Goal: Task Accomplishment & Management: Manage account settings

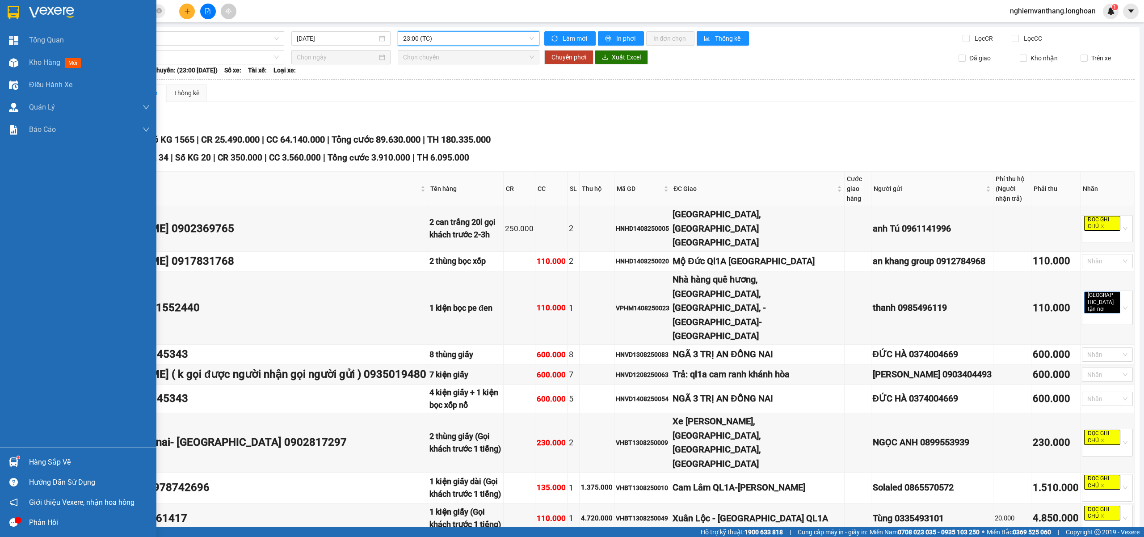
click at [21, 14] on div at bounding box center [14, 12] width 16 height 16
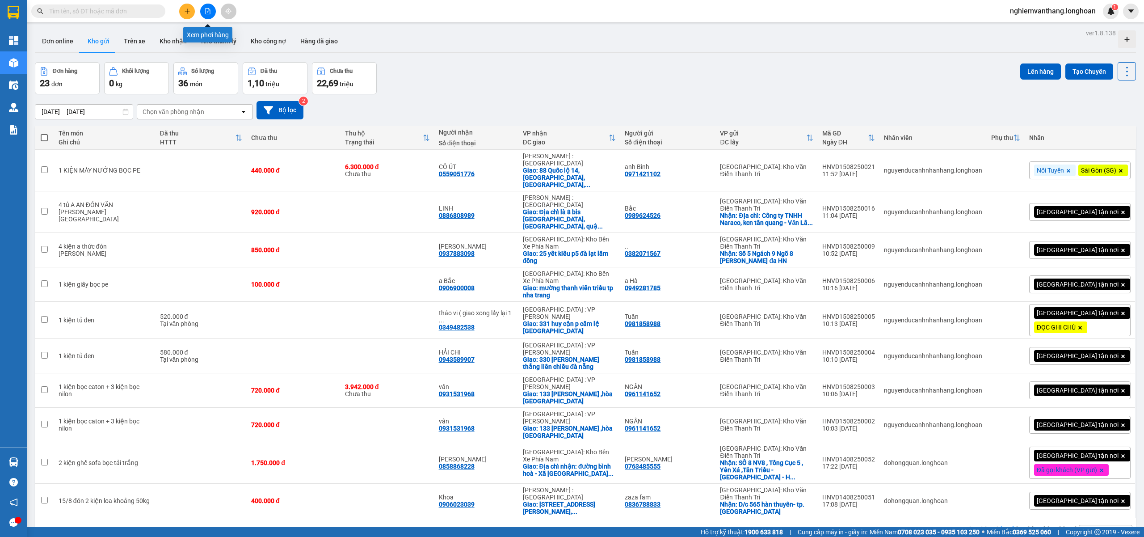
click at [211, 13] on button at bounding box center [208, 12] width 16 height 16
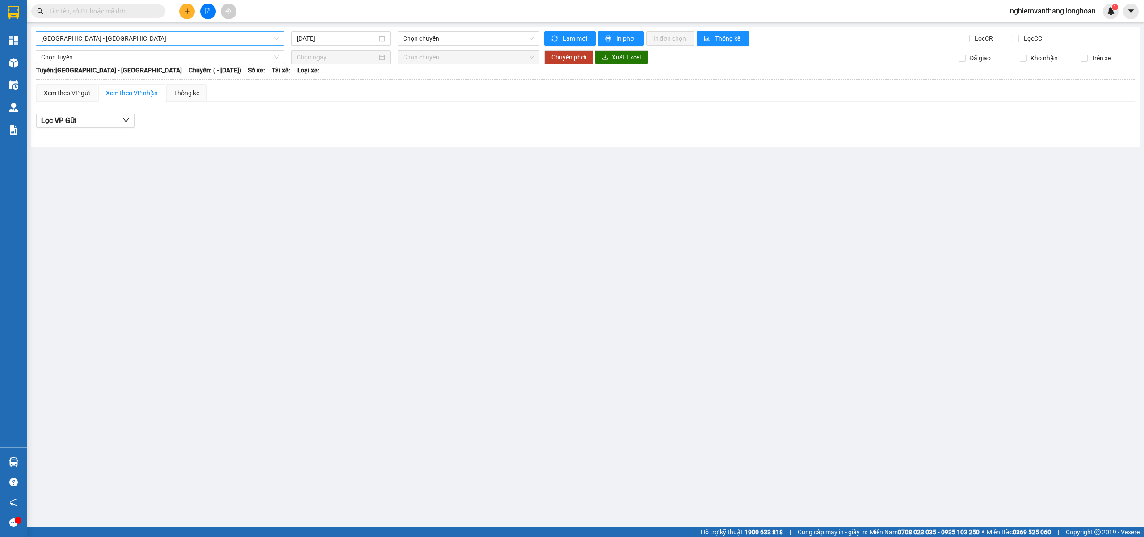
click at [128, 38] on span "[GEOGRAPHIC_DATA] - [GEOGRAPHIC_DATA]" at bounding box center [160, 38] width 238 height 13
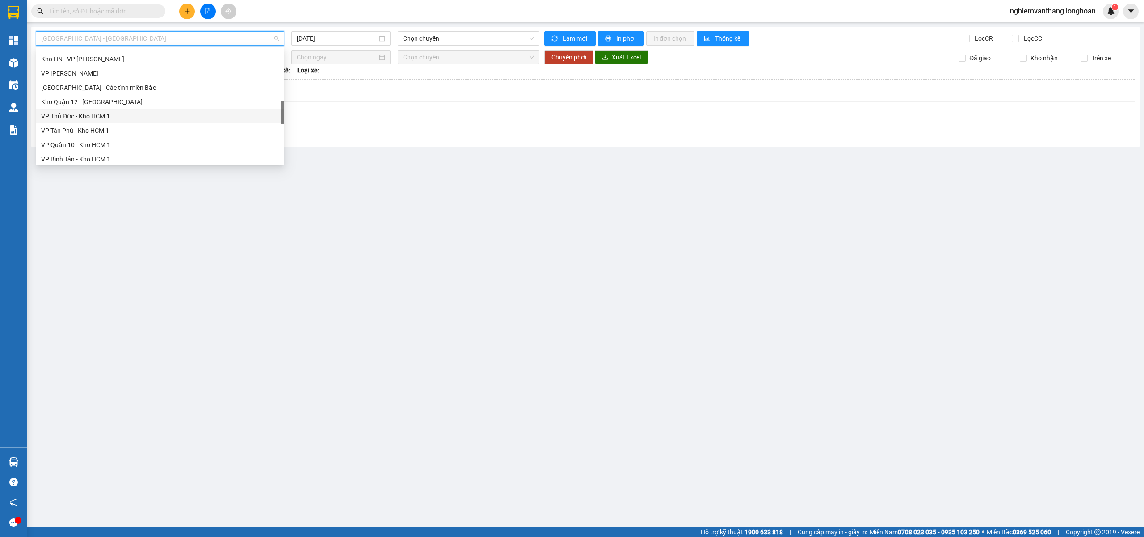
scroll to position [586, 0]
click at [120, 99] on div "Bắc [GEOGRAPHIC_DATA] QL1A" at bounding box center [160, 99] width 238 height 10
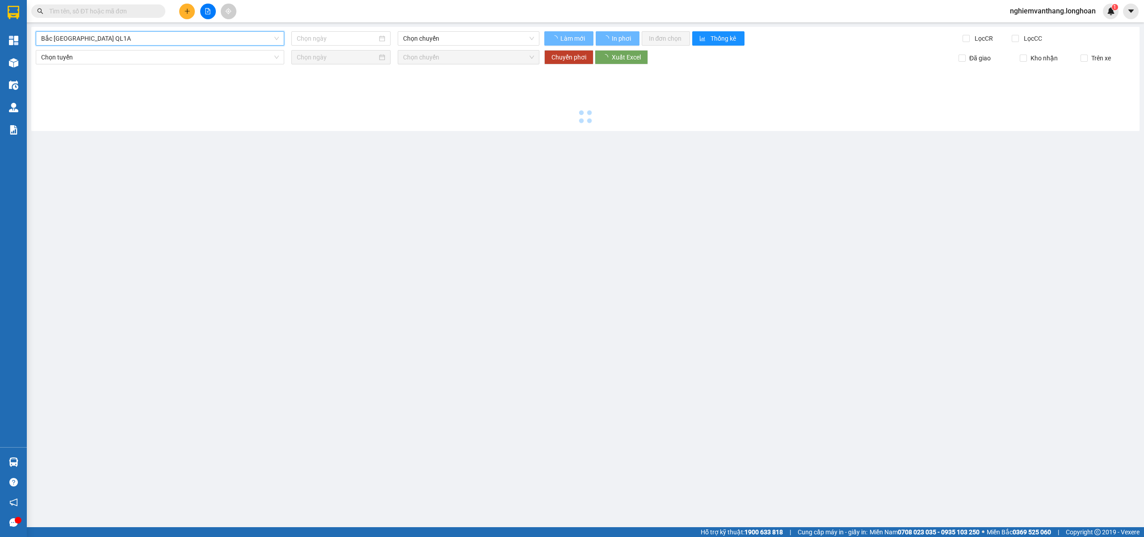
type input "[DATE]"
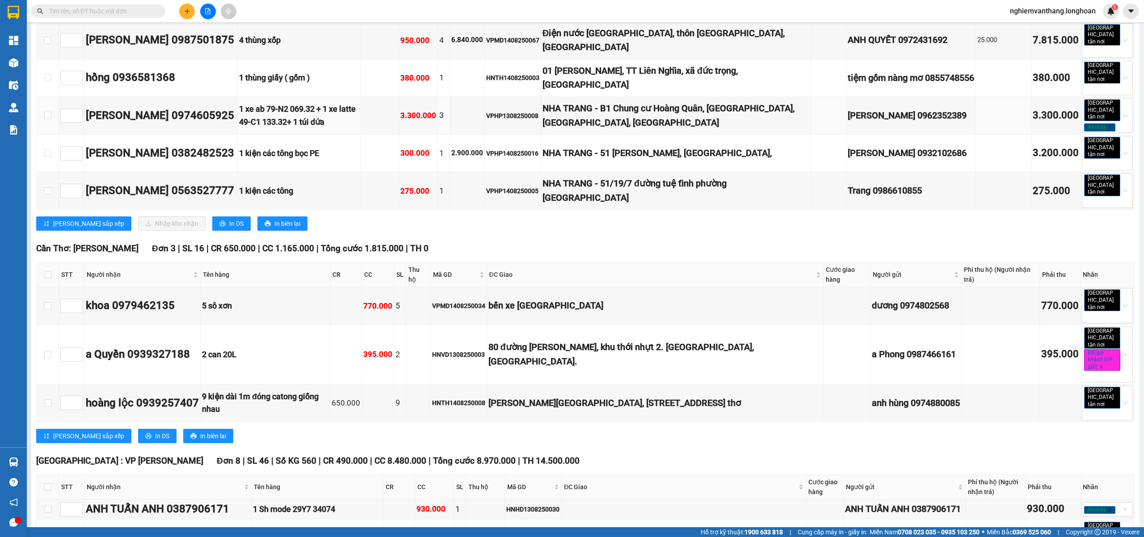
scroll to position [2264, 0]
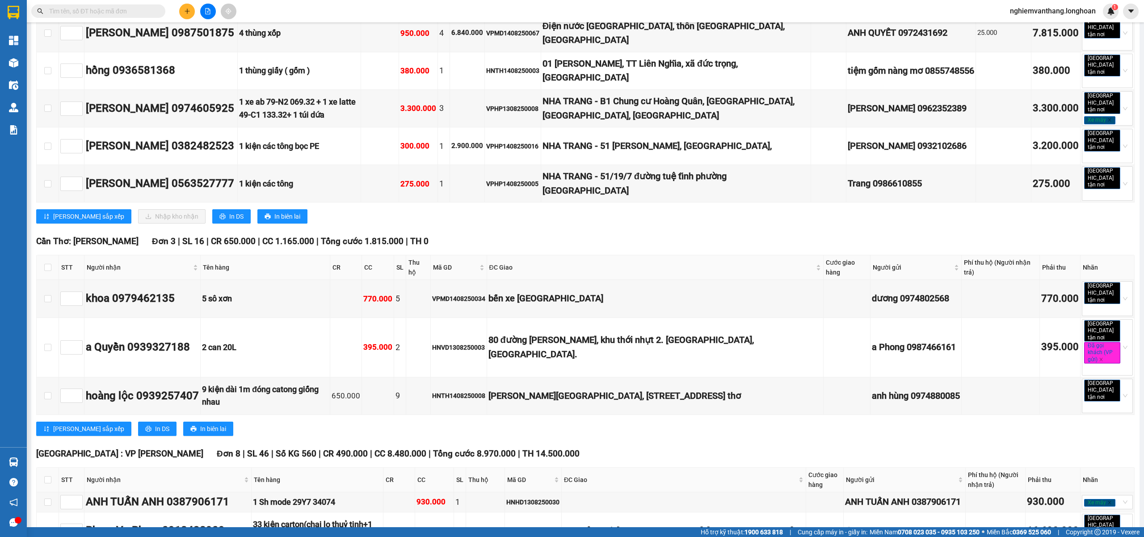
drag, startPoint x: 288, startPoint y: 313, endPoint x: 337, endPoint y: 322, distance: 50.1
drag, startPoint x: 454, startPoint y: 312, endPoint x: 474, endPoint y: 317, distance: 20.7
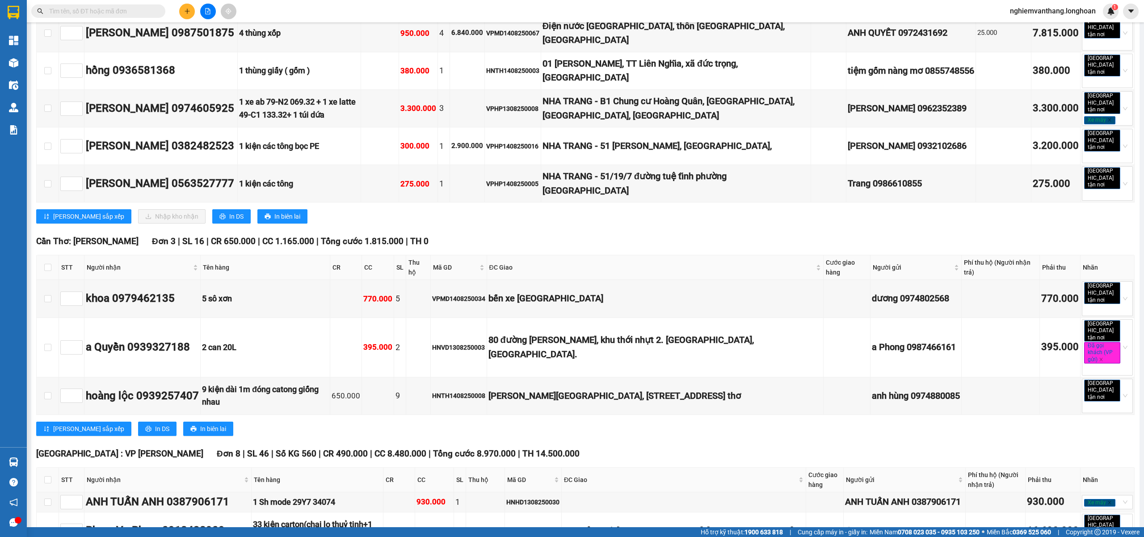
drag, startPoint x: 455, startPoint y: 308, endPoint x: 406, endPoint y: 317, distance: 49.0
drag, startPoint x: 454, startPoint y: 320, endPoint x: 451, endPoint y: 324, distance: 5.1
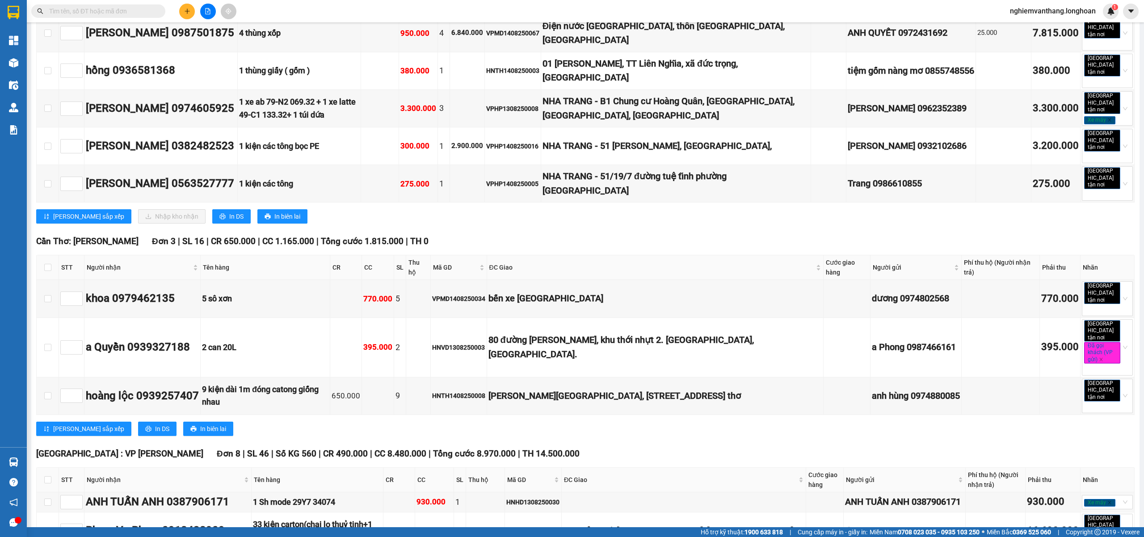
drag, startPoint x: 456, startPoint y: 312, endPoint x: 468, endPoint y: 317, distance: 12.4
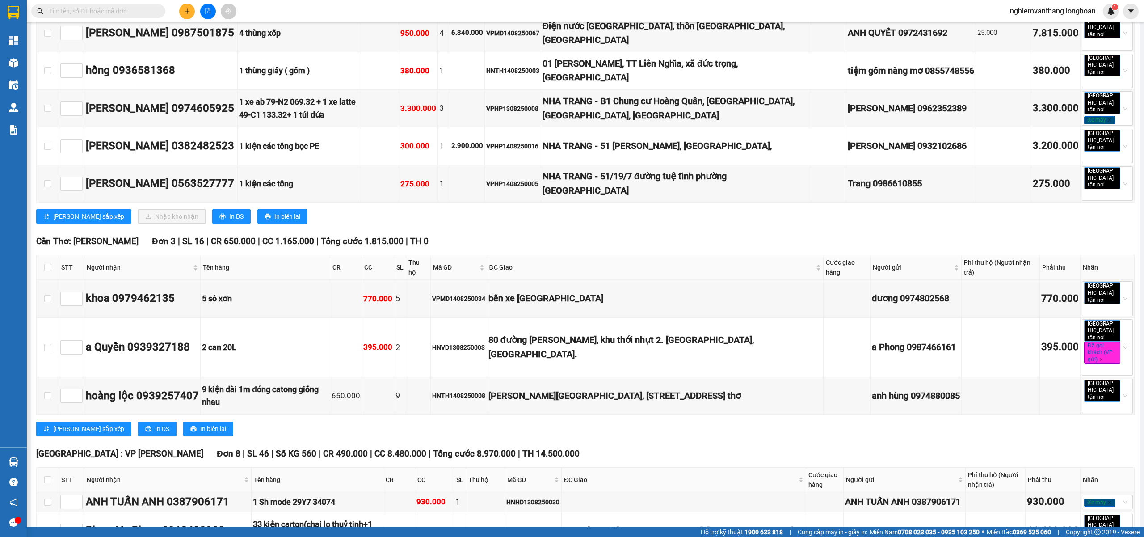
copy div "HNVD1208250059"
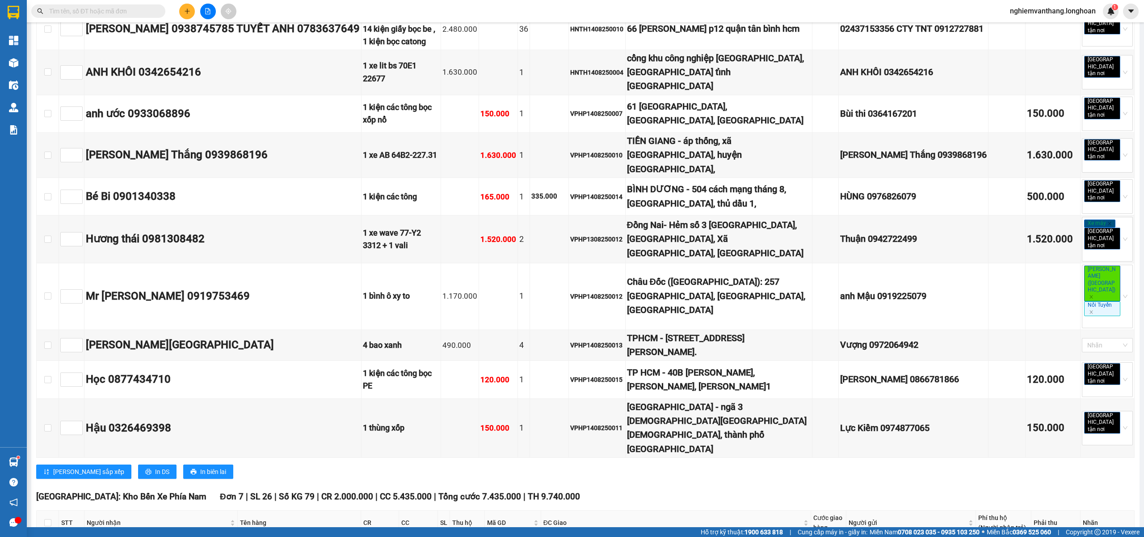
scroll to position [1728, 0]
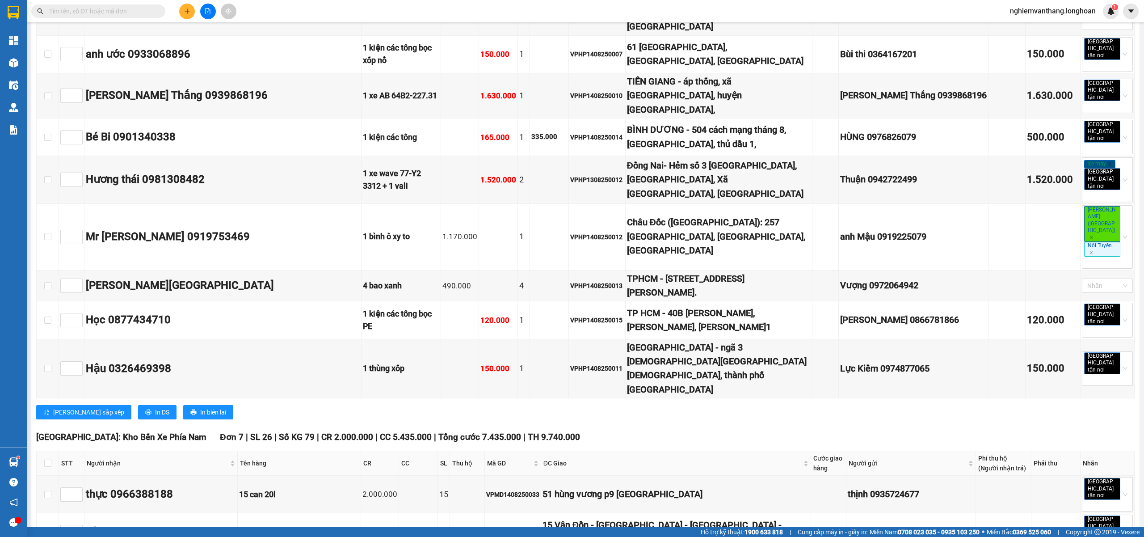
click at [87, 6] on input "text" at bounding box center [101, 11] width 105 height 10
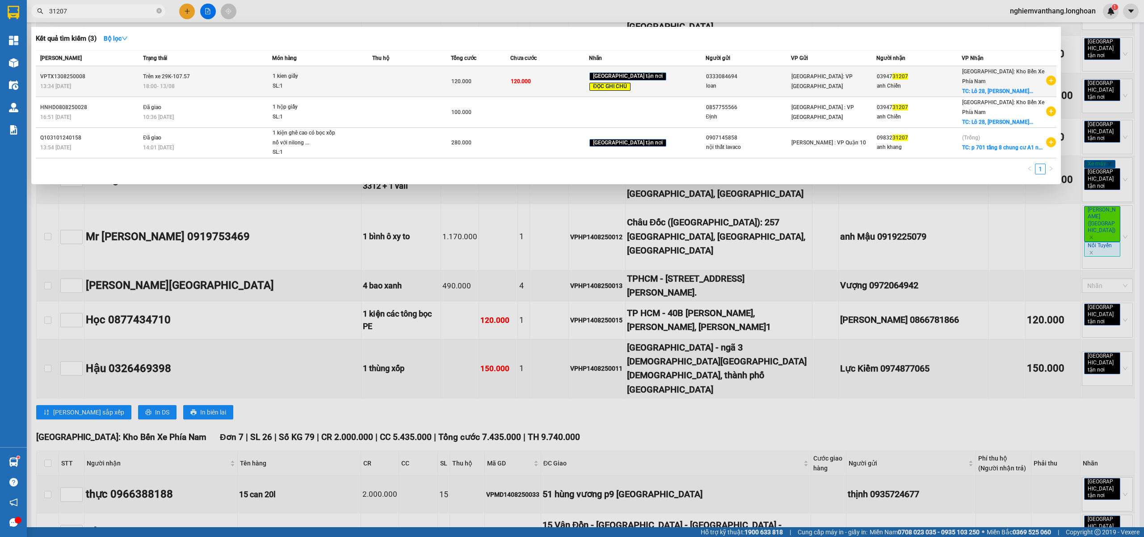
type input "31207"
click at [310, 90] on div "SL: 1" at bounding box center [306, 86] width 67 height 10
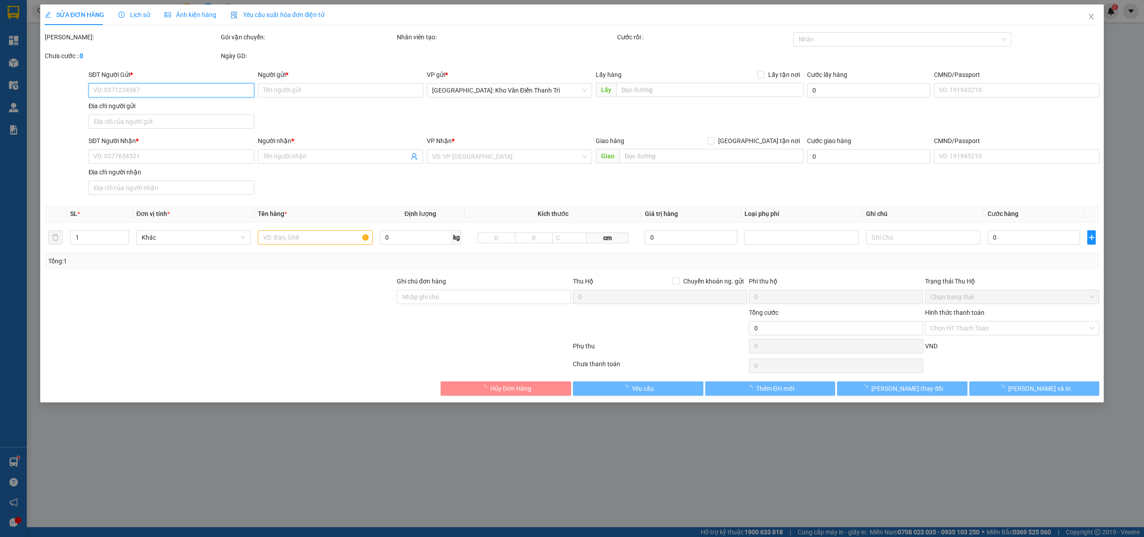
type input "0333084694"
type input "loan"
type input "0394731207"
type input "anh Chiến"
checkbox input "true"
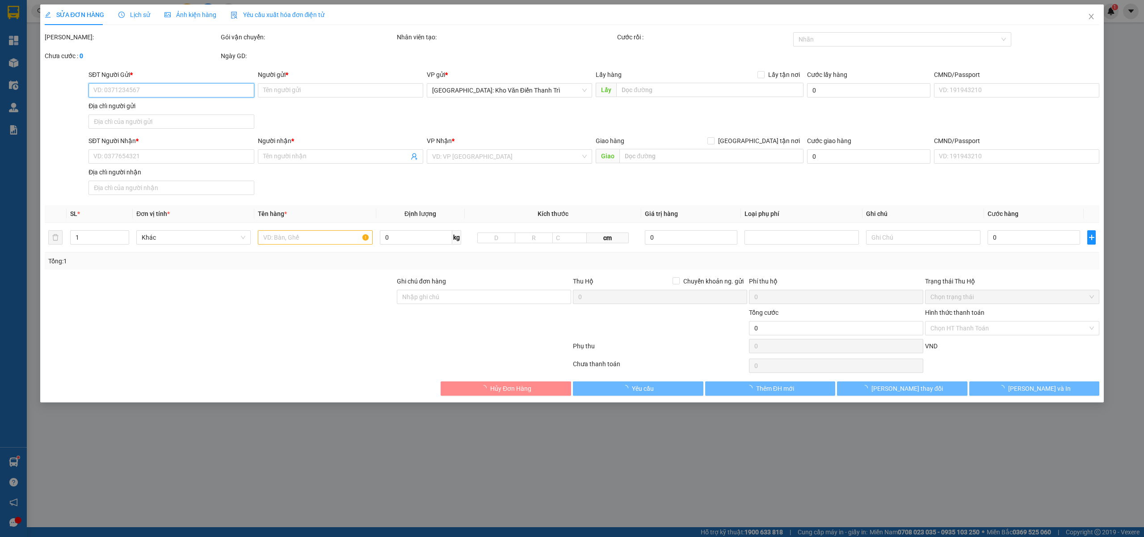
type input "Lô 28, [PERSON_NAME], KDT VCN Phước long, [GEOGRAPHIC_DATA]"
type input "khi giao hàng chụp ảnh xác nhận đã giao"
type input "120.000"
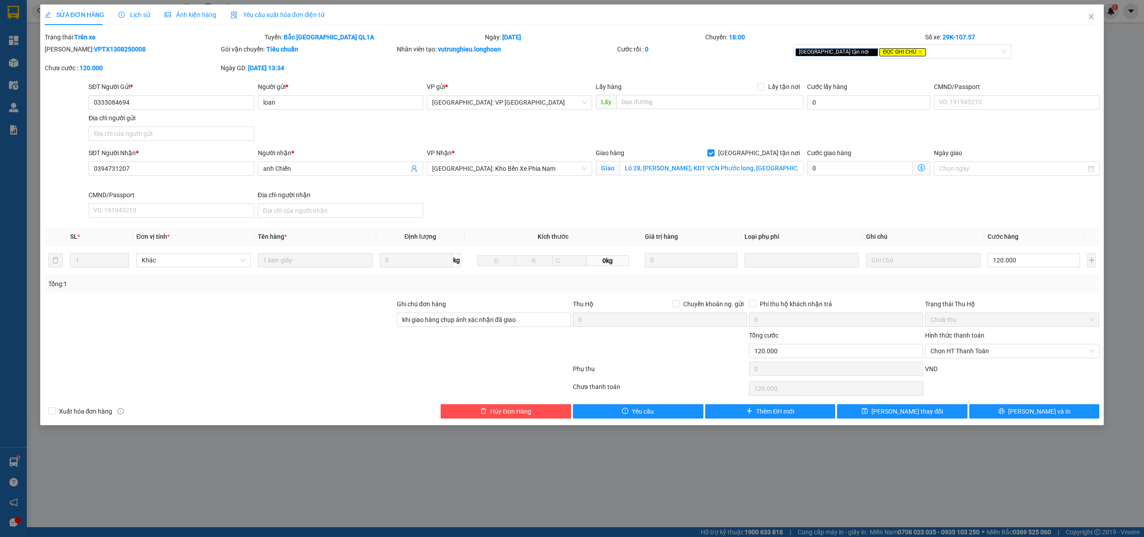
click at [126, 15] on span "Lịch sử" at bounding box center [134, 14] width 32 height 7
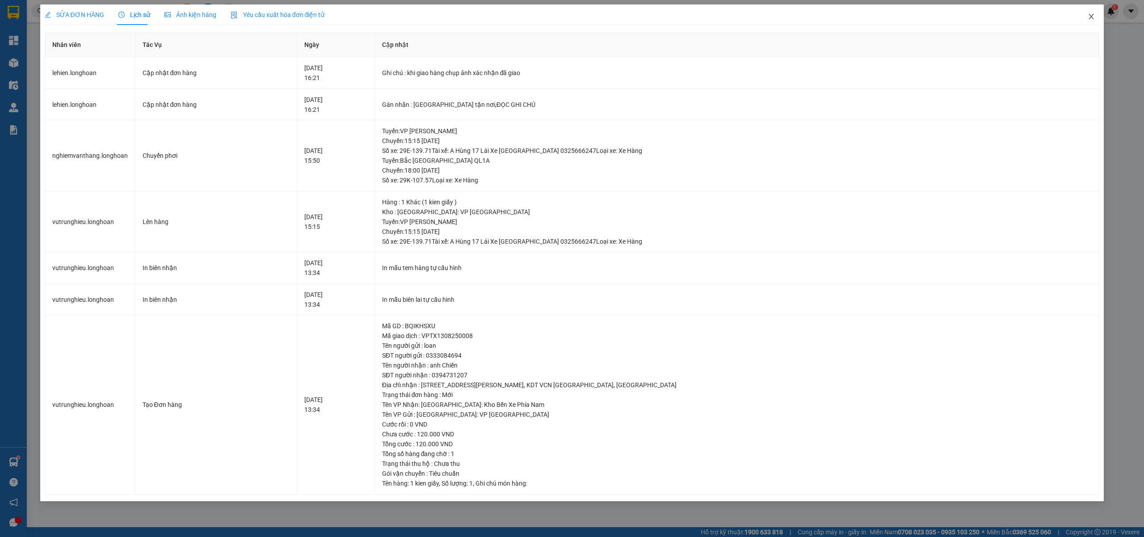
click at [1082, 14] on span "Close" at bounding box center [1091, 16] width 25 height 25
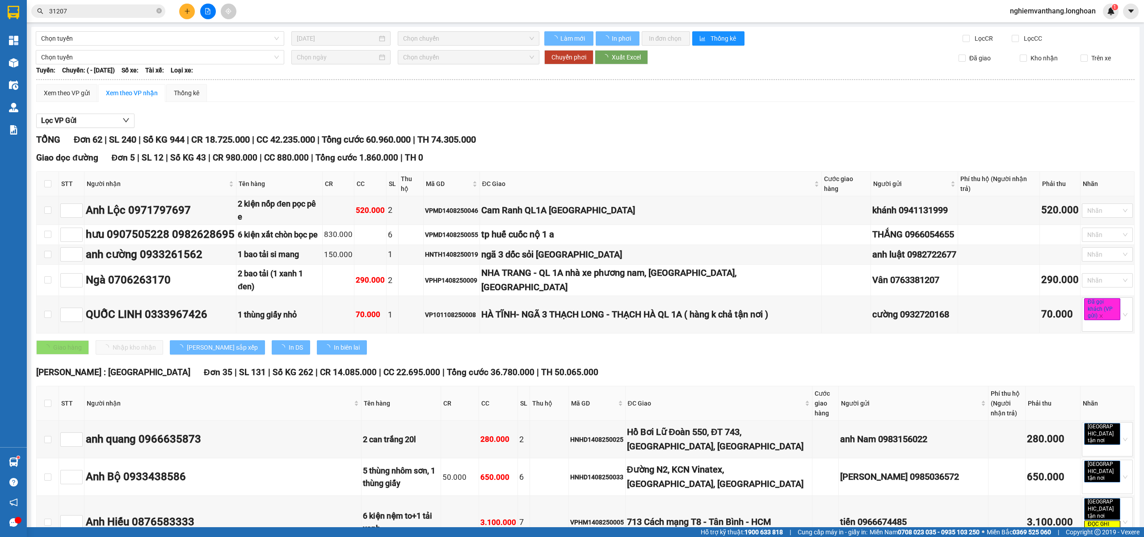
click at [96, 10] on input "31207" at bounding box center [101, 11] width 105 height 10
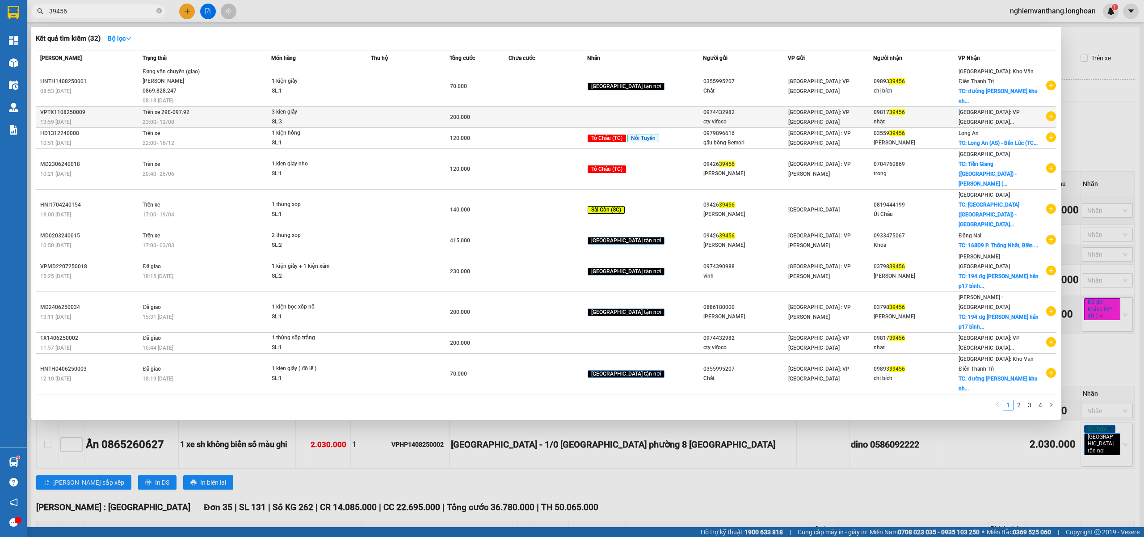
type input "39456"
click at [297, 117] on div "SL: 3" at bounding box center [305, 122] width 67 height 10
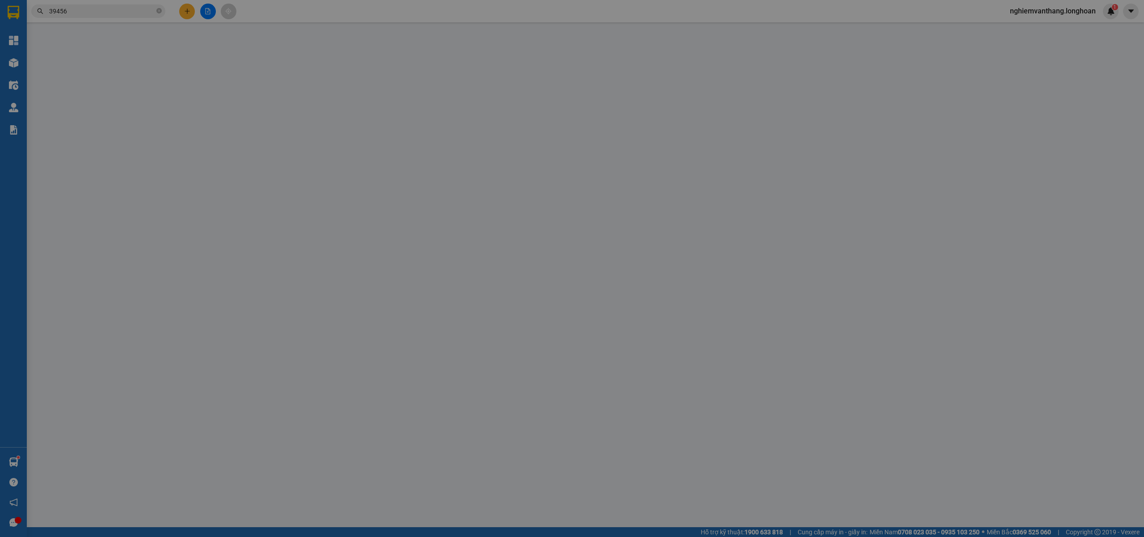
type input "0974432982"
type input "cty vifoco"
type input "0981739456"
type input "nhật"
type input "200.000"
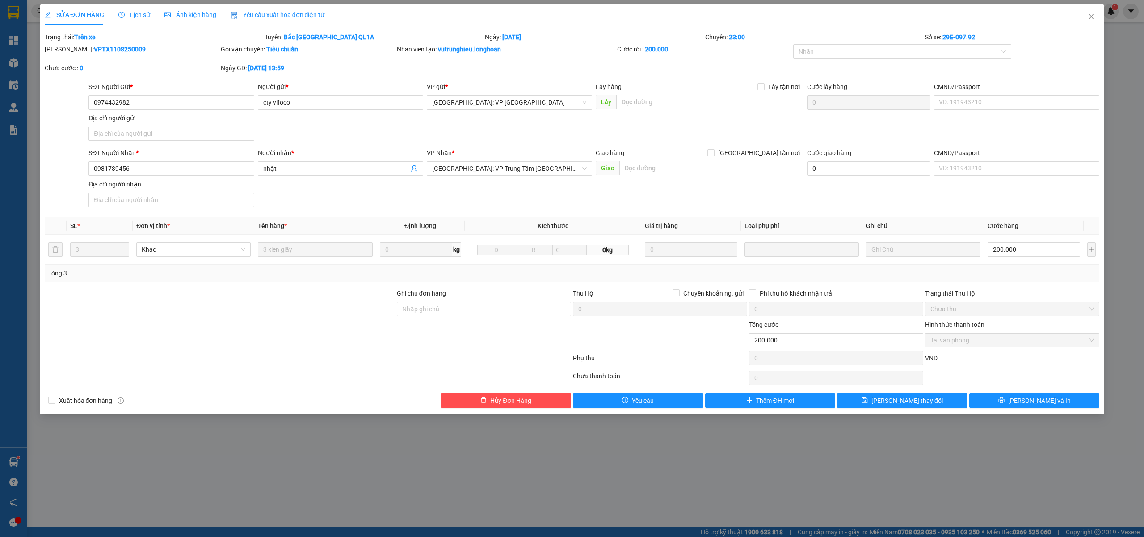
click at [131, 19] on div "Lịch sử" at bounding box center [134, 15] width 32 height 10
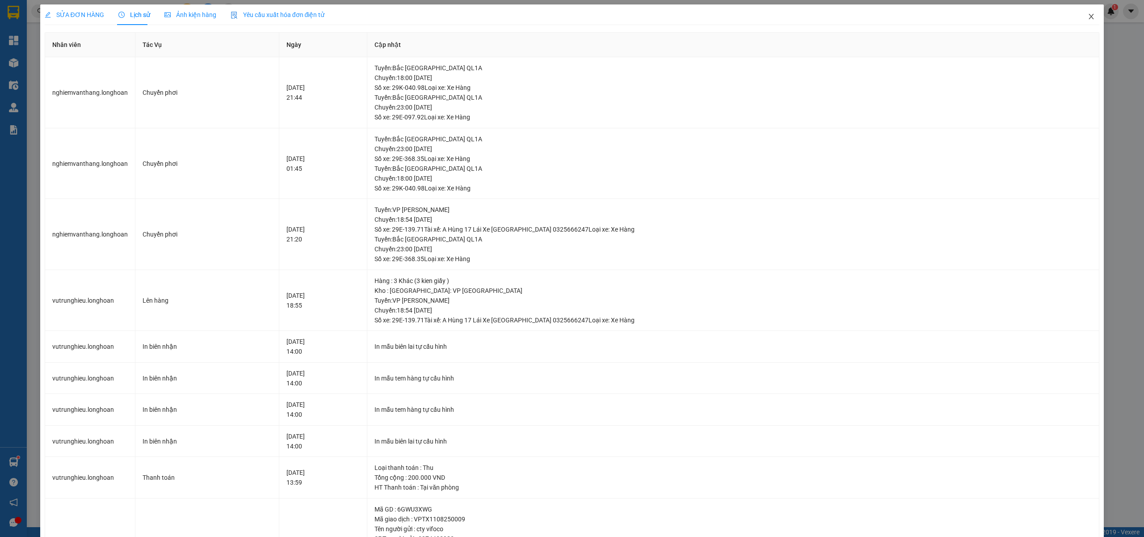
click at [1079, 15] on span "Close" at bounding box center [1091, 16] width 25 height 25
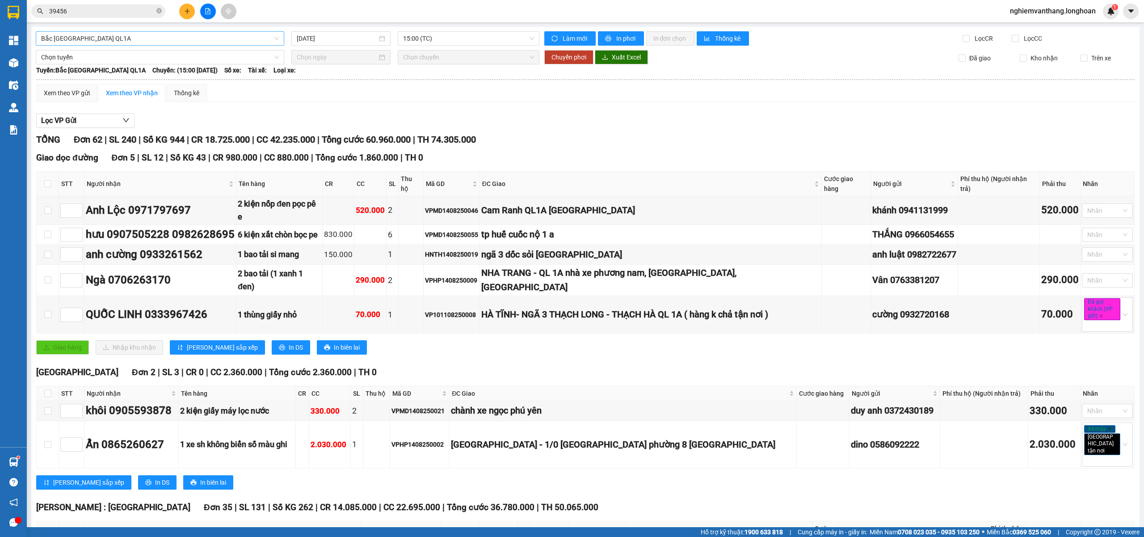
click at [138, 40] on span "Bắc [GEOGRAPHIC_DATA] QL1A" at bounding box center [160, 38] width 238 height 13
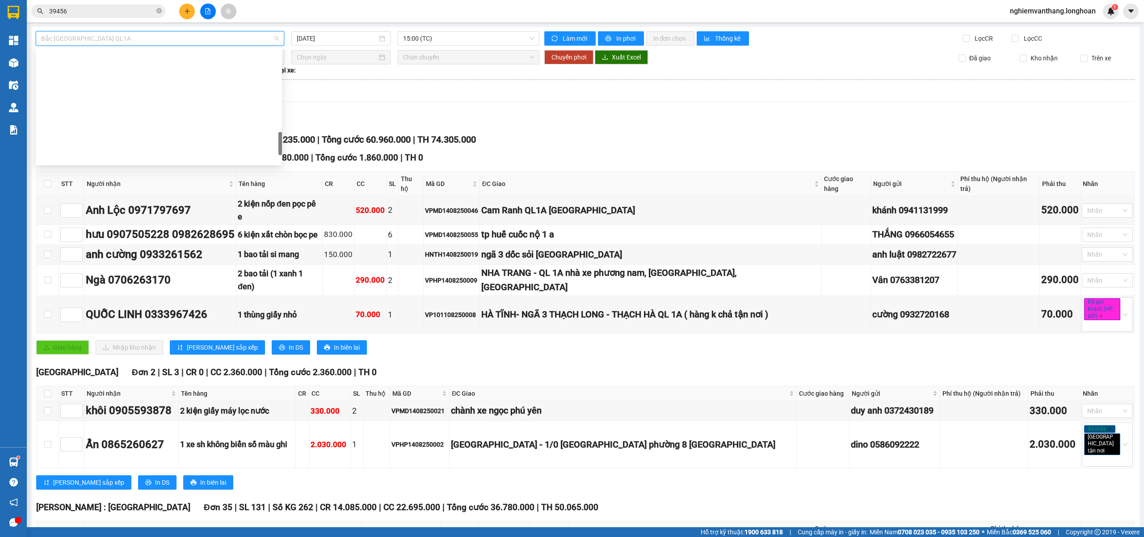
scroll to position [508, 0]
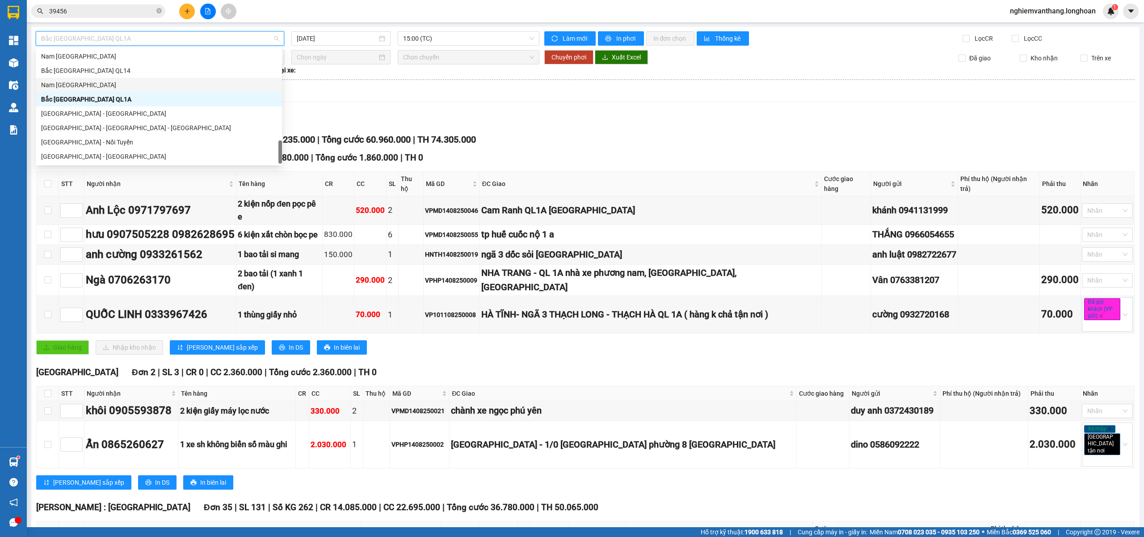
click at [93, 87] on div "Nam [GEOGRAPHIC_DATA]" at bounding box center [159, 85] width 236 height 10
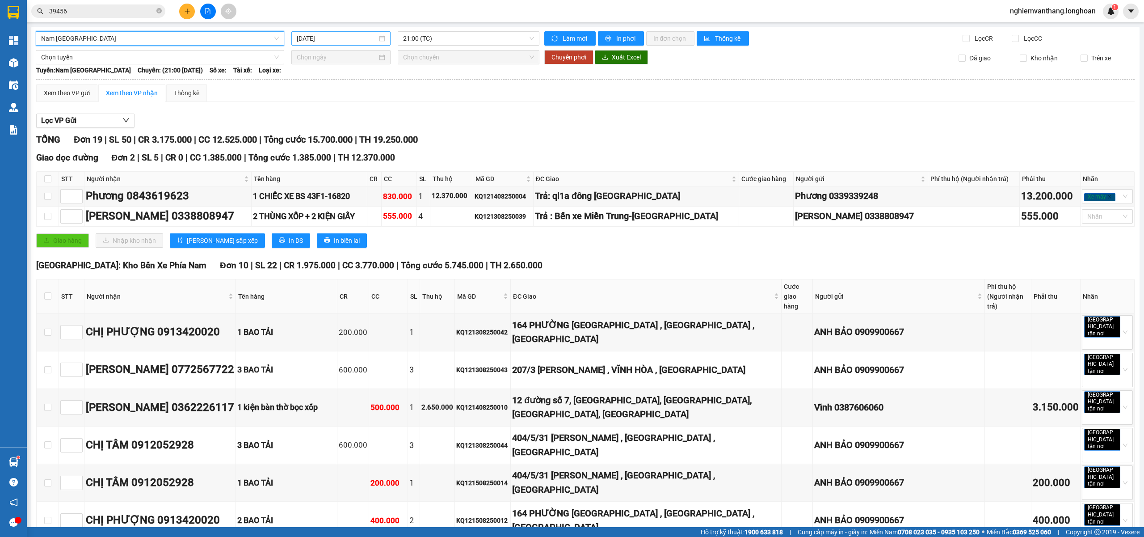
click at [326, 38] on input "[DATE]" at bounding box center [337, 39] width 80 height 10
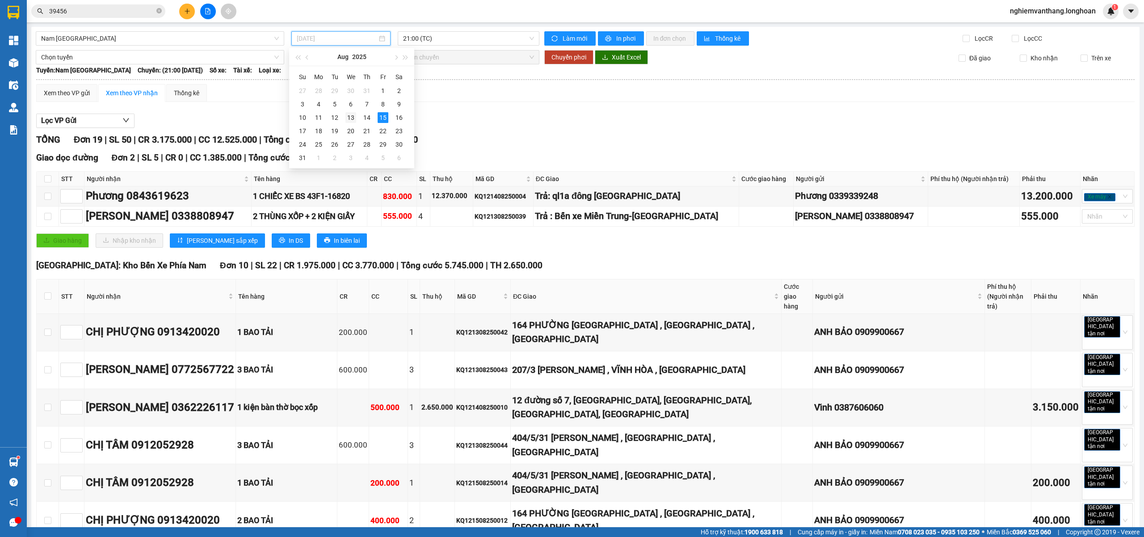
click at [350, 115] on div "13" at bounding box center [350, 117] width 11 height 11
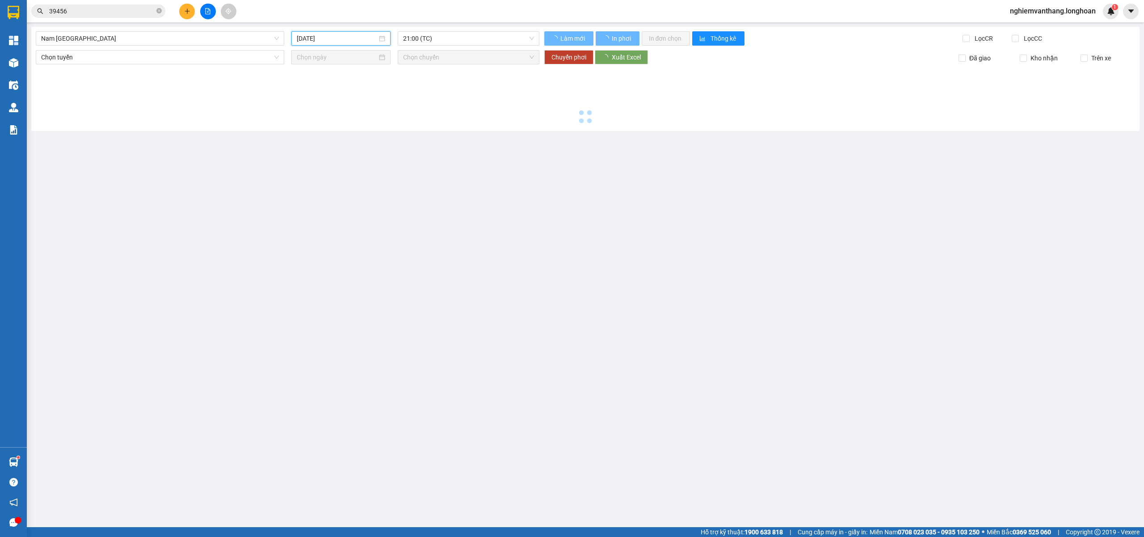
type input "[DATE]"
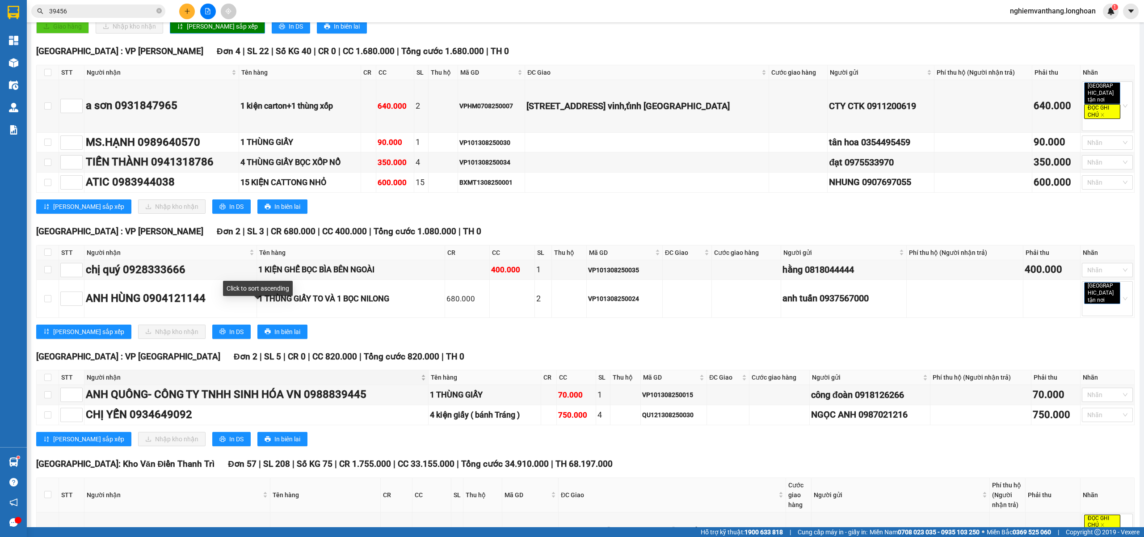
scroll to position [417, 0]
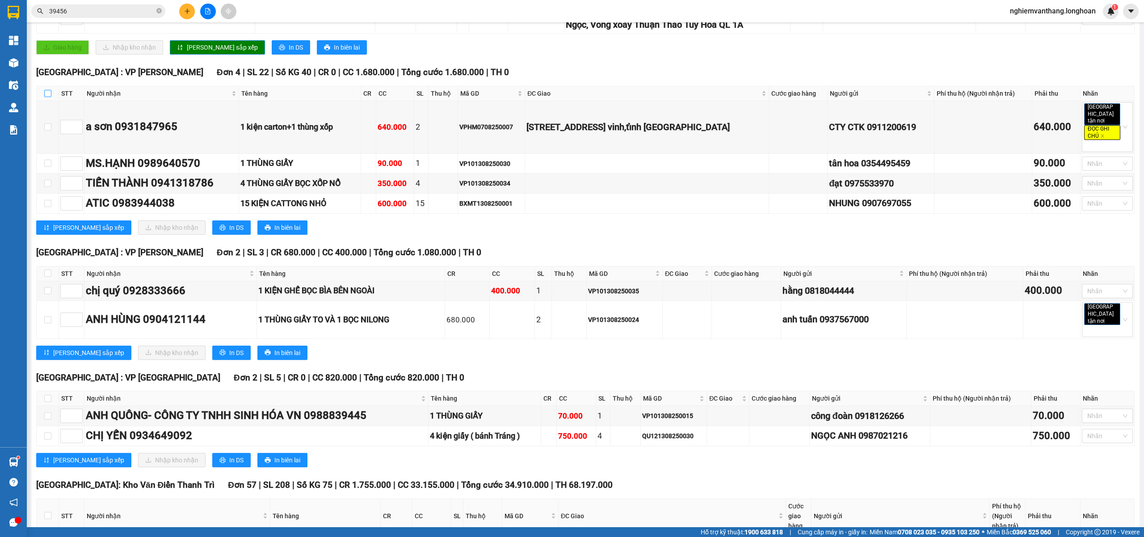
click at [47, 90] on input "checkbox" at bounding box center [47, 93] width 7 height 7
checkbox input "true"
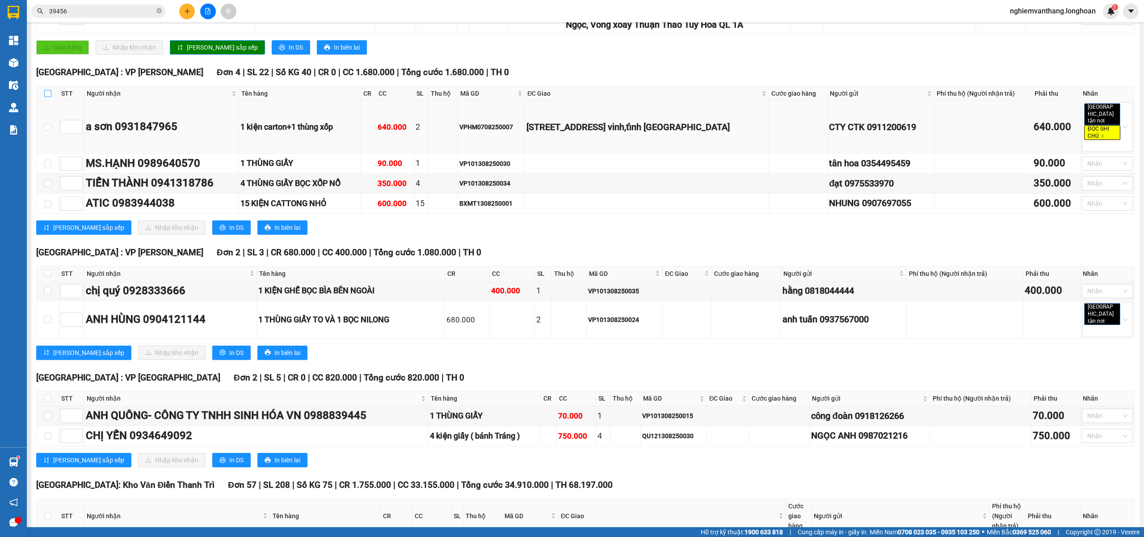
checkbox input "true"
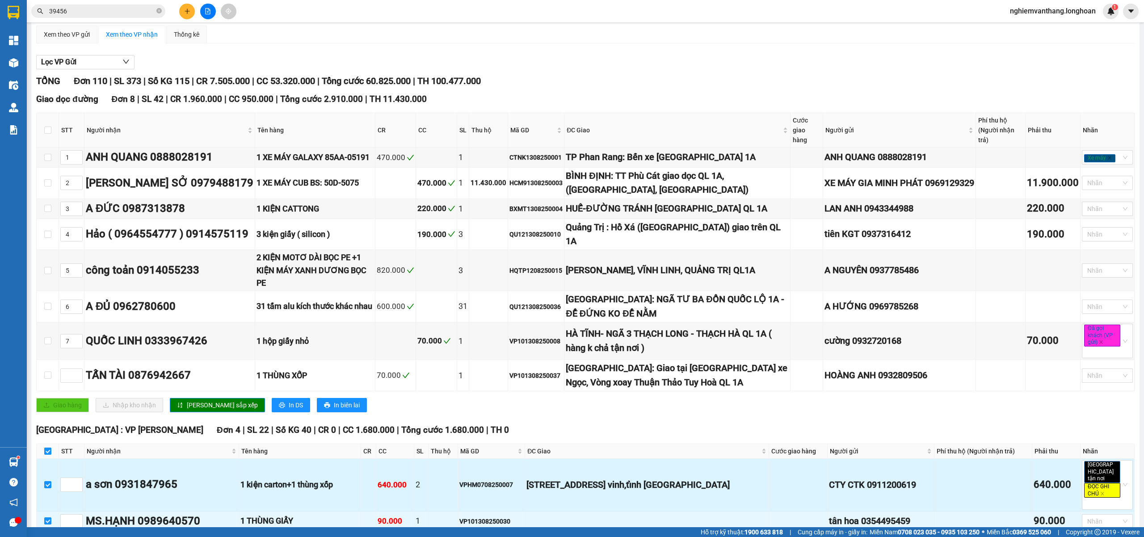
scroll to position [0, 0]
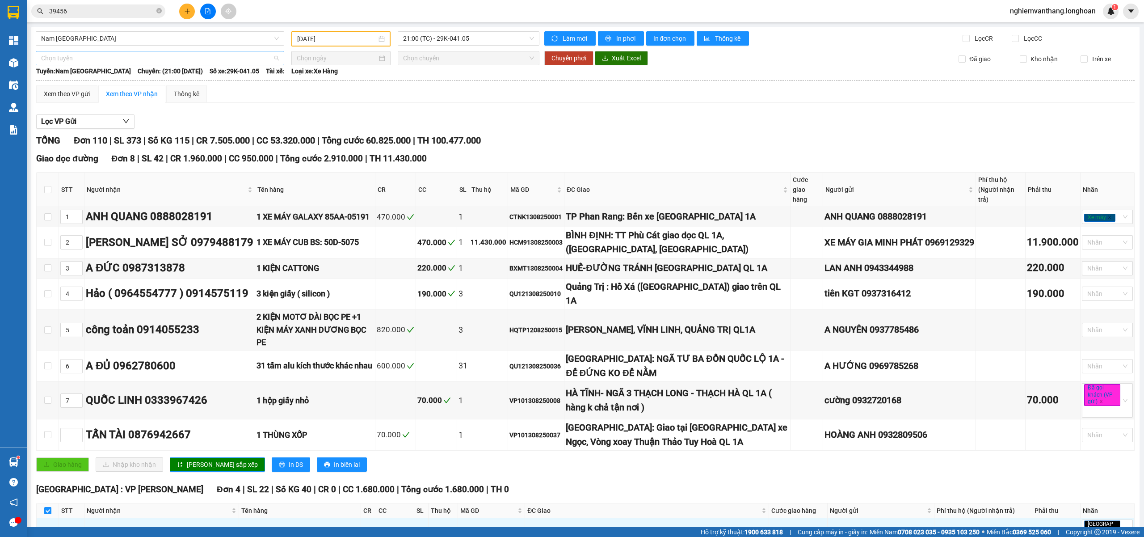
click at [92, 56] on span "Chọn tuyến" at bounding box center [160, 57] width 238 height 13
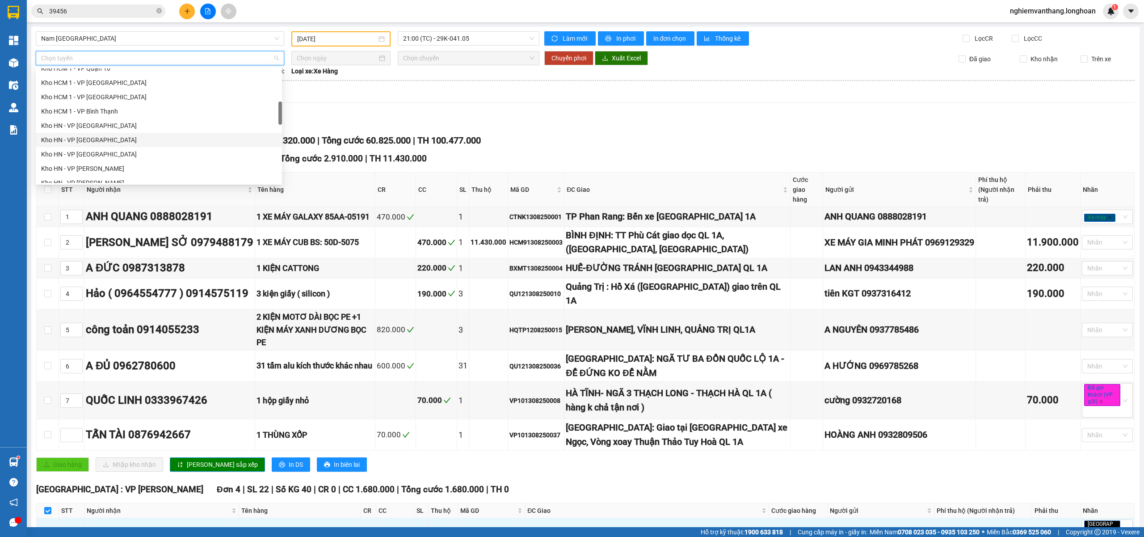
scroll to position [238, 0]
click at [103, 124] on div "Kho HN - VP [PERSON_NAME]" at bounding box center [159, 123] width 236 height 10
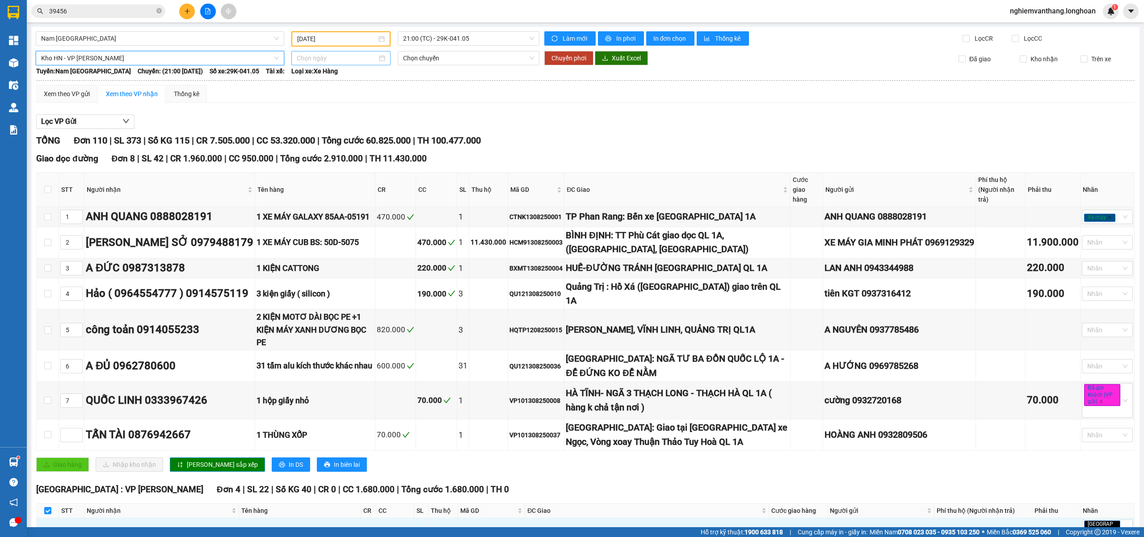
click at [324, 56] on input at bounding box center [337, 58] width 80 height 10
type input "[DATE]"
click at [383, 139] on div "15" at bounding box center [383, 136] width 11 height 11
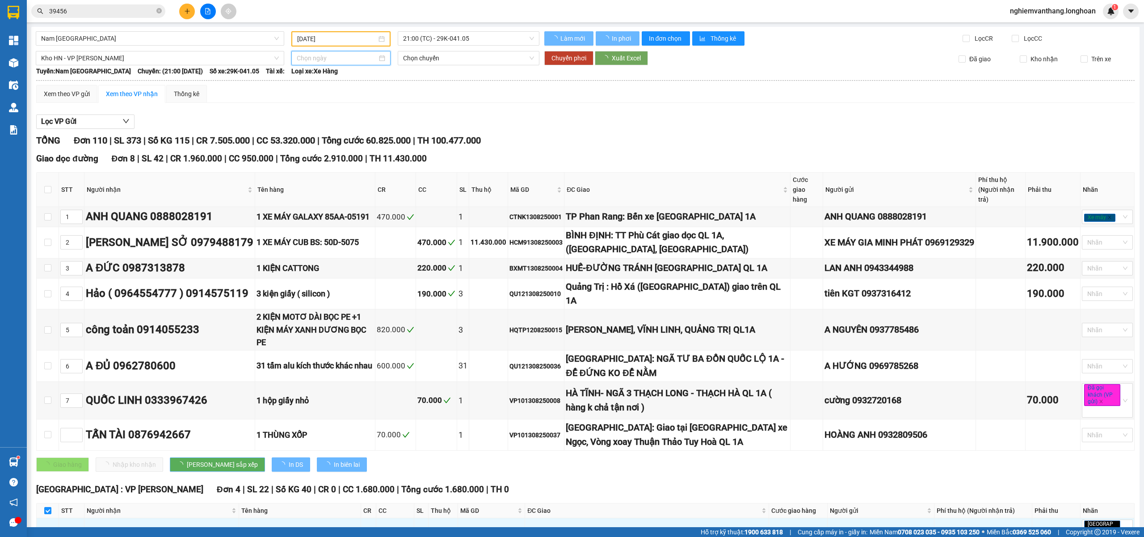
type input "[DATE]"
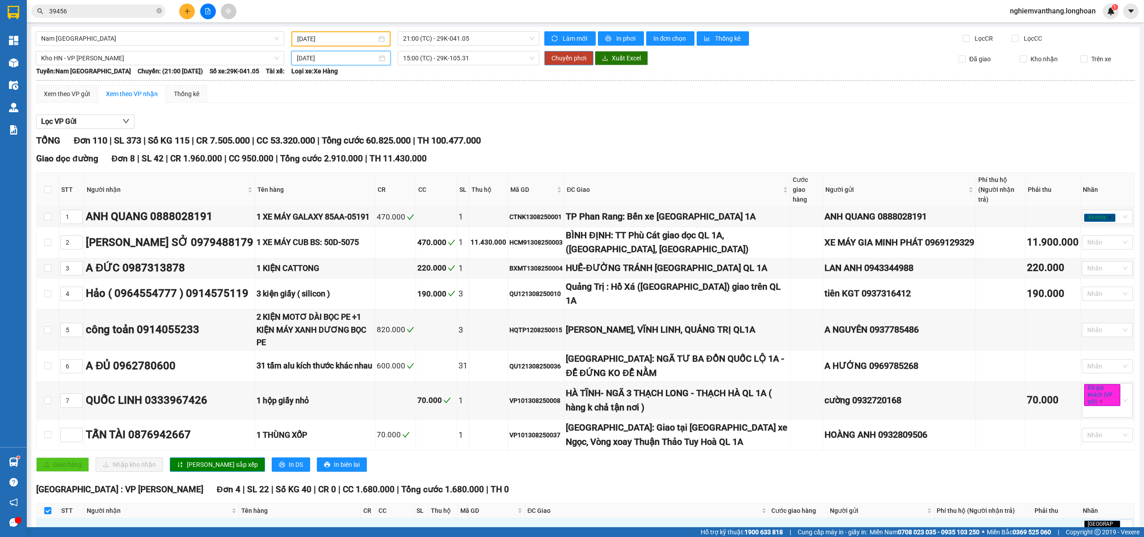
click at [567, 57] on span "Chuyển phơi" at bounding box center [569, 58] width 35 height 10
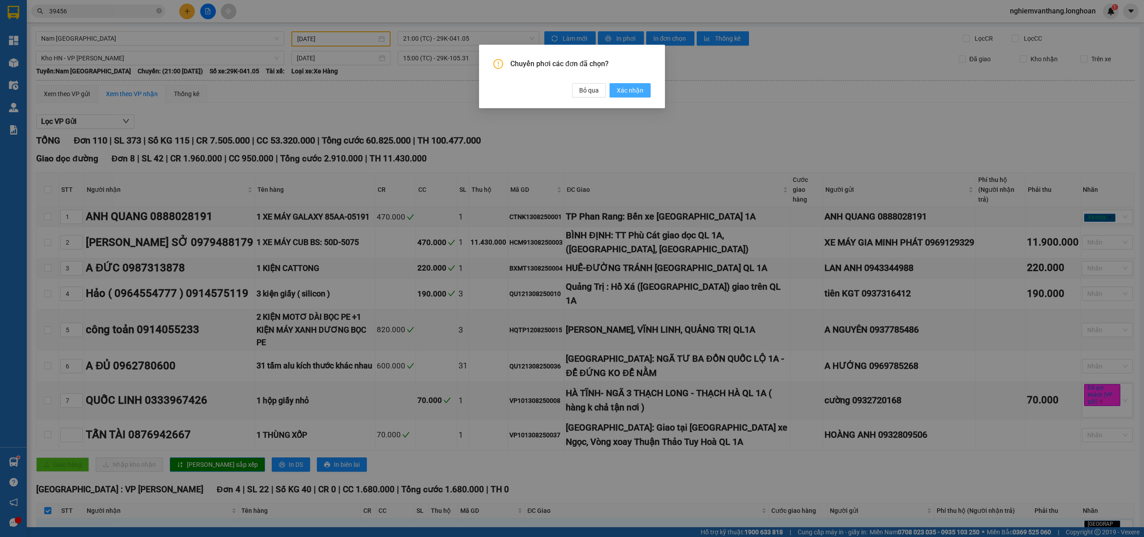
click at [637, 88] on span "Xác nhận" at bounding box center [630, 90] width 27 height 10
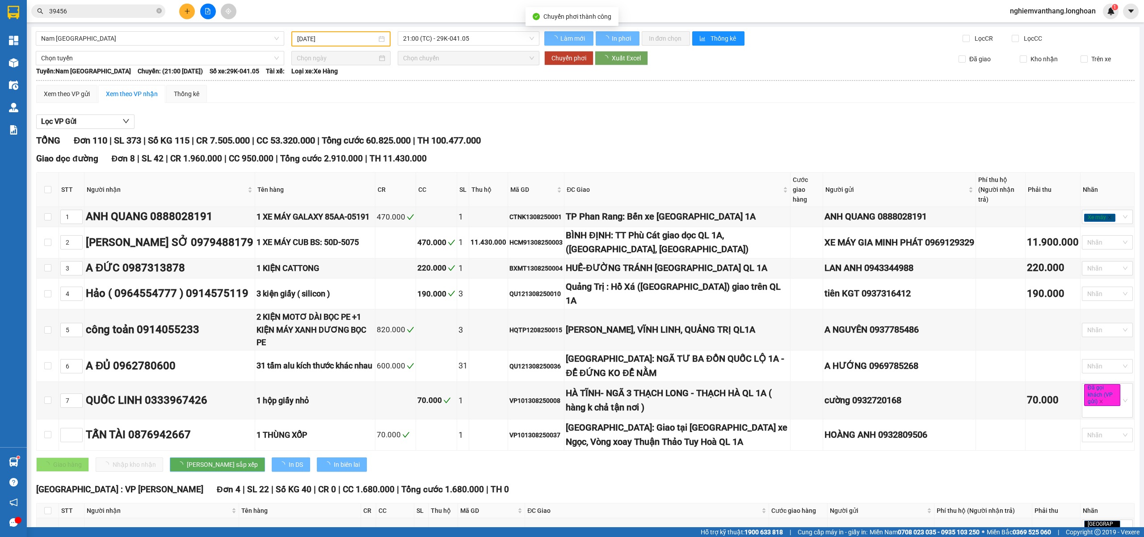
checkbox input "false"
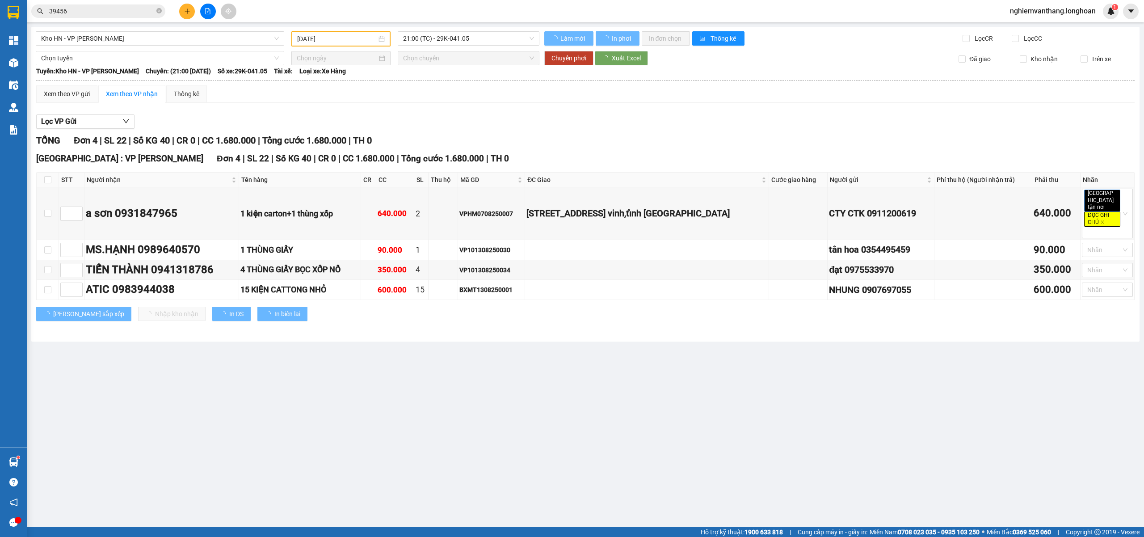
type input "[DATE]"
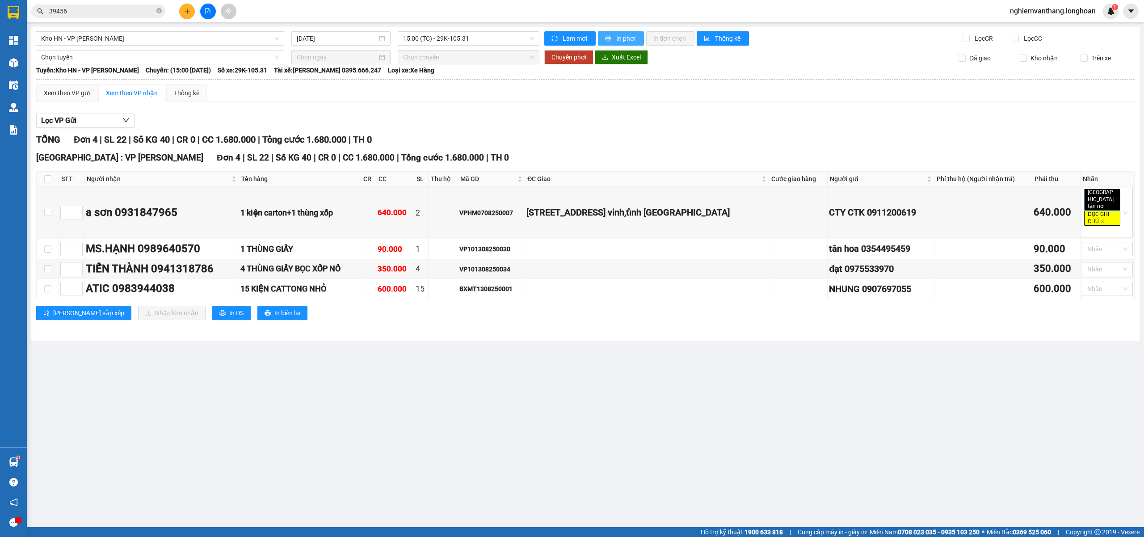
click at [626, 43] on button "In phơi" at bounding box center [621, 38] width 46 height 14
drag, startPoint x: 486, startPoint y: 244, endPoint x: 499, endPoint y: 245, distance: 13.1
click at [499, 245] on div "VP101308250030" at bounding box center [491, 249] width 64 height 10
click at [518, 246] on div "VP101308250030" at bounding box center [491, 249] width 64 height 10
click at [551, 403] on main "Kho HN - VP Hoàng Mai 15/08/2025 15:00 (TC) - 29K-105.31 Làm mới In phơi In đơn…" at bounding box center [572, 263] width 1144 height 527
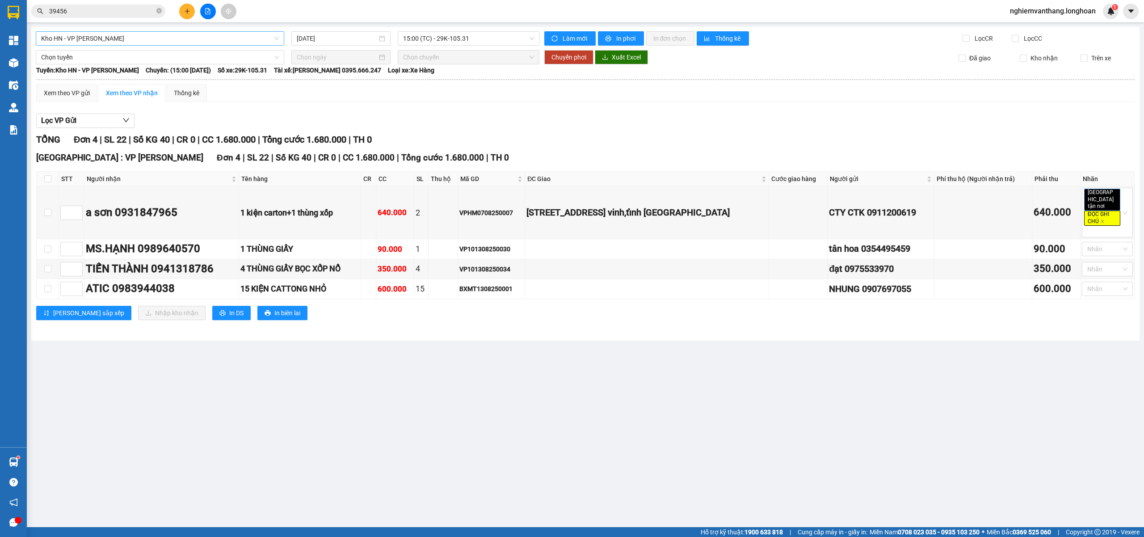
click at [120, 35] on span "Kho HN - VP [PERSON_NAME]" at bounding box center [160, 38] width 238 height 13
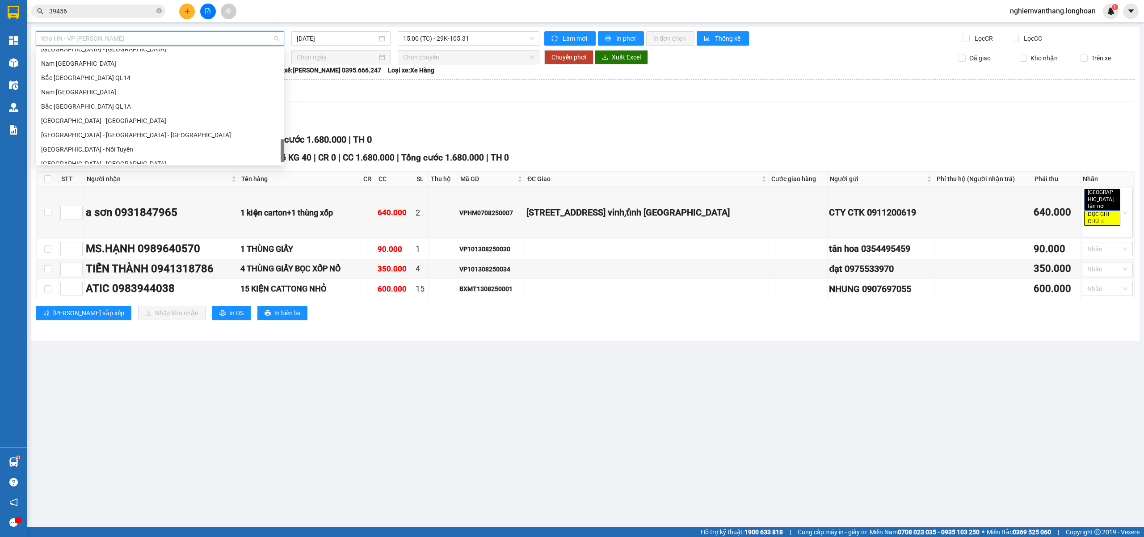
scroll to position [561, 0]
click at [85, 90] on div "Hà Nội - Đà Nẵng Nam Trung Bắc QL14 Bắc Trung Nam QL14 Nam Trung Bắc QL1A Bắc T…" at bounding box center [160, 99] width 249 height 129
click at [101, 85] on div "Nam [GEOGRAPHIC_DATA]" at bounding box center [160, 85] width 238 height 10
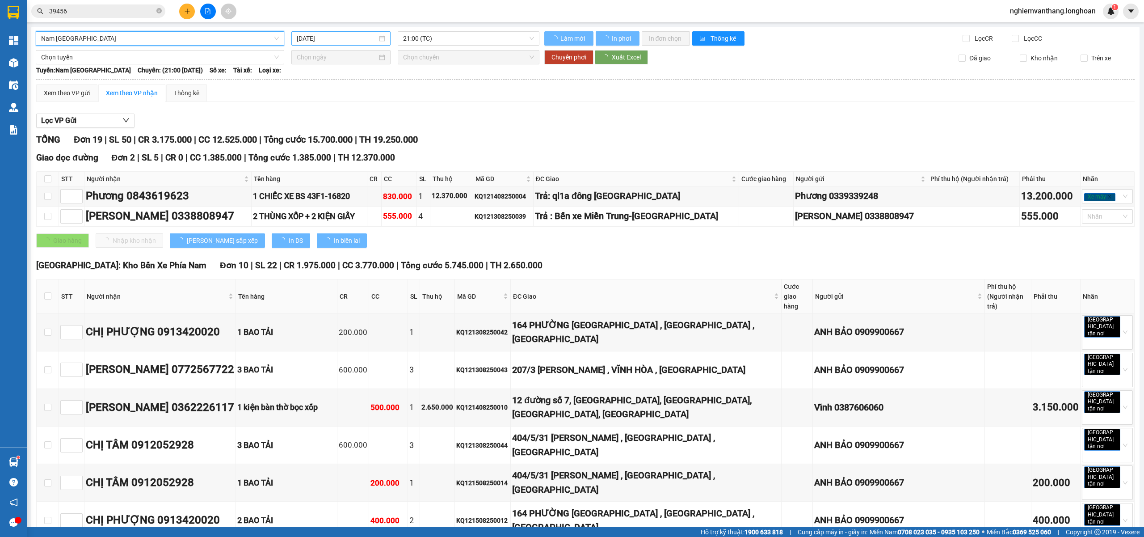
click at [341, 38] on input "[DATE]" at bounding box center [337, 39] width 80 height 10
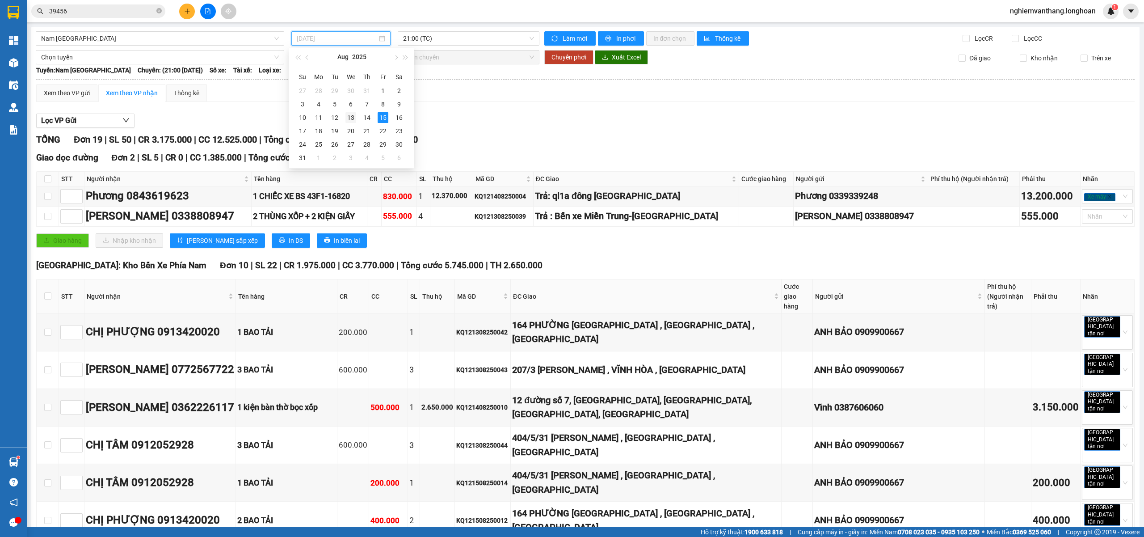
click at [350, 122] on div "13" at bounding box center [350, 117] width 11 height 11
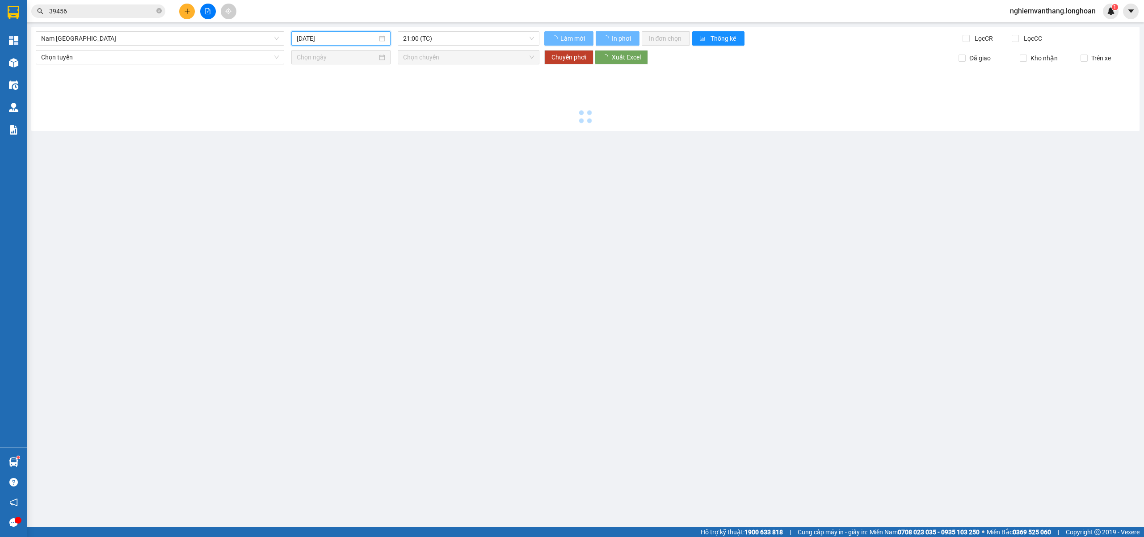
type input "[DATE]"
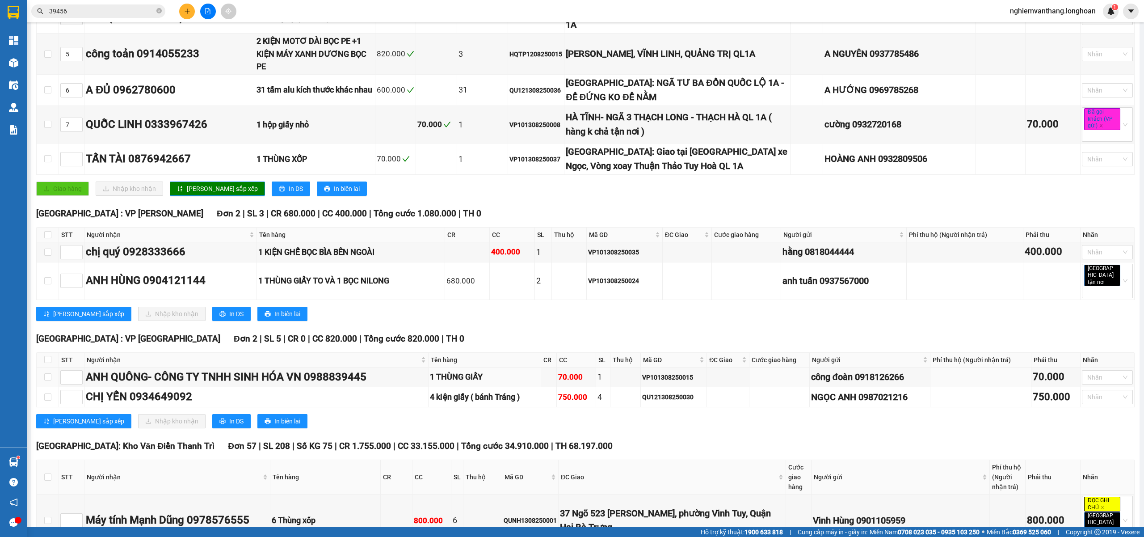
scroll to position [298, 0]
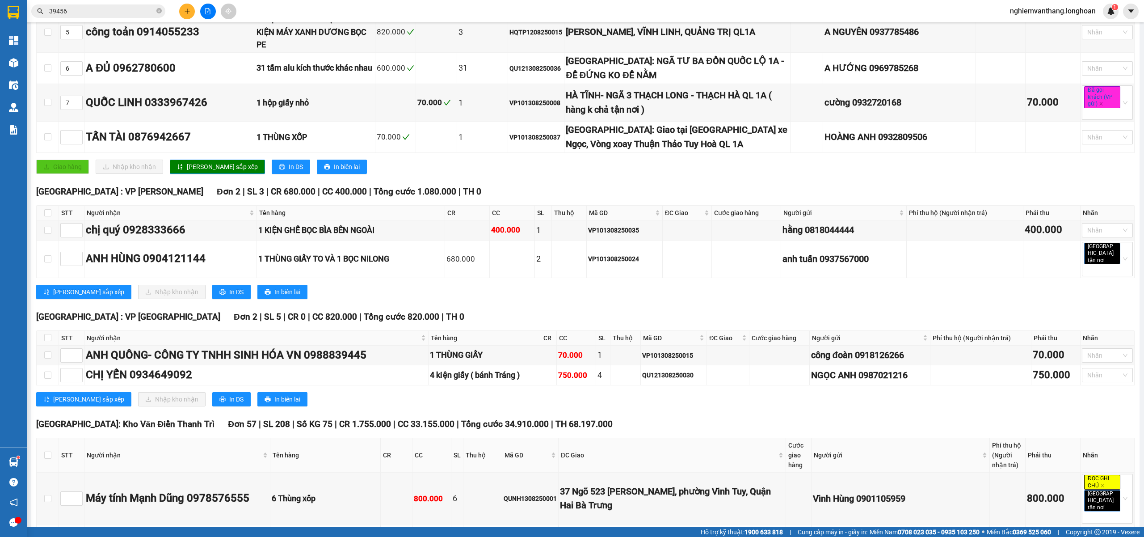
click at [43, 206] on th at bounding box center [48, 213] width 22 height 15
drag, startPoint x: 44, startPoint y: 192, endPoint x: 286, endPoint y: 190, distance: 242.7
click at [45, 209] on input "checkbox" at bounding box center [47, 212] width 7 height 7
checkbox input "true"
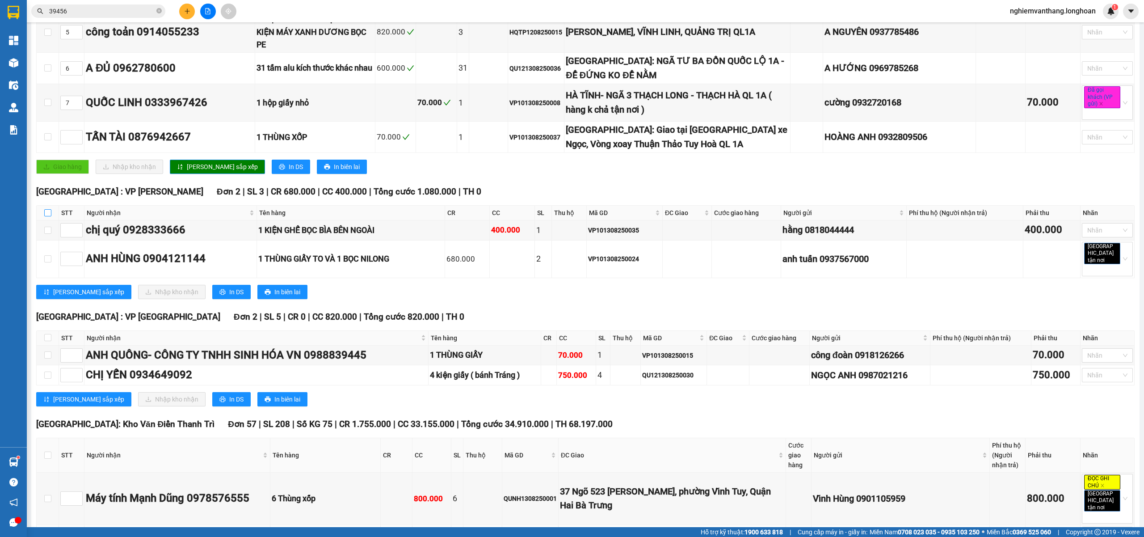
checkbox input "true"
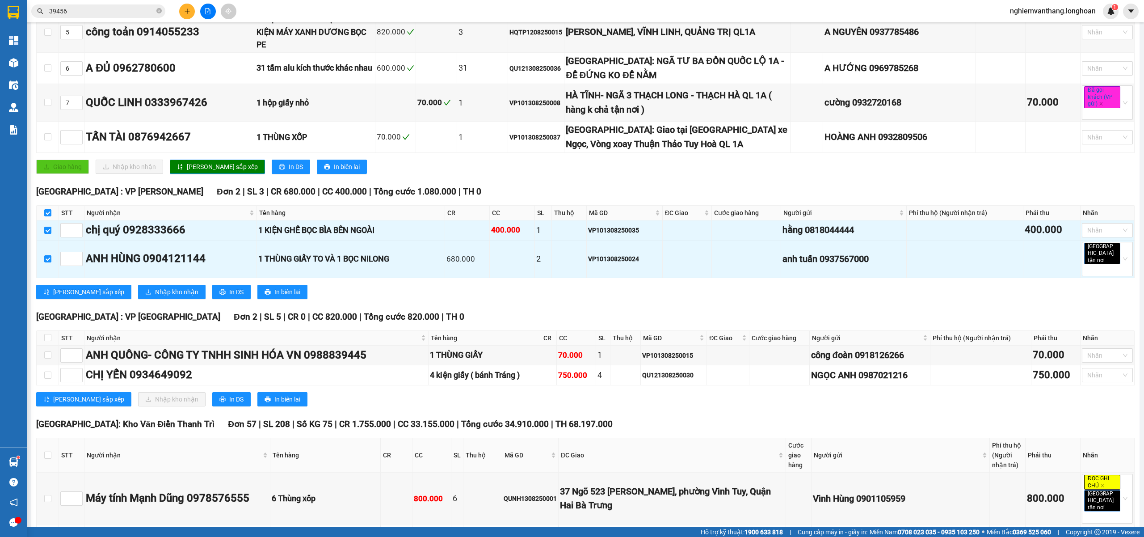
scroll to position [0, 0]
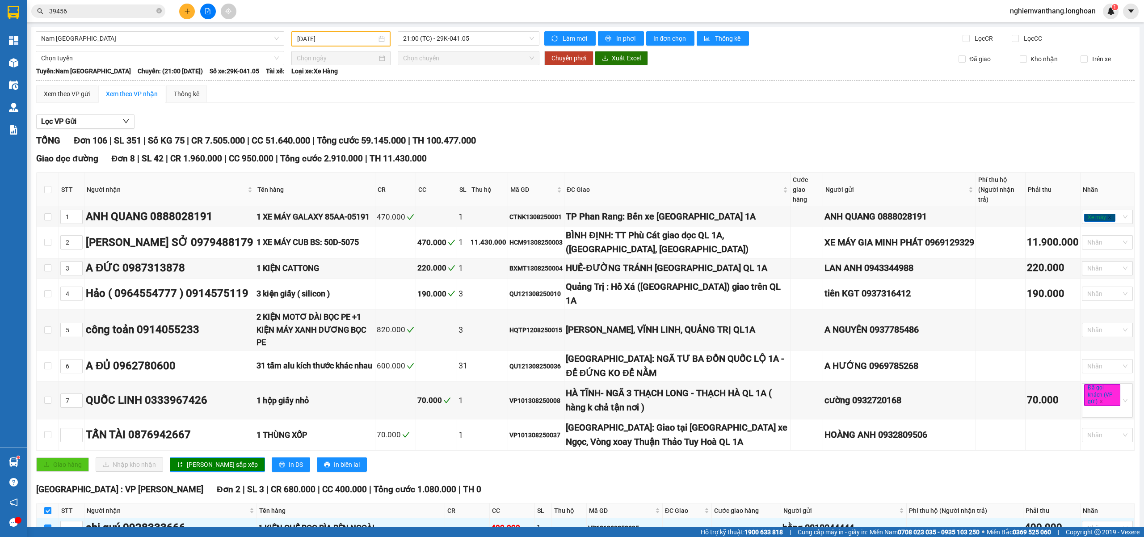
click at [96, 55] on span "Chọn tuyến" at bounding box center [160, 57] width 238 height 13
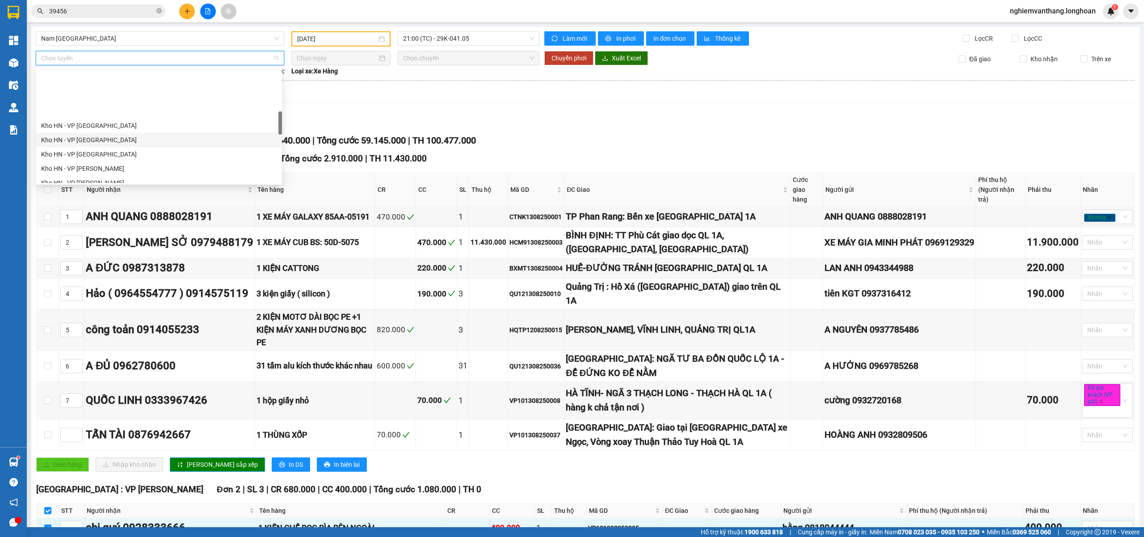
scroll to position [238, 0]
click at [107, 141] on div "Kho HN - VP [PERSON_NAME]" at bounding box center [159, 138] width 236 height 10
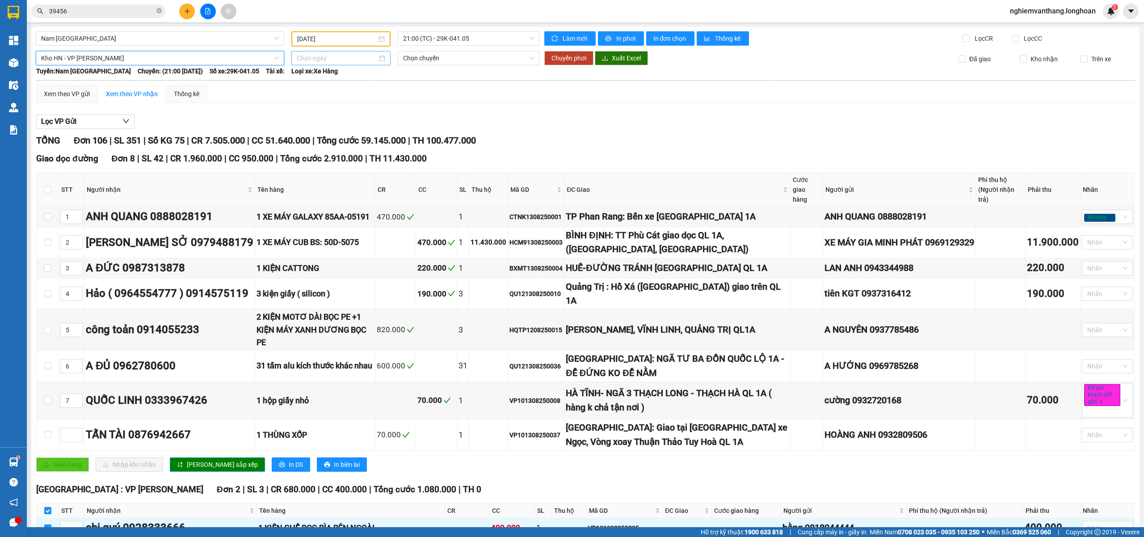
click at [323, 53] on input at bounding box center [337, 58] width 80 height 10
type input "[DATE]"
click at [383, 135] on div "15" at bounding box center [383, 136] width 11 height 11
type input "[DATE]"
click at [567, 59] on span "Chuyển phơi" at bounding box center [569, 58] width 35 height 10
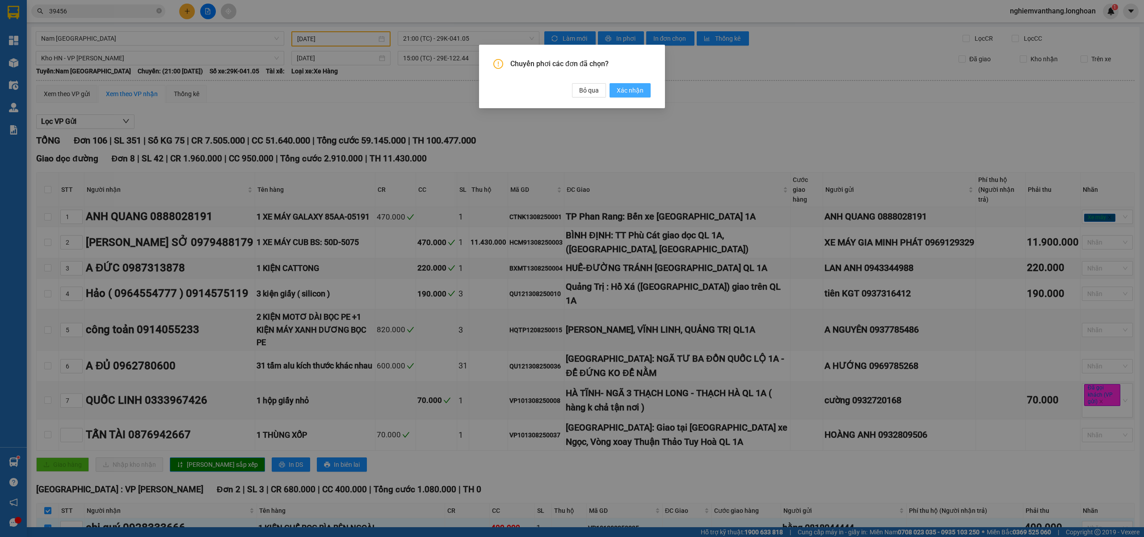
click at [630, 86] on span "Xác nhận" at bounding box center [630, 90] width 27 height 10
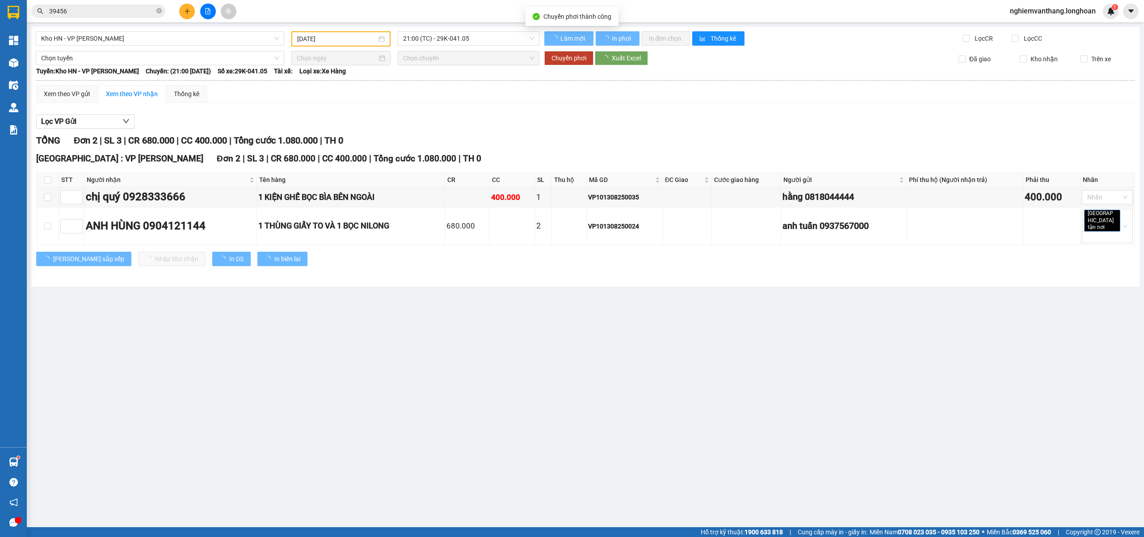
checkbox input "false"
type input "[DATE]"
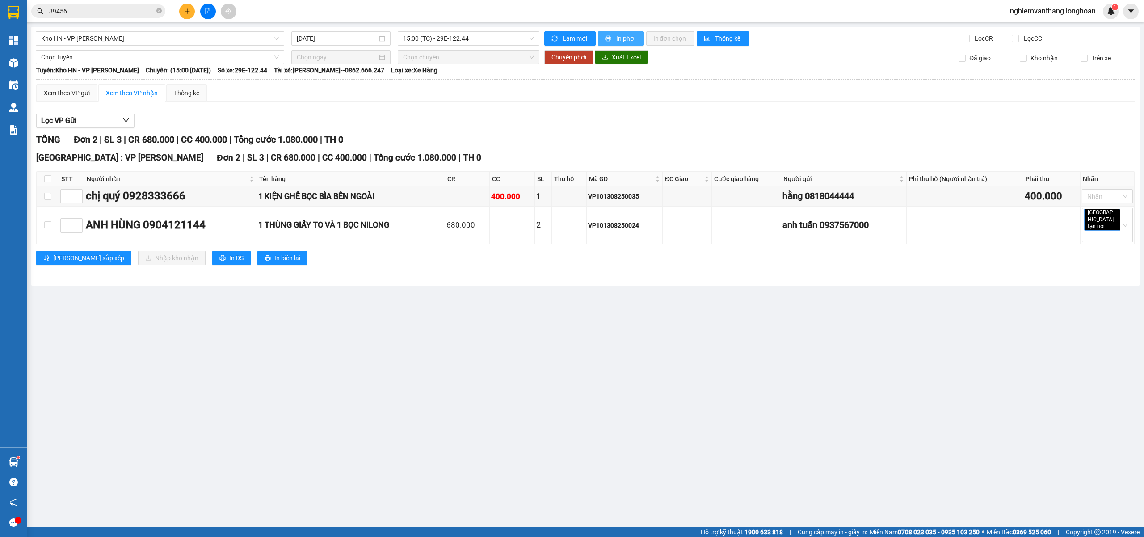
click at [617, 34] on span "In phơi" at bounding box center [626, 39] width 21 height 10
click at [96, 36] on span "Kho HN - VP [PERSON_NAME]" at bounding box center [160, 38] width 238 height 13
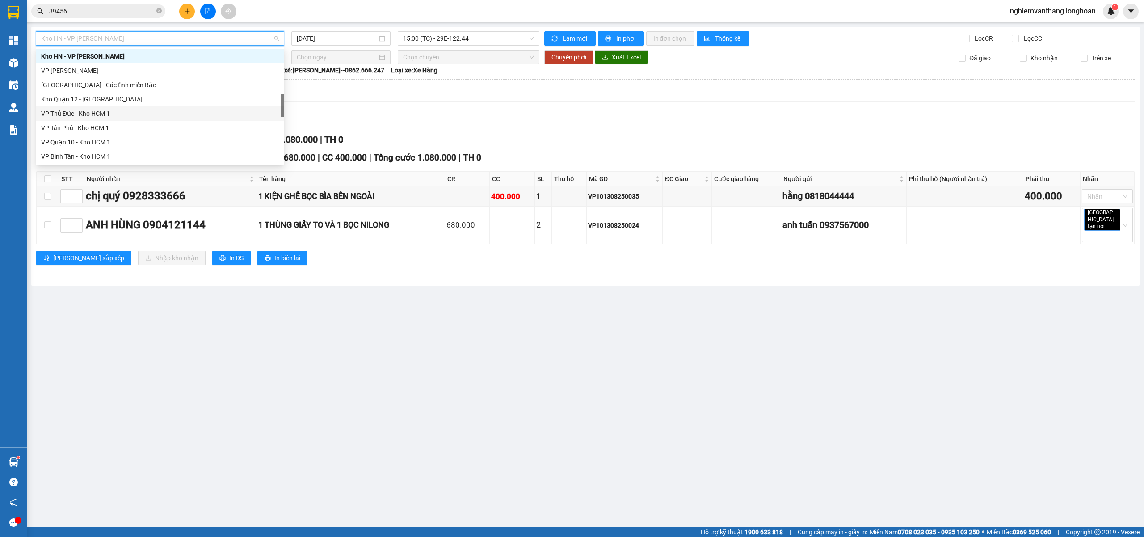
scroll to position [561, 0]
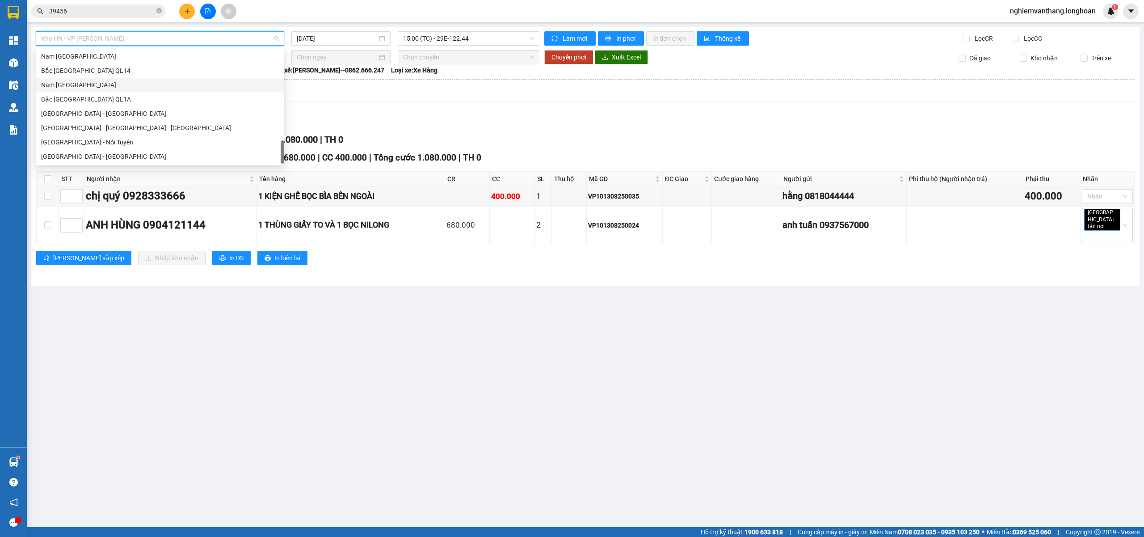
click at [105, 83] on div "Nam [GEOGRAPHIC_DATA]" at bounding box center [160, 85] width 238 height 10
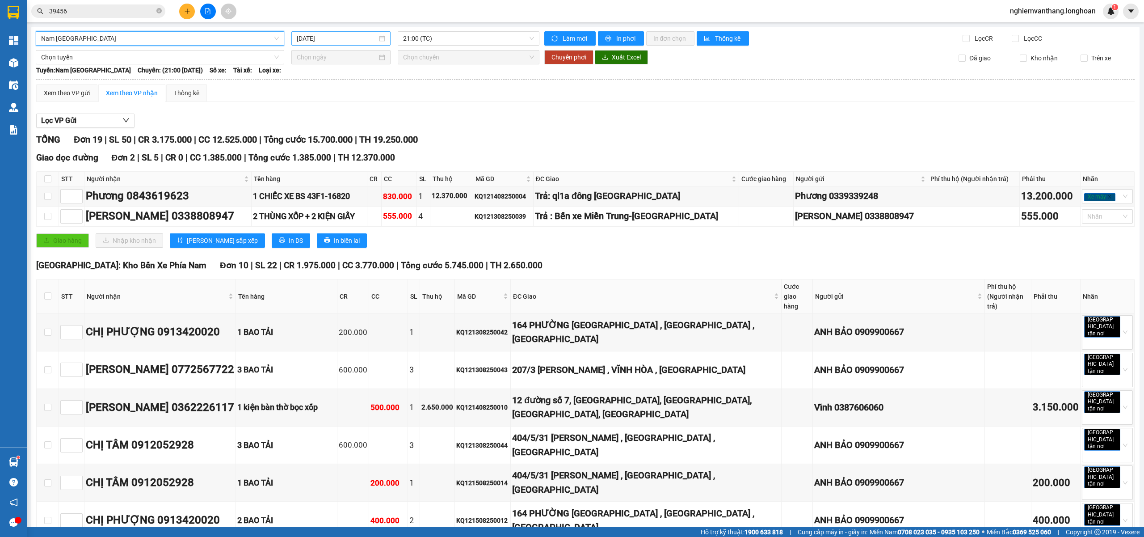
click at [344, 33] on div "[DATE]" at bounding box center [340, 38] width 99 height 14
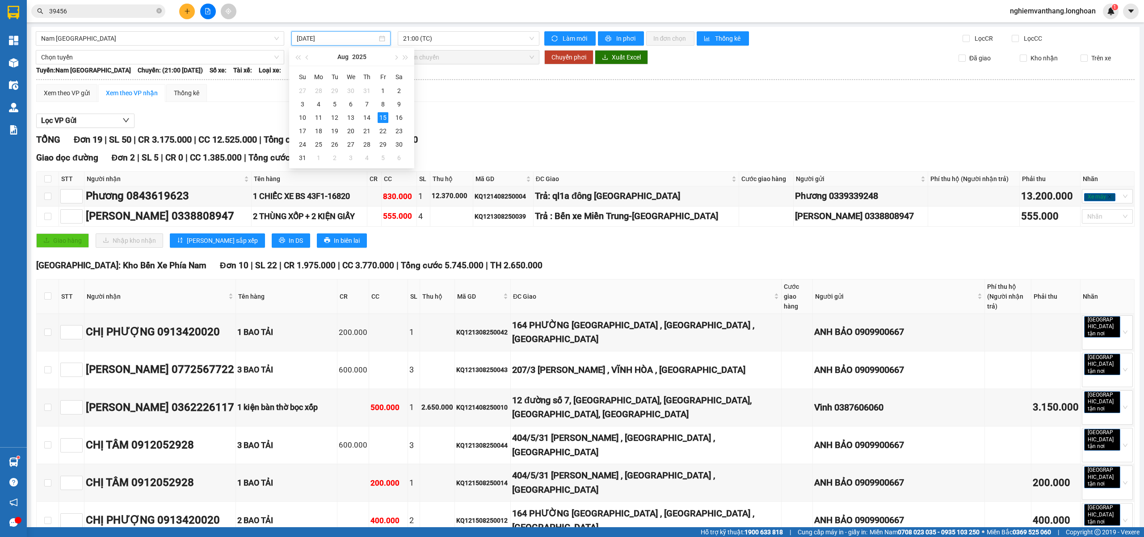
click at [342, 36] on input "[DATE]" at bounding box center [337, 39] width 80 height 10
click at [349, 117] on div "13" at bounding box center [350, 117] width 11 height 11
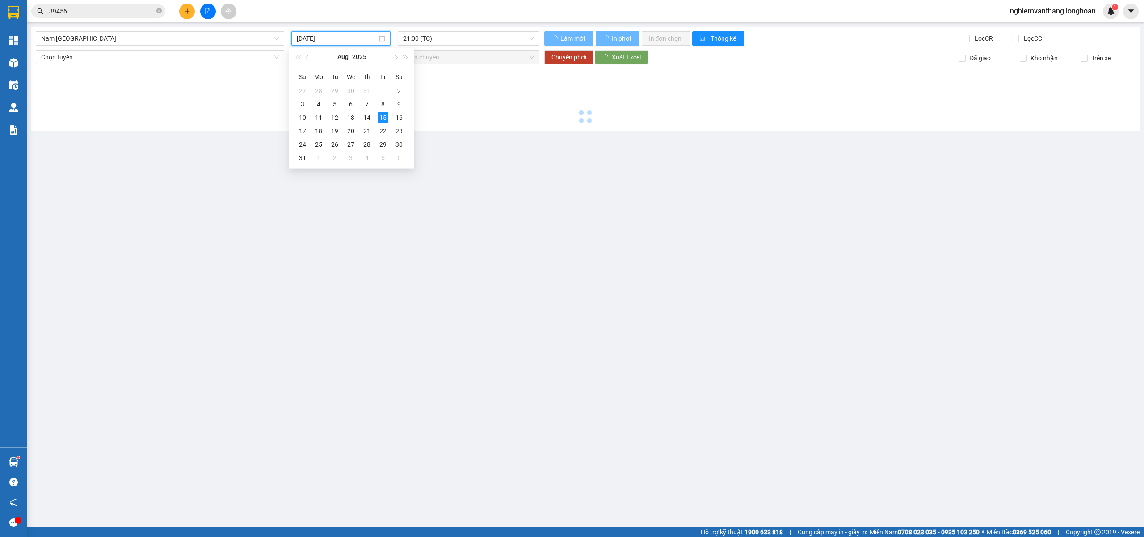
type input "[DATE]"
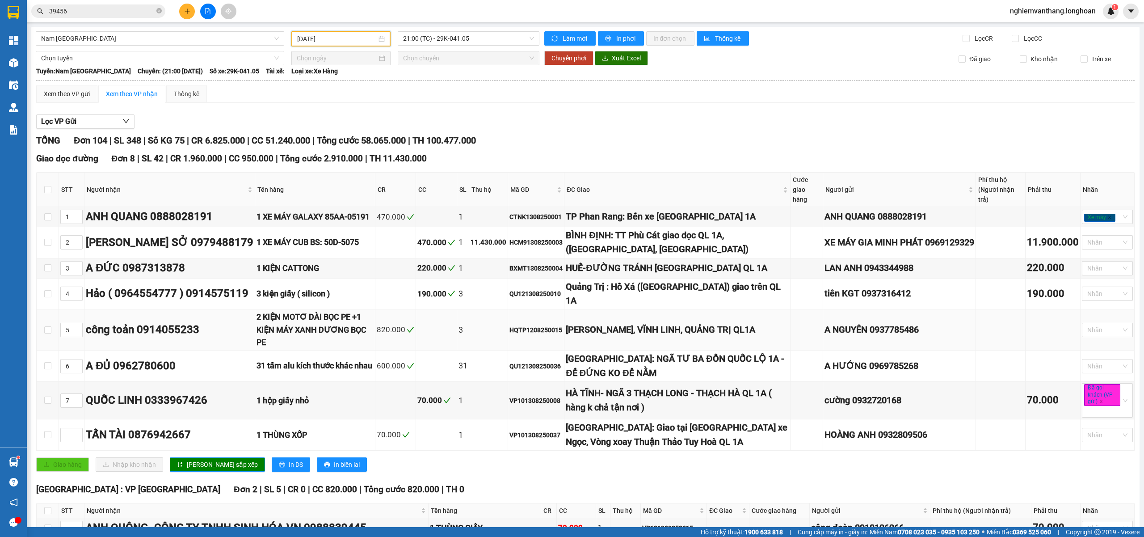
scroll to position [238, 0]
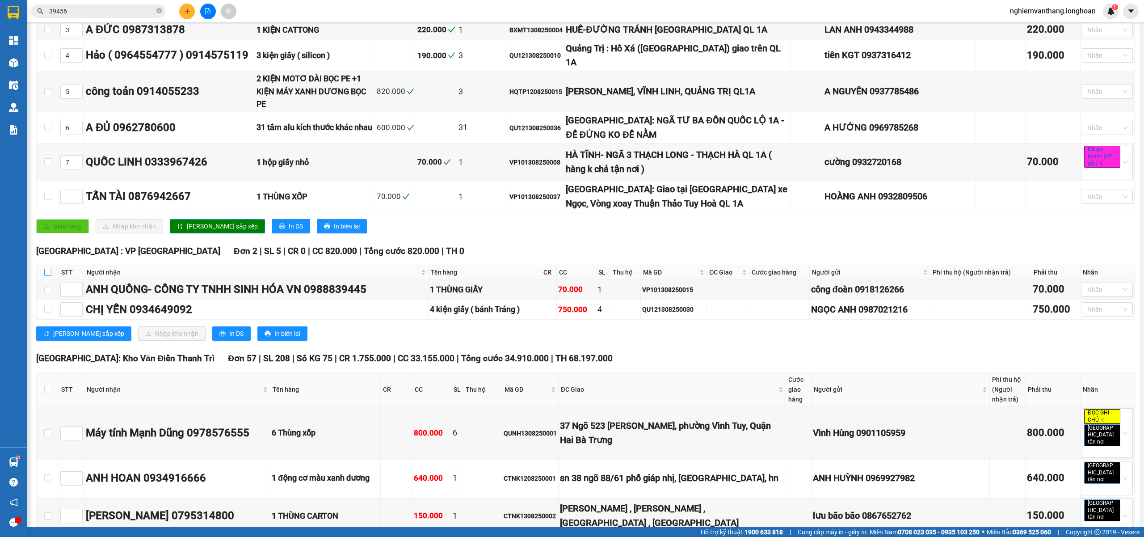
click at [50, 269] on input "checkbox" at bounding box center [47, 272] width 7 height 7
checkbox input "true"
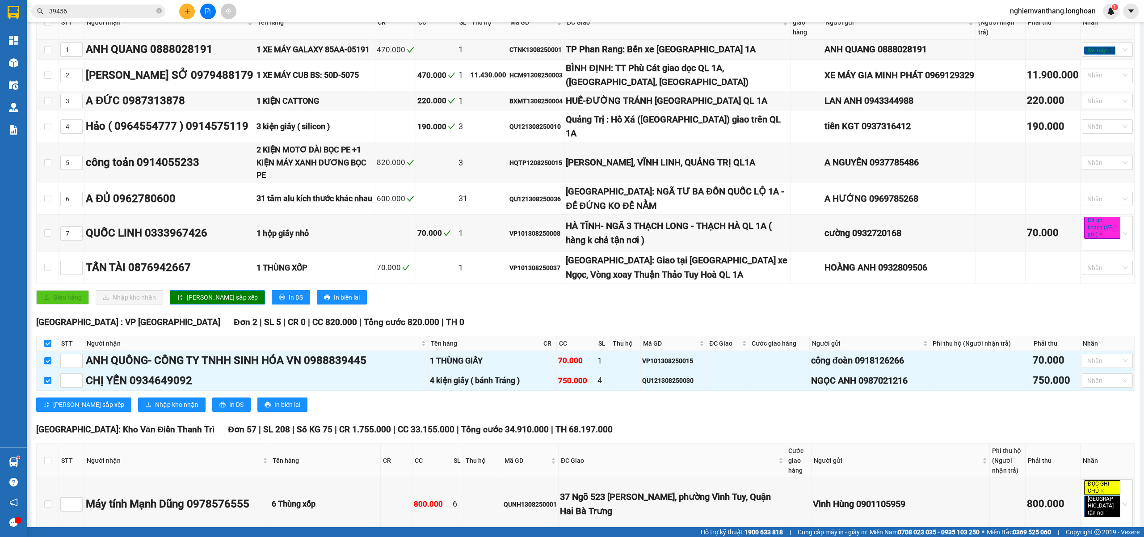
scroll to position [0, 0]
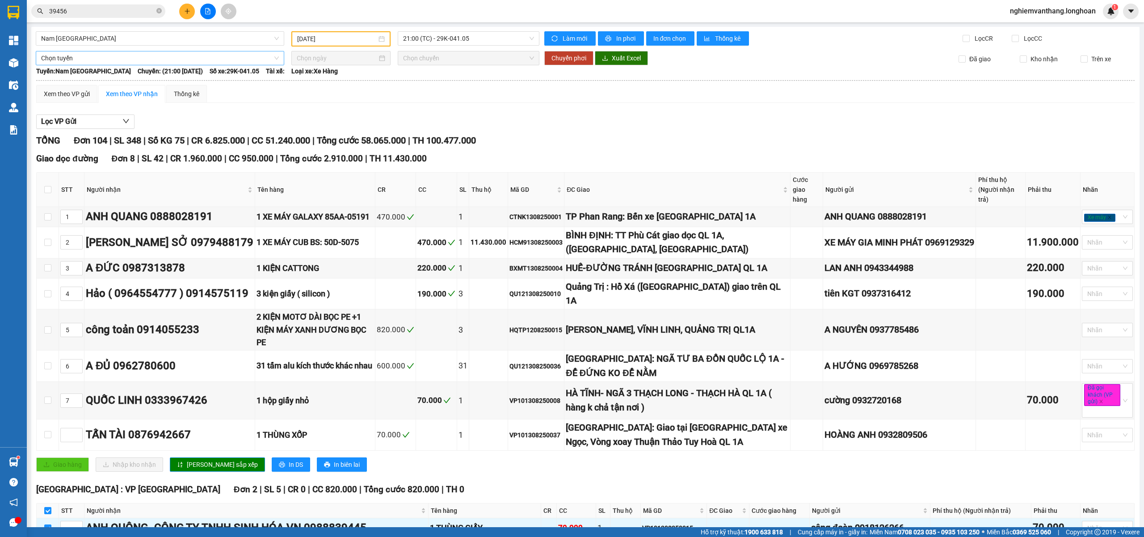
drag, startPoint x: 79, startPoint y: 58, endPoint x: 83, endPoint y: 62, distance: 5.7
click at [79, 56] on span "Chọn tuyến" at bounding box center [160, 57] width 238 height 13
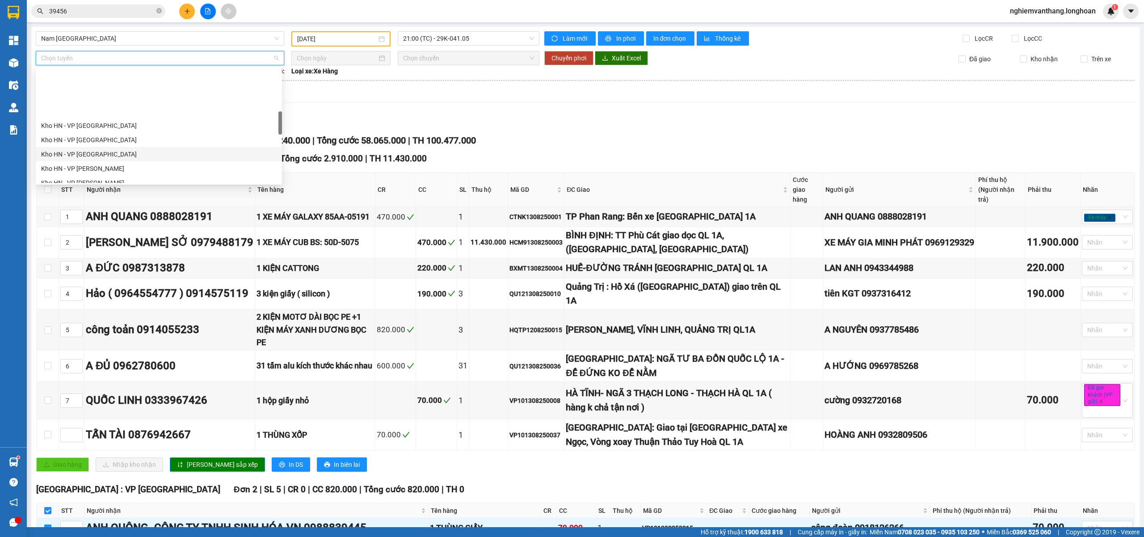
scroll to position [238, 0]
click at [101, 79] on div "Kho HN - VP [GEOGRAPHIC_DATA]" at bounding box center [159, 81] width 236 height 10
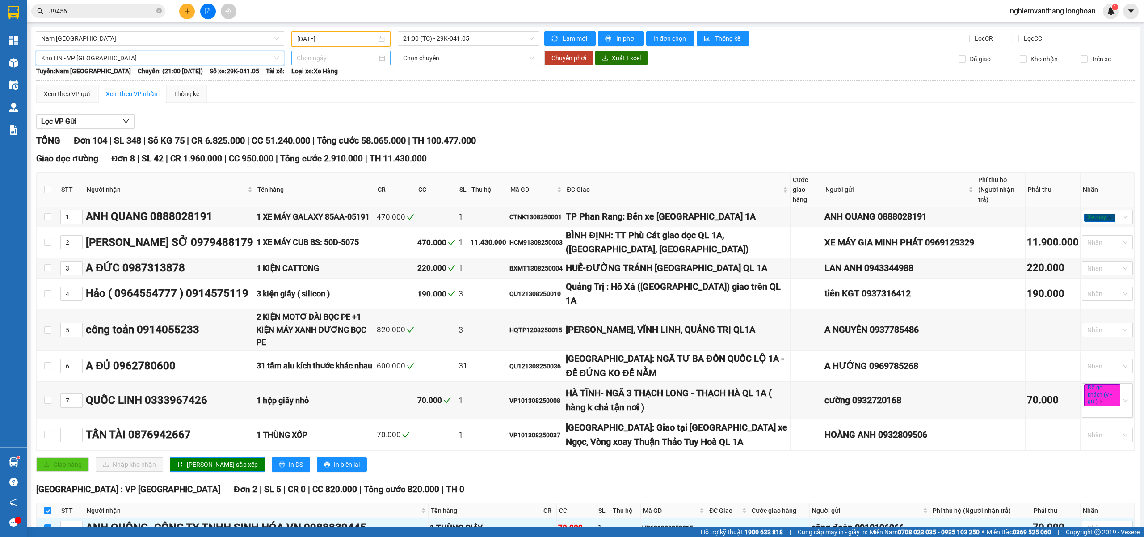
click at [313, 56] on input at bounding box center [337, 58] width 80 height 10
type input "[DATE]"
click at [385, 133] on div "15" at bounding box center [383, 136] width 11 height 11
type input "[DATE]"
click at [468, 60] on span "09:00 (TC) - 29E-139.71" at bounding box center [468, 57] width 131 height 13
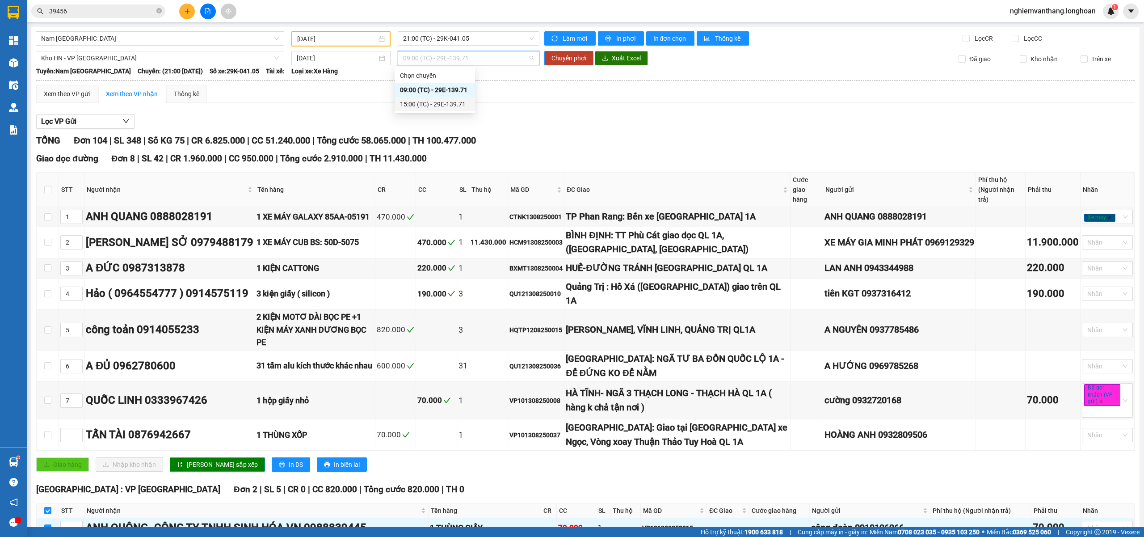
click at [433, 99] on div "15:00 (TC) - 29E-139.71" at bounding box center [435, 104] width 70 height 10
click at [552, 53] on span "Chuyển phơi" at bounding box center [569, 58] width 35 height 10
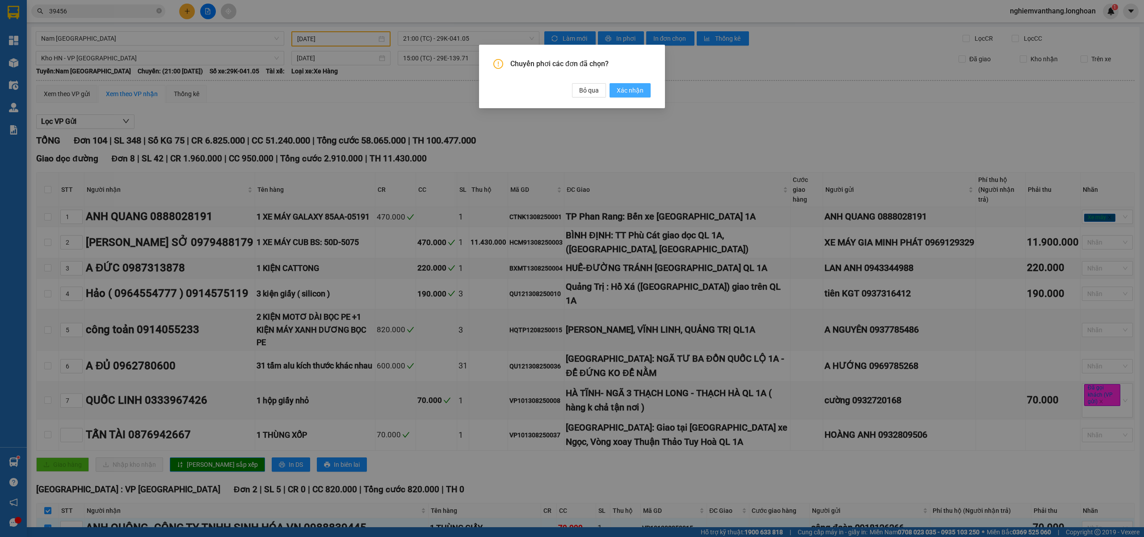
drag, startPoint x: 639, startPoint y: 96, endPoint x: 638, endPoint y: 88, distance: 8.1
click at [639, 95] on button "Xác nhận" at bounding box center [630, 90] width 41 height 14
click at [638, 88] on span "Xác nhận" at bounding box center [630, 90] width 27 height 10
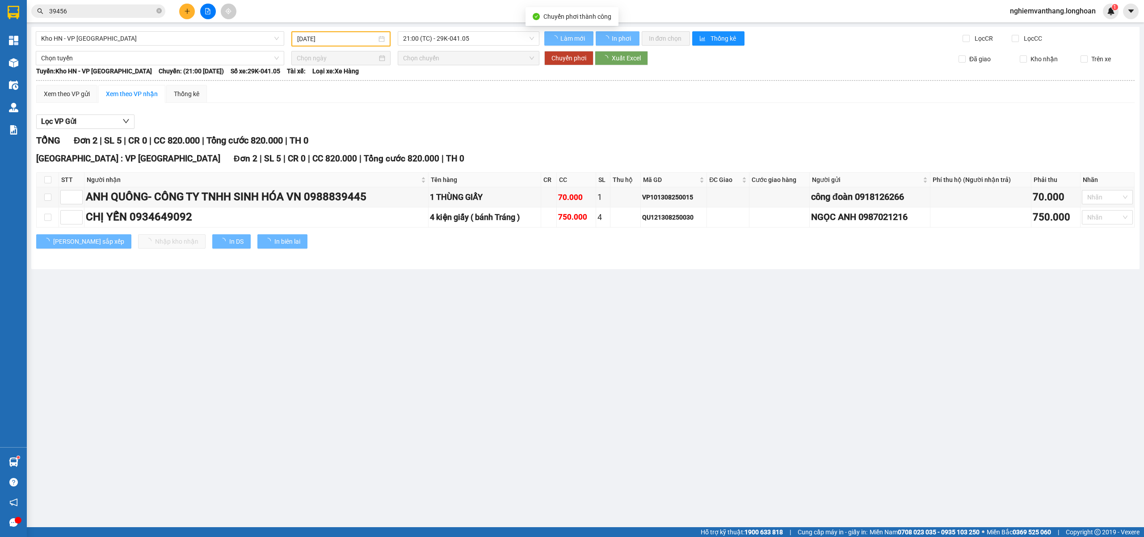
checkbox input "false"
type input "[DATE]"
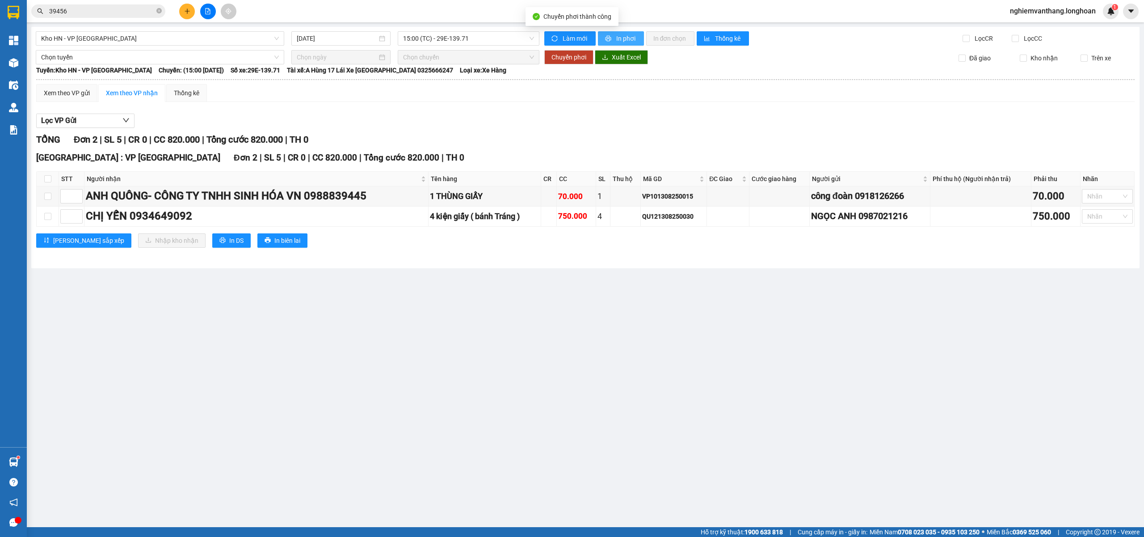
click at [622, 36] on span "In phơi" at bounding box center [626, 39] width 21 height 10
click at [75, 42] on span "Kho HN - VP [GEOGRAPHIC_DATA]" at bounding box center [160, 38] width 238 height 13
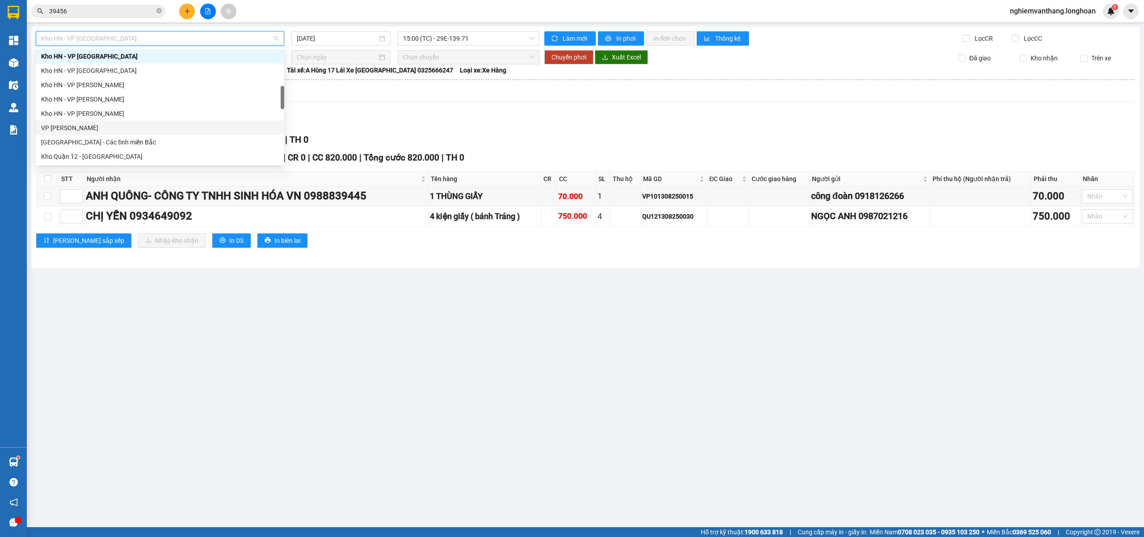
scroll to position [572, 0]
click at [95, 91] on div "Nam [GEOGRAPHIC_DATA]" at bounding box center [160, 85] width 249 height 14
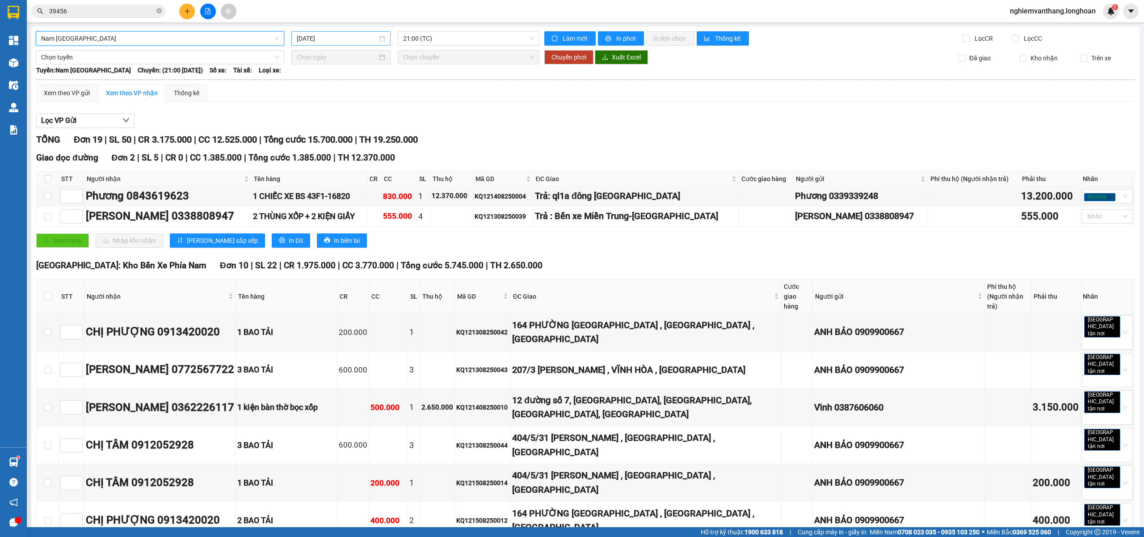
click at [330, 33] on div "[DATE]" at bounding box center [340, 38] width 99 height 14
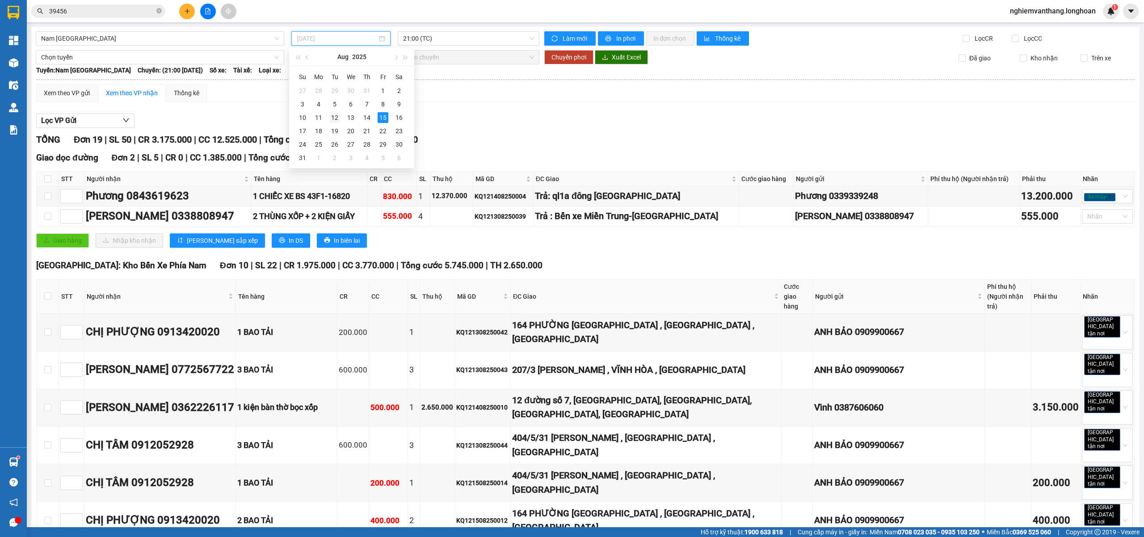
click at [339, 116] on div "12" at bounding box center [334, 117] width 11 height 11
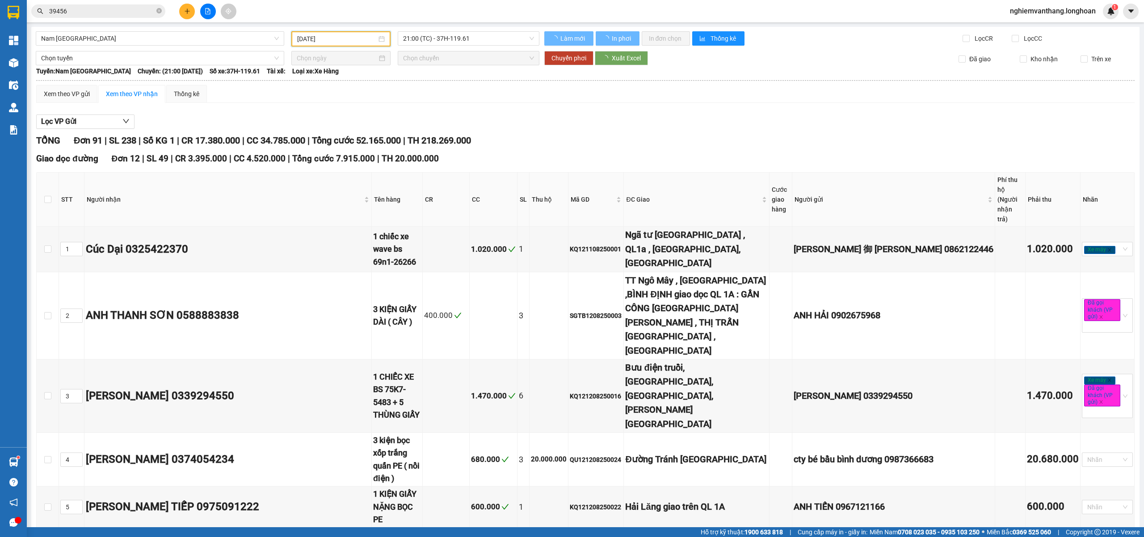
click at [335, 37] on input "[DATE]" at bounding box center [337, 39] width 80 height 10
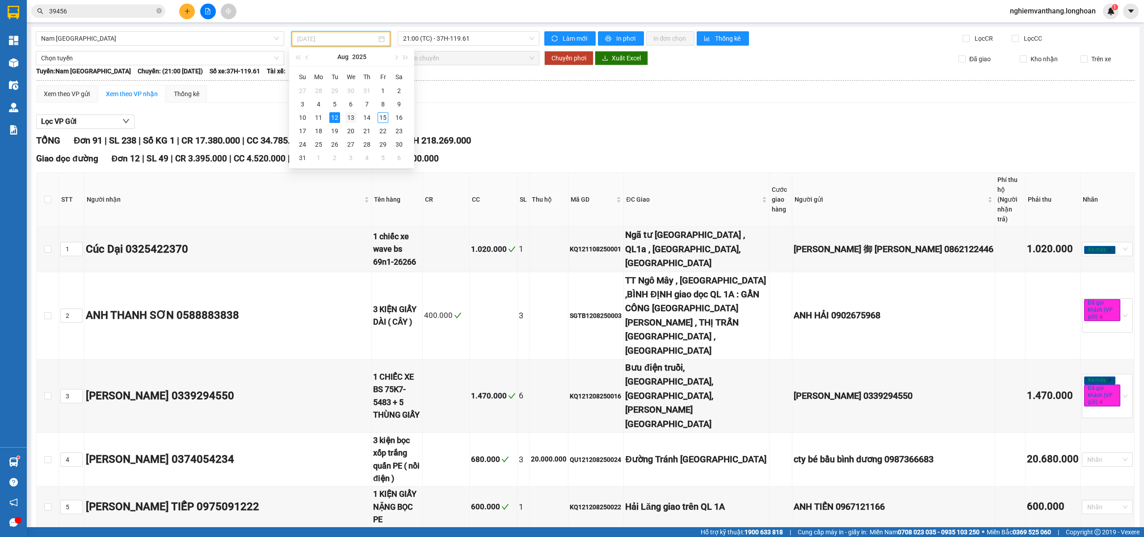
click at [351, 121] on div "13" at bounding box center [350, 117] width 11 height 11
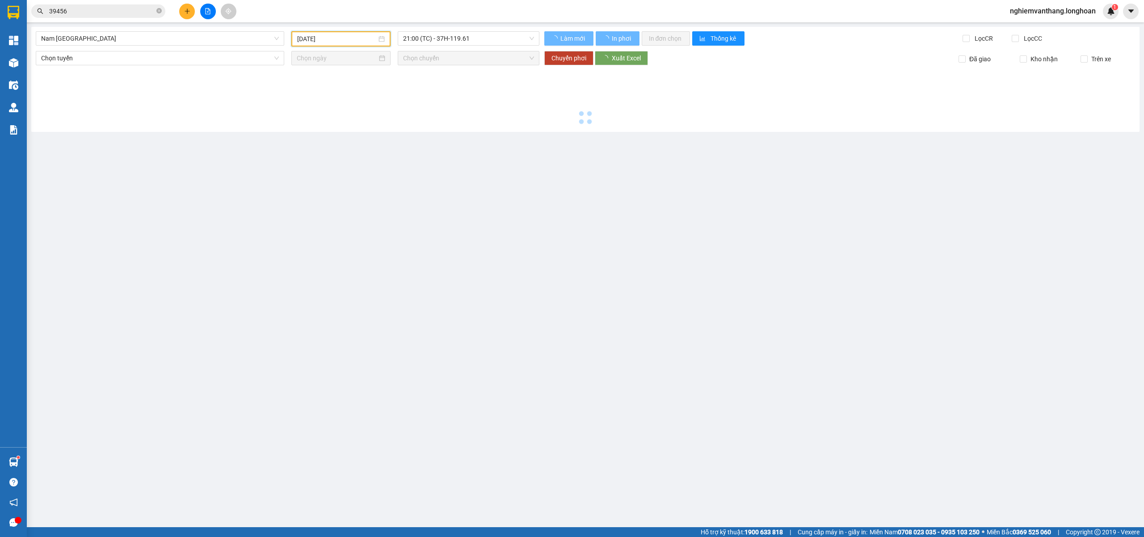
type input "[DATE]"
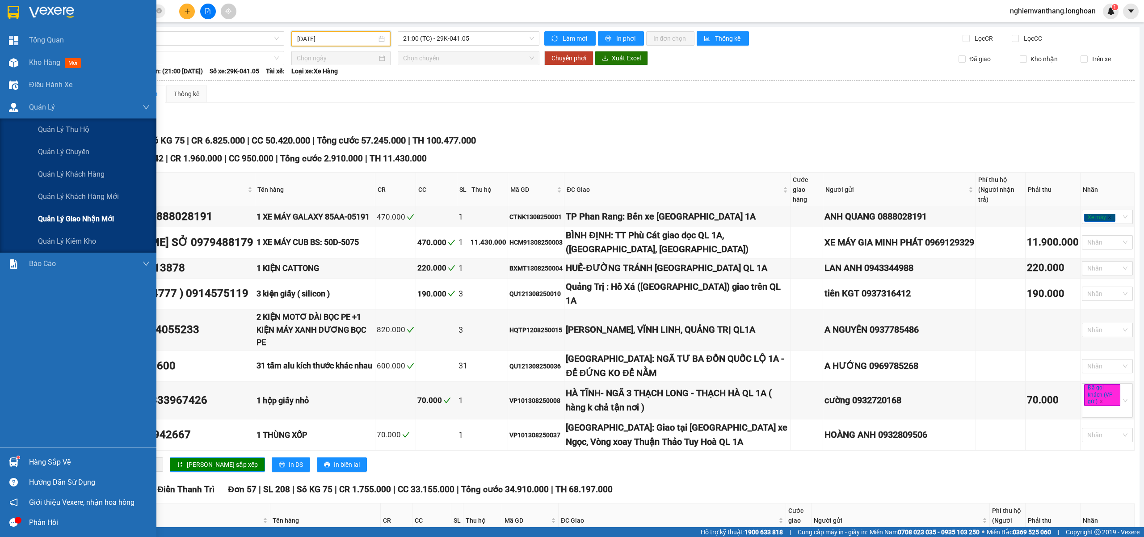
click at [88, 219] on span "Quản lý giao nhận mới" at bounding box center [76, 218] width 76 height 11
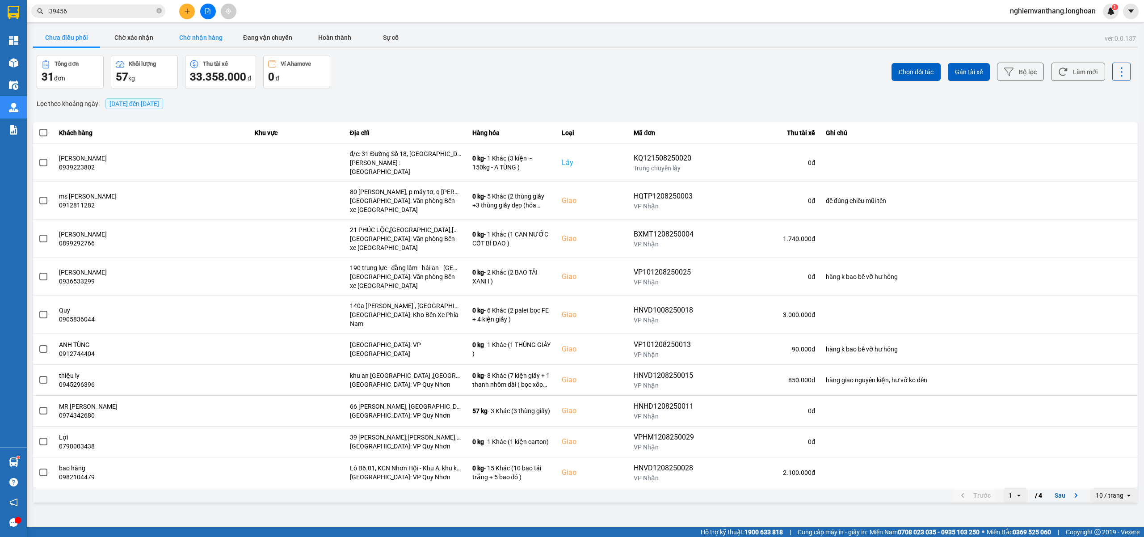
click at [189, 43] on button "Chờ nhận hàng" at bounding box center [200, 38] width 67 height 18
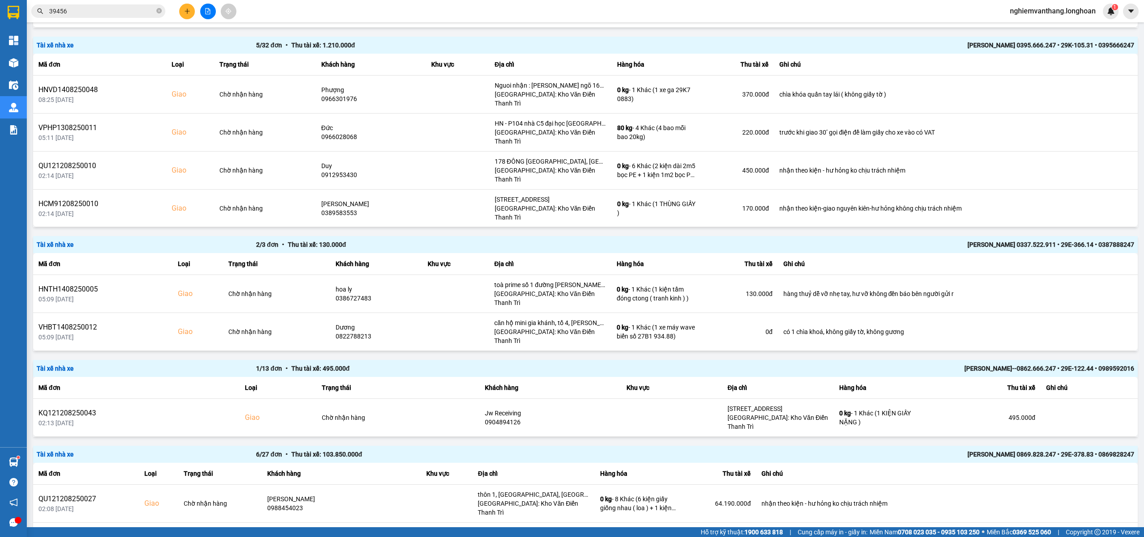
scroll to position [596, 0]
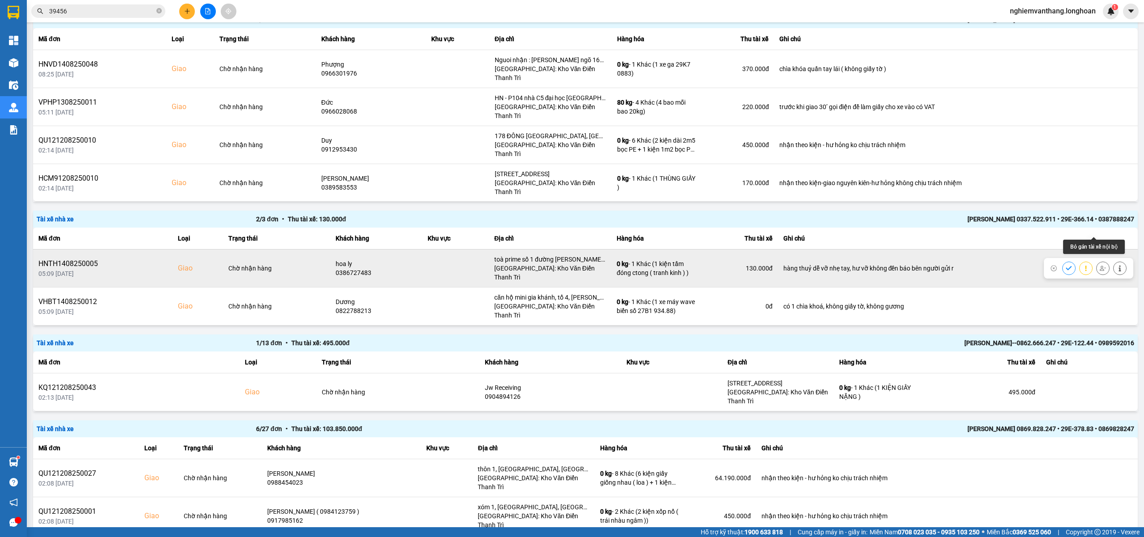
click at [1100, 265] on icon at bounding box center [1103, 268] width 6 height 6
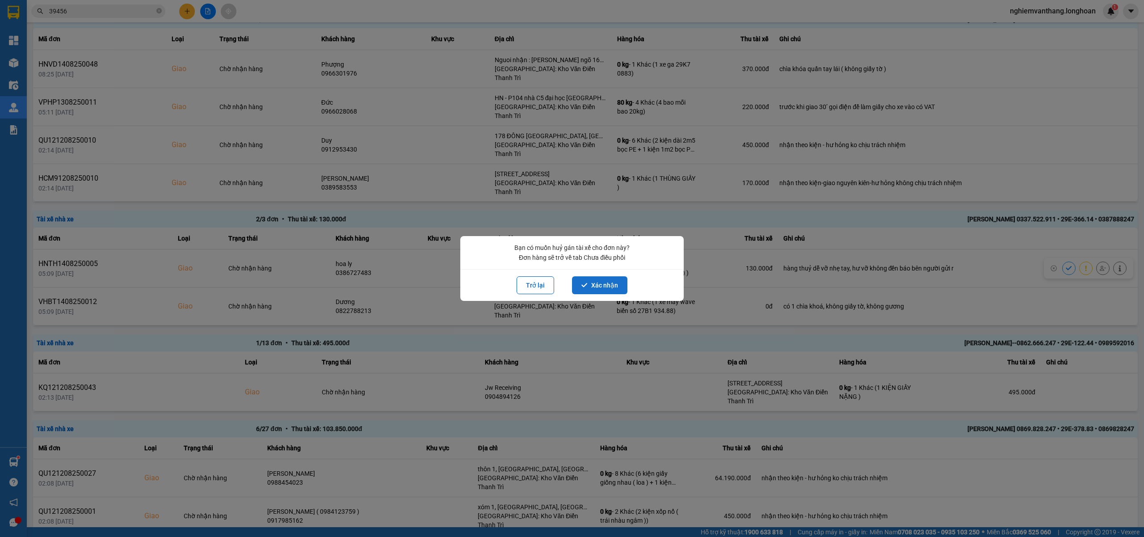
click at [604, 283] on button "Xác nhận" at bounding box center [599, 285] width 55 height 18
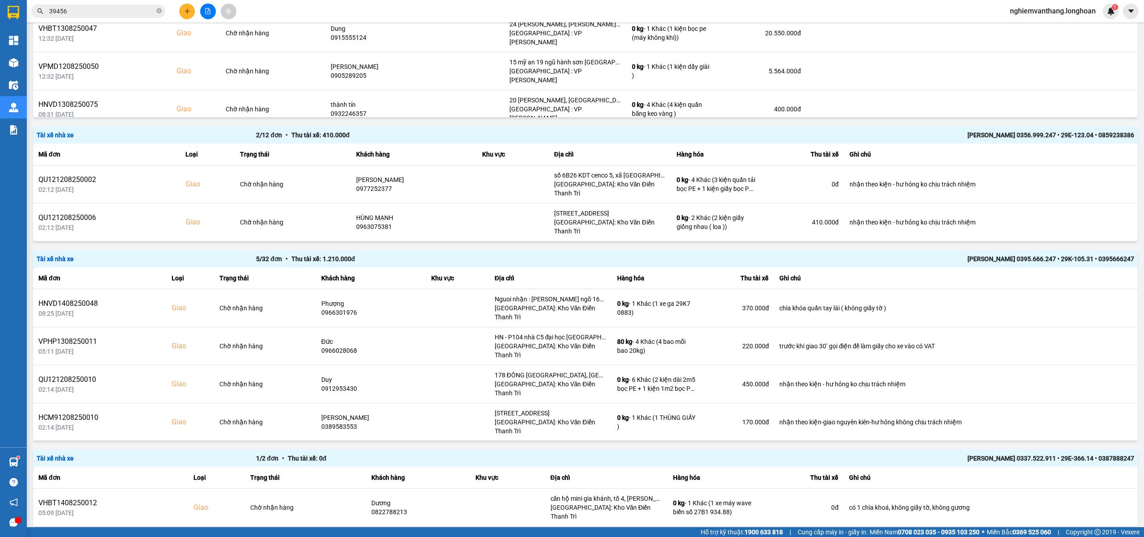
scroll to position [358, 0]
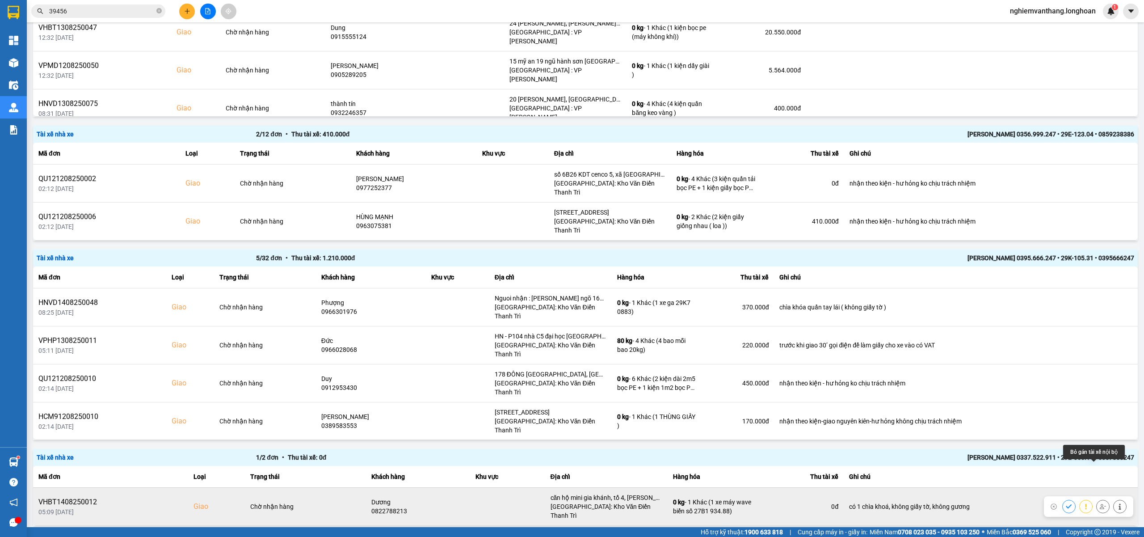
click at [1100, 503] on icon at bounding box center [1103, 506] width 6 height 6
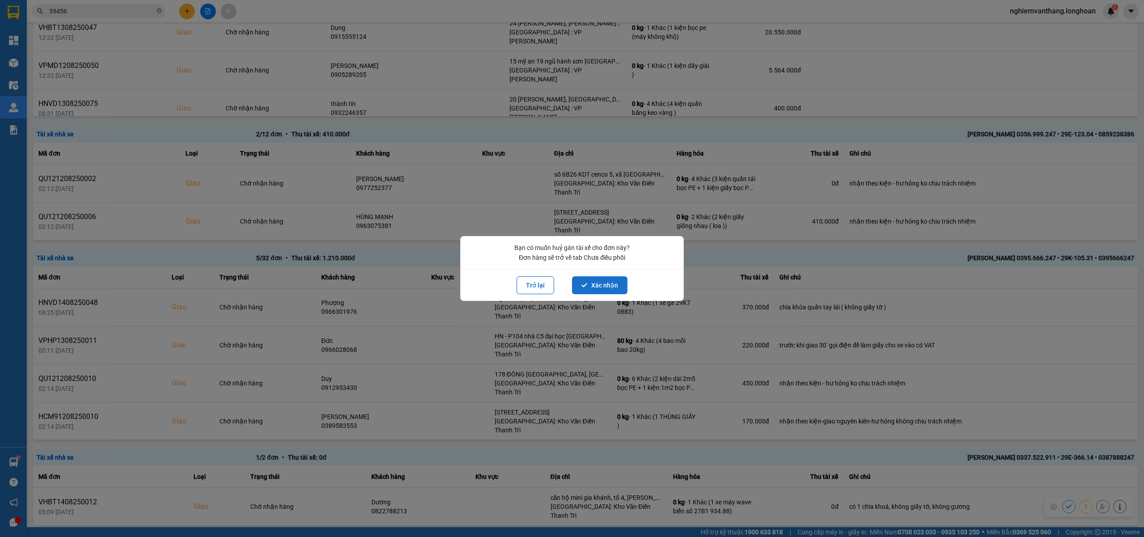
click at [594, 284] on button "Xác nhận" at bounding box center [599, 285] width 55 height 18
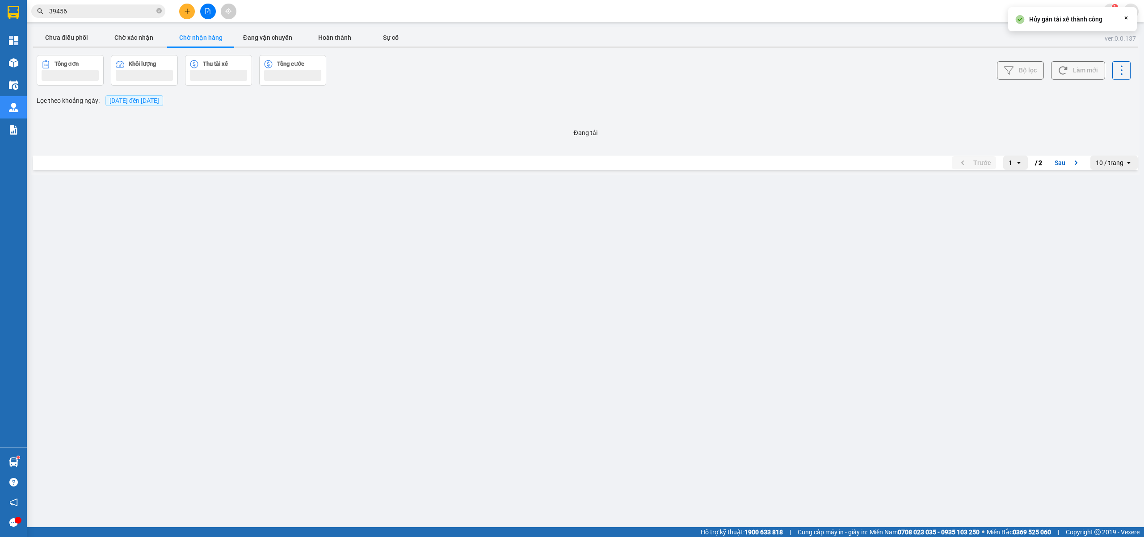
scroll to position [0, 0]
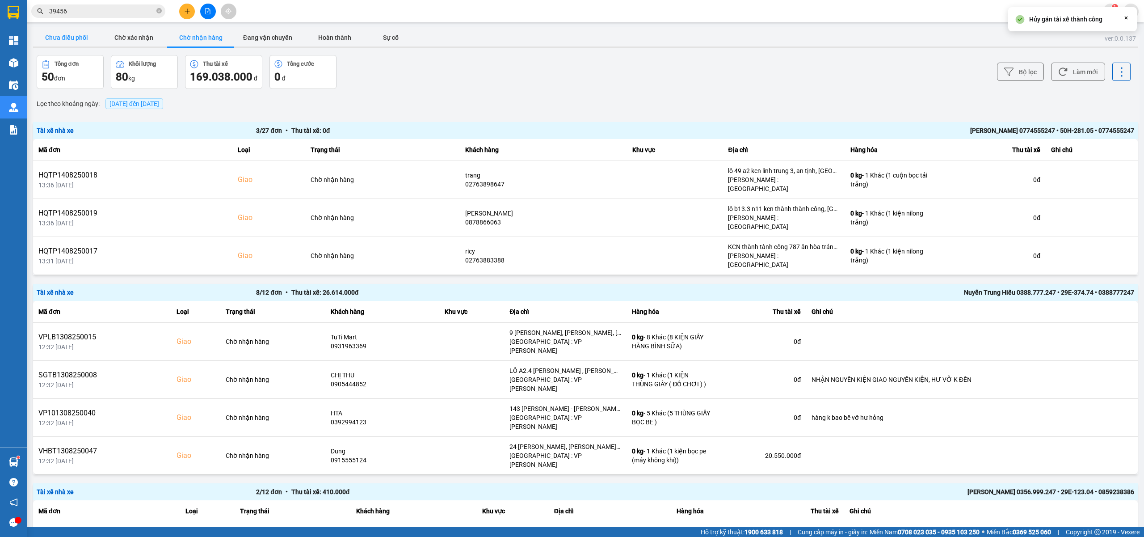
click at [56, 31] on button "Chưa điều phối" at bounding box center [66, 38] width 67 height 18
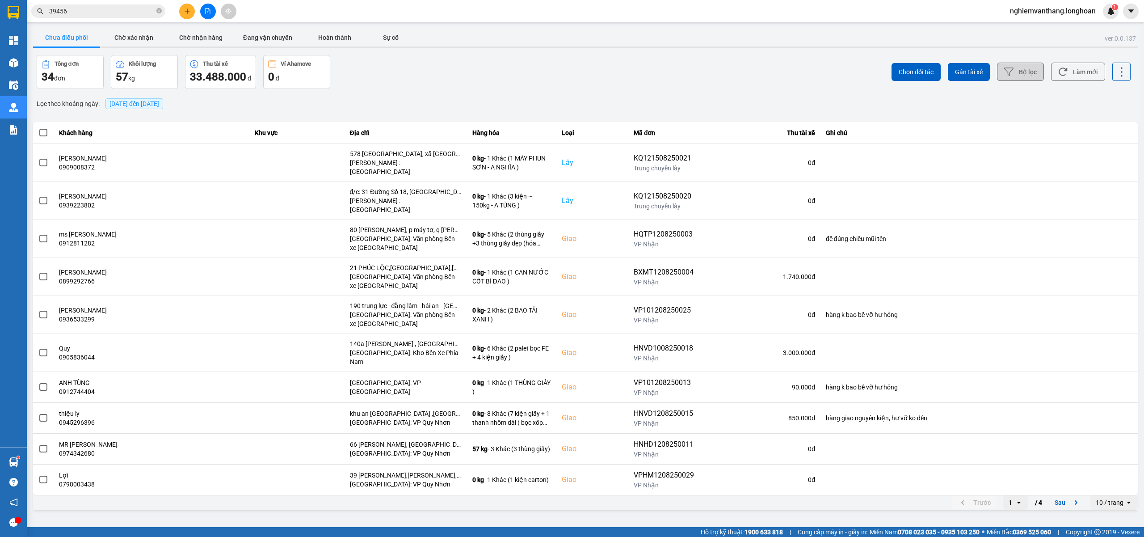
click at [1039, 67] on button "Bộ lọc" at bounding box center [1020, 72] width 47 height 18
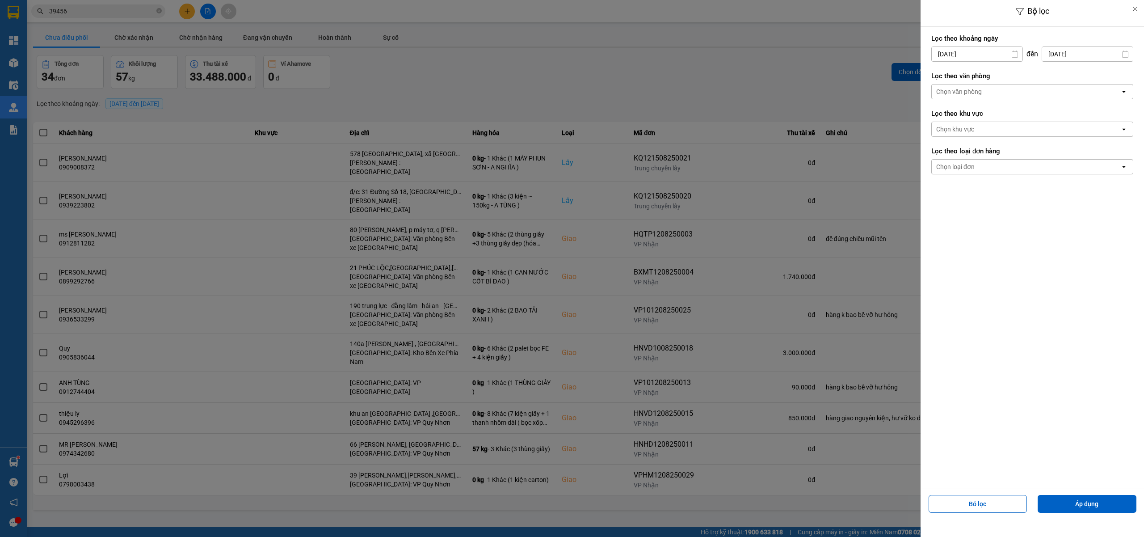
click at [993, 89] on div "Chọn văn phòng" at bounding box center [1026, 91] width 189 height 14
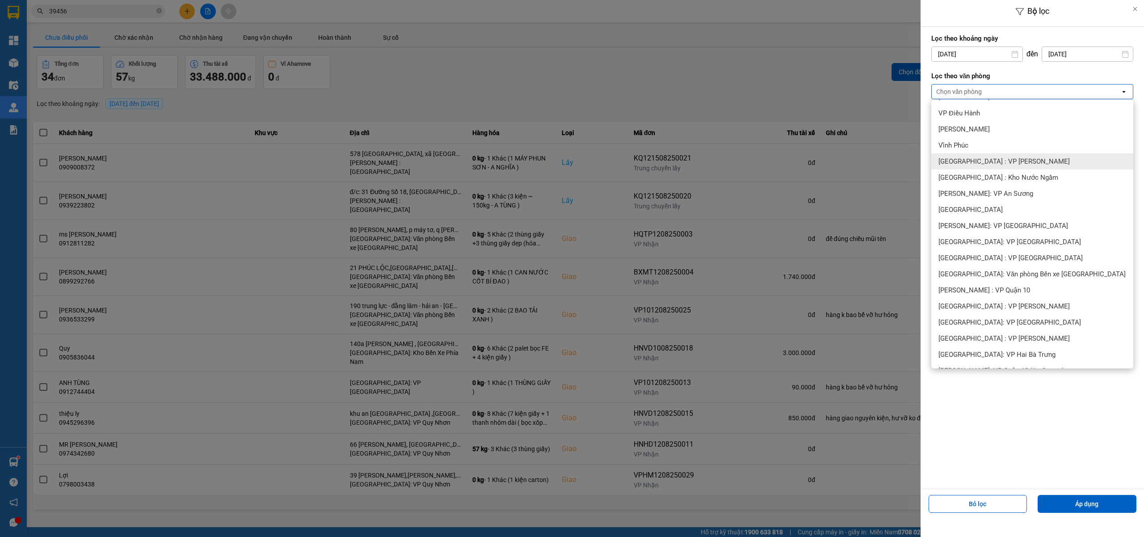
scroll to position [179, 0]
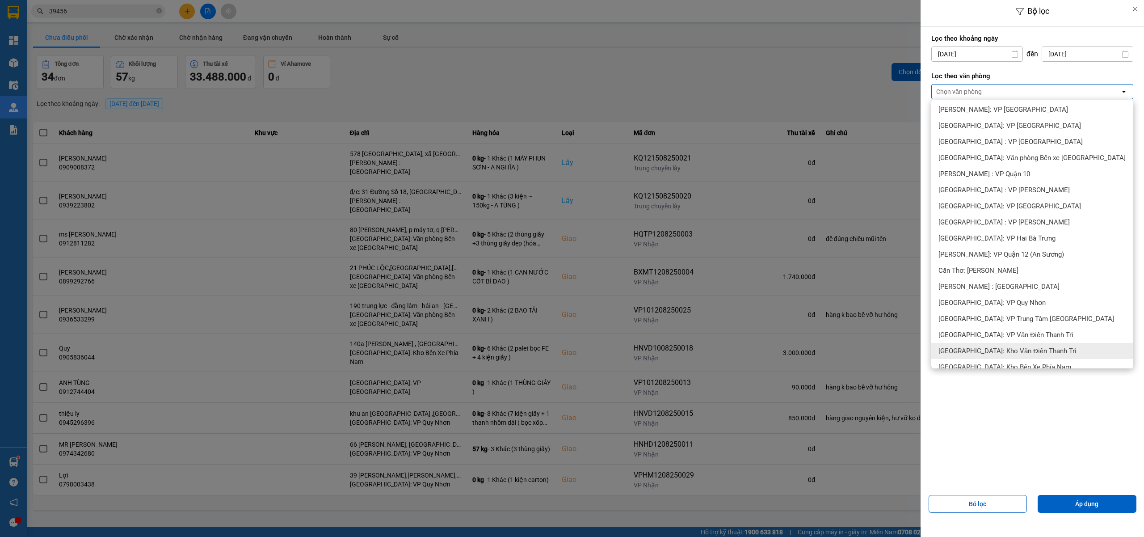
click at [989, 344] on div "[GEOGRAPHIC_DATA]: Kho Văn Điển Thanh Trì" at bounding box center [1032, 351] width 202 height 16
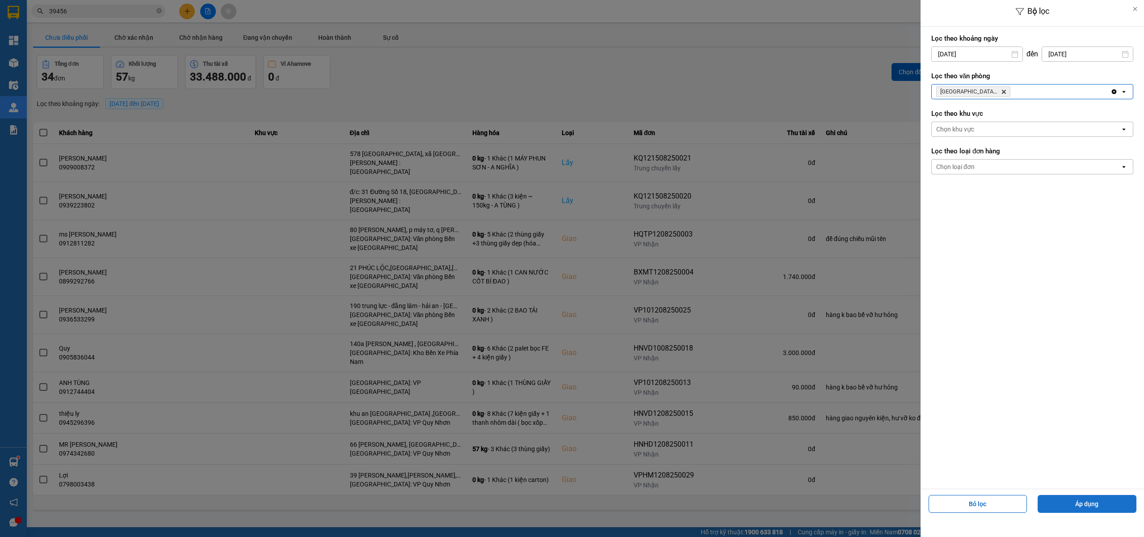
click at [1086, 501] on button "Áp dụng" at bounding box center [1087, 504] width 99 height 18
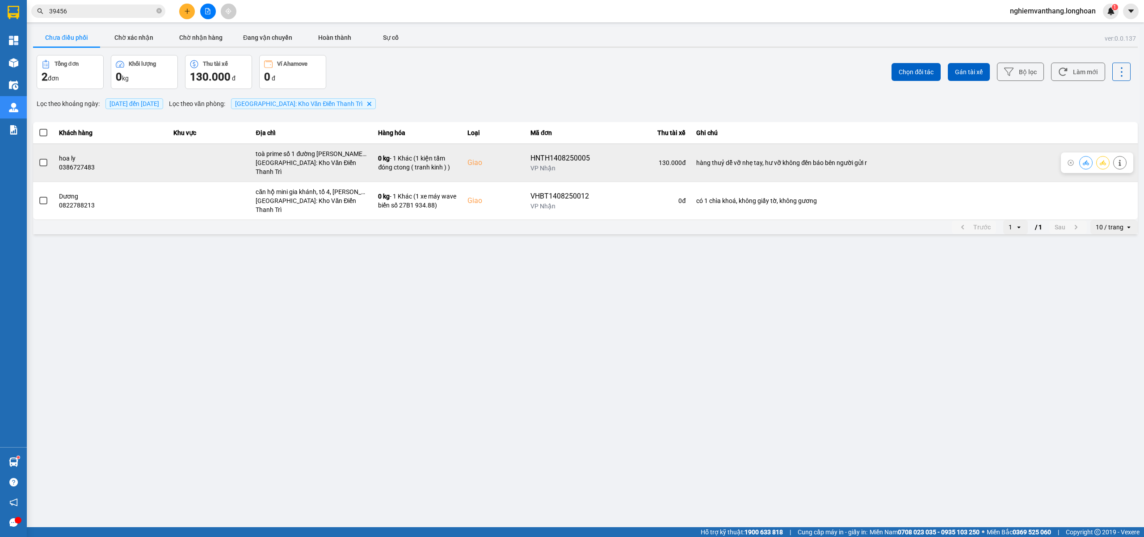
click at [41, 162] on span at bounding box center [43, 163] width 8 height 8
click at [38, 158] on input "checkbox" at bounding box center [38, 158] width 0 height 0
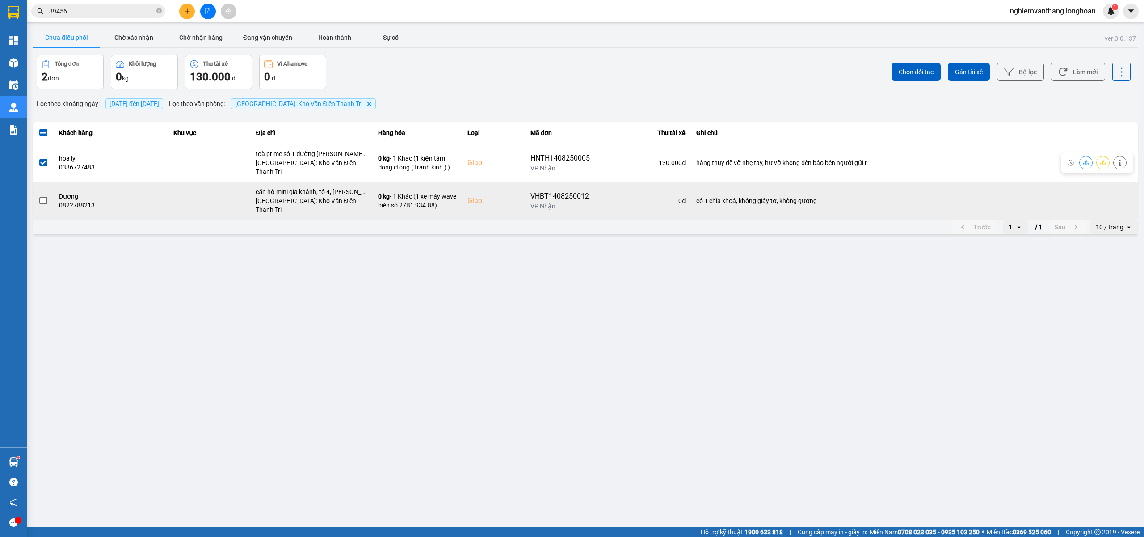
click at [43, 197] on span at bounding box center [43, 201] width 8 height 8
click at [38, 196] on input "checkbox" at bounding box center [38, 196] width 0 height 0
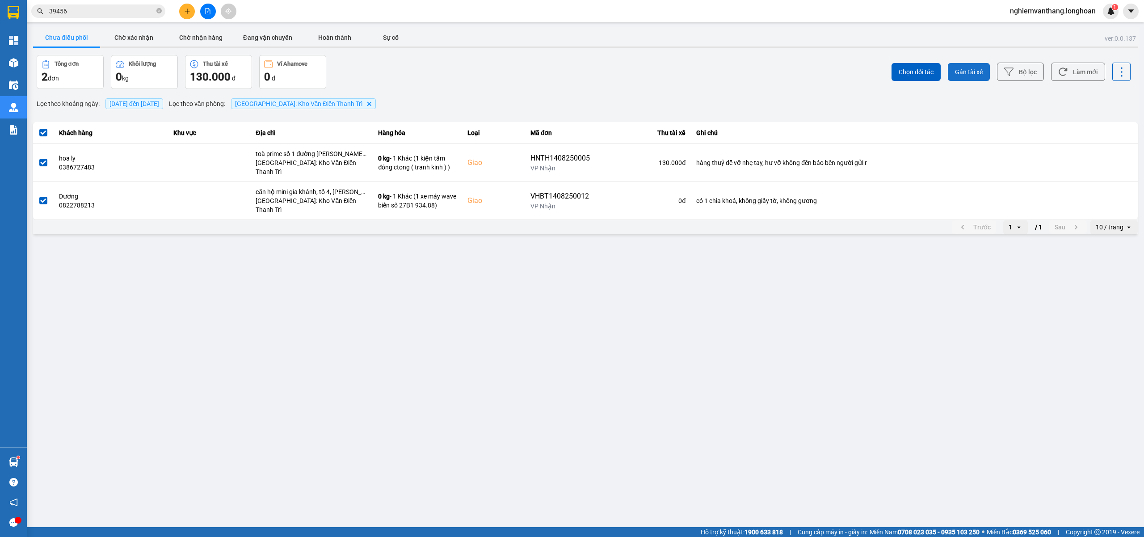
click at [981, 74] on span "Gán tài xế" at bounding box center [969, 71] width 28 height 9
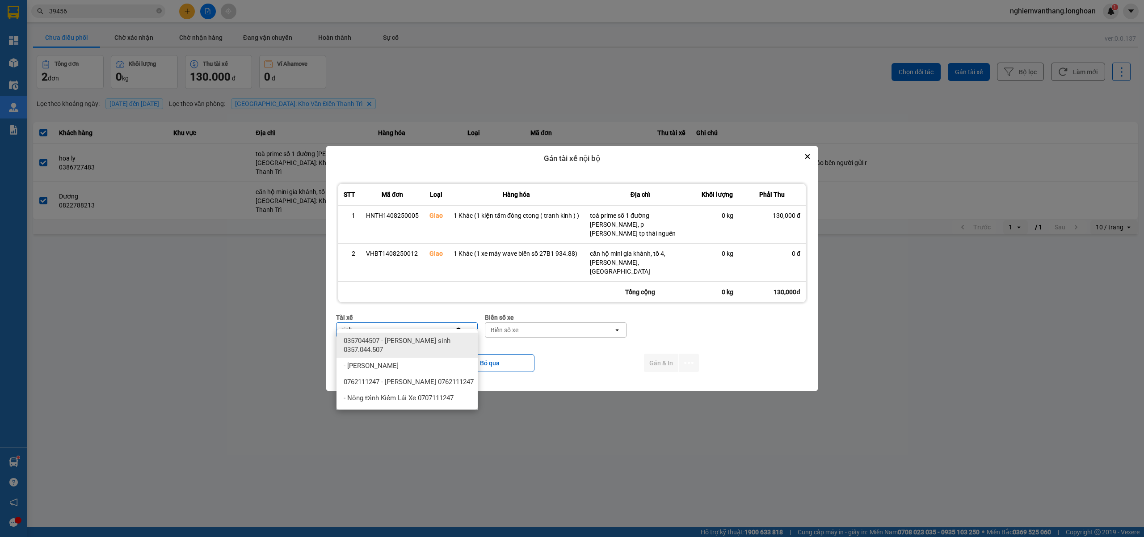
type input "sinh"
click at [442, 342] on span "0357044507 - Vũ văn sinh 0357.044.507" at bounding box center [409, 345] width 131 height 18
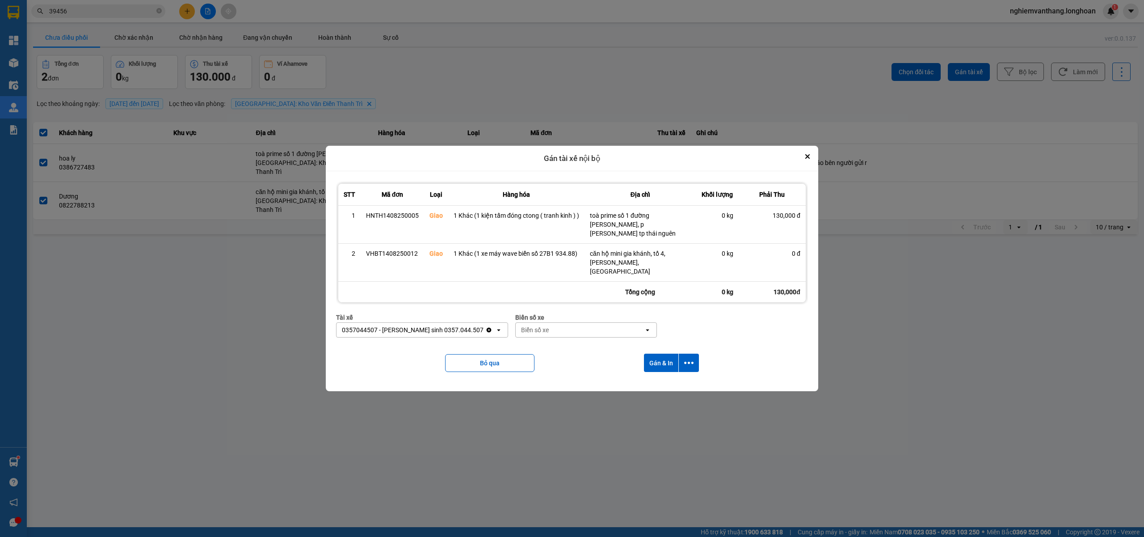
click at [528, 325] on div "Biển số xe" at bounding box center [580, 330] width 128 height 14
type input "14"
click at [511, 354] on span "29E-366.14" at bounding box center [510, 356] width 33 height 9
click at [690, 358] on icon "dialog" at bounding box center [688, 362] width 9 height 9
click at [673, 375] on div "Chỉ gán tài" at bounding box center [664, 378] width 53 height 9
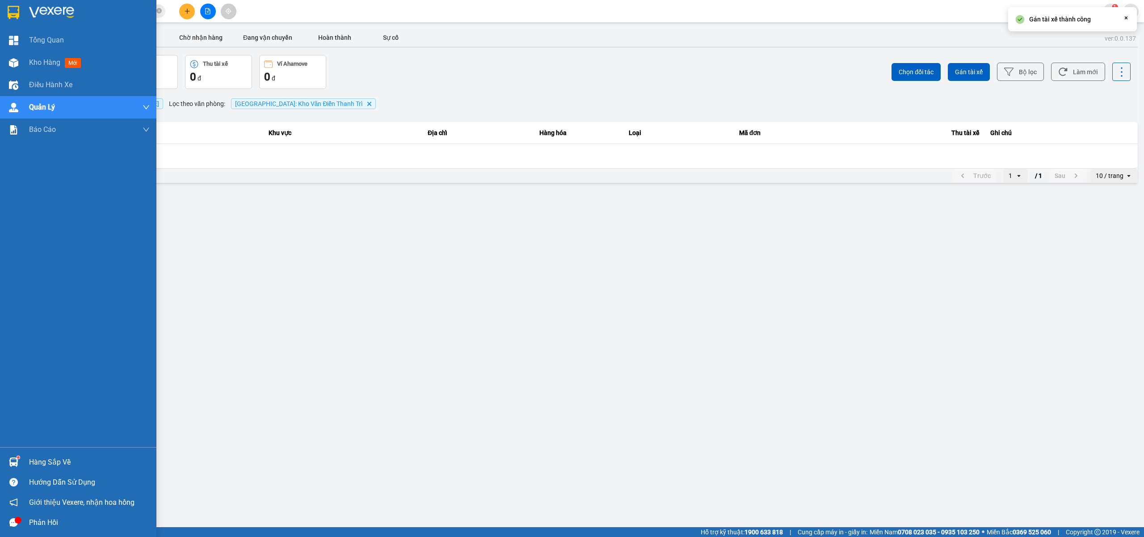
click at [16, 13] on img at bounding box center [14, 12] width 12 height 13
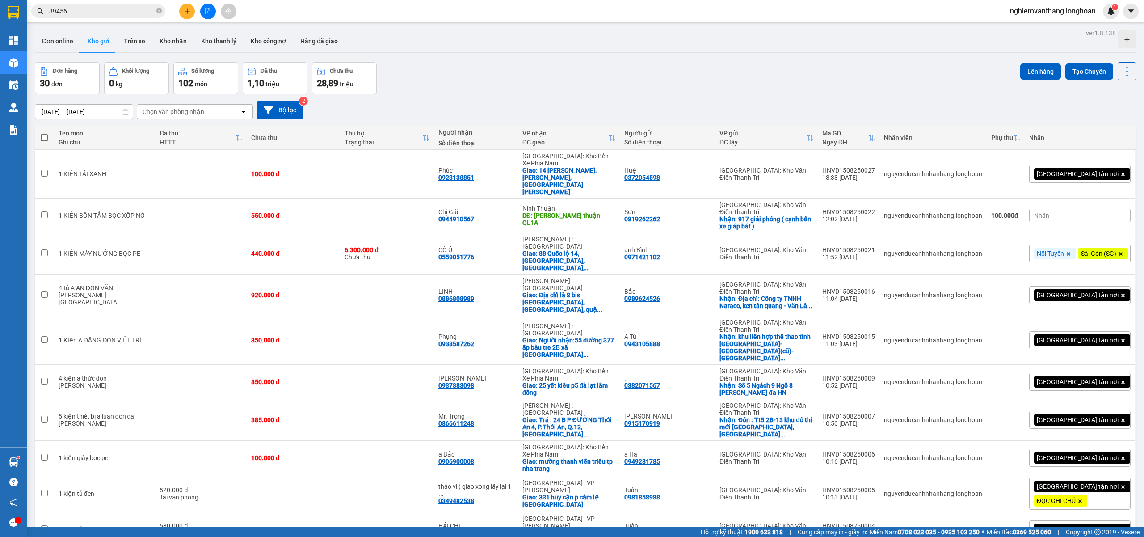
click at [215, 13] on button at bounding box center [208, 12] width 16 height 16
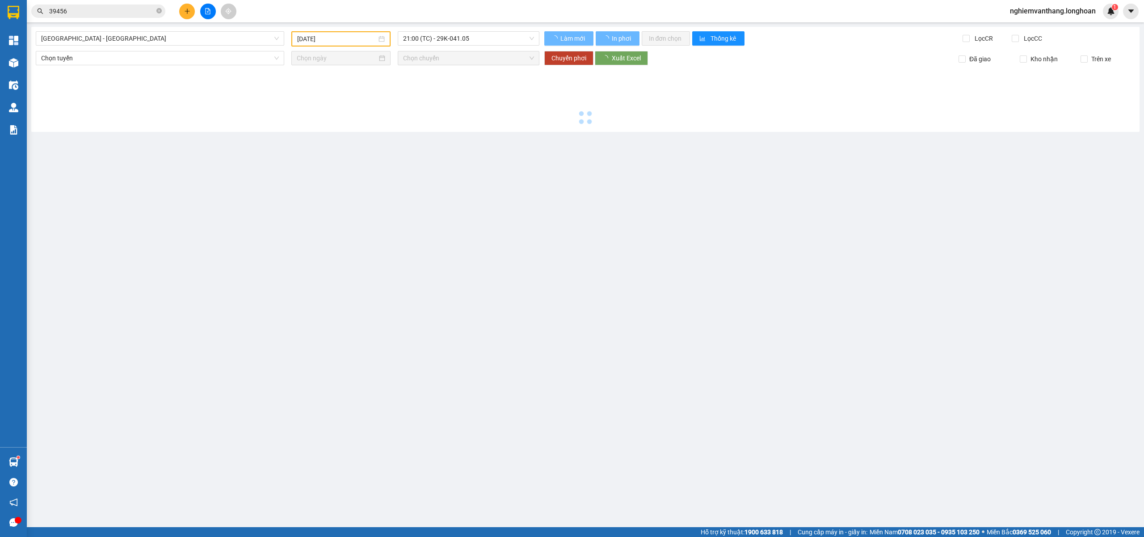
type input "[DATE]"
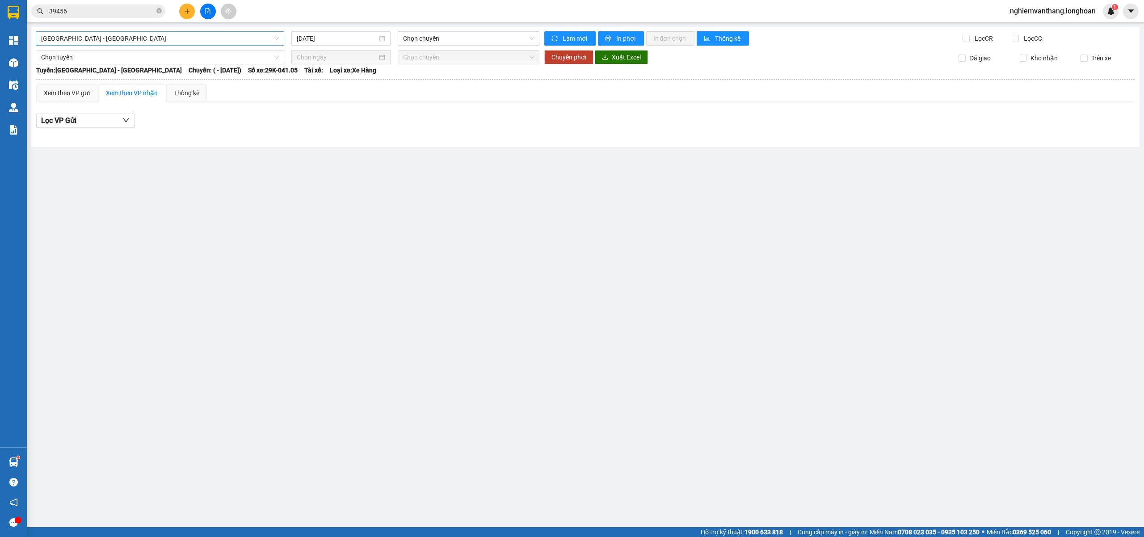
click at [97, 45] on span "[GEOGRAPHIC_DATA] - [GEOGRAPHIC_DATA]" at bounding box center [160, 38] width 238 height 13
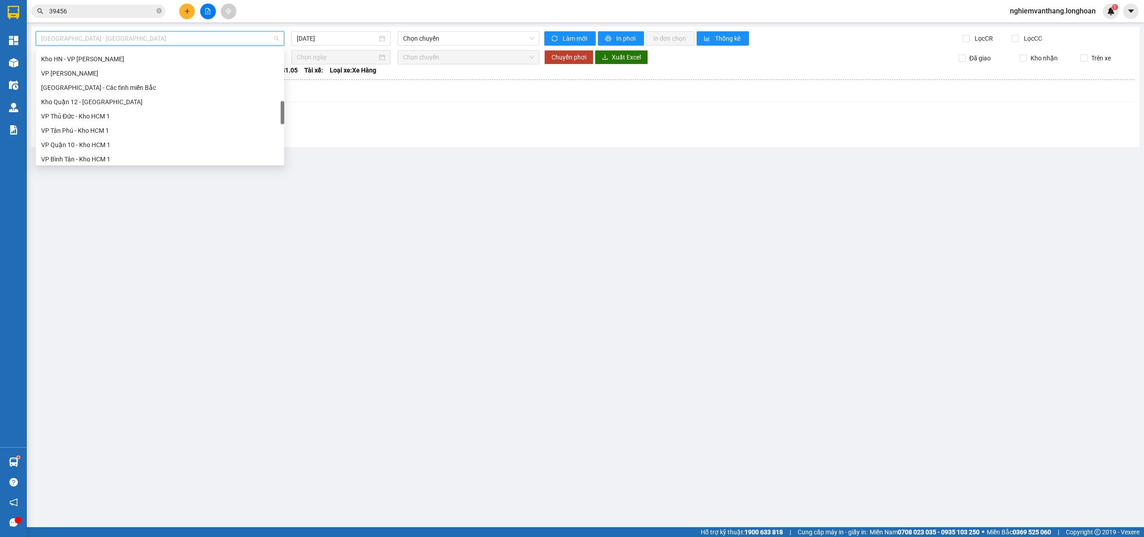
scroll to position [569, 0]
click at [106, 119] on div "Bắc [GEOGRAPHIC_DATA] QL1A" at bounding box center [160, 117] width 238 height 10
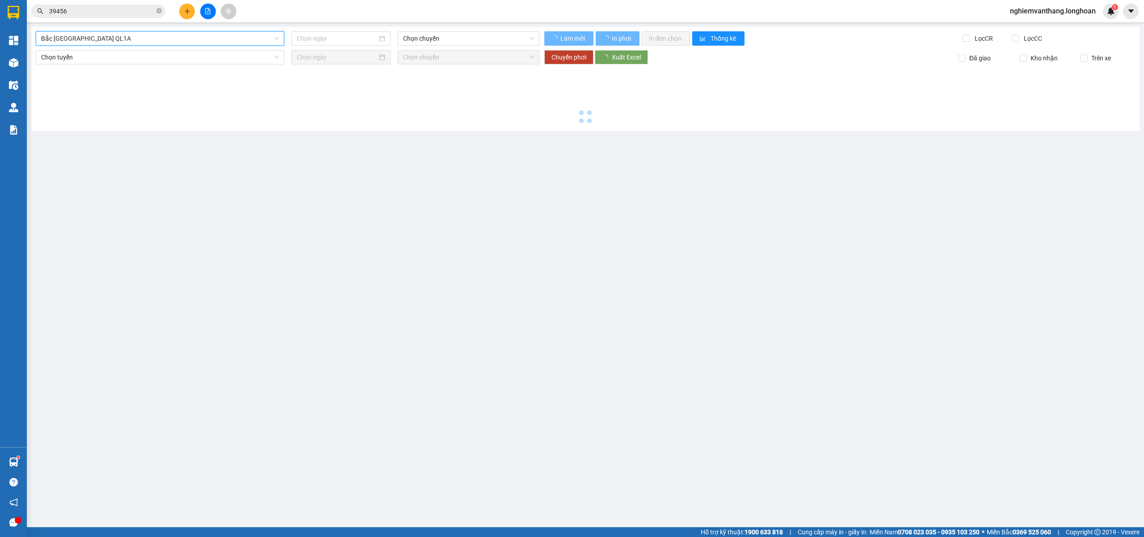
type input "[DATE]"
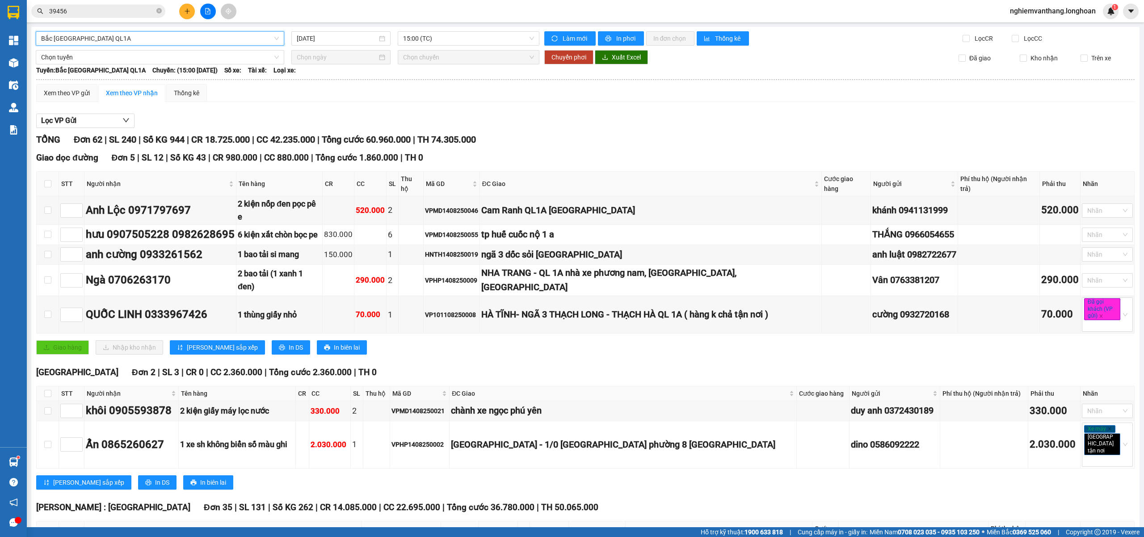
click at [99, 37] on span "Bắc [GEOGRAPHIC_DATA] QL1A" at bounding box center [160, 38] width 238 height 13
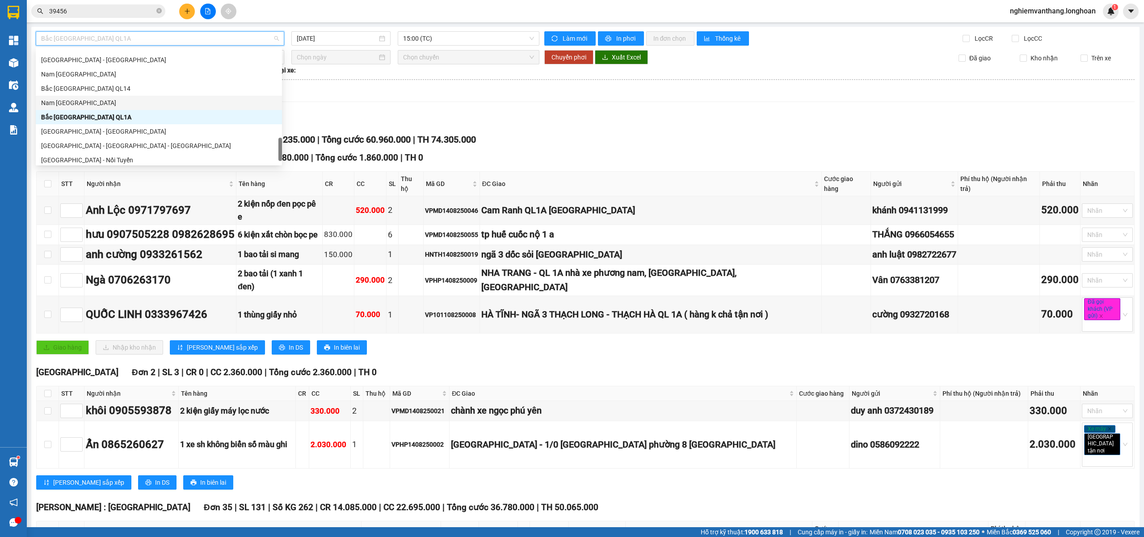
scroll to position [586, 0]
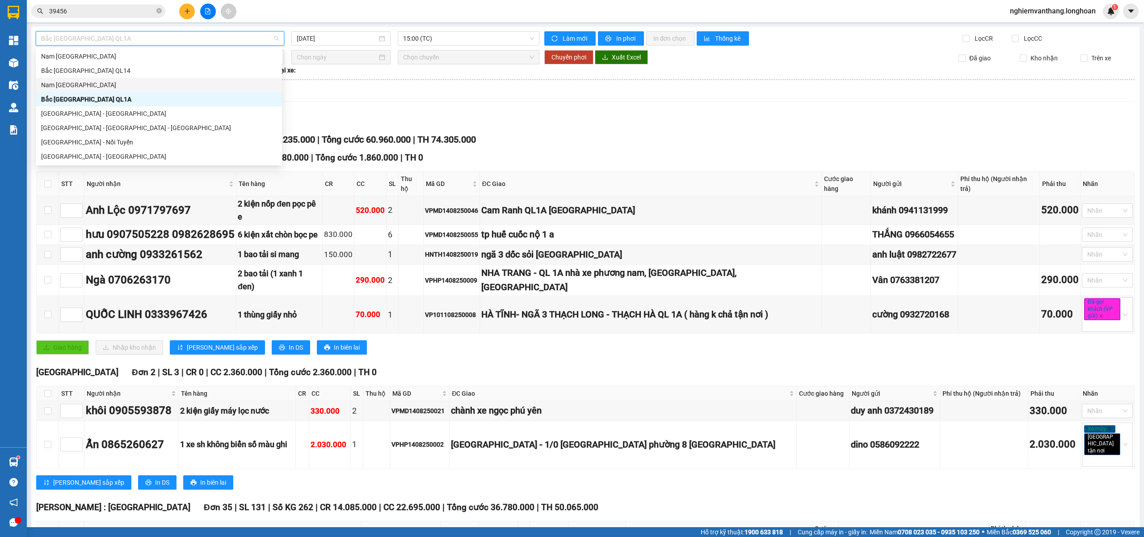
click at [74, 82] on div "Nam [GEOGRAPHIC_DATA]" at bounding box center [159, 85] width 236 height 10
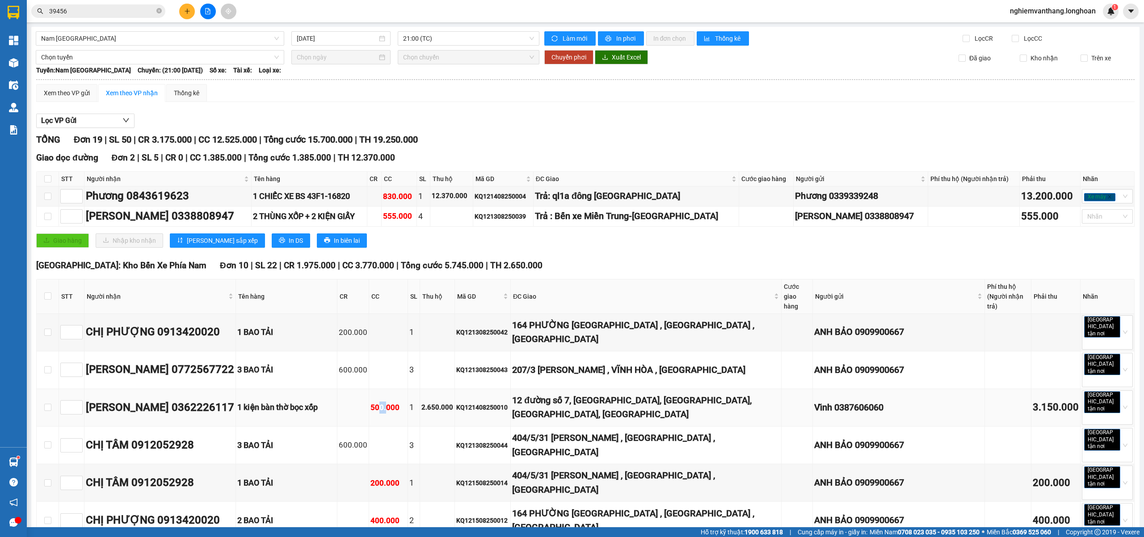
drag, startPoint x: 412, startPoint y: 382, endPoint x: 417, endPoint y: 381, distance: 4.9
click at [406, 401] on div "500.000" at bounding box center [389, 407] width 36 height 12
drag, startPoint x: 419, startPoint y: 382, endPoint x: 426, endPoint y: 385, distance: 8.0
click at [406, 401] on div "500.000" at bounding box center [389, 407] width 36 height 12
drag, startPoint x: 417, startPoint y: 383, endPoint x: 434, endPoint y: 396, distance: 21.2
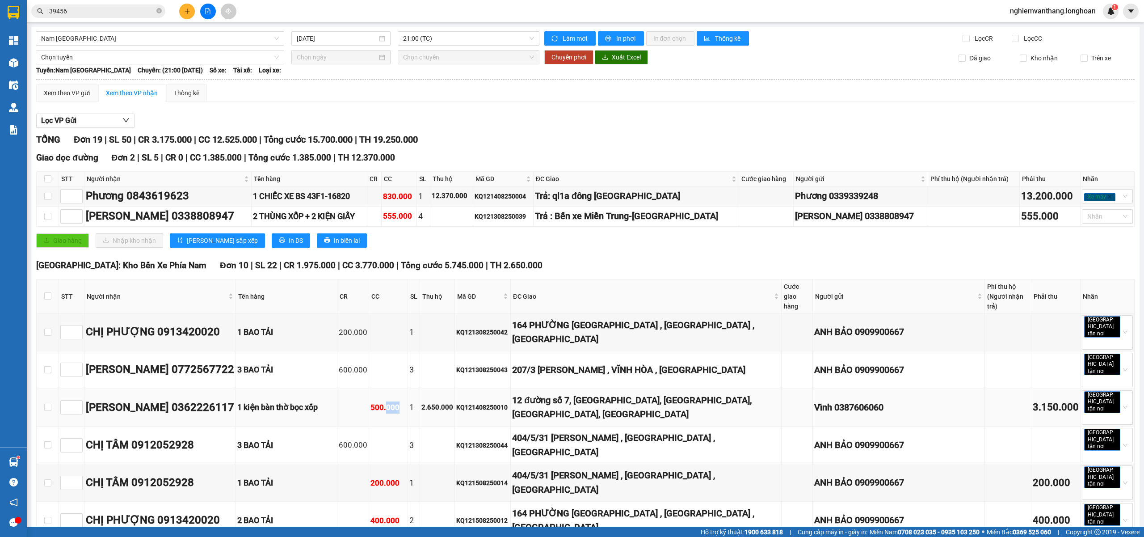
click at [408, 393] on td "500.000" at bounding box center [388, 408] width 39 height 38
click at [408, 426] on td at bounding box center [388, 445] width 39 height 38
click at [350, 38] on input "[DATE]" at bounding box center [337, 39] width 80 height 10
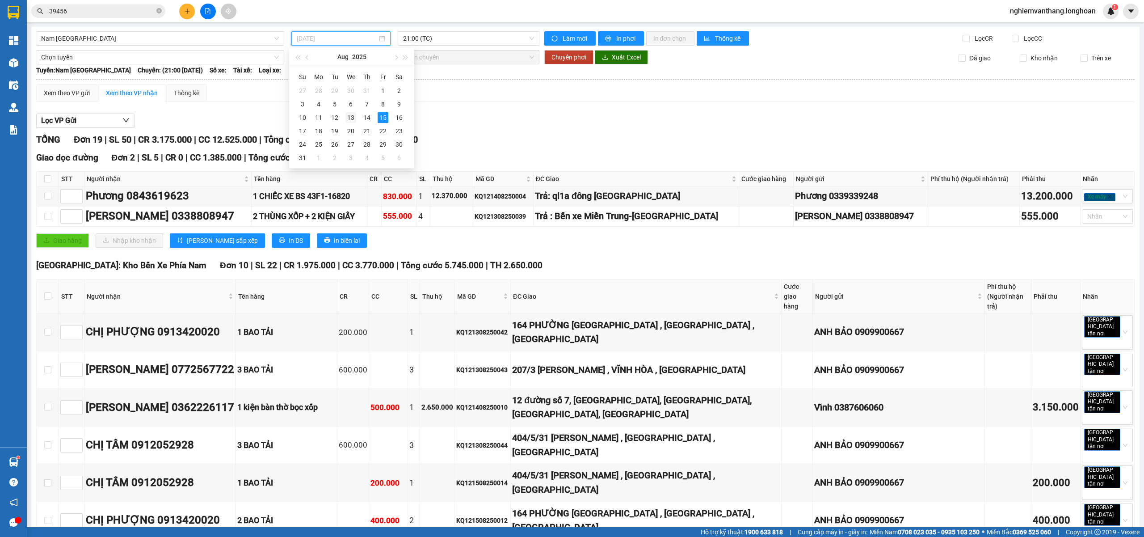
click at [350, 117] on div "13" at bounding box center [350, 117] width 11 height 11
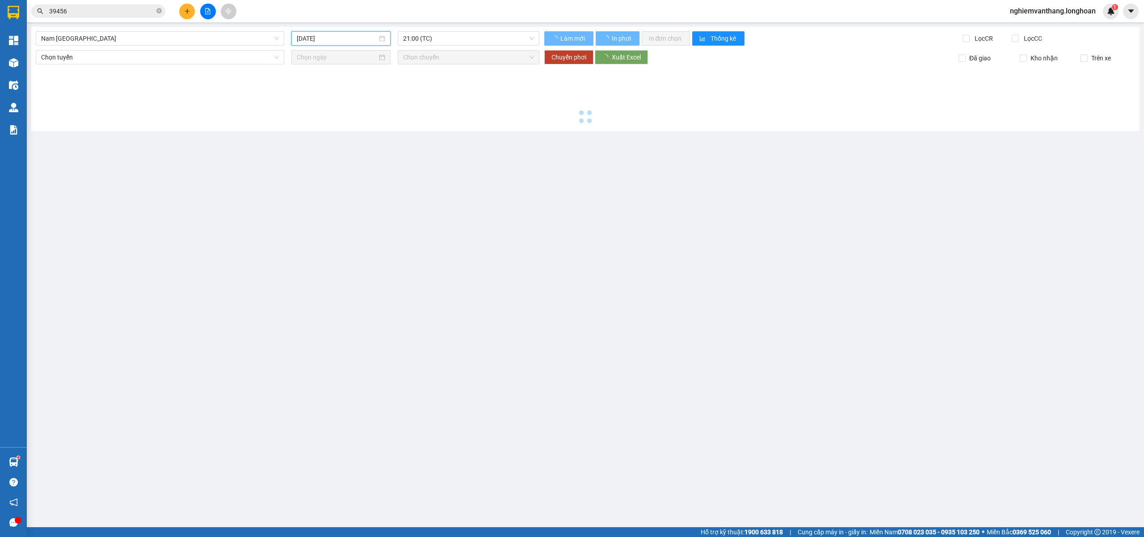
type input "[DATE]"
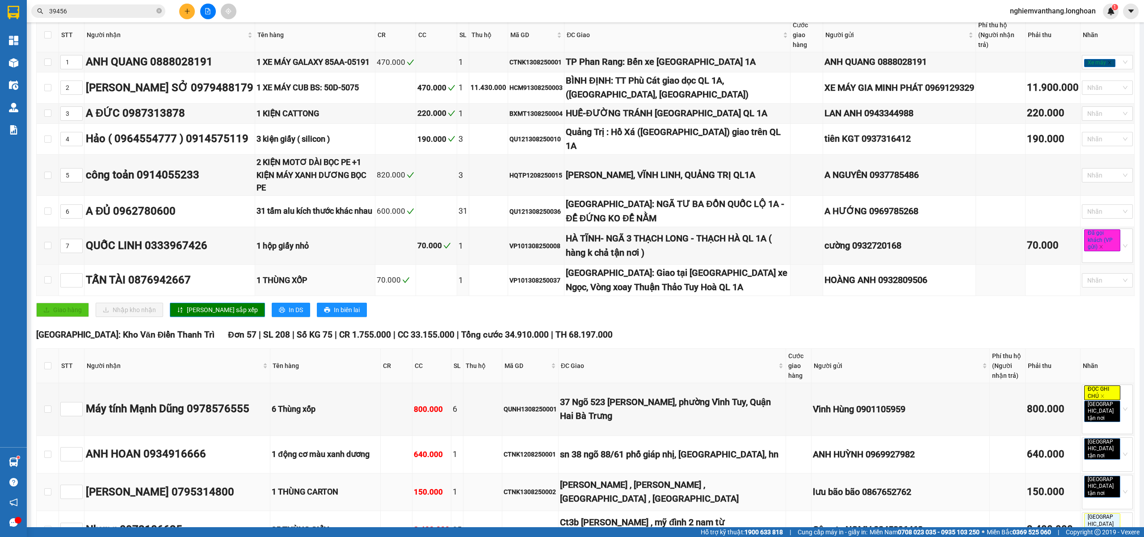
scroll to position [298, 0]
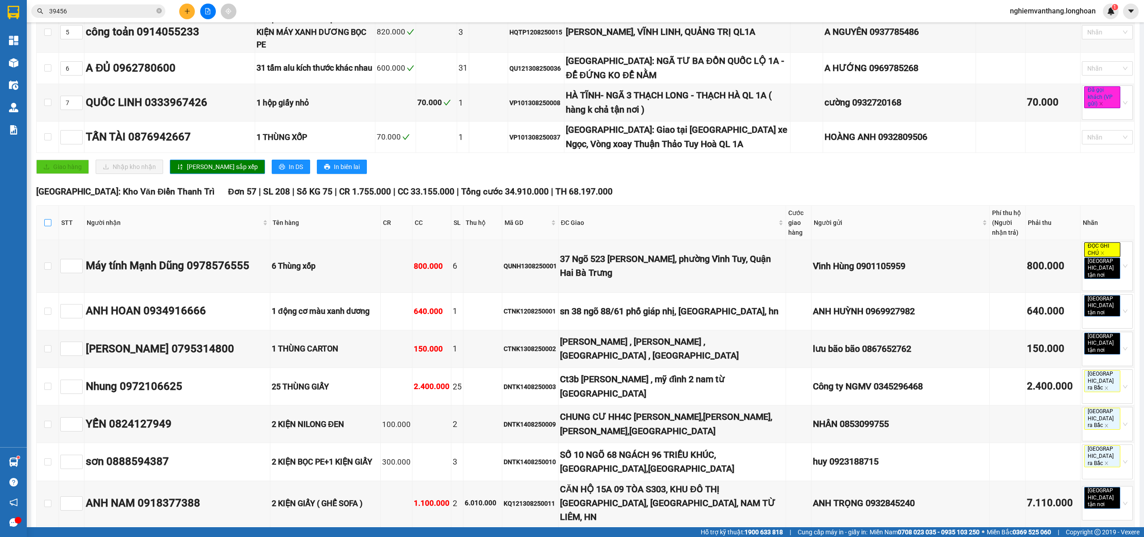
click at [46, 219] on input "checkbox" at bounding box center [47, 222] width 7 height 7
checkbox input "true"
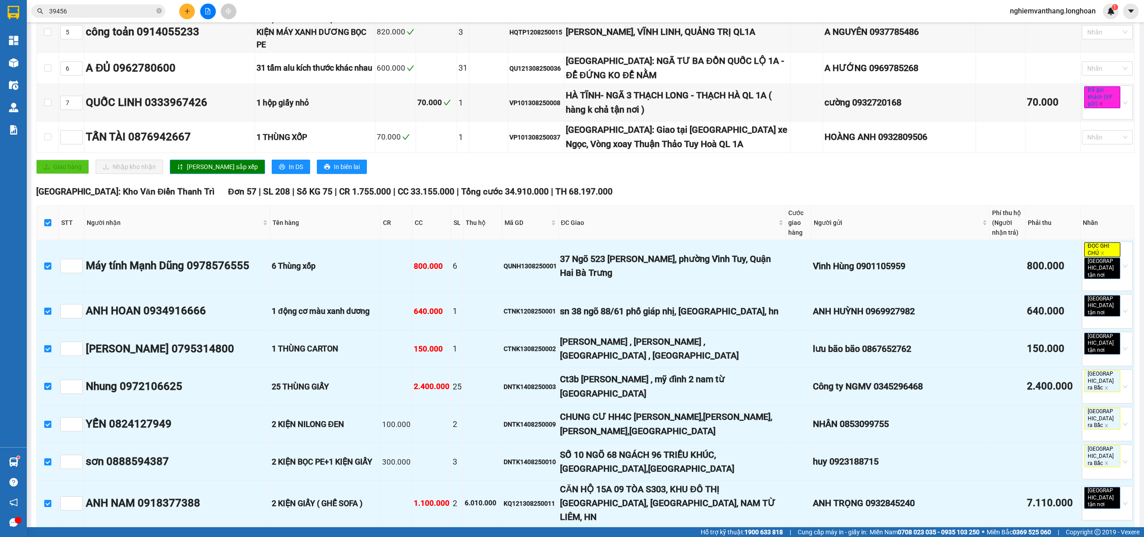
checkbox input "true"
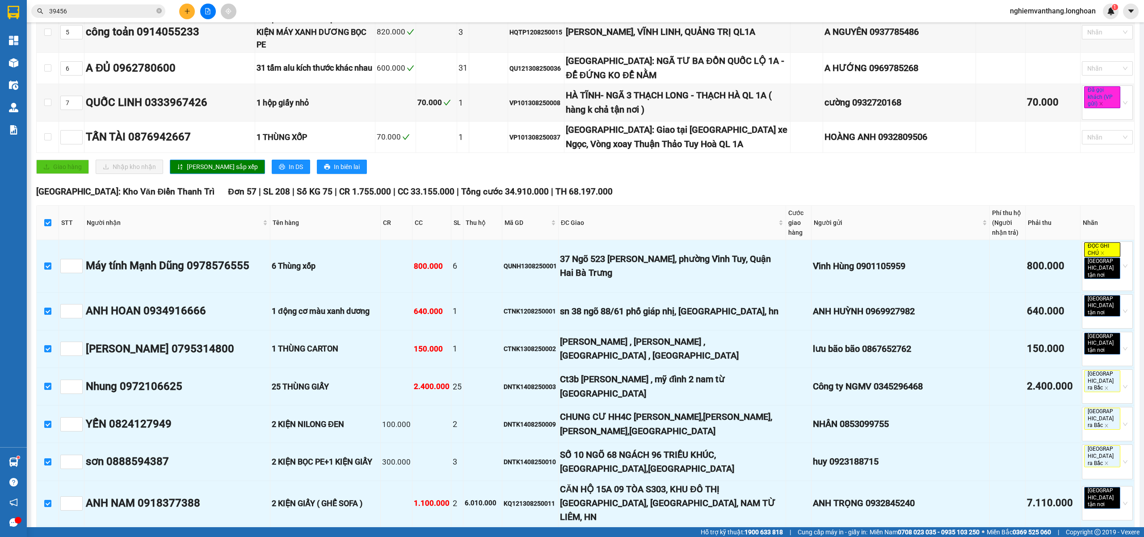
checkbox input "true"
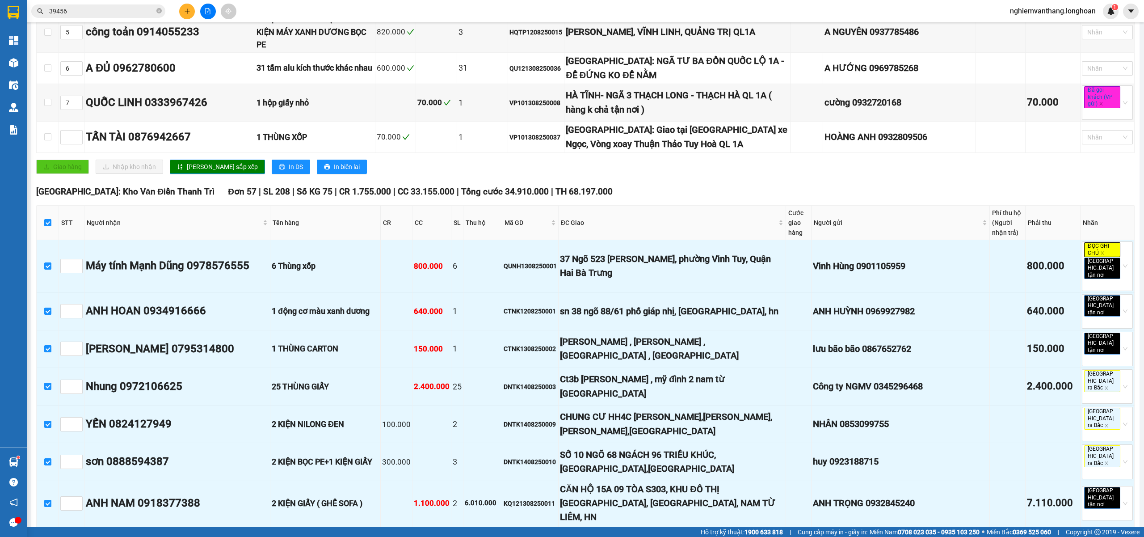
checkbox input "true"
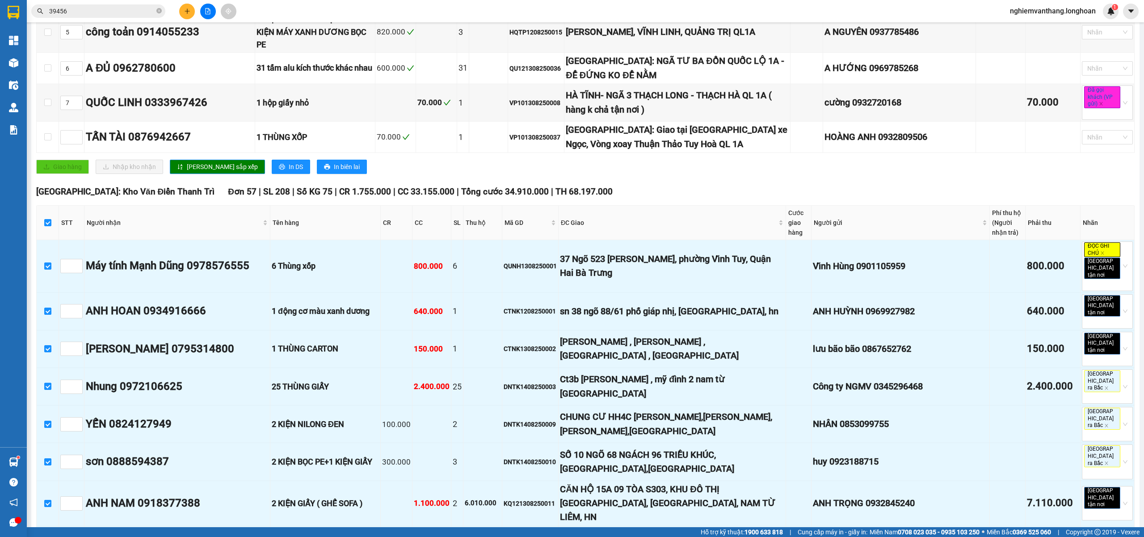
checkbox input "true"
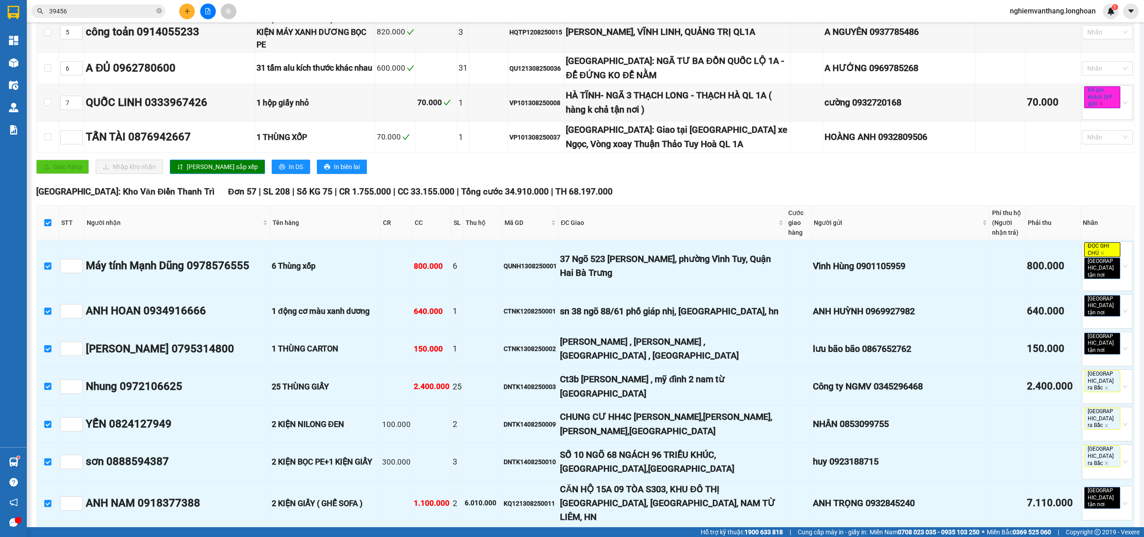
checkbox input "true"
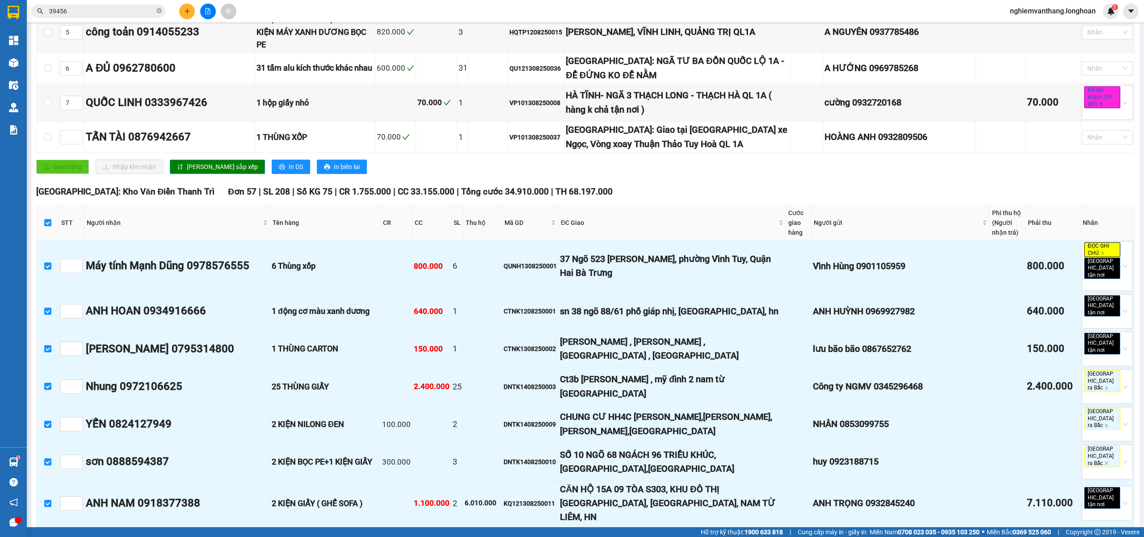
checkbox input "true"
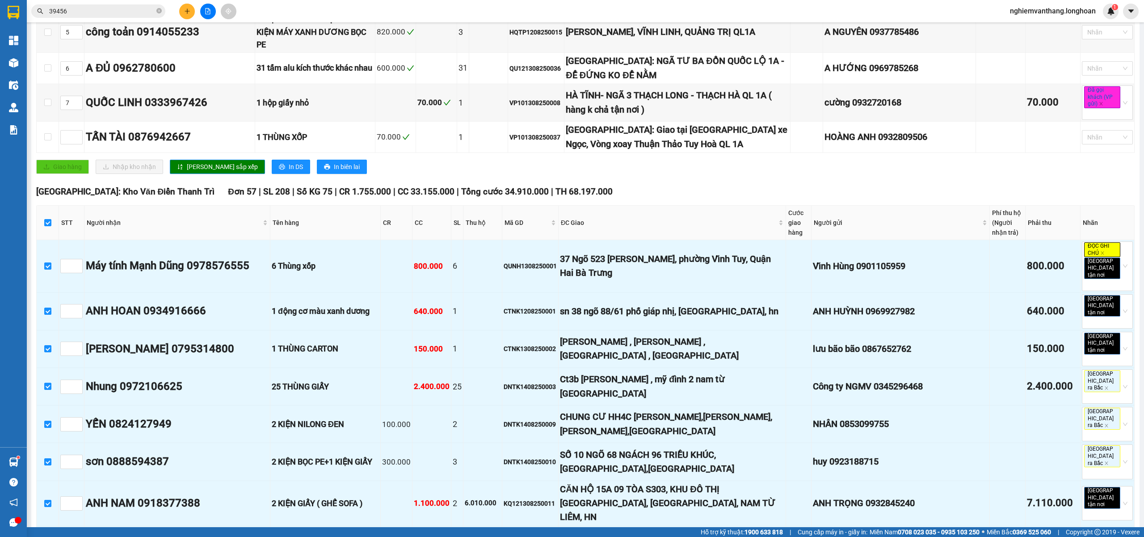
checkbox input "true"
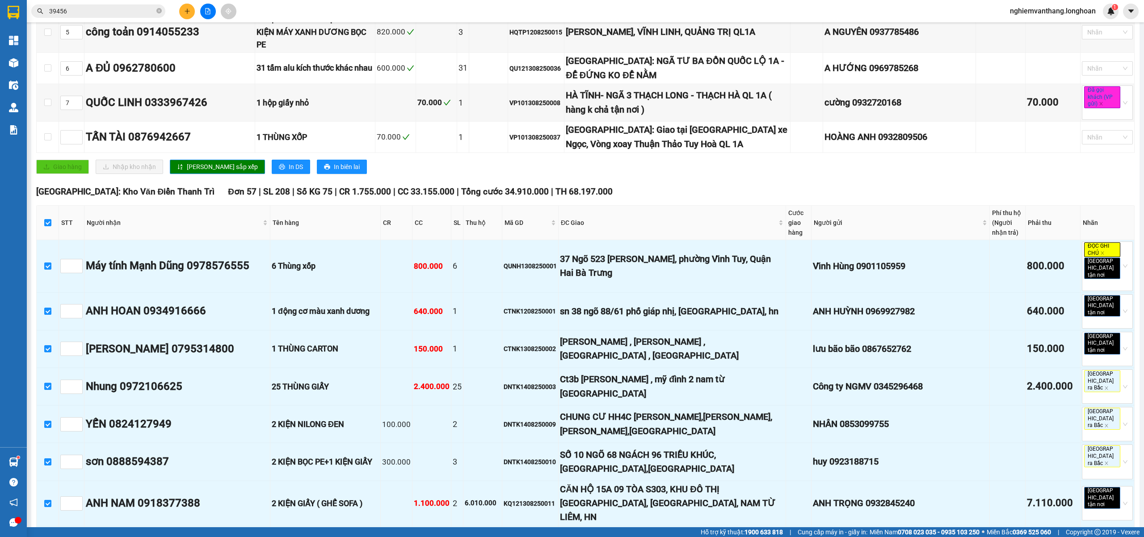
checkbox input "true"
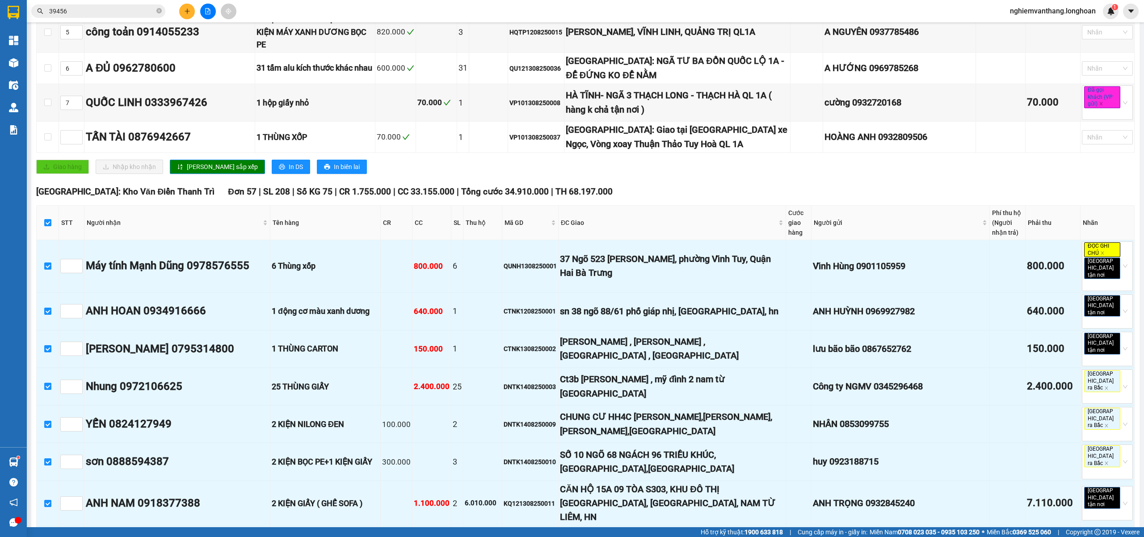
checkbox input "true"
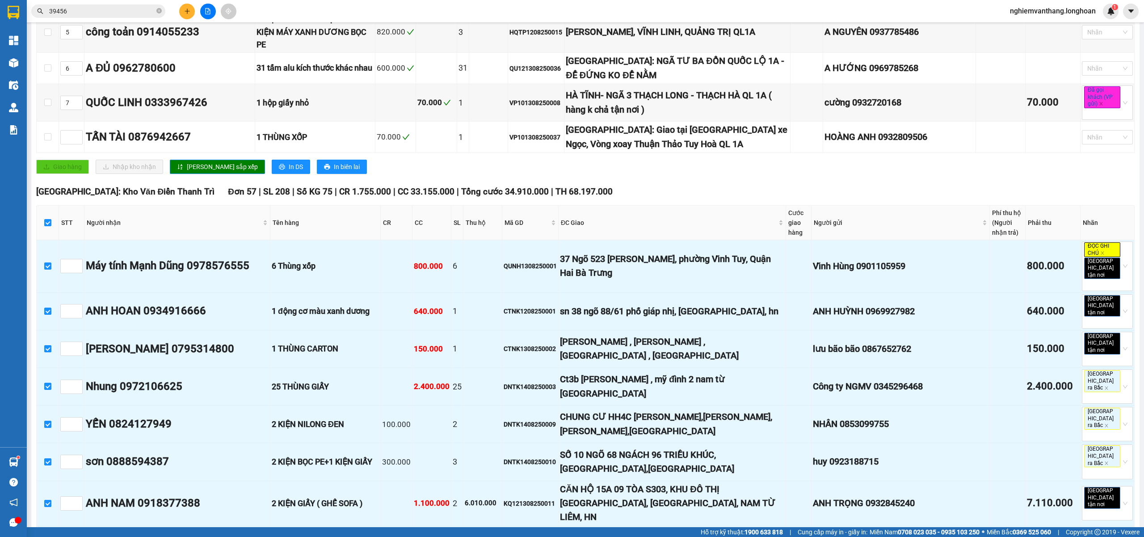
checkbox input "true"
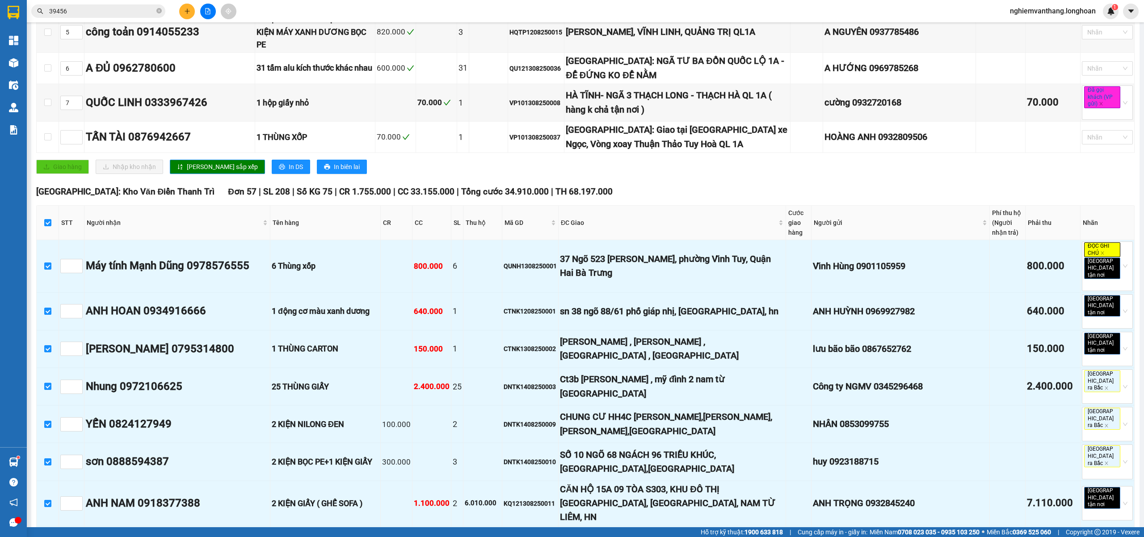
checkbox input "true"
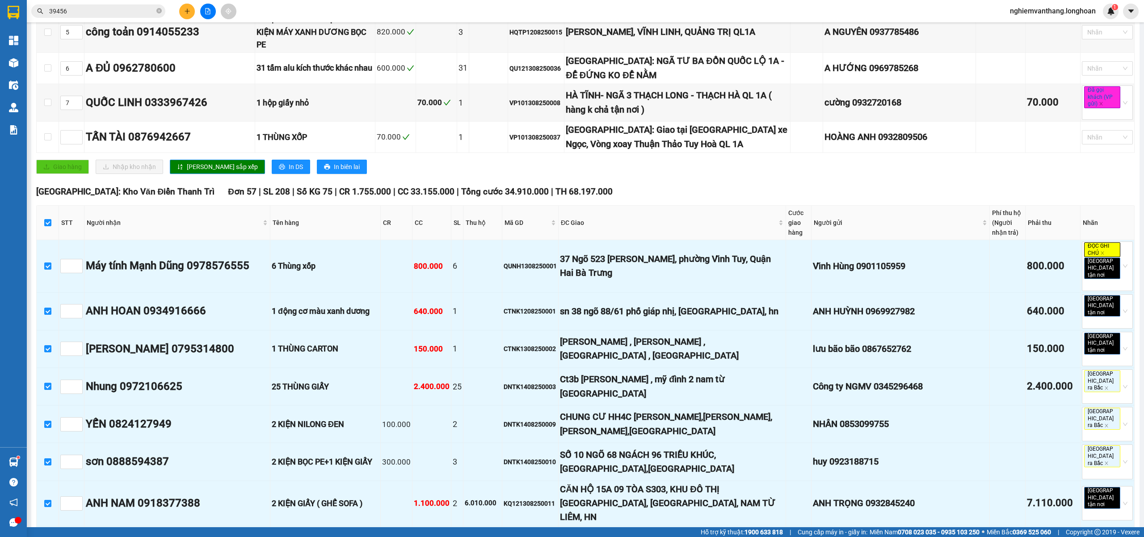
checkbox input "true"
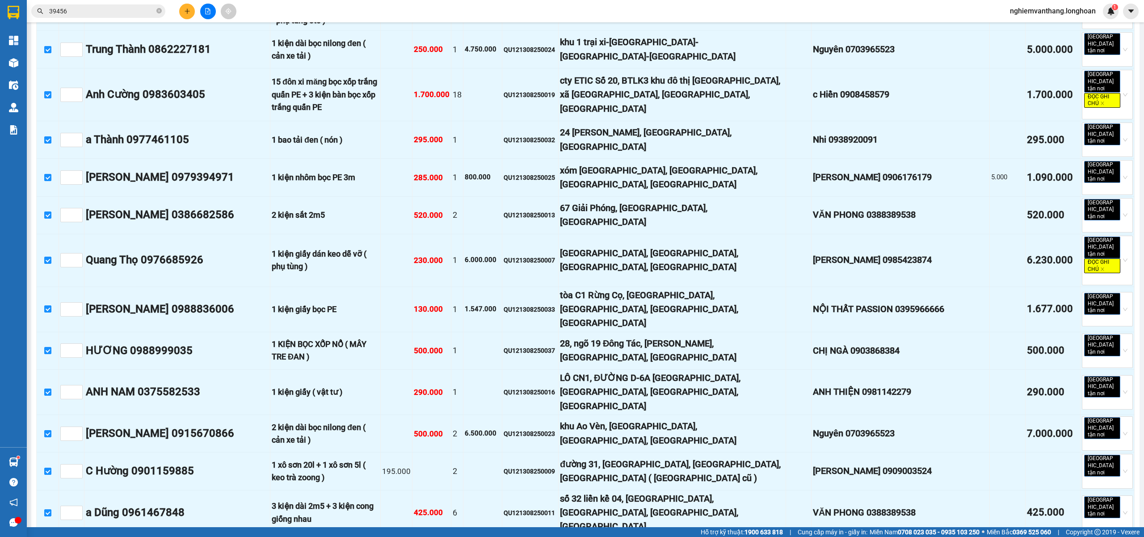
scroll to position [2443, 0]
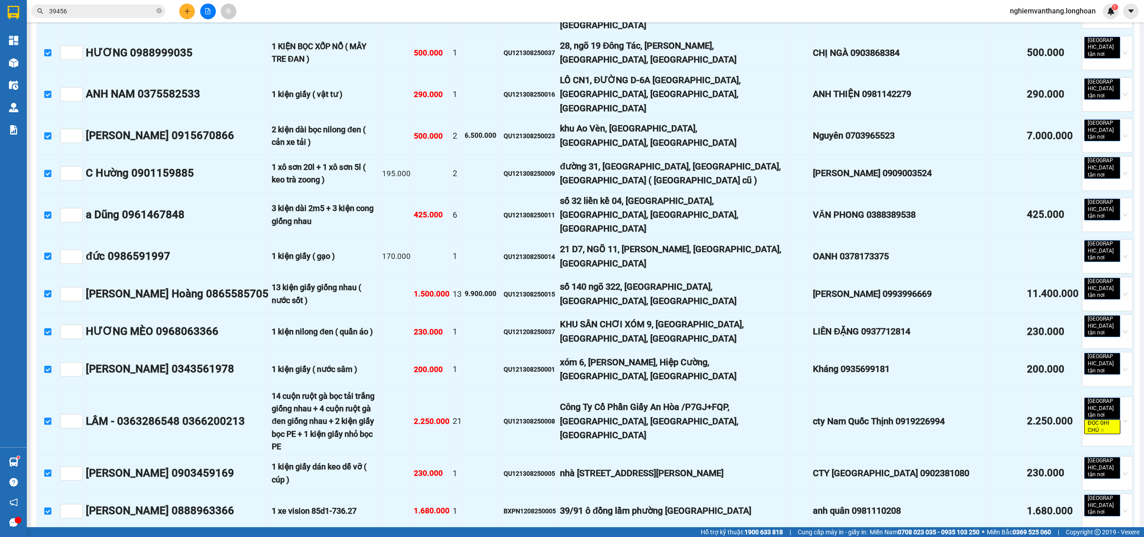
click at [155, 536] on span "Nhập kho nhận" at bounding box center [176, 544] width 43 height 10
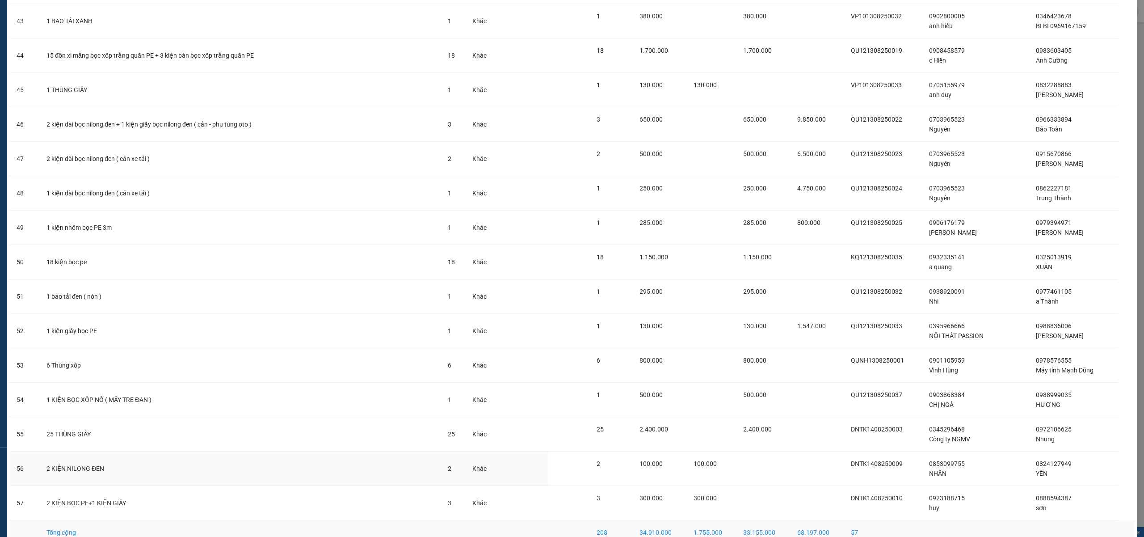
scroll to position [1574, 0]
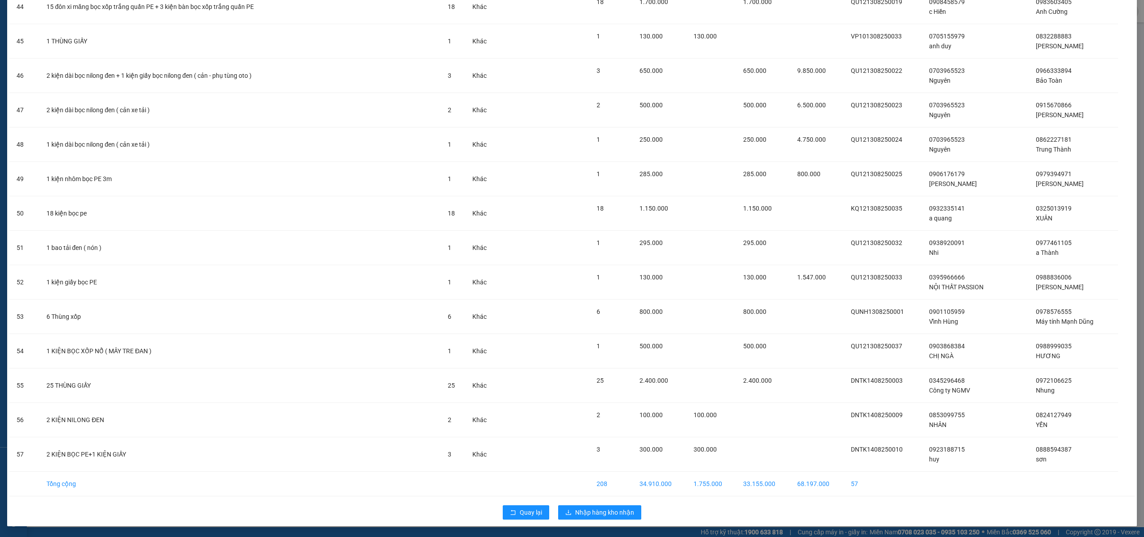
click at [585, 520] on div "Quay lại Nhập hàng kho nhận" at bounding box center [571, 512] width 1125 height 23
click at [589, 515] on span "Nhập hàng kho nhận" at bounding box center [604, 512] width 59 height 10
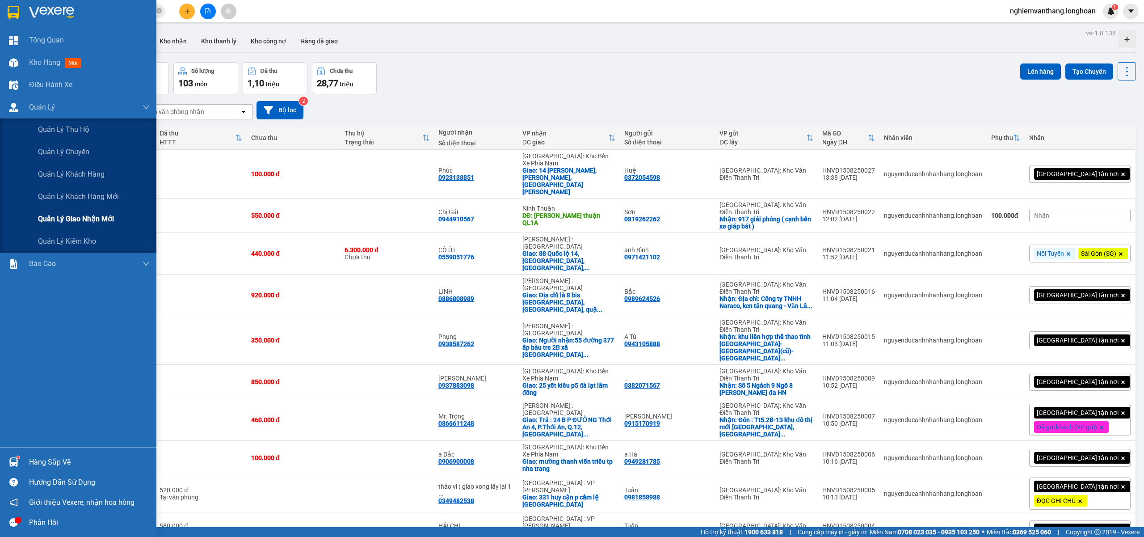
click at [63, 222] on span "Quản lý giao nhận mới" at bounding box center [76, 218] width 76 height 11
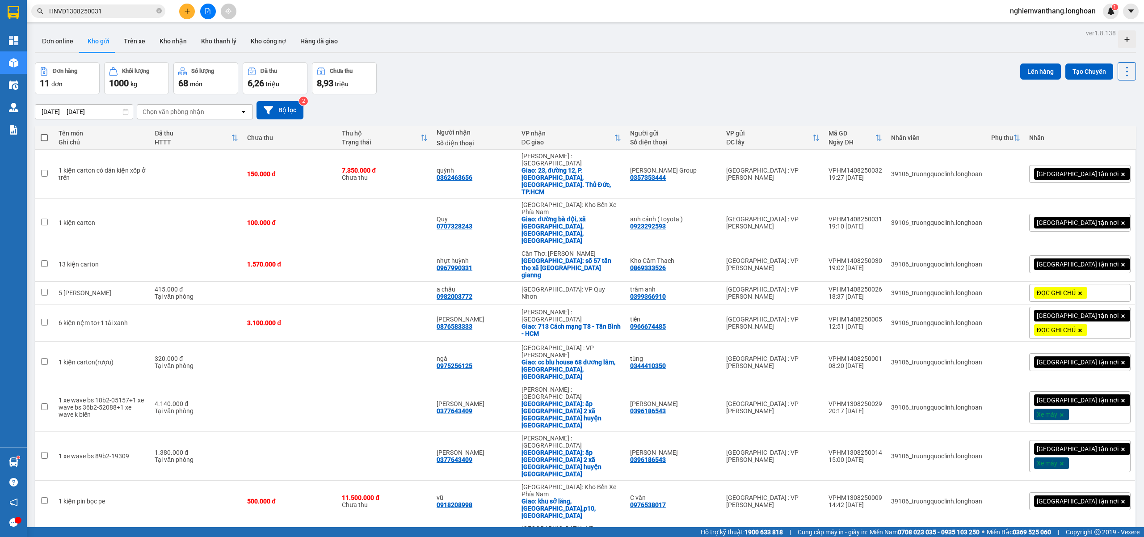
click at [202, 13] on button at bounding box center [208, 12] width 16 height 16
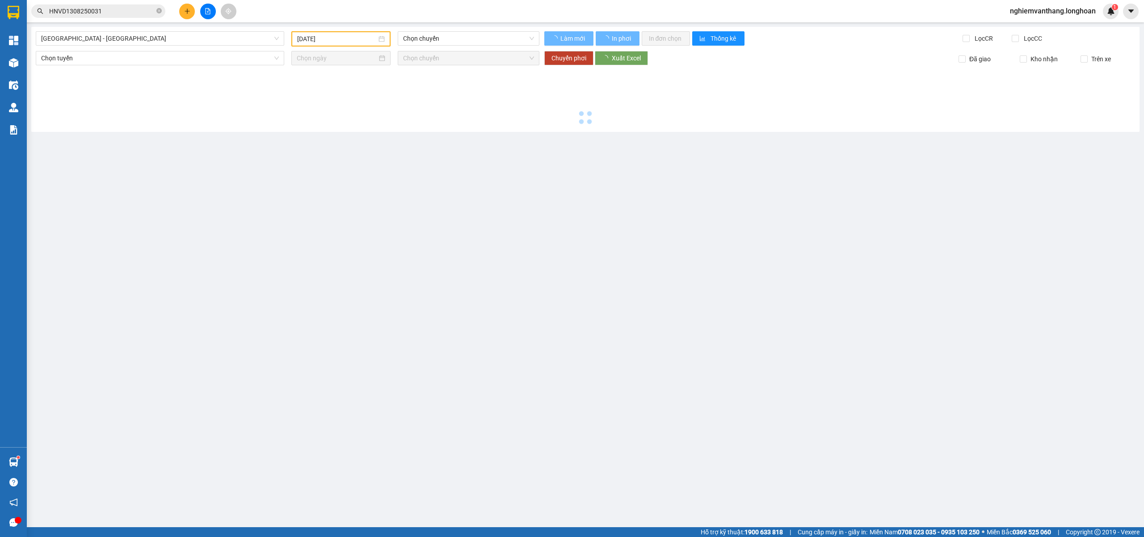
type input "[DATE]"
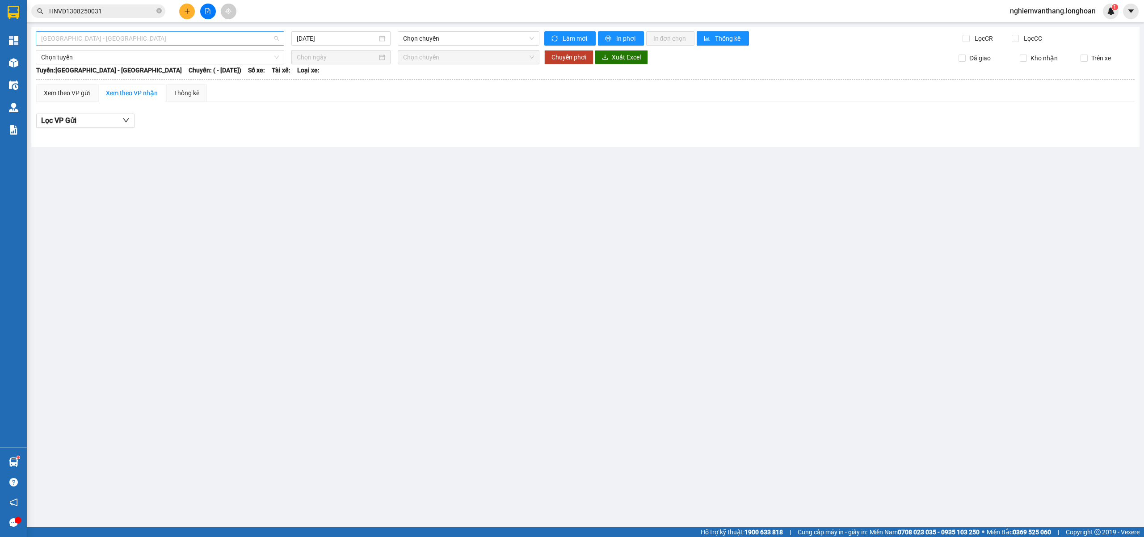
click at [142, 31] on div "[GEOGRAPHIC_DATA] - [GEOGRAPHIC_DATA]" at bounding box center [160, 38] width 249 height 14
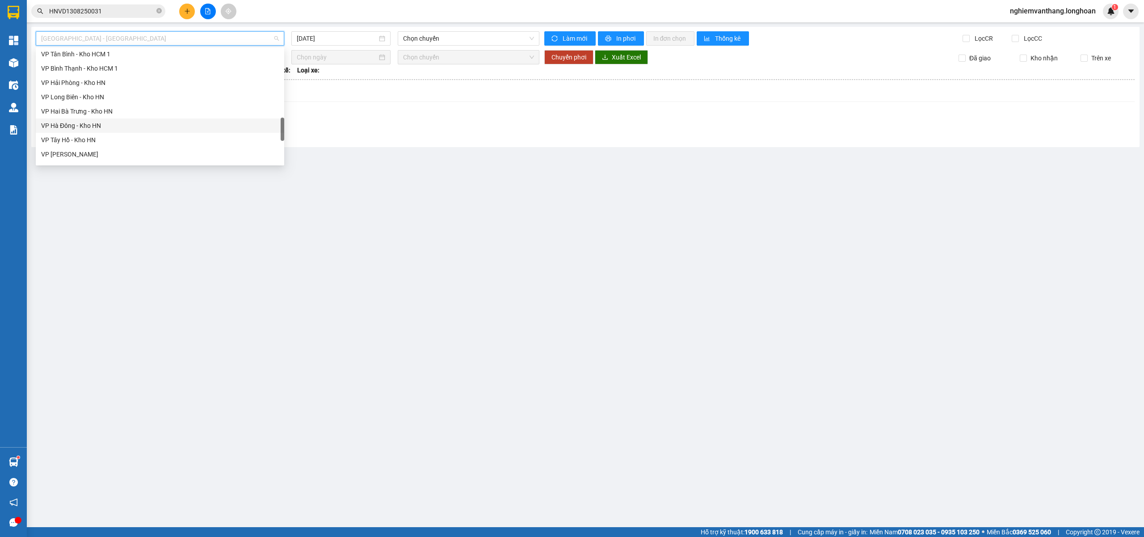
scroll to position [586, 0]
click at [100, 89] on div "Nam [GEOGRAPHIC_DATA]" at bounding box center [160, 85] width 249 height 14
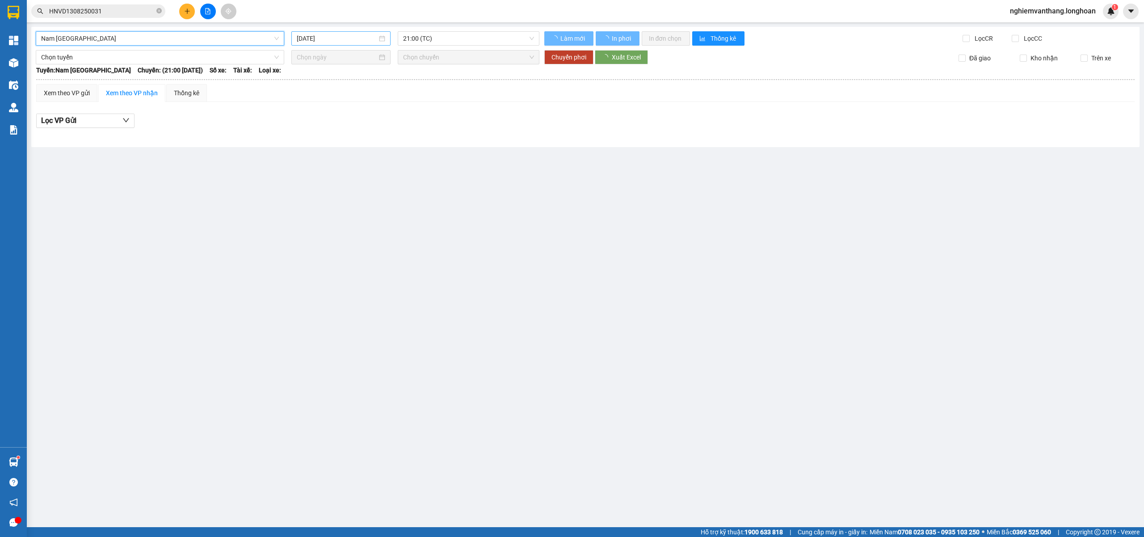
click at [320, 40] on input "[DATE]" at bounding box center [337, 39] width 80 height 10
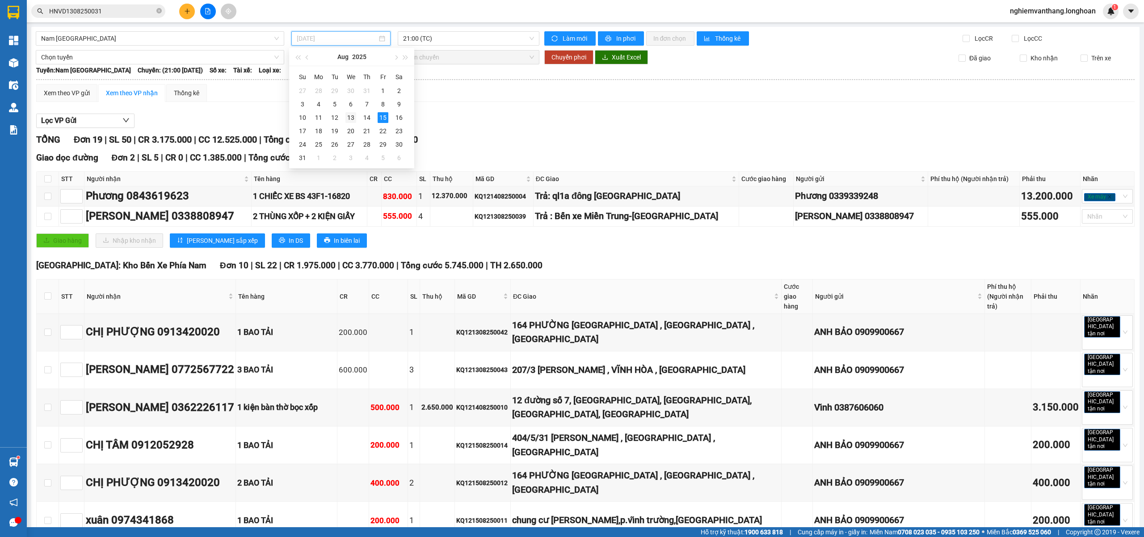
click at [347, 117] on div "13" at bounding box center [350, 117] width 11 height 11
type input "[DATE]"
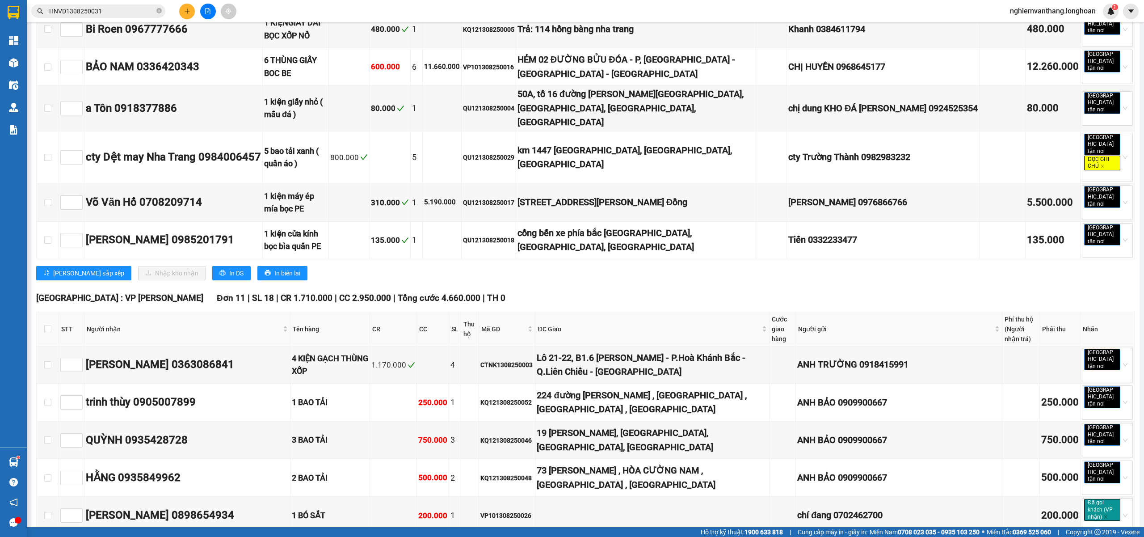
scroll to position [4160, 0]
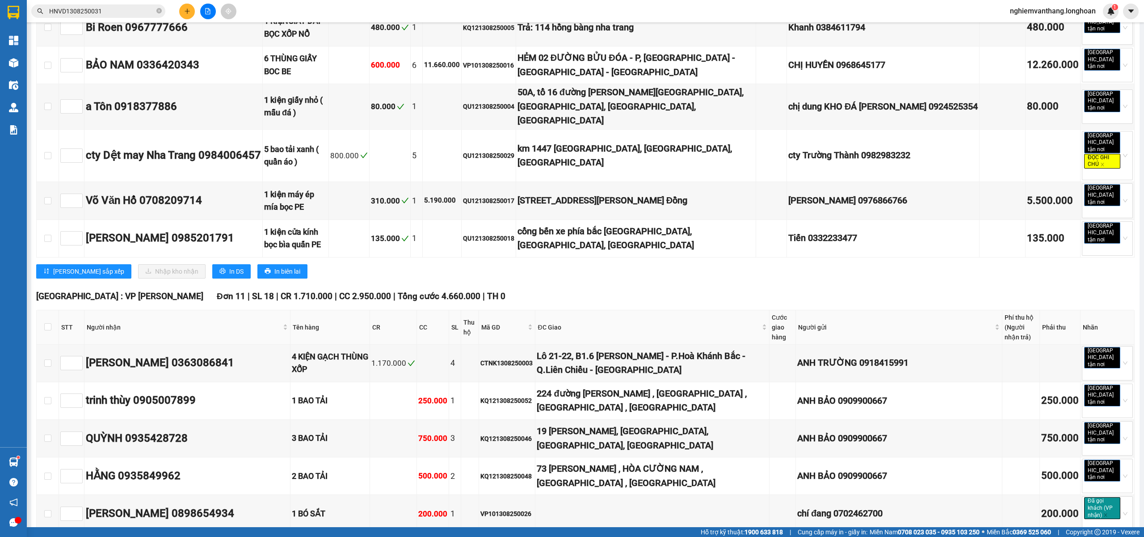
drag, startPoint x: 49, startPoint y: 272, endPoint x: 131, endPoint y: 350, distance: 112.5
checkbox input "true"
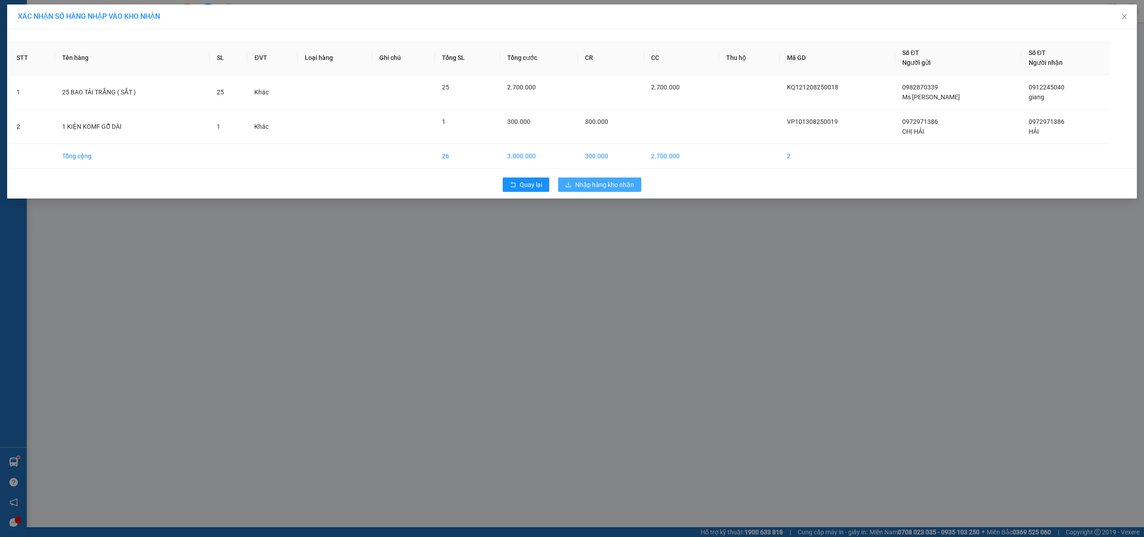
click at [601, 179] on button "Nhập hàng kho nhận" at bounding box center [599, 184] width 83 height 14
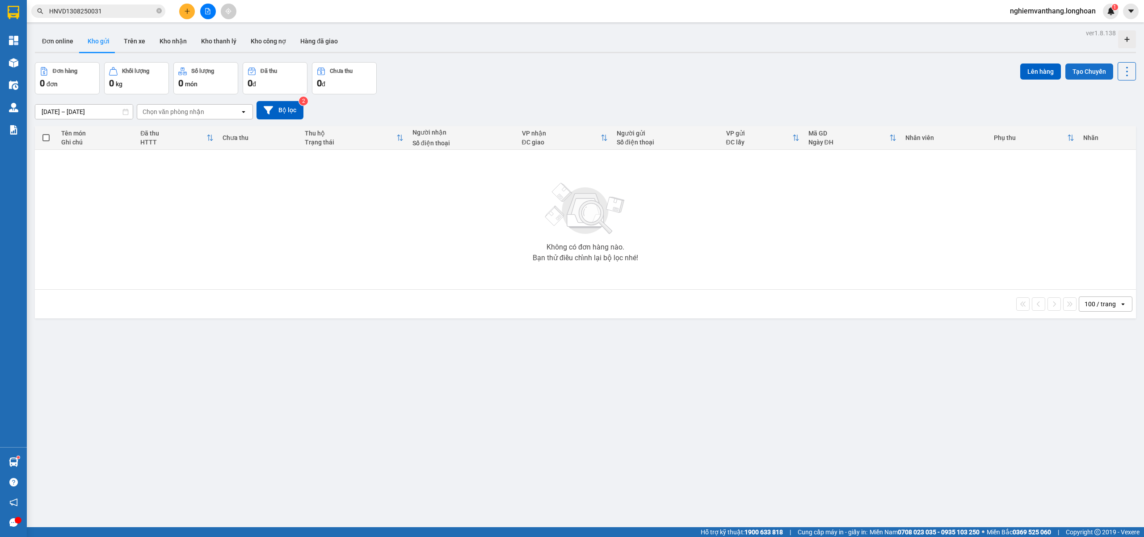
click at [1083, 67] on button "Tạo Chuyến" at bounding box center [1090, 71] width 48 height 16
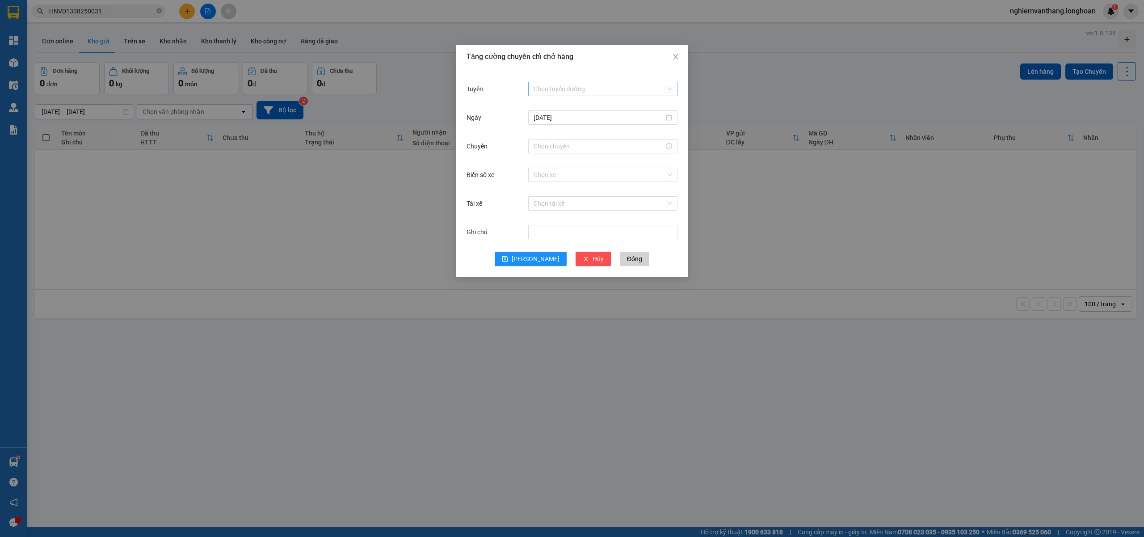
click at [573, 88] on input "Tuyến" at bounding box center [600, 88] width 132 height 13
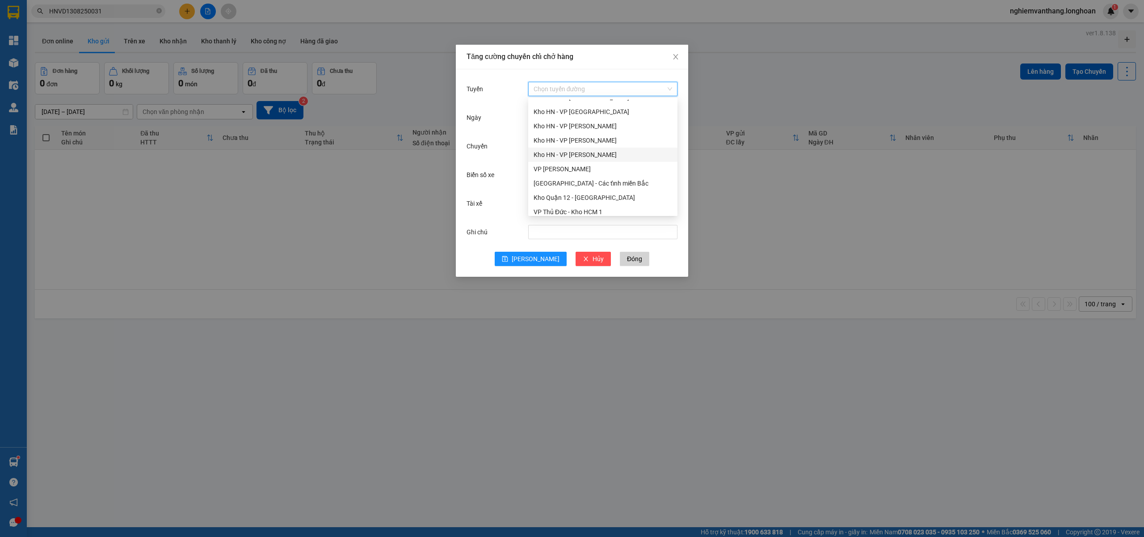
click at [592, 156] on div "Kho HN - VP [PERSON_NAME]" at bounding box center [603, 155] width 139 height 10
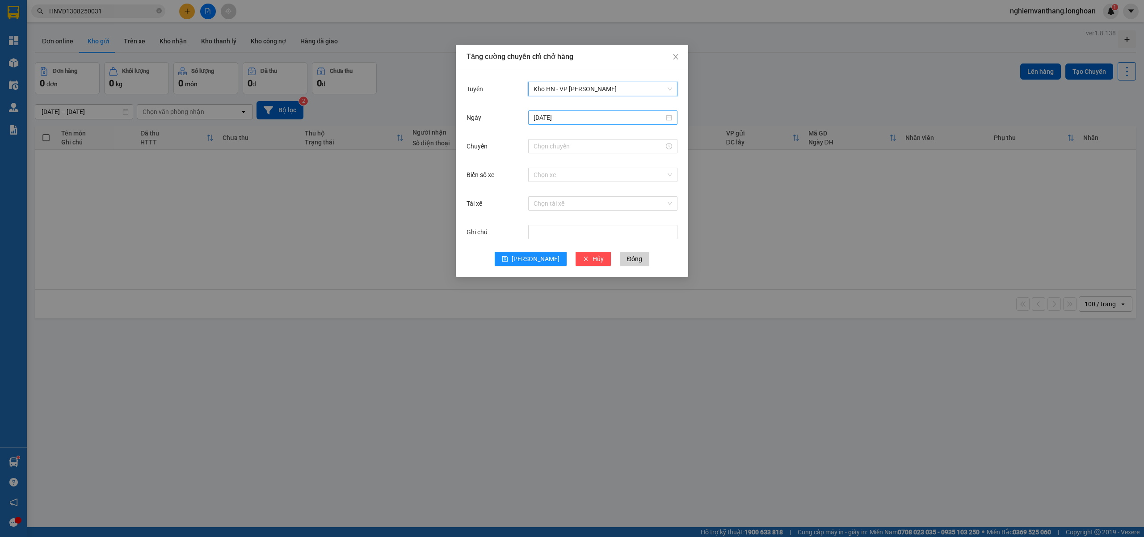
click at [574, 120] on input "[DATE]" at bounding box center [599, 118] width 131 height 10
click at [644, 111] on div "[DATE]" at bounding box center [602, 117] width 149 height 14
click at [659, 149] on input "Chuyến" at bounding box center [599, 146] width 131 height 10
click at [539, 172] on div "15" at bounding box center [540, 172] width 25 height 13
type input "15:00"
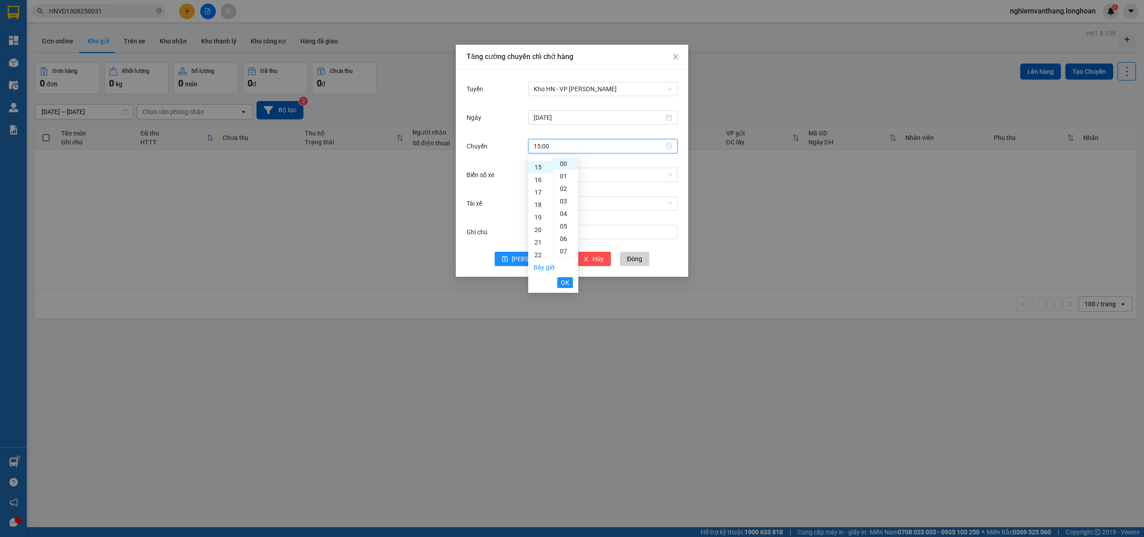
scroll to position [188, 0]
click at [566, 279] on span "OK" at bounding box center [565, 283] width 8 height 10
drag, startPoint x: 558, startPoint y: 174, endPoint x: 563, endPoint y: 172, distance: 5.2
click at [558, 173] on input "Biển số xe" at bounding box center [600, 174] width 132 height 13
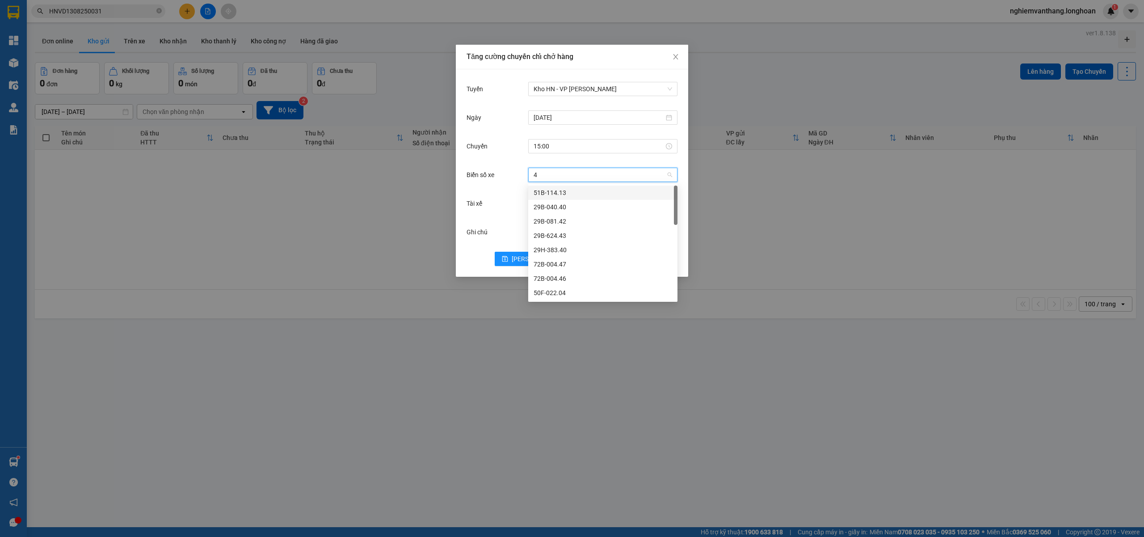
type input "44"
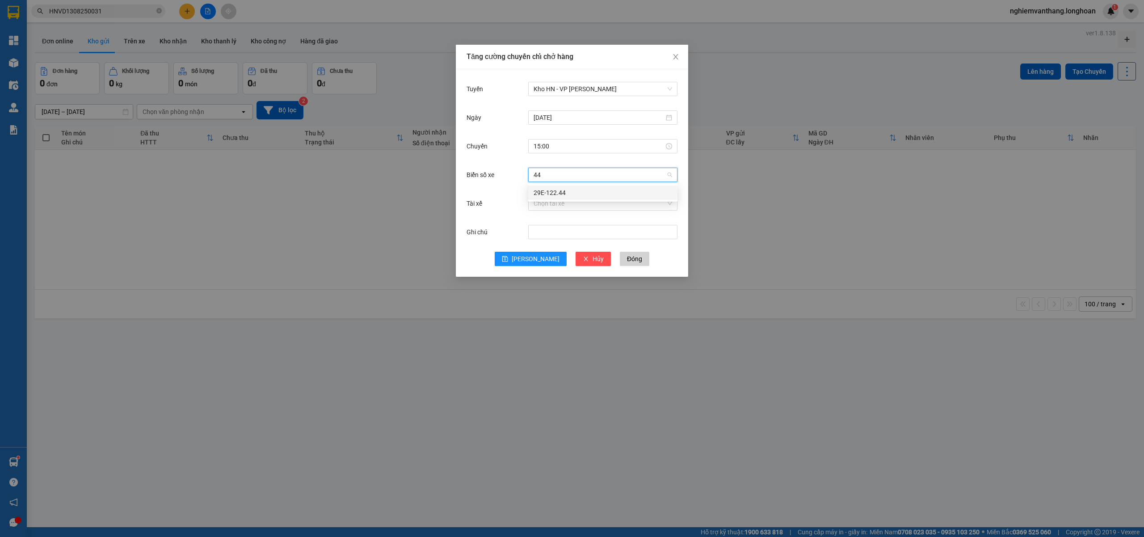
click at [577, 194] on div "29E-122.44" at bounding box center [603, 193] width 139 height 10
click at [563, 198] on input "Tài xế" at bounding box center [600, 203] width 132 height 13
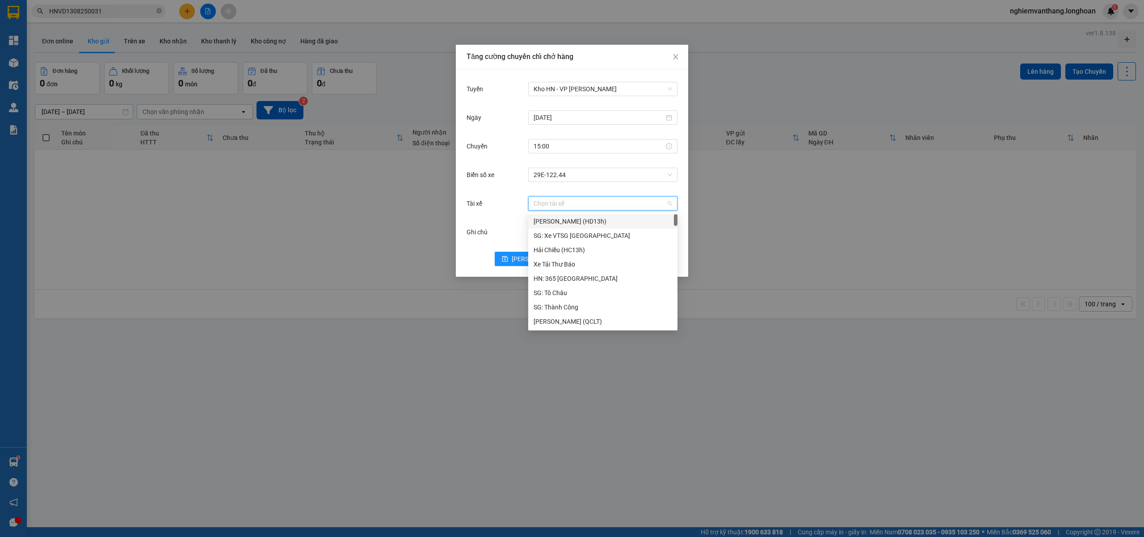
click at [572, 198] on input "Tài xế" at bounding box center [600, 203] width 132 height 13
type input "n"
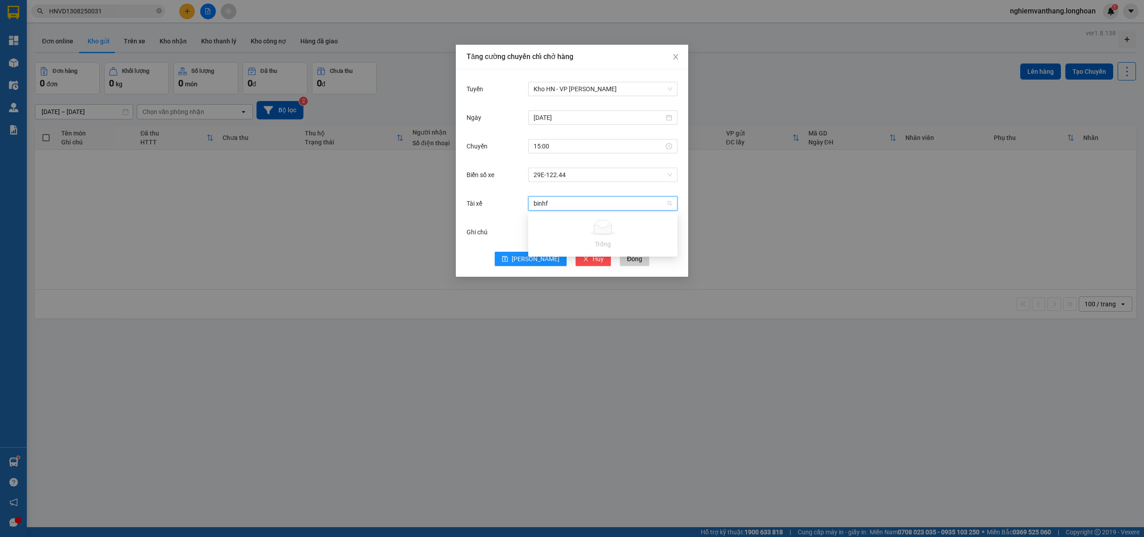
type input "binh"
click at [607, 219] on div "[PERSON_NAME]--0862.666.247" at bounding box center [603, 221] width 139 height 10
drag, startPoint x: 524, startPoint y: 253, endPoint x: 530, endPoint y: 254, distance: 5.5
click at [525, 254] on button "[PERSON_NAME]" at bounding box center [531, 259] width 72 height 14
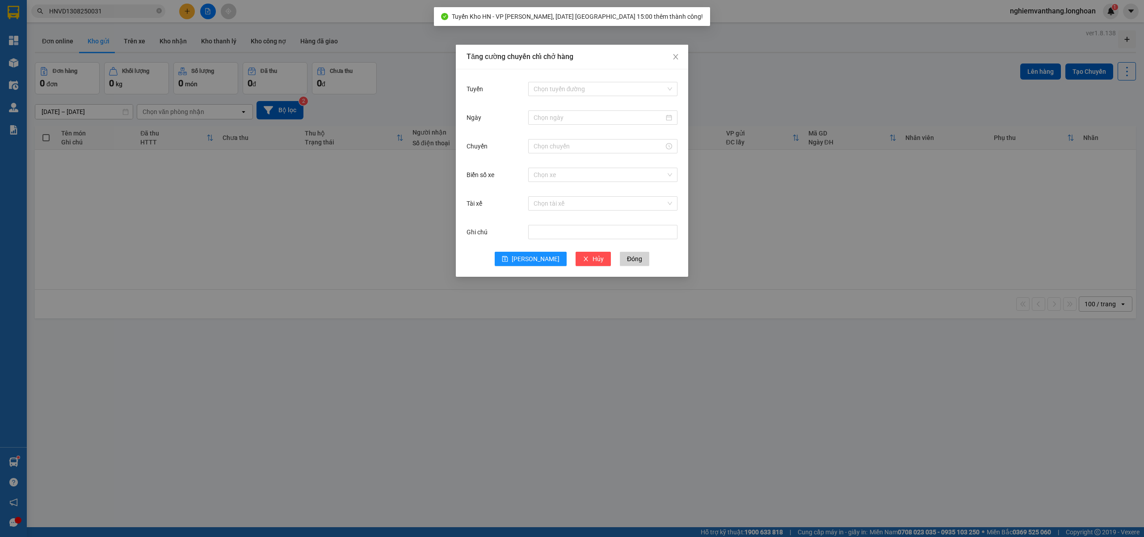
click at [827, 203] on div "Tăng cường chuyến chỉ chở hàng Tuyến Chọn tuyến đường Ngày Chuyến Biển số xe Ch…" at bounding box center [572, 268] width 1144 height 537
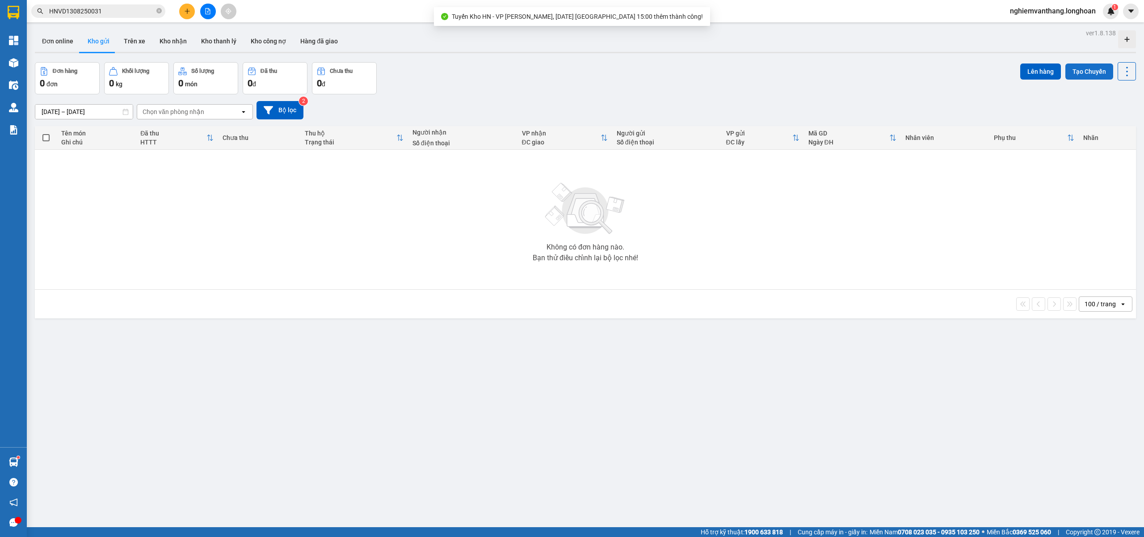
click at [1074, 76] on button "Tạo Chuyến" at bounding box center [1090, 71] width 48 height 16
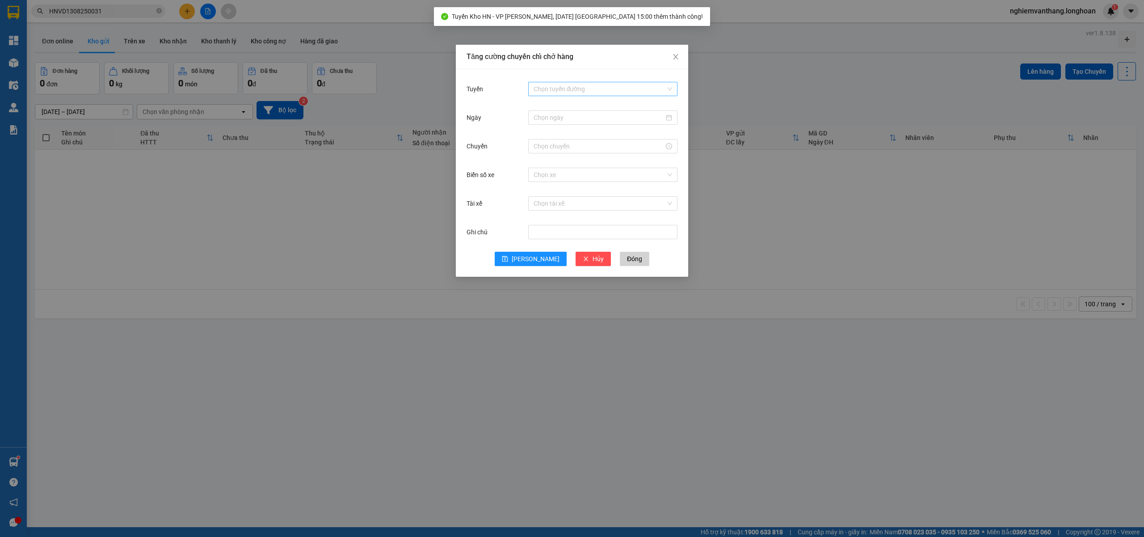
click at [605, 87] on input "Tuyến" at bounding box center [600, 88] width 132 height 13
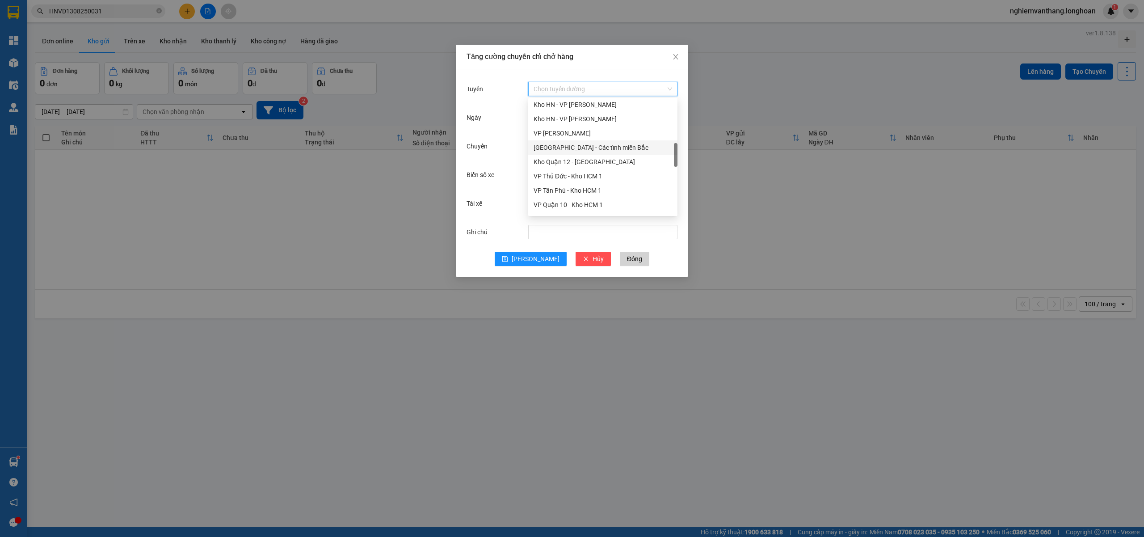
scroll to position [215, 0]
click at [596, 163] on div "Kho HN - VP [PERSON_NAME]" at bounding box center [603, 164] width 139 height 10
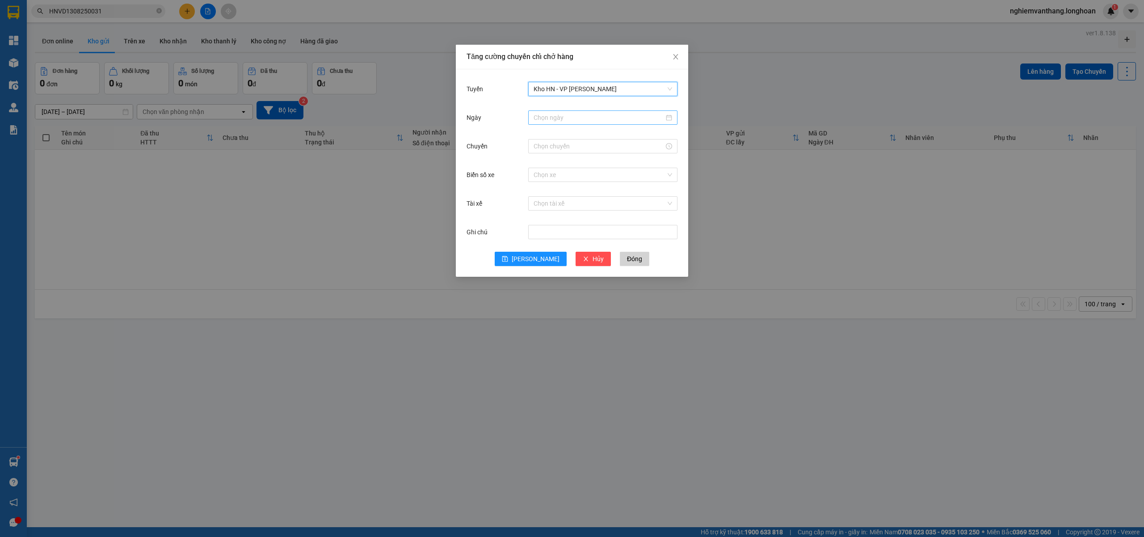
click at [570, 117] on input "Ngày" at bounding box center [599, 118] width 131 height 10
type input "[DATE]"
click at [616, 190] on td "15" at bounding box center [622, 196] width 16 height 13
click at [559, 142] on input "Chuyến" at bounding box center [599, 146] width 131 height 10
click at [536, 160] on div "15" at bounding box center [540, 163] width 25 height 13
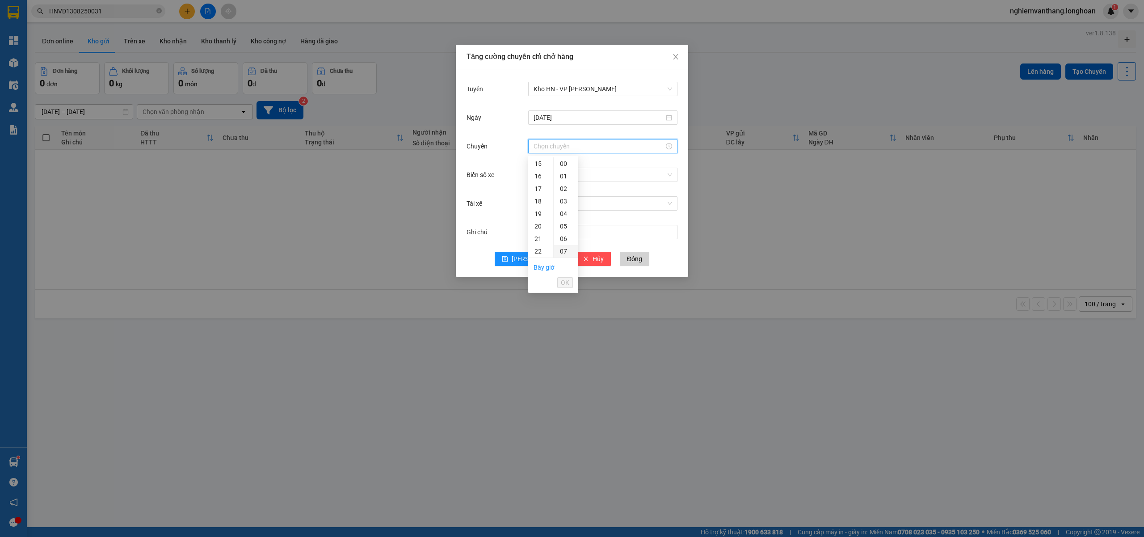
type input "15:00"
drag, startPoint x: 571, startPoint y: 286, endPoint x: 566, endPoint y: 274, distance: 13.9
click at [569, 285] on button "OK" at bounding box center [565, 282] width 16 height 11
click at [543, 181] on input "Biển số xe" at bounding box center [600, 174] width 132 height 13
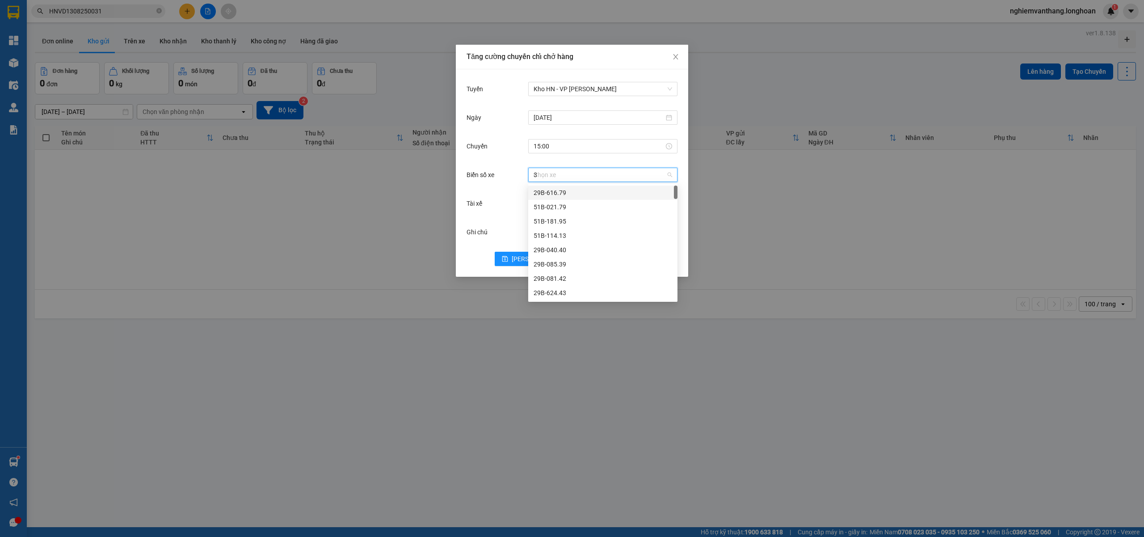
type input "31"
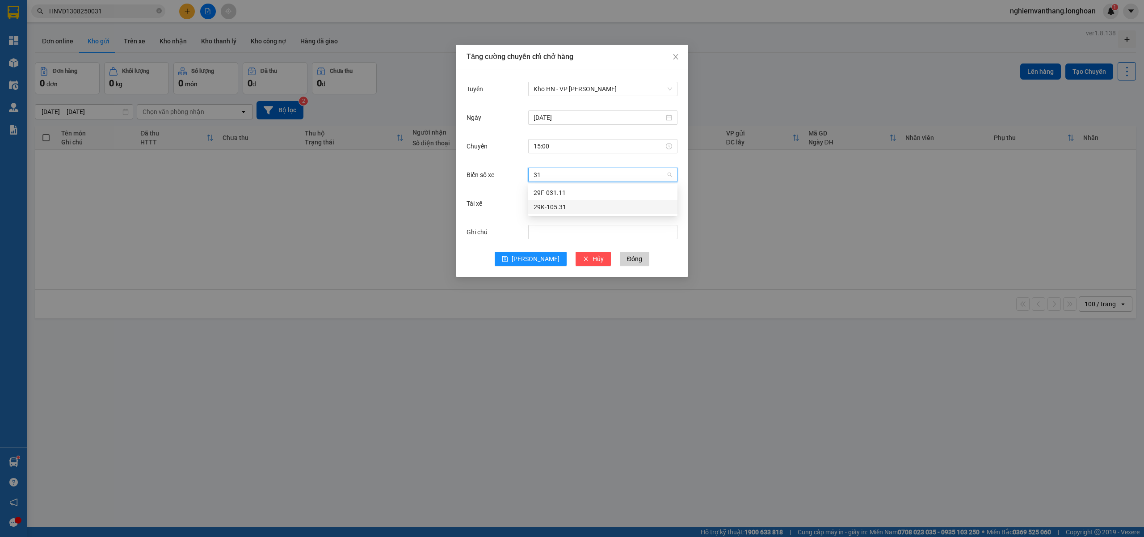
click at [572, 207] on div "29K-105.31" at bounding box center [603, 207] width 139 height 10
click at [558, 209] on input "Tài xế" at bounding box center [600, 203] width 132 height 13
type input "luan"
drag, startPoint x: 565, startPoint y: 222, endPoint x: 614, endPoint y: 226, distance: 48.8
click at [565, 222] on div "[PERSON_NAME] 0395.666.247" at bounding box center [607, 221] width 147 height 10
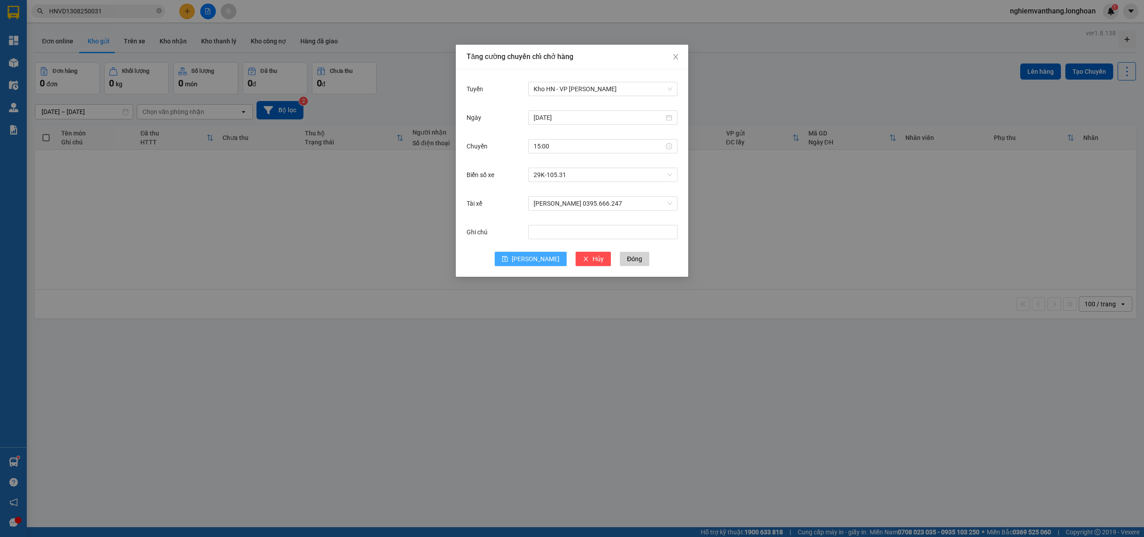
drag, startPoint x: 535, startPoint y: 261, endPoint x: 553, endPoint y: 257, distance: 19.1
click at [535, 261] on span "[PERSON_NAME]" at bounding box center [536, 259] width 48 height 10
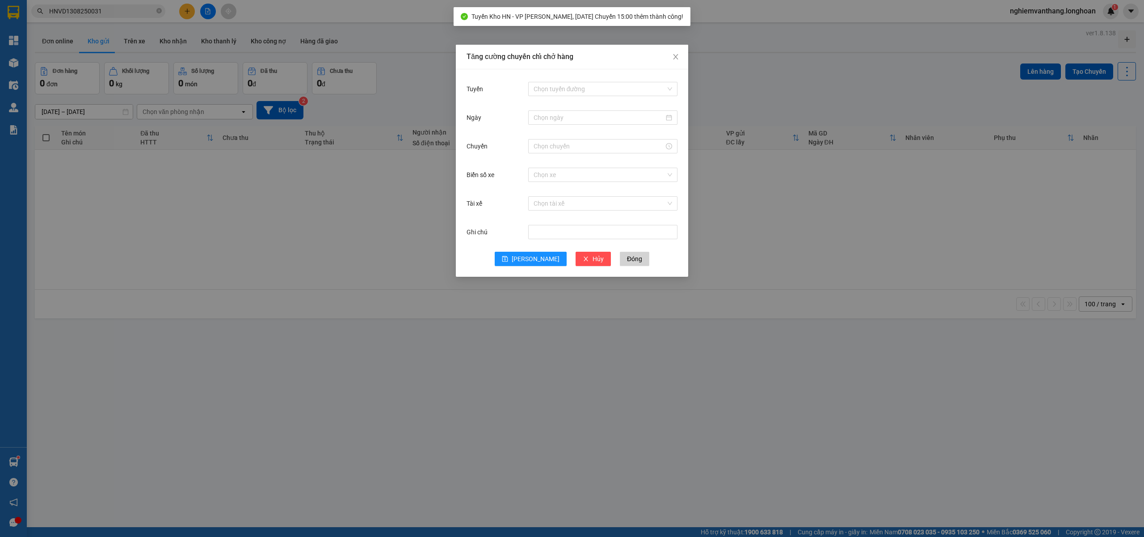
click at [777, 235] on div "Tăng cường chuyến chỉ chở hàng Tuyến Chọn tuyến đường Ngày Chuyến Biển số xe Ch…" at bounding box center [572, 268] width 1144 height 537
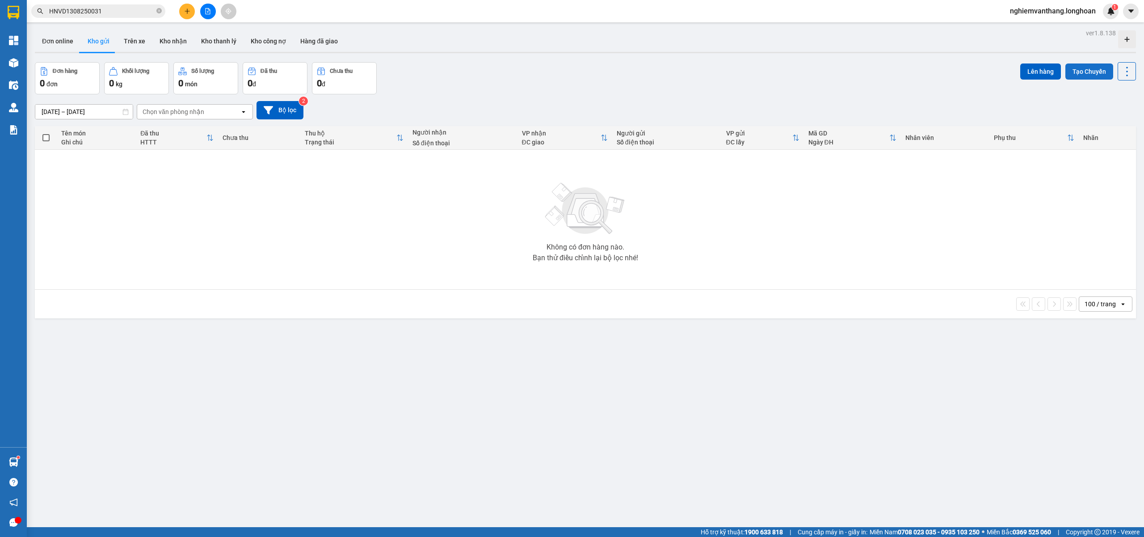
click at [1086, 72] on button "Tạo Chuyến" at bounding box center [1090, 71] width 48 height 16
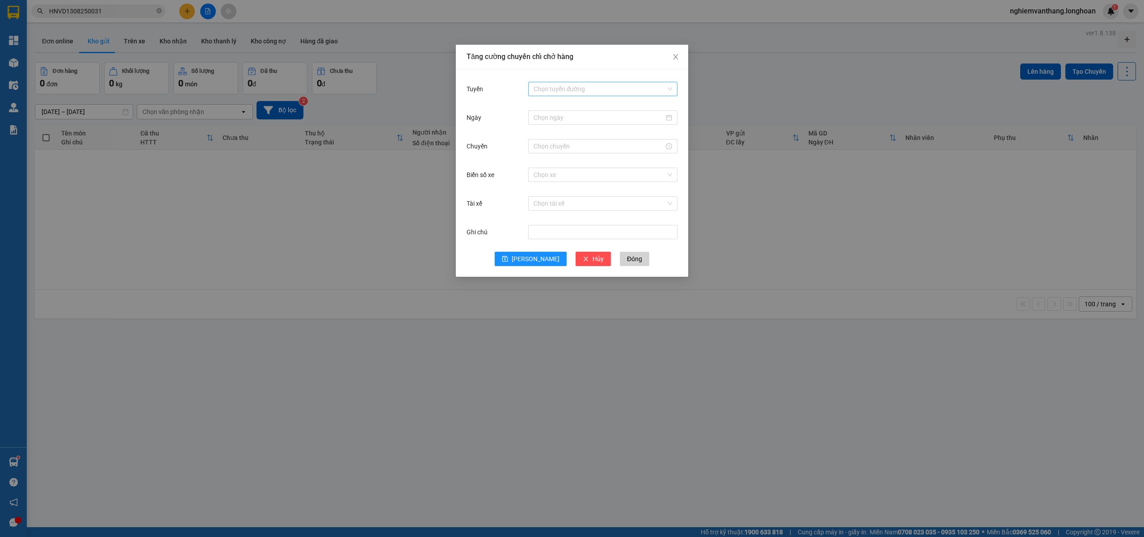
click at [562, 86] on input "Tuyến" at bounding box center [600, 88] width 132 height 13
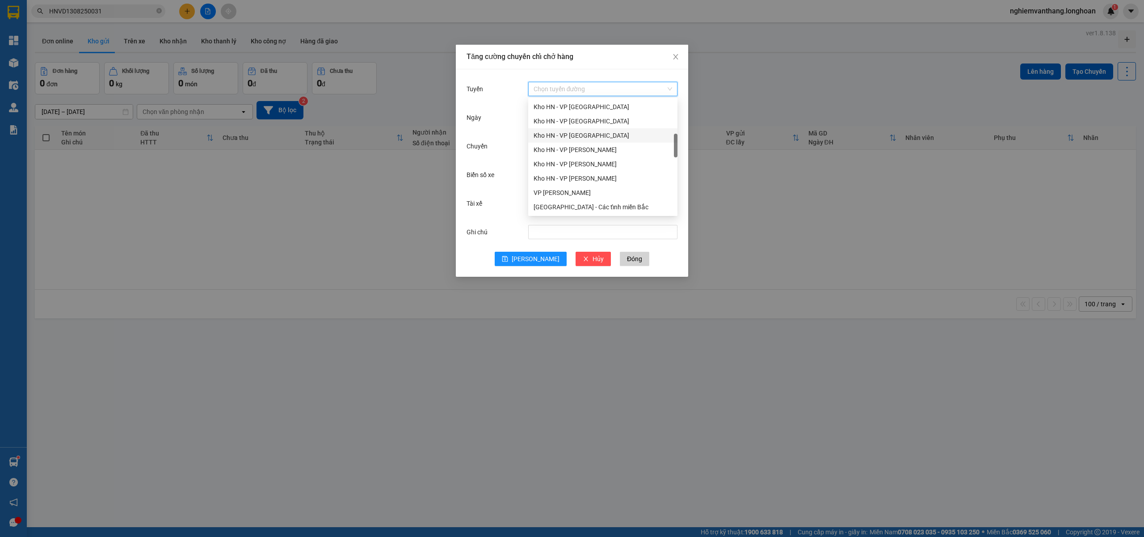
drag, startPoint x: 589, startPoint y: 125, endPoint x: 594, endPoint y: 120, distance: 6.6
click at [589, 124] on div "Kho HN - VP [GEOGRAPHIC_DATA]" at bounding box center [603, 121] width 139 height 10
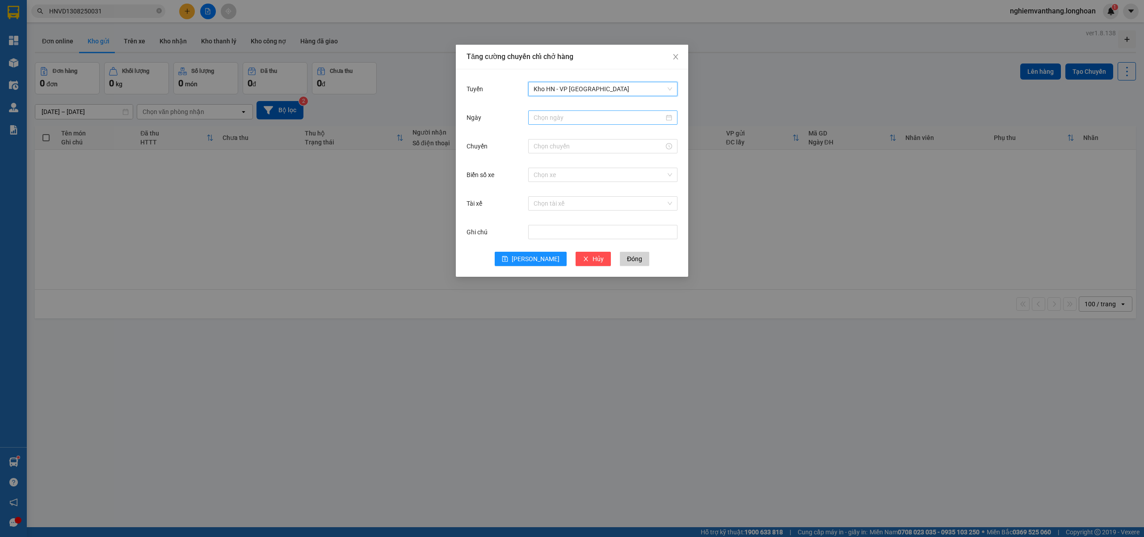
click at [560, 115] on input "Ngày" at bounding box center [599, 118] width 131 height 10
type input "[DATE]"
drag, startPoint x: 617, startPoint y: 197, endPoint x: 627, endPoint y: 198, distance: 9.9
click at [619, 197] on div "15" at bounding box center [622, 196] width 11 height 11
click at [552, 144] on input "Chuyến" at bounding box center [599, 146] width 131 height 10
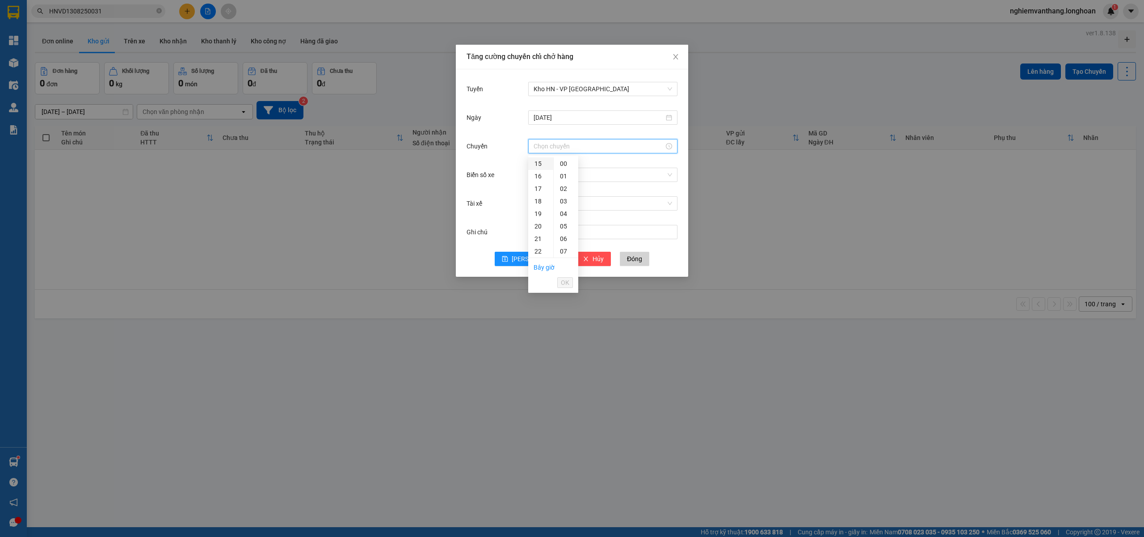
click at [540, 168] on div "15" at bounding box center [540, 163] width 25 height 13
type input "15:00"
click at [565, 283] on span "OK" at bounding box center [565, 283] width 8 height 10
click at [535, 180] on input "Biển số xe" at bounding box center [600, 174] width 132 height 13
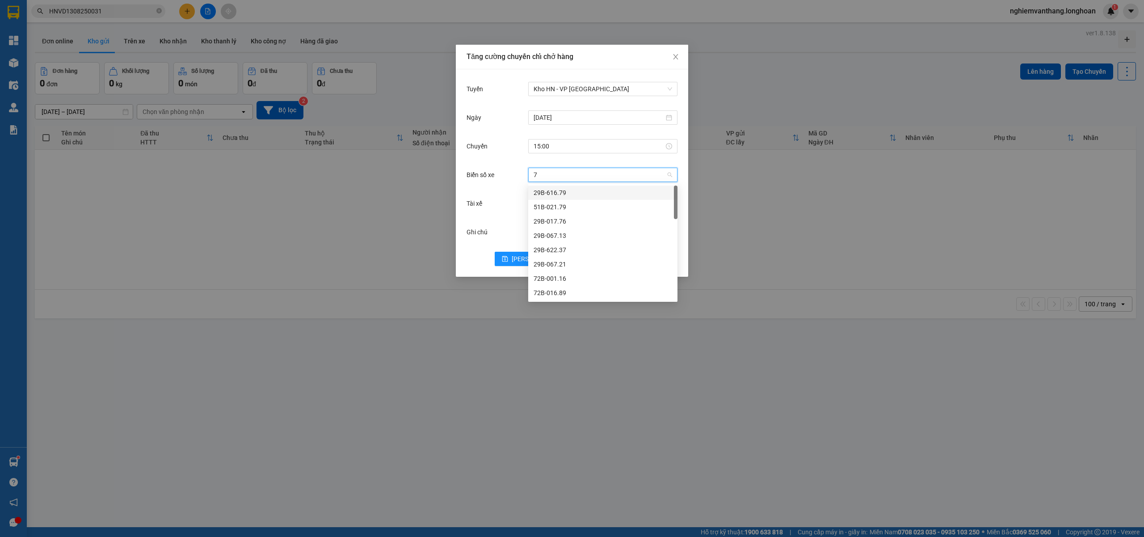
type input "71"
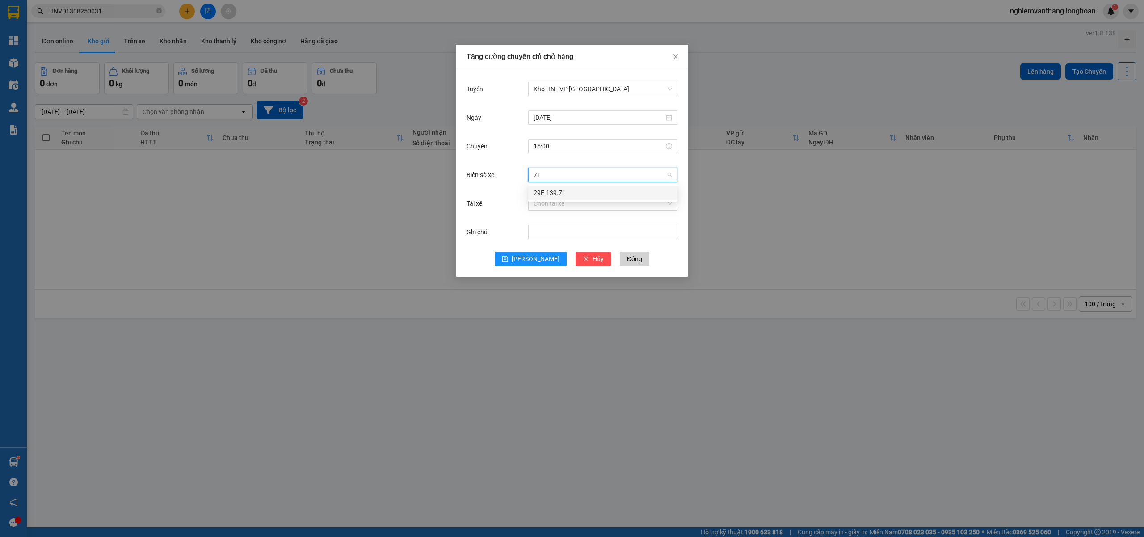
click at [551, 188] on div "29E-139.71" at bounding box center [603, 193] width 139 height 10
click at [551, 206] on input "Tài xế" at bounding box center [600, 203] width 132 height 13
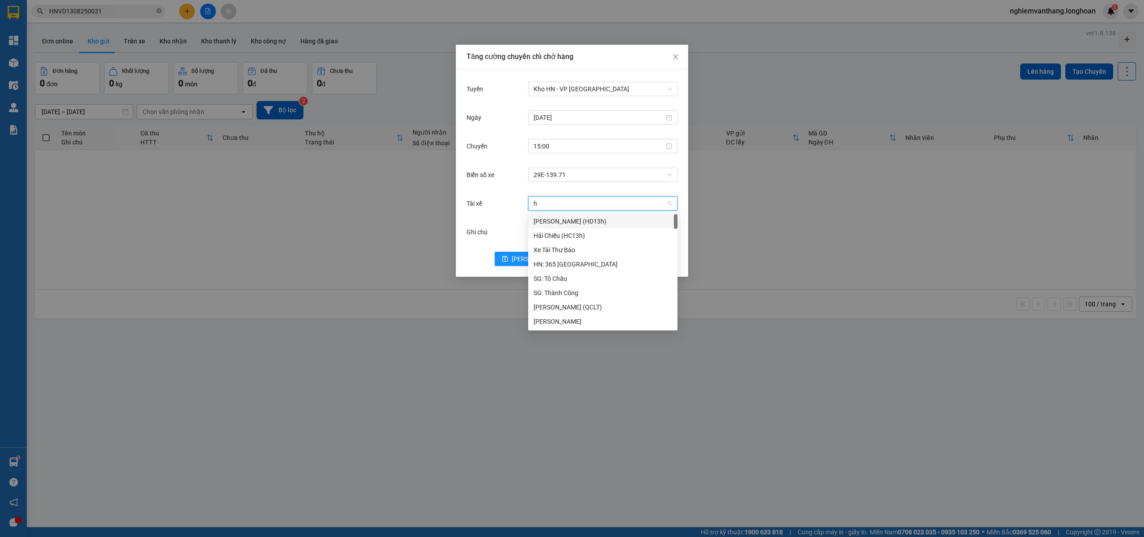
type input "hu"
click at [569, 263] on div "A Hùng 17 Lái Xe [GEOGRAPHIC_DATA] 0325666247" at bounding box center [603, 264] width 139 height 10
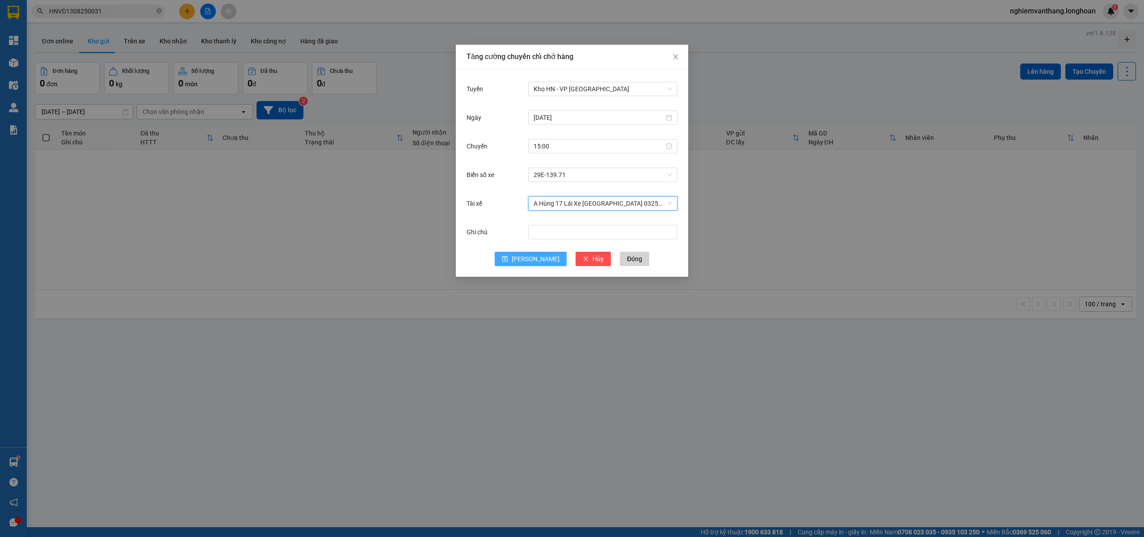
click at [542, 259] on button "[PERSON_NAME]" at bounding box center [531, 259] width 72 height 14
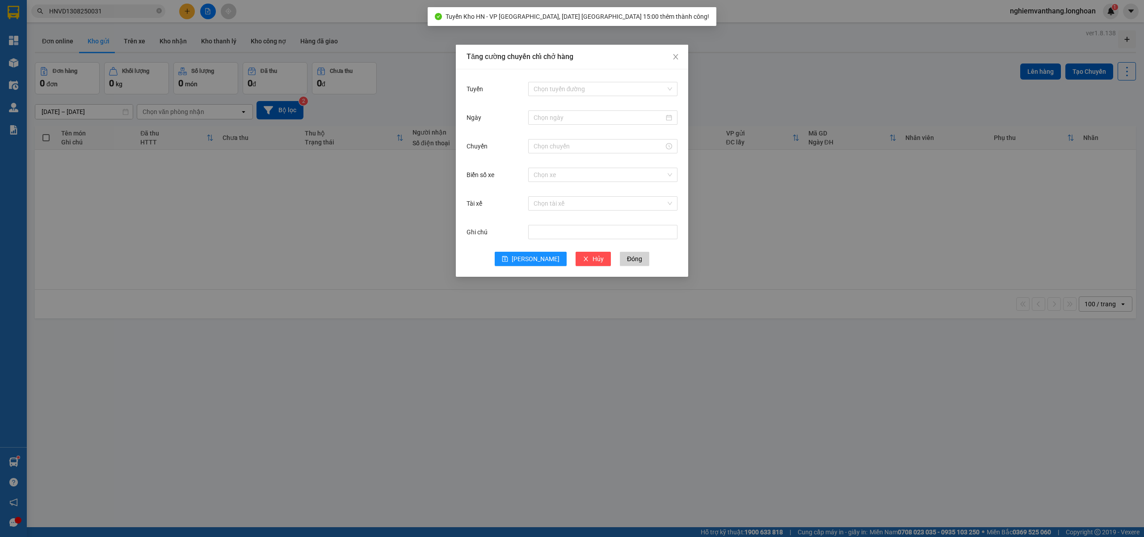
click at [812, 209] on div "Tăng cường chuyến chỉ chở hàng Tuyến Chọn tuyến đường Ngày Chuyến Biển số xe Ch…" at bounding box center [572, 268] width 1144 height 537
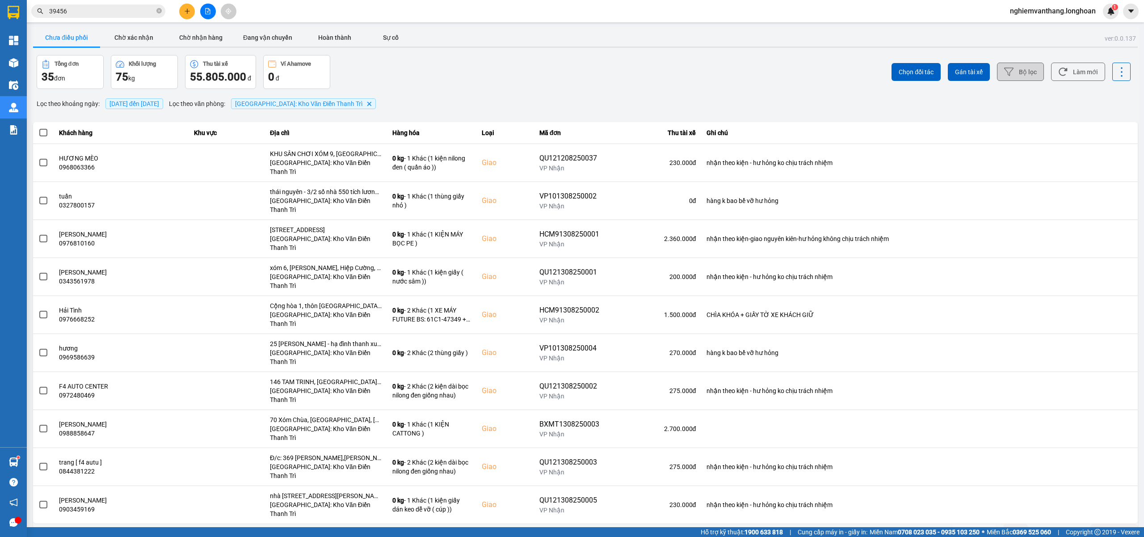
click at [1015, 72] on button "Bộ lọc" at bounding box center [1020, 72] width 47 height 18
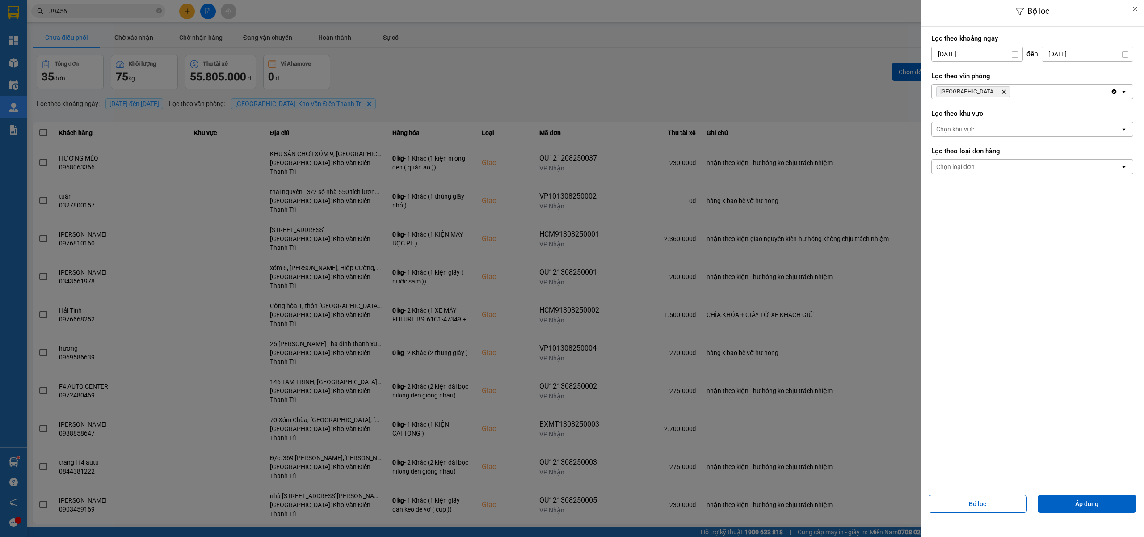
click at [864, 93] on div at bounding box center [572, 268] width 1144 height 537
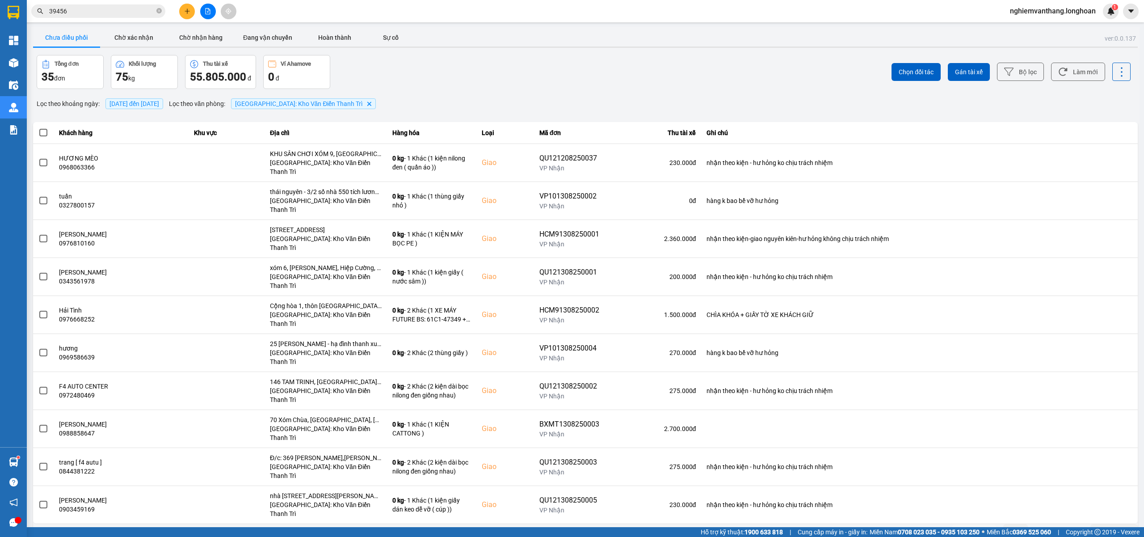
click at [1102, 527] on div "10 / trang" at bounding box center [1110, 531] width 28 height 9
click at [1111, 444] on div "100 / trang" at bounding box center [1114, 442] width 33 height 9
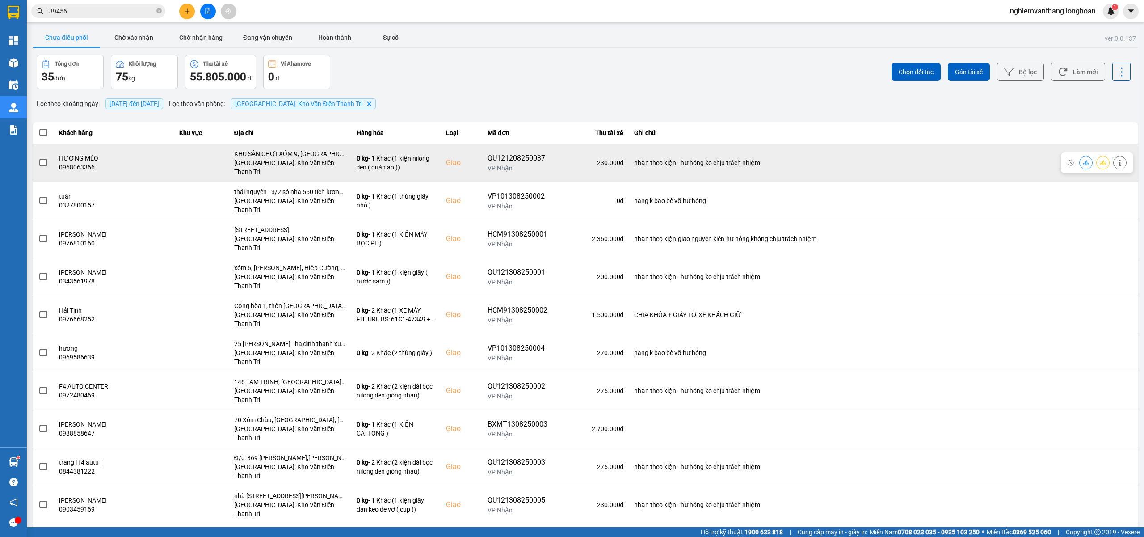
click at [43, 159] on span at bounding box center [43, 163] width 8 height 8
click at [38, 158] on input "checkbox" at bounding box center [38, 158] width 0 height 0
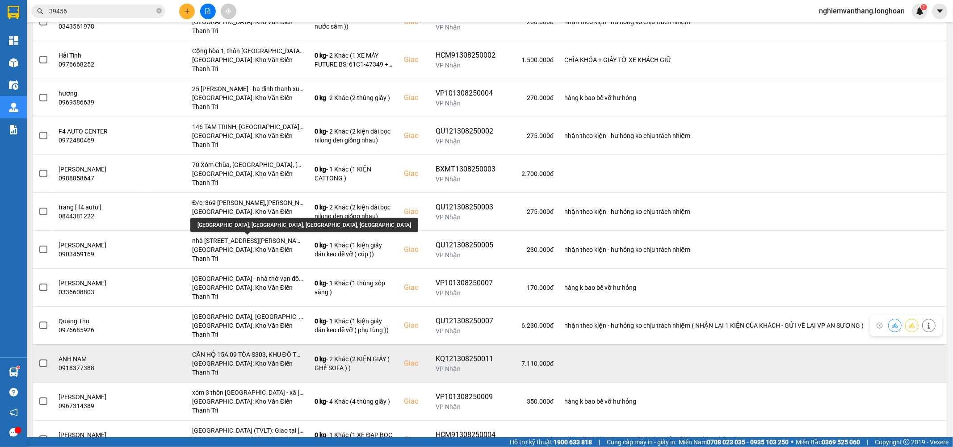
scroll to position [278, 0]
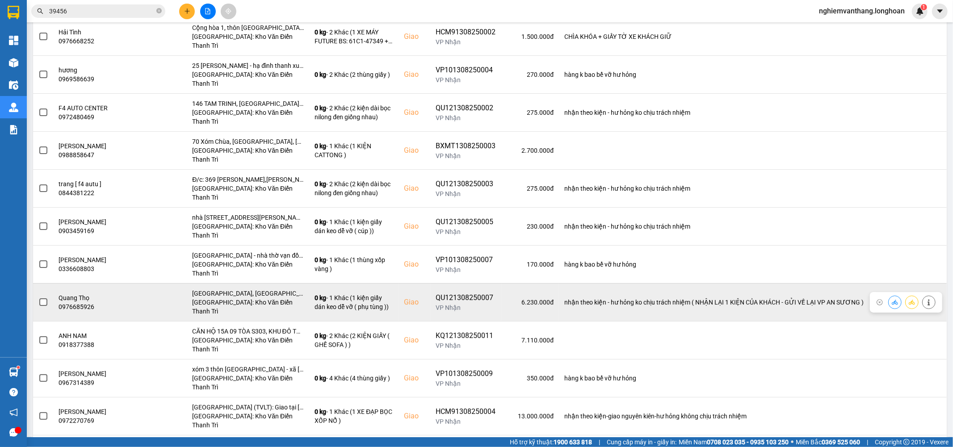
click at [47, 298] on label at bounding box center [43, 303] width 10 height 10
click at [38, 298] on input "checkbox" at bounding box center [38, 298] width 0 height 0
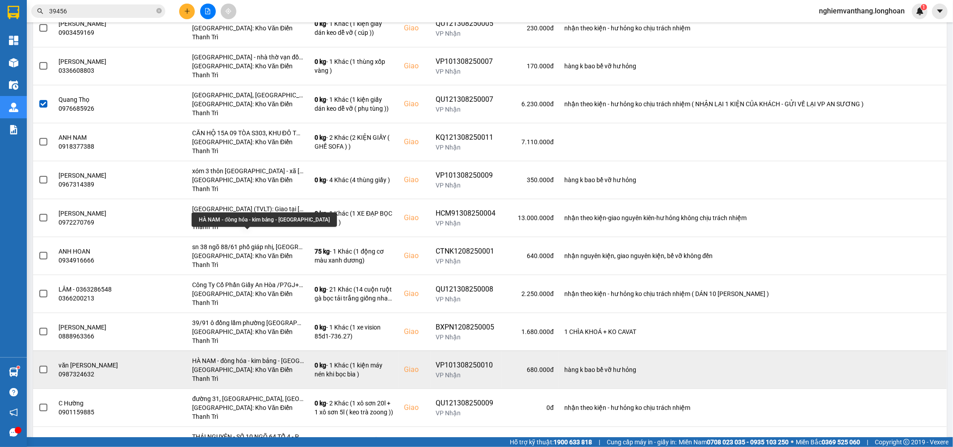
scroll to position [576, 0]
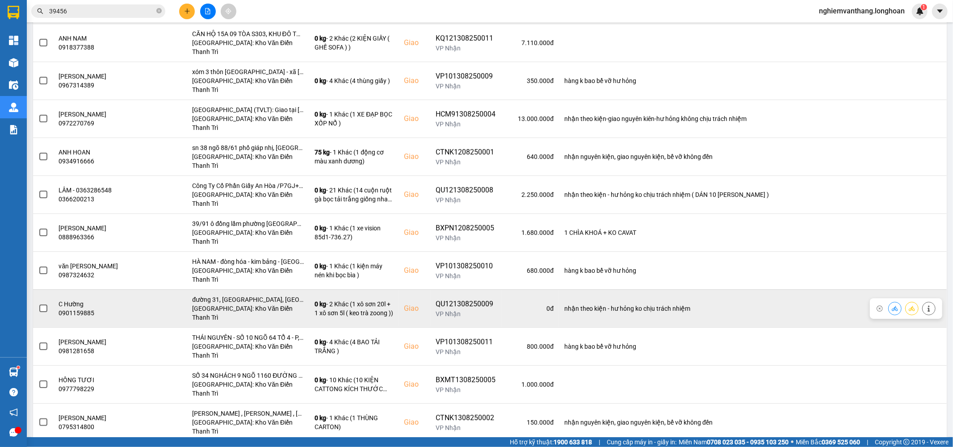
click at [43, 305] on span at bounding box center [43, 309] width 8 height 8
click at [38, 304] on input "checkbox" at bounding box center [38, 304] width 0 height 0
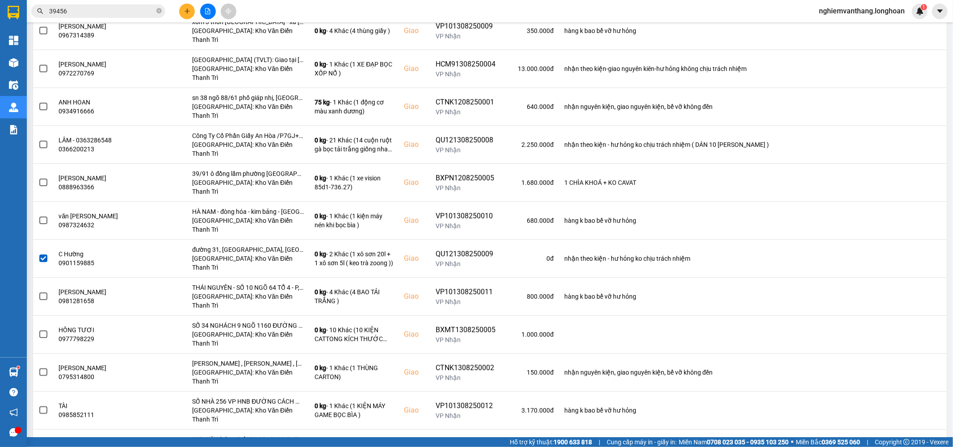
scroll to position [476, 0]
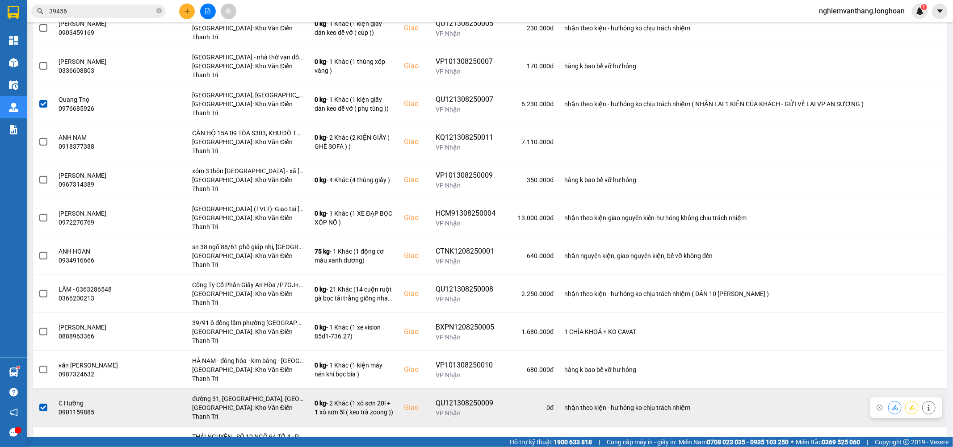
click at [43, 404] on span at bounding box center [43, 408] width 8 height 8
click at [38, 403] on input "checkbox" at bounding box center [38, 403] width 0 height 0
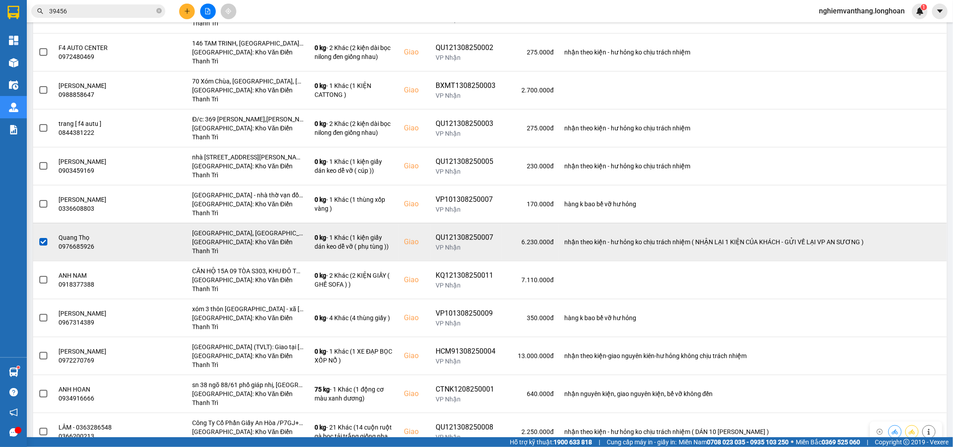
scroll to position [328, 0]
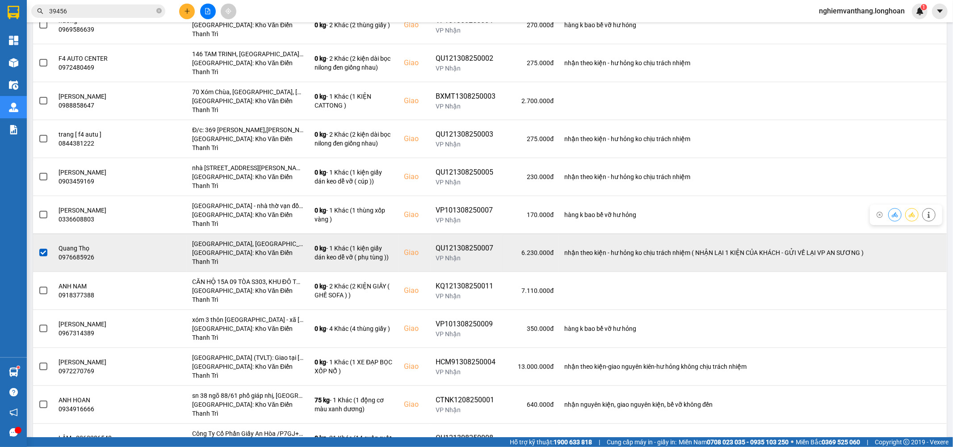
click at [42, 249] on span at bounding box center [43, 253] width 8 height 8
click at [38, 248] on input "checkbox" at bounding box center [38, 248] width 0 height 0
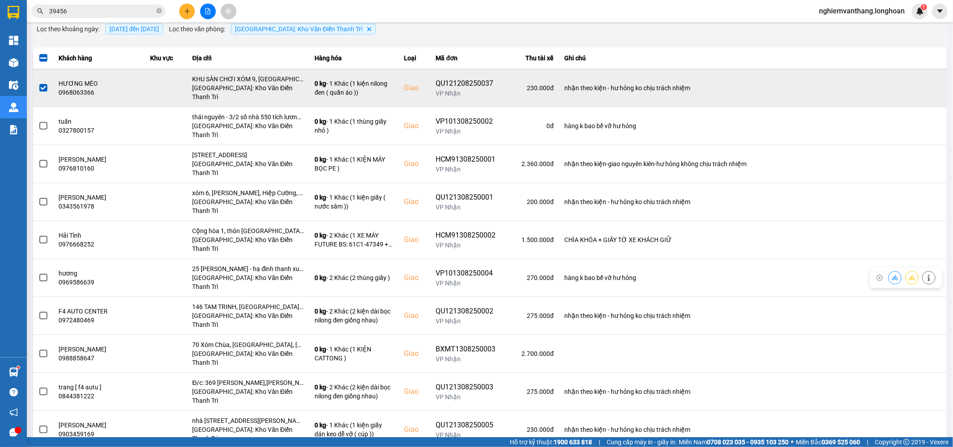
scroll to position [0, 0]
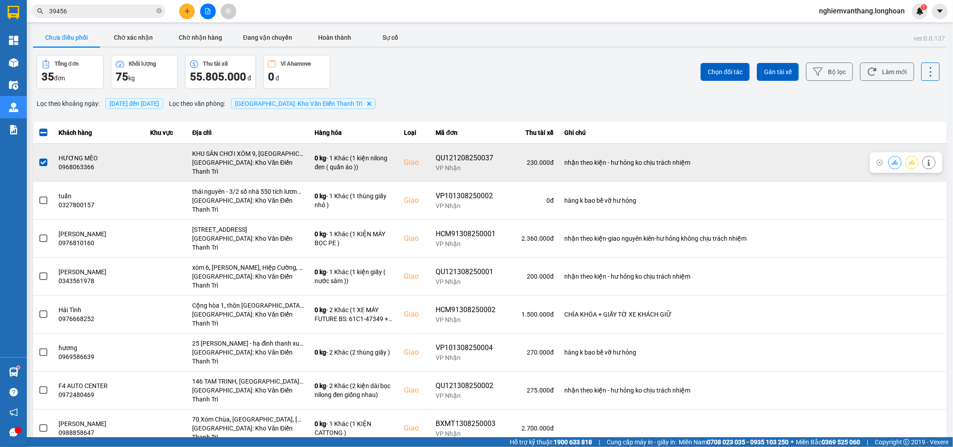
click at [45, 162] on span at bounding box center [43, 163] width 8 height 8
click at [38, 158] on input "checkbox" at bounding box center [38, 158] width 0 height 0
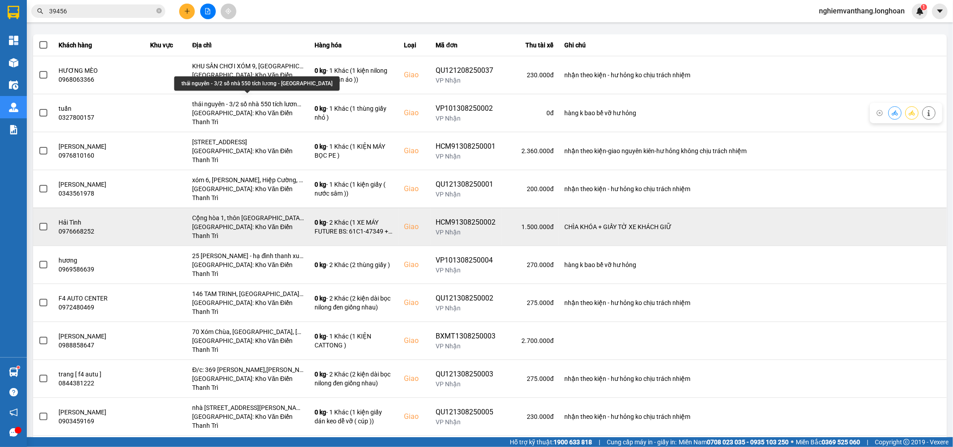
scroll to position [99, 0]
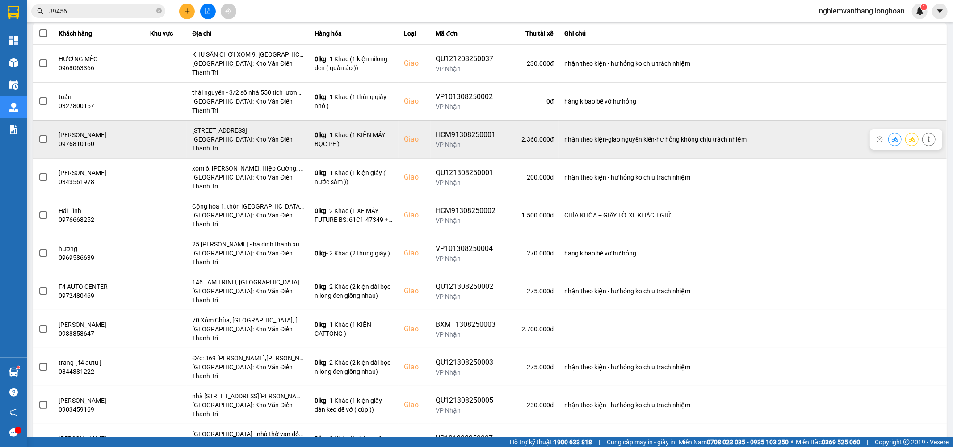
click at [47, 135] on label at bounding box center [43, 140] width 10 height 10
click at [38, 135] on input "checkbox" at bounding box center [38, 135] width 0 height 0
click at [45, 135] on span at bounding box center [43, 139] width 8 height 8
click at [38, 135] on input "checkbox" at bounding box center [38, 135] width 0 height 0
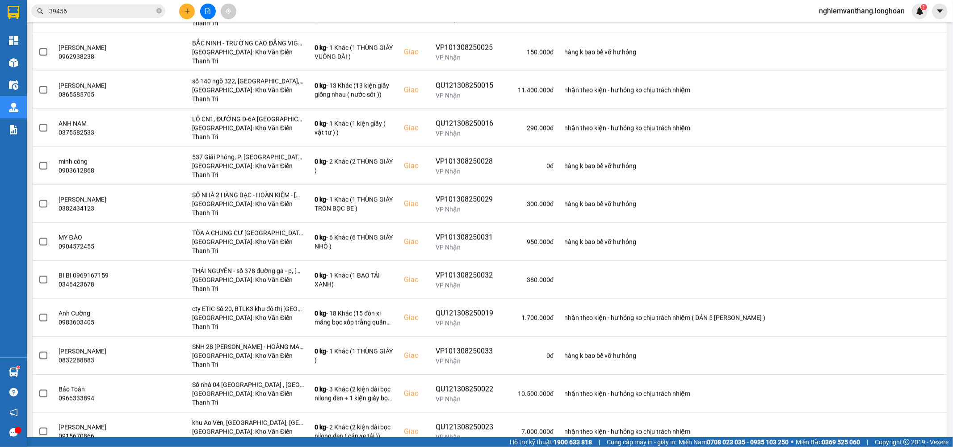
scroll to position [1487, 0]
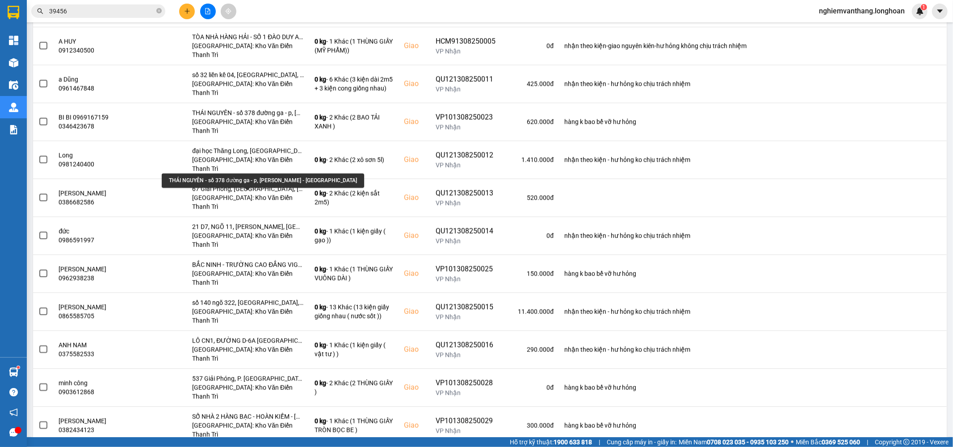
scroll to position [1239, 0]
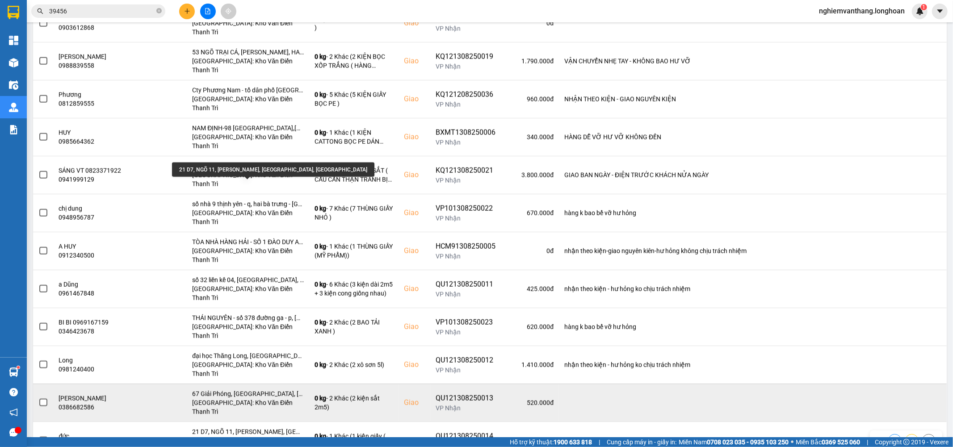
scroll to position [1040, 0]
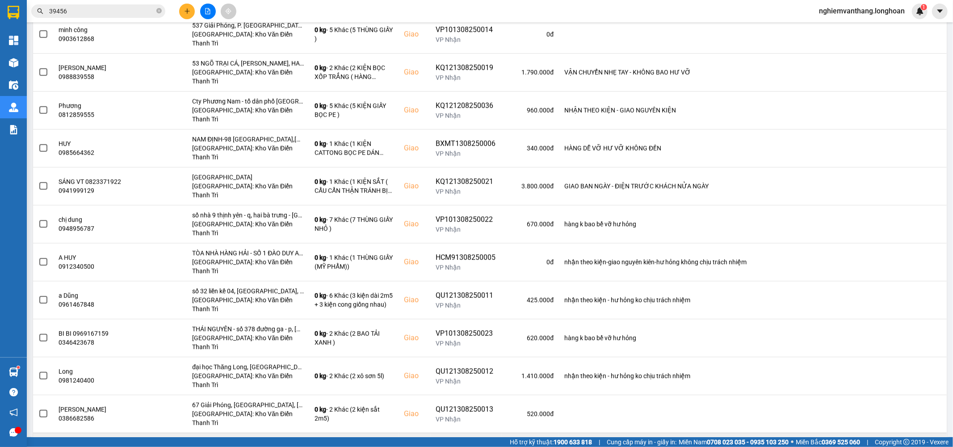
click at [38, 447] on label at bounding box center [43, 452] width 10 height 10
click at [38, 447] on input "checkbox" at bounding box center [38, 447] width 0 height 0
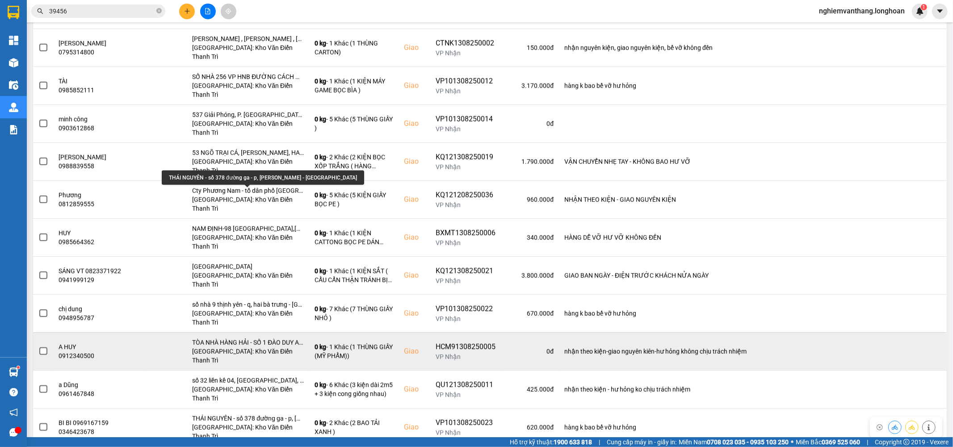
scroll to position [891, 0]
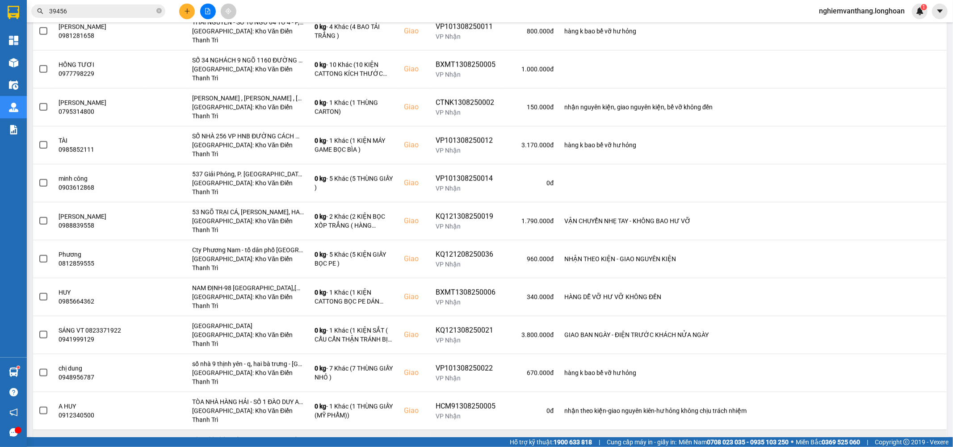
click at [40, 445] on span at bounding box center [43, 449] width 8 height 8
click at [38, 444] on input "checkbox" at bounding box center [38, 444] width 0 height 0
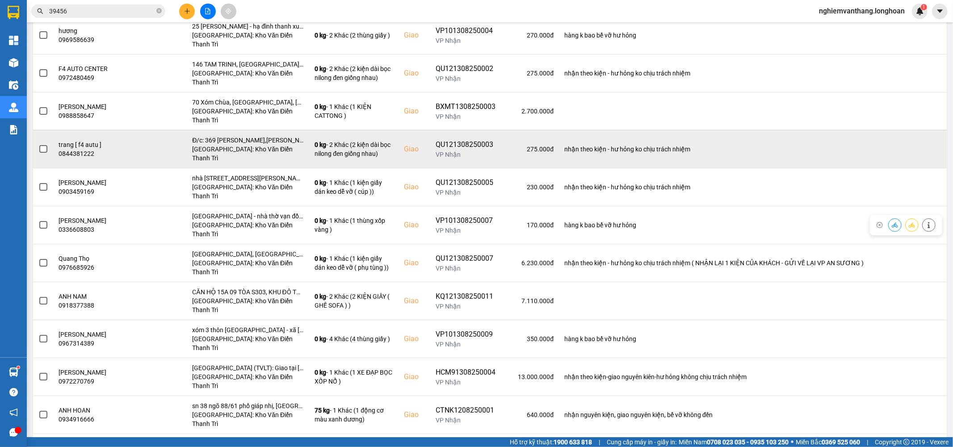
scroll to position [246, 0]
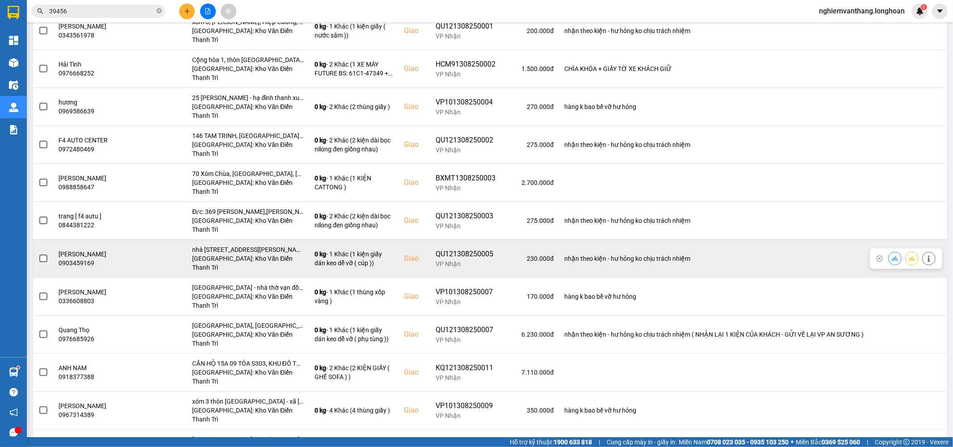
click at [40, 255] on span at bounding box center [43, 259] width 8 height 8
click at [38, 254] on input "checkbox" at bounding box center [38, 254] width 0 height 0
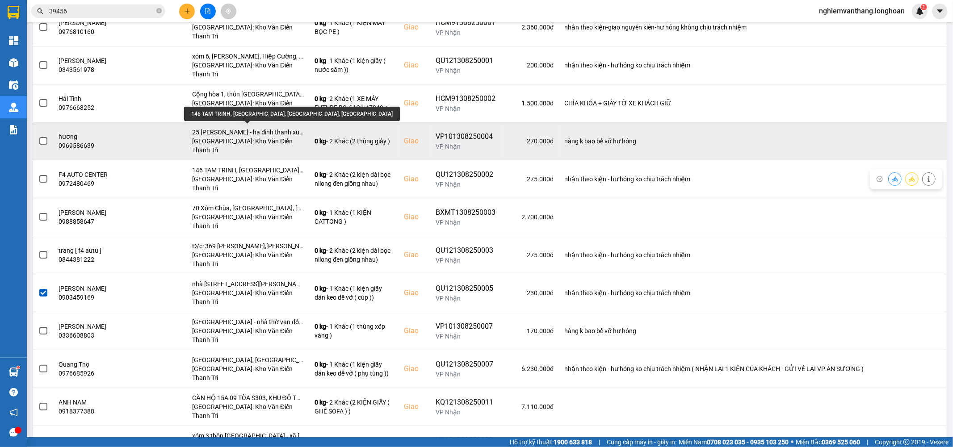
scroll to position [196, 0]
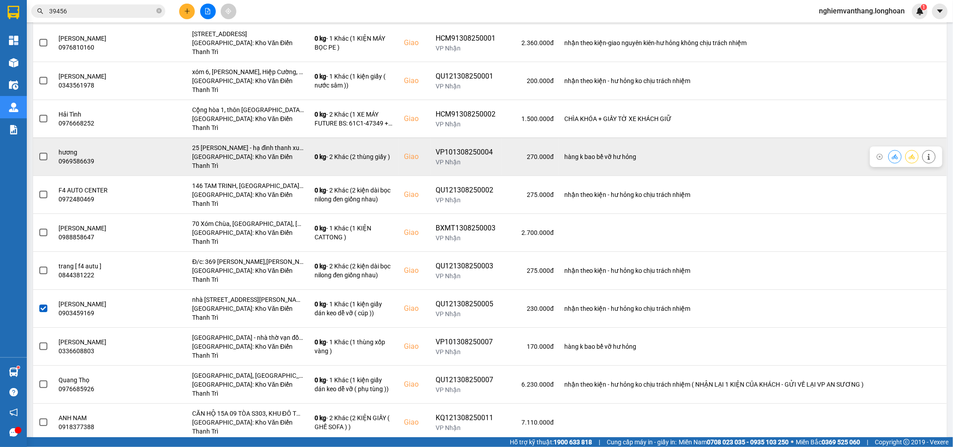
click at [38, 152] on label at bounding box center [43, 157] width 10 height 10
click at [38, 152] on input "checkbox" at bounding box center [38, 152] width 0 height 0
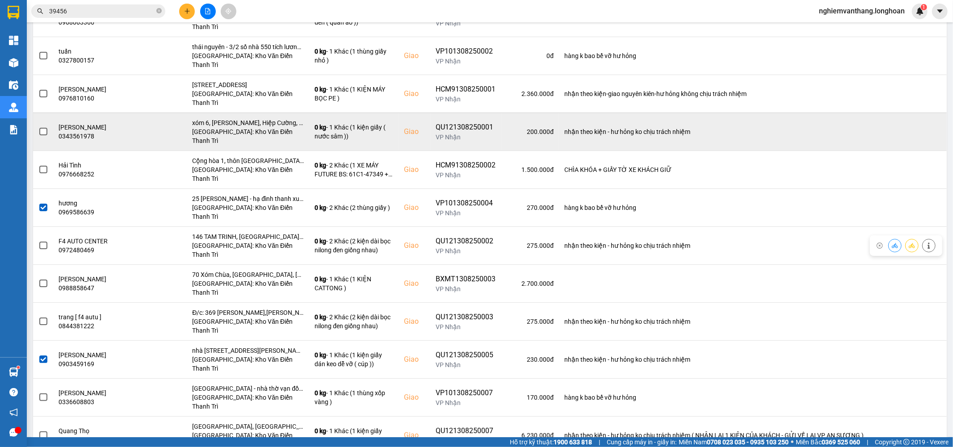
scroll to position [97, 0]
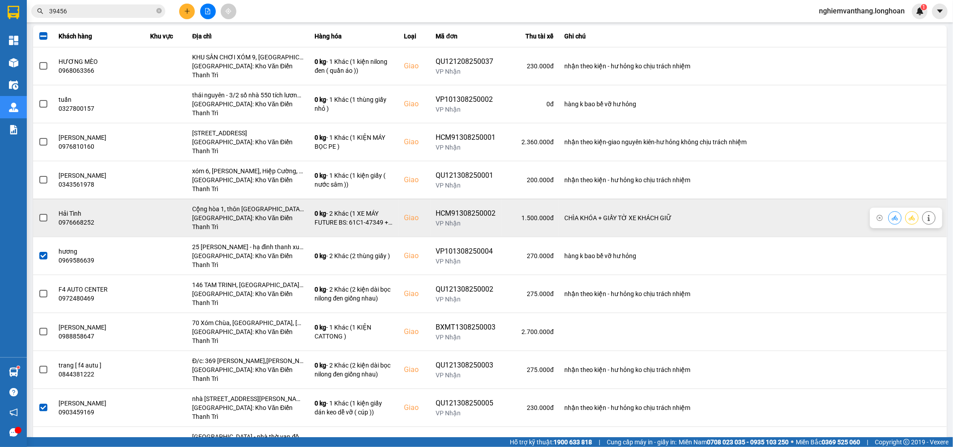
click at [46, 214] on span at bounding box center [43, 218] width 8 height 8
click at [38, 213] on input "checkbox" at bounding box center [38, 213] width 0 height 0
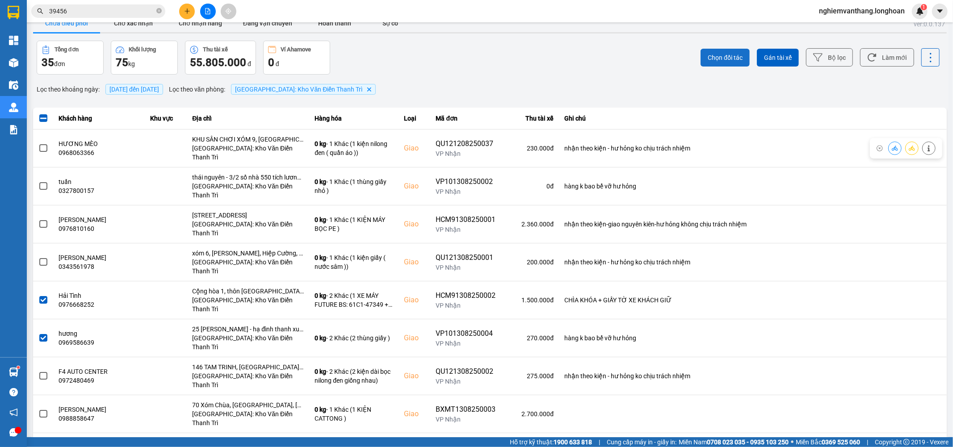
scroll to position [0, 0]
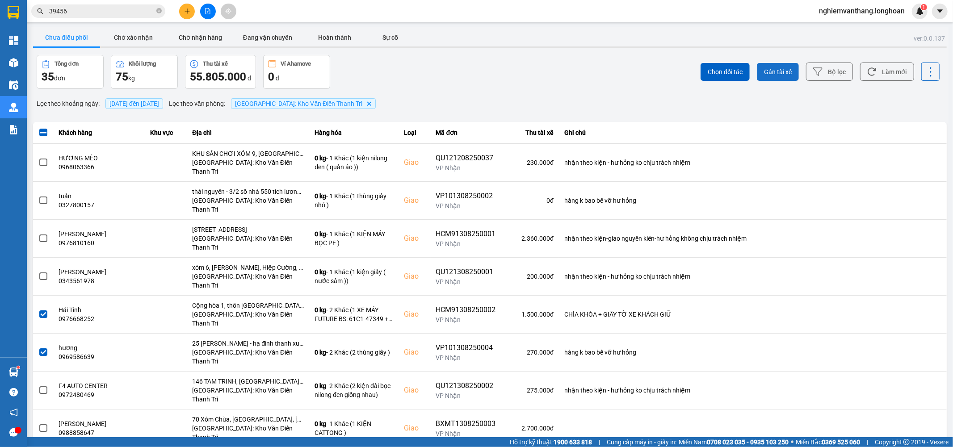
click at [778, 72] on span "Gán tài xế" at bounding box center [778, 71] width 28 height 9
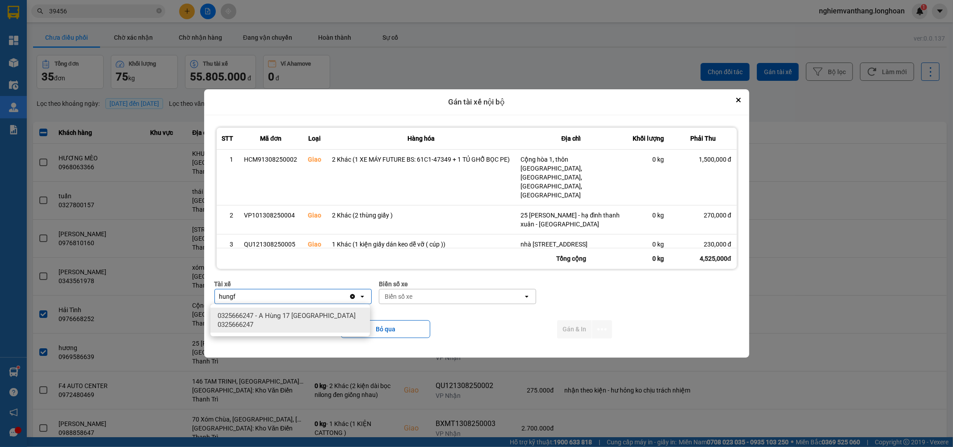
type input "hungf"
drag, startPoint x: 284, startPoint y: 326, endPoint x: 329, endPoint y: 317, distance: 46.5
click at [284, 325] on span "0325666247 - A Hùng 17 Lái Xe Hà Nội 0325666247" at bounding box center [292, 321] width 149 height 18
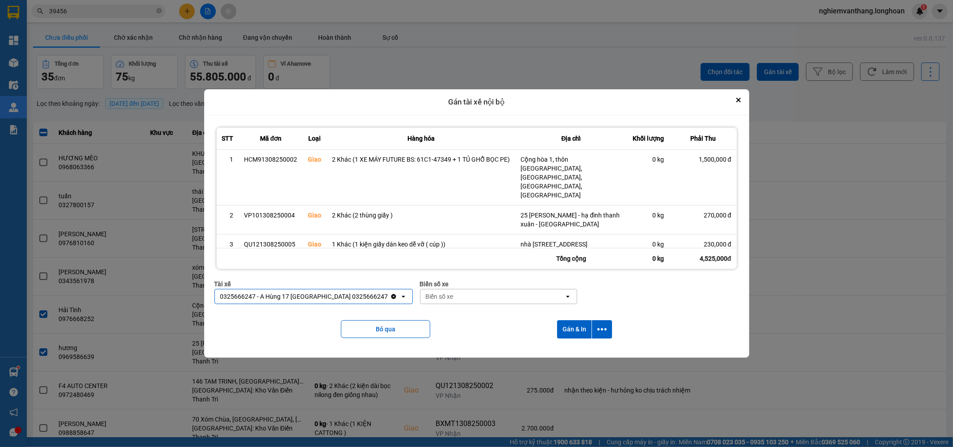
click at [427, 296] on div "Biển số xe" at bounding box center [440, 296] width 28 height 9
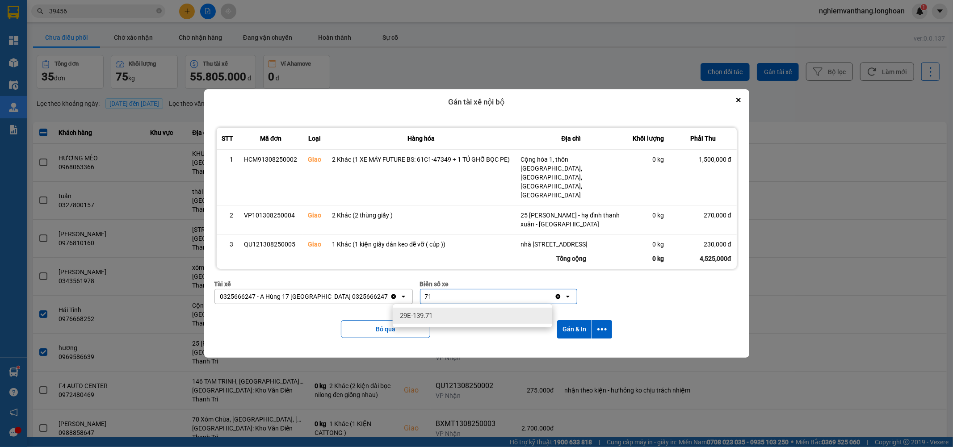
type input "71"
click at [430, 316] on span "29E-139.71" at bounding box center [416, 316] width 33 height 9
click at [609, 329] on button "dialog" at bounding box center [602, 329] width 20 height 18
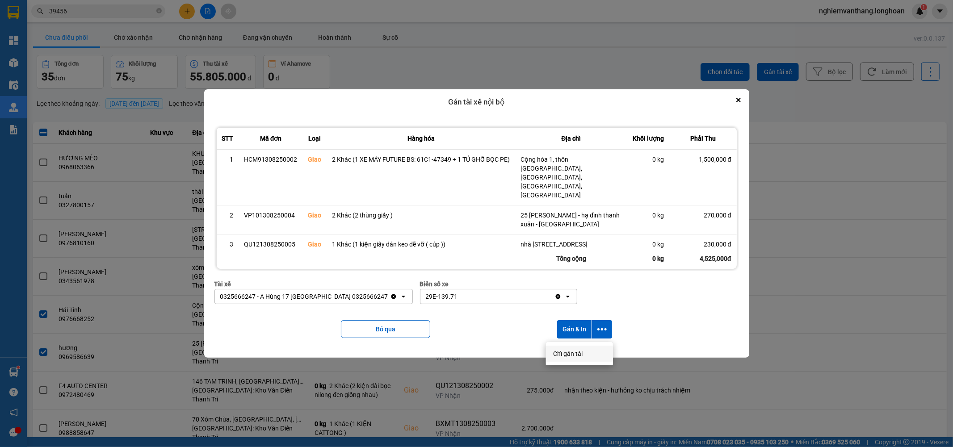
click at [589, 350] on div "Chỉ gán tài" at bounding box center [579, 354] width 53 height 9
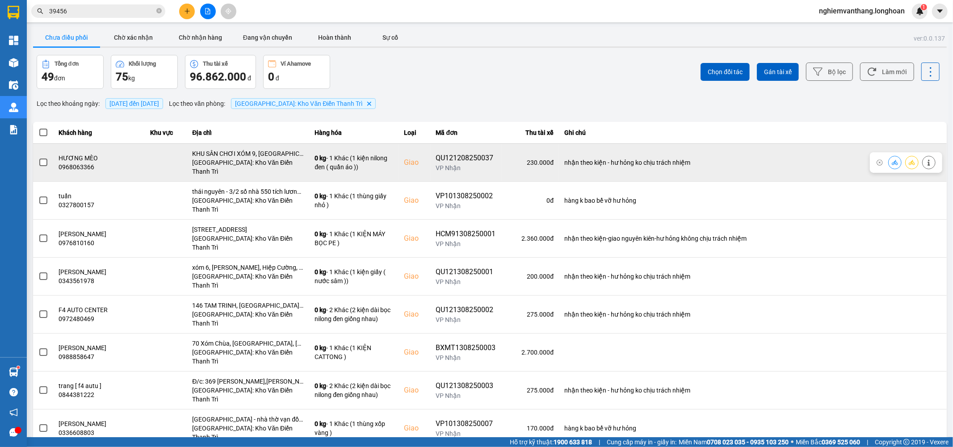
click at [47, 158] on label at bounding box center [43, 163] width 10 height 10
click at [38, 158] on input "checkbox" at bounding box center [38, 158] width 0 height 0
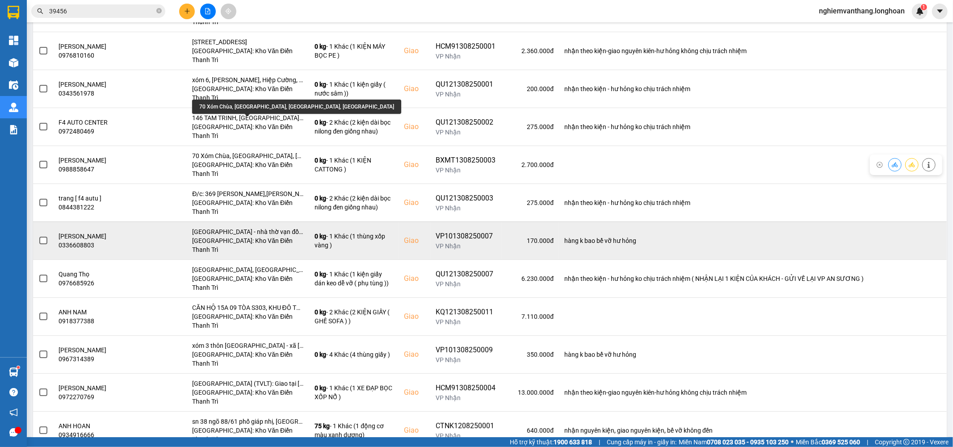
scroll to position [198, 0]
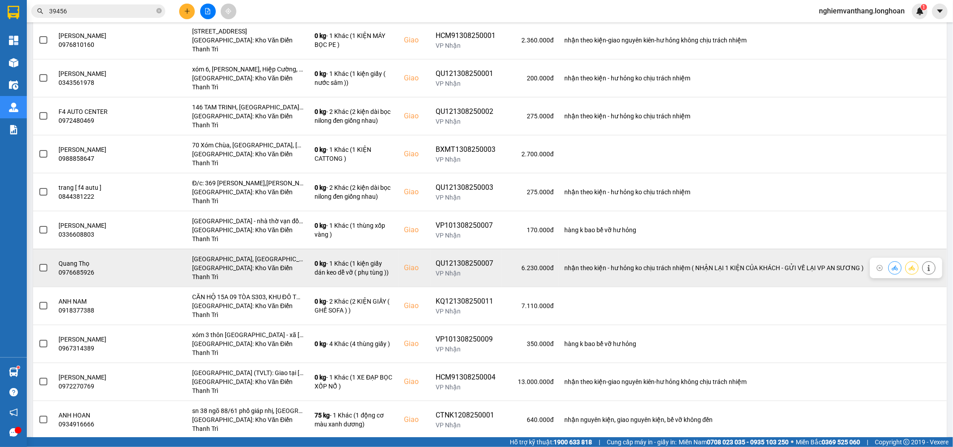
click at [49, 249] on td at bounding box center [43, 268] width 21 height 38
click at [35, 249] on td at bounding box center [43, 268] width 21 height 38
click at [38, 263] on label at bounding box center [43, 268] width 10 height 10
click at [38, 263] on input "checkbox" at bounding box center [38, 263] width 0 height 0
click at [41, 264] on span at bounding box center [43, 268] width 8 height 8
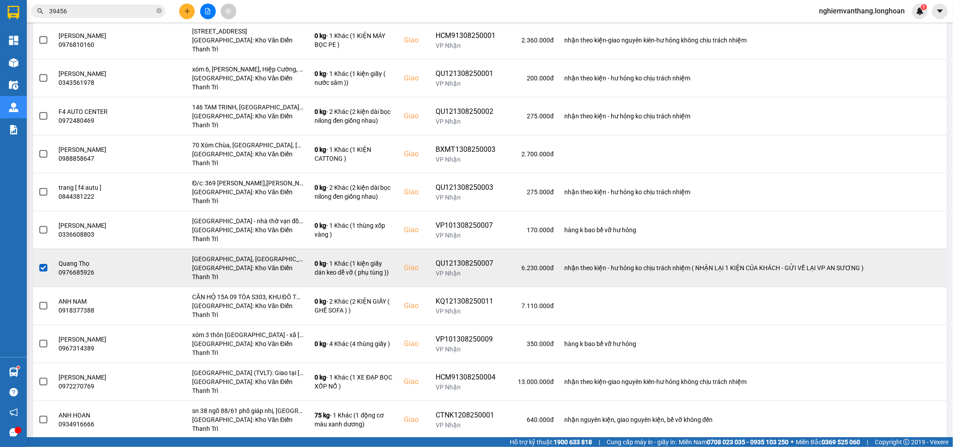
click at [38, 263] on input "checkbox" at bounding box center [38, 263] width 0 height 0
click at [42, 264] on span at bounding box center [43, 268] width 8 height 8
click at [38, 263] on input "checkbox" at bounding box center [38, 263] width 0 height 0
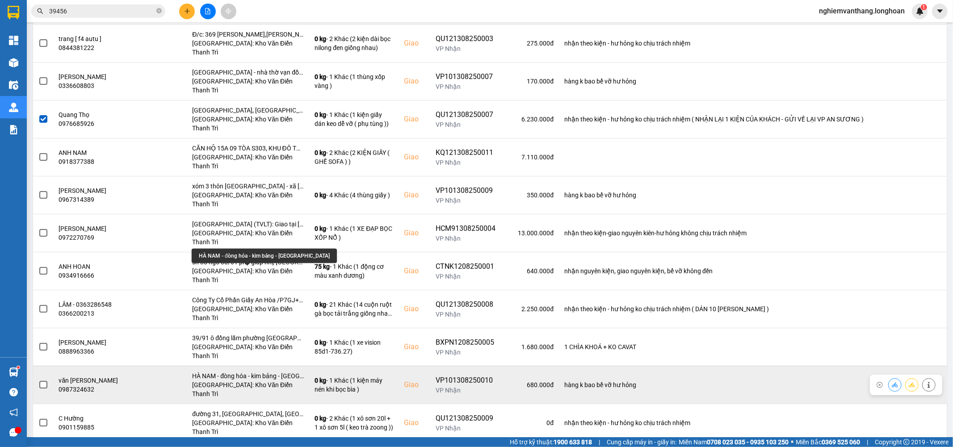
scroll to position [397, 0]
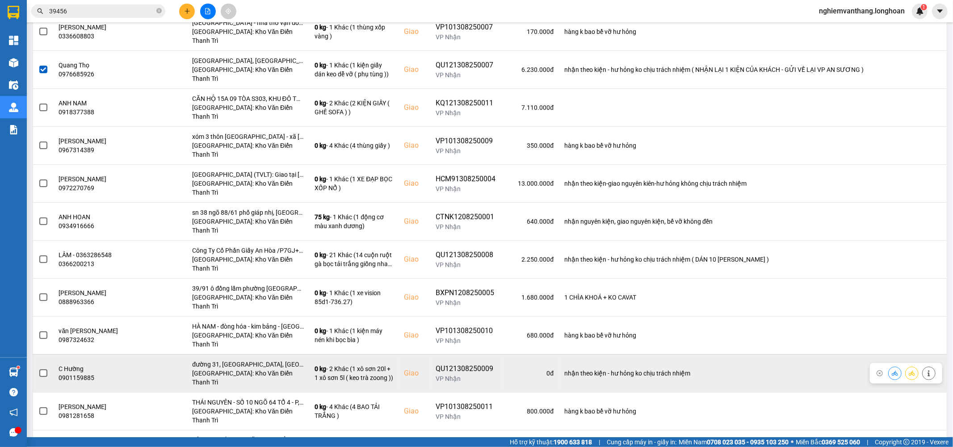
click at [45, 370] on span at bounding box center [43, 374] width 8 height 8
click at [38, 369] on input "checkbox" at bounding box center [38, 369] width 0 height 0
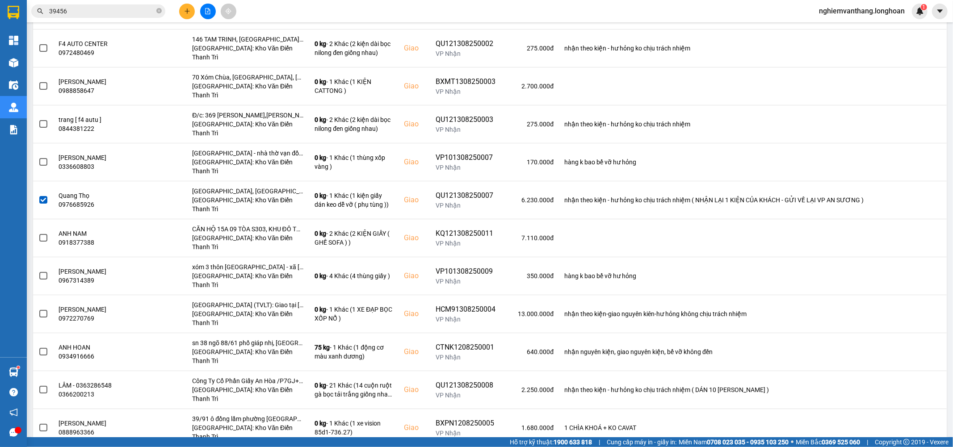
scroll to position [0, 0]
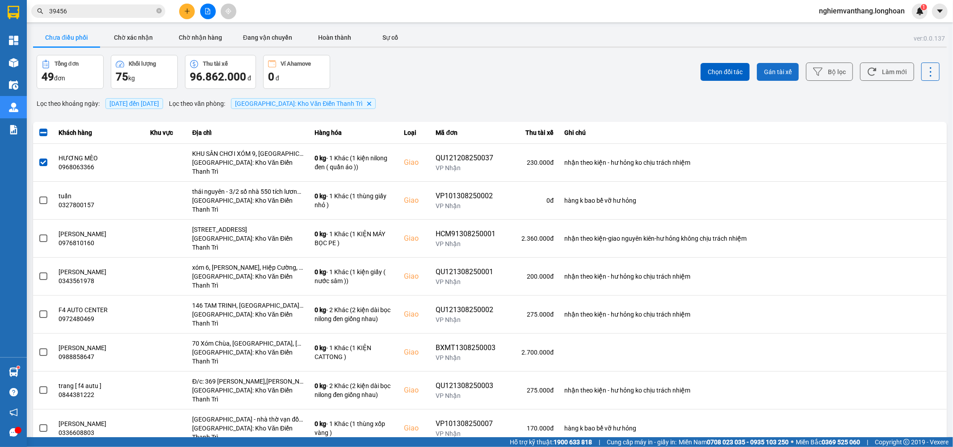
click at [767, 65] on button "Gán tài xế" at bounding box center [778, 72] width 42 height 18
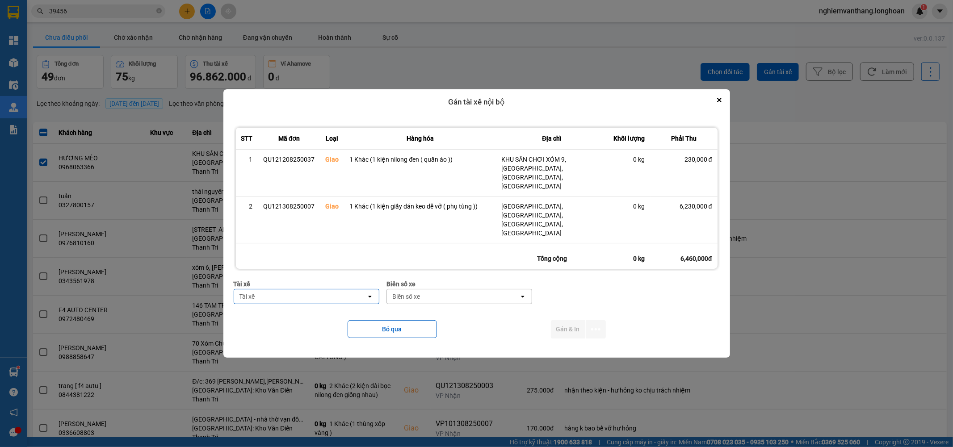
click at [269, 295] on div "Tài xế" at bounding box center [300, 297] width 132 height 14
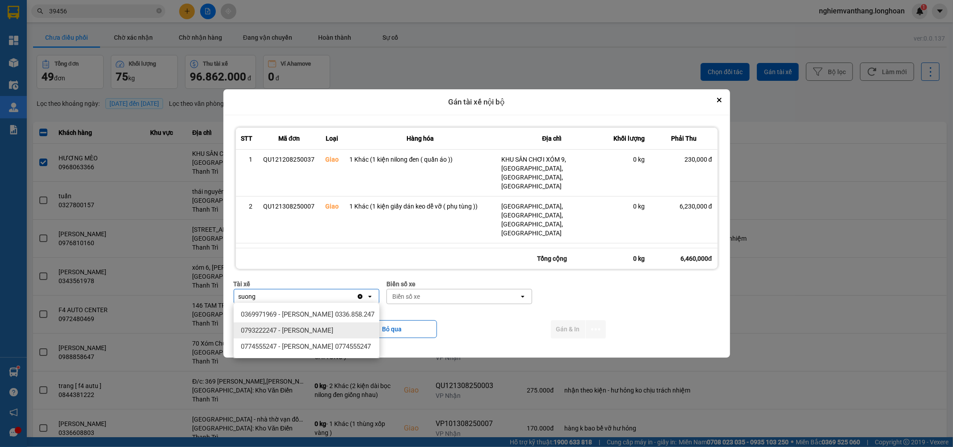
type input "suong"
click at [324, 323] on div "0793222247 - Trương Sỵ Nhận" at bounding box center [307, 331] width 146 height 16
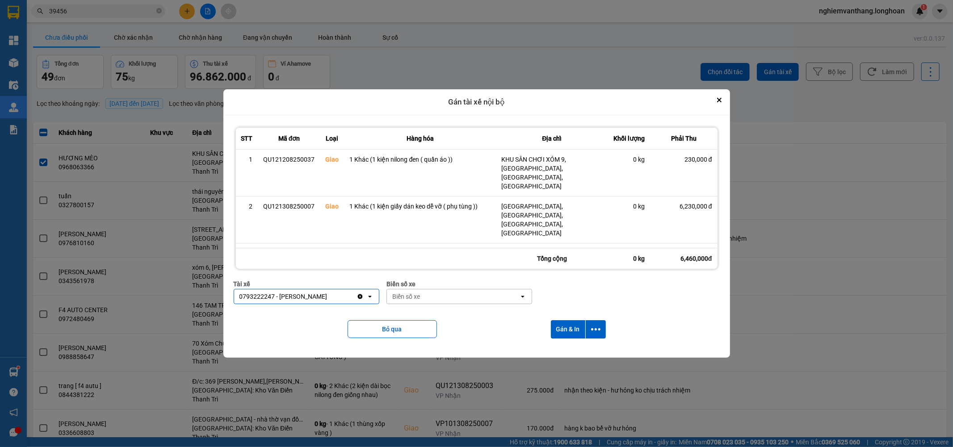
click at [362, 295] on icon "Clear value" at bounding box center [360, 297] width 5 height 5
click at [320, 295] on div "Tài xế" at bounding box center [300, 297] width 132 height 14
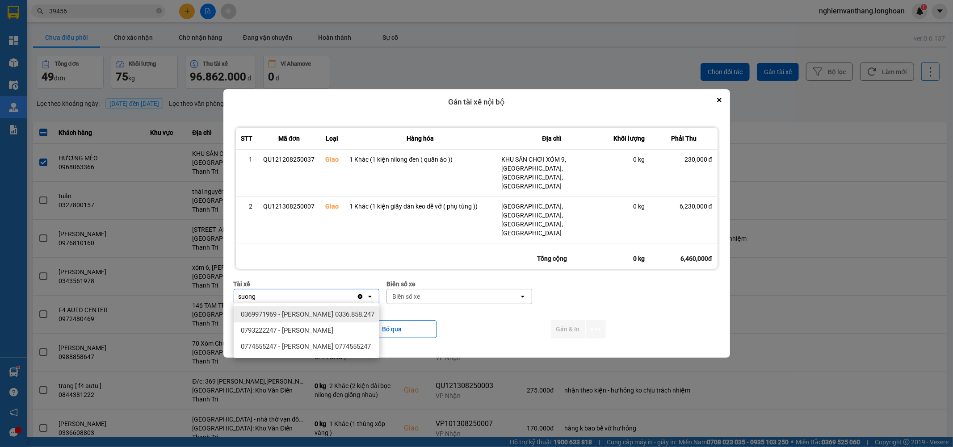
type input "suong"
drag, startPoint x: 343, startPoint y: 311, endPoint x: 358, endPoint y: 309, distance: 14.9
click at [344, 312] on span "0369971969 - Bùi Mạnh Sướng 0336.858.247" at bounding box center [308, 314] width 134 height 9
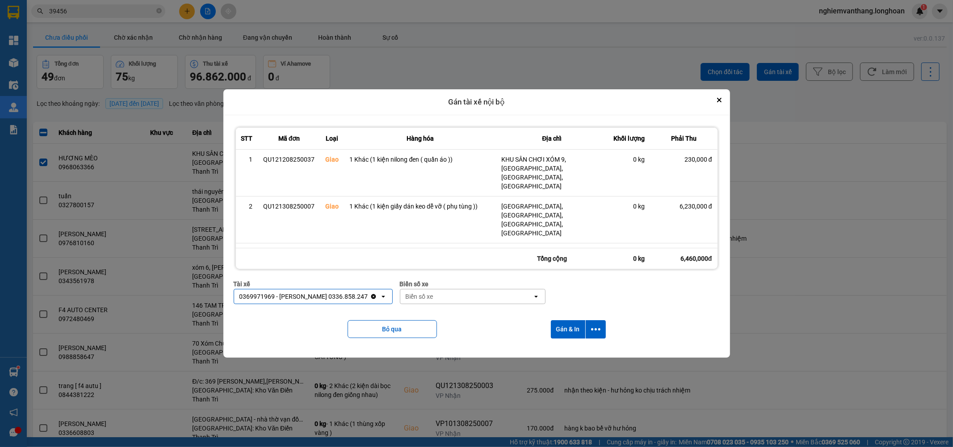
click at [415, 302] on div "Biển số xe" at bounding box center [466, 297] width 132 height 14
type input "61"
click at [432, 348] on span "29E-139.61" at bounding box center [420, 346] width 33 height 9
click at [591, 326] on icon "dialog" at bounding box center [595, 329] width 9 height 9
click at [579, 349] on div "Chỉ gán tài" at bounding box center [572, 352] width 53 height 9
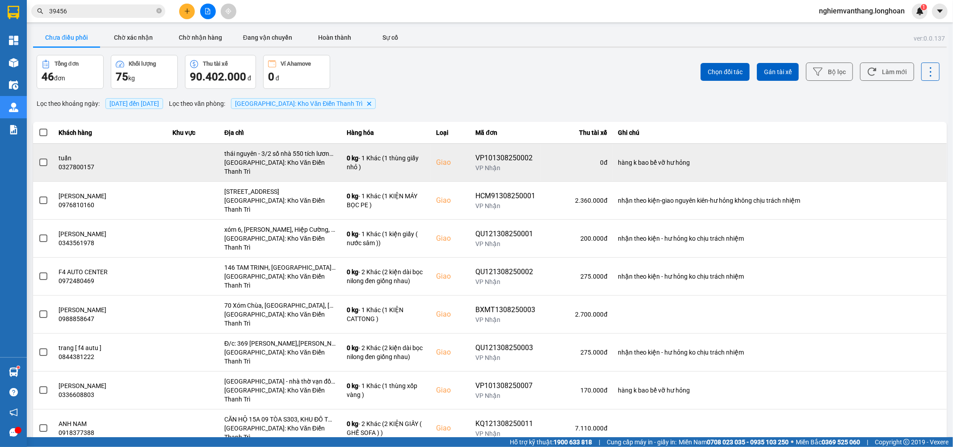
click at [42, 160] on span at bounding box center [43, 163] width 8 height 8
click at [38, 158] on input "checkbox" at bounding box center [38, 158] width 0 height 0
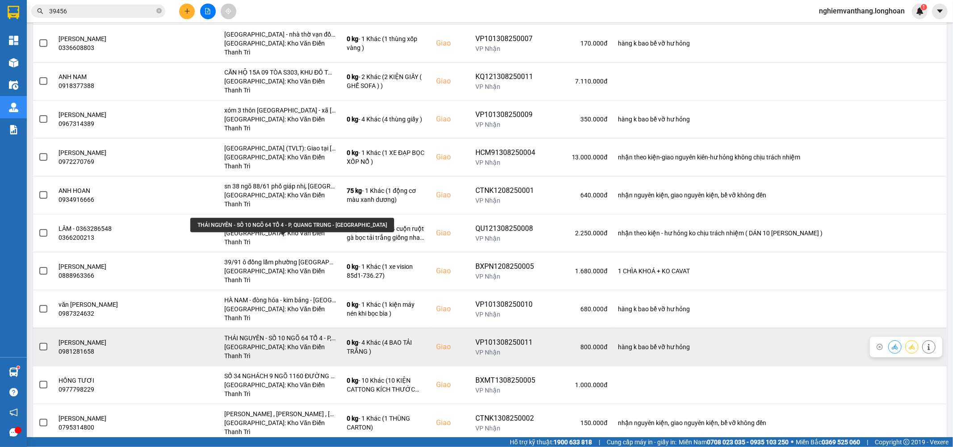
scroll to position [397, 0]
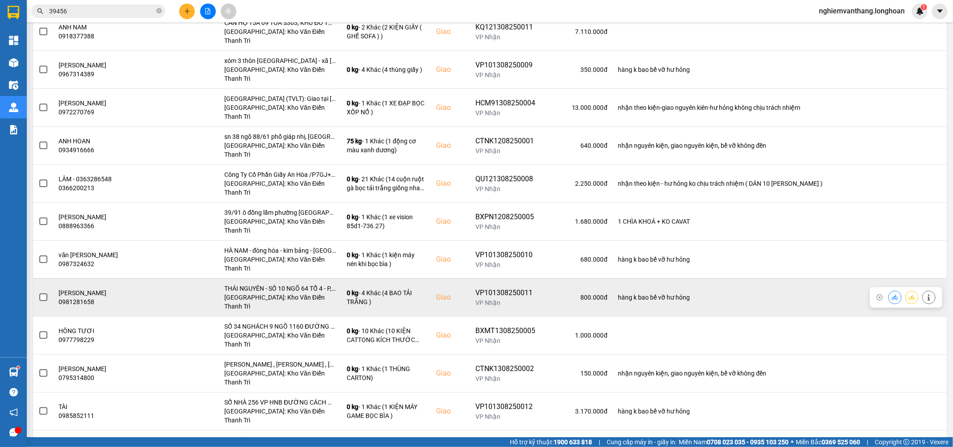
click at [44, 294] on span at bounding box center [43, 298] width 8 height 8
click at [38, 293] on input "checkbox" at bounding box center [38, 293] width 0 height 0
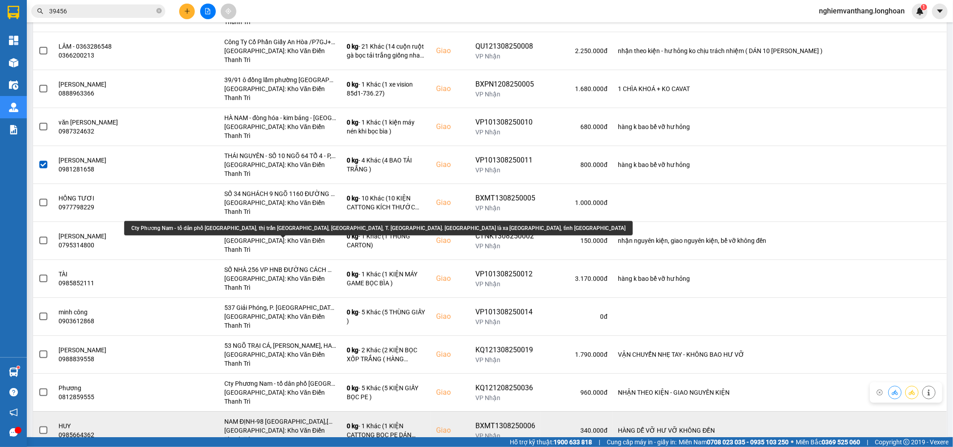
scroll to position [546, 0]
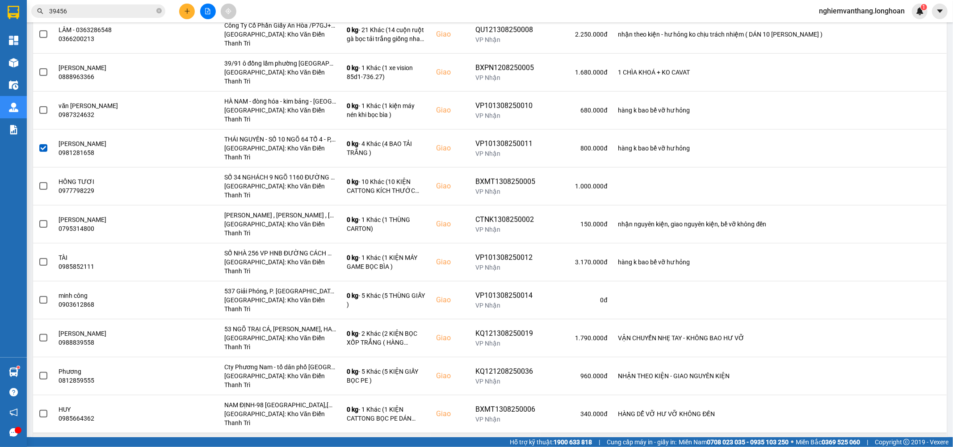
click at [45, 448] on span at bounding box center [43, 452] width 8 height 8
click at [38, 447] on input "checkbox" at bounding box center [38, 447] width 0 height 0
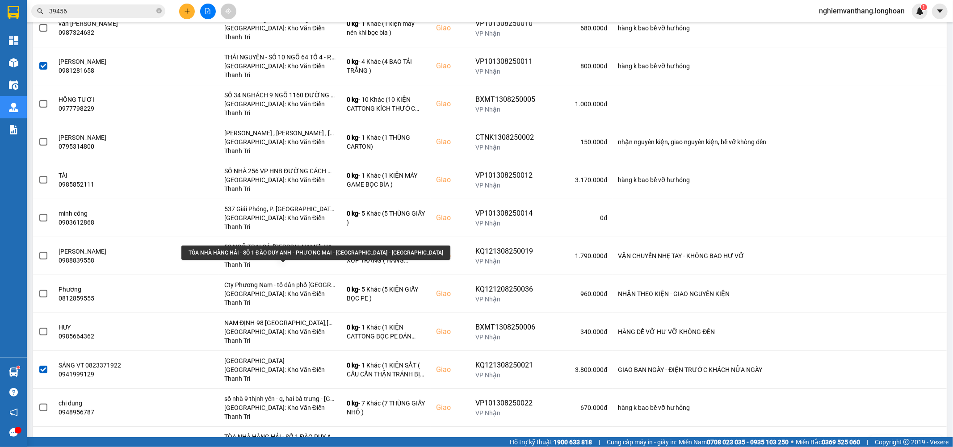
scroll to position [645, 0]
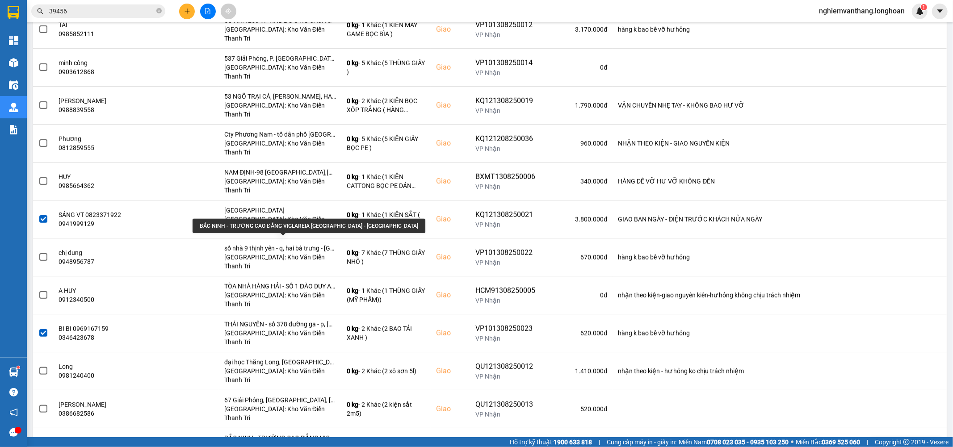
scroll to position [794, 0]
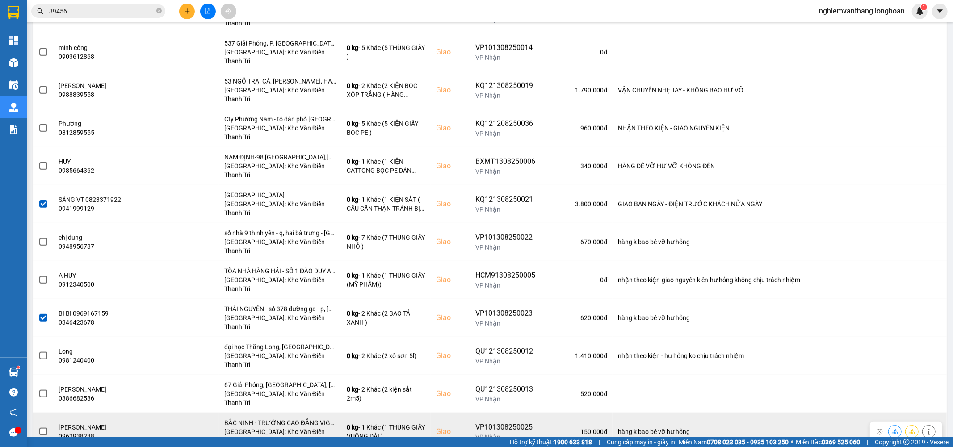
click at [41, 428] on span at bounding box center [43, 432] width 8 height 8
click at [38, 427] on input "checkbox" at bounding box center [38, 427] width 0 height 0
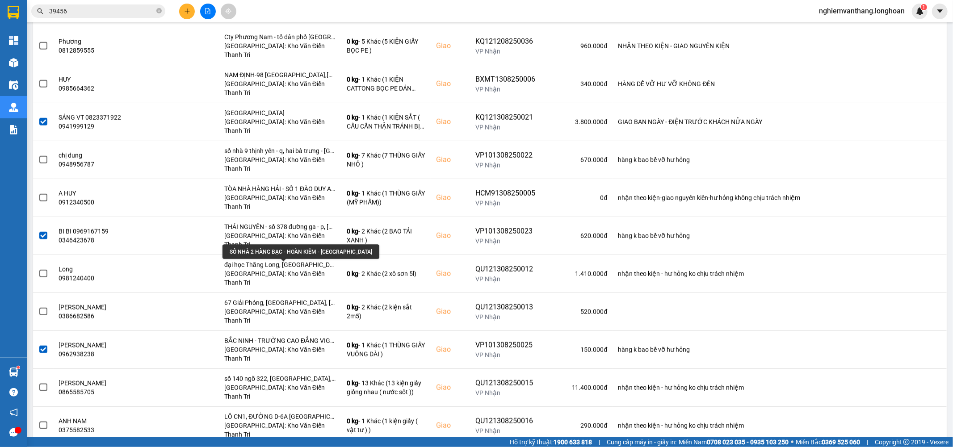
scroll to position [894, 0]
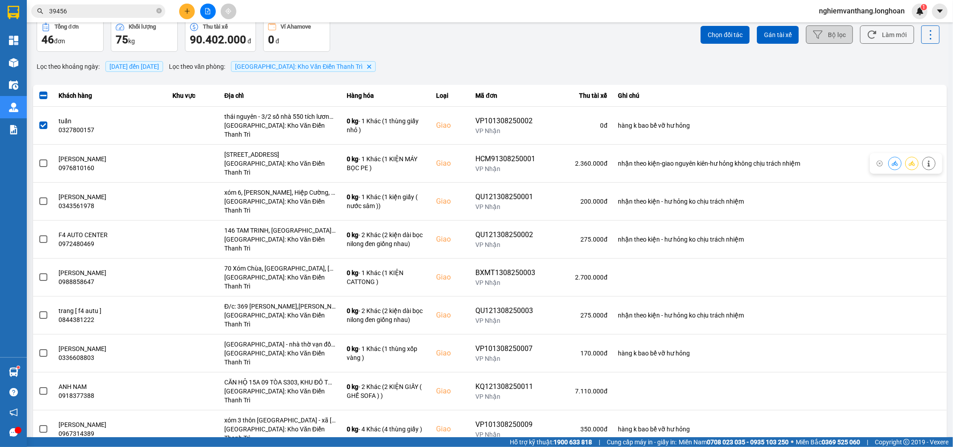
scroll to position [0, 0]
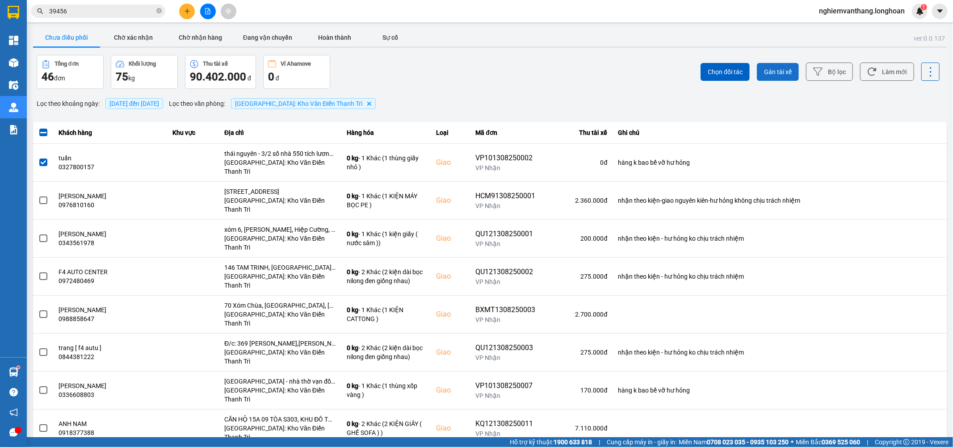
click at [775, 71] on span "Gán tài xế" at bounding box center [778, 71] width 28 height 9
click at [777, 76] on span "Gán tài xế" at bounding box center [778, 71] width 28 height 9
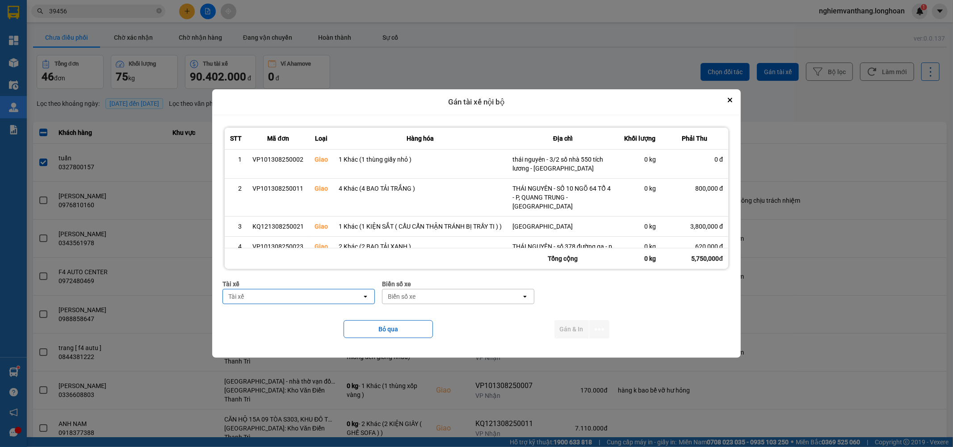
click at [319, 291] on div "Tài xế" at bounding box center [292, 297] width 139 height 14
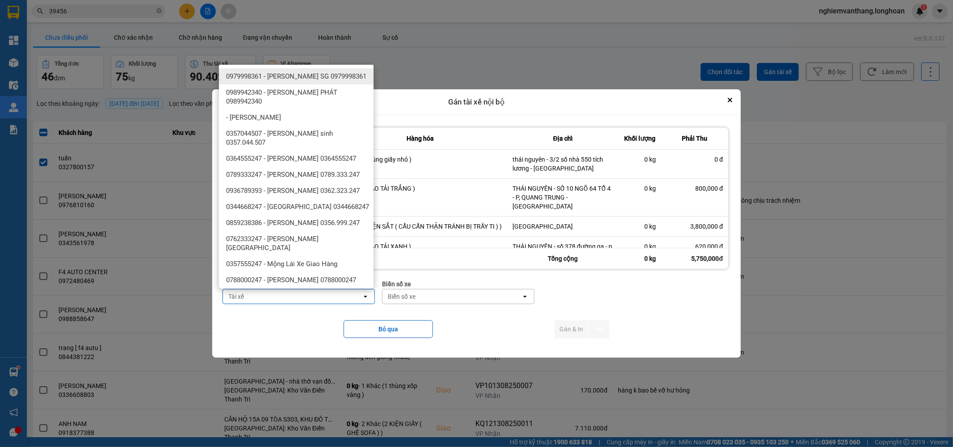
type input "o"
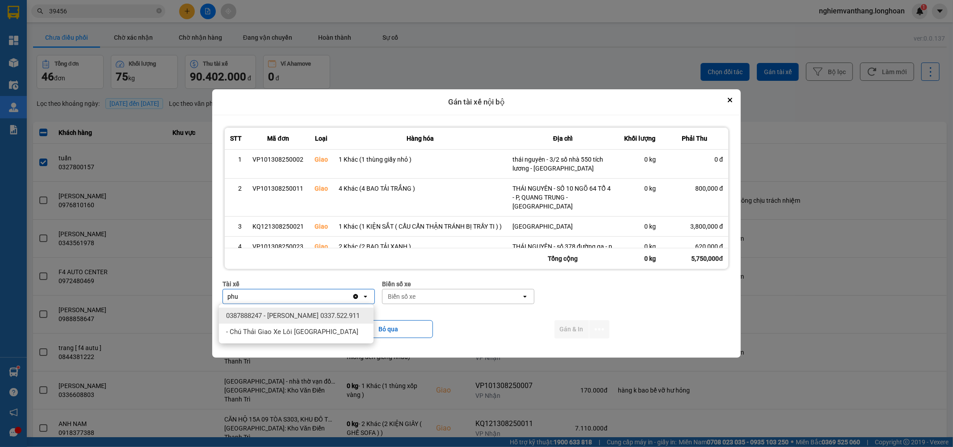
type input "phu"
drag, startPoint x: 325, startPoint y: 320, endPoint x: 383, endPoint y: 309, distance: 58.8
click at [329, 318] on div "0387888247 - Lê Thanh Phương 0337.522.911" at bounding box center [296, 316] width 155 height 16
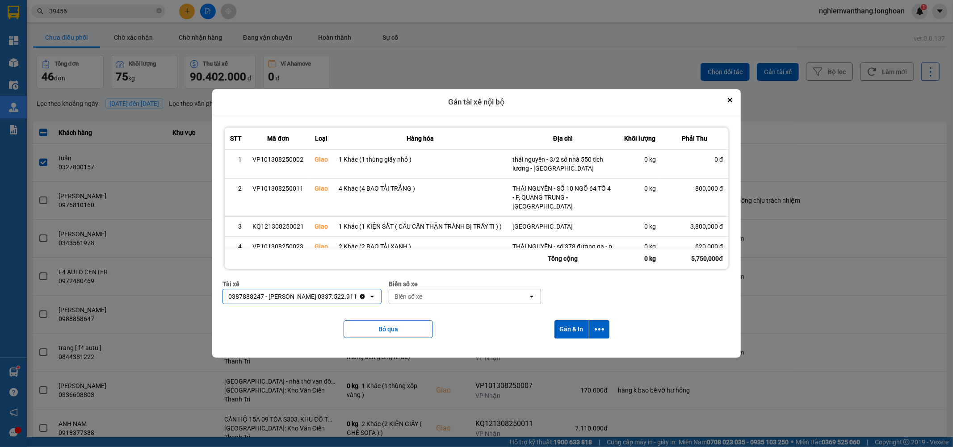
click at [413, 300] on div "Biển số xe" at bounding box center [409, 296] width 28 height 9
type input "14"
drag, startPoint x: 412, startPoint y: 329, endPoint x: 419, endPoint y: 306, distance: 24.3
click at [412, 330] on span "29E-366.14" at bounding box center [408, 332] width 33 height 9
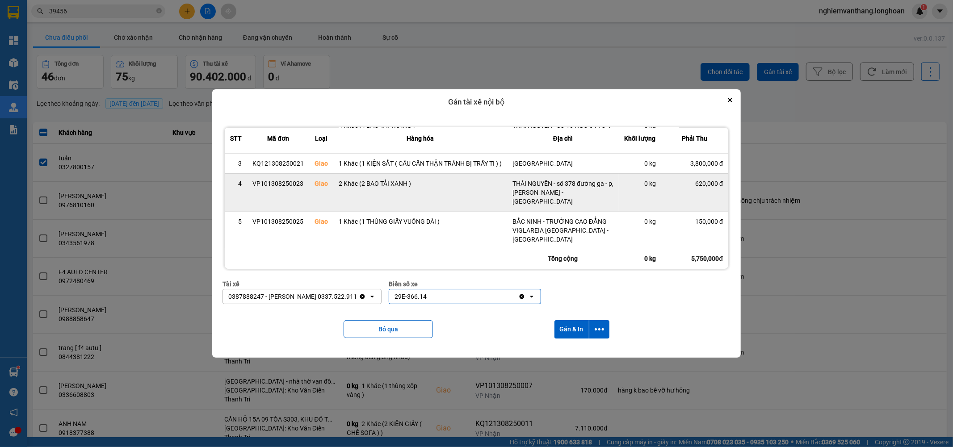
scroll to position [67, 0]
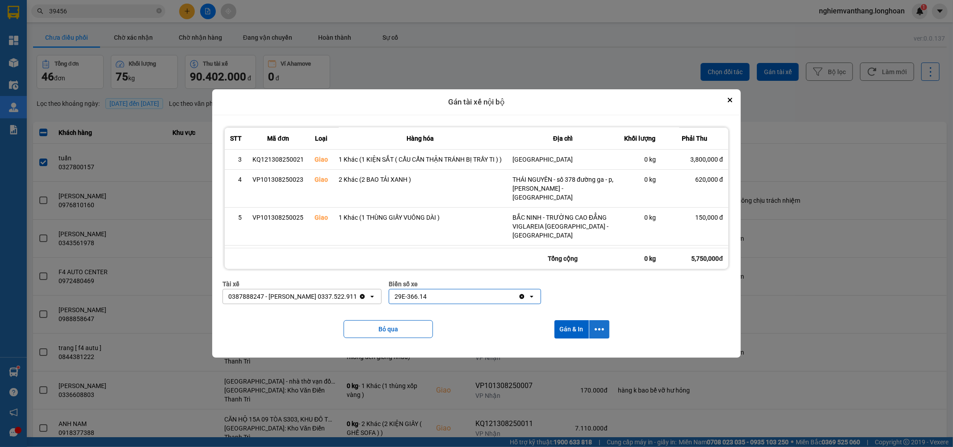
click at [607, 328] on button "dialog" at bounding box center [600, 329] width 20 height 18
click at [588, 353] on div "Chỉ gán tài" at bounding box center [577, 354] width 53 height 9
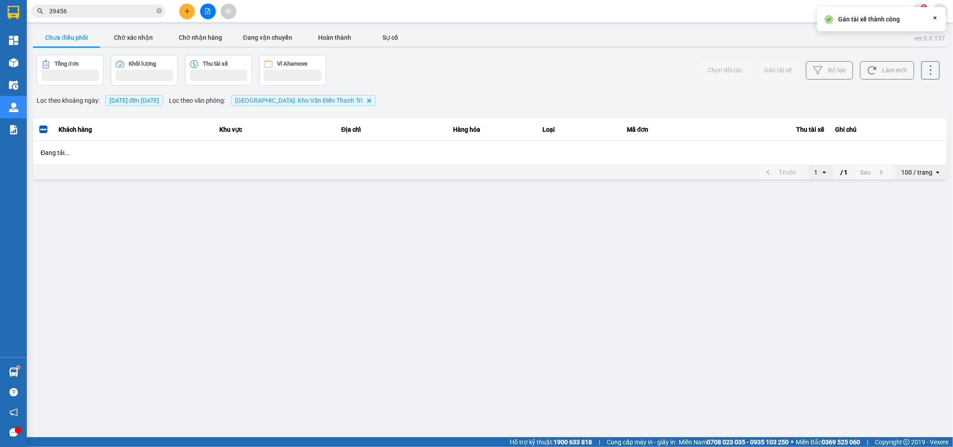
scroll to position [0, 0]
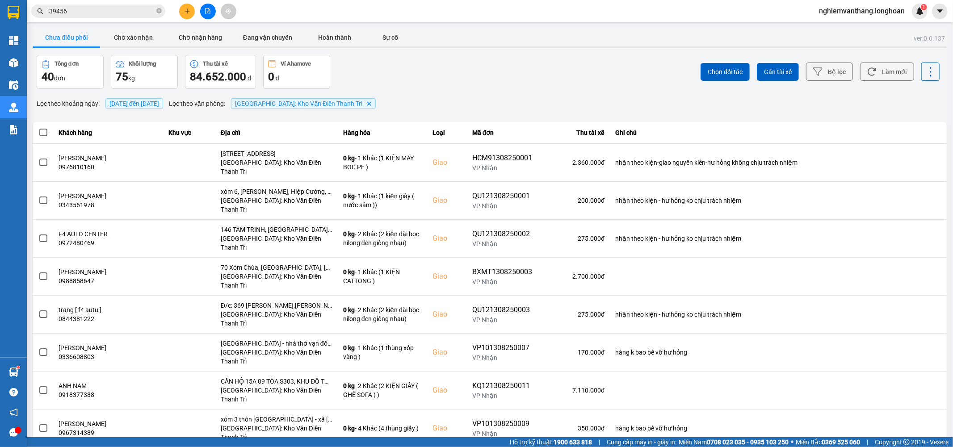
click at [874, 72] on button "Làm mới" at bounding box center [887, 72] width 54 height 18
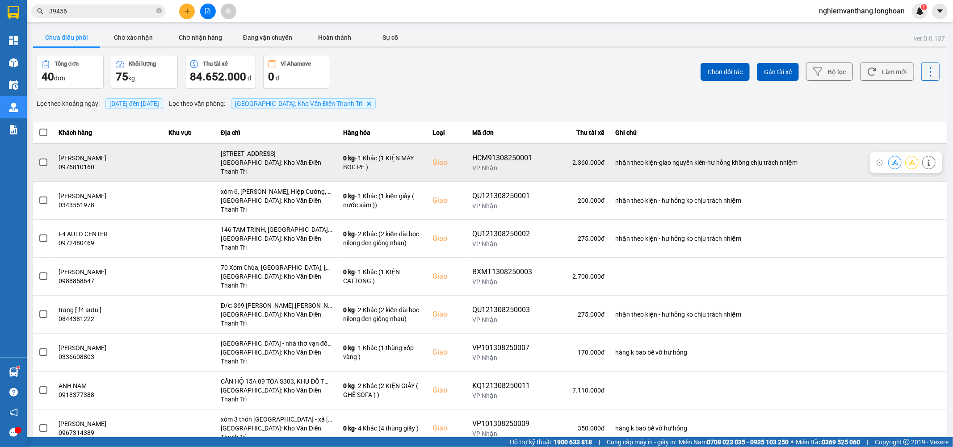
click at [45, 161] on span at bounding box center [43, 163] width 8 height 8
click at [38, 158] on input "checkbox" at bounding box center [38, 158] width 0 height 0
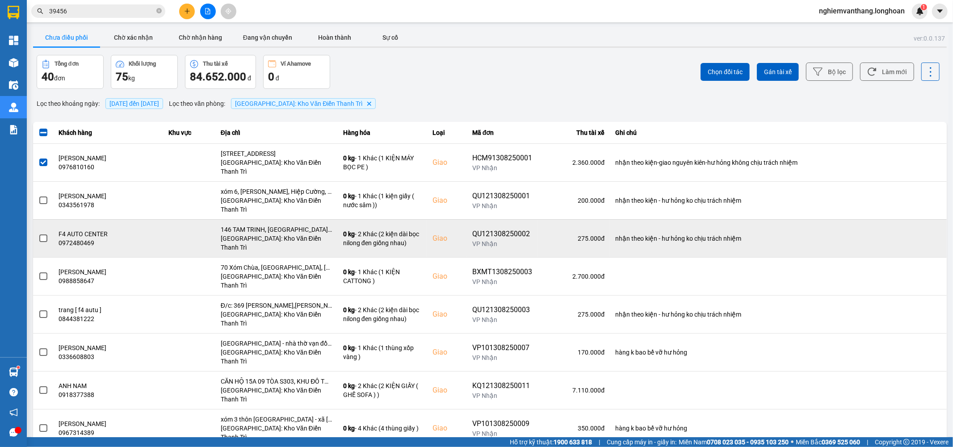
click at [812, 234] on div "nhận theo kiện - hư hỏng ko chịu trách nhiệm" at bounding box center [778, 238] width 326 height 9
click at [36, 219] on td at bounding box center [43, 238] width 21 height 38
click at [44, 235] on span at bounding box center [43, 239] width 8 height 8
click at [38, 234] on input "checkbox" at bounding box center [38, 234] width 0 height 0
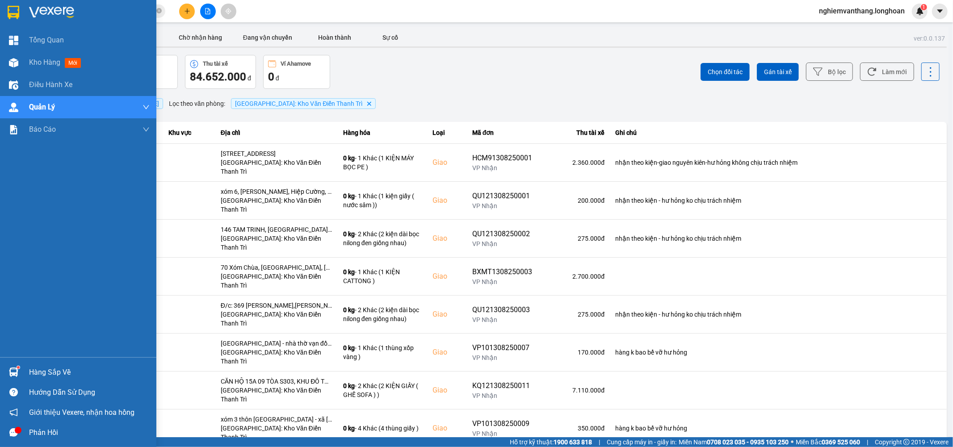
click at [0, 240] on div "Tổng Quan Kho hàng mới Điều hành xe Quản Lý Quản lý thu hộ Quản lý chuyến Quản …" at bounding box center [78, 193] width 156 height 329
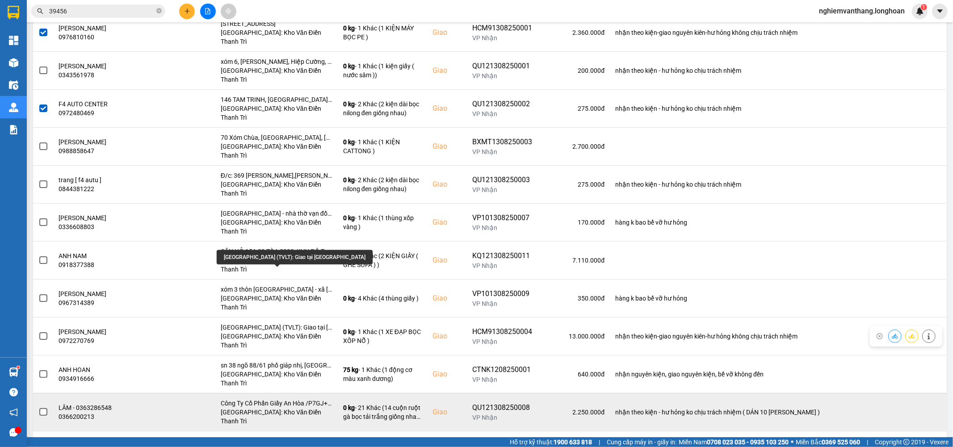
scroll to position [149, 0]
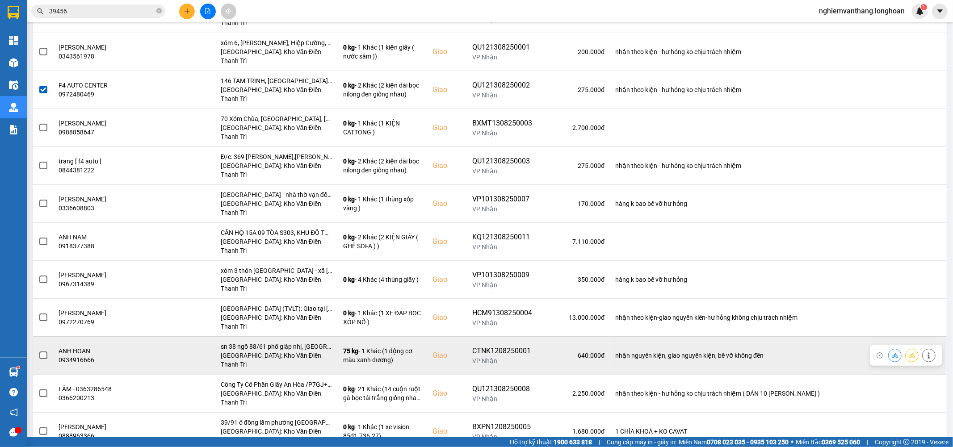
click at [48, 337] on td at bounding box center [43, 356] width 21 height 38
click at [45, 352] on span at bounding box center [43, 356] width 8 height 8
click at [38, 351] on input "checkbox" at bounding box center [38, 351] width 0 height 0
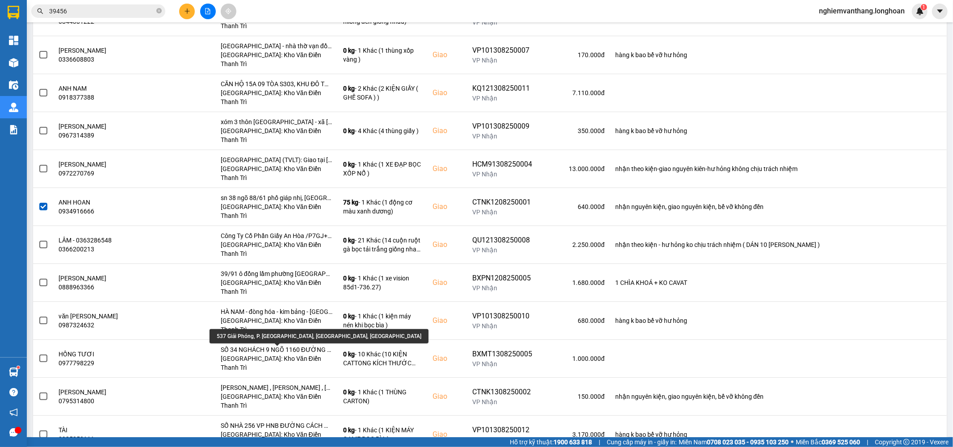
scroll to position [347, 0]
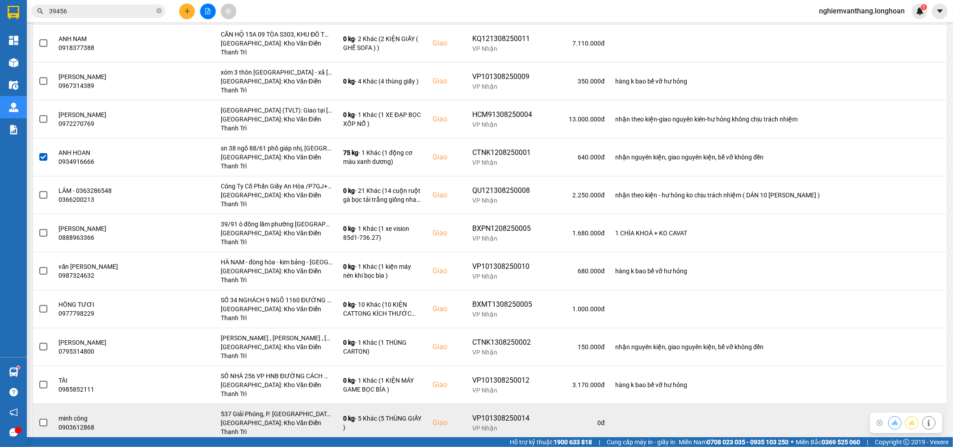
click at [47, 418] on label at bounding box center [43, 423] width 10 height 10
click at [38, 418] on input "checkbox" at bounding box center [38, 418] width 0 height 0
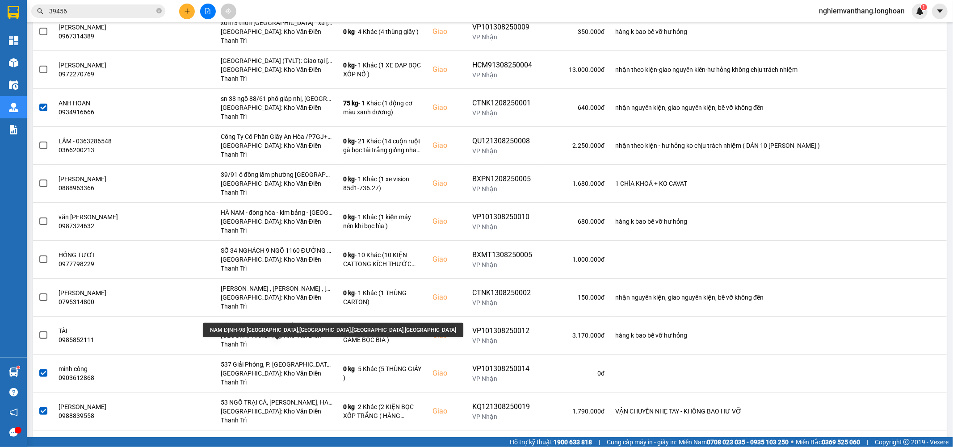
scroll to position [447, 0]
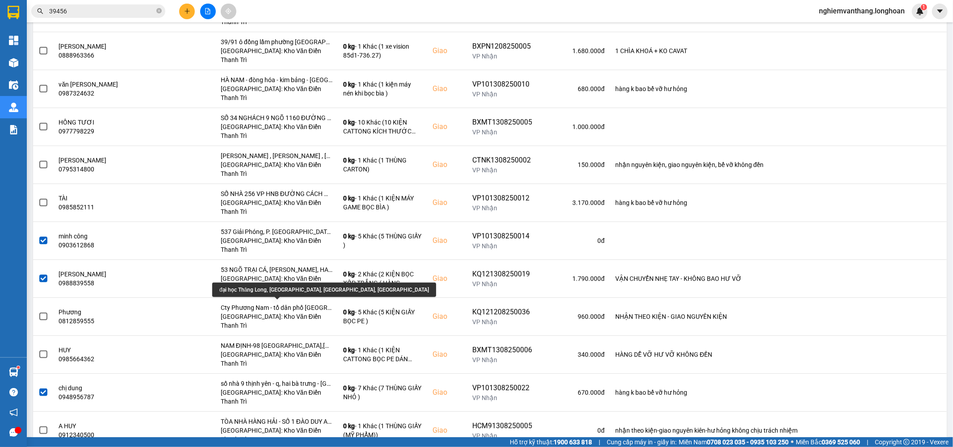
scroll to position [546, 0]
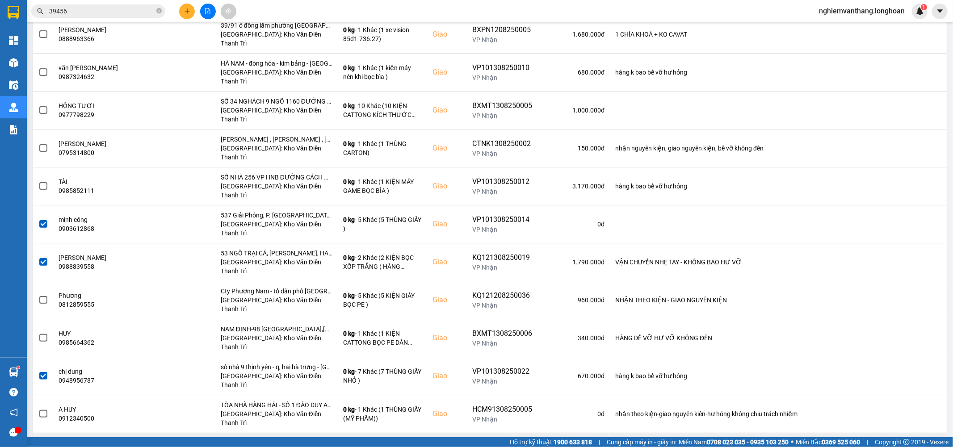
click at [45, 448] on span at bounding box center [43, 452] width 8 height 8
click at [38, 447] on input "checkbox" at bounding box center [38, 447] width 0 height 0
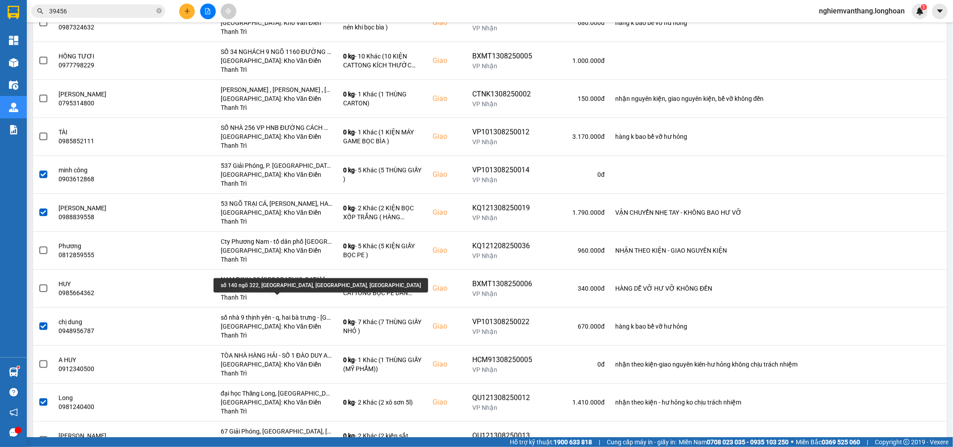
scroll to position [645, 0]
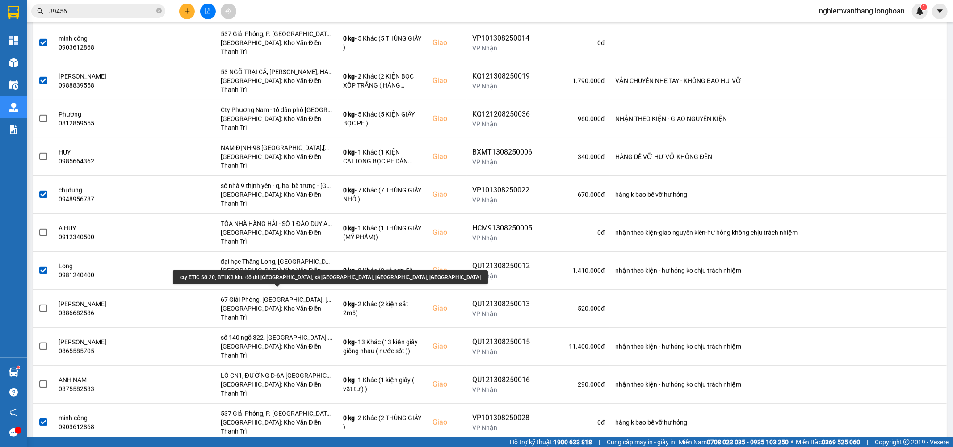
scroll to position [745, 0]
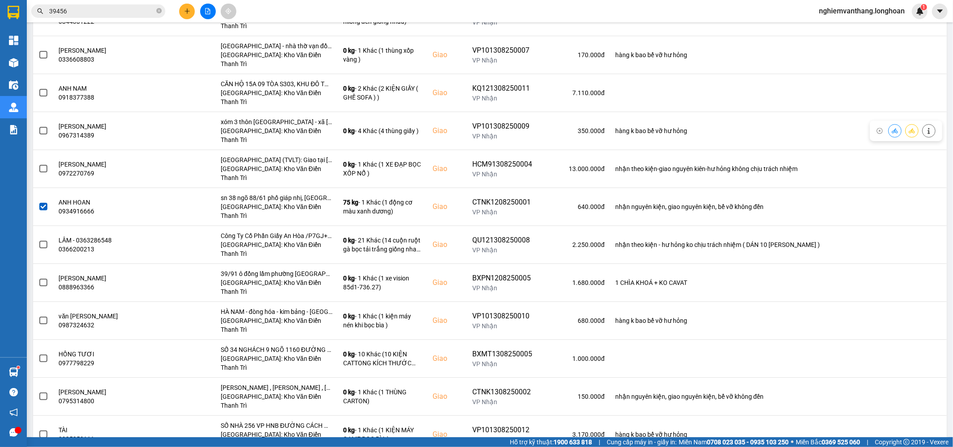
scroll to position [0, 0]
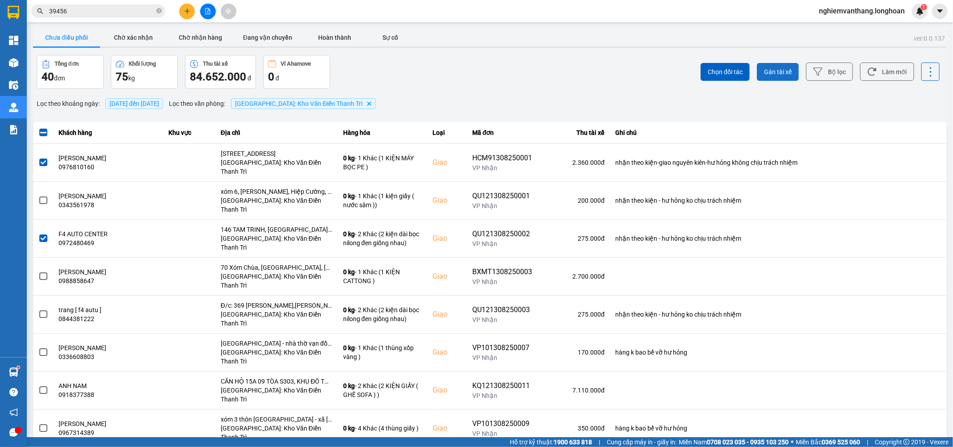
click at [764, 73] on span "Gán tài xế" at bounding box center [778, 71] width 28 height 9
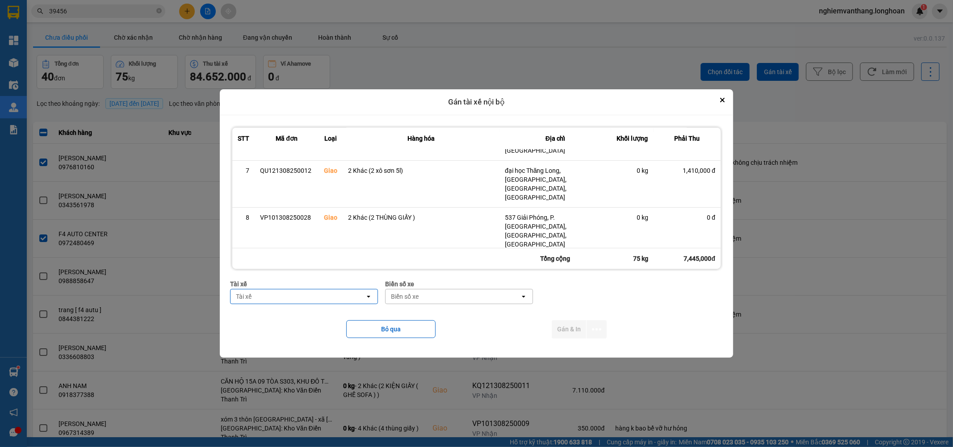
scroll to position [192, 0]
click at [304, 294] on div "Tài xế" at bounding box center [298, 297] width 135 height 14
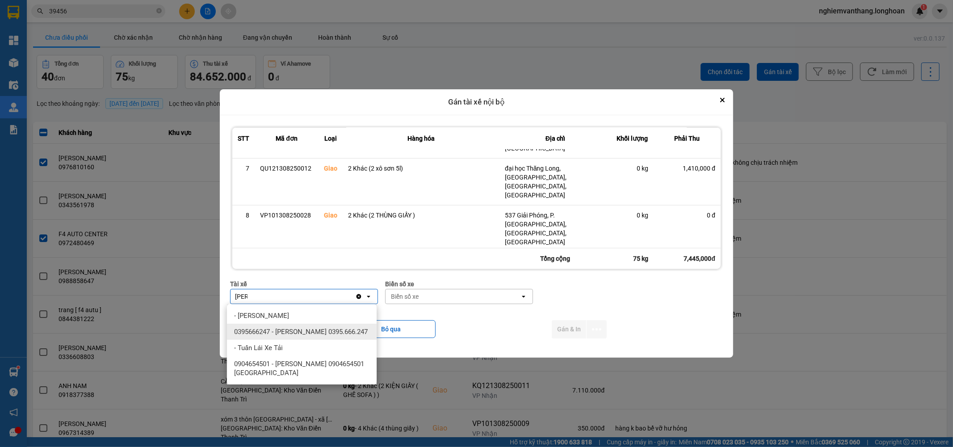
type input "luan"
click at [327, 333] on span "0395666247 - Phạm Thế Luân 0395.666.247" at bounding box center [301, 332] width 134 height 9
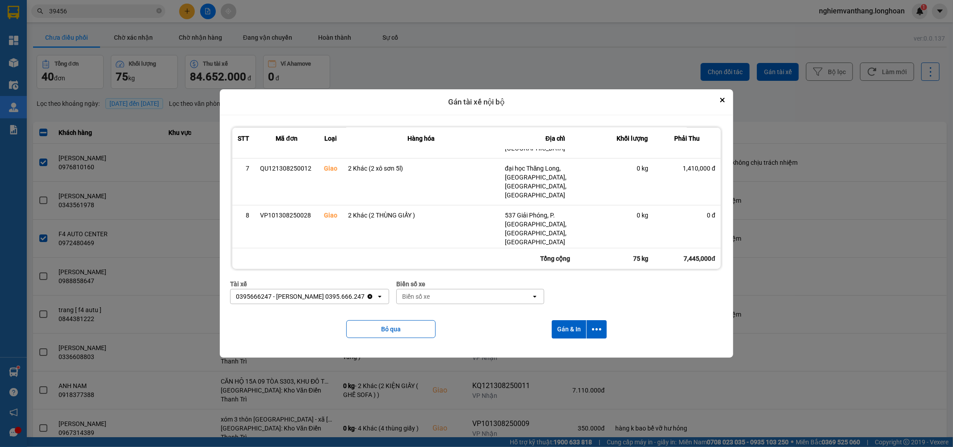
click at [412, 300] on div "Biển số xe" at bounding box center [416, 296] width 28 height 9
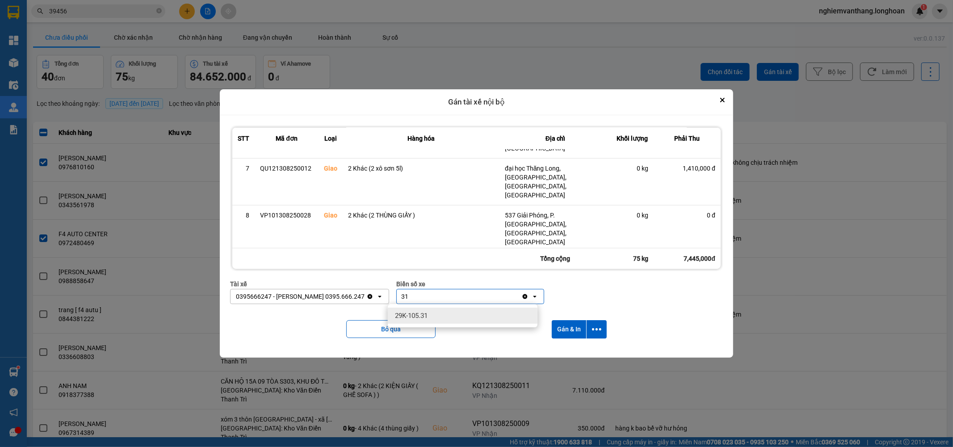
type input "31"
click at [421, 316] on span "29K-105.31" at bounding box center [411, 316] width 33 height 9
drag, startPoint x: 611, startPoint y: 331, endPoint x: 606, endPoint y: 329, distance: 5.1
click at [611, 330] on div "Bỏ qua Gán & In" at bounding box center [476, 330] width 493 height 36
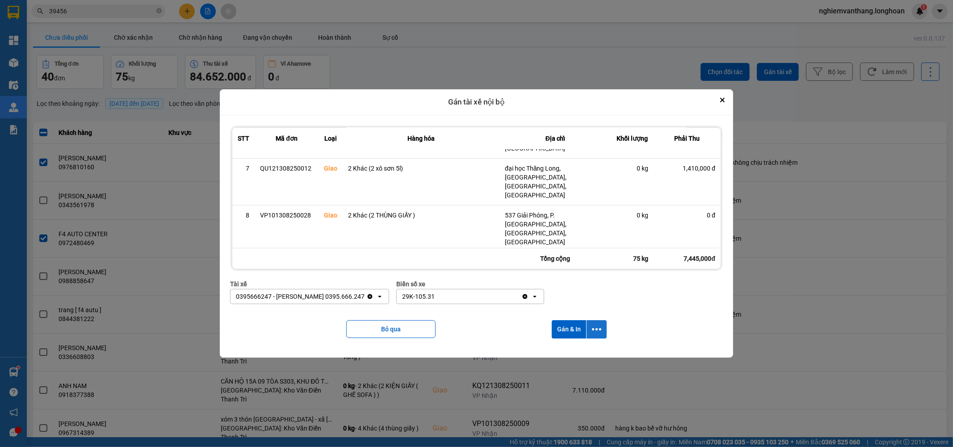
click at [602, 329] on icon "dialog" at bounding box center [596, 329] width 9 height 9
drag, startPoint x: 578, startPoint y: 355, endPoint x: 572, endPoint y: 347, distance: 10.3
click at [578, 354] on div "Chỉ gán tài" at bounding box center [574, 354] width 53 height 9
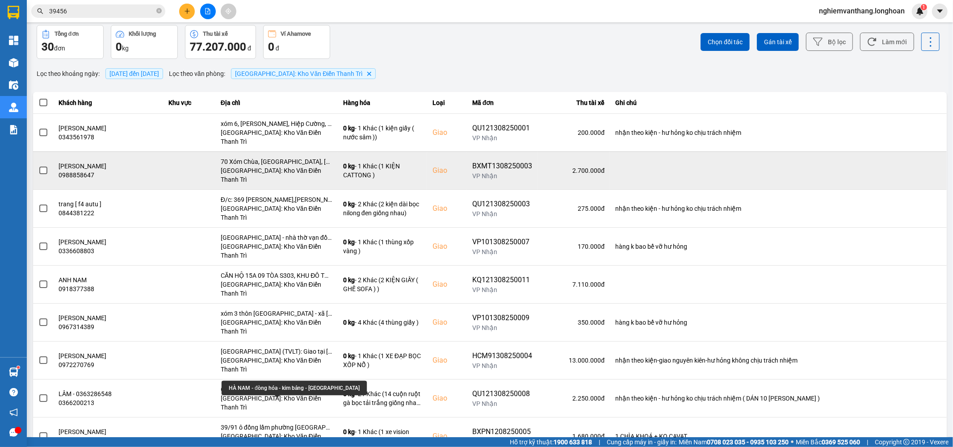
scroll to position [0, 0]
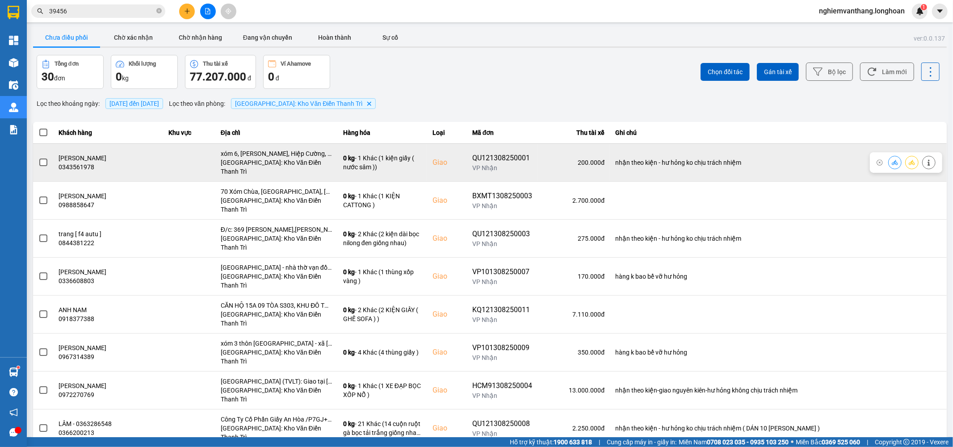
click at [857, 158] on div "nhận theo kiện - hư hỏng ko chịu trách nhiệm" at bounding box center [778, 162] width 326 height 9
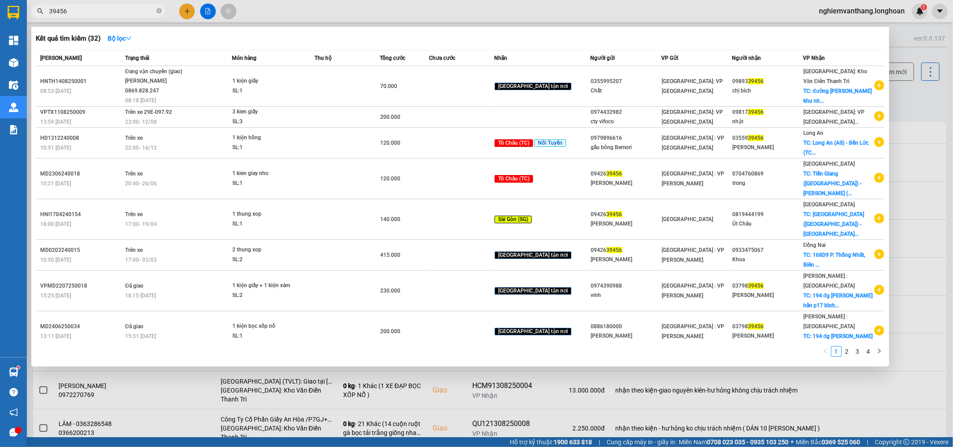
click at [82, 12] on input "39456" at bounding box center [101, 11] width 105 height 10
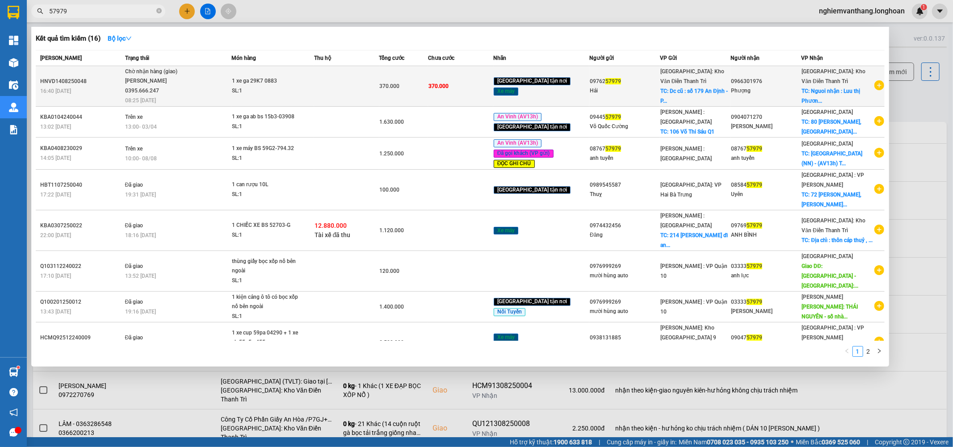
type input "57979"
click at [225, 79] on span "Chờ nhận hàng (giao) Phạm Thế Luân 0395.666.247 08:25 - 15/08" at bounding box center [178, 85] width 106 height 37
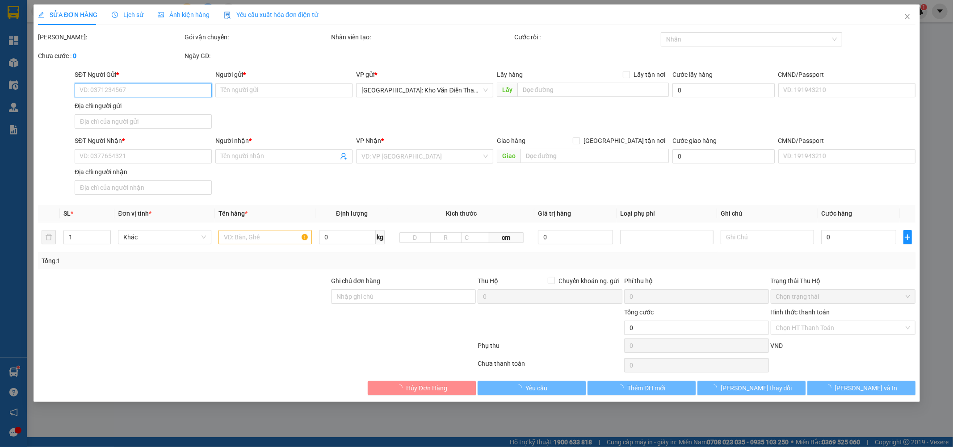
type input "0976257979"
type input "Hải"
checkbox input "true"
type input "Dc cũ : số 179 An Định - P Bình Hàn - TP Hải Duong"
type input "0966301976"
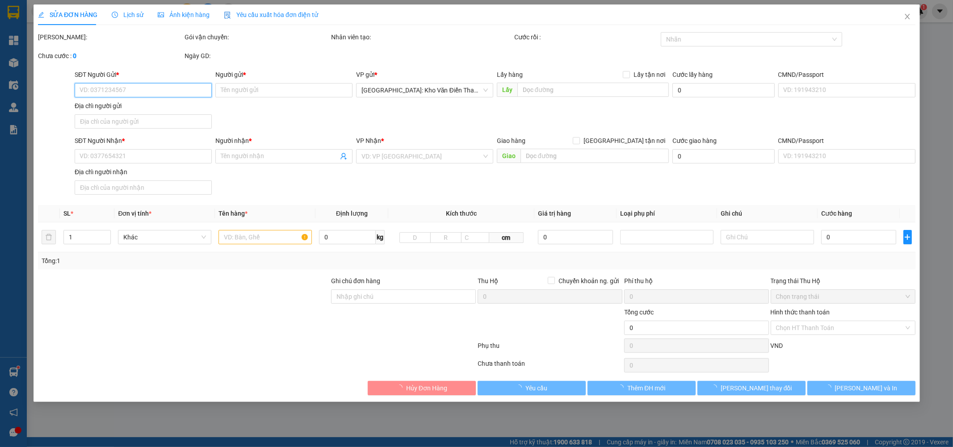
type input "Phượng"
checkbox input "true"
type input "Nguoi nhận : Luu thị Phương ngõ 162 Nguyễn văn Cừ - Bồ Đề - Long Biên - TP Hà N…"
type input "chìa khóa quấn tay lái ( không giấy tờ )"
type input "370.000"
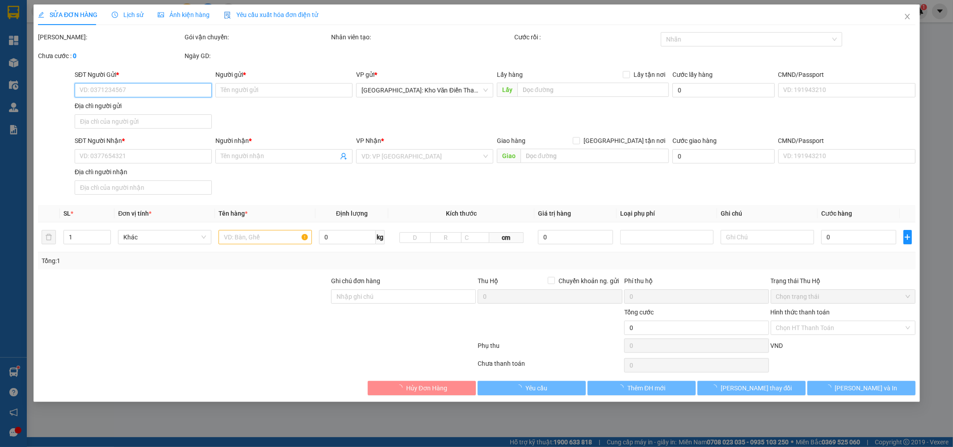
type input "370.000"
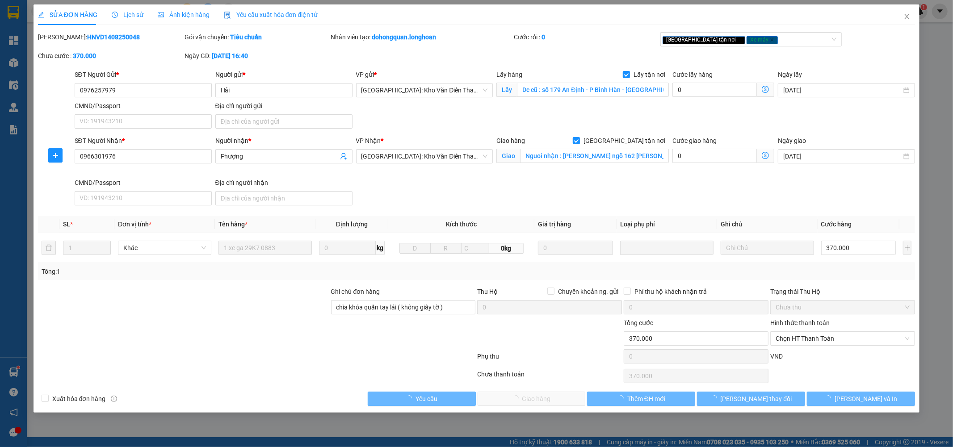
click at [126, 15] on span "Lịch sử" at bounding box center [128, 14] width 32 height 7
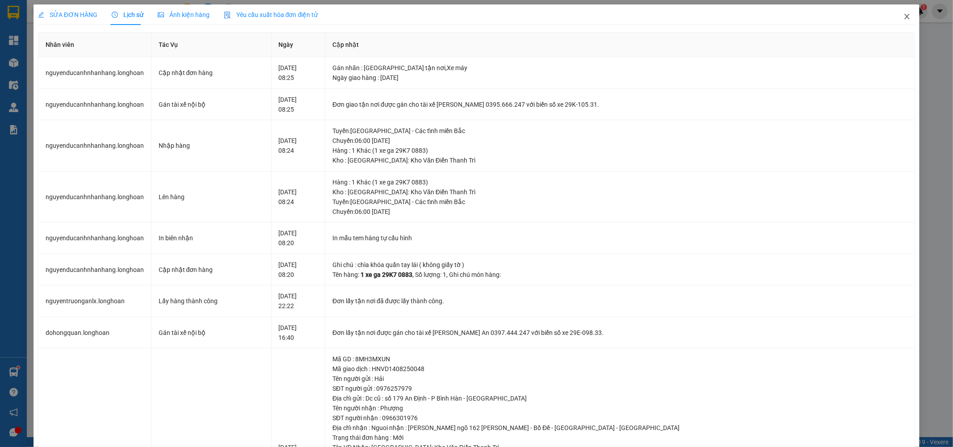
click at [905, 16] on span "Close" at bounding box center [907, 16] width 25 height 25
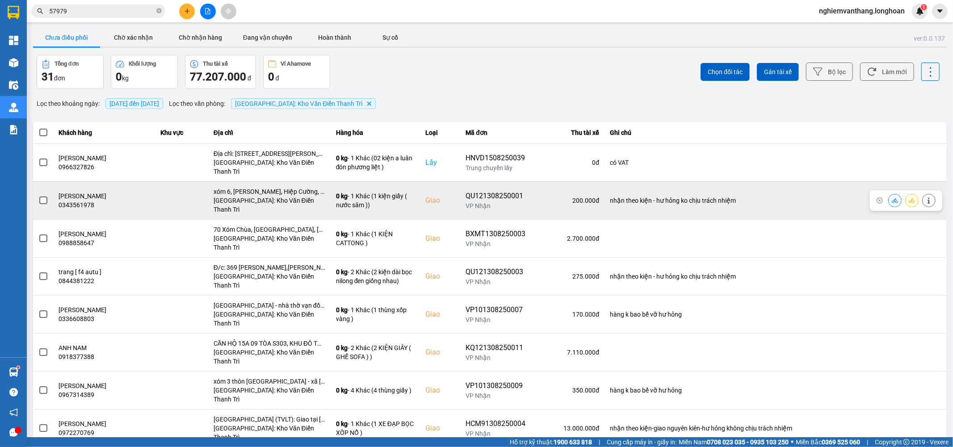
click at [43, 197] on span at bounding box center [43, 201] width 8 height 8
click at [38, 196] on input "checkbox" at bounding box center [38, 196] width 0 height 0
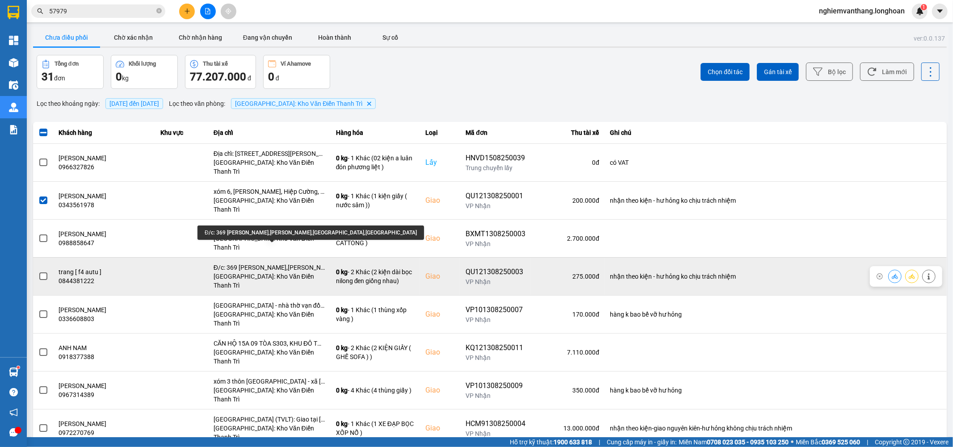
scroll to position [36, 0]
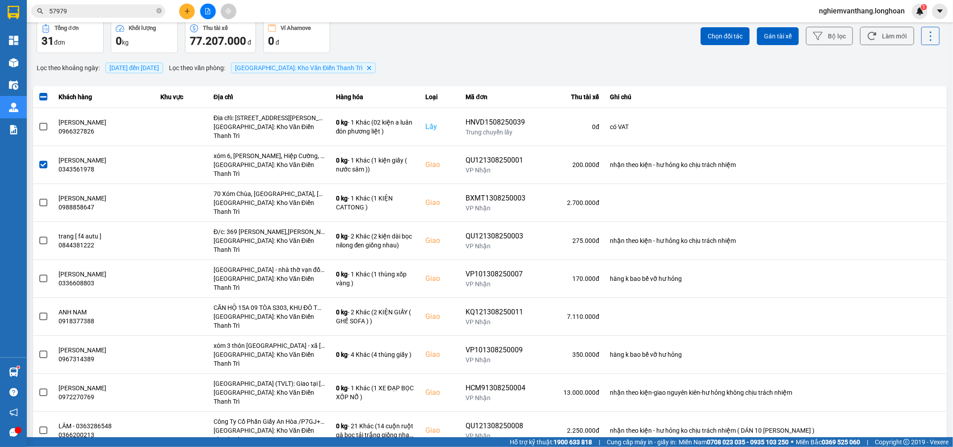
click at [913, 402] on div "100 / trang" at bounding box center [916, 405] width 33 height 9
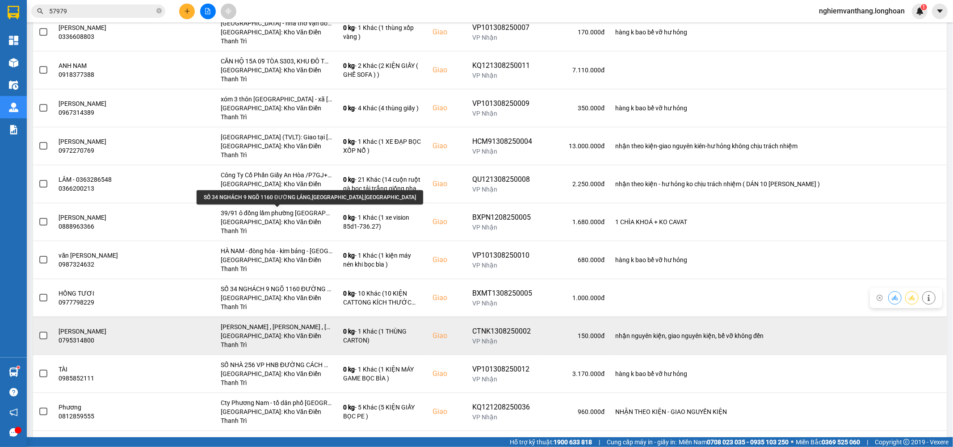
scroll to position [298, 0]
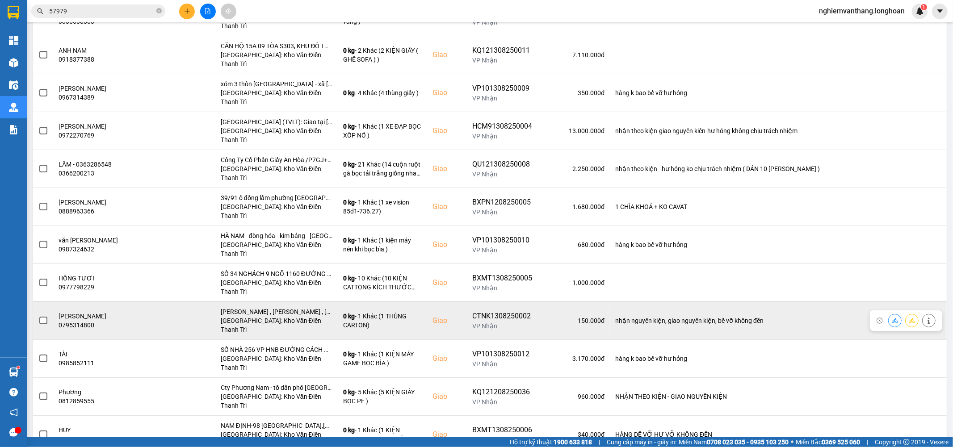
click at [47, 302] on td at bounding box center [43, 321] width 21 height 38
click at [47, 316] on label at bounding box center [43, 321] width 10 height 10
click at [38, 316] on input "checkbox" at bounding box center [38, 316] width 0 height 0
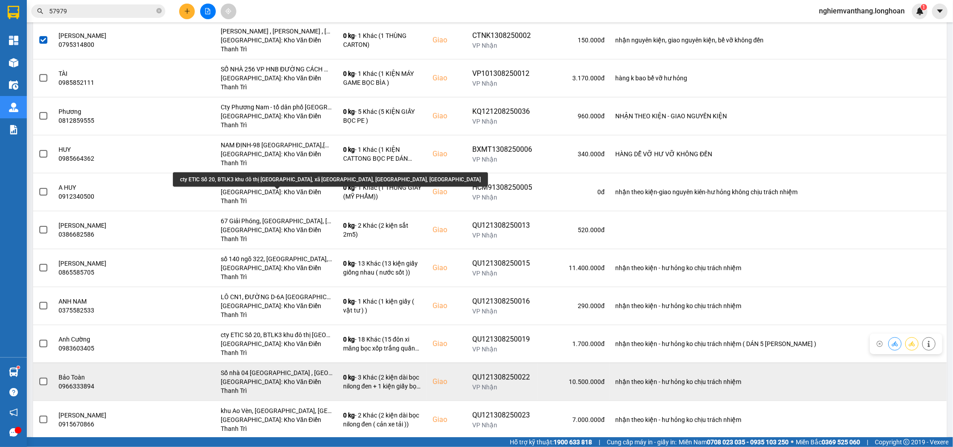
scroll to position [596, 0]
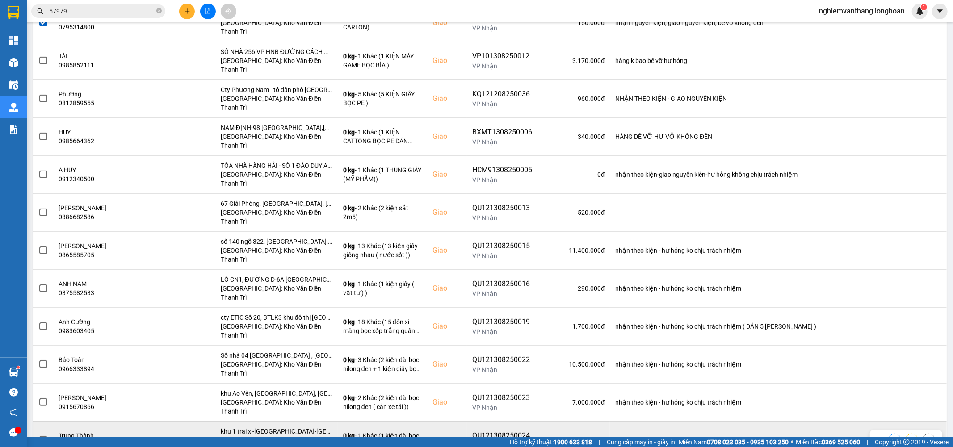
drag, startPoint x: 36, startPoint y: 273, endPoint x: 47, endPoint y: 273, distance: 11.6
click at [38, 421] on td at bounding box center [43, 440] width 21 height 38
click at [47, 436] on label at bounding box center [43, 441] width 10 height 10
click at [38, 436] on input "checkbox" at bounding box center [38, 436] width 0 height 0
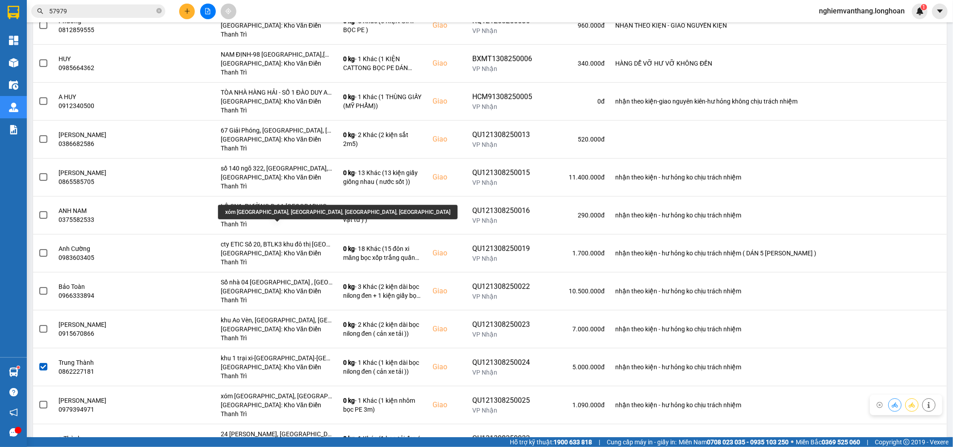
scroll to position [684, 0]
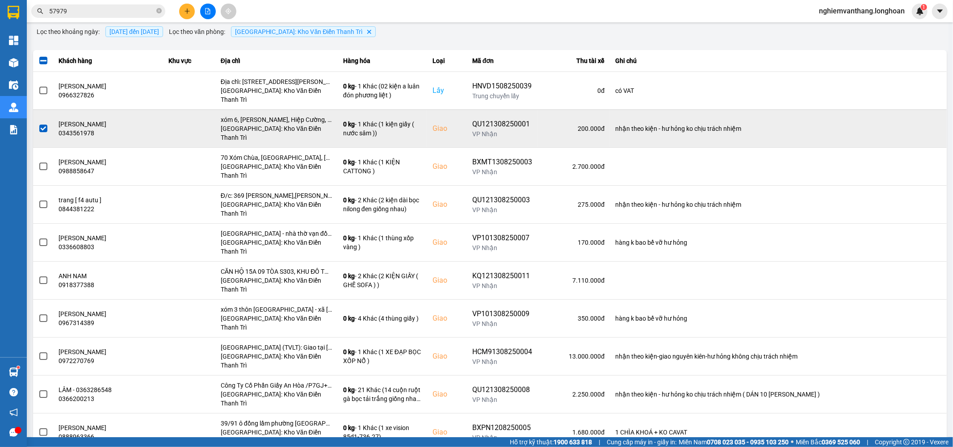
scroll to position [0, 0]
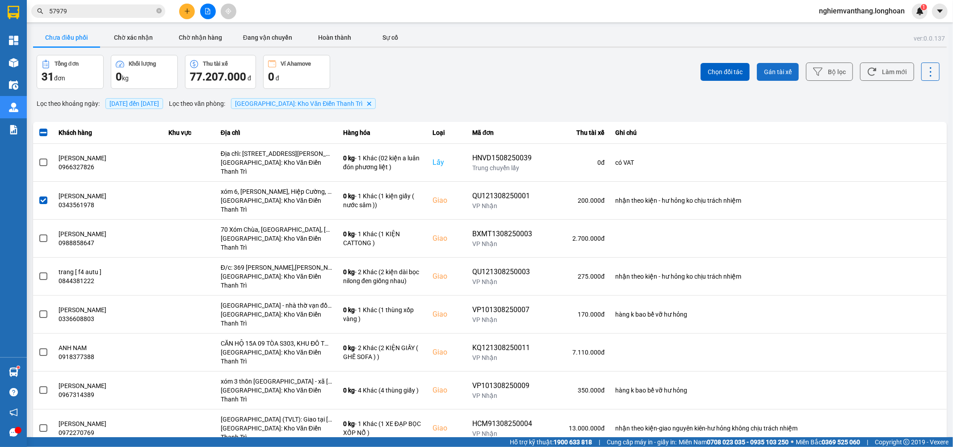
click at [777, 74] on span "Gán tài xế" at bounding box center [778, 71] width 28 height 9
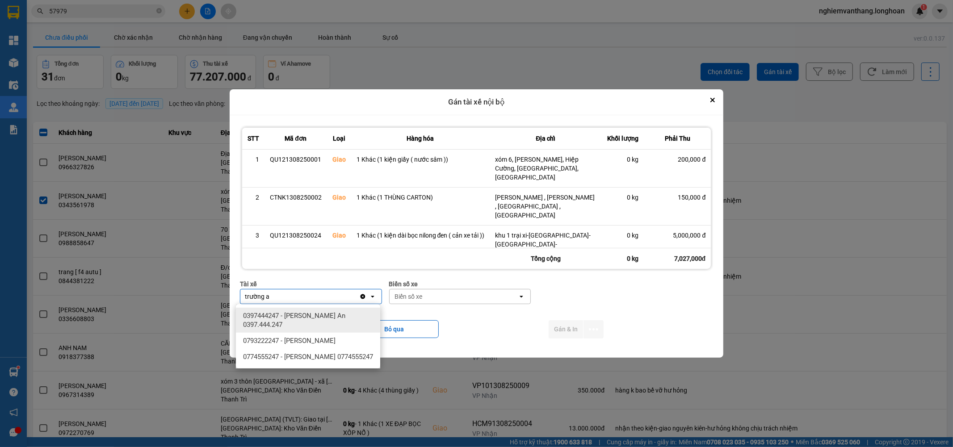
type input "trường a"
drag, startPoint x: 317, startPoint y: 320, endPoint x: 381, endPoint y: 316, distance: 63.6
click at [318, 320] on span "0397444247 - Nguyễn Trường An 0397.444.247" at bounding box center [310, 321] width 134 height 18
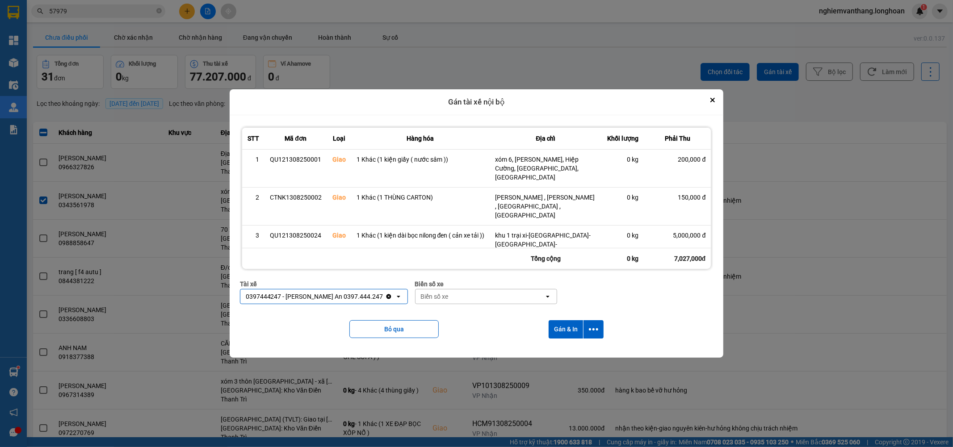
click at [467, 296] on div "Biển số xe" at bounding box center [480, 297] width 129 height 14
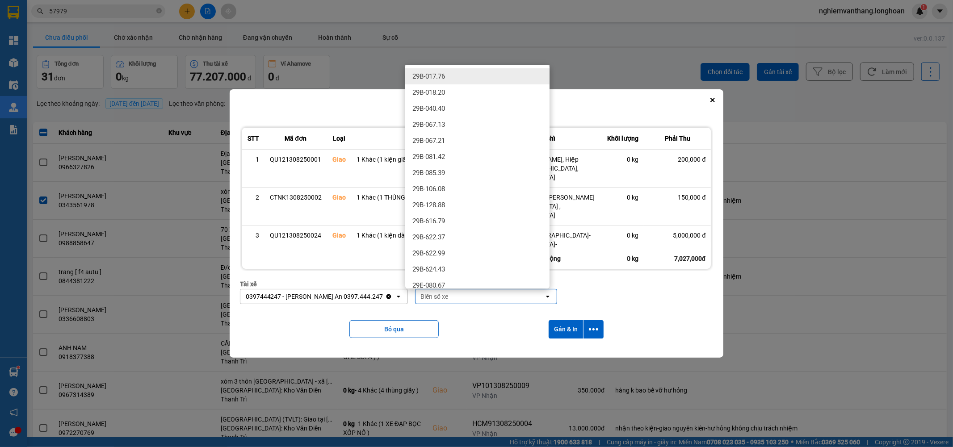
type input "3"
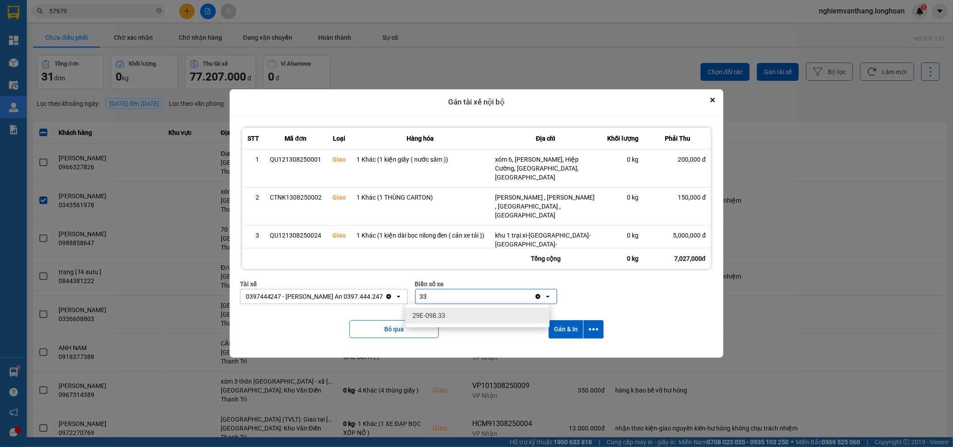
type input "33"
click at [460, 315] on div "29E-098.33" at bounding box center [477, 316] width 144 height 16
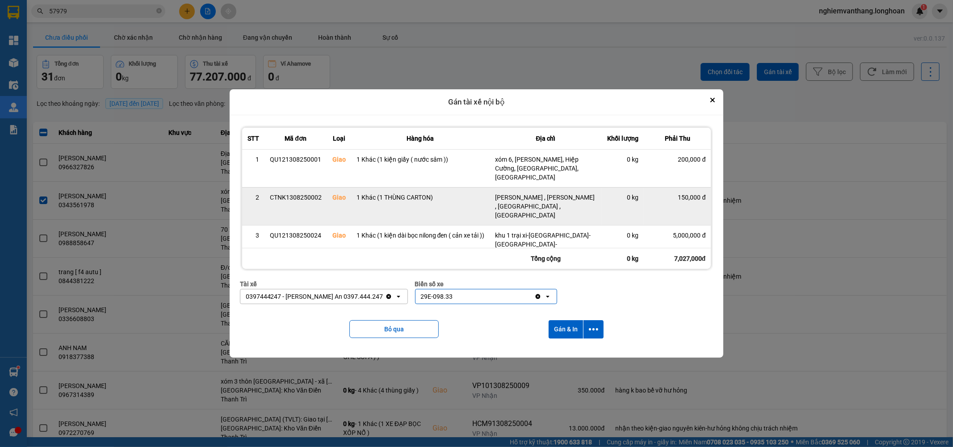
scroll to position [18, 0]
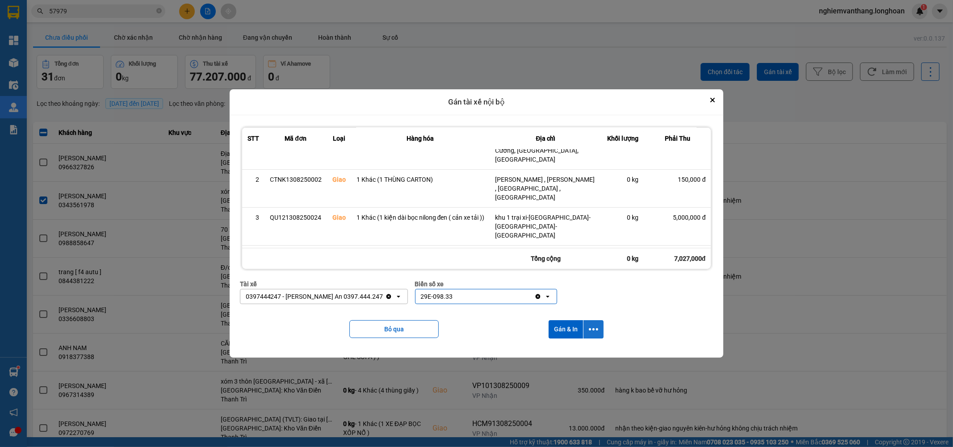
click at [595, 324] on button "dialog" at bounding box center [594, 329] width 20 height 18
drag, startPoint x: 569, startPoint y: 354, endPoint x: 571, endPoint y: 349, distance: 6.0
click at [570, 354] on span "Chỉ gán tài" at bounding box center [559, 354] width 29 height 9
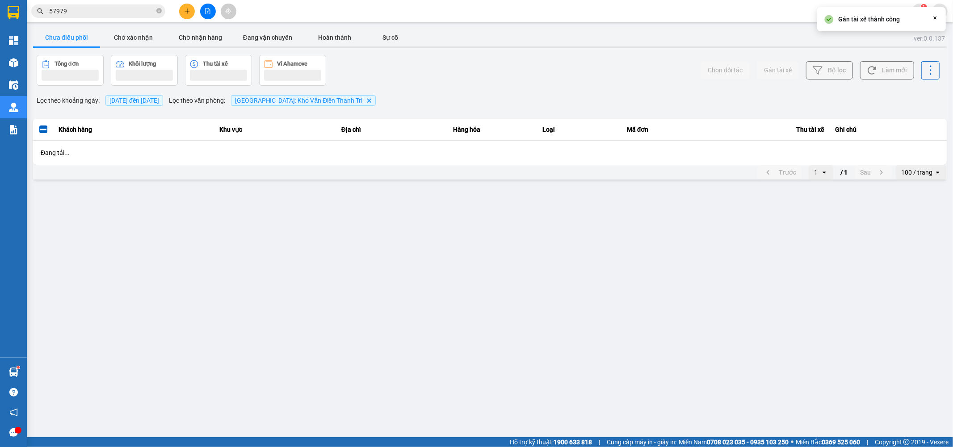
scroll to position [0, 0]
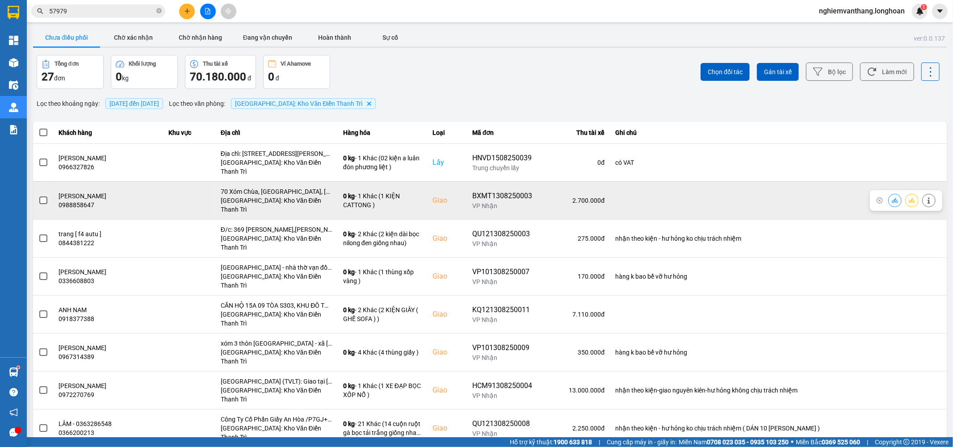
click at [50, 185] on td at bounding box center [43, 200] width 21 height 38
click at [43, 197] on span at bounding box center [43, 201] width 8 height 8
click at [38, 196] on input "checkbox" at bounding box center [38, 196] width 0 height 0
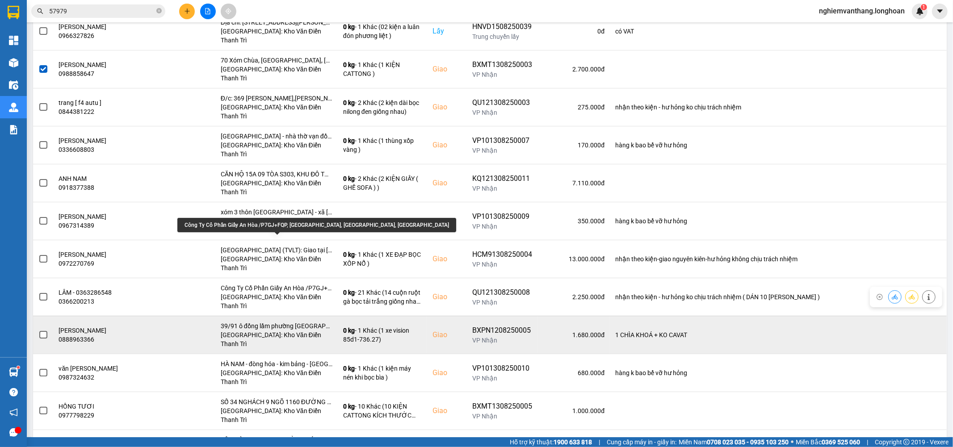
scroll to position [149, 0]
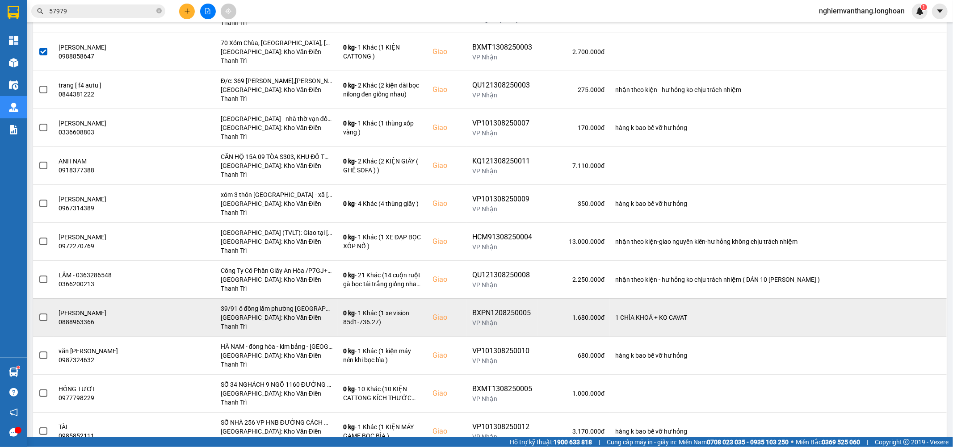
drag, startPoint x: 52, startPoint y: 258, endPoint x: 46, endPoint y: 259, distance: 6.0
click at [51, 299] on tr "emily nguyễn 0888963366 39/91 ô đồng lầm phường đống đa hn Hà Nội: Kho Văn Điển…" at bounding box center [490, 318] width 914 height 38
click at [46, 314] on span at bounding box center [43, 318] width 8 height 8
click at [38, 313] on input "checkbox" at bounding box center [38, 313] width 0 height 0
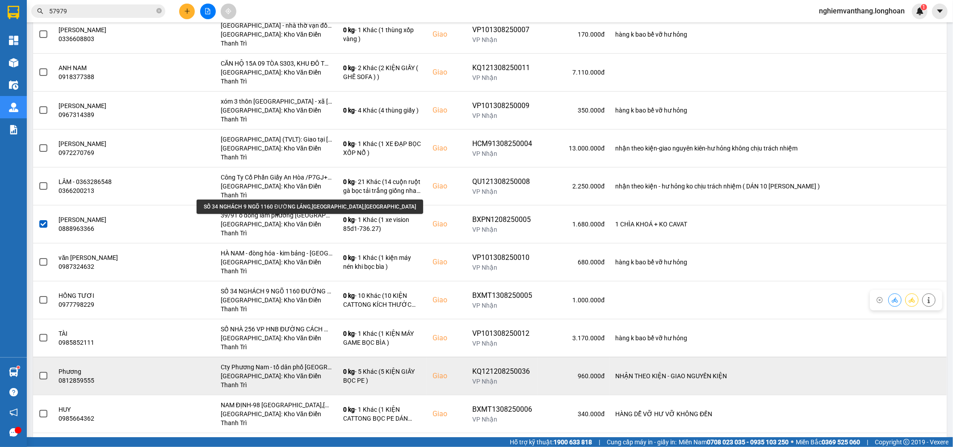
scroll to position [248, 0]
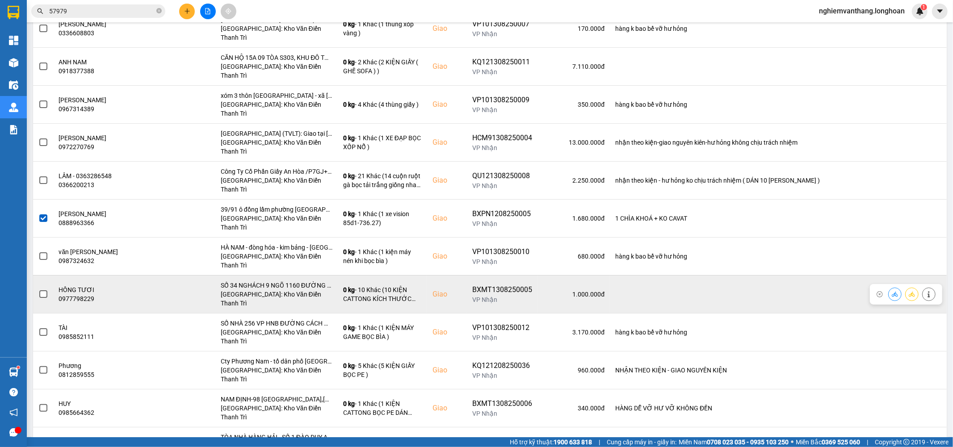
click at [45, 291] on span at bounding box center [43, 295] width 8 height 8
click at [38, 290] on input "checkbox" at bounding box center [38, 290] width 0 height 0
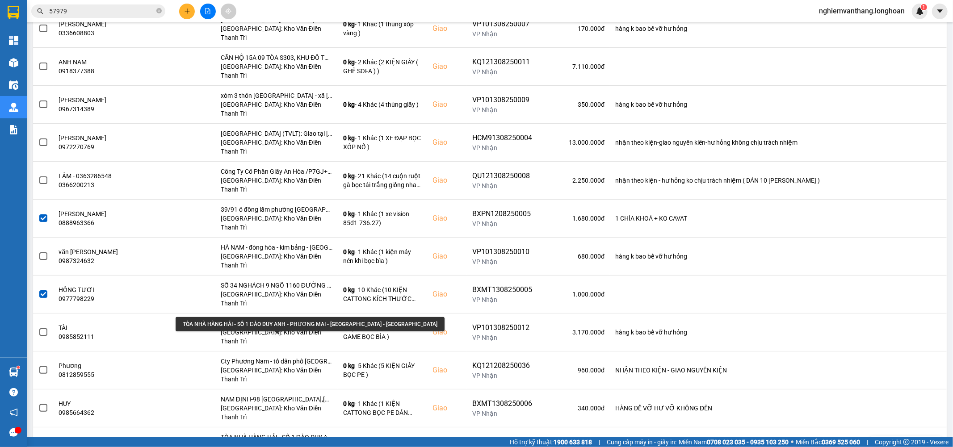
scroll to position [298, 0]
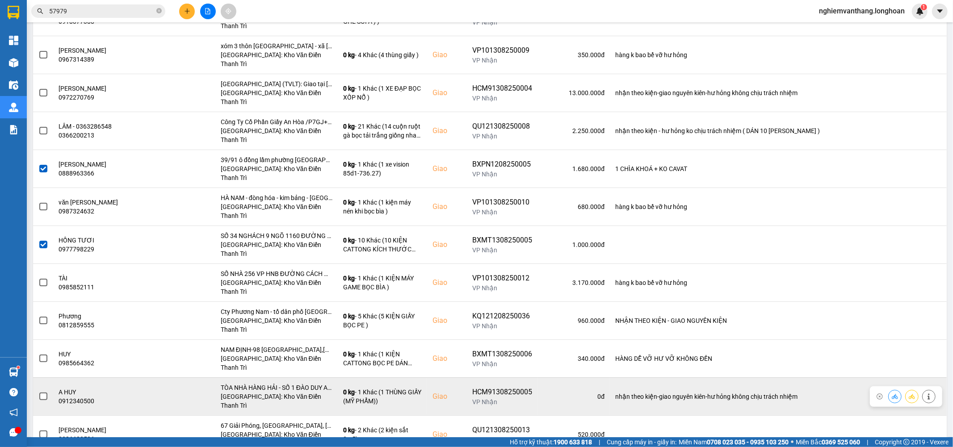
click at [47, 392] on label at bounding box center [43, 397] width 10 height 10
click at [38, 392] on input "checkbox" at bounding box center [38, 392] width 0 height 0
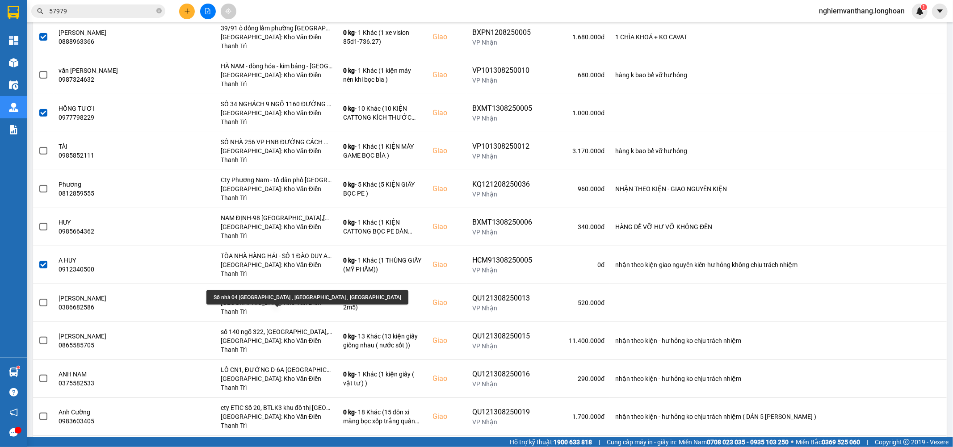
scroll to position [447, 0]
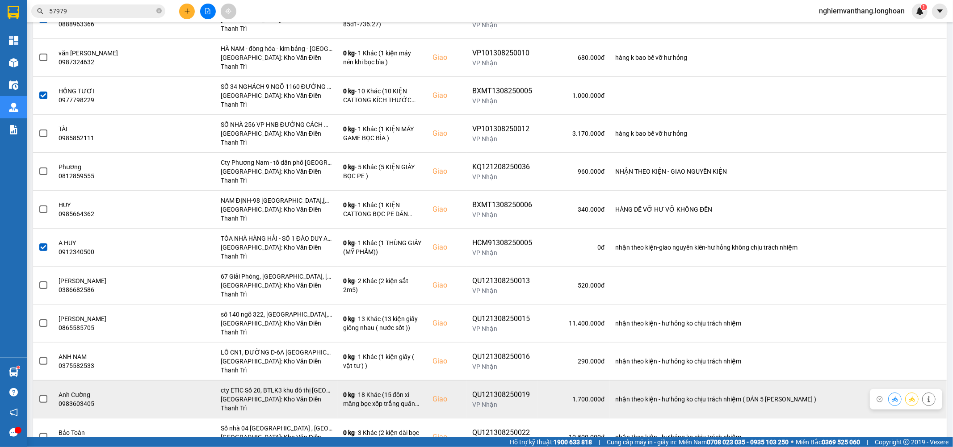
drag, startPoint x: 40, startPoint y: 270, endPoint x: 45, endPoint y: 268, distance: 5.1
click at [45, 396] on span at bounding box center [43, 400] width 8 height 8
click at [38, 395] on input "checkbox" at bounding box center [38, 395] width 0 height 0
click at [43, 396] on span at bounding box center [43, 400] width 8 height 8
click at [38, 395] on input "checkbox" at bounding box center [38, 395] width 0 height 0
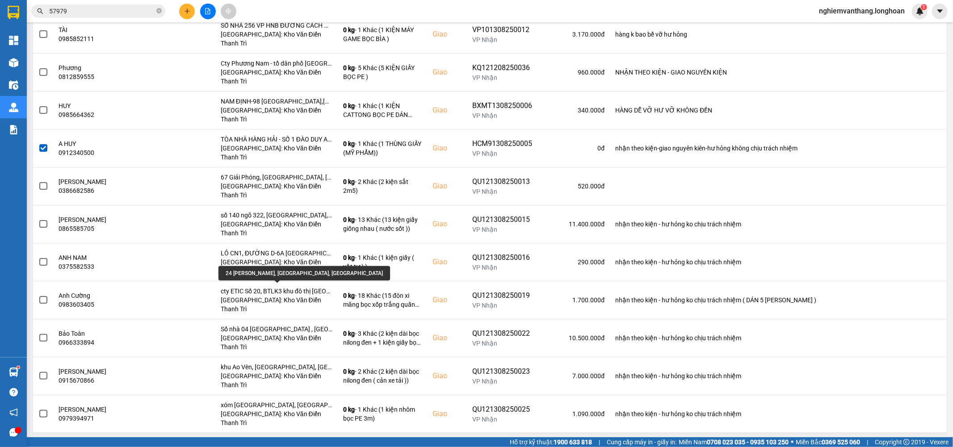
scroll to position [561, 0]
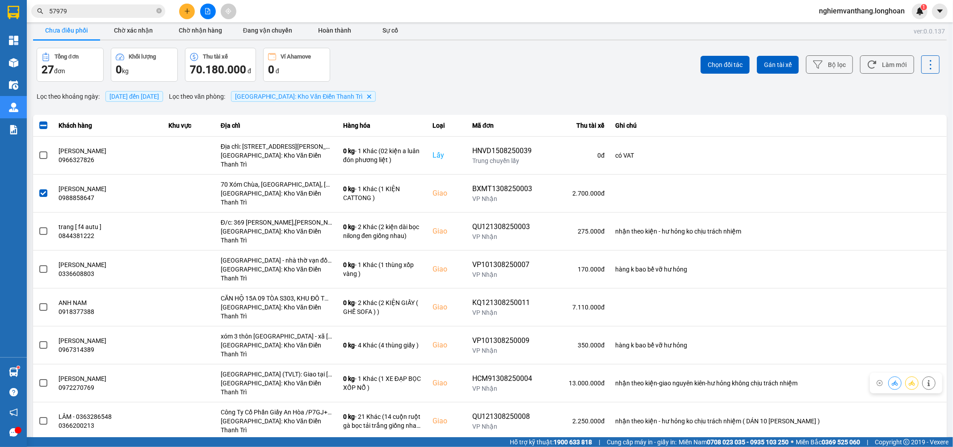
scroll to position [0, 0]
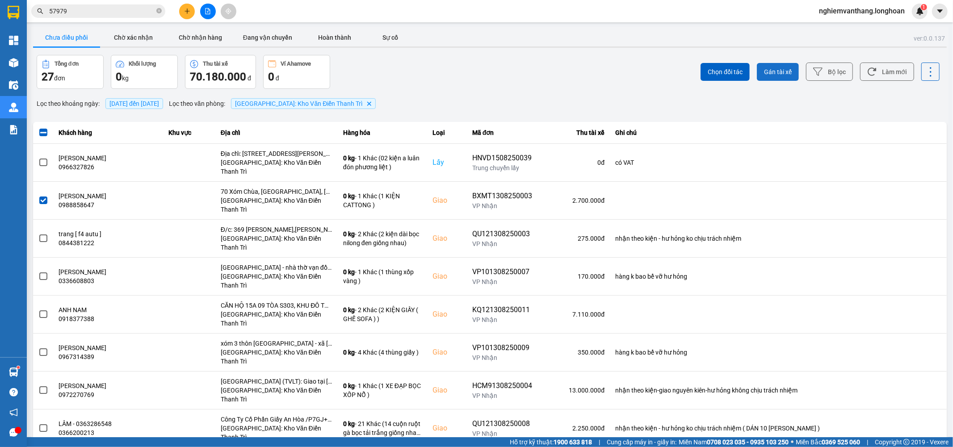
click at [787, 68] on button "Gán tài xế" at bounding box center [778, 72] width 42 height 18
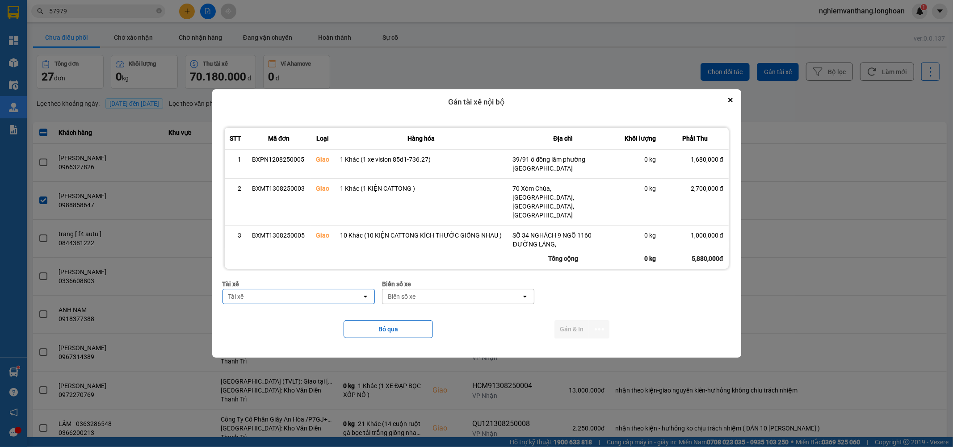
click at [275, 293] on div "Tài xế" at bounding box center [292, 297] width 139 height 14
type input "thức"
click at [306, 315] on span "0353762489 - vũ văn thức lái xe 0356.323.247" at bounding box center [294, 316] width 134 height 9
click at [444, 295] on div "Biển số xe" at bounding box center [458, 297] width 139 height 14
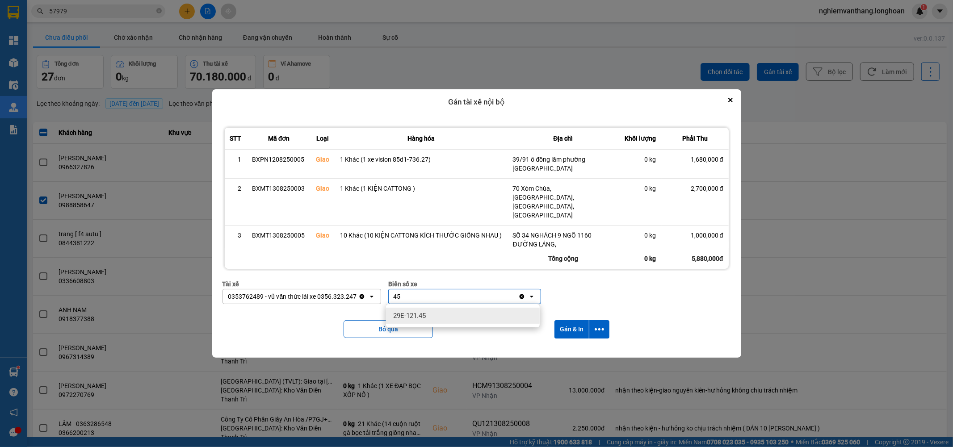
type input "45"
click at [427, 316] on div "29E-121.45" at bounding box center [463, 316] width 154 height 16
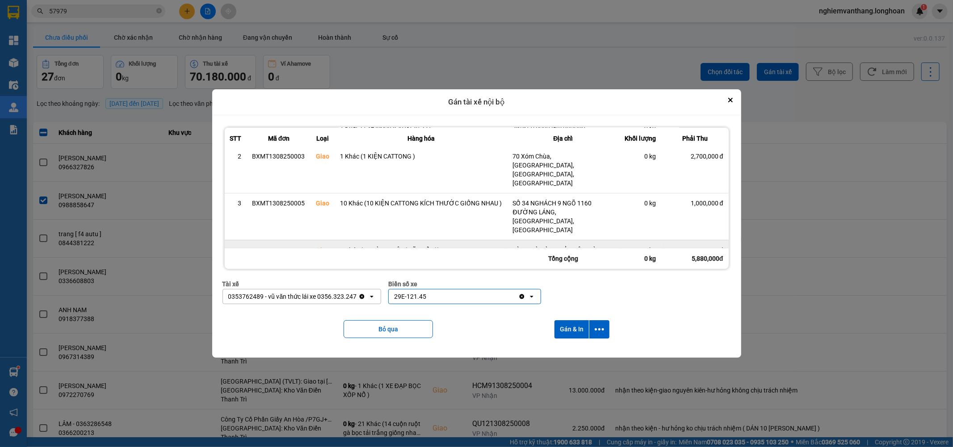
scroll to position [55, 0]
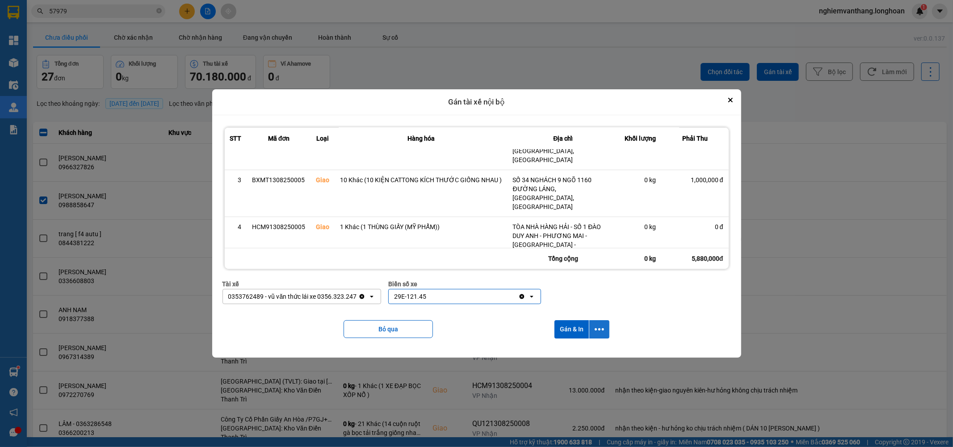
drag, startPoint x: 605, startPoint y: 334, endPoint x: 599, endPoint y: 334, distance: 5.8
click at [604, 334] on button "dialog" at bounding box center [600, 329] width 20 height 18
click at [575, 354] on span "Chỉ gán tài" at bounding box center [564, 354] width 29 height 9
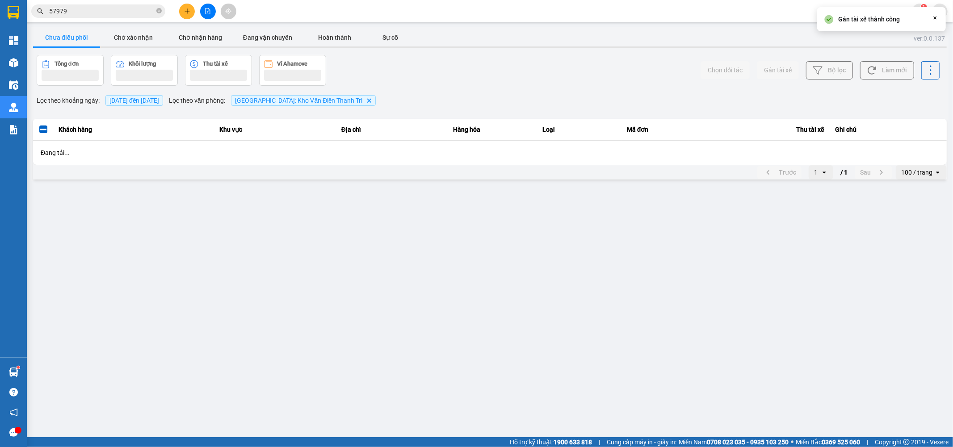
scroll to position [0, 0]
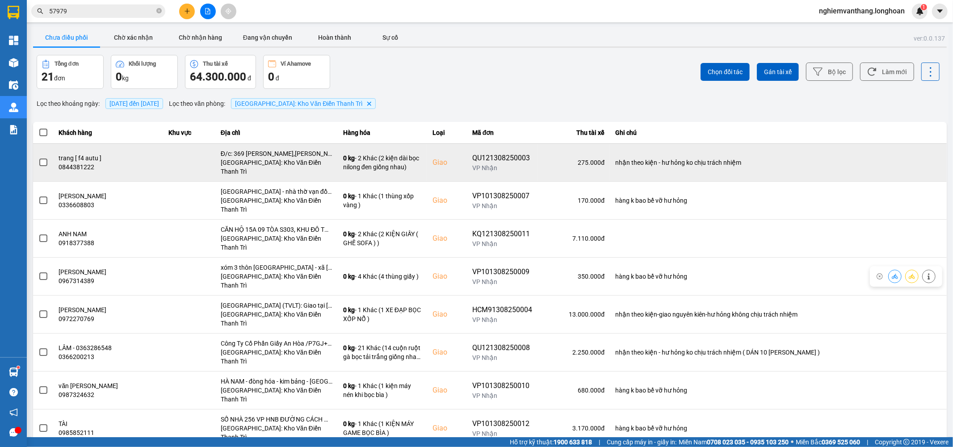
click at [42, 159] on span at bounding box center [43, 163] width 8 height 8
click at [38, 158] on input "checkbox" at bounding box center [38, 158] width 0 height 0
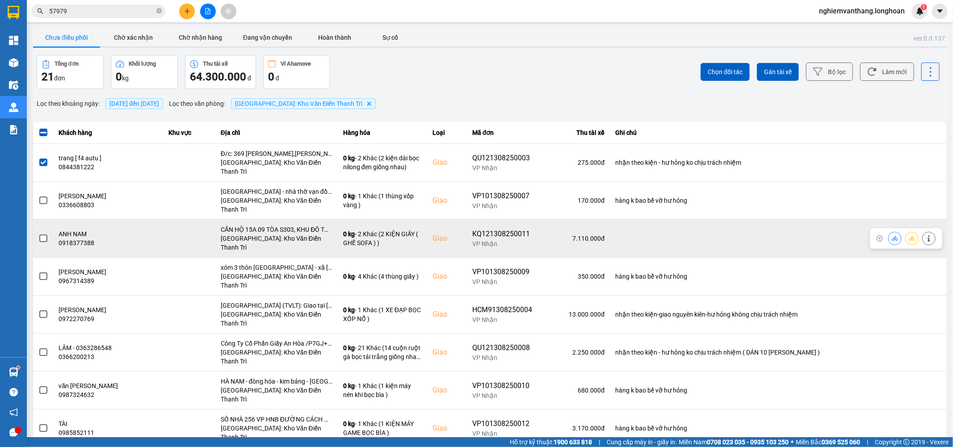
scroll to position [50, 0]
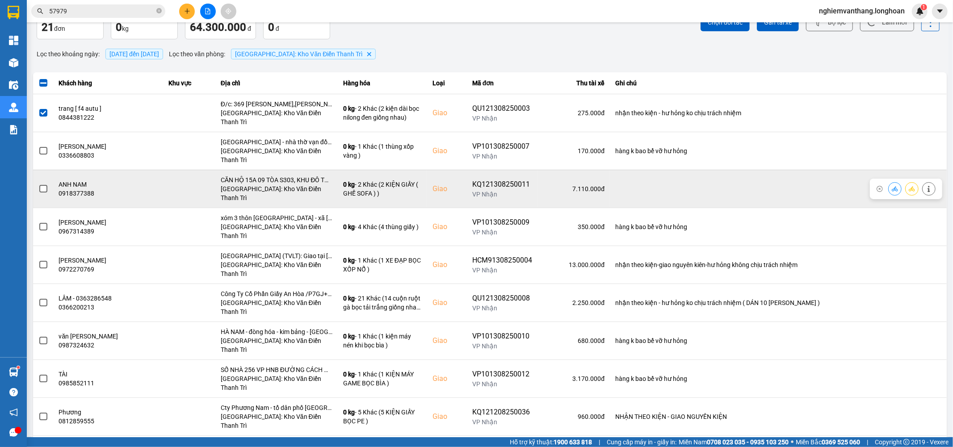
click at [38, 184] on label at bounding box center [43, 189] width 10 height 10
click at [38, 184] on input "checkbox" at bounding box center [38, 184] width 0 height 0
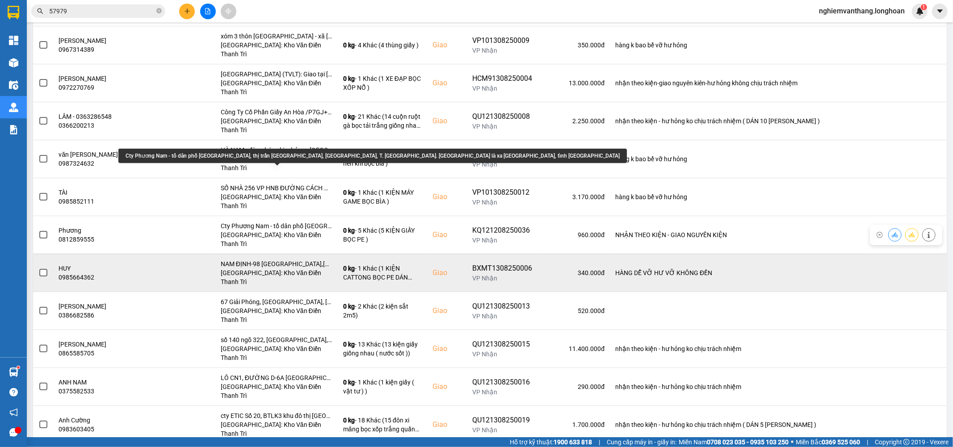
scroll to position [248, 0]
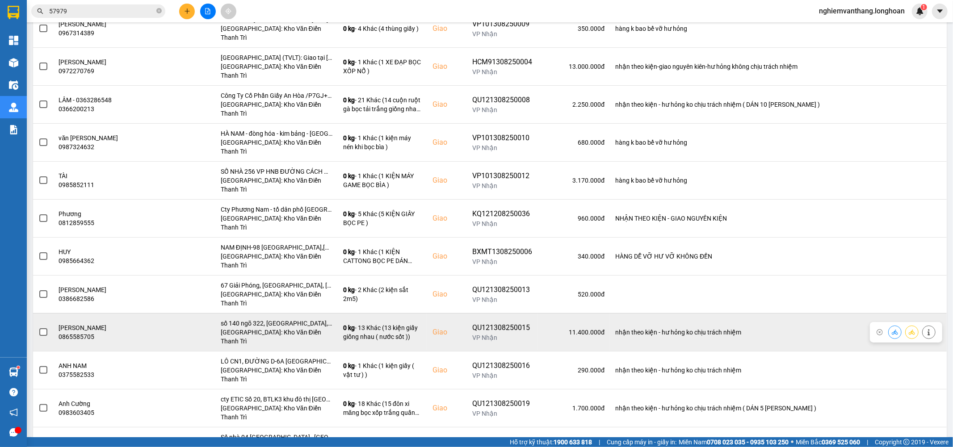
click at [39, 329] on span at bounding box center [43, 333] width 8 height 8
click at [38, 328] on input "checkbox" at bounding box center [38, 328] width 0 height 0
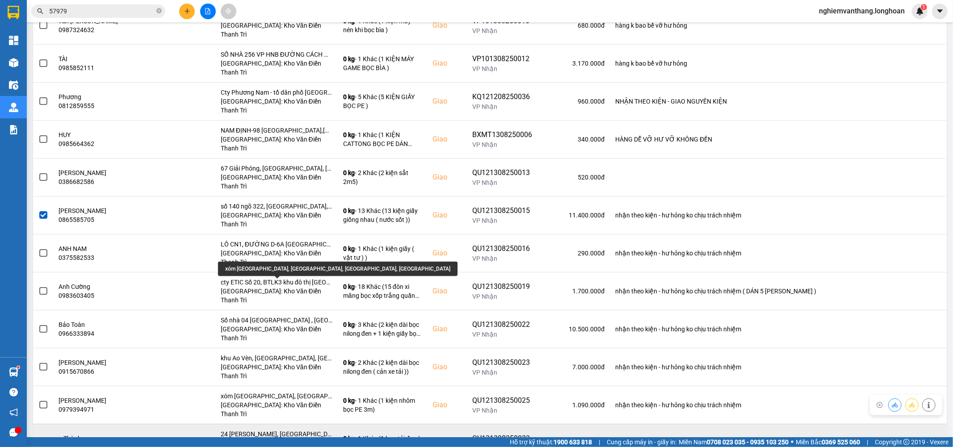
scroll to position [375, 0]
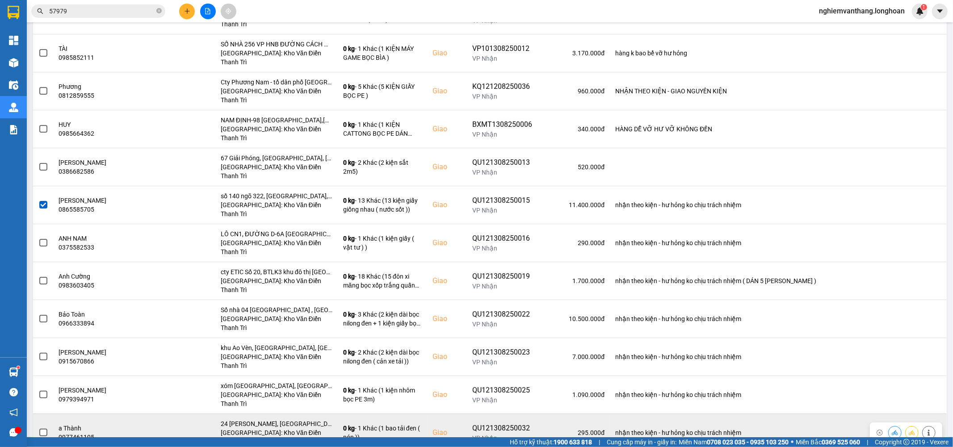
click at [51, 414] on td at bounding box center [43, 433] width 21 height 38
click at [38, 414] on td at bounding box center [43, 433] width 21 height 38
click at [55, 414] on td "a Thành 0977461105" at bounding box center [109, 433] width 110 height 38
click at [45, 429] on span at bounding box center [43, 433] width 8 height 8
click at [38, 428] on input "checkbox" at bounding box center [38, 428] width 0 height 0
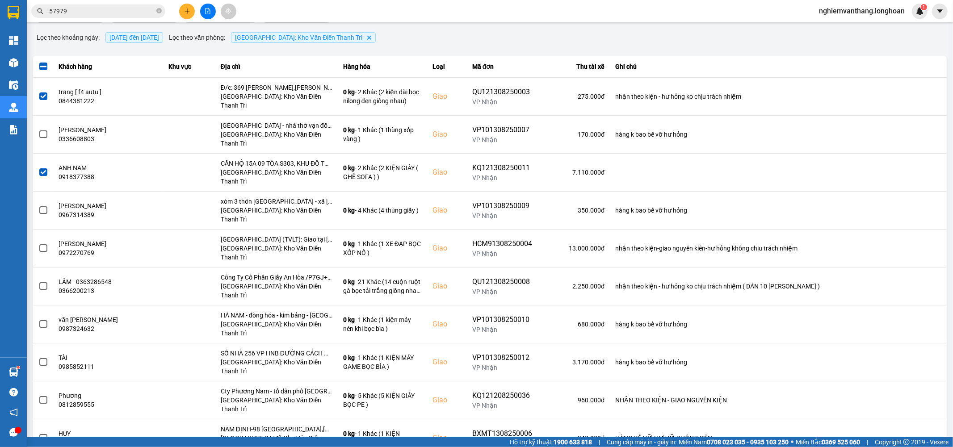
scroll to position [0, 0]
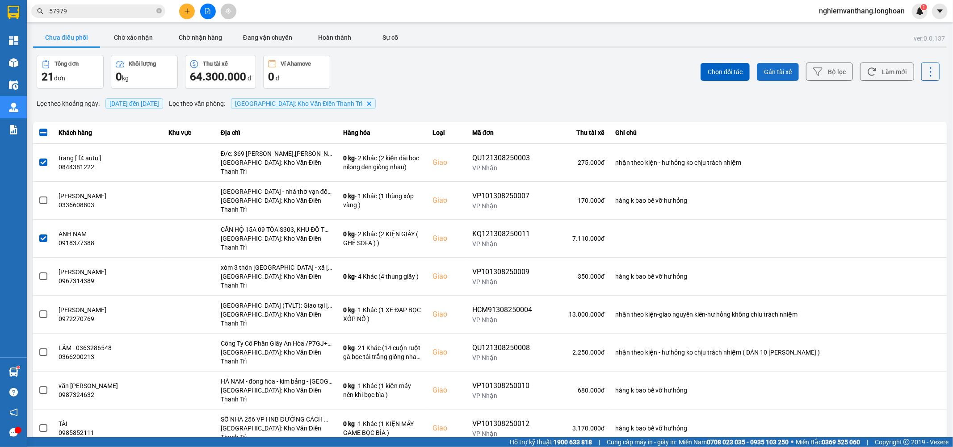
click at [775, 69] on span "Gán tài xế" at bounding box center [778, 71] width 28 height 9
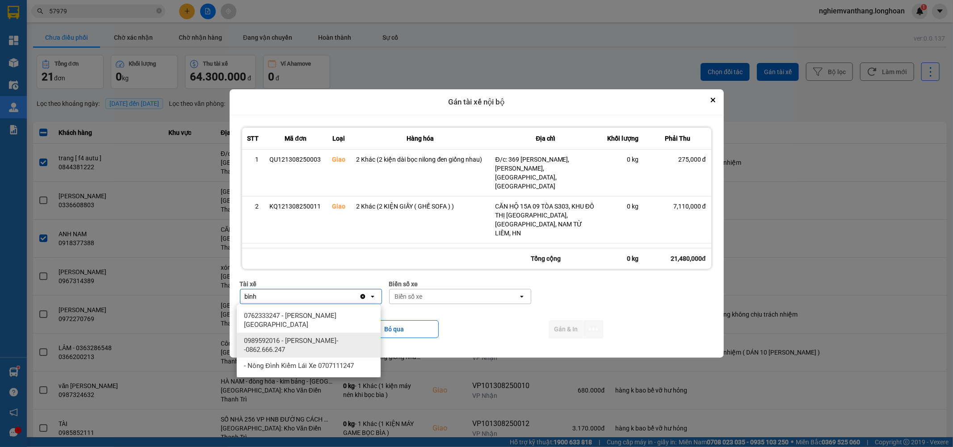
type input "bình"
drag, startPoint x: 344, startPoint y: 345, endPoint x: 399, endPoint y: 326, distance: 57.7
click at [345, 345] on span "0989592016 - Trần Thanh Bình--0862.666.247" at bounding box center [310, 346] width 133 height 18
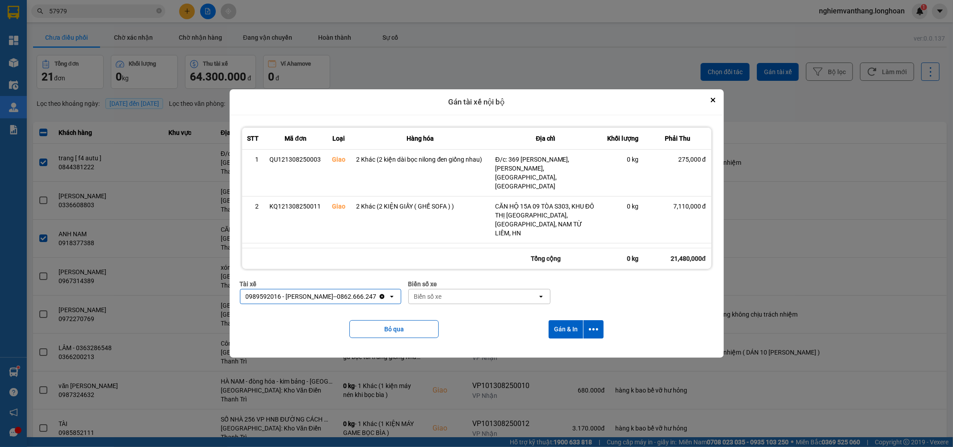
click at [437, 294] on div "Biển số xe" at bounding box center [473, 297] width 129 height 14
type input "44"
click at [451, 309] on div "29E-122.44" at bounding box center [474, 316] width 144 height 16
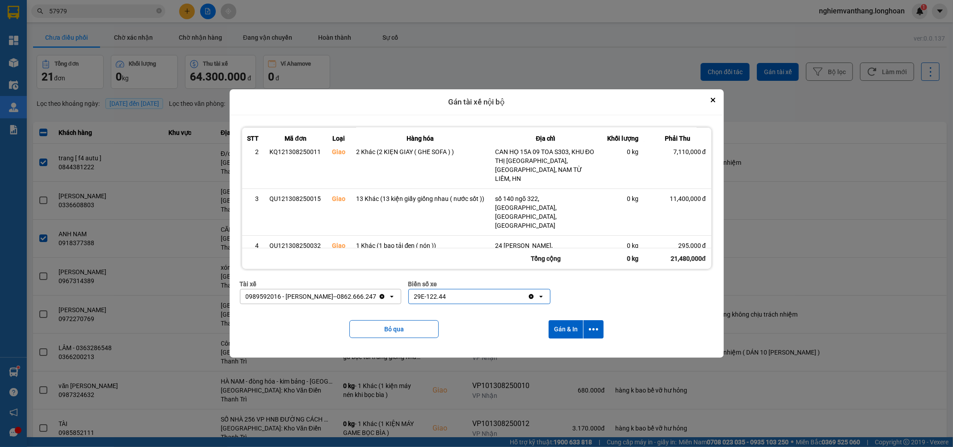
scroll to position [55, 0]
click at [591, 333] on icon "dialog" at bounding box center [593, 329] width 9 height 9
click at [568, 354] on span "Chỉ gán tài" at bounding box center [558, 354] width 29 height 9
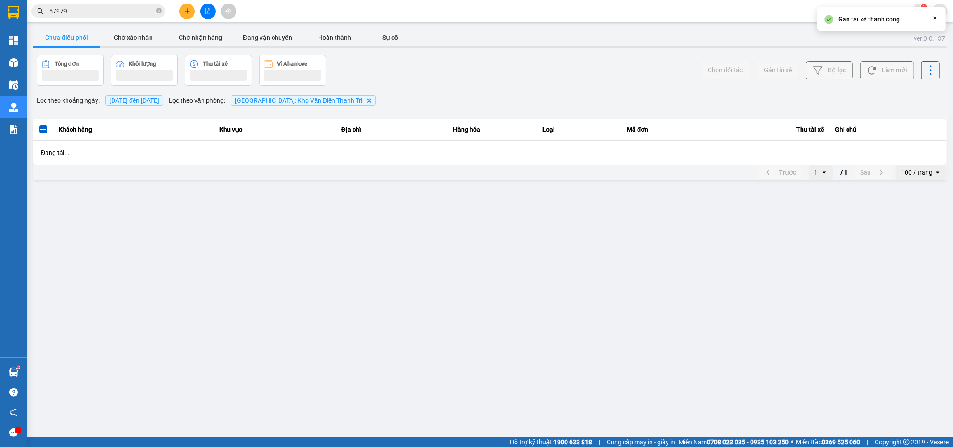
scroll to position [0, 0]
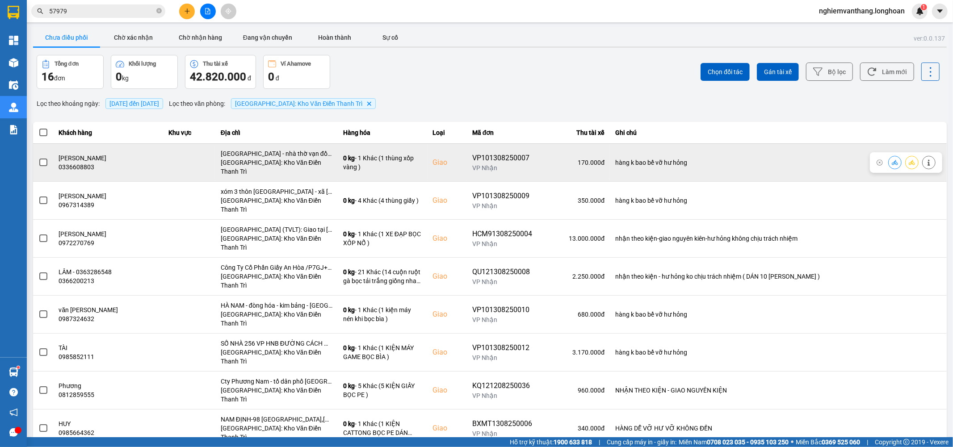
click at [37, 157] on td at bounding box center [43, 162] width 21 height 38
click at [39, 159] on span at bounding box center [43, 163] width 8 height 8
click at [38, 158] on input "checkbox" at bounding box center [38, 158] width 0 height 0
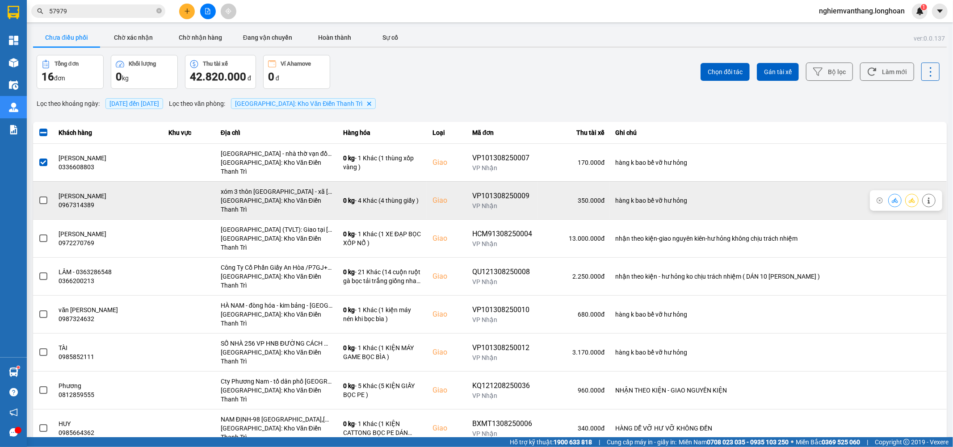
click at [37, 191] on td at bounding box center [43, 200] width 21 height 38
click at [43, 197] on span at bounding box center [43, 201] width 8 height 8
click at [38, 196] on input "checkbox" at bounding box center [38, 196] width 0 height 0
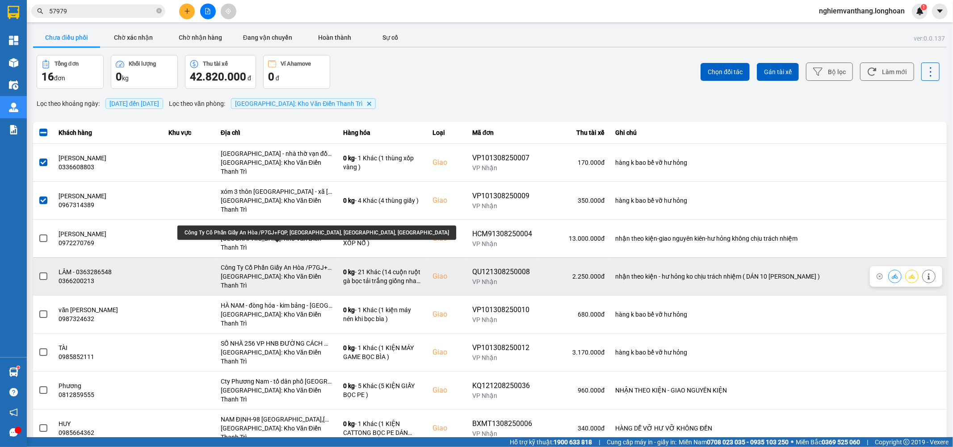
scroll to position [50, 0]
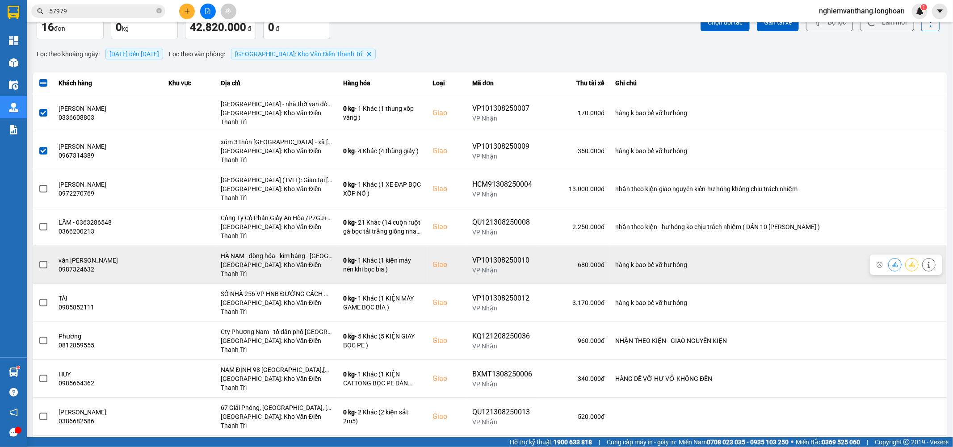
click at [42, 261] on span at bounding box center [43, 265] width 8 height 8
click at [38, 260] on input "checkbox" at bounding box center [38, 260] width 0 height 0
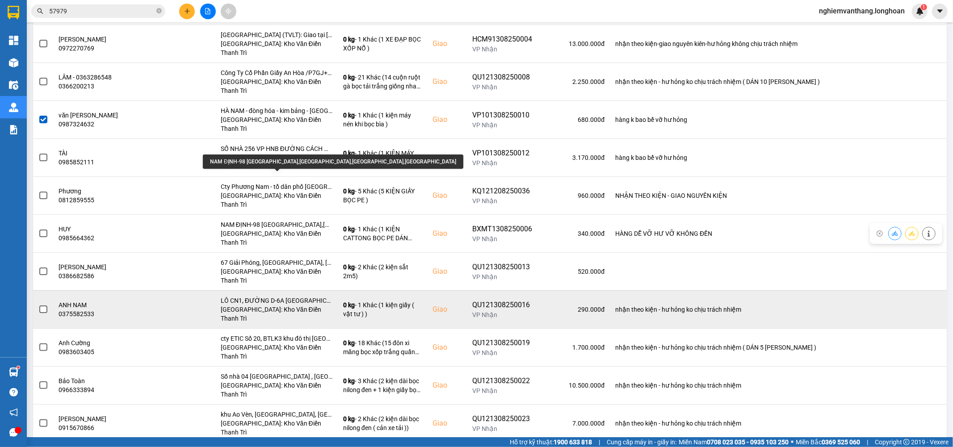
scroll to position [198, 0]
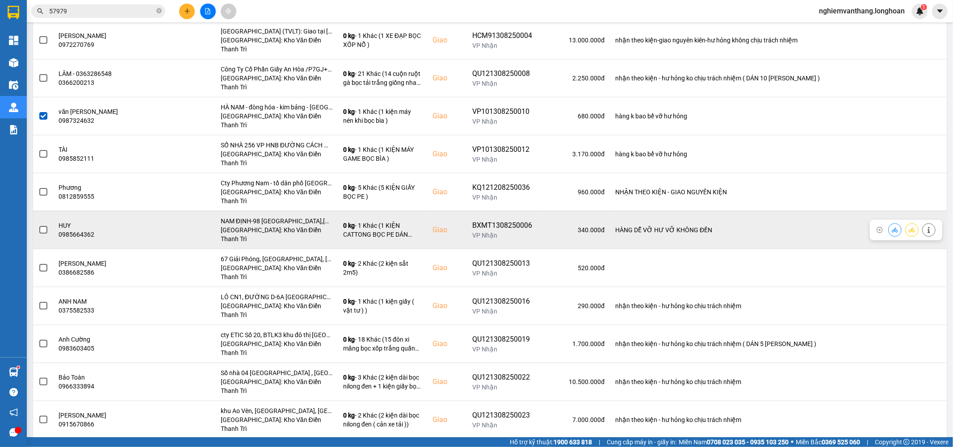
click at [51, 211] on td at bounding box center [43, 230] width 21 height 38
click at [45, 226] on span at bounding box center [43, 230] width 8 height 8
click at [38, 225] on input "checkbox" at bounding box center [38, 225] width 0 height 0
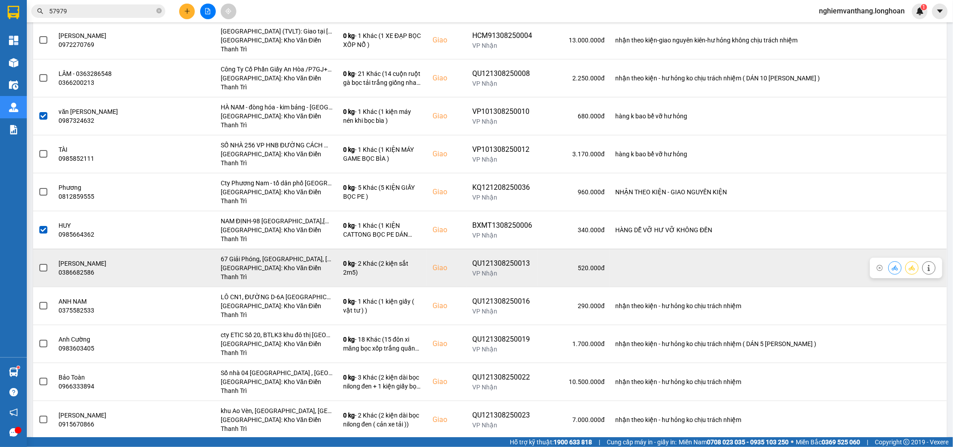
click at [46, 264] on span at bounding box center [43, 268] width 8 height 8
click at [38, 263] on input "checkbox" at bounding box center [38, 263] width 0 height 0
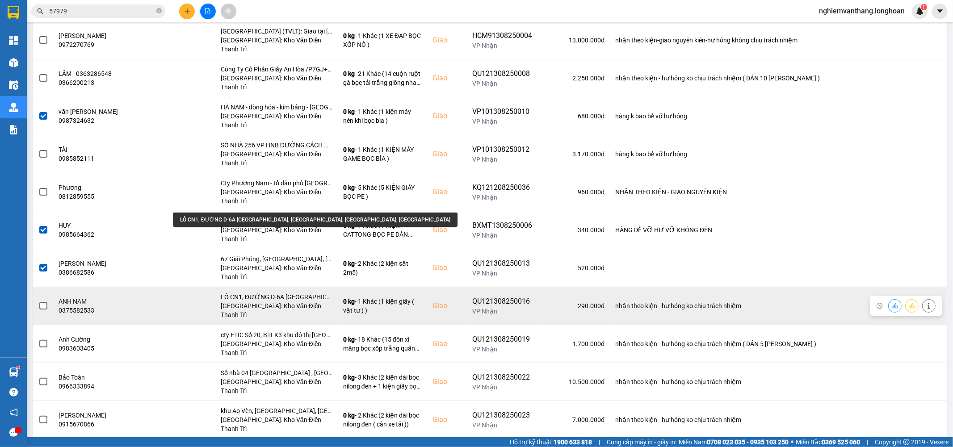
scroll to position [221, 0]
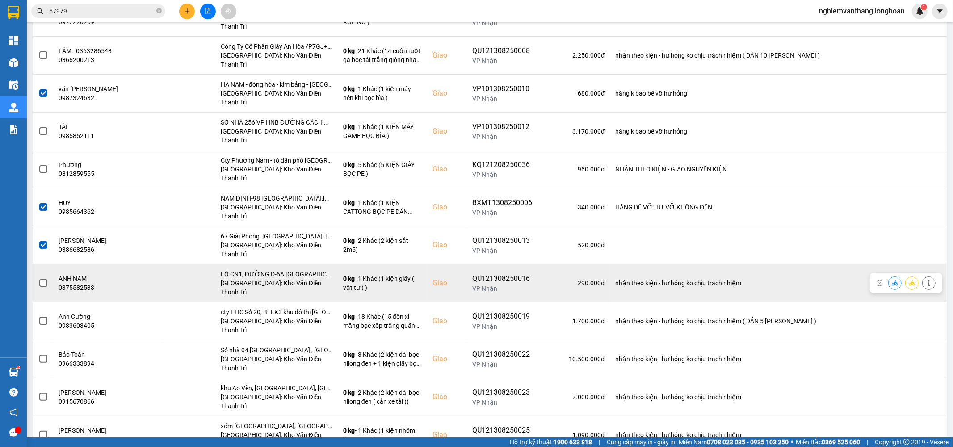
click at [43, 279] on span at bounding box center [43, 283] width 8 height 8
click at [38, 278] on input "checkbox" at bounding box center [38, 278] width 0 height 0
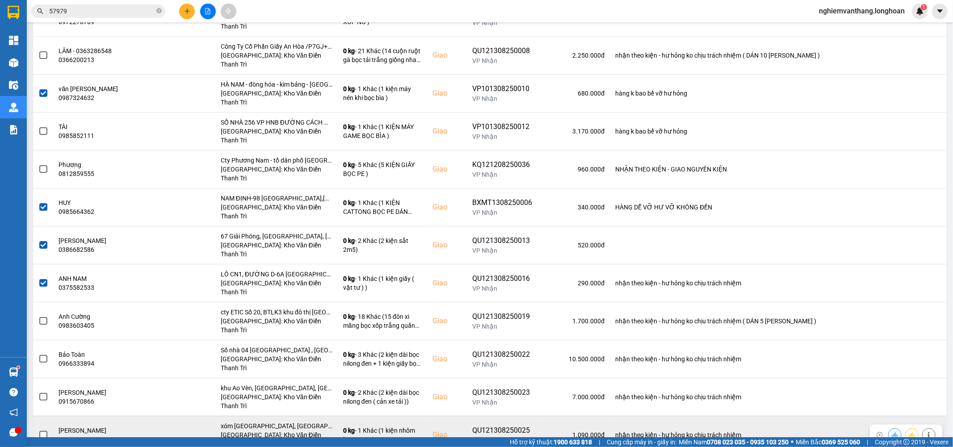
click at [37, 416] on td at bounding box center [43, 435] width 21 height 38
click at [40, 431] on span at bounding box center [43, 435] width 8 height 8
click at [38, 430] on input "checkbox" at bounding box center [38, 430] width 0 height 0
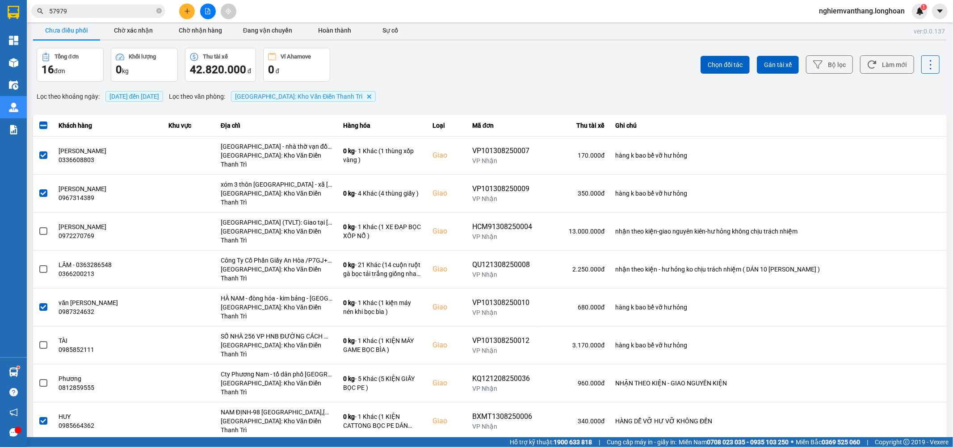
scroll to position [0, 0]
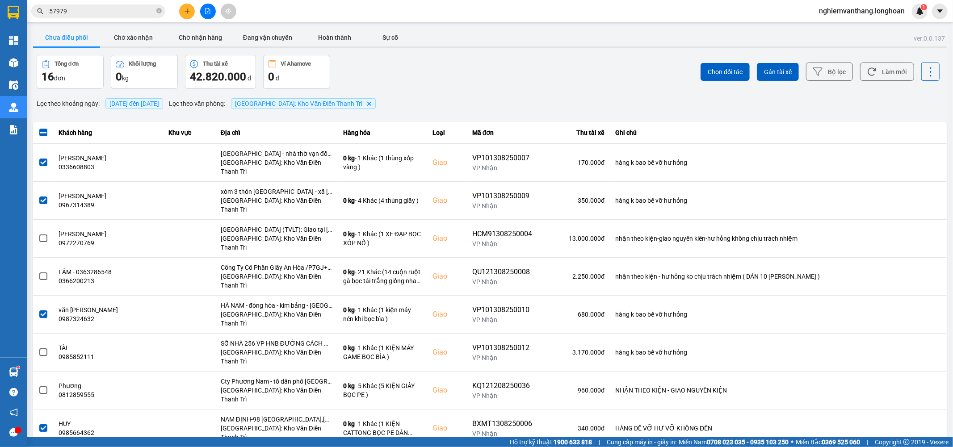
click at [765, 58] on div "Chọn đối tác Gán tài xế Bộ lọc Làm mới" at bounding box center [715, 72] width 452 height 34
click at [769, 69] on span "Gán tài xế" at bounding box center [778, 71] width 28 height 9
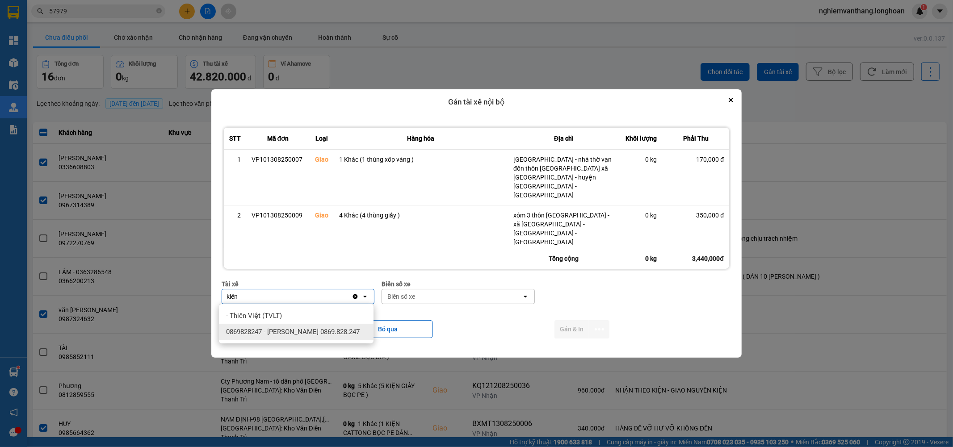
type input "kiên"
drag, startPoint x: 334, startPoint y: 331, endPoint x: 350, endPoint y: 325, distance: 16.3
click at [335, 331] on span "0869828247 - Trần Văn Kiên 0869.828.247" at bounding box center [293, 332] width 134 height 9
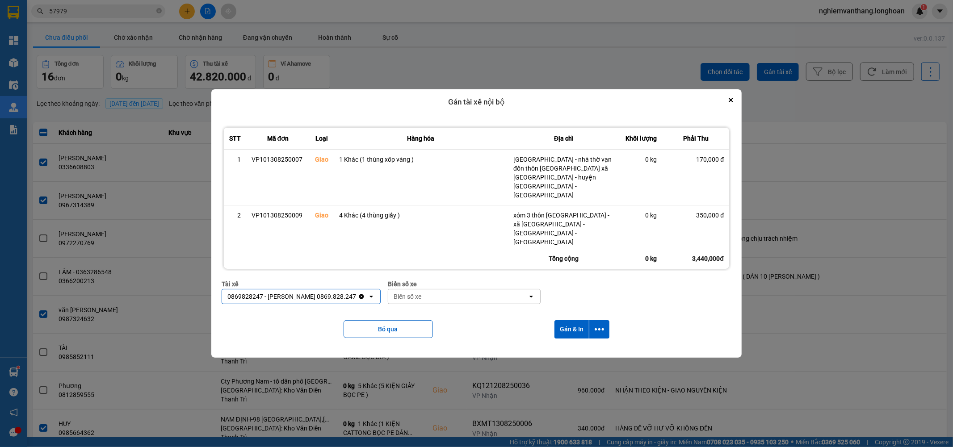
click at [443, 288] on div "Biển số xe" at bounding box center [464, 284] width 153 height 10
click at [438, 293] on div "Biển số xe" at bounding box center [457, 297] width 139 height 14
type input "83"
click at [428, 345] on div "29E-378.83" at bounding box center [458, 348] width 155 height 16
click at [604, 329] on icon "dialog" at bounding box center [599, 330] width 9 height 2
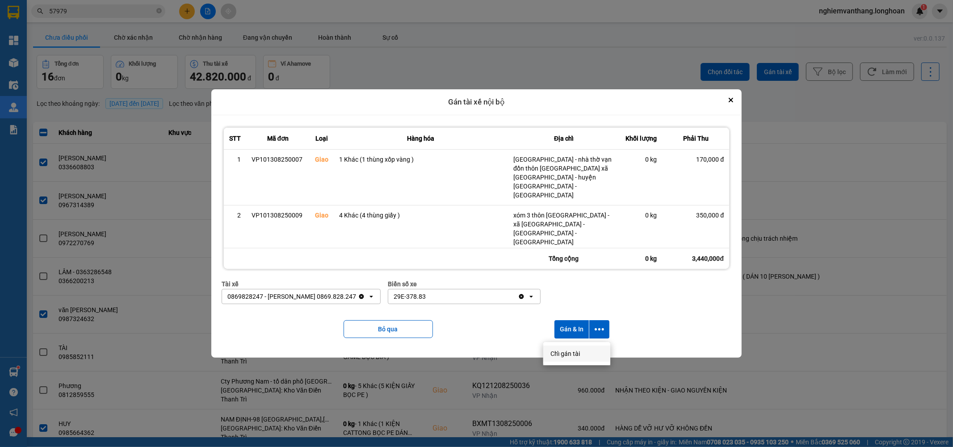
click at [588, 354] on div "Chỉ gán tài" at bounding box center [577, 354] width 53 height 9
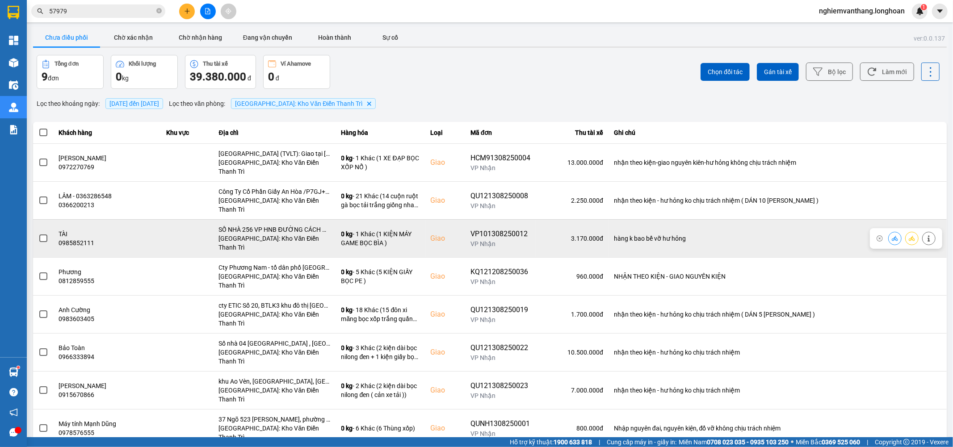
click at [36, 219] on td at bounding box center [43, 238] width 21 height 38
click at [40, 235] on span at bounding box center [43, 239] width 8 height 8
click at [38, 234] on input "checkbox" at bounding box center [38, 234] width 0 height 0
click at [909, 236] on icon at bounding box center [912, 239] width 6 height 6
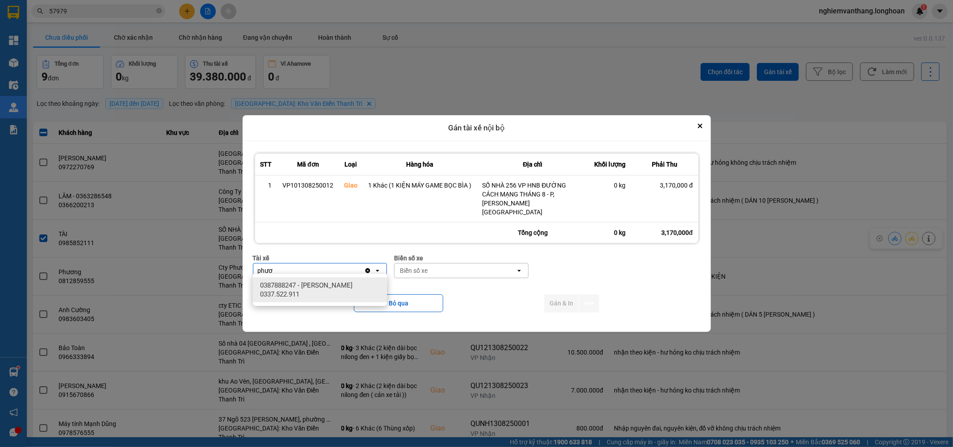
type input "phươ"
drag, startPoint x: 345, startPoint y: 288, endPoint x: 351, endPoint y: 286, distance: 5.7
click at [345, 288] on span "0387888247 - Lê Thanh Phương 0337.522.911" at bounding box center [321, 290] width 123 height 18
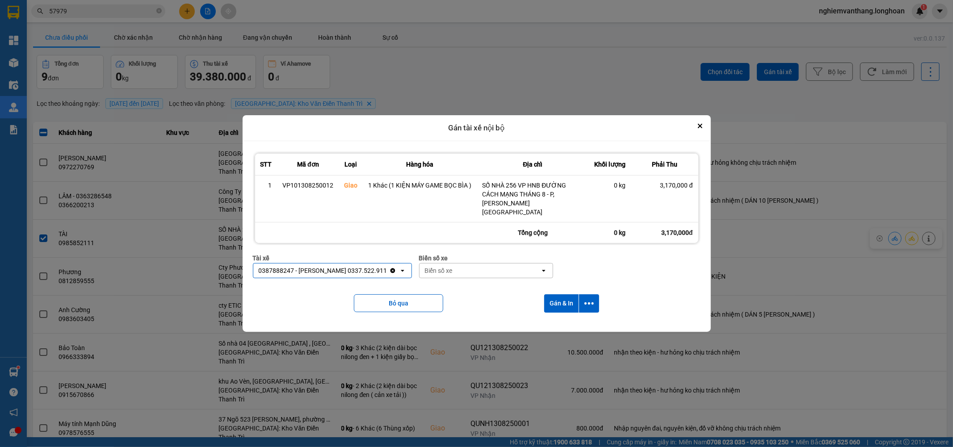
click at [456, 270] on div "Biển số xe" at bounding box center [480, 271] width 121 height 14
type input "14"
click at [471, 305] on div "29E-366.14" at bounding box center [487, 302] width 134 height 16
drag, startPoint x: 594, startPoint y: 297, endPoint x: 586, endPoint y: 308, distance: 14.3
click at [595, 297] on button "dialog" at bounding box center [589, 304] width 20 height 18
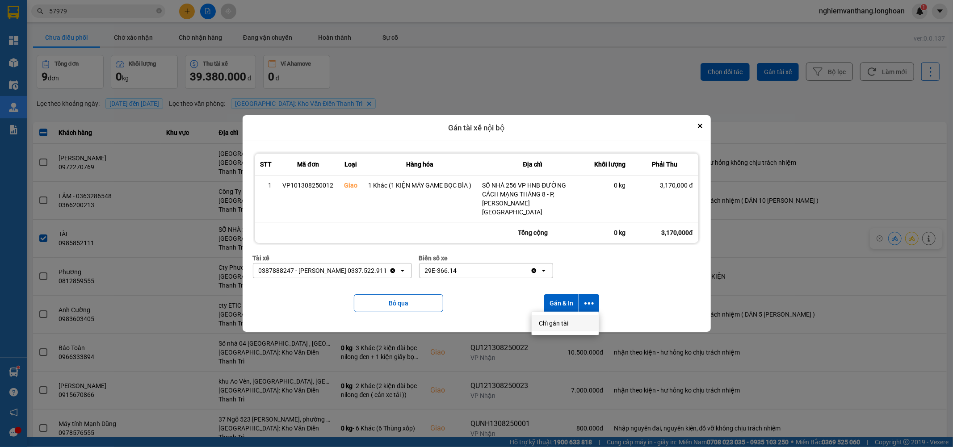
click at [562, 323] on span "Chỉ gán tài" at bounding box center [553, 323] width 29 height 9
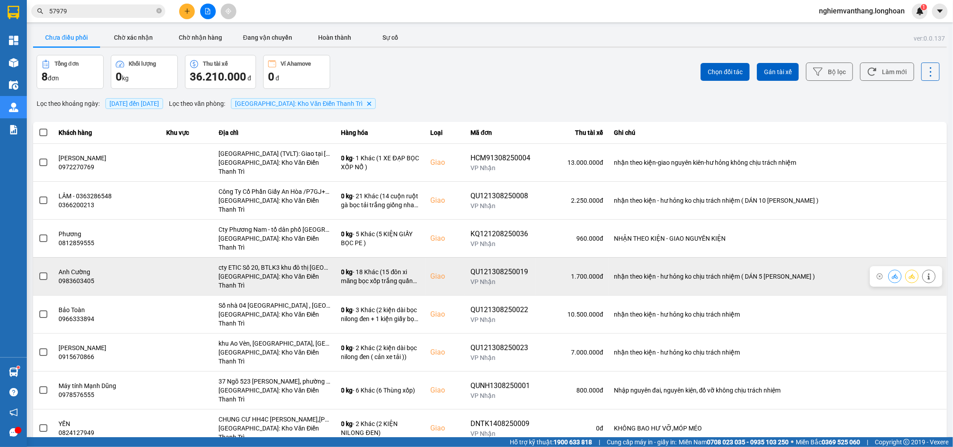
click at [40, 273] on span at bounding box center [43, 277] width 8 height 8
click at [38, 272] on input "checkbox" at bounding box center [38, 272] width 0 height 0
click at [910, 274] on icon at bounding box center [912, 276] width 6 height 5
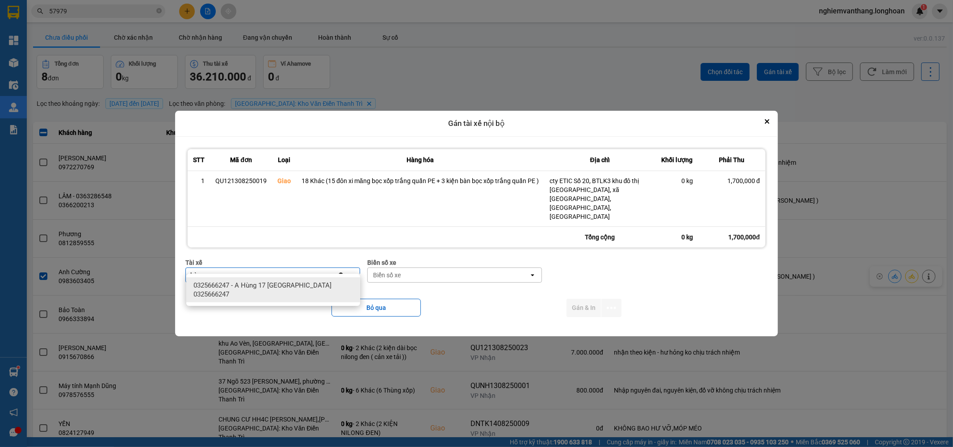
type input "hùng"
click at [330, 283] on span "0325666247 - A Hùng 17 Lái Xe Hà Nội 0325666247" at bounding box center [275, 290] width 163 height 18
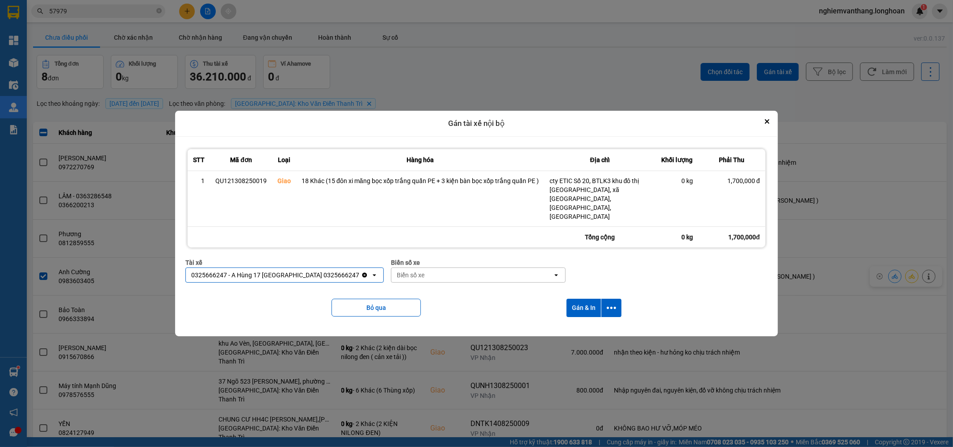
click at [424, 268] on div "Biển số xe" at bounding box center [472, 275] width 161 height 14
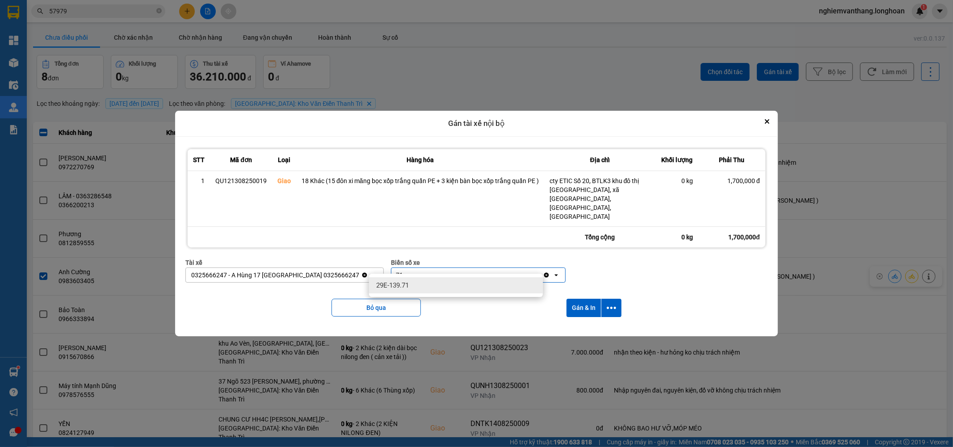
type input "71"
click at [417, 279] on div "29E-139.71" at bounding box center [456, 286] width 174 height 16
drag, startPoint x: 615, startPoint y: 296, endPoint x: 606, endPoint y: 311, distance: 17.1
click at [615, 303] on icon "dialog" at bounding box center [611, 307] width 9 height 9
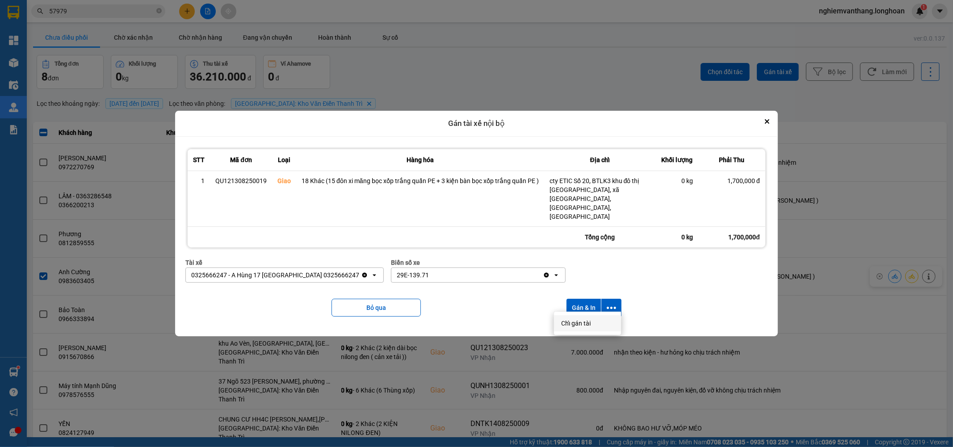
click at [586, 328] on span "Chỉ gán tài" at bounding box center [575, 323] width 29 height 9
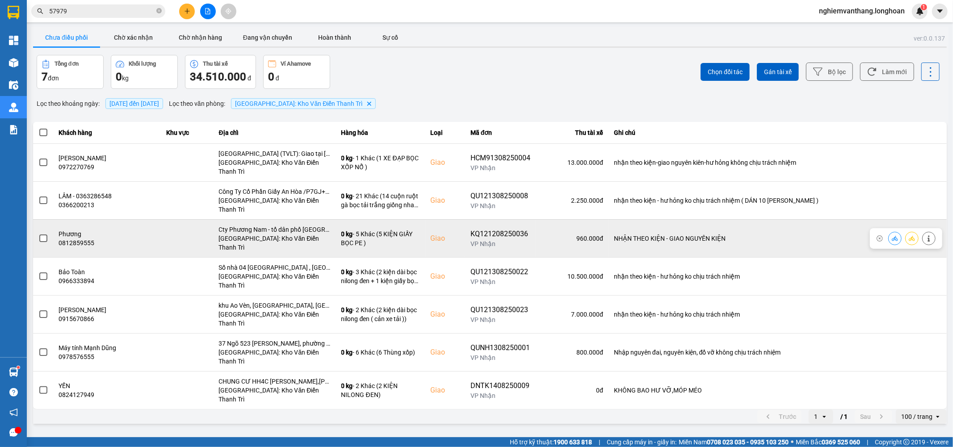
click at [41, 232] on div at bounding box center [43, 238] width 10 height 13
click at [41, 235] on span at bounding box center [43, 239] width 8 height 8
click at [38, 234] on input "checkbox" at bounding box center [38, 234] width 0 height 0
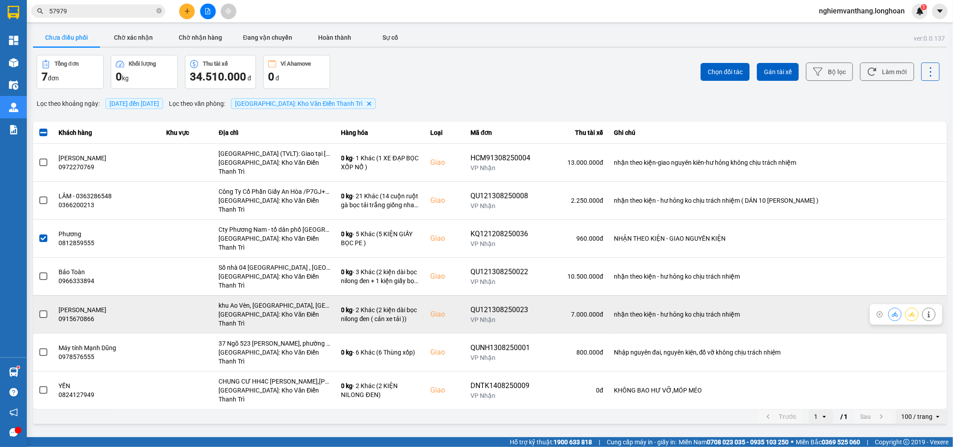
click at [42, 310] on label at bounding box center [43, 315] width 10 height 10
click at [38, 310] on input "checkbox" at bounding box center [38, 310] width 0 height 0
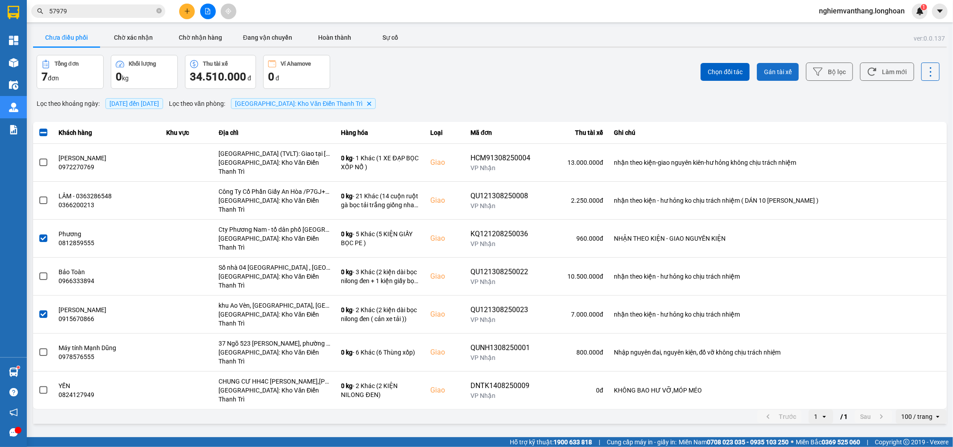
click at [784, 73] on span "Gán tài xế" at bounding box center [778, 71] width 28 height 9
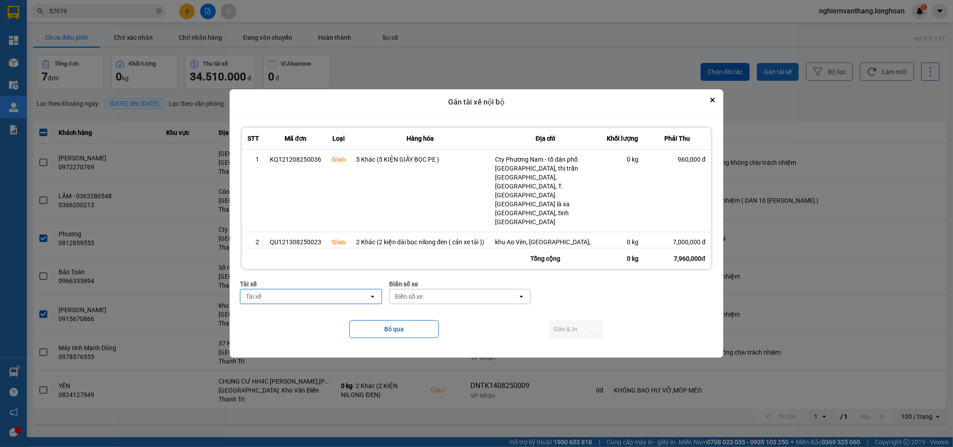
type input "d"
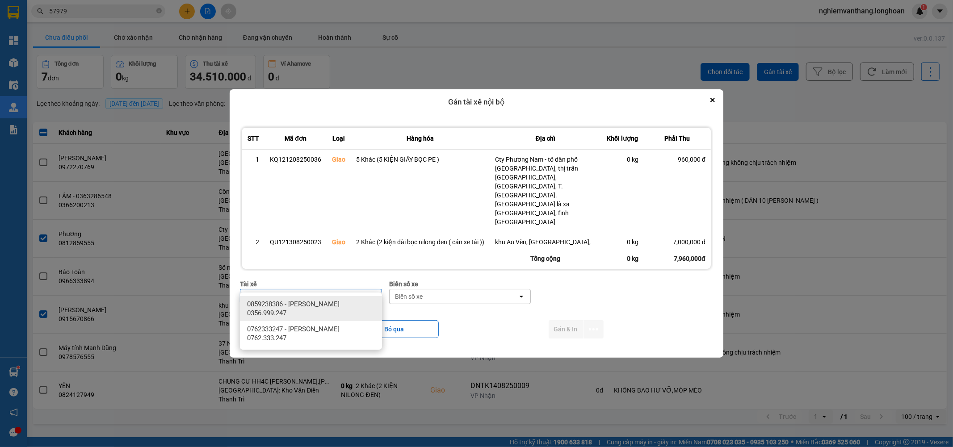
type input "đăng"
drag, startPoint x: 357, startPoint y: 315, endPoint x: 383, endPoint y: 307, distance: 27.7
click at [355, 314] on span "0859238386 - nguyễn hải đăng 0356.999.247" at bounding box center [312, 309] width 131 height 18
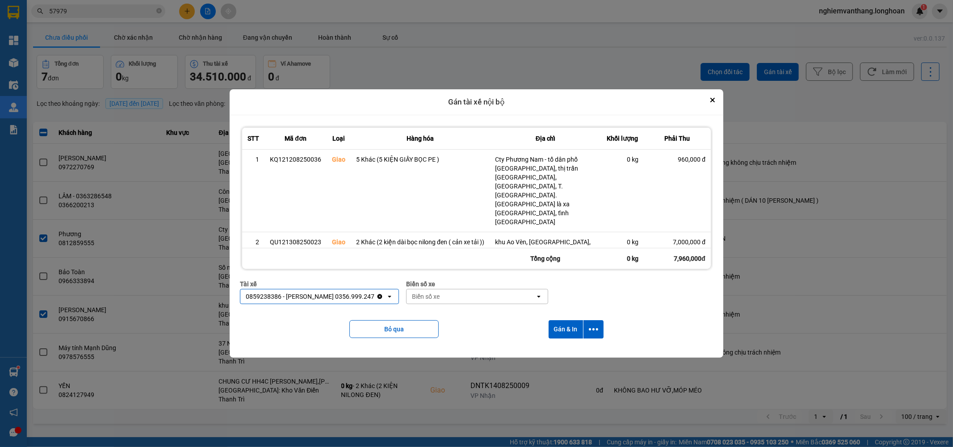
click at [458, 290] on div "Biển số xe" at bounding box center [471, 297] width 129 height 14
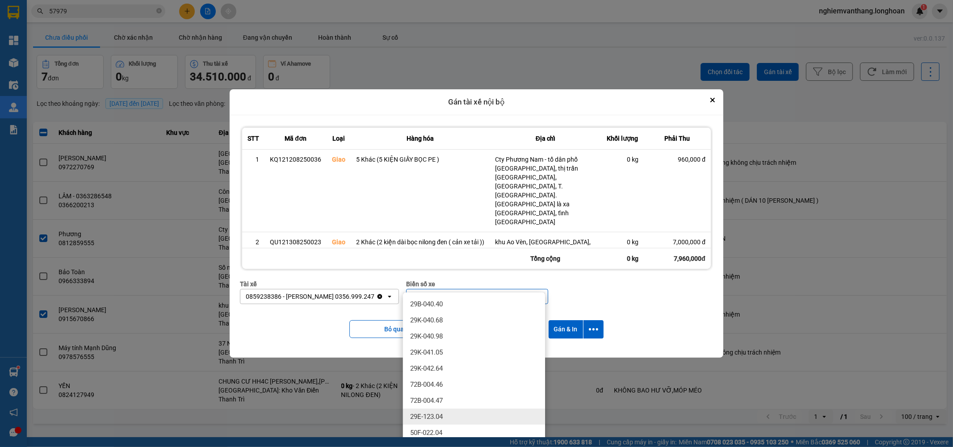
type input "04"
click at [455, 409] on div "29E-123.04" at bounding box center [474, 417] width 142 height 16
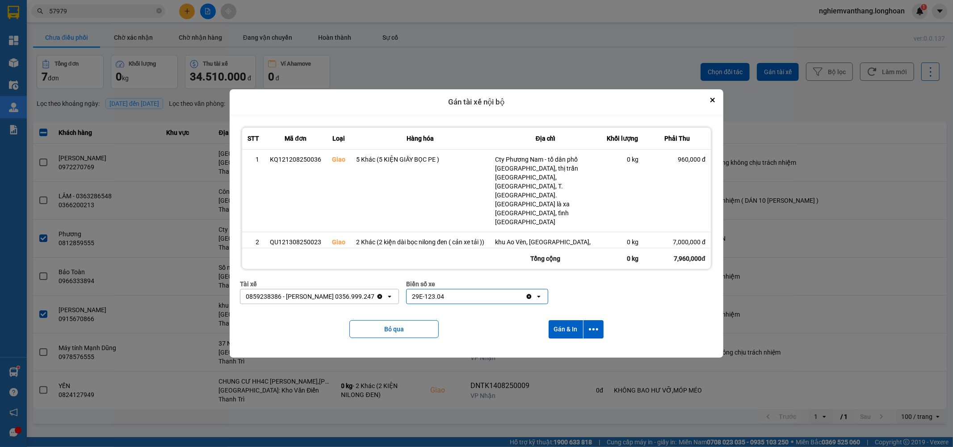
click at [606, 316] on div "Bỏ qua Gán & In" at bounding box center [476, 330] width 473 height 36
click at [599, 320] on button "dialog" at bounding box center [594, 329] width 20 height 18
click at [576, 343] on div "Chỉ gán tài" at bounding box center [569, 342] width 53 height 9
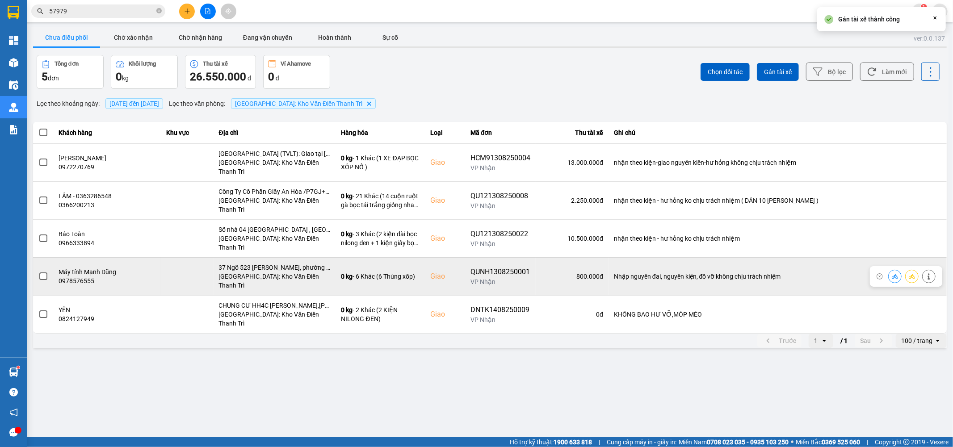
click at [65, 268] on div "Máy tính Mạnh Dũng" at bounding box center [107, 272] width 97 height 9
click at [44, 273] on span at bounding box center [43, 277] width 8 height 8
click at [38, 272] on input "checkbox" at bounding box center [38, 272] width 0 height 0
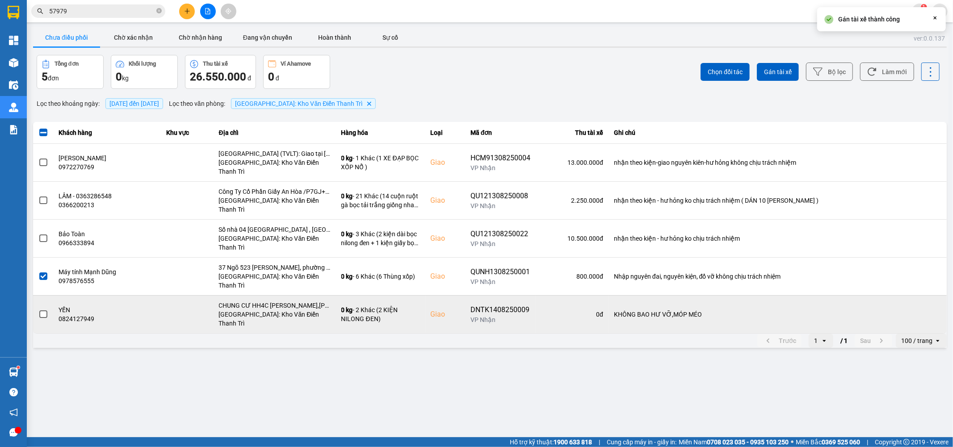
click at [45, 311] on span at bounding box center [43, 315] width 8 height 8
click at [38, 310] on input "checkbox" at bounding box center [38, 310] width 0 height 0
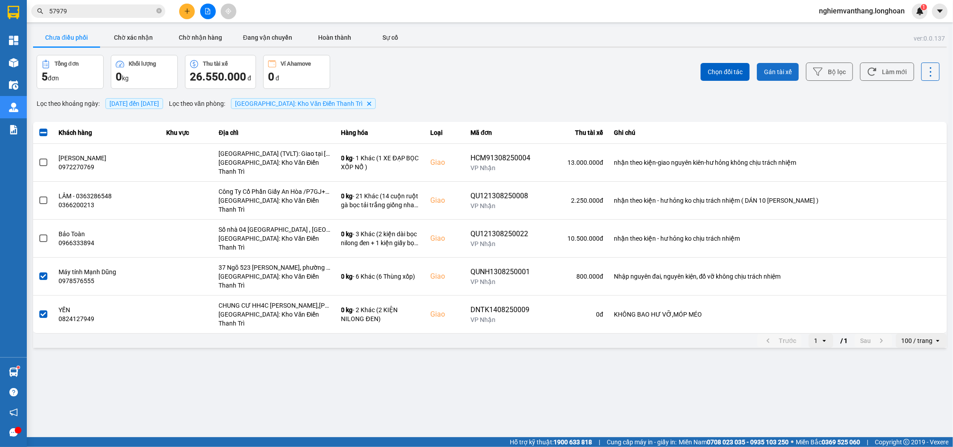
click at [784, 66] on button "Gán tài xế" at bounding box center [778, 72] width 42 height 18
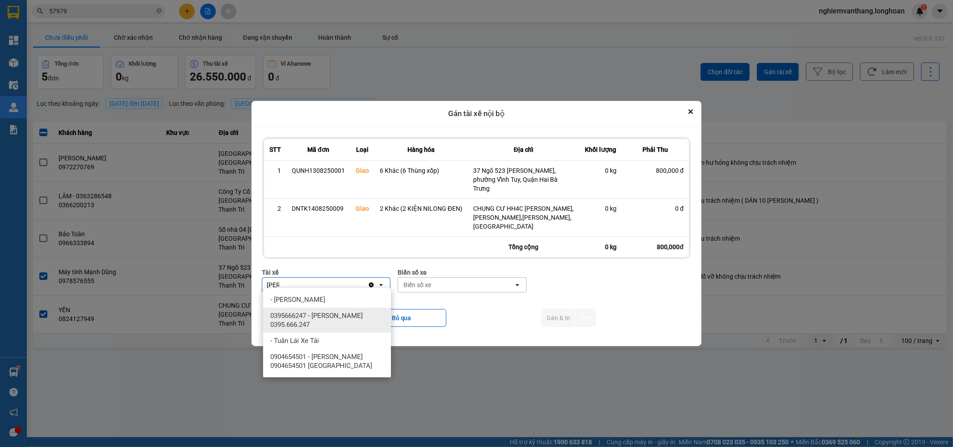
type input "luan"
click at [310, 315] on span "0395666247 - Phạm Thế Luân 0395.666.247" at bounding box center [328, 321] width 117 height 18
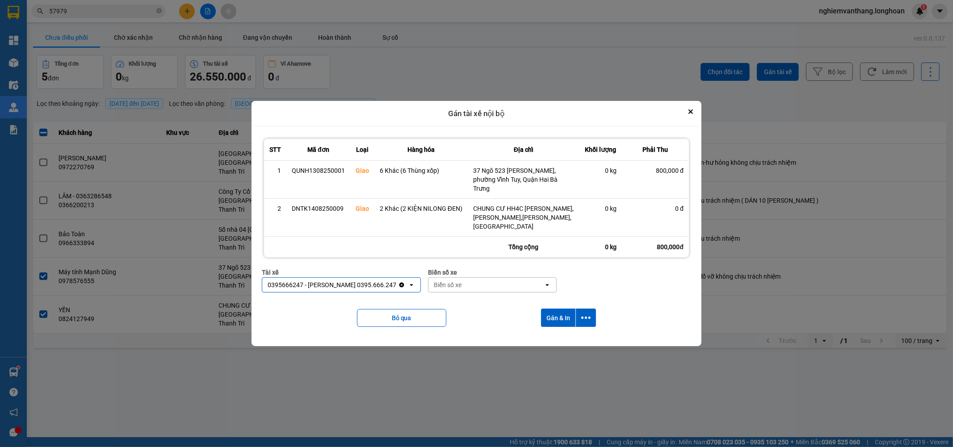
click at [445, 289] on div "Biển số xe Biển số xe open" at bounding box center [492, 284] width 129 height 32
click at [450, 282] on div "Biển số xe" at bounding box center [448, 285] width 28 height 9
type input "31"
click at [464, 298] on span "29K-105.31" at bounding box center [447, 299] width 33 height 9
drag, startPoint x: 580, startPoint y: 309, endPoint x: 590, endPoint y: 317, distance: 13.1
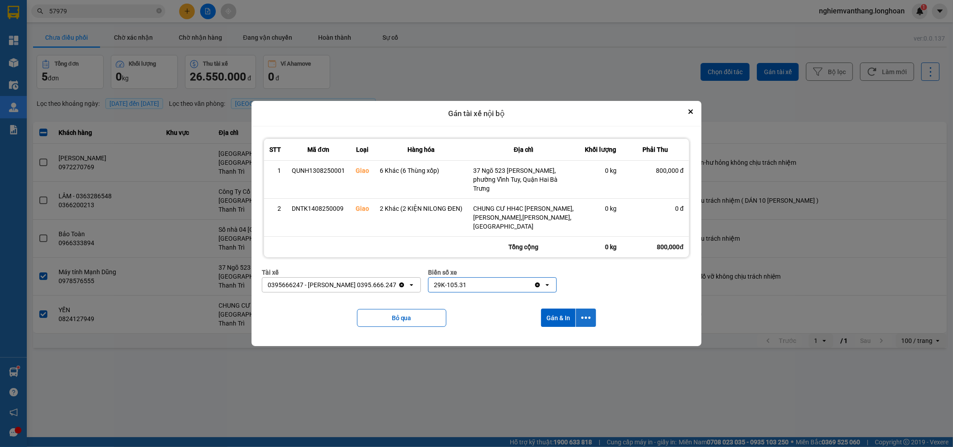
click at [581, 310] on button "dialog" at bounding box center [586, 318] width 20 height 18
click at [570, 336] on div "Chỉ gán tài" at bounding box center [562, 337] width 53 height 9
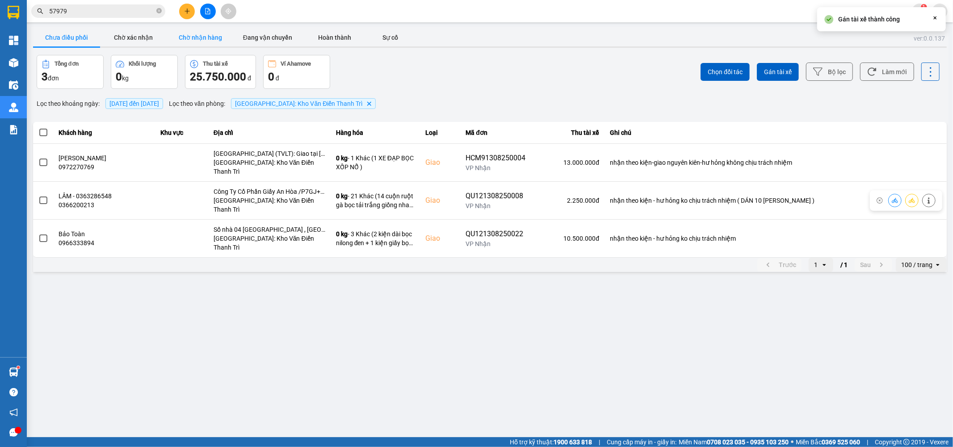
click at [190, 41] on button "Chờ nhận hàng" at bounding box center [200, 38] width 67 height 18
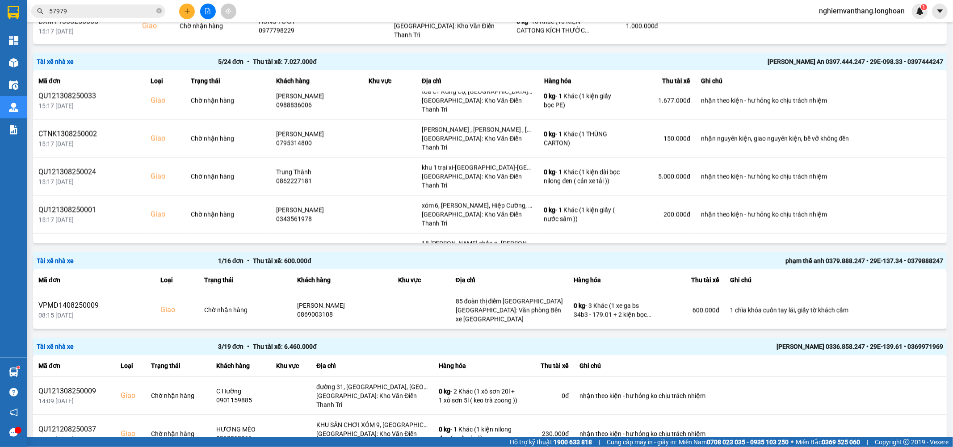
scroll to position [1502, 0]
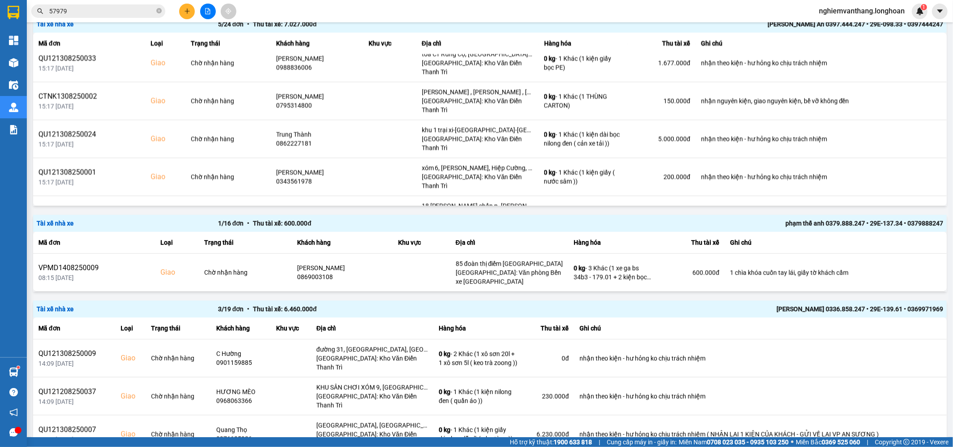
click at [80, 11] on input "57979" at bounding box center [101, 11] width 105 height 10
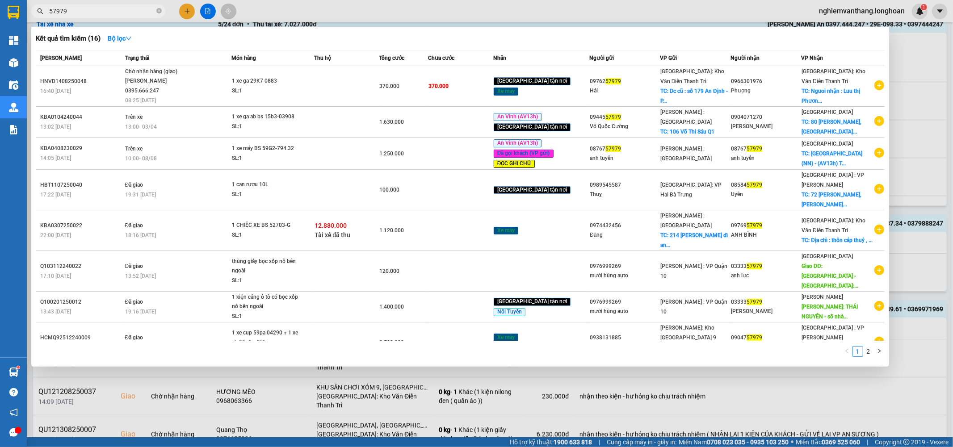
click at [80, 11] on input "57979" at bounding box center [101, 11] width 105 height 10
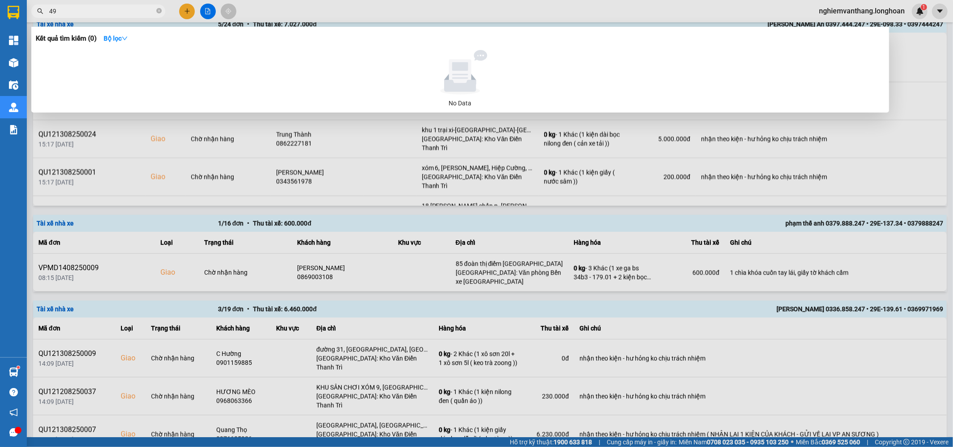
type input "4"
click at [86, 9] on input "0964947007" at bounding box center [101, 11] width 105 height 10
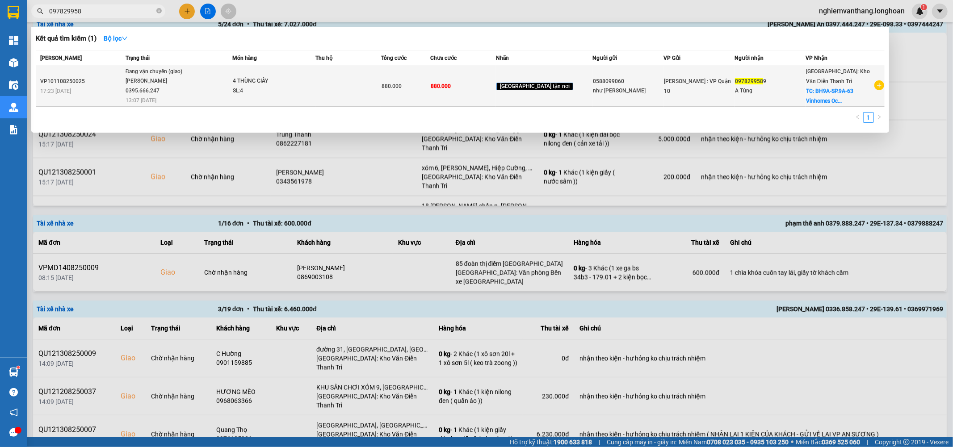
type input "097829958"
click at [199, 95] on span "Đang vận chuyển (giao) Phạm Thế Luân 0395.666.247 13:07 - 15/08" at bounding box center [179, 85] width 107 height 37
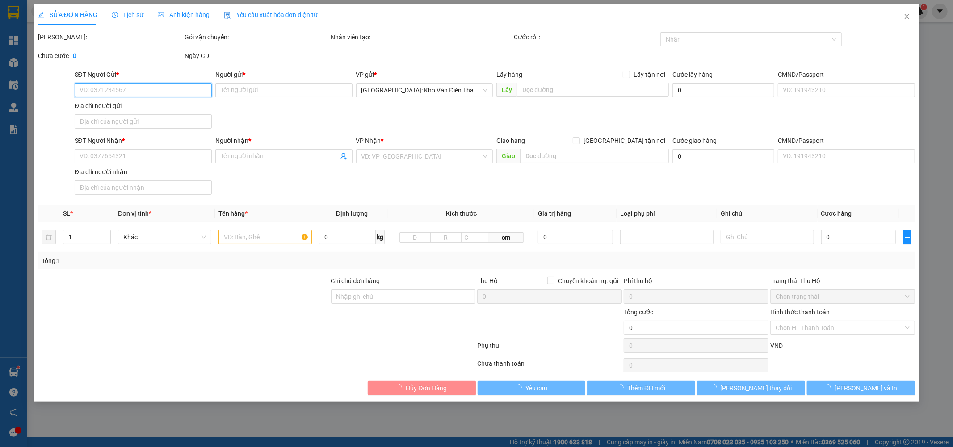
type input "0588099060"
type input "như quỳnh"
type input "0978299589"
type input "A Tùng"
checkbox input "true"
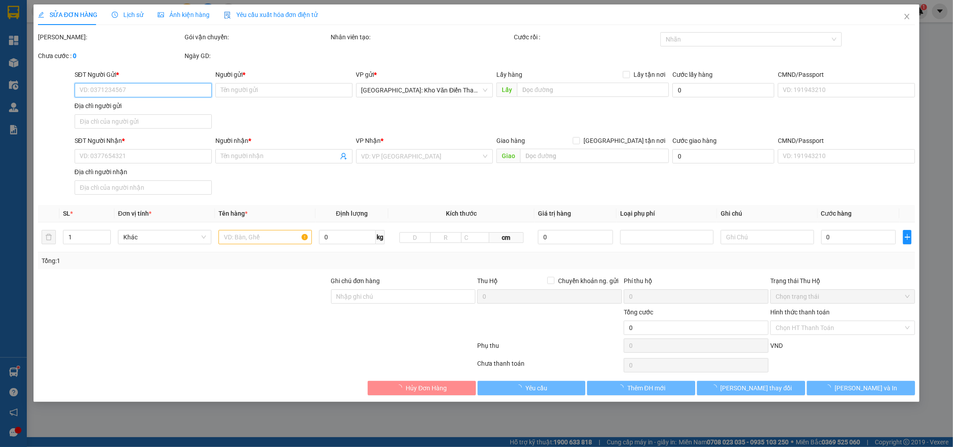
type input "BH9A-SP.9A-63 Vinhomes Ocean Park 1 - Dương Xá - Huyện Gia Lâm , Hà NộI"
type input "hàng k bao bể vỡ hư hỏng"
type input "880.000"
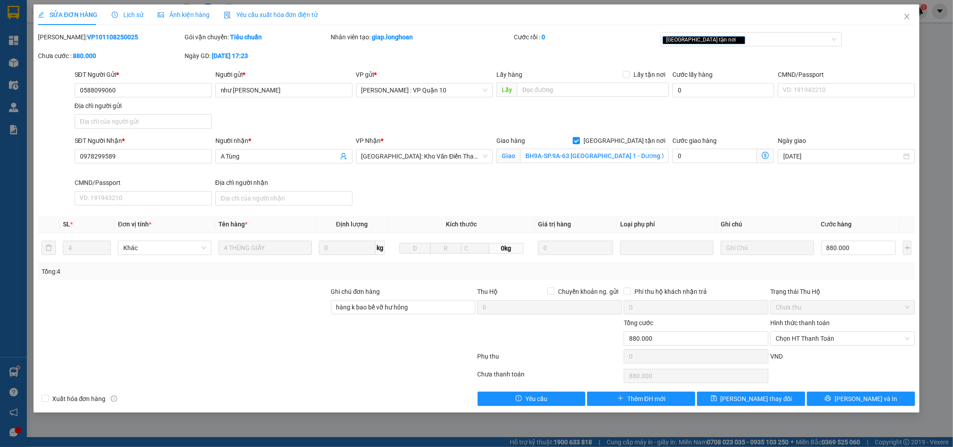
click at [131, 14] on span "Lịch sử" at bounding box center [128, 14] width 32 height 7
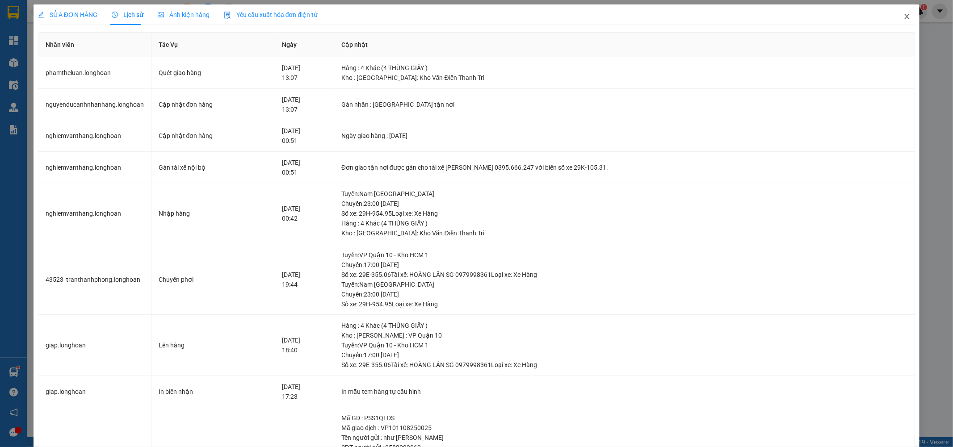
click at [904, 18] on icon "close" at bounding box center [907, 16] width 7 height 7
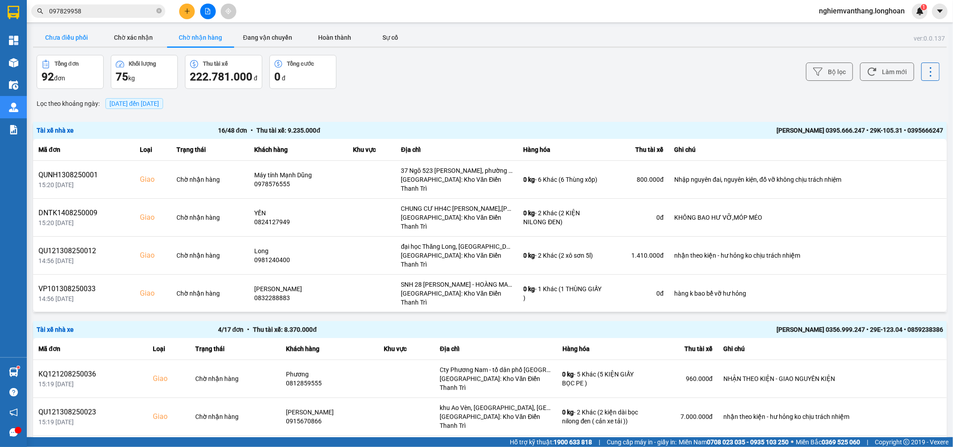
click at [75, 34] on button "Chưa điều phối" at bounding box center [66, 38] width 67 height 18
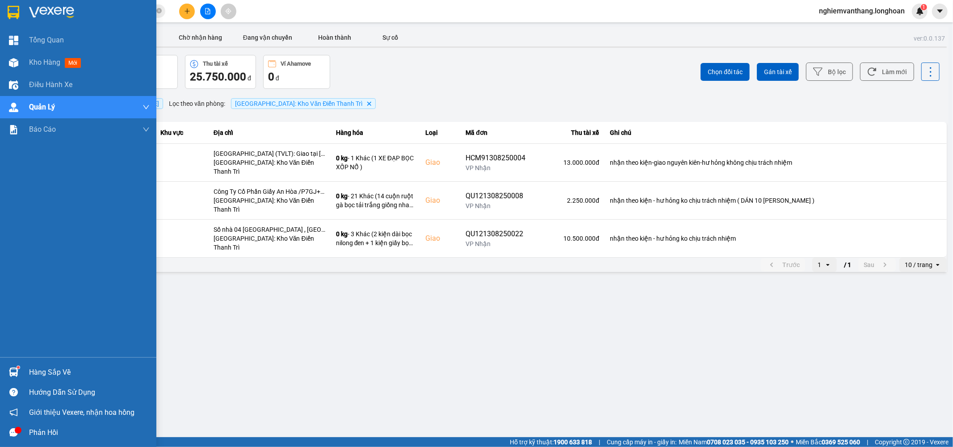
click at [9, 15] on img at bounding box center [14, 12] width 12 height 13
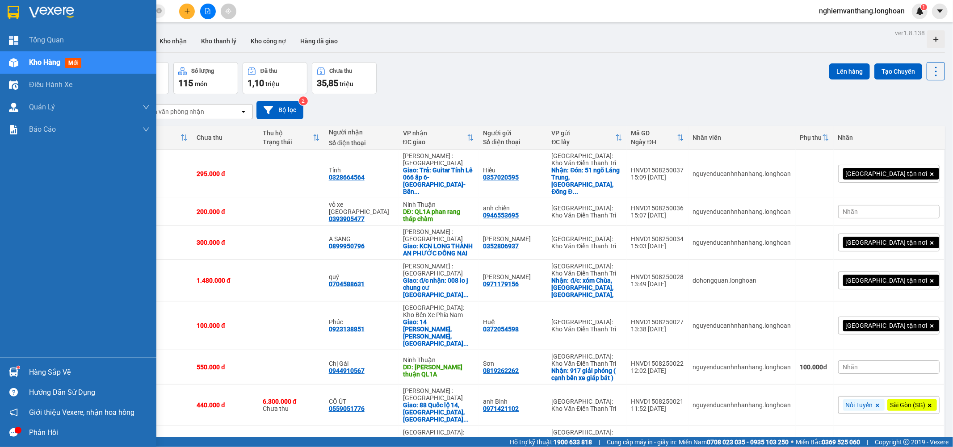
drag, startPoint x: 9, startPoint y: 198, endPoint x: 14, endPoint y: 198, distance: 4.9
click at [9, 198] on div "Tổng Quan Kho hàng mới Điều hành xe Quản Lý Quản lý thu hộ Quản lý chuyến Quản …" at bounding box center [78, 193] width 156 height 329
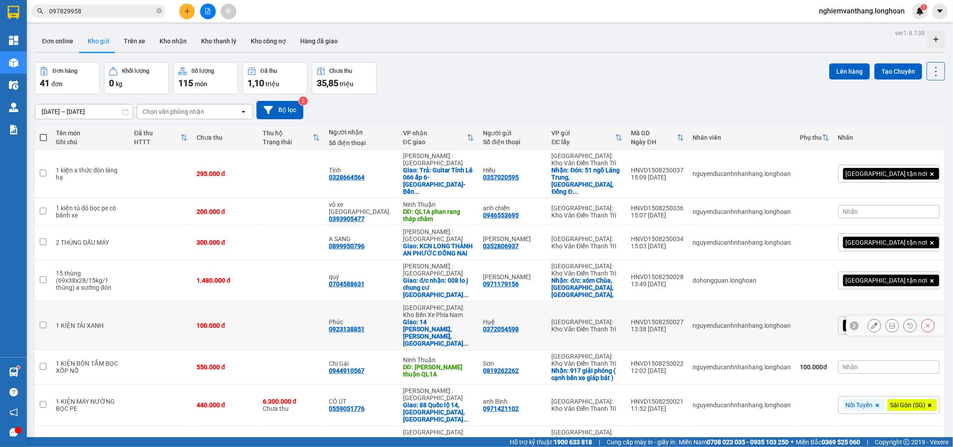
scroll to position [97, 0]
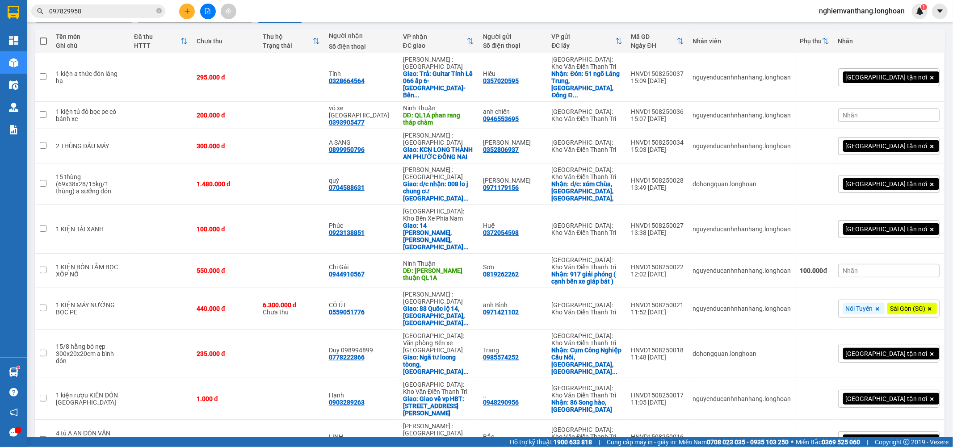
click at [902, 396] on span "100 / trang" at bounding box center [904, 395] width 32 height 9
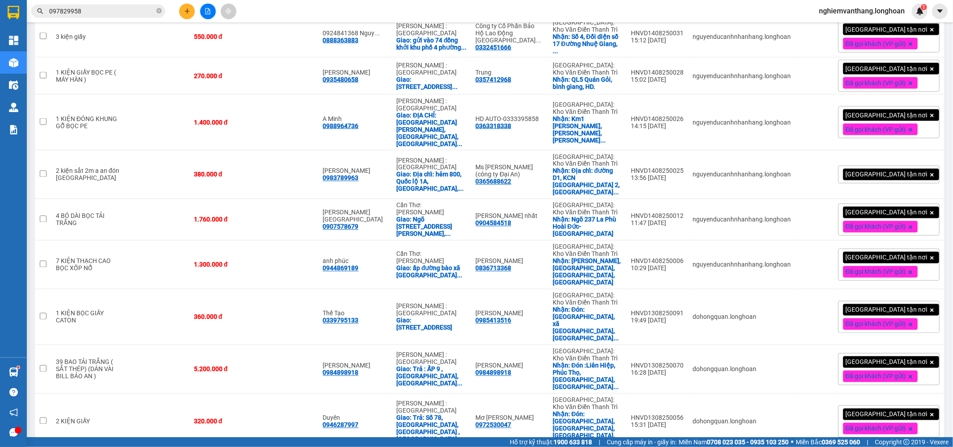
scroll to position [1308, 0]
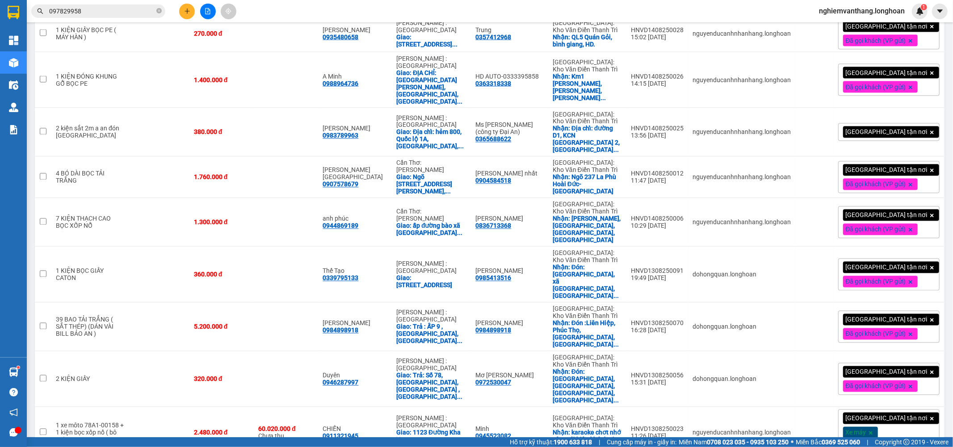
checkbox input "true"
checkbox input "false"
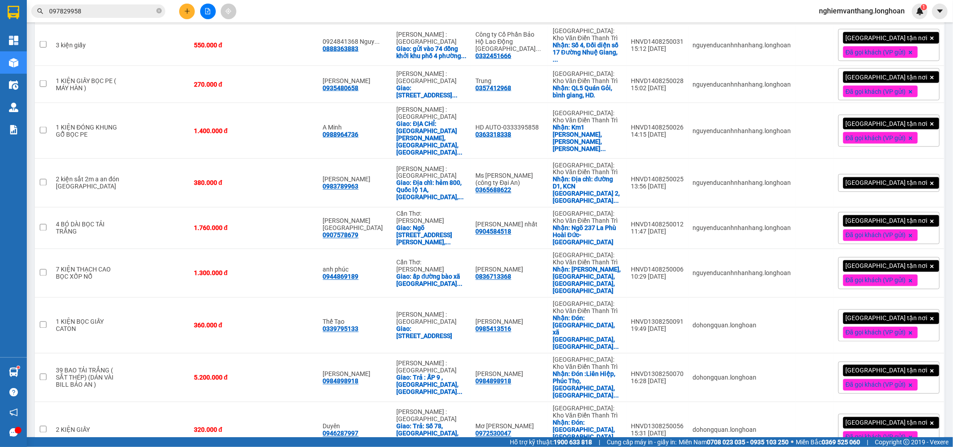
scroll to position [1209, 0]
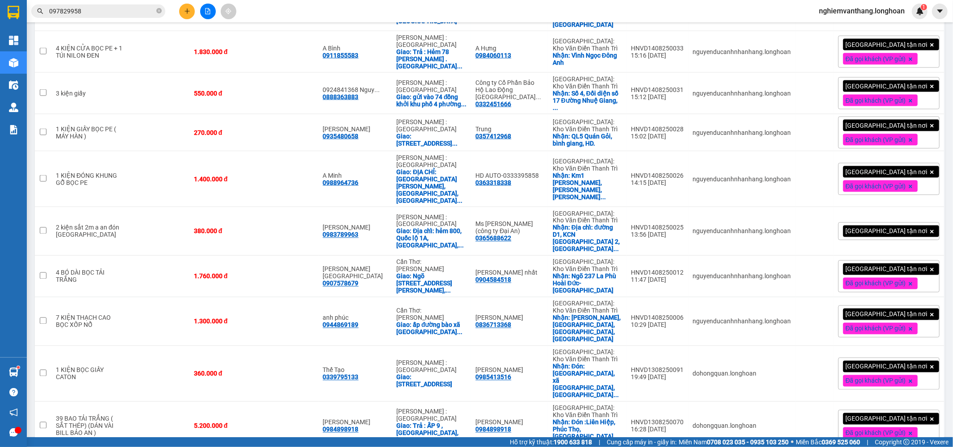
drag, startPoint x: 247, startPoint y: 292, endPoint x: 251, endPoint y: 288, distance: 5.4
checkbox input "true"
click at [249, 423] on div "5.200.000 đ" at bounding box center [221, 426] width 55 height 7
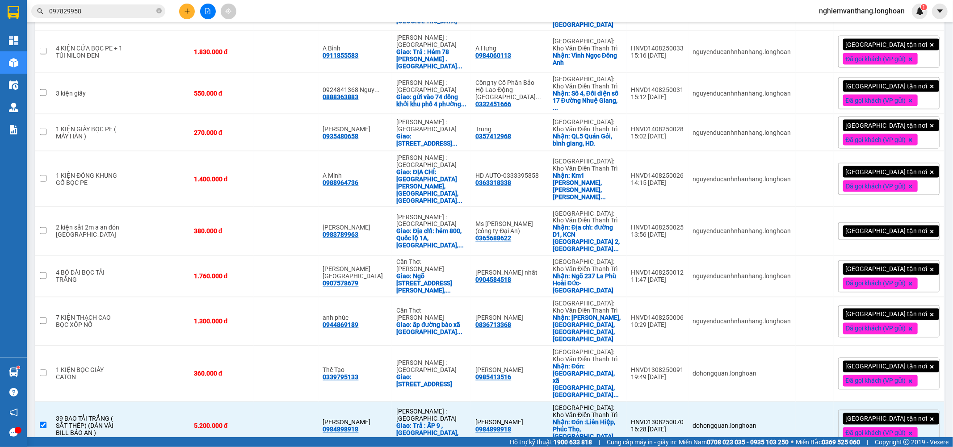
scroll to position [1159, 0]
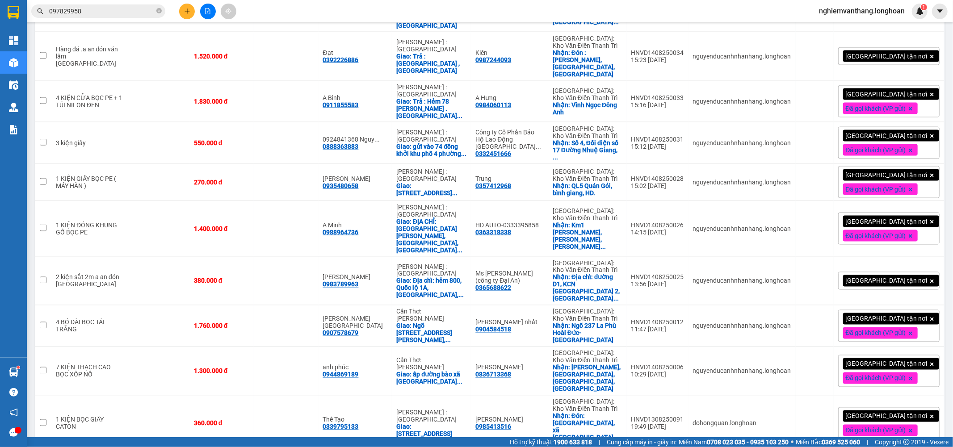
checkbox input "false"
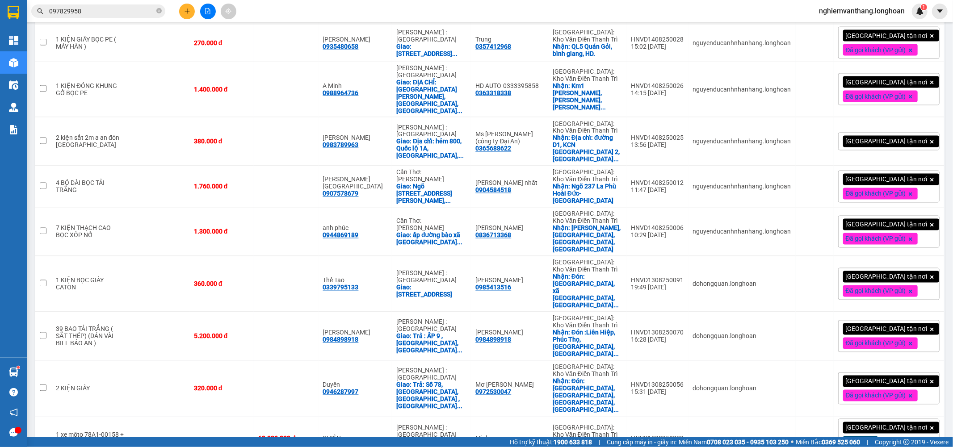
scroll to position [1308, 0]
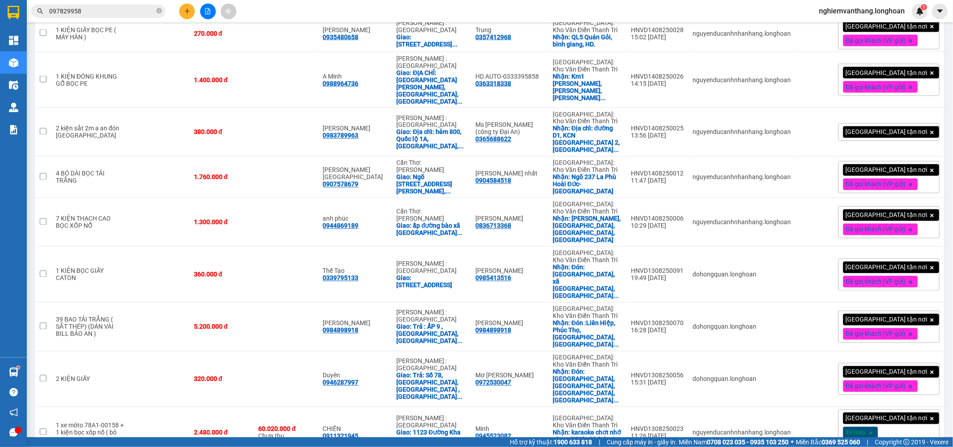
checkbox input "false"
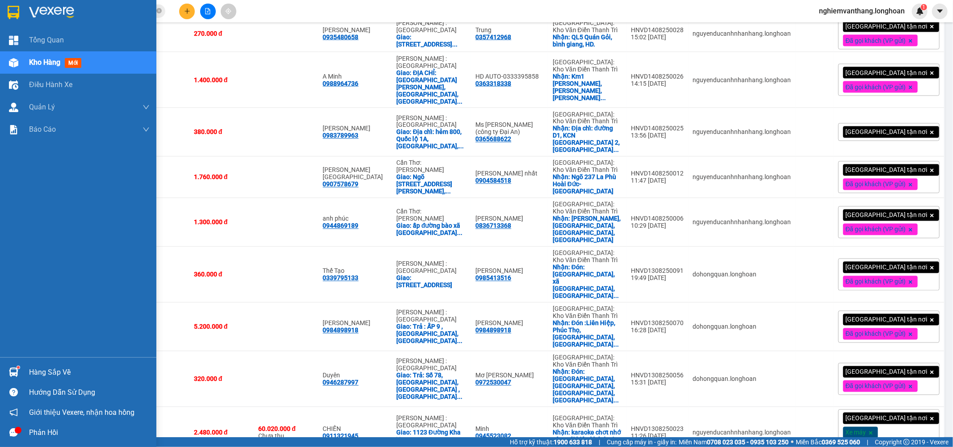
click at [0, 177] on div "Tổng Quan Kho hàng mới Điều hành xe Quản Lý Quản lý thu hộ Quản lý chuyến Quản …" at bounding box center [78, 193] width 156 height 329
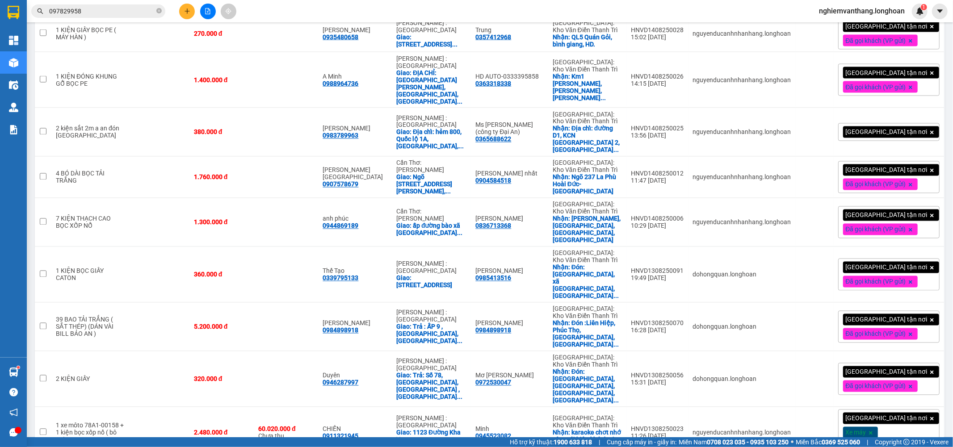
click at [89, 9] on input "097829958" at bounding box center [101, 11] width 105 height 10
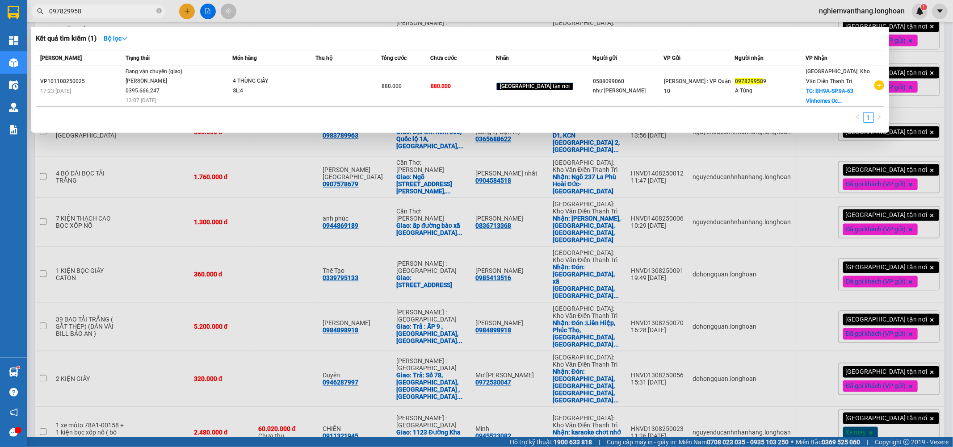
click at [481, 243] on div at bounding box center [476, 223] width 953 height 447
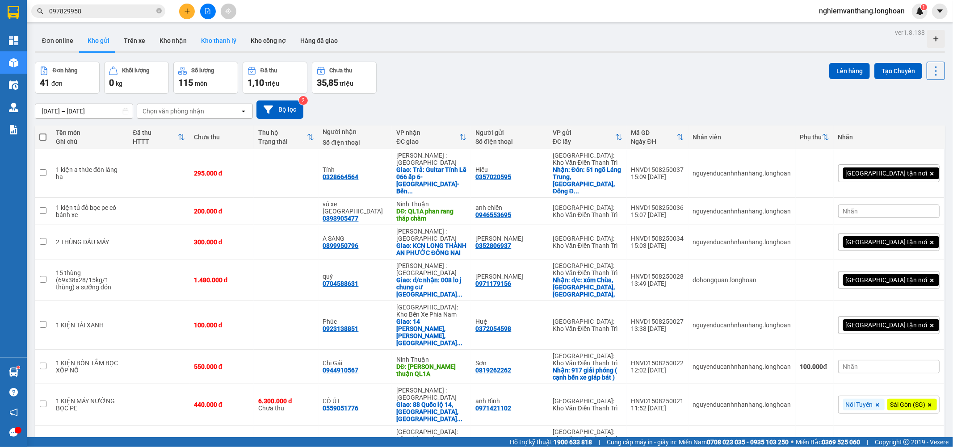
scroll to position [0, 0]
click at [208, 10] on icon "file-add" at bounding box center [208, 11] width 5 height 6
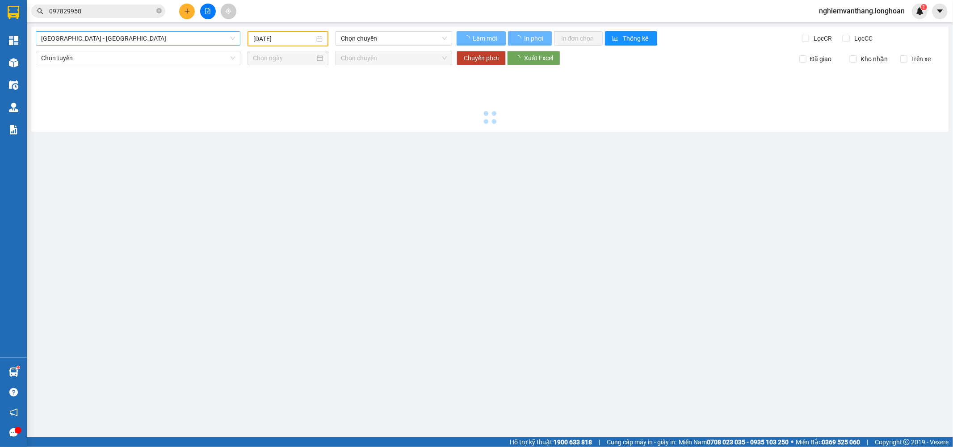
type input "[DATE]"
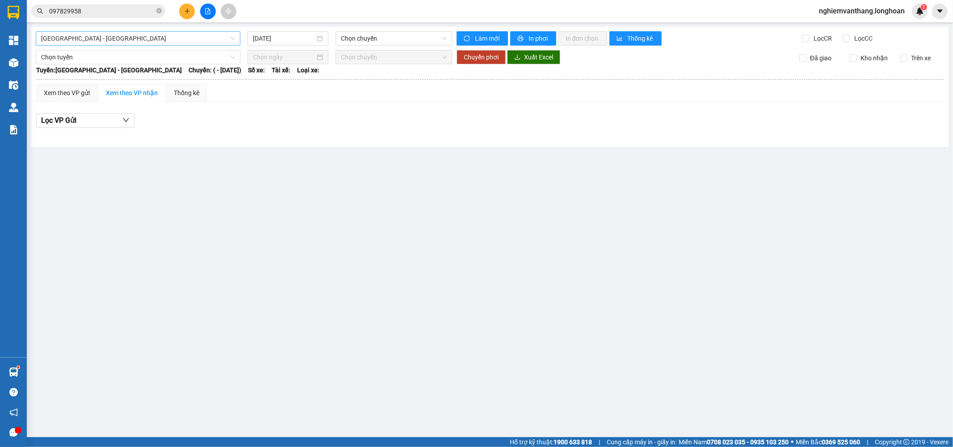
click at [142, 42] on span "[GEOGRAPHIC_DATA] - [GEOGRAPHIC_DATA]" at bounding box center [138, 38] width 194 height 13
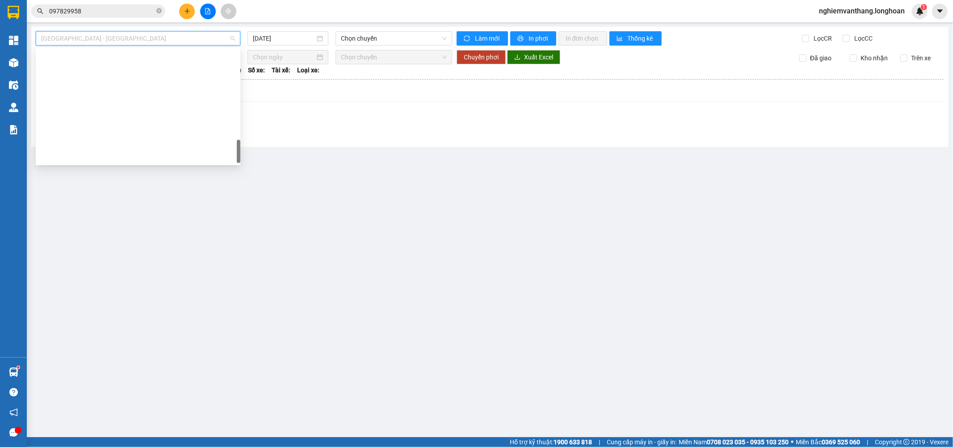
scroll to position [583, 0]
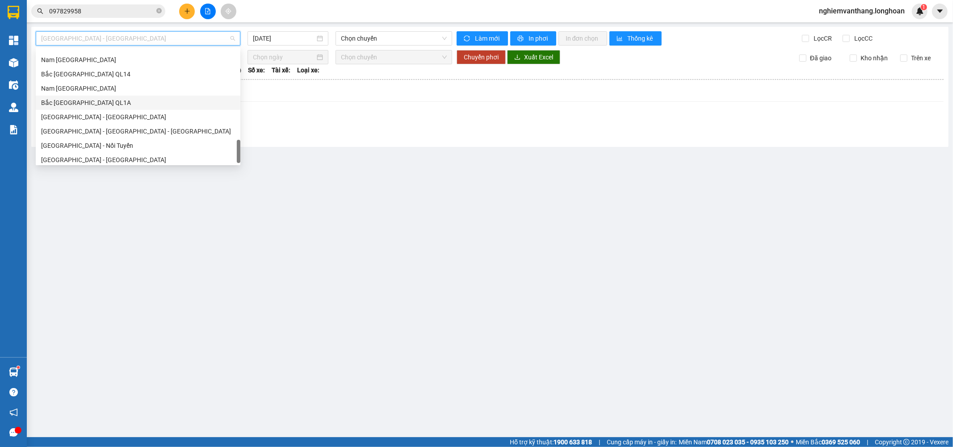
click at [104, 103] on div "Bắc [GEOGRAPHIC_DATA] QL1A" at bounding box center [138, 103] width 194 height 10
type input "[DATE]"
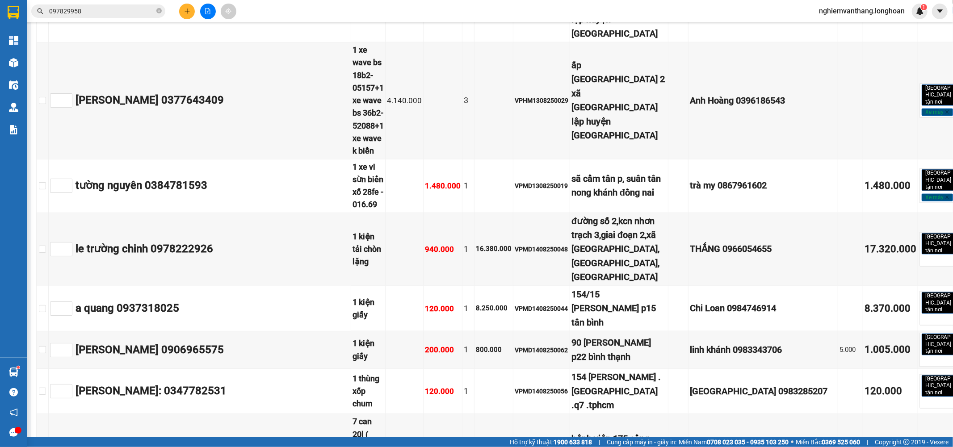
scroll to position [1043, 0]
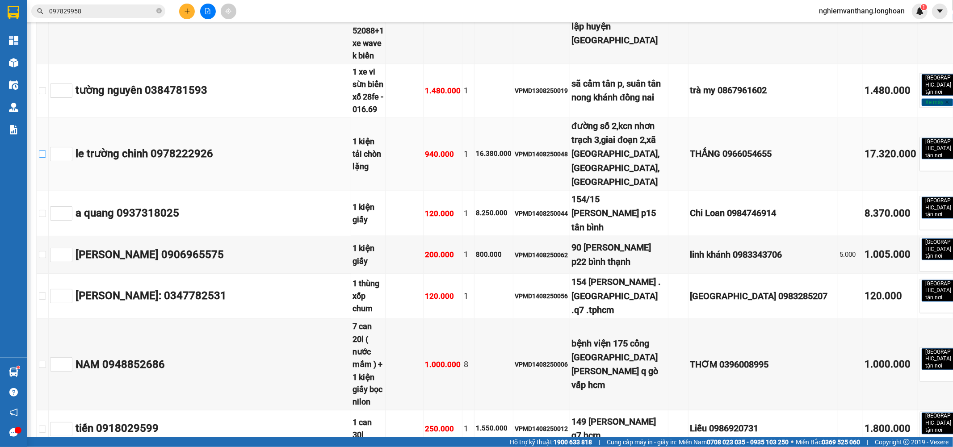
drag, startPoint x: 45, startPoint y: 162, endPoint x: 437, endPoint y: 167, distance: 392.0
click at [45, 158] on input "checkbox" at bounding box center [42, 154] width 7 height 7
checkbox input "true"
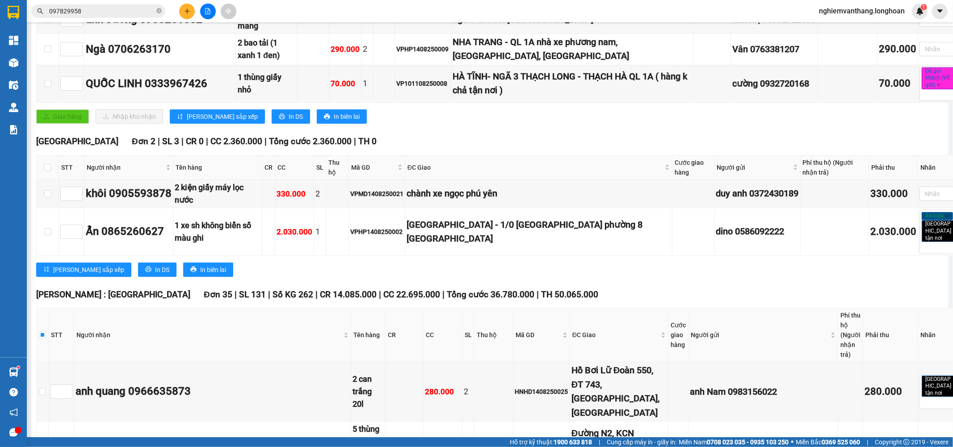
scroll to position [0, 0]
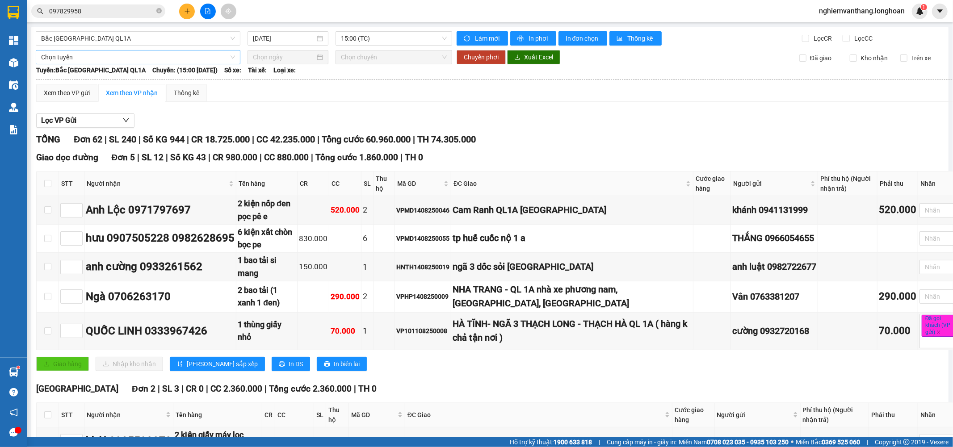
click at [82, 56] on span "Chọn tuyến" at bounding box center [138, 57] width 194 height 13
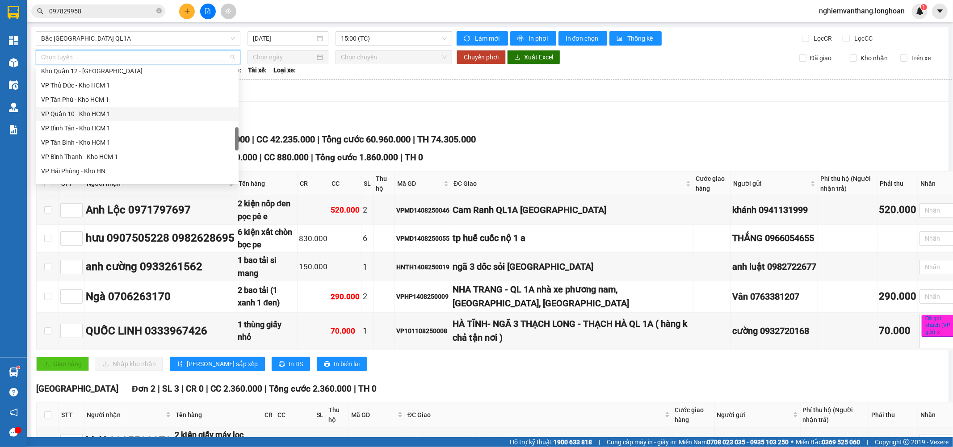
scroll to position [586, 0]
drag, startPoint x: 105, startPoint y: 117, endPoint x: 228, endPoint y: 99, distance: 124.3
click at [105, 117] on div "Bắc [GEOGRAPHIC_DATA] QL1A" at bounding box center [137, 118] width 192 height 10
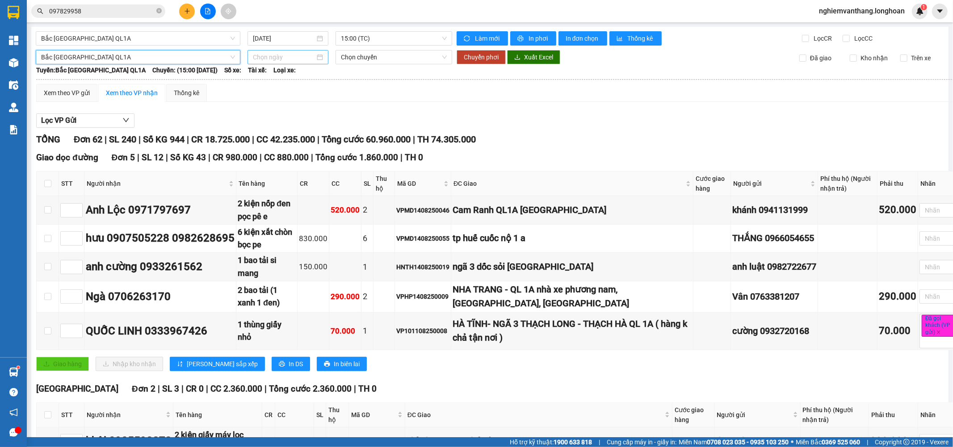
click at [283, 64] on div at bounding box center [288, 57] width 81 height 14
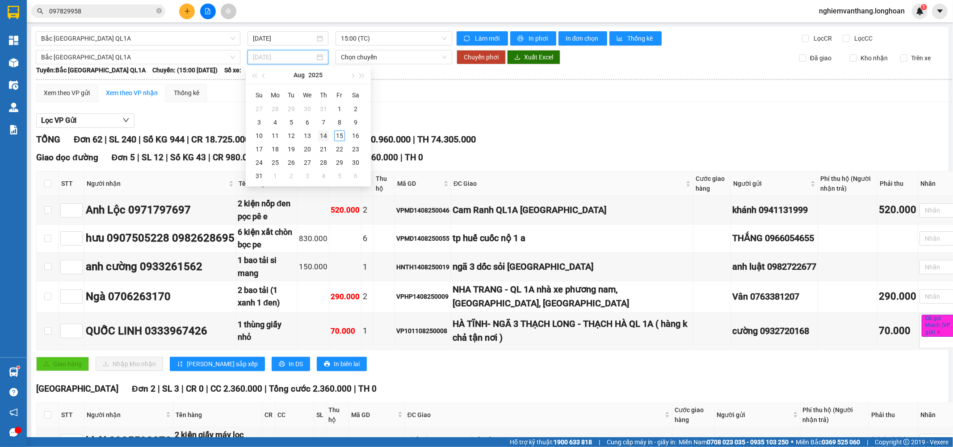
type input "14/08/2025"
drag, startPoint x: 322, startPoint y: 136, endPoint x: 396, endPoint y: 99, distance: 82.6
click at [322, 136] on div "14" at bounding box center [323, 136] width 11 height 11
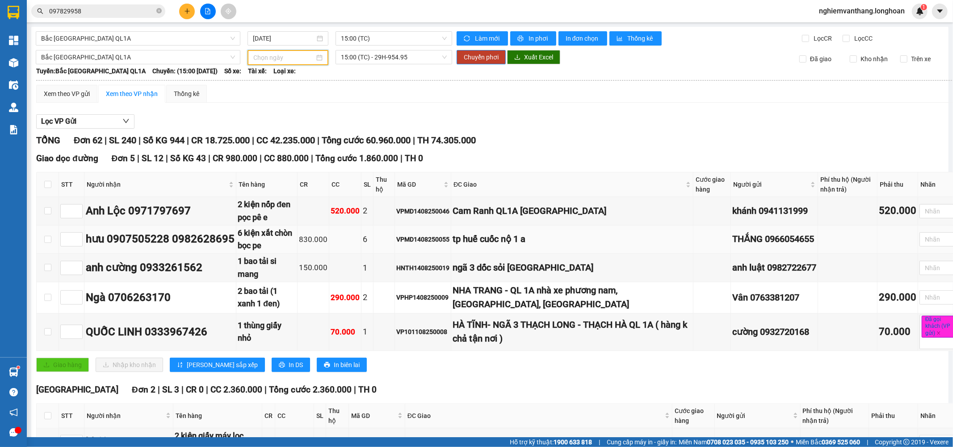
type input "14/08/2025"
click at [352, 60] on span "15:00 (TC) - 29H-954.95" at bounding box center [393, 57] width 105 height 13
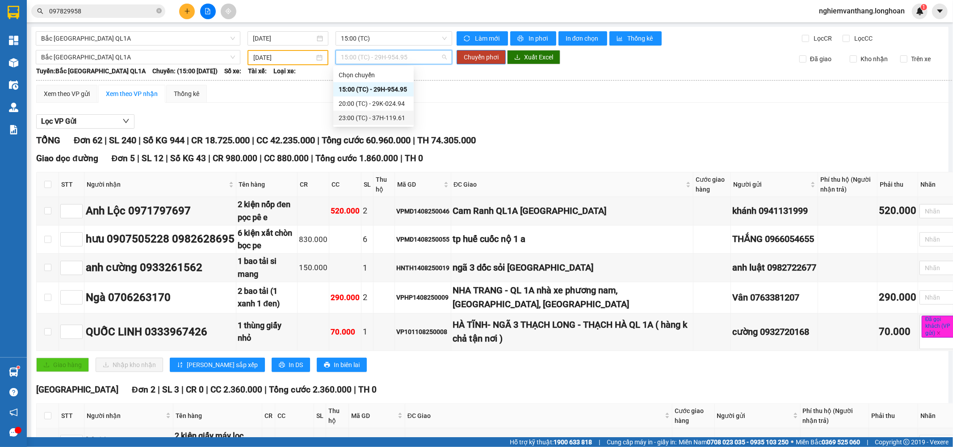
click at [364, 126] on body "Kết quả tìm kiếm ( 1 ) Bộ lọc Mã ĐH Trạng thái Món hàng Thu hộ Tổng cước Chưa c…" at bounding box center [476, 223] width 953 height 447
click at [392, 59] on span "15:00 (TC) - 29H-954.95" at bounding box center [393, 57] width 105 height 13
drag, startPoint x: 387, startPoint y: 115, endPoint x: 468, endPoint y: 97, distance: 83.7
click at [387, 115] on div "23:00 (TC) - 37H-119.61" at bounding box center [374, 118] width 70 height 10
click at [485, 55] on span "Chuyển phơi" at bounding box center [481, 57] width 35 height 10
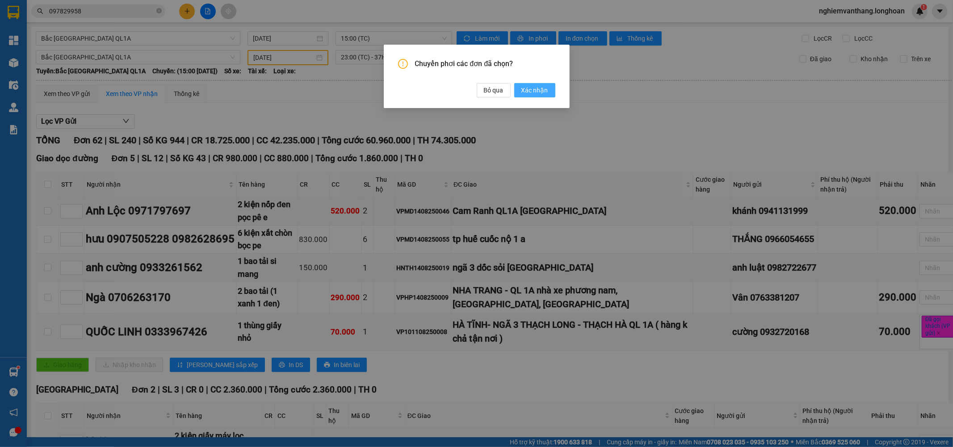
click at [523, 90] on span "Xác nhận" at bounding box center [535, 90] width 27 height 10
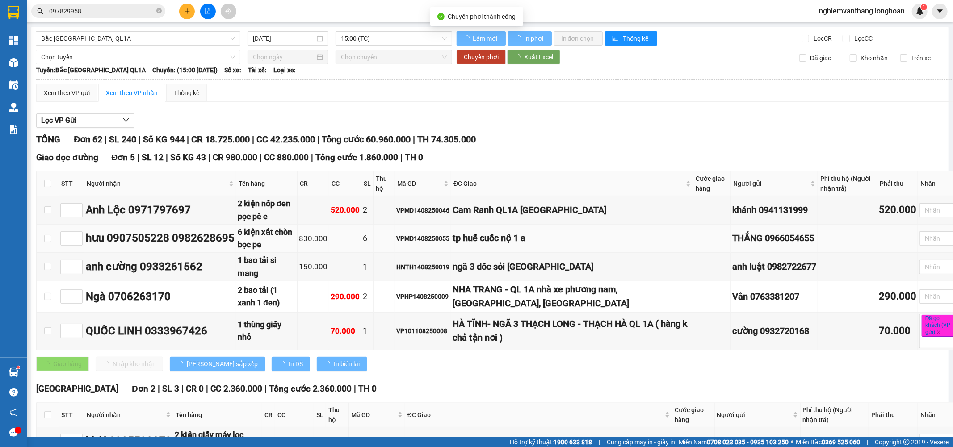
checkbox input "false"
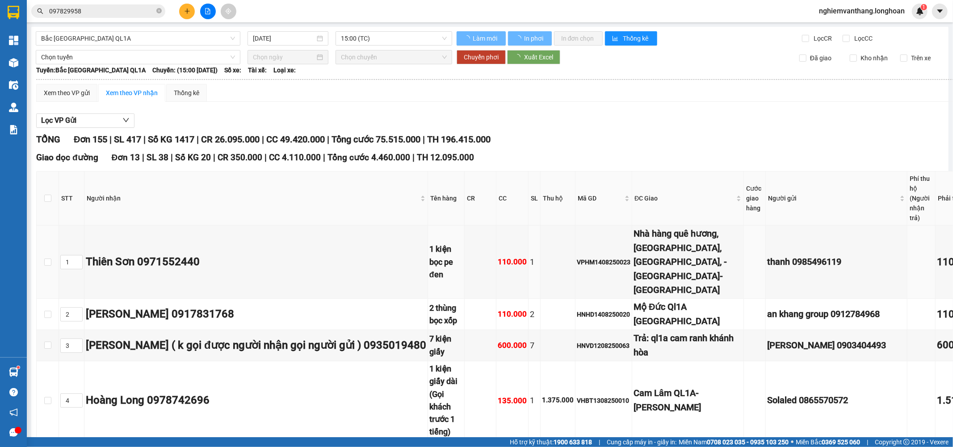
click at [328, 447] on div "Hỗ trợ kỹ thuật: 1900 633 818 | Cung cấp máy in - giấy in: Miền Nam 0708 023 03…" at bounding box center [474, 443] width 949 height 10
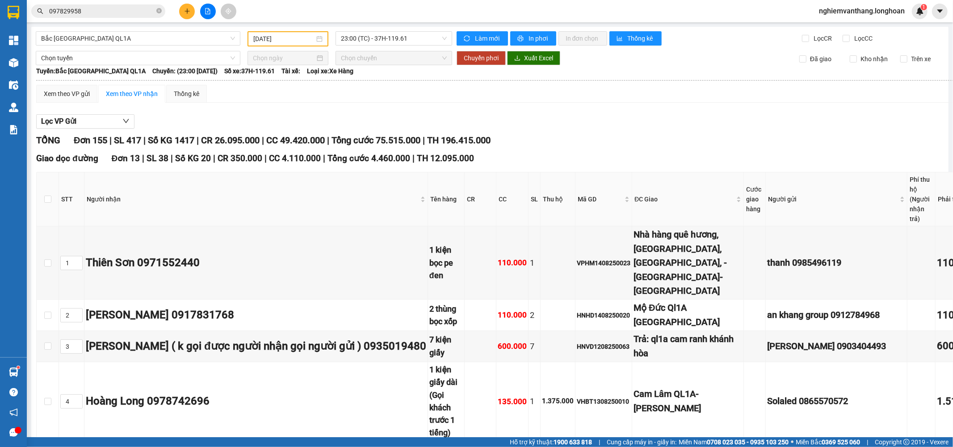
type input "14/08/2025"
click at [99, 38] on span "Bắc Trung Nam QL1A" at bounding box center [138, 38] width 194 height 13
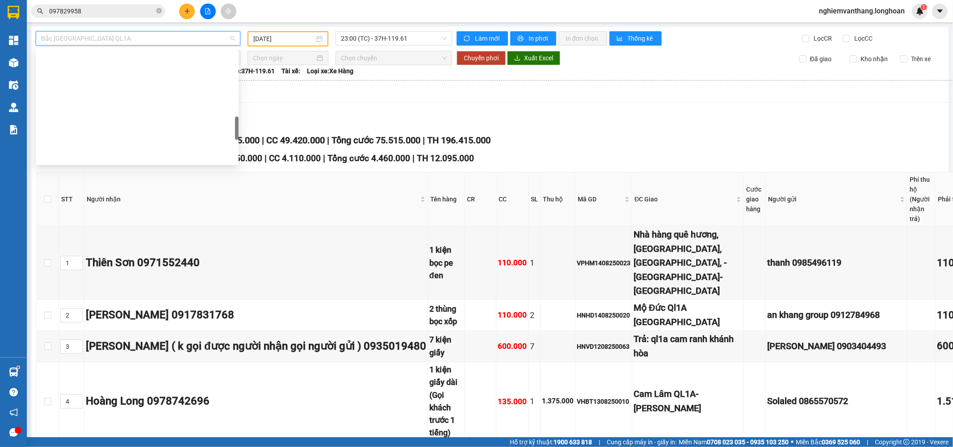
scroll to position [384, 0]
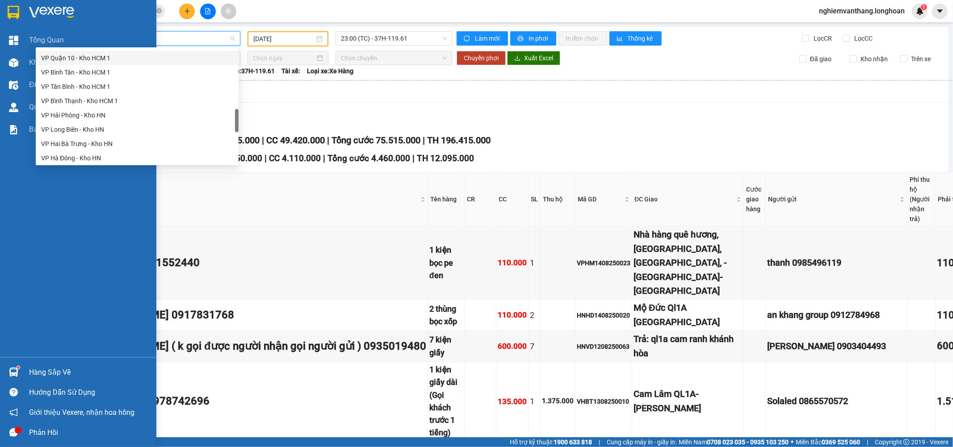
click at [3, 8] on div at bounding box center [78, 14] width 156 height 29
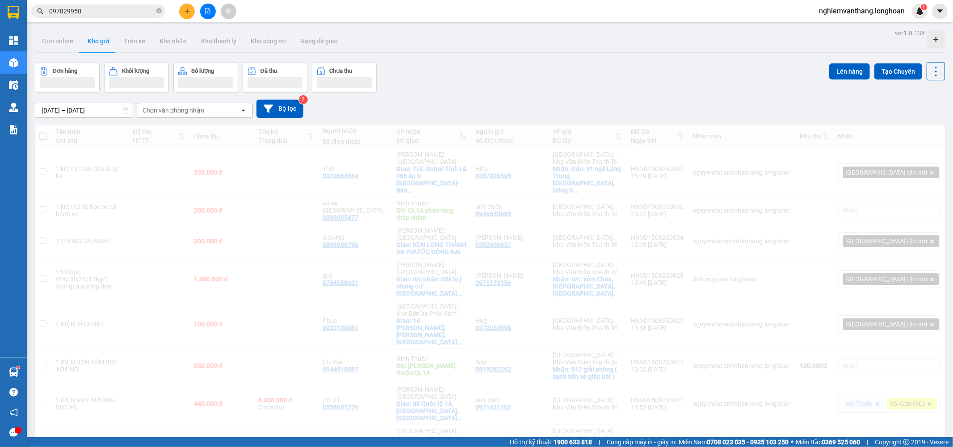
click at [885, 68] on button "Tạo Chuyến" at bounding box center [899, 71] width 48 height 16
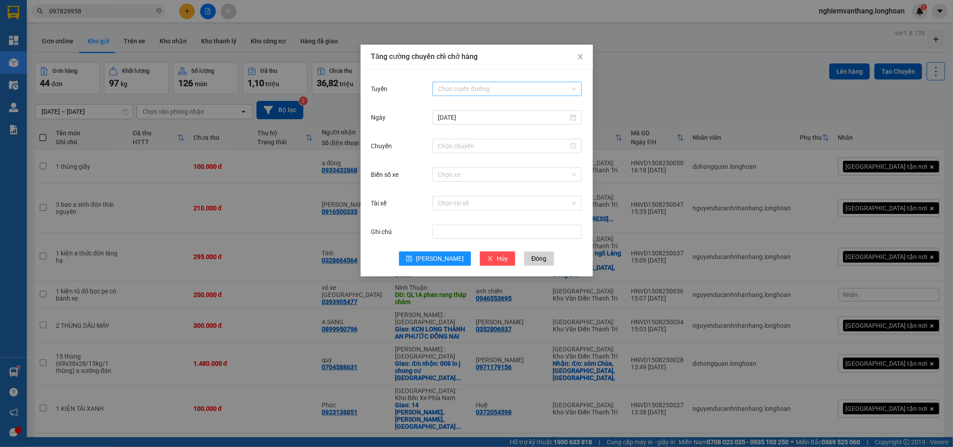
drag, startPoint x: 476, startPoint y: 88, endPoint x: 481, endPoint y: 94, distance: 8.6
click at [478, 87] on input "Tuyến" at bounding box center [504, 88] width 132 height 13
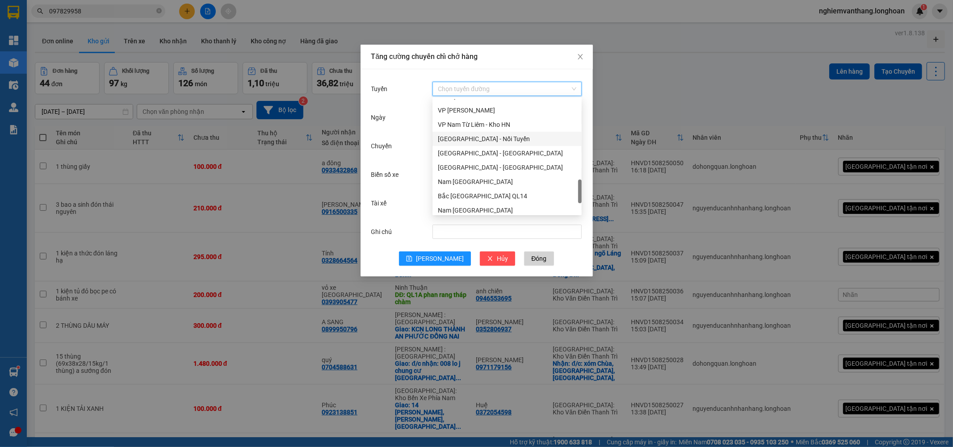
scroll to position [572, 0]
drag, startPoint x: 496, startPoint y: 150, endPoint x: 548, endPoint y: 148, distance: 51.4
click at [497, 150] on div "Bắc Trung Nam QL1A" at bounding box center [507, 149] width 139 height 10
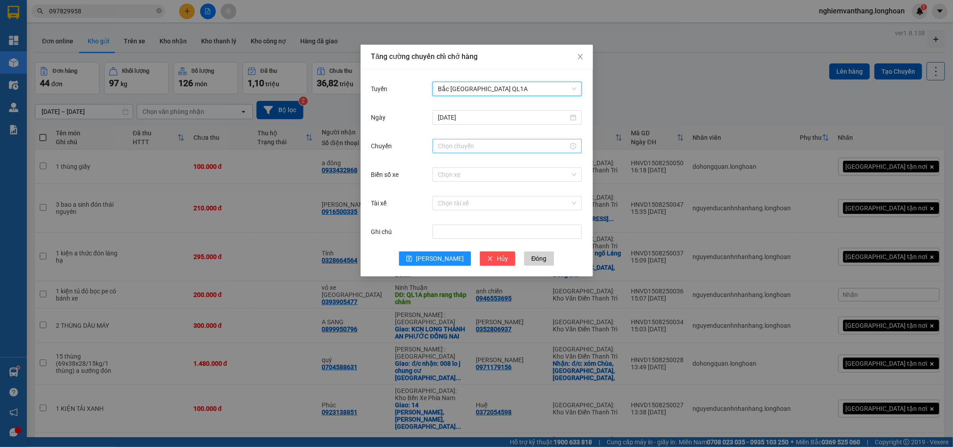
click at [466, 151] on div at bounding box center [507, 146] width 149 height 14
click at [444, 251] on div "23" at bounding box center [445, 252] width 25 height 13
type input "23:00"
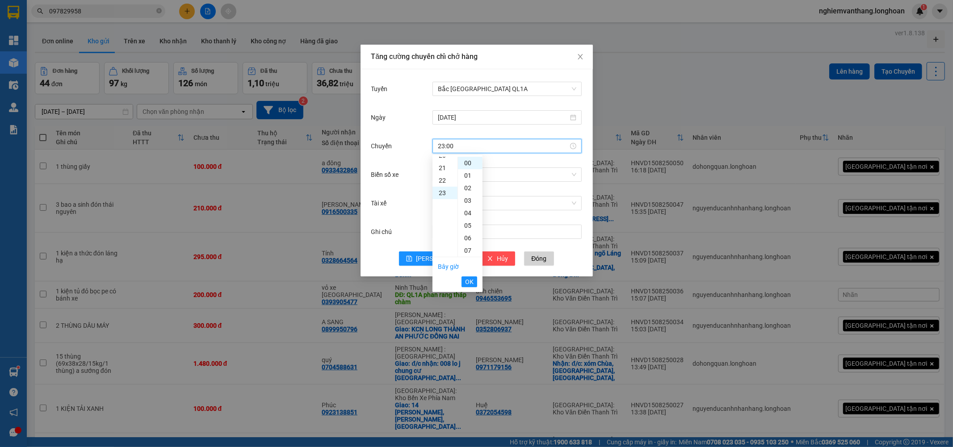
scroll to position [287, 0]
click at [468, 282] on span "OK" at bounding box center [469, 282] width 8 height 10
click at [472, 174] on input "Biển số xe" at bounding box center [504, 174] width 132 height 13
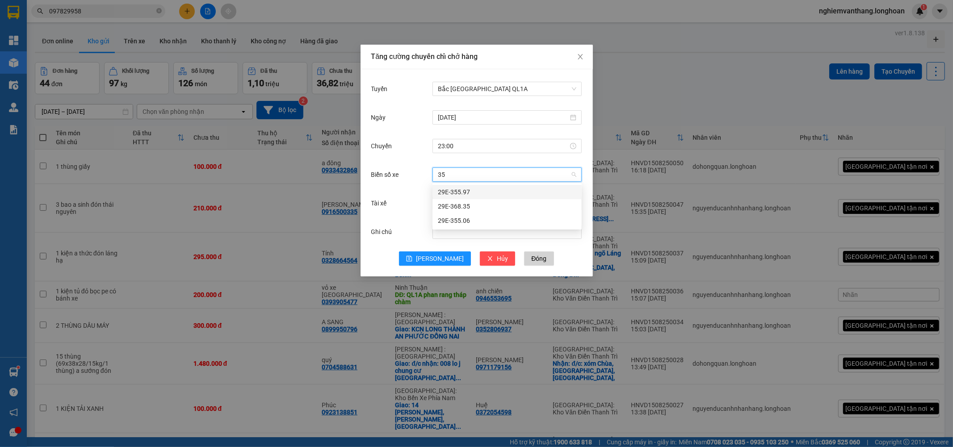
type input "35"
click at [523, 160] on div "Chuyến 23:00" at bounding box center [476, 151] width 211 height 29
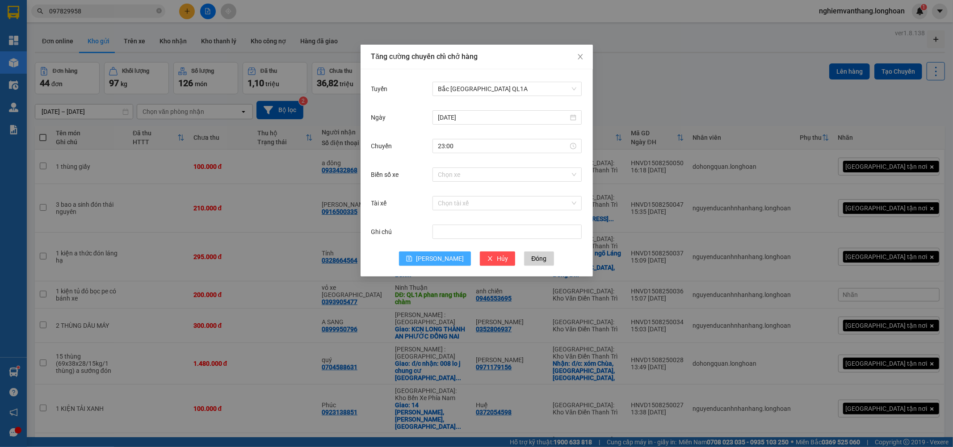
click at [437, 257] on span "[PERSON_NAME]" at bounding box center [440, 259] width 48 height 10
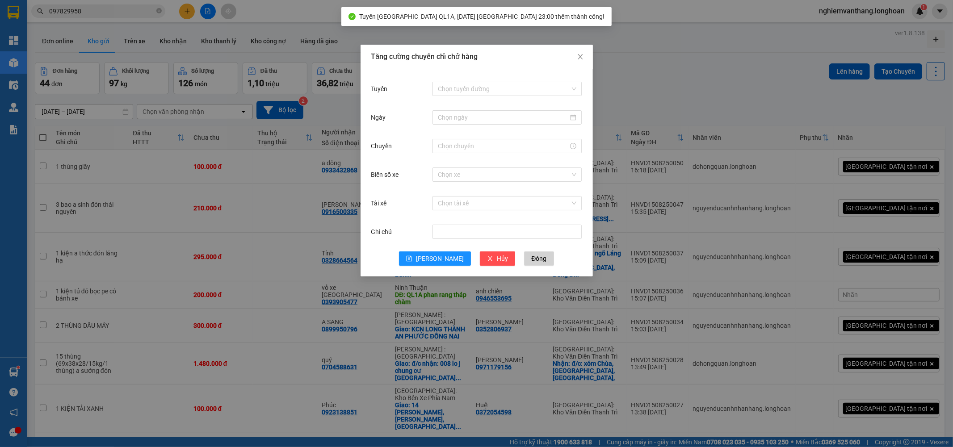
click at [673, 107] on div "Tăng cường chuyến chỉ chở hàng Tuyến Chọn tuyến đường Ngày Chuyến Biển số xe Ch…" at bounding box center [476, 223] width 953 height 447
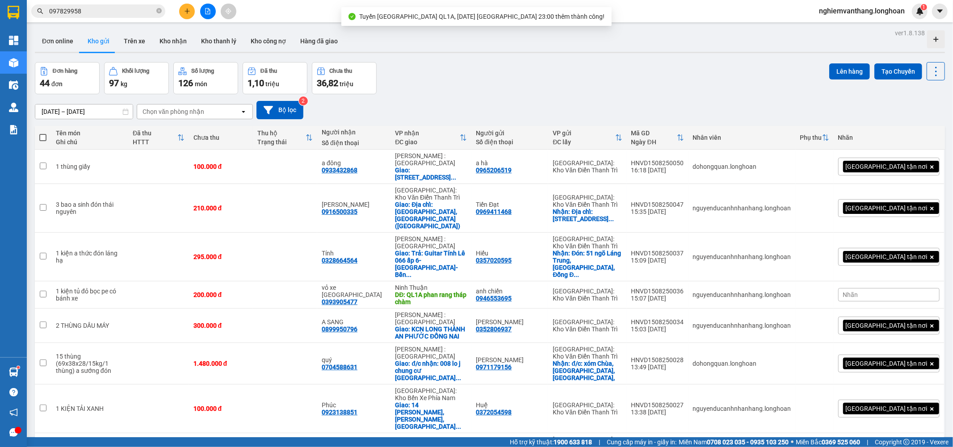
click at [205, 12] on icon "file-add" at bounding box center [208, 11] width 6 height 6
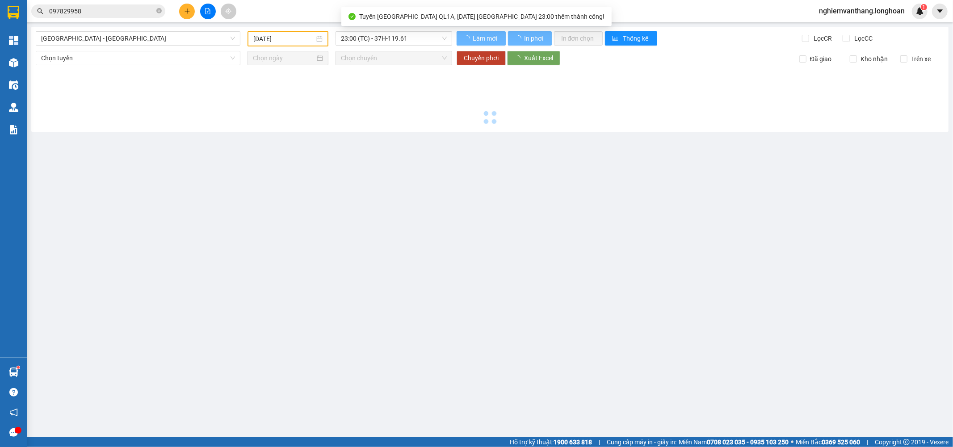
type input "15/08/2025"
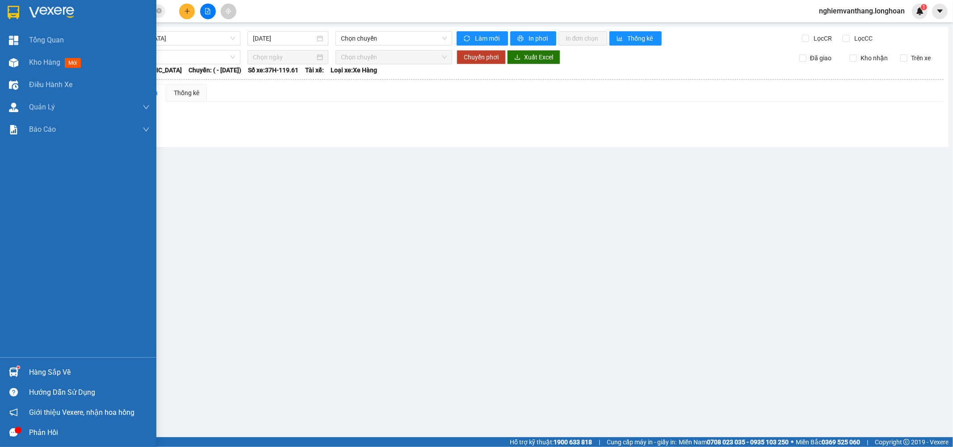
click at [13, 6] on img at bounding box center [14, 12] width 12 height 13
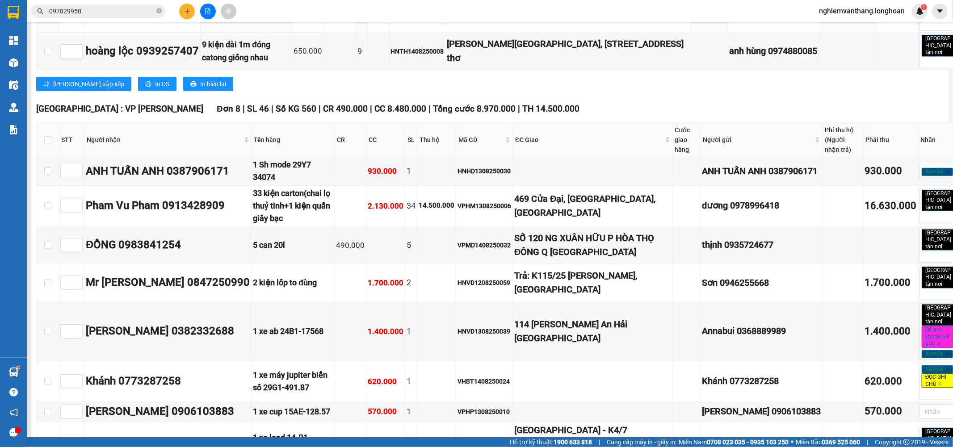
scroll to position [3377, 0]
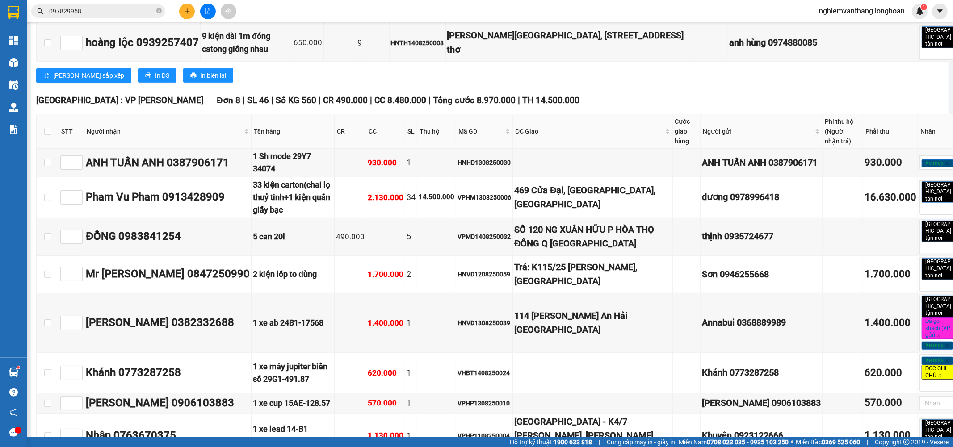
click at [105, 6] on input "097829958" at bounding box center [101, 11] width 105 height 10
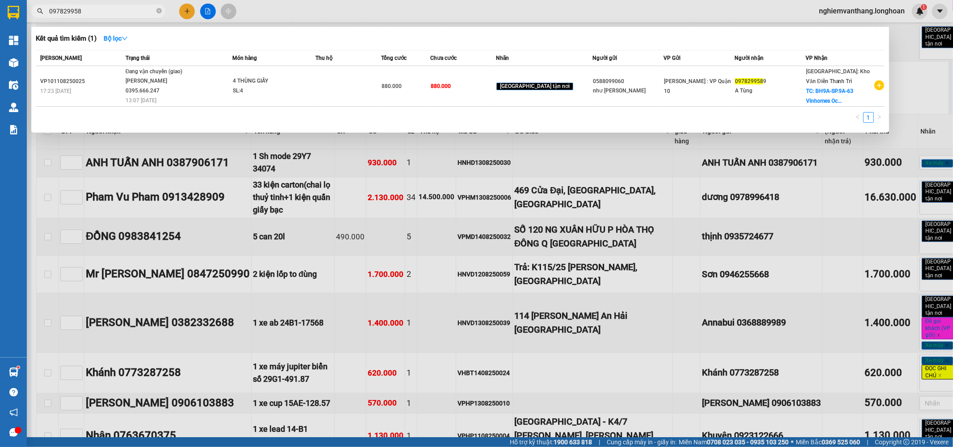
click at [105, 6] on input "097829958" at bounding box center [101, 11] width 105 height 10
click at [88, 6] on input "097829958" at bounding box center [101, 11] width 105 height 10
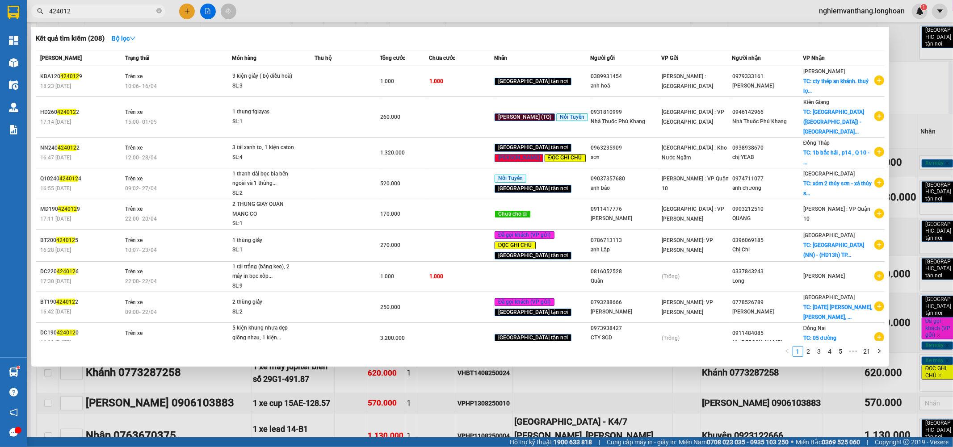
click at [66, 6] on input "424012" at bounding box center [101, 11] width 105 height 10
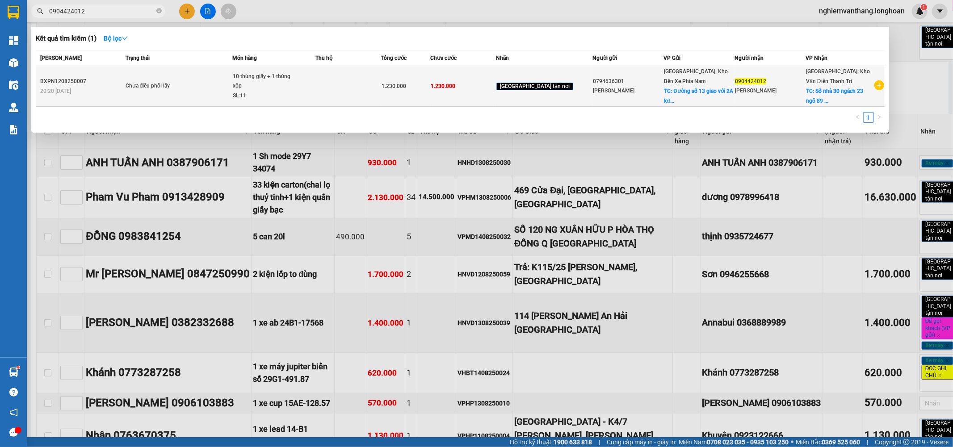
type input "0904424012"
click at [231, 89] on span "Chưa điều phối lấy" at bounding box center [179, 86] width 107 height 10
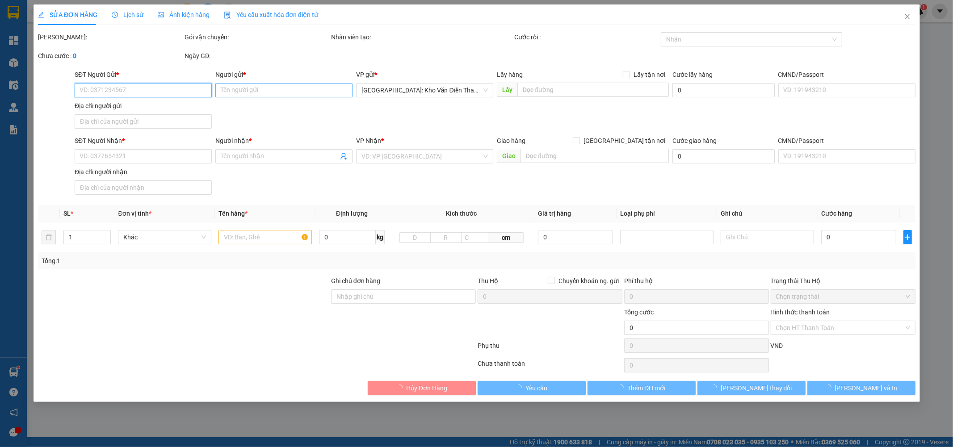
type input "0794636301"
type input "[PERSON_NAME]"
checkbox input "true"
type input "Đường số 13 giao với 2A kđt hà quang 2, nha trang"
type input "0904424012"
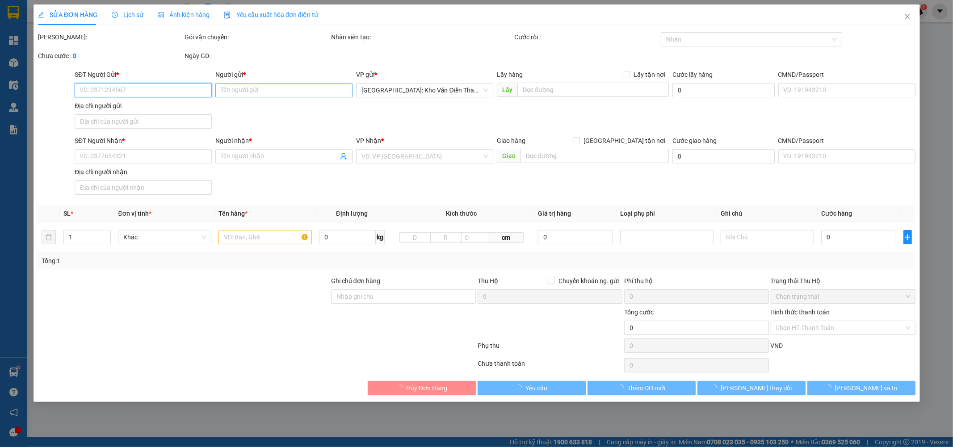
type input "[PERSON_NAME]"
checkbox input "true"
type input "Số nhà 30 ngách 23 ngõ 89 lạc long quân , tây hồ, hà nội"
type input "nhận theo kiện,giao nguyên kiện,hư vỡ không chịu trách nhiệm"
type input "1.230.000"
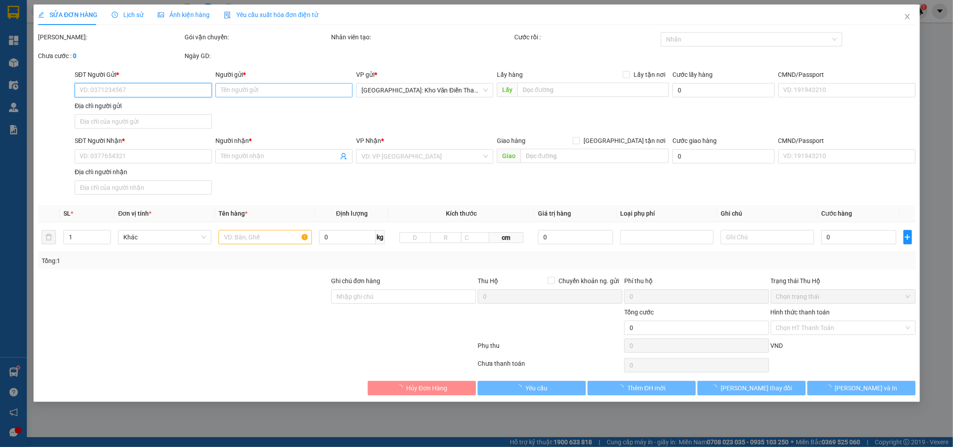
type input "1.230.000"
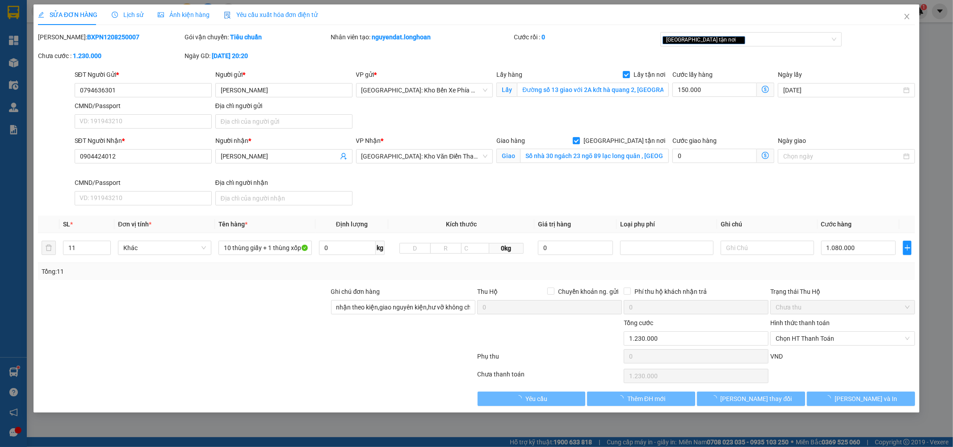
click at [132, 12] on span "Lịch sử" at bounding box center [128, 14] width 32 height 7
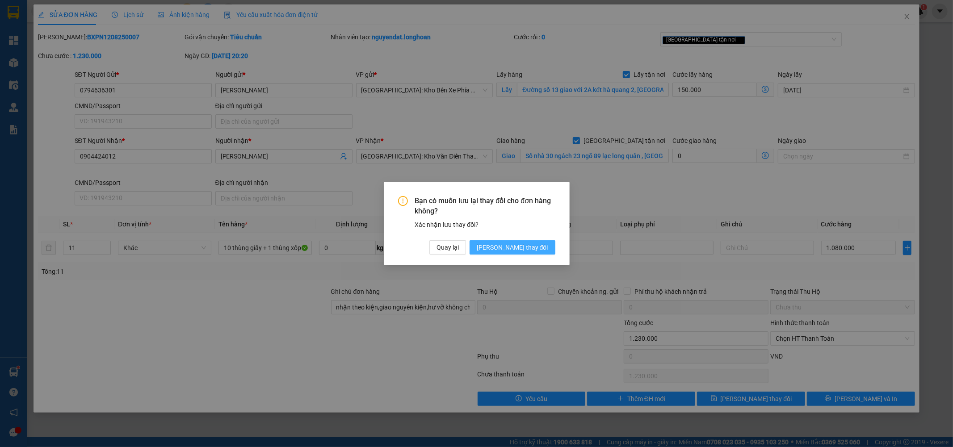
drag, startPoint x: 541, startPoint y: 243, endPoint x: 535, endPoint y: 245, distance: 6.2
click at [541, 243] on span "[PERSON_NAME] thay đổi" at bounding box center [513, 248] width 72 height 10
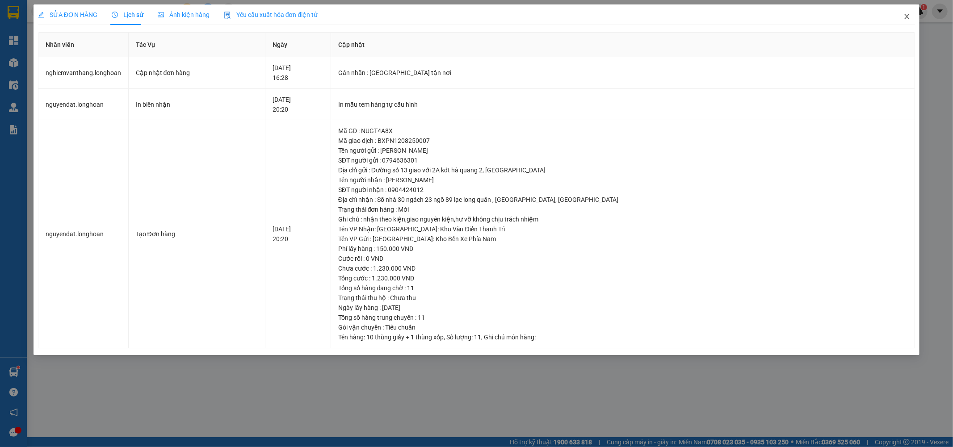
click at [908, 12] on span "Close" at bounding box center [907, 16] width 25 height 25
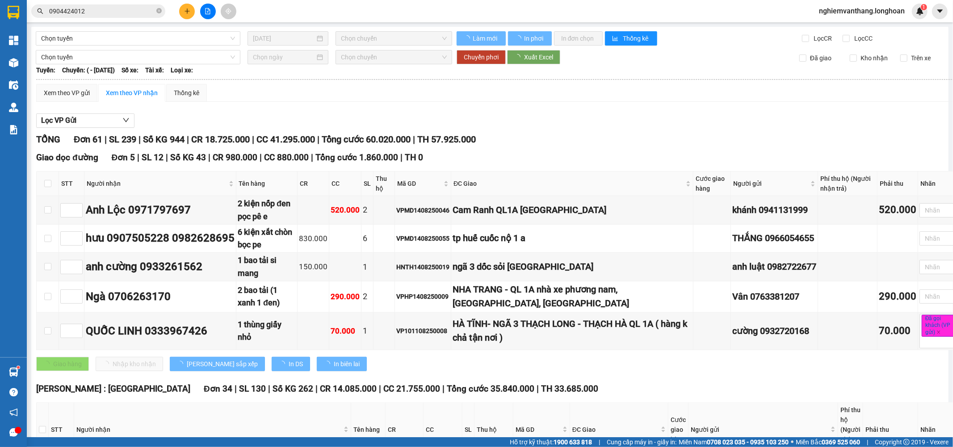
click at [104, 10] on input "0904424012" at bounding box center [101, 11] width 105 height 10
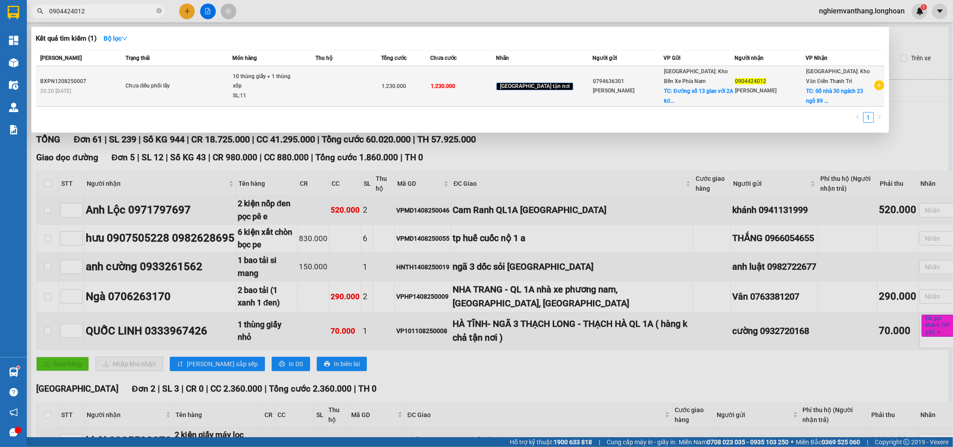
click at [300, 93] on div "SL: 11" at bounding box center [266, 96] width 67 height 10
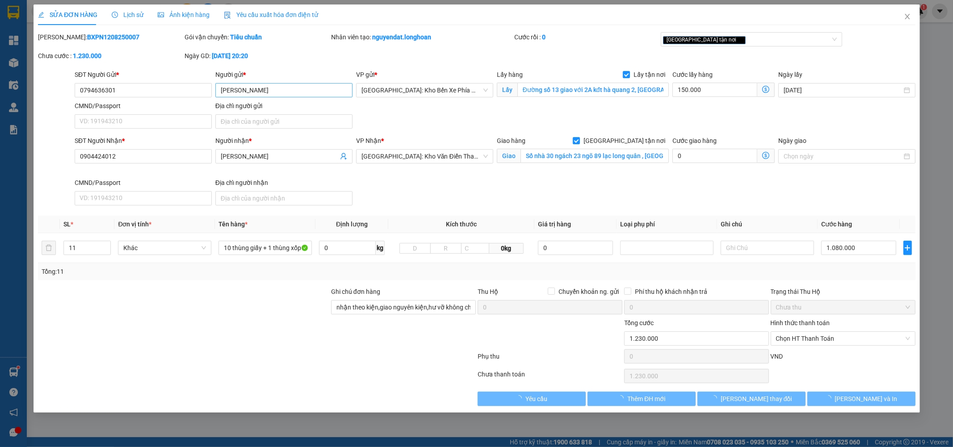
type input "0794636301"
type input "[PERSON_NAME]"
checkbox input "true"
type input "Đường số 13 giao với 2A kđt hà quang 2, nha trang"
type input "0904424012"
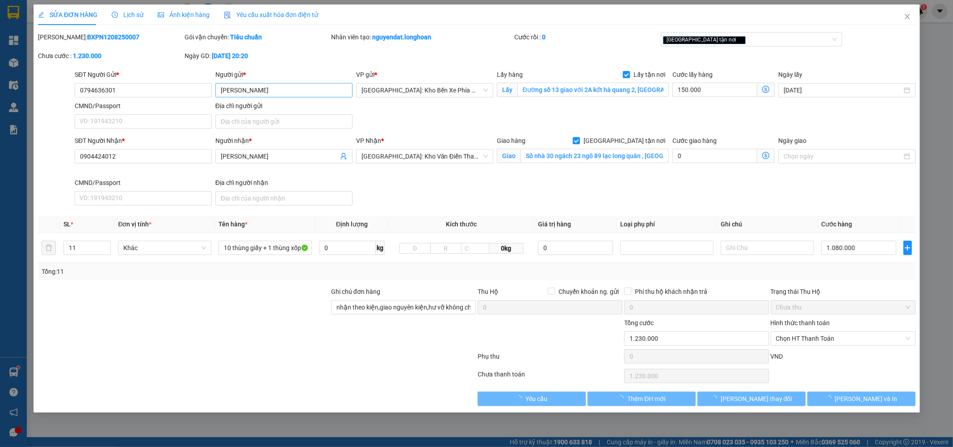
type input "[PERSON_NAME]"
checkbox input "true"
type input "Số nhà 30 ngách 23 ngõ 89 lạc long quân , tây hồ, hà nội"
type input "nhận theo kiện,giao nguyên kiện,hư vỡ không chịu trách nhiệm"
type input "1.230.000"
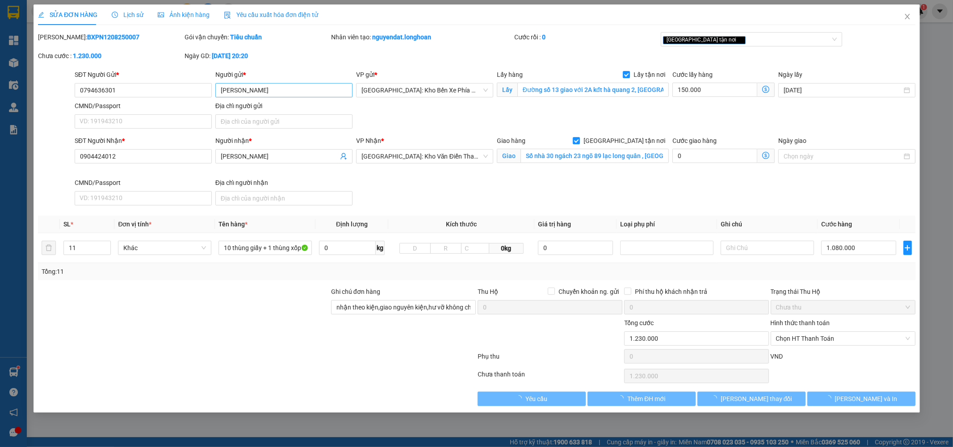
type input "1.230.000"
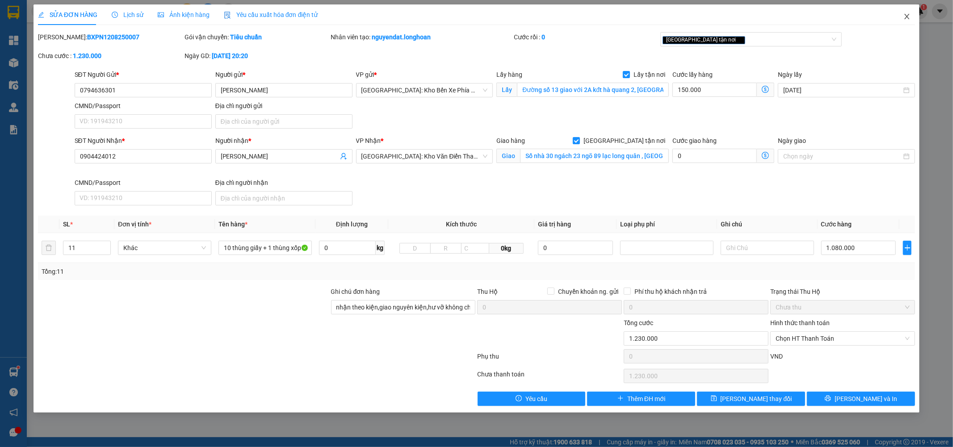
click at [905, 17] on icon "close" at bounding box center [907, 16] width 7 height 7
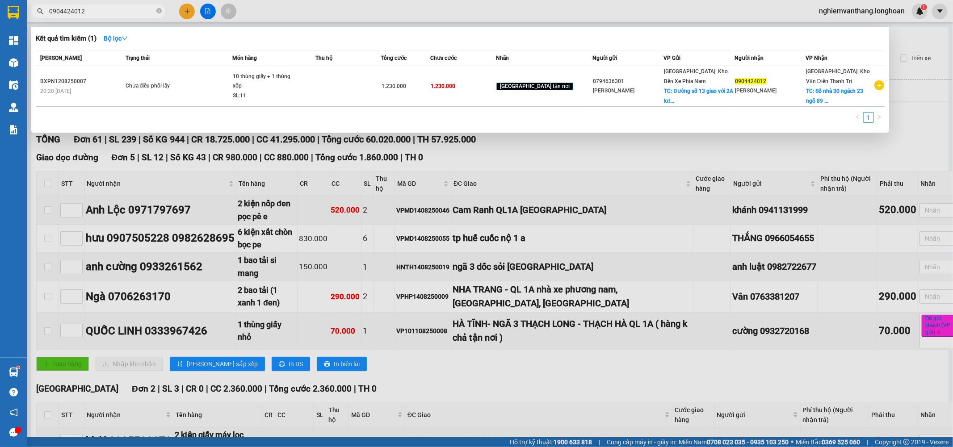
click at [109, 16] on span "0904424012" at bounding box center [98, 10] width 134 height 13
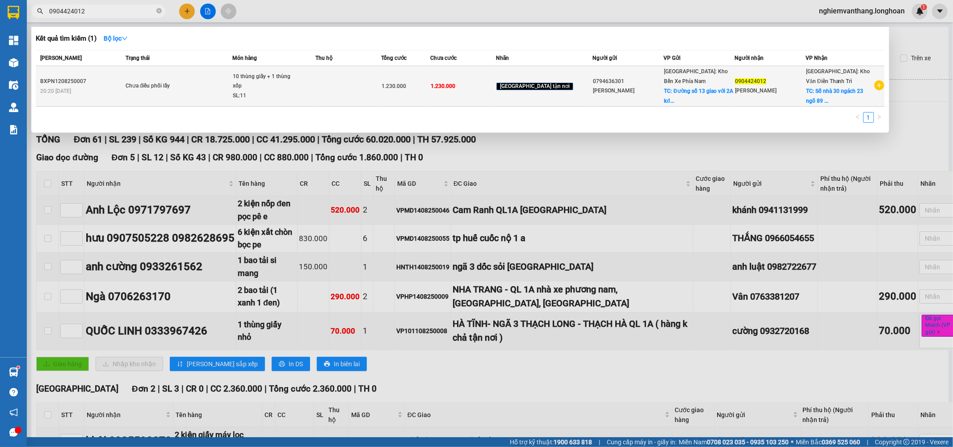
click at [381, 85] on td at bounding box center [349, 86] width 66 height 41
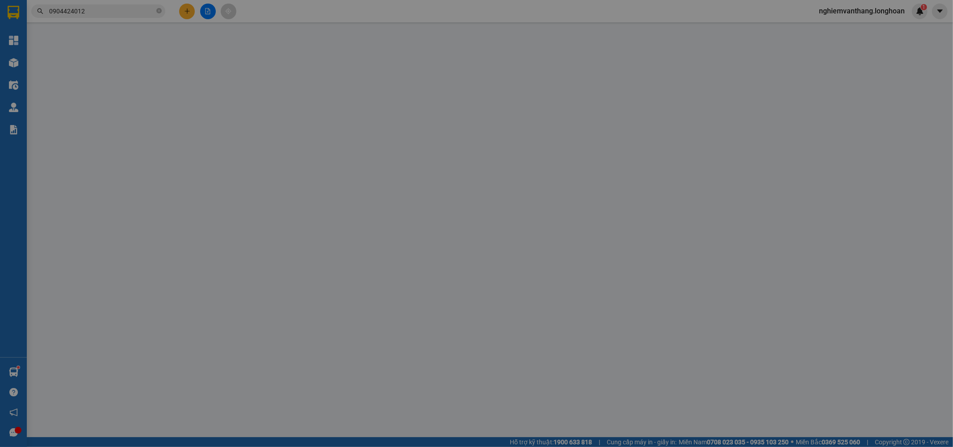
type input "0794636301"
type input "[PERSON_NAME]"
checkbox input "true"
type input "Đường số 13 giao với 2A kđt hà quang 2, nha trang"
type input "0904424012"
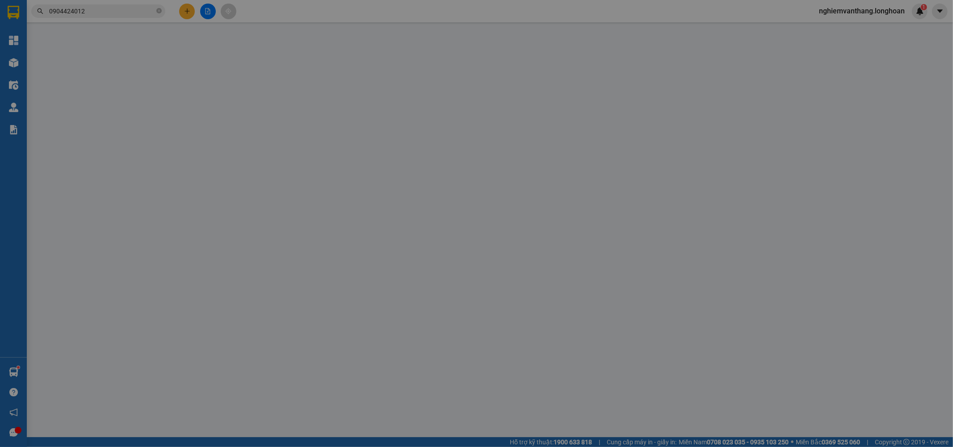
type input "[PERSON_NAME]"
checkbox input "true"
type input "Số nhà 30 ngách 23 ngõ 89 lạc long quân , tây hồ, hà nội"
type input "nhận theo kiện,giao nguyên kiện,hư vỡ không chịu trách nhiệm"
type input "1.230.000"
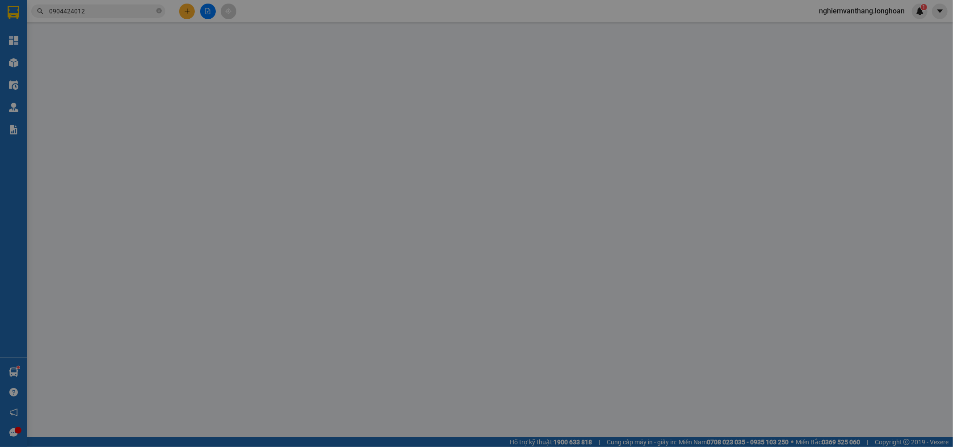
type input "1.230.000"
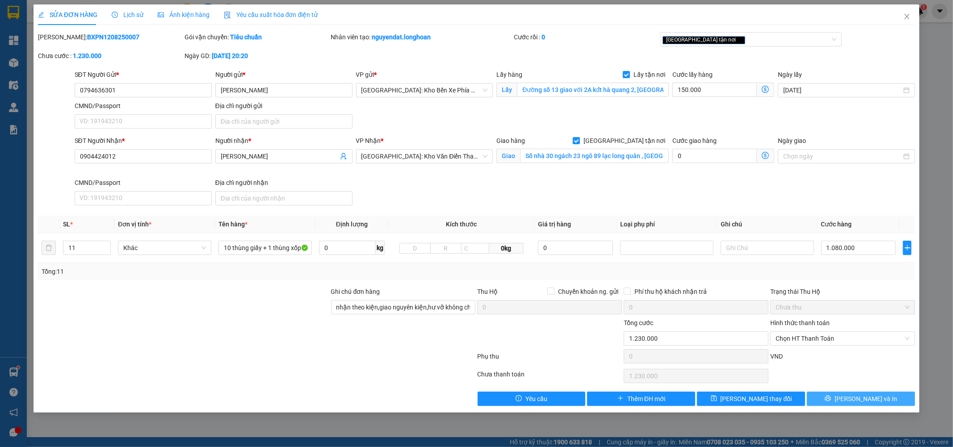
click at [860, 405] on button "[PERSON_NAME] và In" at bounding box center [861, 399] width 108 height 14
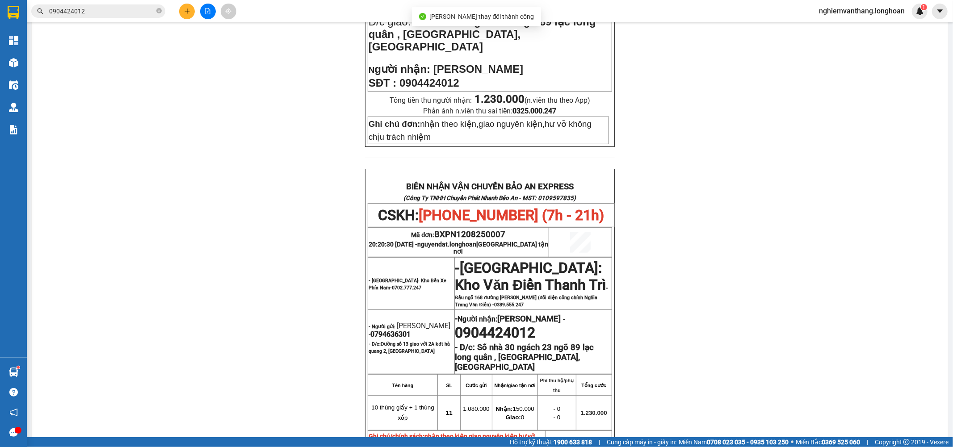
scroll to position [347, 0]
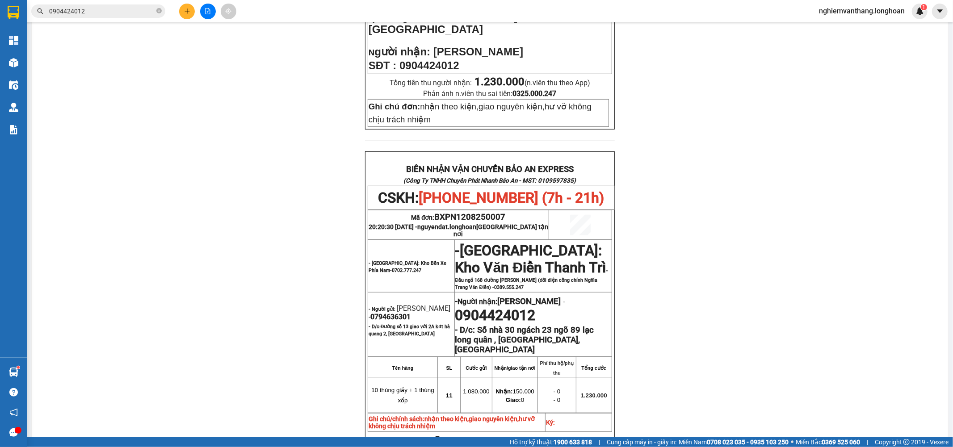
click at [243, 215] on div "PHIẾU DÁN LÊN HÀNG CSKH: 1900.06.88.33 CÔNG TY TNHH CHUYỂN PHÁT NHANH BẢO AN MS…" at bounding box center [489, 177] width 895 height 895
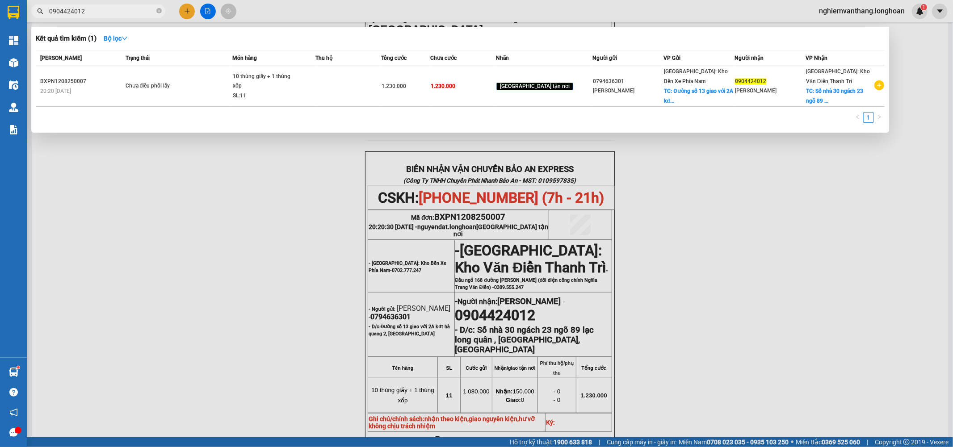
click at [106, 15] on input "0904424012" at bounding box center [101, 11] width 105 height 10
click at [269, 233] on div at bounding box center [476, 223] width 953 height 447
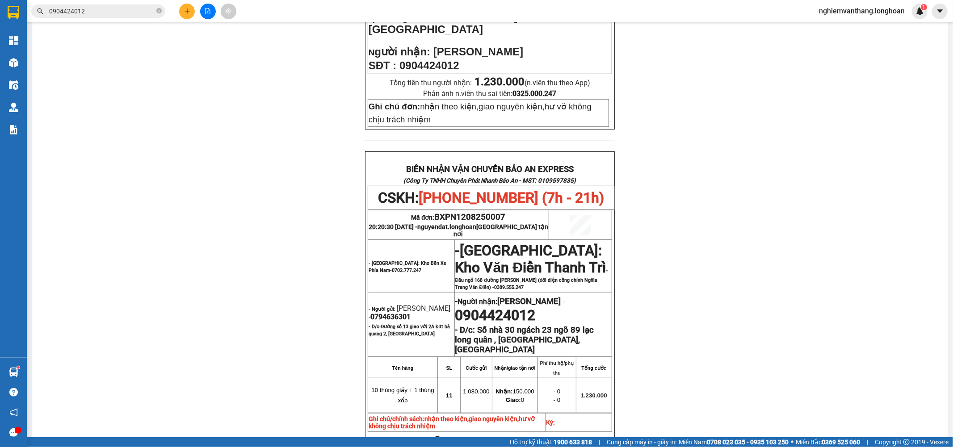
click at [212, 10] on button at bounding box center [208, 12] width 16 height 16
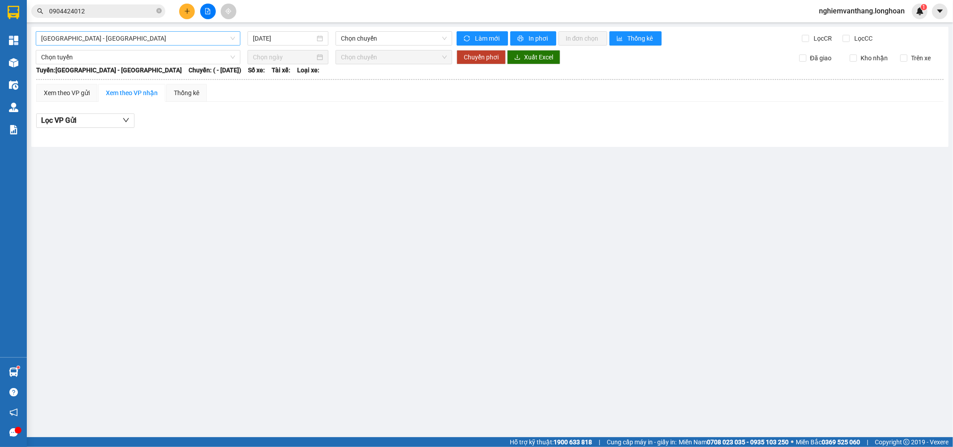
click at [126, 41] on span "[GEOGRAPHIC_DATA] - [GEOGRAPHIC_DATA]" at bounding box center [138, 38] width 194 height 13
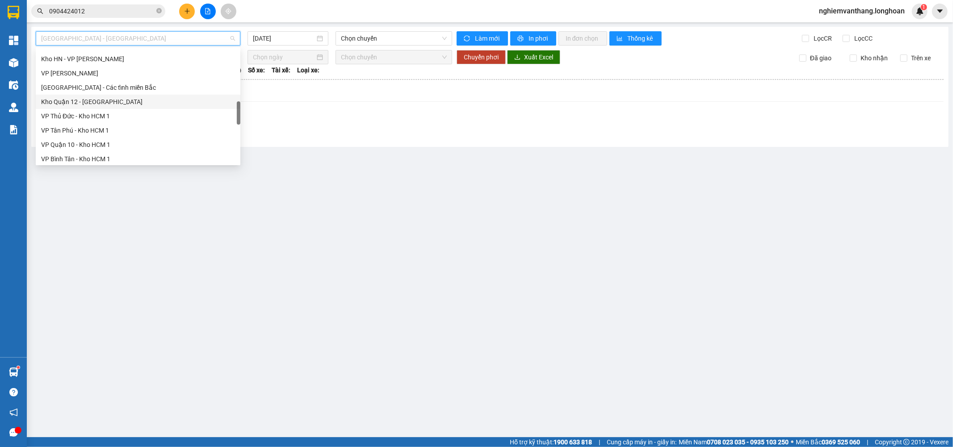
scroll to position [583, 0]
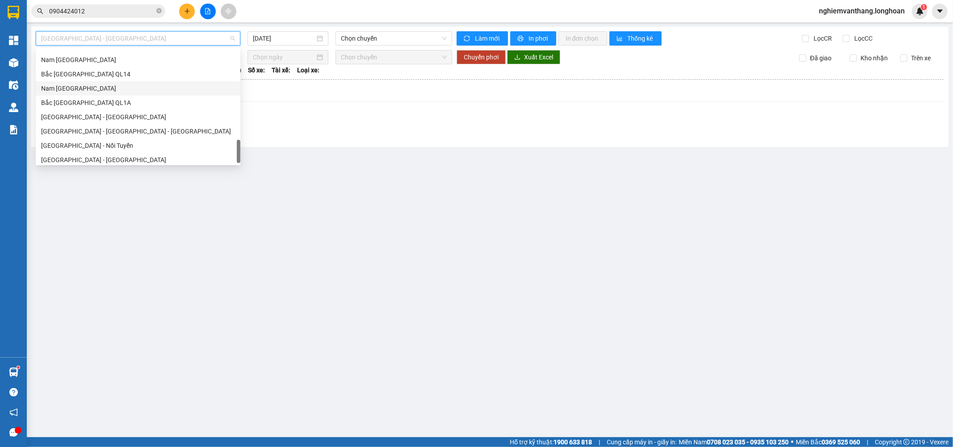
click at [96, 84] on div "Nam [GEOGRAPHIC_DATA]" at bounding box center [138, 89] width 194 height 10
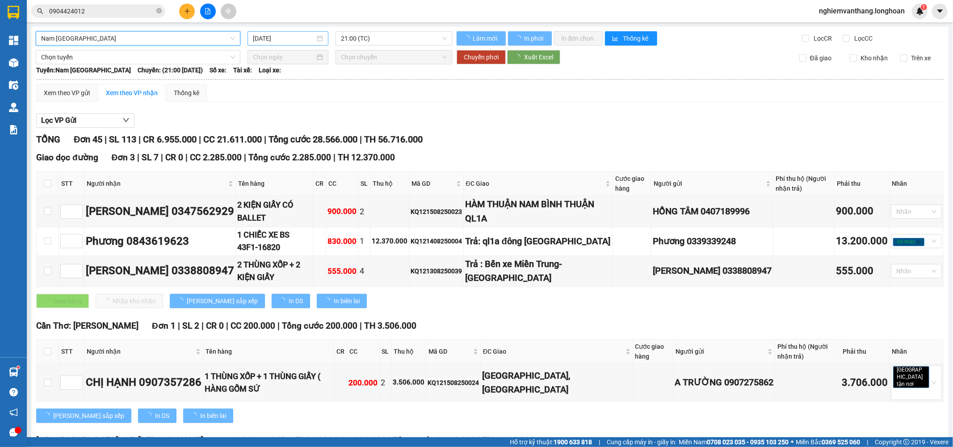
click at [292, 34] on input "[DATE]" at bounding box center [284, 39] width 62 height 10
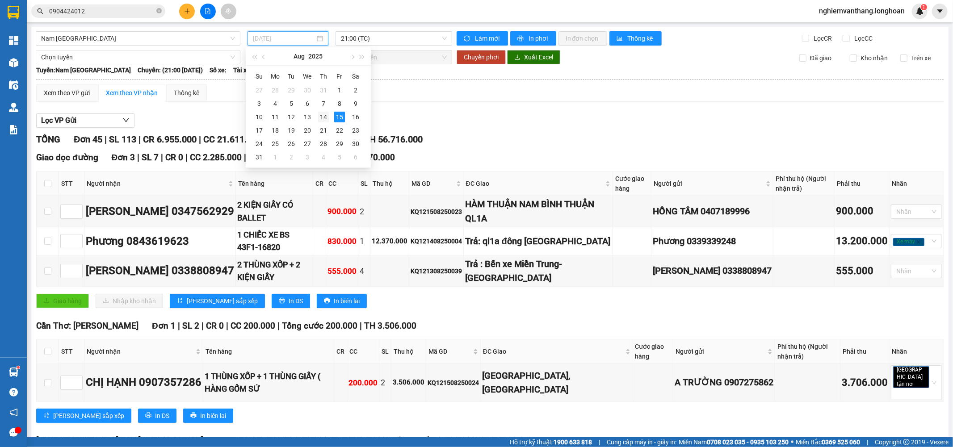
click at [321, 117] on div "14" at bounding box center [323, 117] width 11 height 11
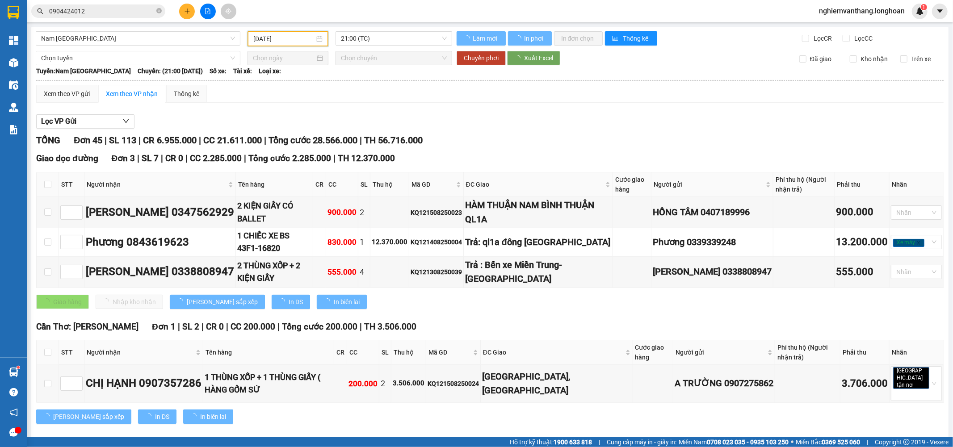
type input "[DATE]"
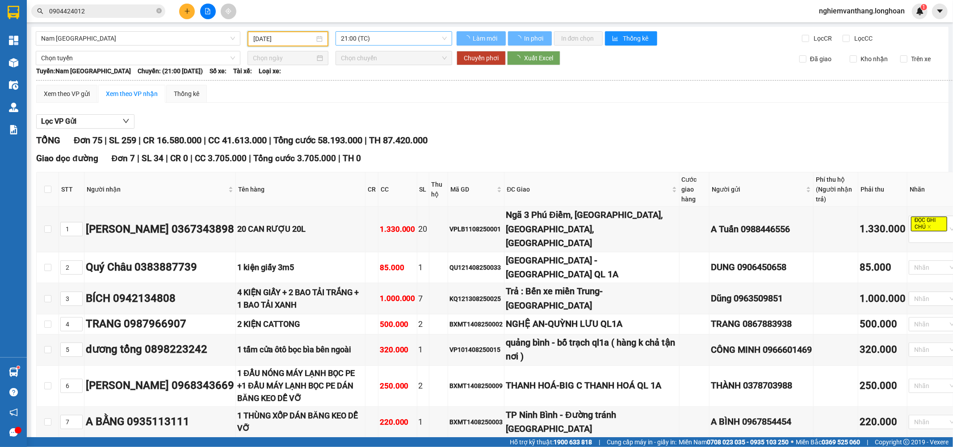
click at [368, 42] on span "21:00 (TC)" at bounding box center [393, 38] width 105 height 13
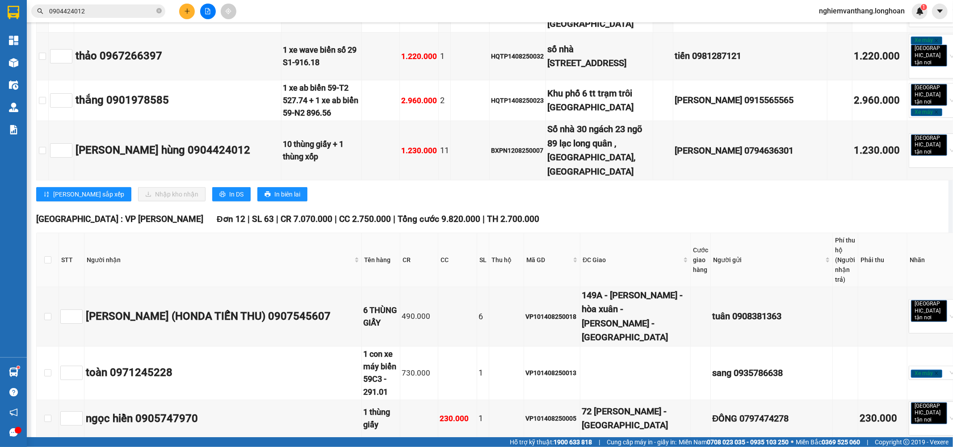
scroll to position [3327, 0]
click at [46, 154] on input "checkbox" at bounding box center [42, 150] width 7 height 7
checkbox input "true"
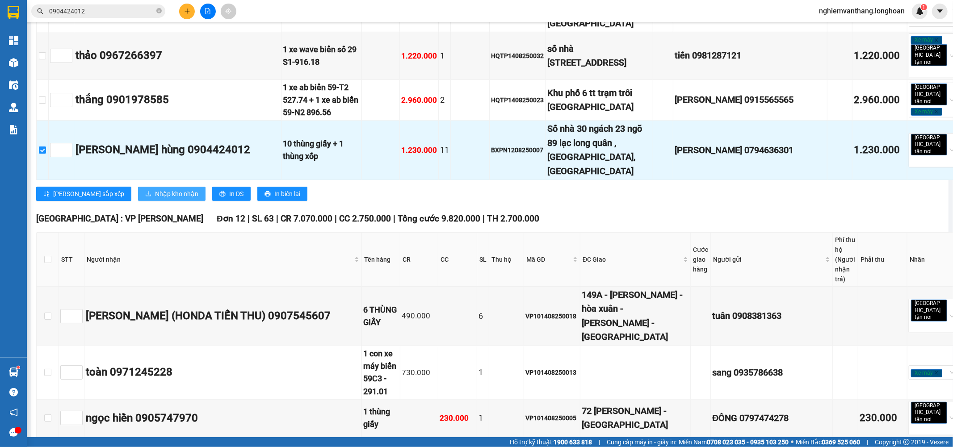
click at [155, 199] on span "Nhập kho nhận" at bounding box center [176, 194] width 43 height 10
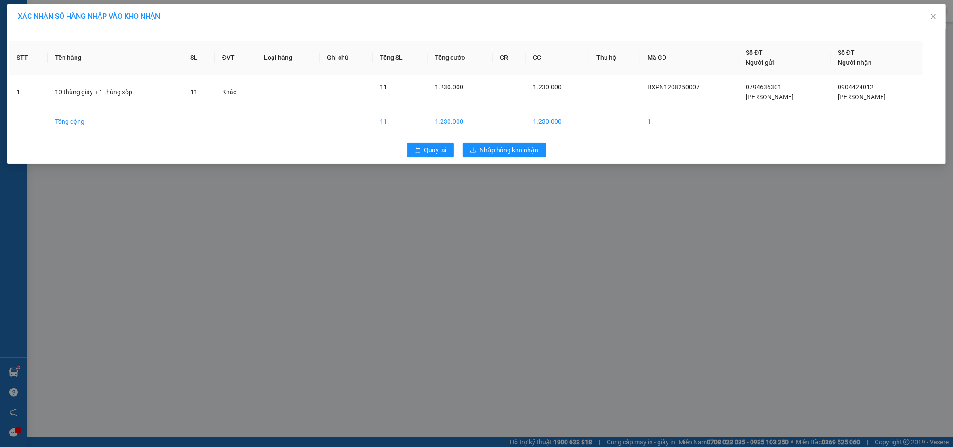
click at [507, 192] on div "XÁC NHẬN SỐ HÀNG NHẬP VÀO KHO NHẬN STT Tên hàng SL ĐVT Loại hàng Ghi chú Tổng S…" at bounding box center [476, 223] width 953 height 447
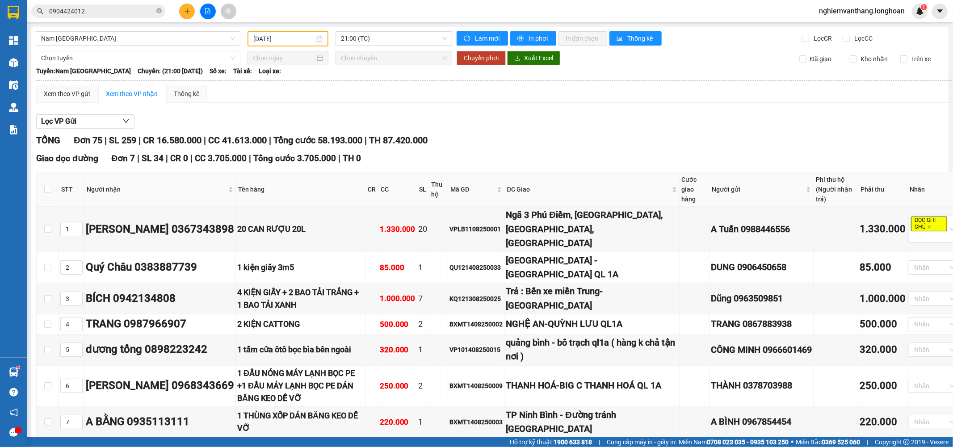
click at [105, 7] on input "0904424012" at bounding box center [101, 11] width 105 height 10
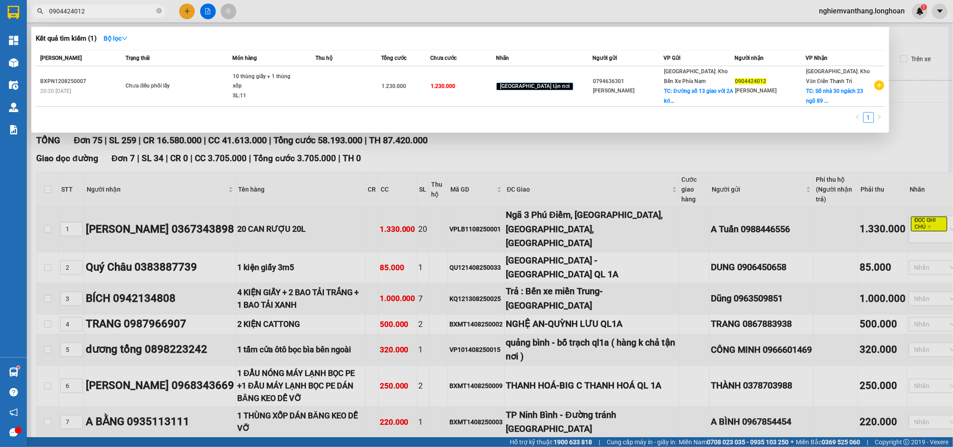
click at [437, 7] on div at bounding box center [476, 223] width 953 height 447
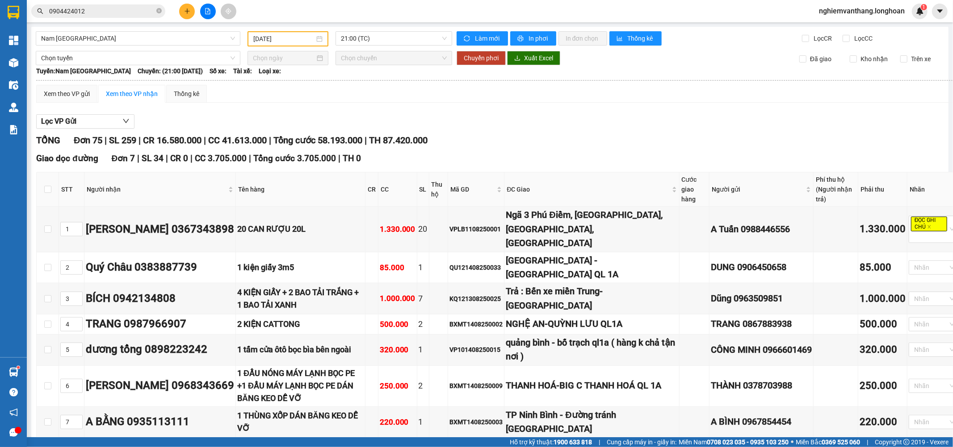
click at [61, 12] on input "0904424012" at bounding box center [101, 11] width 105 height 10
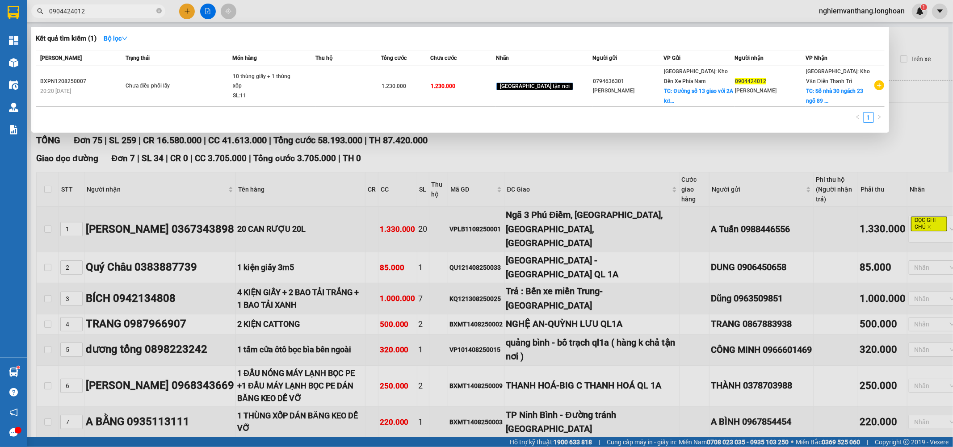
click at [61, 12] on input "0904424012" at bounding box center [101, 11] width 105 height 10
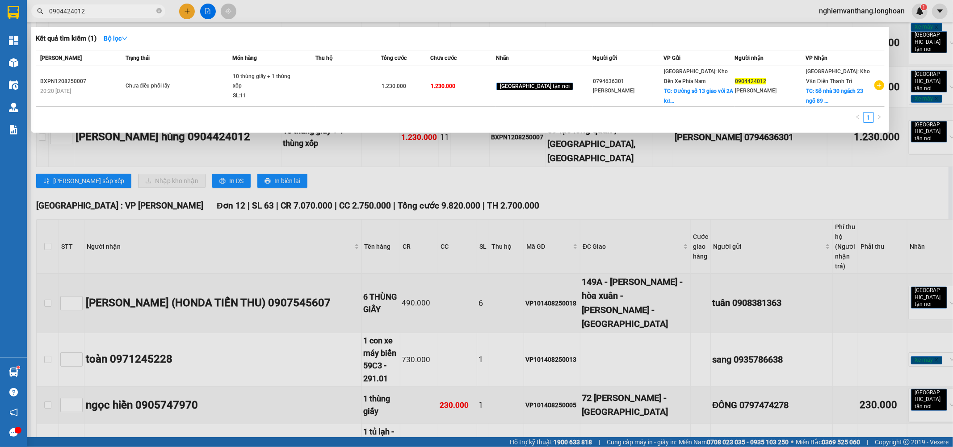
drag, startPoint x: 234, startPoint y: 229, endPoint x: 193, endPoint y: 223, distance: 41.2
click at [235, 229] on div at bounding box center [476, 223] width 953 height 447
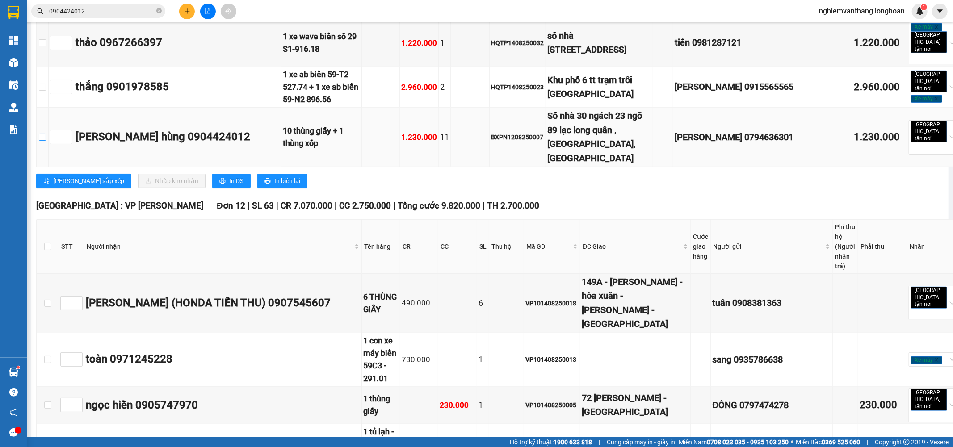
click at [46, 141] on input "checkbox" at bounding box center [42, 137] width 7 height 7
checkbox input "true"
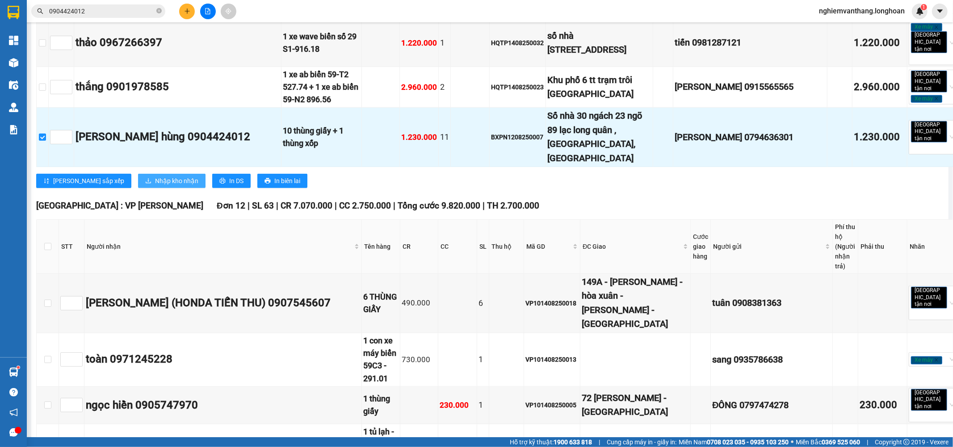
click at [155, 186] on span "Nhập kho nhận" at bounding box center [176, 181] width 43 height 10
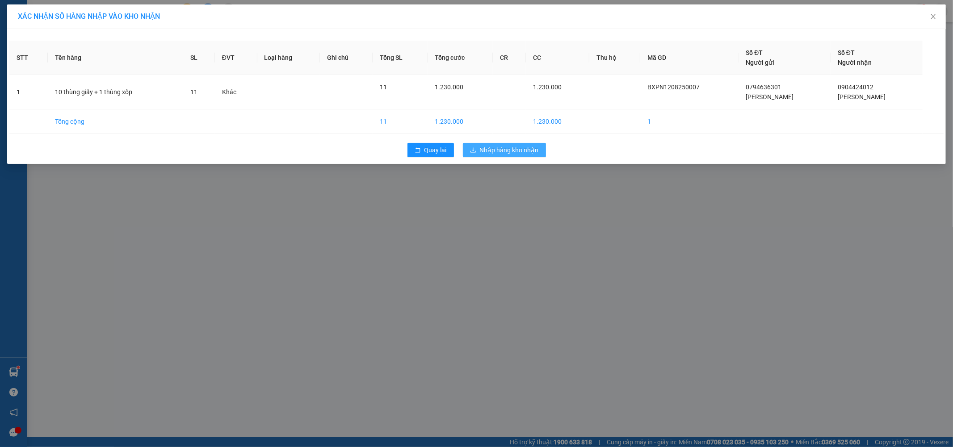
drag, startPoint x: 501, startPoint y: 152, endPoint x: 490, endPoint y: 140, distance: 16.8
click at [502, 152] on span "Nhập hàng kho nhận" at bounding box center [509, 150] width 59 height 10
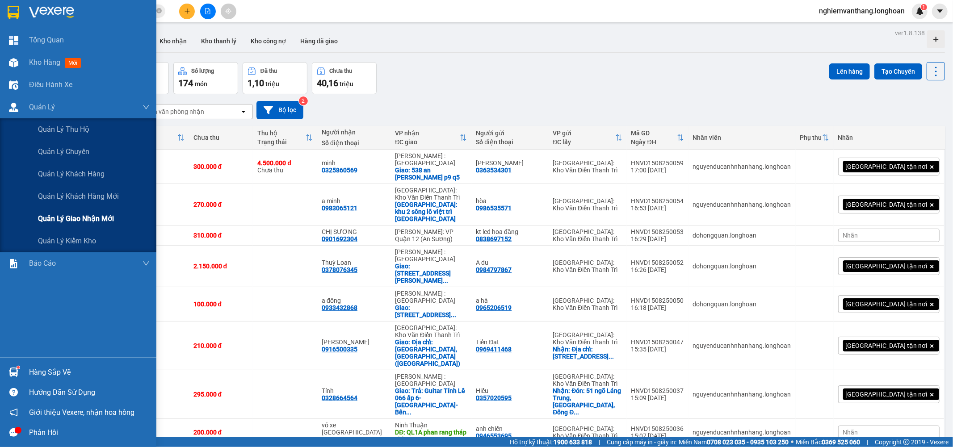
drag, startPoint x: 78, startPoint y: 229, endPoint x: 83, endPoint y: 226, distance: 5.8
click at [78, 229] on div "Quản lý giao nhận mới" at bounding box center [94, 219] width 112 height 22
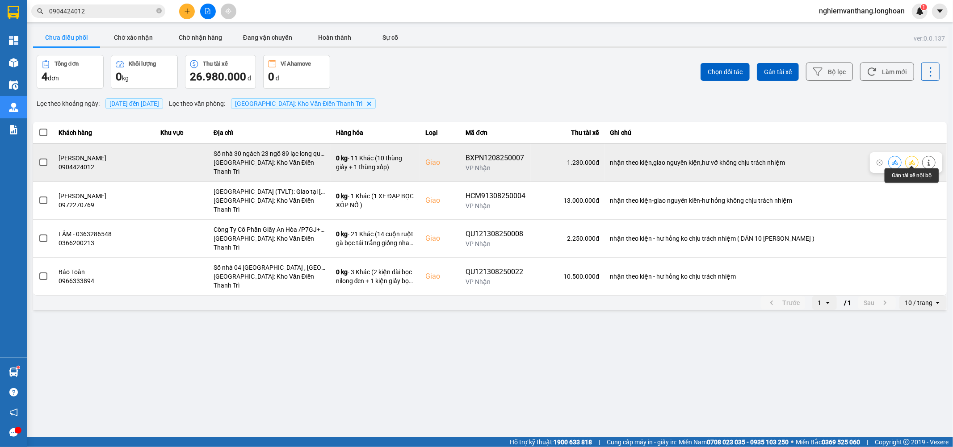
click at [917, 159] on button at bounding box center [912, 163] width 13 height 16
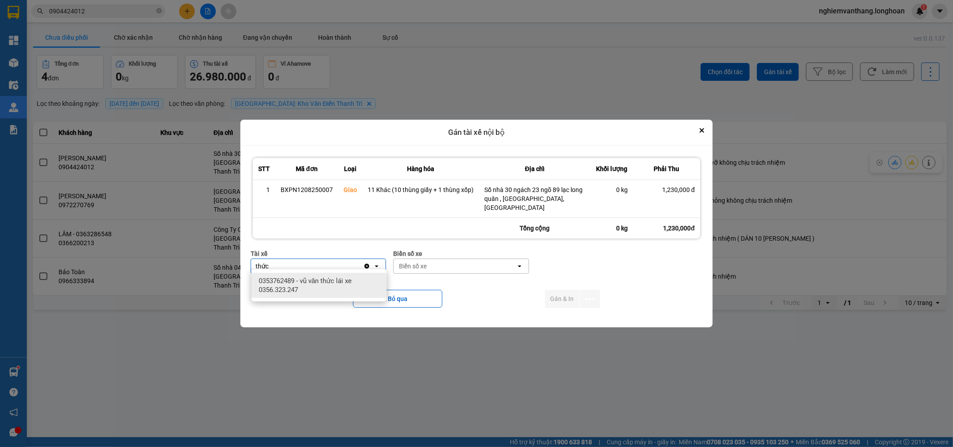
type input "thức"
click at [350, 285] on span "0353762489 - vũ văn thức lái xe 0356.323.247" at bounding box center [321, 286] width 124 height 18
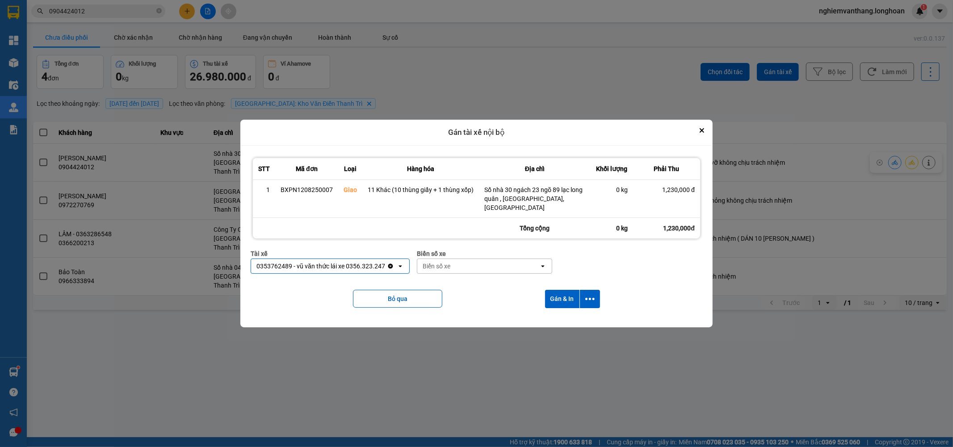
click at [432, 264] on div "Biển số xe" at bounding box center [437, 266] width 28 height 9
type input "45"
click at [455, 282] on span "29E-121.45" at bounding box center [441, 281] width 33 height 9
click at [589, 290] on button "dialog" at bounding box center [590, 299] width 20 height 18
click at [563, 318] on span "Chỉ gán tài" at bounding box center [553, 319] width 29 height 9
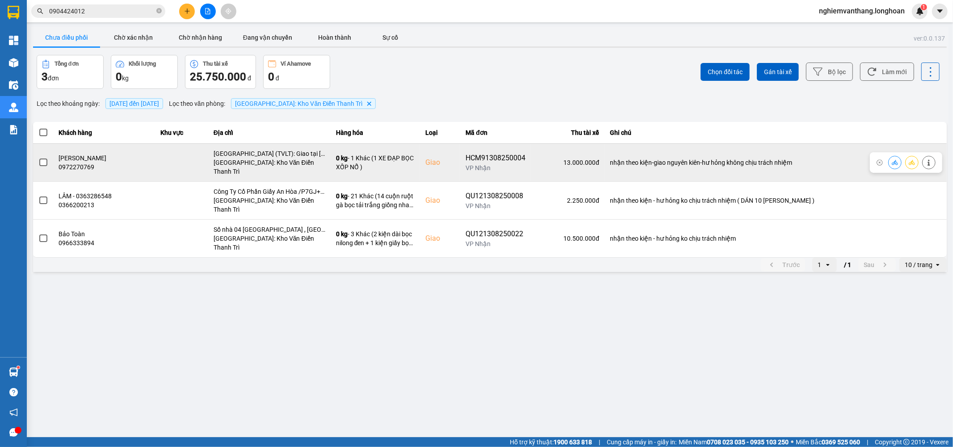
click at [917, 159] on button at bounding box center [912, 163] width 13 height 16
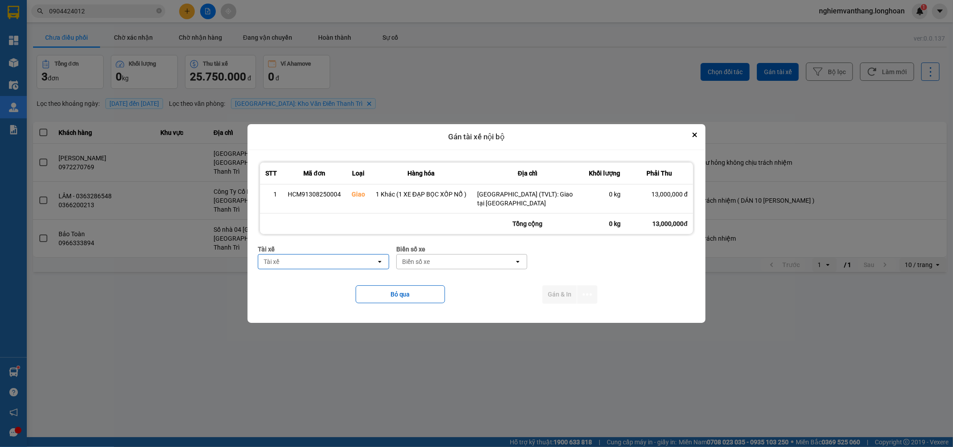
click at [412, 261] on div "Biển số xe" at bounding box center [416, 261] width 28 height 9
type input "83"
click at [448, 309] on div "29E-378.83" at bounding box center [461, 313] width 131 height 16
click at [700, 134] on div "Gán tài xế nội bộ" at bounding box center [477, 137] width 458 height 26
click at [693, 135] on icon "Close" at bounding box center [695, 135] width 4 height 4
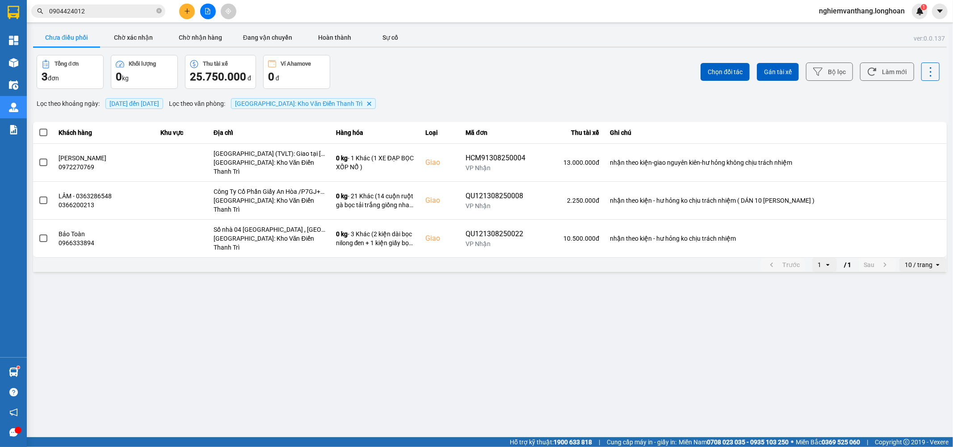
drag, startPoint x: 434, startPoint y: 400, endPoint x: 431, endPoint y: 389, distance: 10.7
click at [434, 398] on main "ver: 0.0.137 Chưa điều phối Chờ xác nhận Chờ nhận hàng Đang vận chuyển Hoàn thà…" at bounding box center [476, 219] width 953 height 438
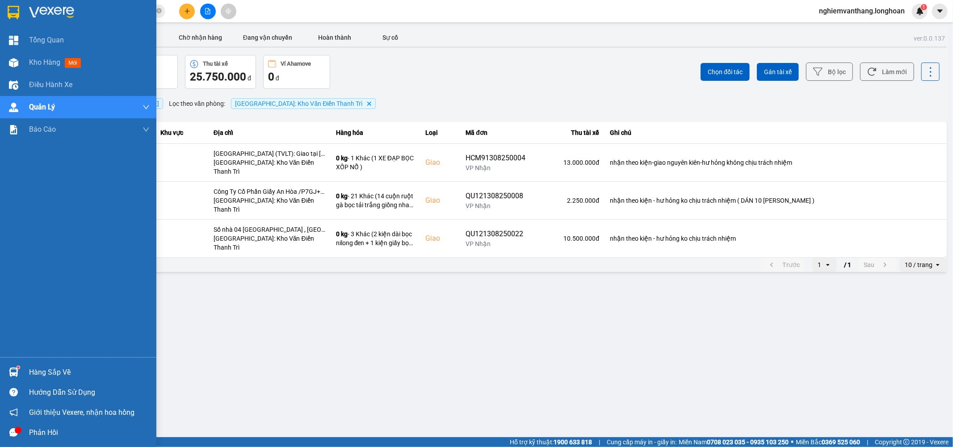
drag, startPoint x: 13, startPoint y: 15, endPoint x: 161, endPoint y: 3, distance: 148.9
click at [13, 14] on img at bounding box center [14, 12] width 12 height 13
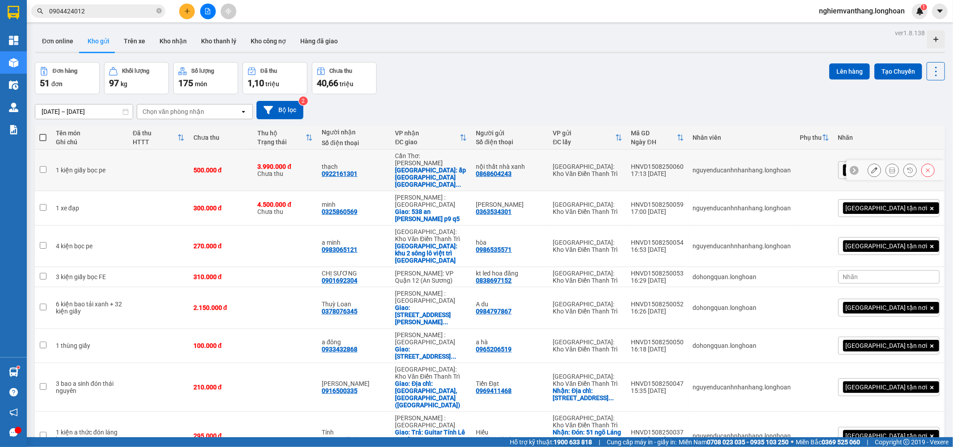
click at [148, 161] on td at bounding box center [158, 171] width 61 height 42
checkbox input "true"
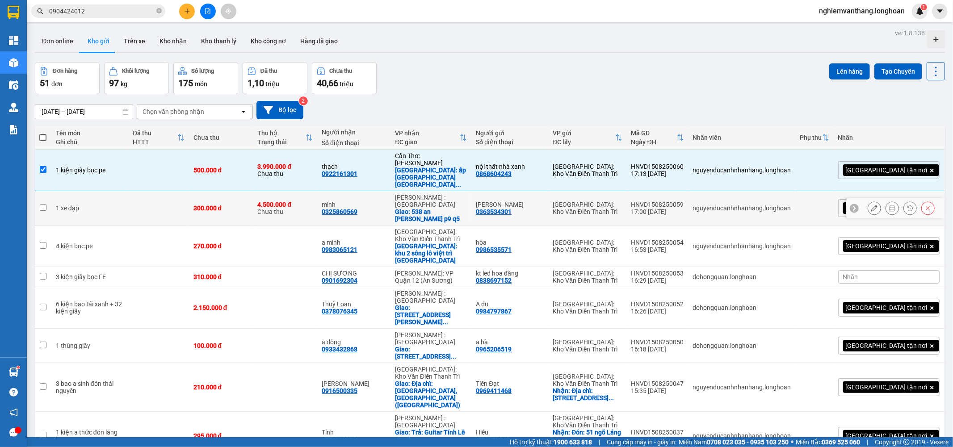
click at [137, 199] on td at bounding box center [158, 208] width 61 height 34
checkbox input "true"
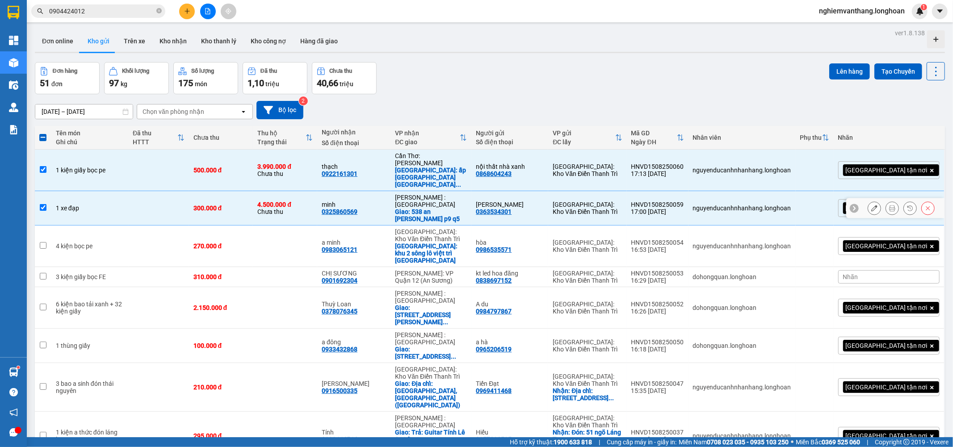
click at [131, 229] on td at bounding box center [158, 247] width 61 height 42
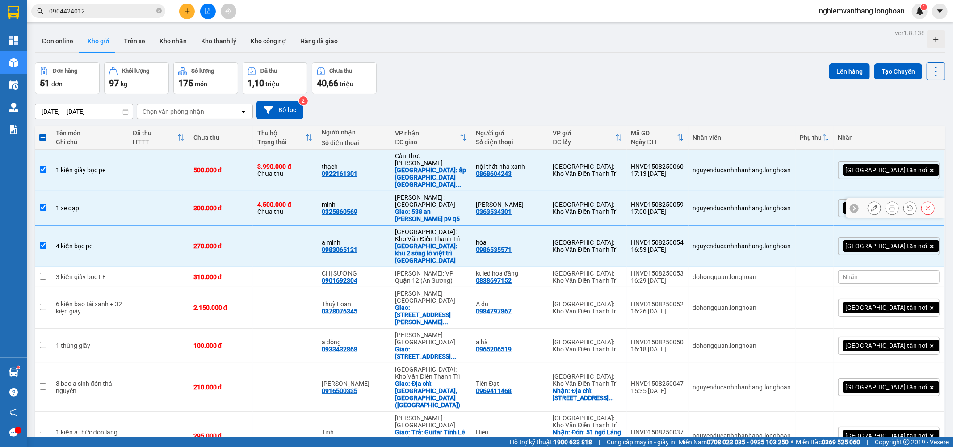
scroll to position [99, 0]
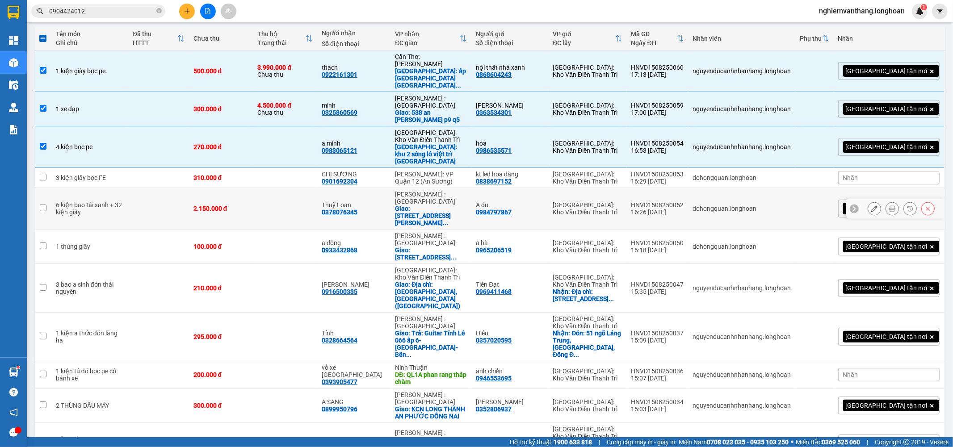
click at [110, 146] on td "4 kiện bọc pe" at bounding box center [89, 147] width 77 height 42
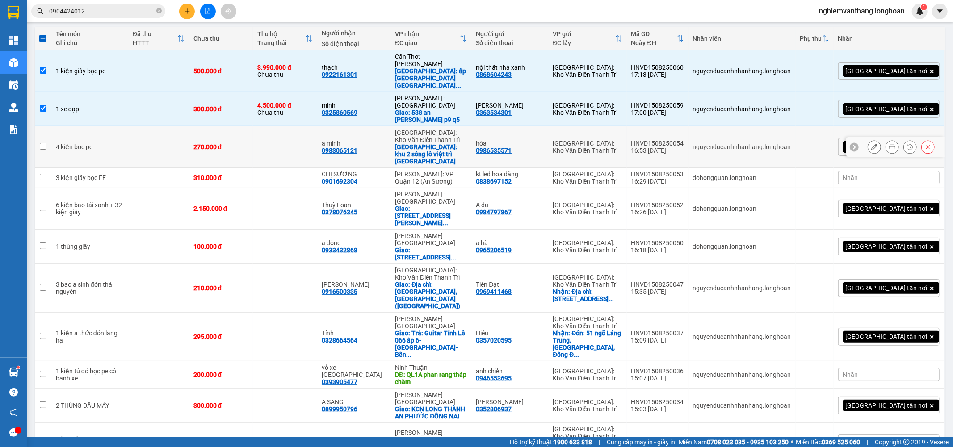
checkbox input "false"
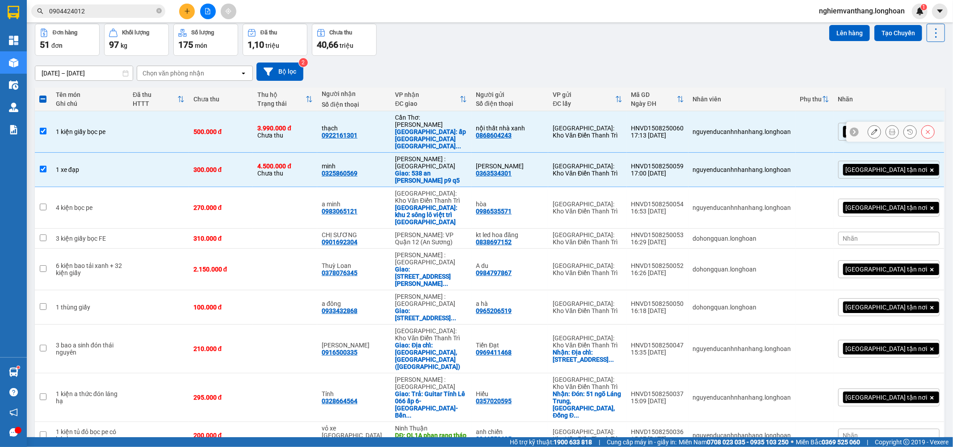
scroll to position [0, 0]
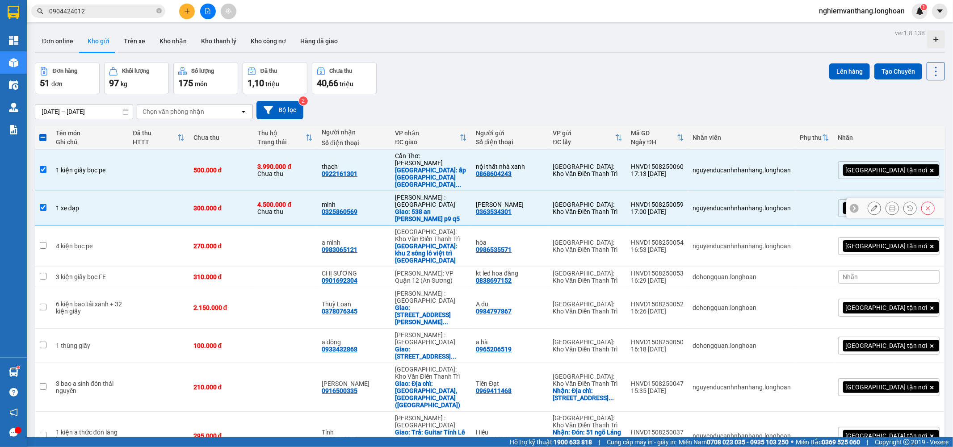
drag, startPoint x: 116, startPoint y: 206, endPoint x: 131, endPoint y: 189, distance: 22.5
click at [117, 206] on td "1 xe đạp" at bounding box center [89, 208] width 77 height 34
checkbox input "false"
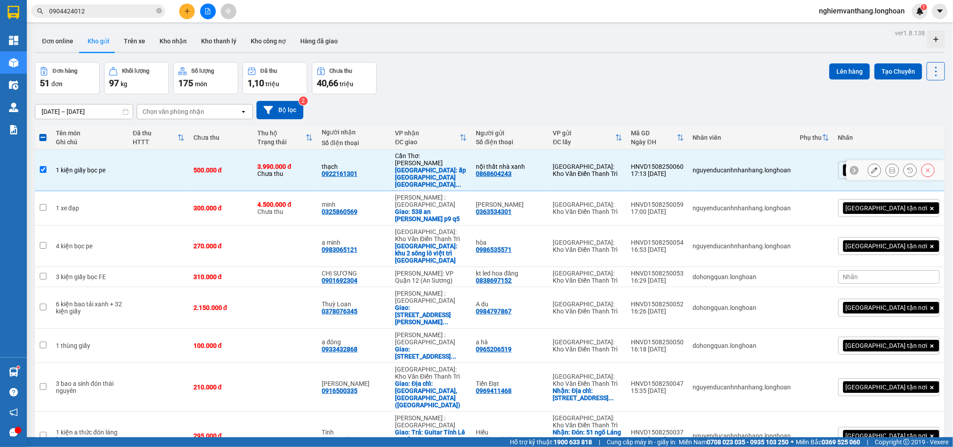
drag, startPoint x: 135, startPoint y: 166, endPoint x: 139, endPoint y: 162, distance: 4.8
click at [136, 164] on td at bounding box center [158, 171] width 61 height 42
checkbox input "false"
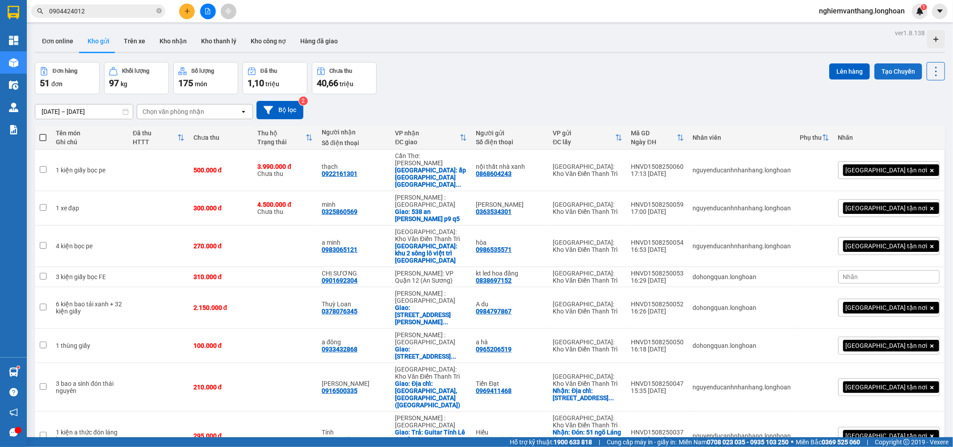
drag, startPoint x: 886, startPoint y: 73, endPoint x: 888, endPoint y: 68, distance: 5.8
click at [886, 72] on button "Tạo Chuyến" at bounding box center [899, 71] width 48 height 16
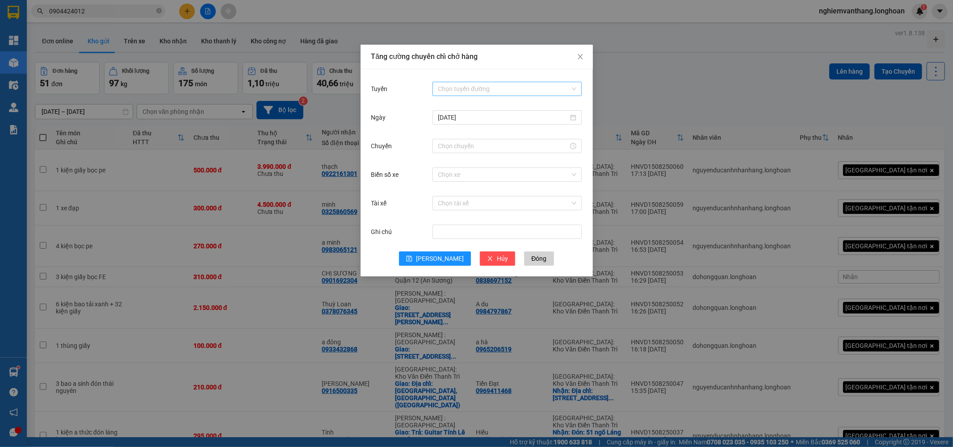
click at [464, 87] on input "Tuyến" at bounding box center [504, 88] width 132 height 13
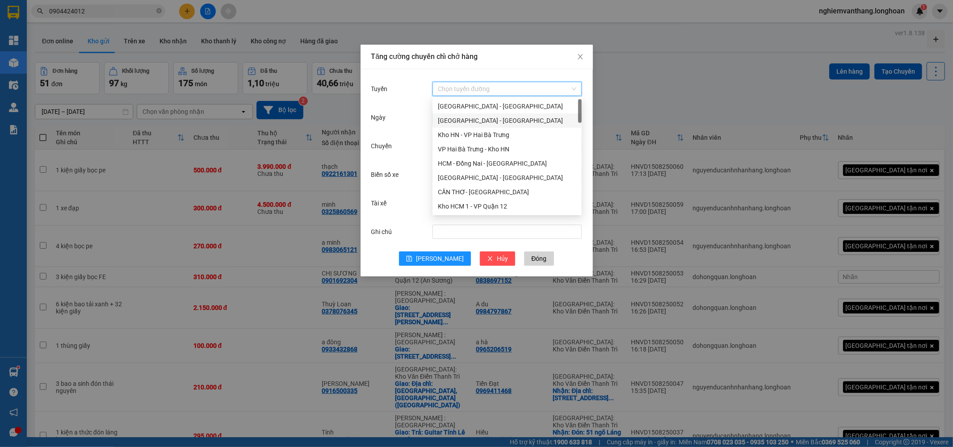
drag, startPoint x: 480, startPoint y: 121, endPoint x: 501, endPoint y: 122, distance: 21.9
click at [480, 121] on div "[GEOGRAPHIC_DATA] - [GEOGRAPHIC_DATA]" at bounding box center [507, 121] width 139 height 10
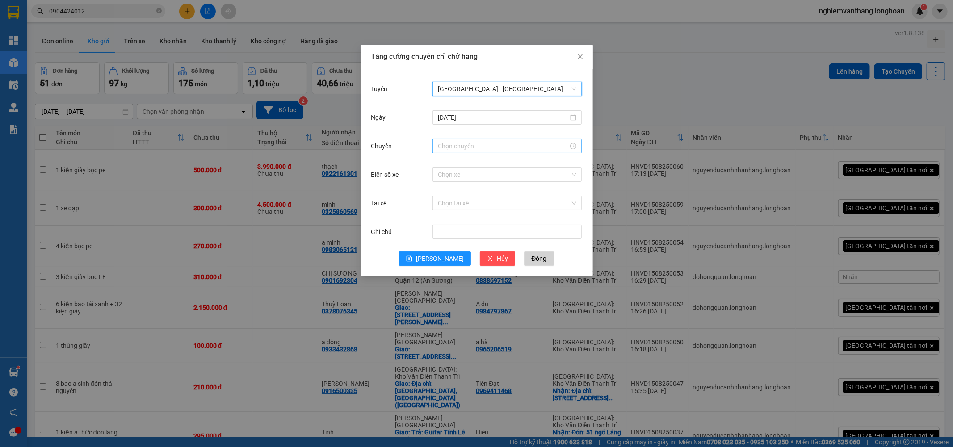
click at [457, 145] on input "Chuyến" at bounding box center [503, 146] width 131 height 10
drag, startPoint x: 444, startPoint y: 216, endPoint x: 449, endPoint y: 198, distance: 19.4
click at [445, 215] on div "20" at bounding box center [445, 215] width 25 height 13
type input "20:00"
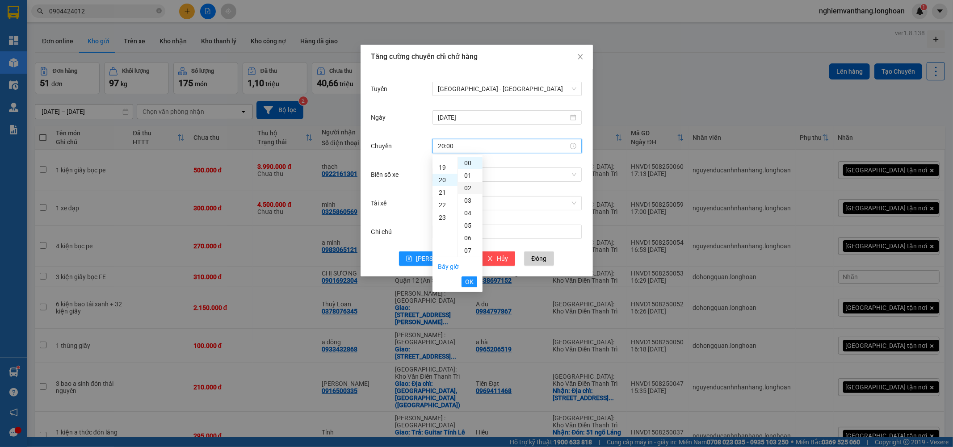
scroll to position [250, 0]
click at [463, 277] on button "OK" at bounding box center [470, 282] width 16 height 11
click at [434, 258] on button "Lưu" at bounding box center [435, 259] width 72 height 14
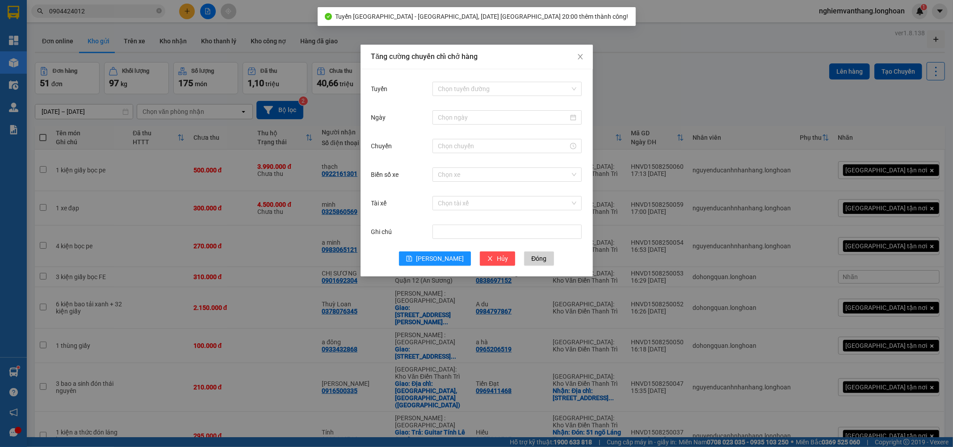
click at [635, 101] on div "Tăng cường chuyến chỉ chở hàng Tuyến Chọn tuyến đường Ngày Chuyến Biển số xe Ch…" at bounding box center [476, 223] width 953 height 447
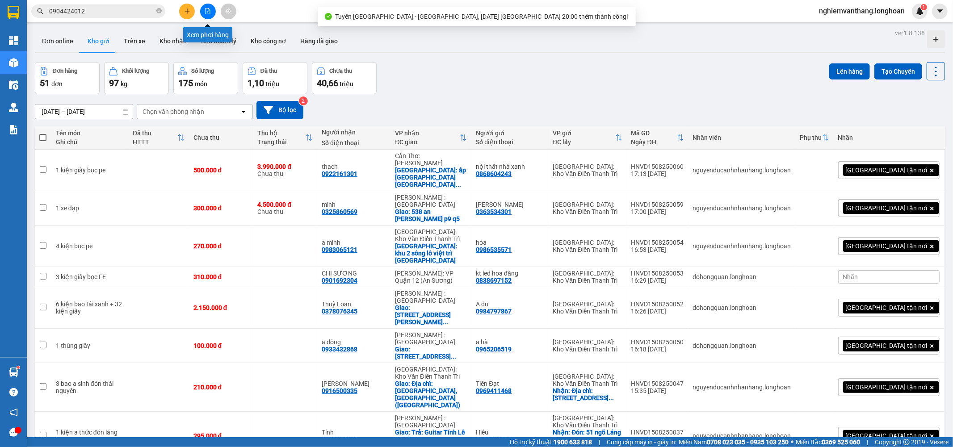
click at [212, 8] on button at bounding box center [208, 12] width 16 height 16
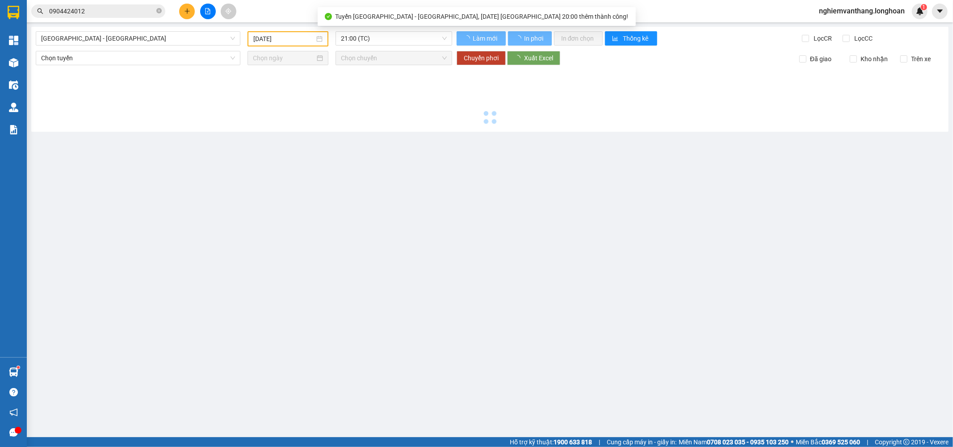
type input "[DATE]"
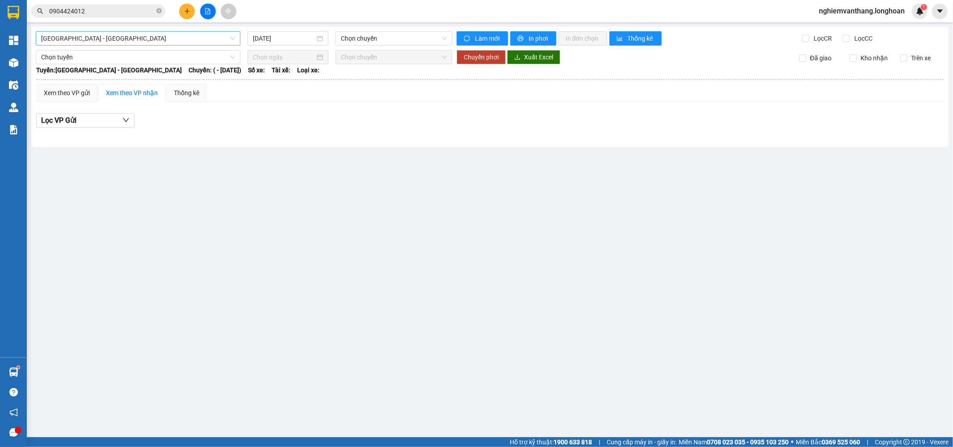
click at [99, 38] on span "[GEOGRAPHIC_DATA] - [GEOGRAPHIC_DATA]" at bounding box center [138, 38] width 194 height 13
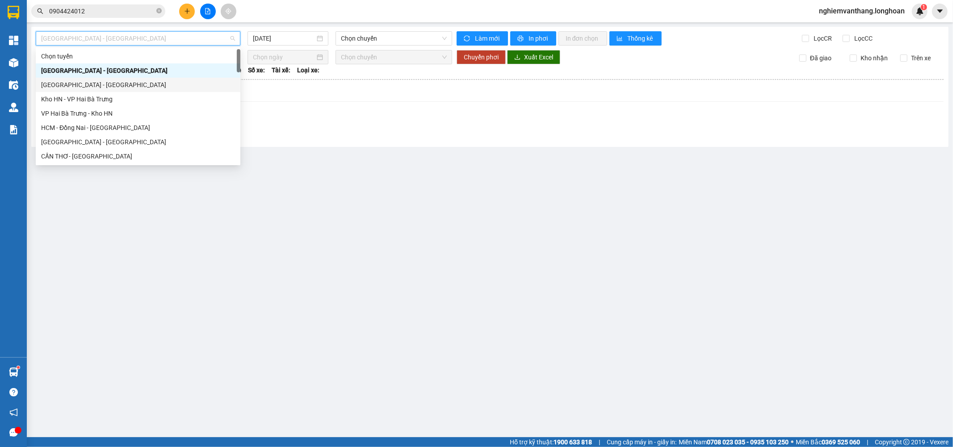
click at [102, 85] on div "[GEOGRAPHIC_DATA] - [GEOGRAPHIC_DATA]" at bounding box center [138, 85] width 194 height 10
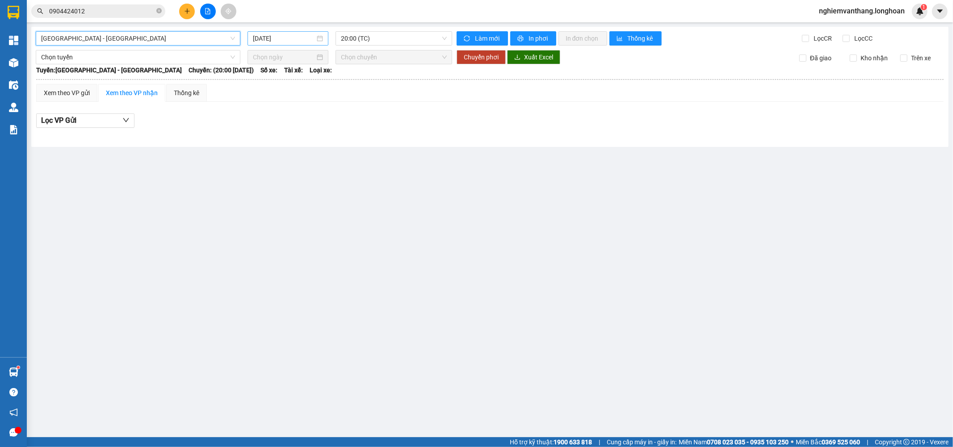
click at [276, 38] on input "[DATE]" at bounding box center [284, 39] width 62 height 10
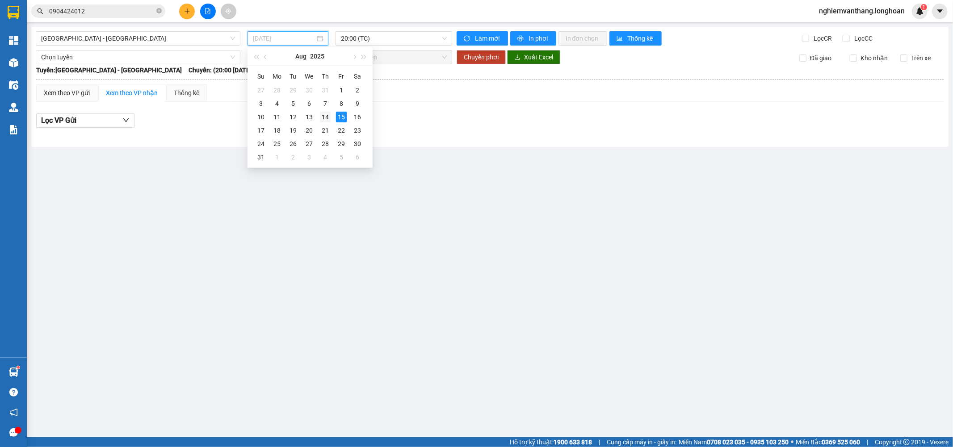
click at [322, 122] on div "14" at bounding box center [325, 117] width 11 height 11
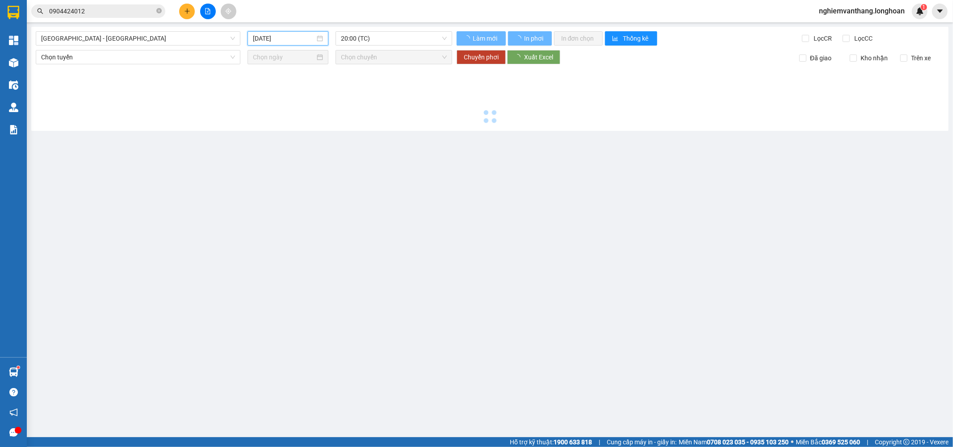
type input "[DATE]"
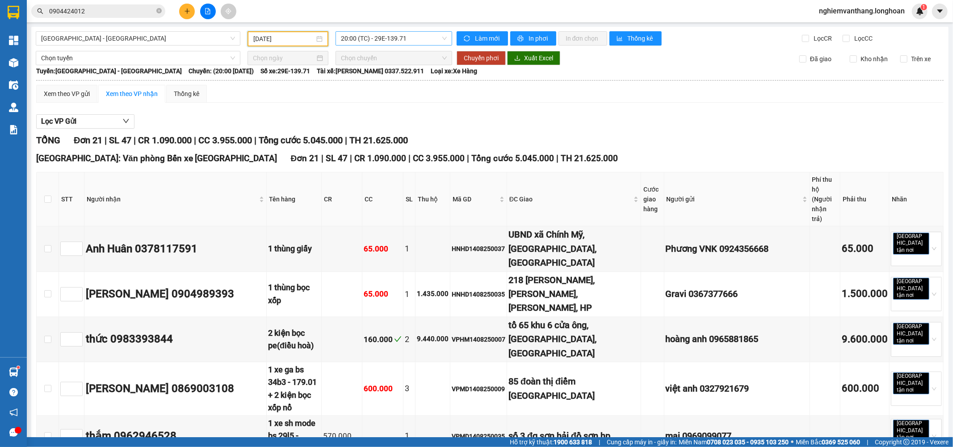
click at [391, 38] on span "20:00 (TC) - 29E-139.71" at bounding box center [393, 38] width 105 height 13
click at [383, 84] on div "21:00 (TC) - 29E-122.44" at bounding box center [374, 85] width 70 height 10
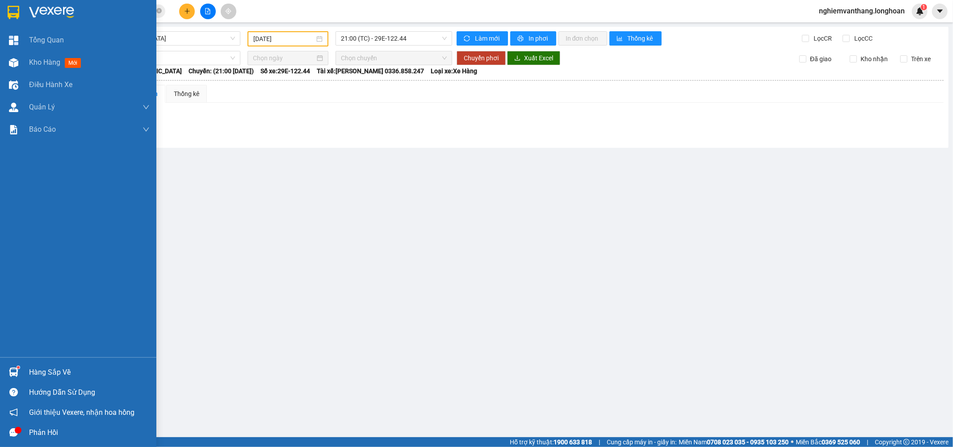
drag, startPoint x: 13, startPoint y: 18, endPoint x: 717, endPoint y: 1, distance: 703.7
click at [12, 11] on img at bounding box center [14, 12] width 12 height 13
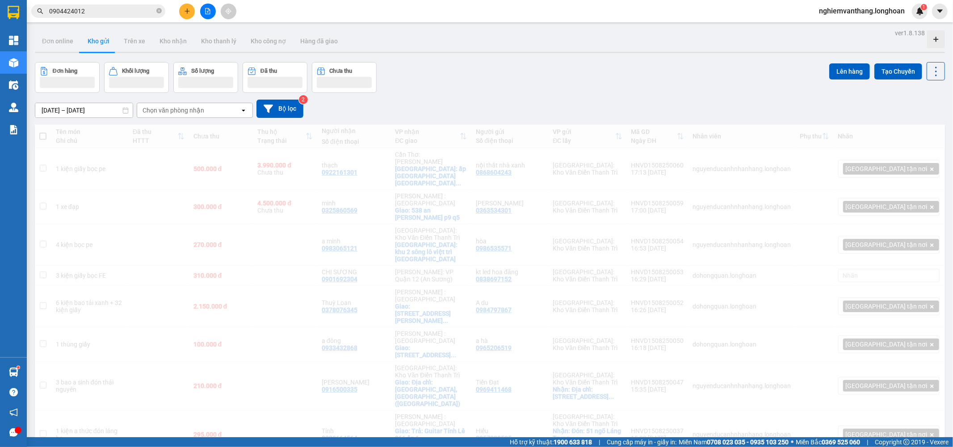
click at [898, 71] on button "Tạo Chuyến" at bounding box center [899, 71] width 48 height 16
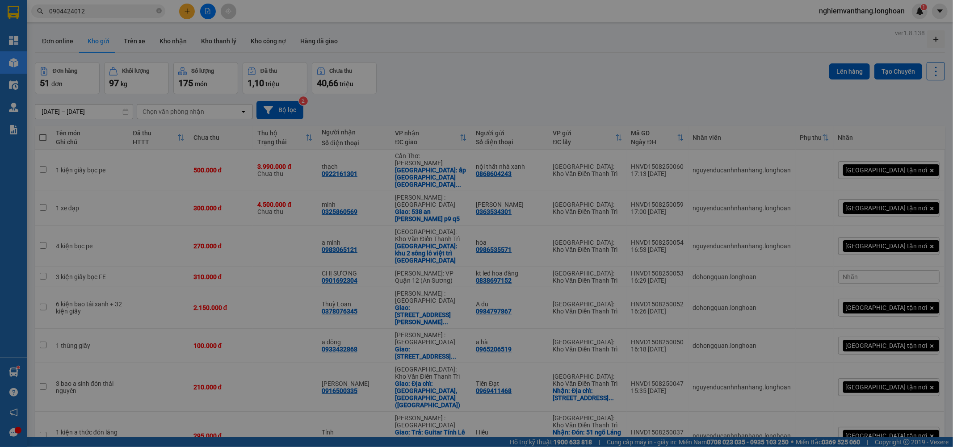
click at [890, 73] on div "Tăng cường chuyến chỉ chở hàng Tuyến Chọn tuyến đường Ngày 15/08/2025 Chuyến Bi…" at bounding box center [476, 223] width 953 height 447
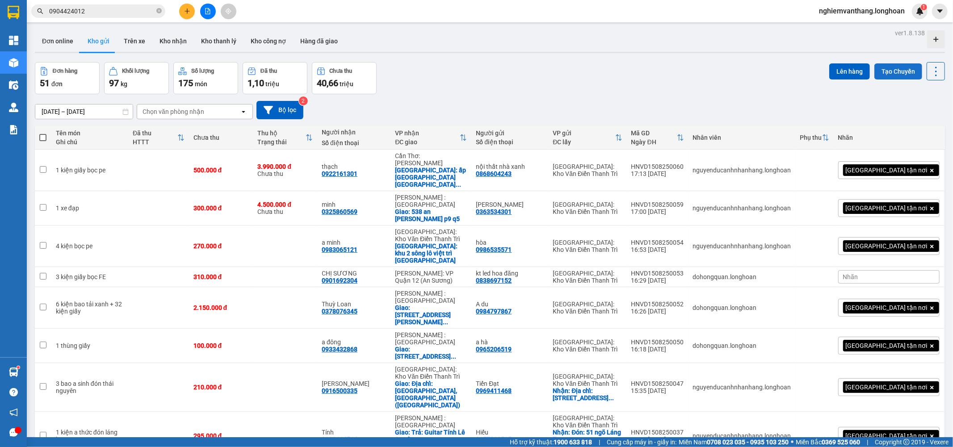
click at [881, 75] on button "Tạo Chuyến" at bounding box center [899, 71] width 48 height 16
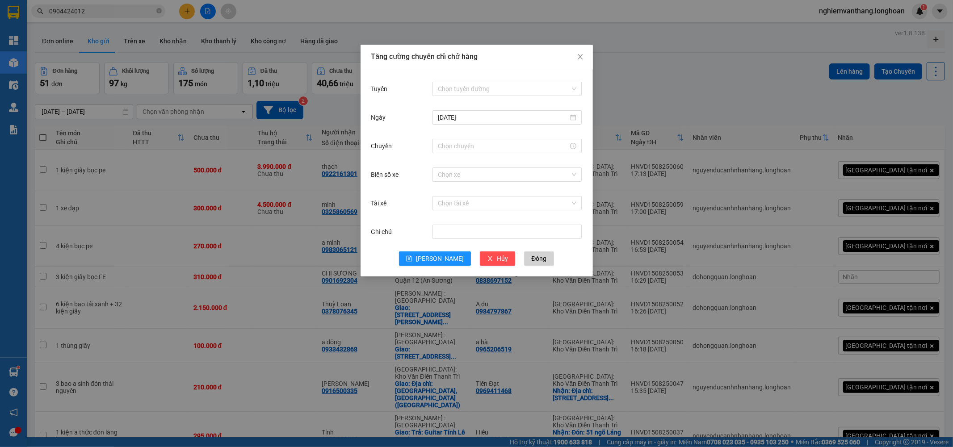
drag, startPoint x: 489, startPoint y: 88, endPoint x: 503, endPoint y: 115, distance: 30.4
click at [490, 87] on input "Tuyến" at bounding box center [504, 88] width 132 height 13
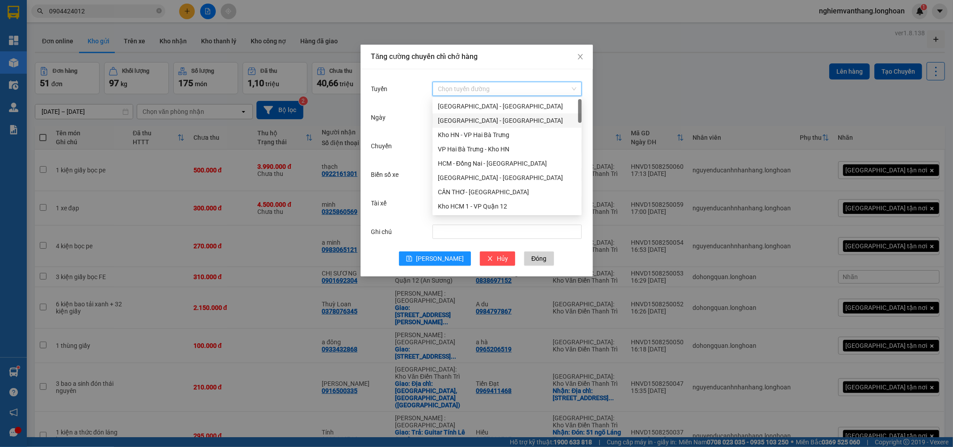
click at [488, 122] on div "[GEOGRAPHIC_DATA] - [GEOGRAPHIC_DATA]" at bounding box center [507, 121] width 139 height 10
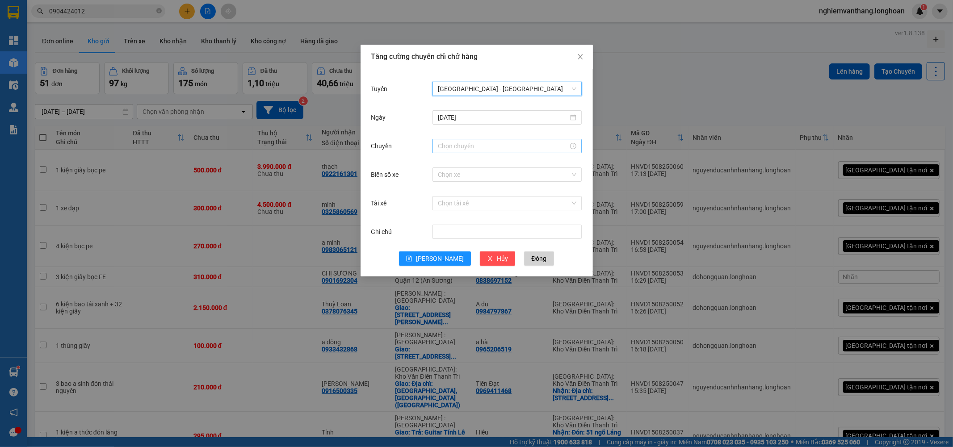
click at [465, 148] on input "Chuyến" at bounding box center [503, 146] width 131 height 10
drag, startPoint x: 444, startPoint y: 166, endPoint x: 453, endPoint y: 219, distance: 54.3
click at [445, 164] on div "20" at bounding box center [445, 165] width 25 height 13
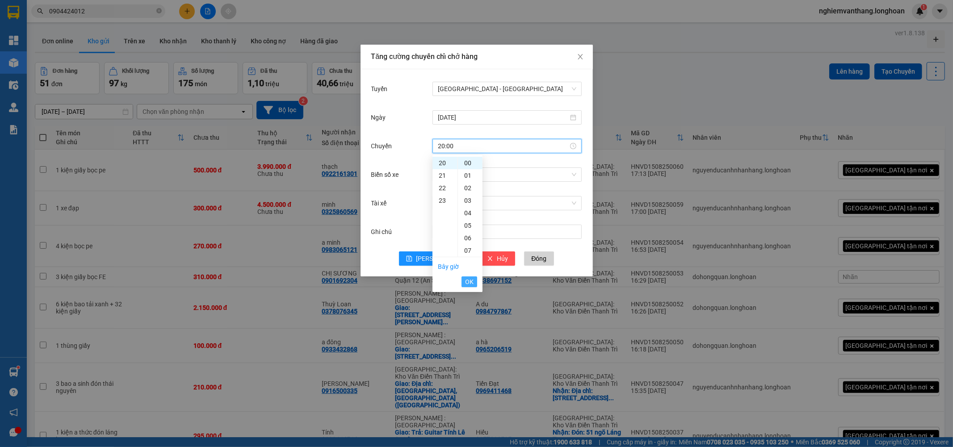
click at [467, 279] on span "OK" at bounding box center [469, 282] width 8 height 10
click at [434, 256] on button "Lưu" at bounding box center [435, 259] width 72 height 14
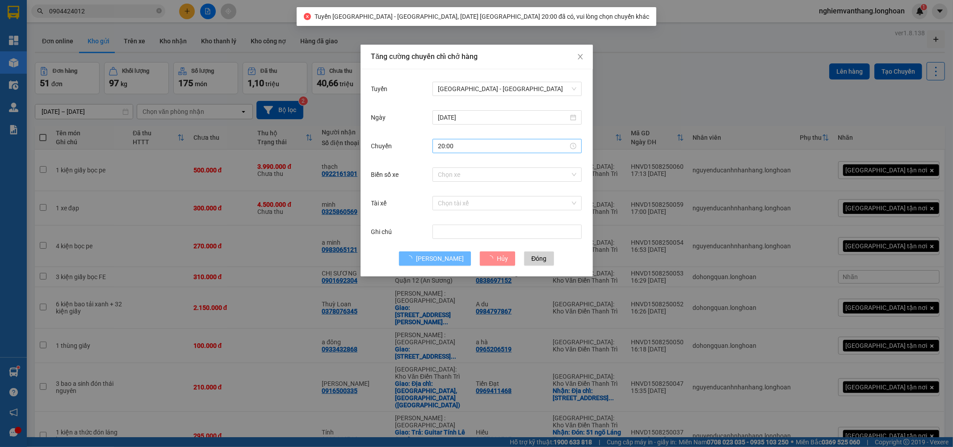
click at [461, 147] on input "20:00" at bounding box center [503, 146] width 131 height 10
click at [443, 175] on div "21" at bounding box center [445, 175] width 25 height 13
type input "21:00"
click at [463, 281] on button "OK" at bounding box center [470, 282] width 16 height 11
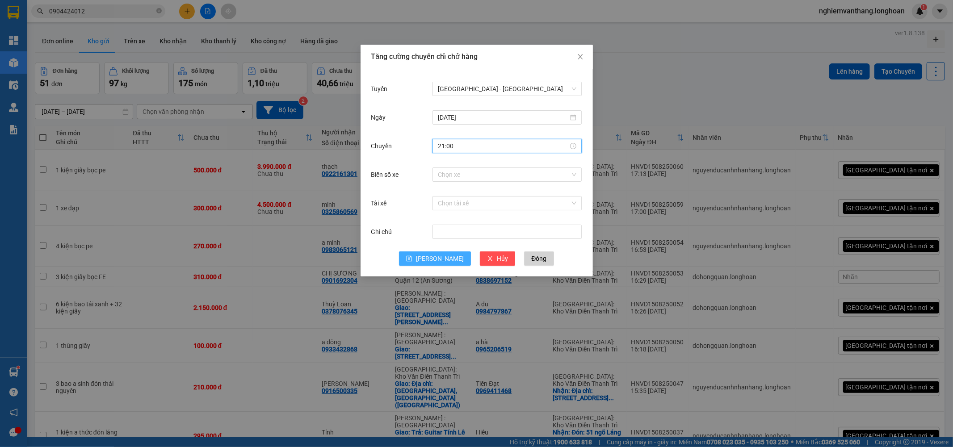
click at [431, 263] on button "Lưu" at bounding box center [435, 259] width 72 height 14
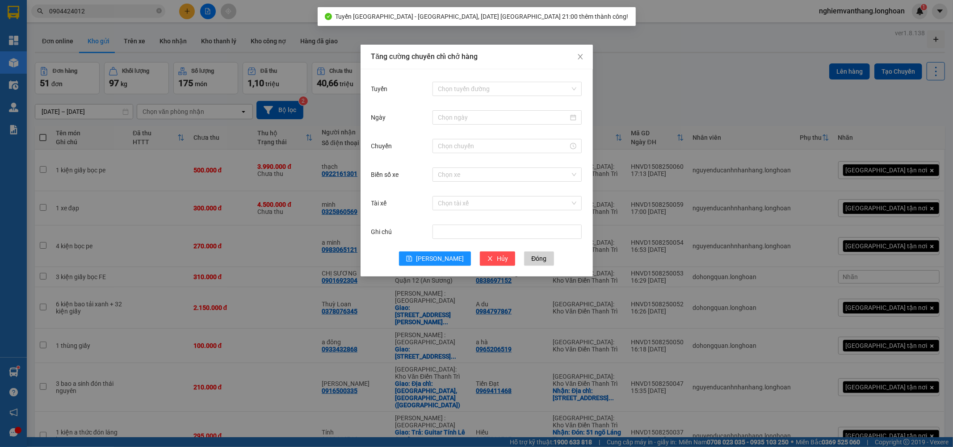
click at [632, 99] on div "Tăng cường chuyến chỉ chở hàng Tuyến Chọn tuyến đường Ngày Chuyến Biển số xe Ch…" at bounding box center [476, 223] width 953 height 447
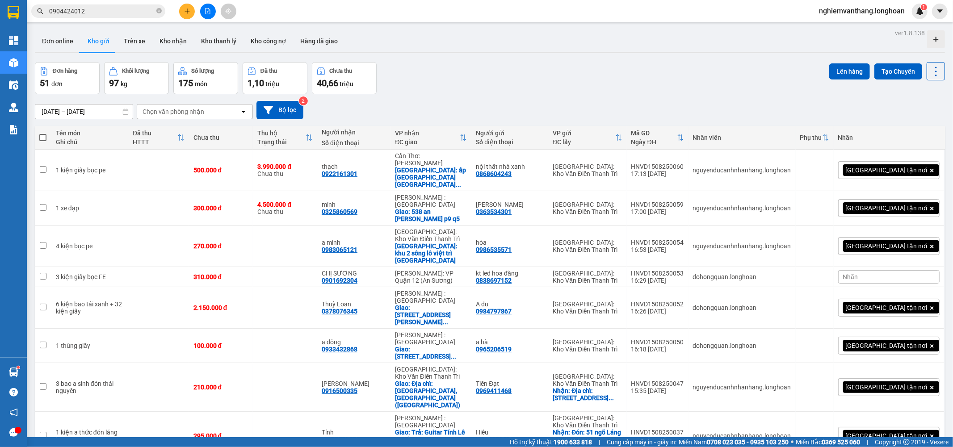
click at [394, 446] on div "Hỗ trợ kỹ thuật: 1900 633 818 | Cung cấp máy in - giấy in: Miền Nam 0708 023 03…" at bounding box center [474, 443] width 949 height 10
click at [913, 69] on button "Tạo Chuyến" at bounding box center [899, 71] width 48 height 16
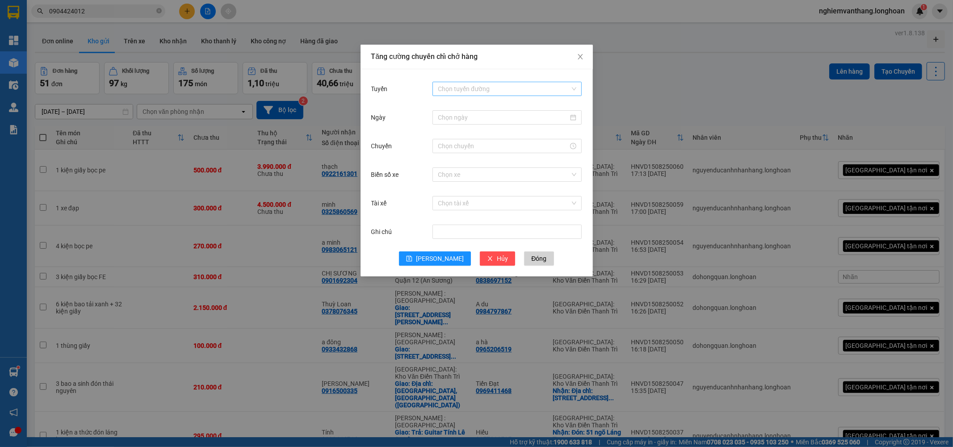
click at [496, 86] on input "Tuyến" at bounding box center [504, 88] width 132 height 13
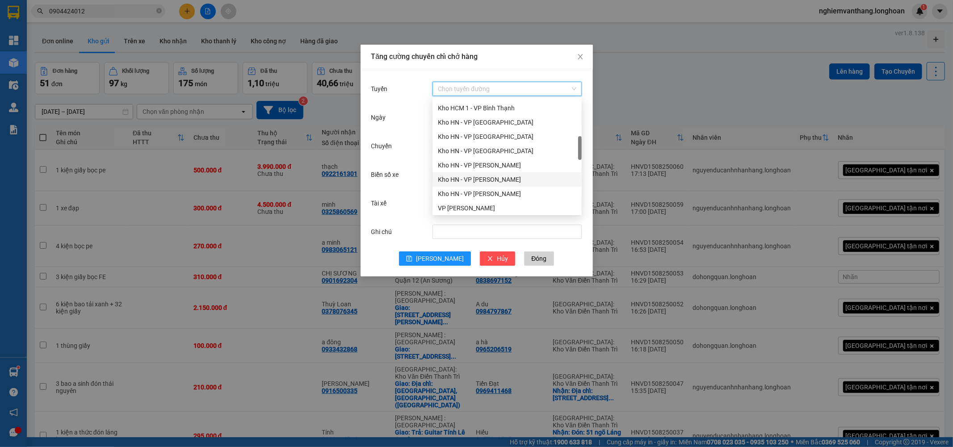
scroll to position [298, 0]
click at [516, 124] on div "[GEOGRAPHIC_DATA] - Các tỉnh miền Bắc" at bounding box center [507, 123] width 139 height 10
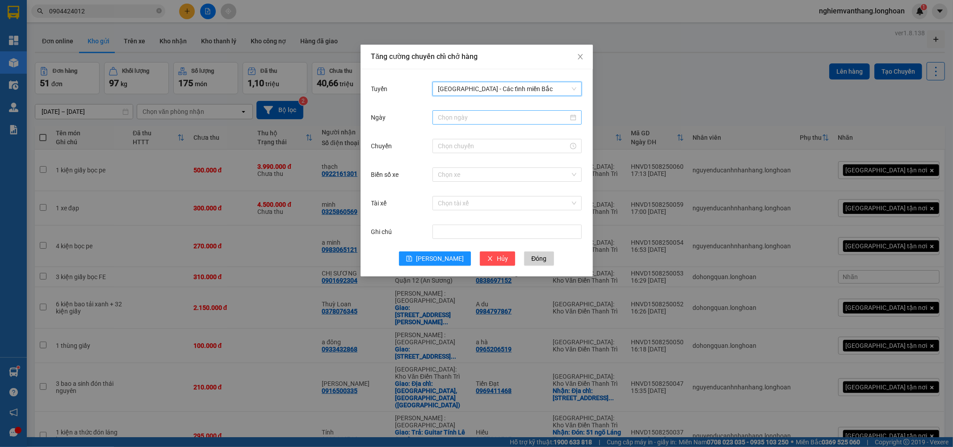
drag, startPoint x: 495, startPoint y: 126, endPoint x: 513, endPoint y: 124, distance: 18.0
click at [497, 124] on div at bounding box center [507, 118] width 149 height 18
type input "[DATE]"
click at [541, 196] on div "16" at bounding box center [542, 196] width 11 height 11
click at [474, 145] on input "Chuyến" at bounding box center [503, 146] width 131 height 10
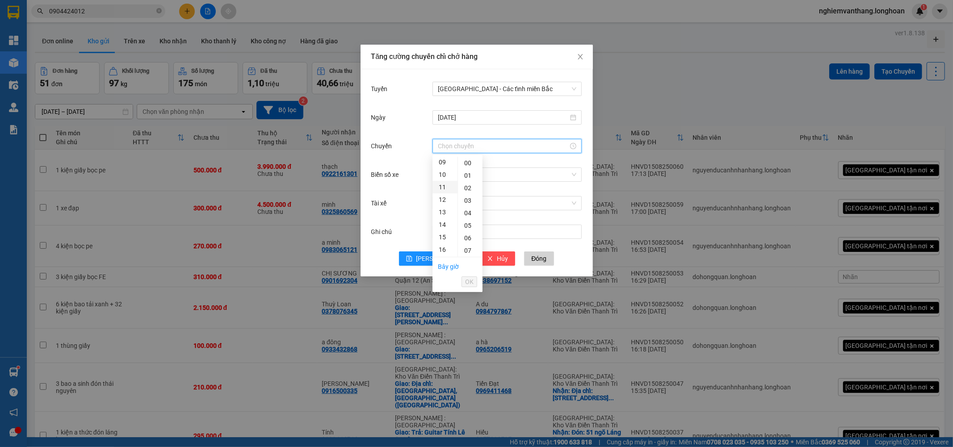
scroll to position [64, 0]
drag, startPoint x: 445, startPoint y: 172, endPoint x: 444, endPoint y: 211, distance: 38.9
click at [445, 171] on div "06" at bounding box center [445, 174] width 25 height 13
type input "06:00"
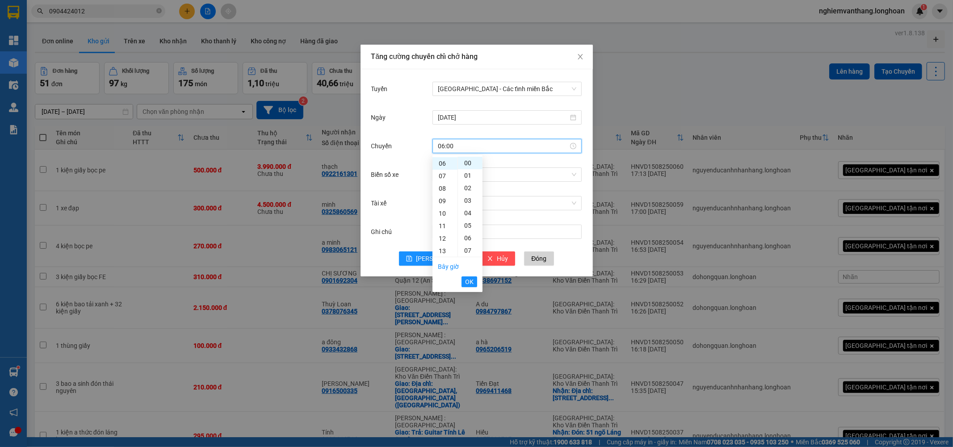
drag, startPoint x: 472, startPoint y: 282, endPoint x: 468, endPoint y: 240, distance: 42.2
click at [472, 282] on span "OK" at bounding box center [469, 282] width 8 height 10
click at [449, 175] on input "Biển số xe" at bounding box center [504, 174] width 132 height 13
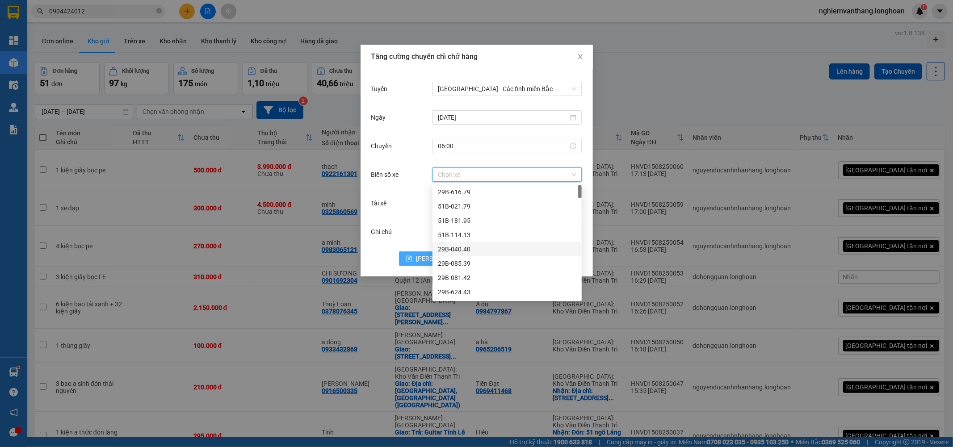
click at [413, 256] on icon "save" at bounding box center [409, 259] width 6 height 6
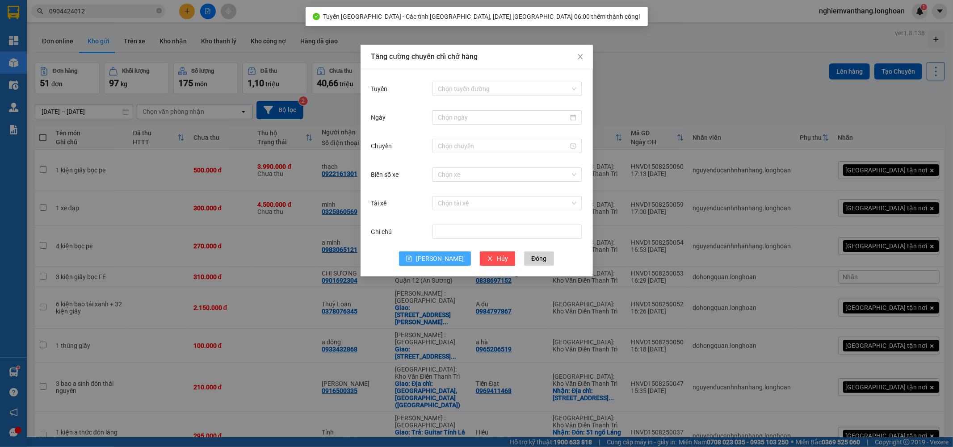
click at [641, 87] on div "Tăng cường chuyến chỉ chở hàng Tuyến Chọn tuyến đường Ngày Chuyến Biển số xe Ch…" at bounding box center [476, 223] width 953 height 447
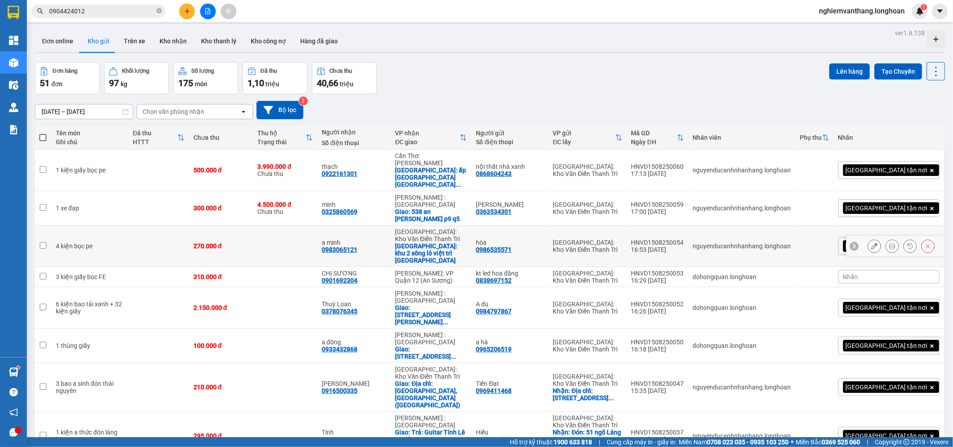
click at [189, 237] on td at bounding box center [158, 247] width 61 height 42
checkbox input "true"
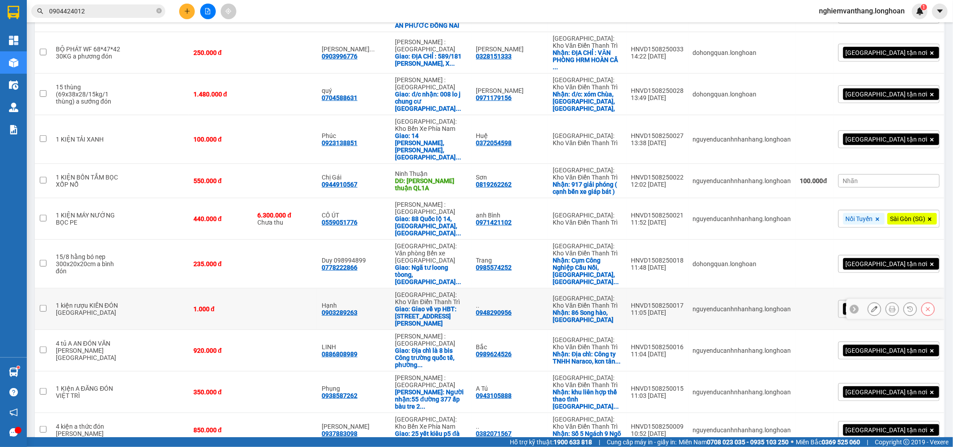
scroll to position [497, 0]
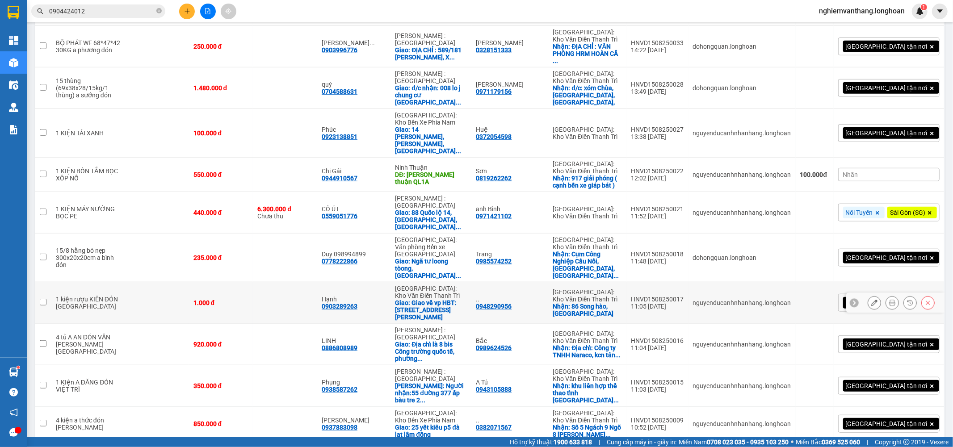
click at [151, 282] on td at bounding box center [158, 303] width 61 height 42
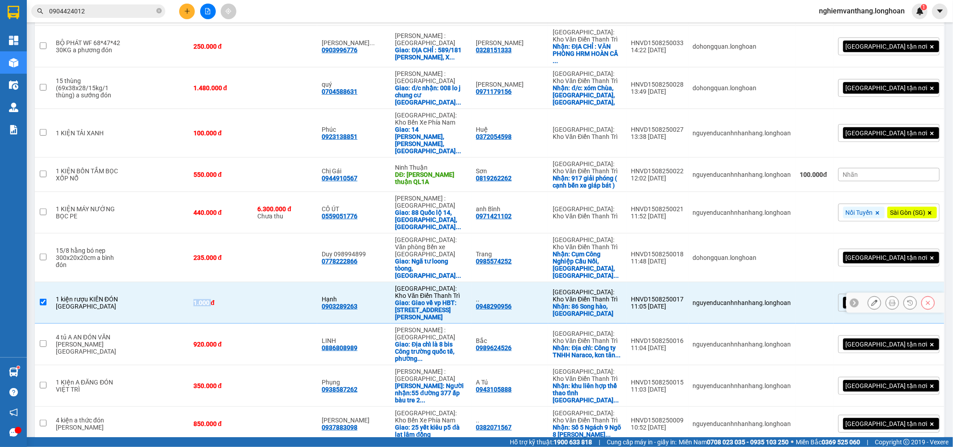
click at [150, 282] on td at bounding box center [158, 303] width 61 height 42
checkbox input "false"
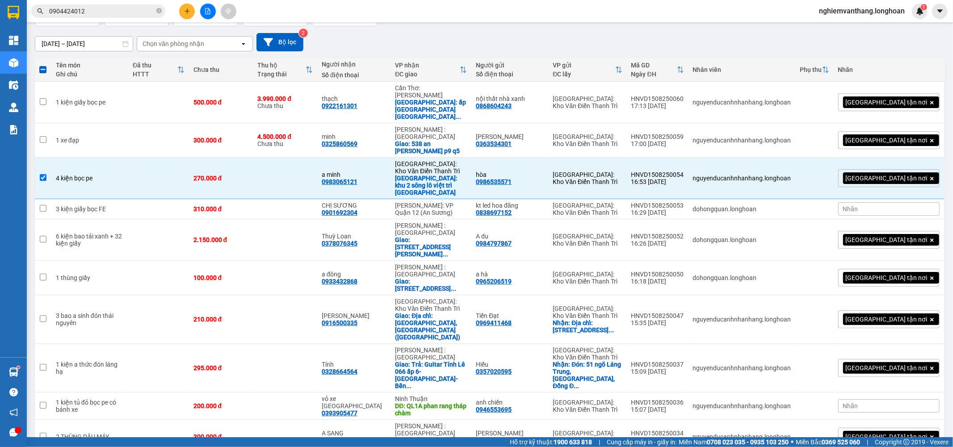
scroll to position [0, 0]
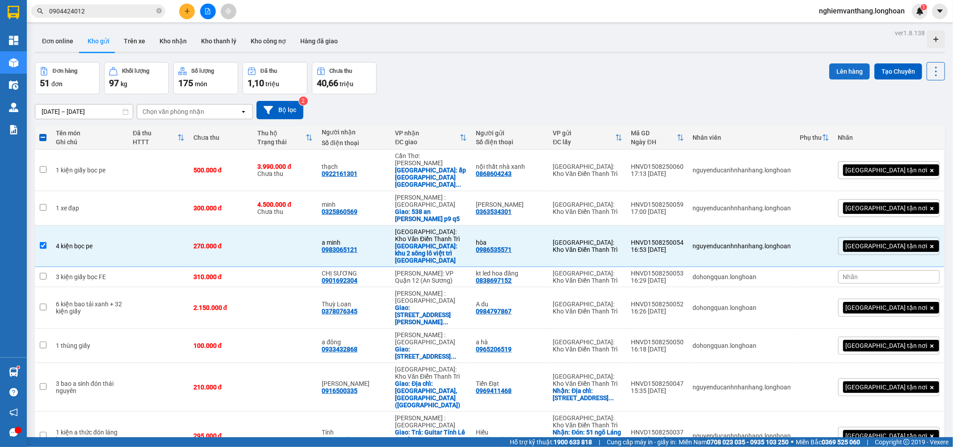
click at [834, 64] on button "Lên hàng" at bounding box center [850, 71] width 41 height 16
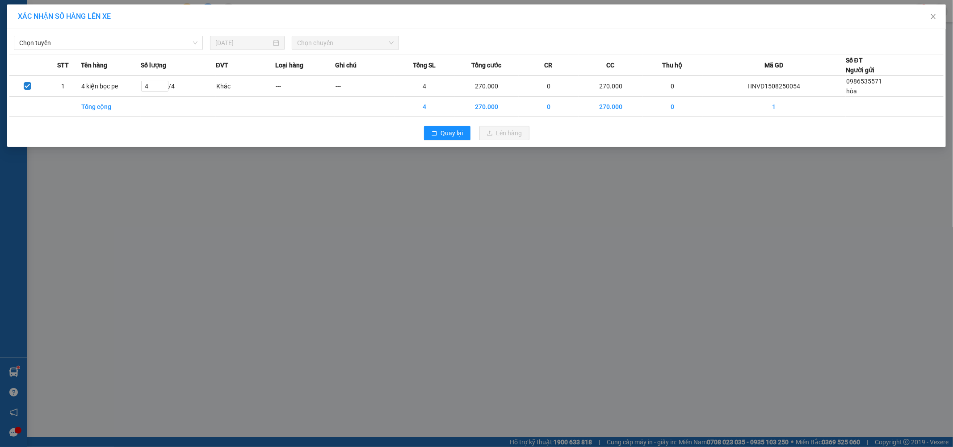
click at [103, 31] on div "Chọn tuyến 15/08/2025 Chọn chuyến" at bounding box center [476, 40] width 935 height 19
drag, startPoint x: 96, startPoint y: 37, endPoint x: 91, endPoint y: 95, distance: 58.3
click at [95, 37] on span "Chọn tuyến" at bounding box center [108, 42] width 178 height 13
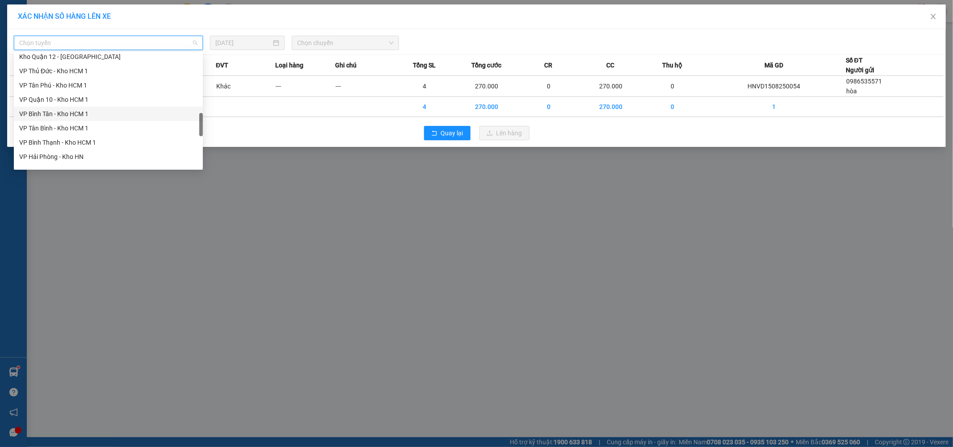
scroll to position [586, 0]
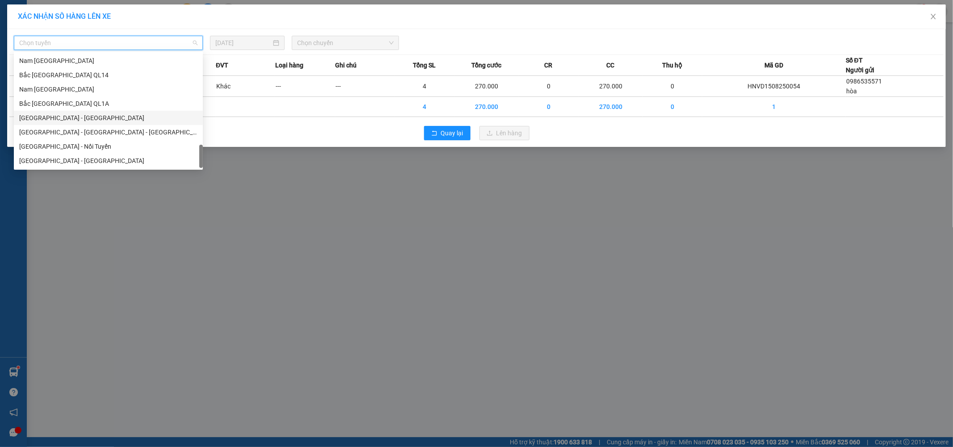
click at [77, 106] on div "Bắc [GEOGRAPHIC_DATA] QL1A" at bounding box center [108, 104] width 178 height 10
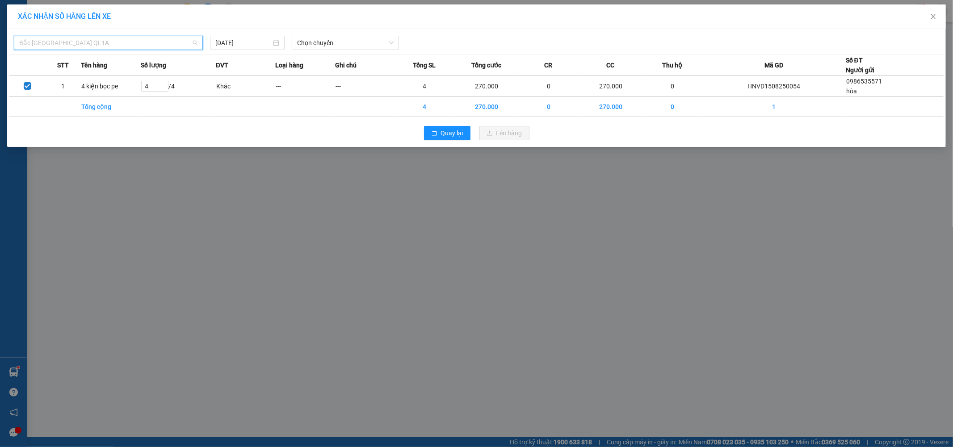
click at [74, 47] on span "Bắc [GEOGRAPHIC_DATA] QL1A" at bounding box center [108, 42] width 178 height 13
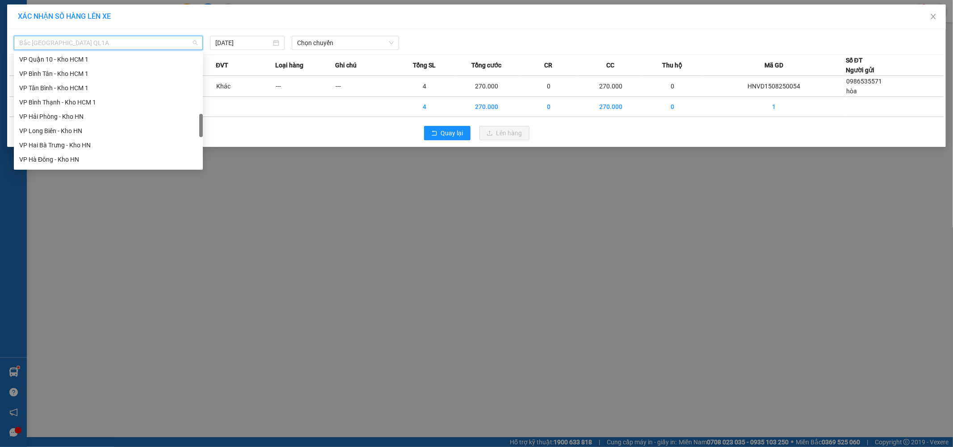
scroll to position [239, 0]
click at [97, 153] on div "[GEOGRAPHIC_DATA] - Các tỉnh miền Bắc" at bounding box center [108, 151] width 178 height 10
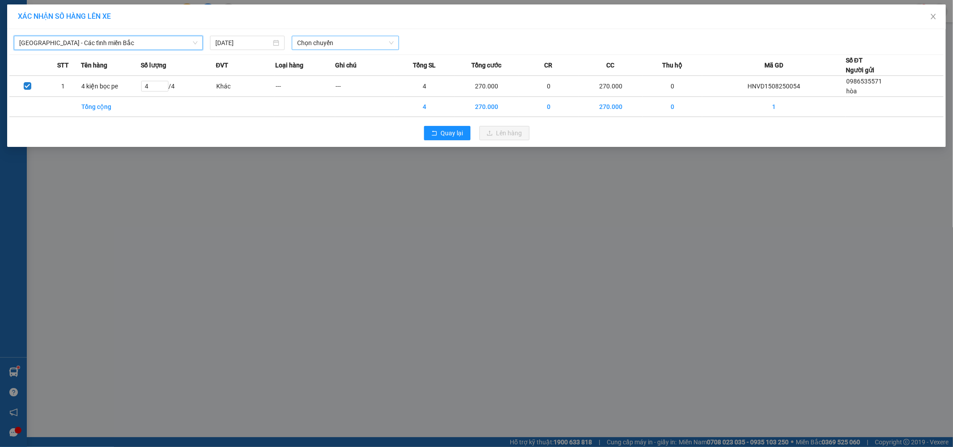
click at [309, 42] on span "Chọn chuyến" at bounding box center [345, 42] width 97 height 13
drag, startPoint x: 237, startPoint y: 51, endPoint x: 242, endPoint y: 50, distance: 4.7
click at [237, 51] on div "Hà Nội - Các tỉnh miền Bắc 15/08/2025 Chọn chuyến STT Tên hàng Số lượng ĐVT Loạ…" at bounding box center [476, 88] width 939 height 118
click at [242, 42] on input "[DATE]" at bounding box center [243, 43] width 56 height 10
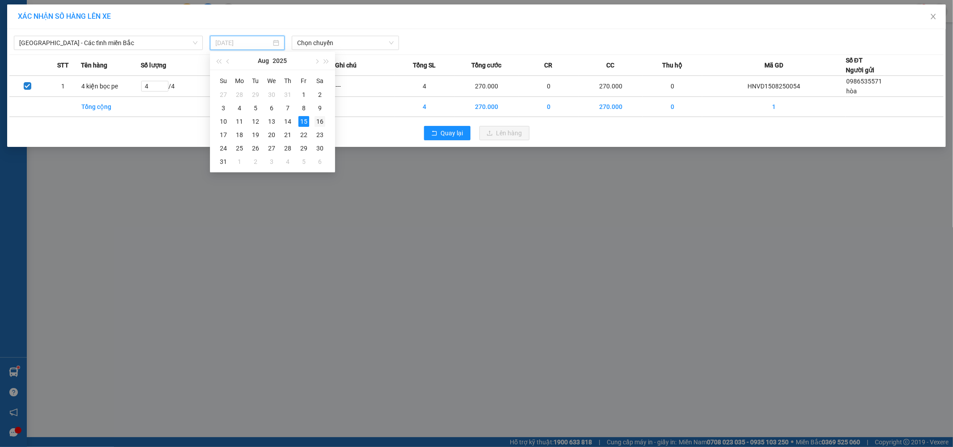
drag, startPoint x: 320, startPoint y: 121, endPoint x: 320, endPoint y: 113, distance: 8.1
click at [319, 120] on div "16" at bounding box center [320, 121] width 11 height 11
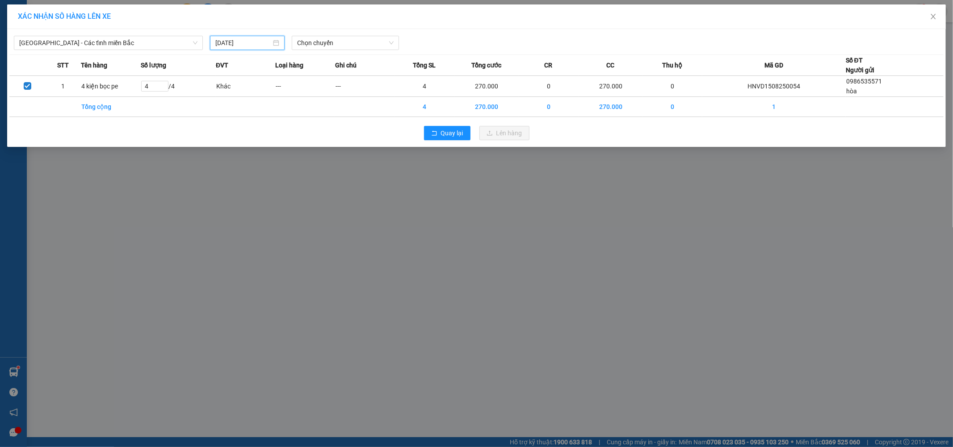
click at [334, 43] on span "Chọn chuyến" at bounding box center [345, 42] width 97 height 13
type input "[DATE]"
click at [314, 77] on div "06:00 (TC)" at bounding box center [332, 75] width 70 height 10
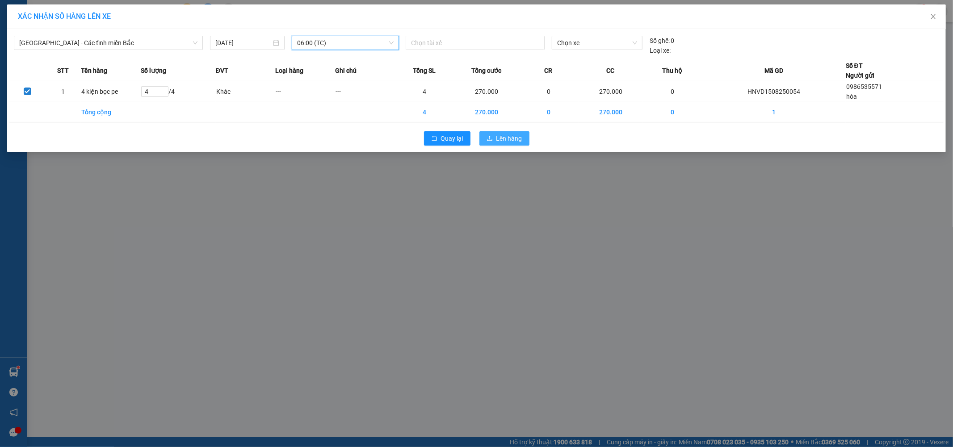
click at [508, 145] on button "Lên hàng" at bounding box center [505, 138] width 50 height 14
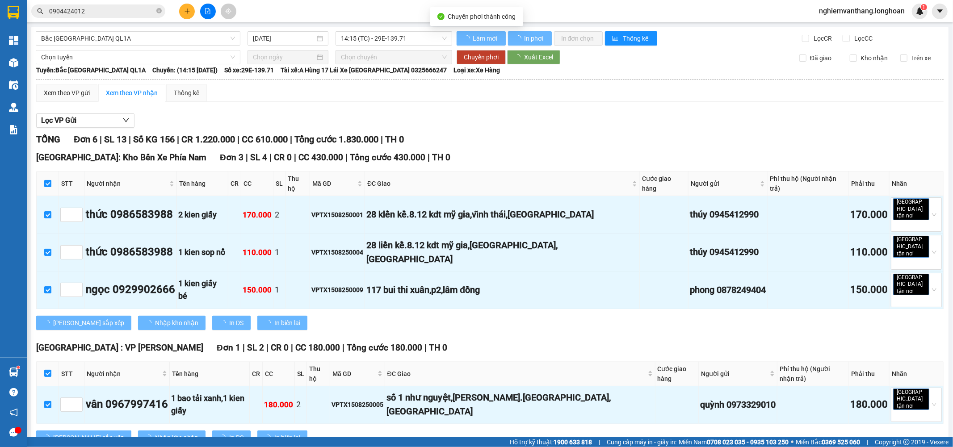
checkbox input "false"
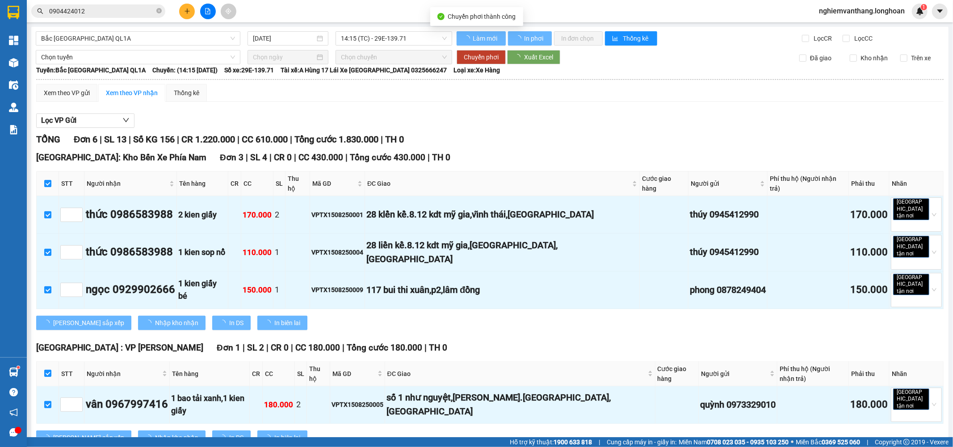
checkbox input "false"
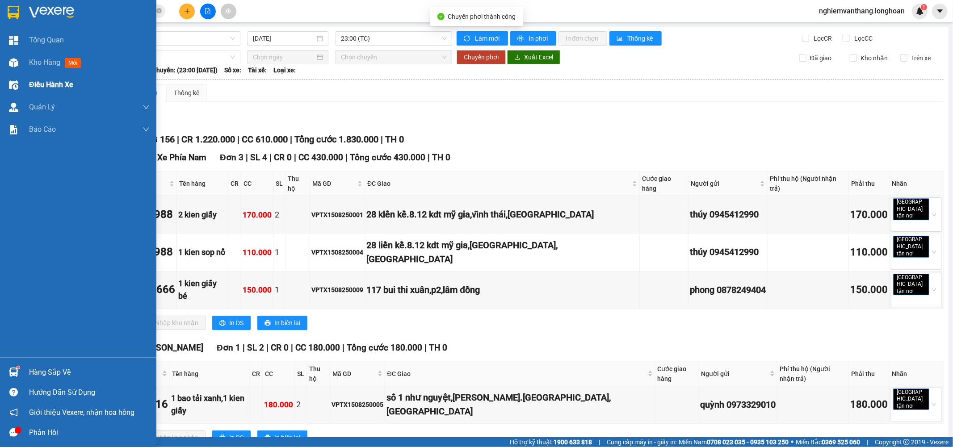
click at [48, 86] on span "Điều hành xe" at bounding box center [51, 84] width 44 height 11
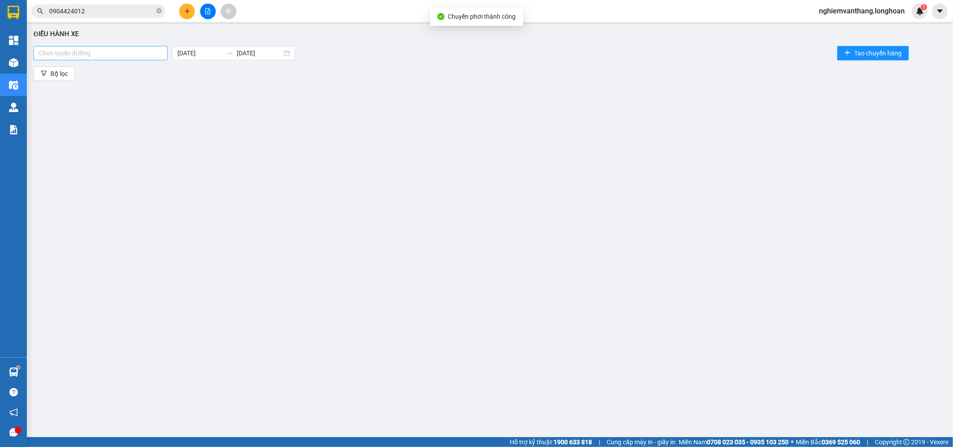
click at [100, 57] on div at bounding box center [101, 53] width 130 height 11
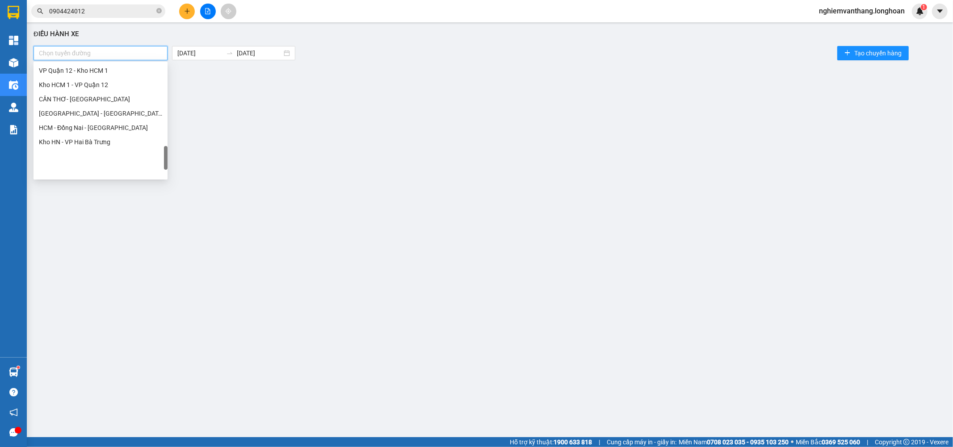
scroll to position [472, 0]
click at [297, 94] on div "Điều hành xe Chọn tuyến đường [DATE] [DATE] Tạo chuyến hàng Bộ lọc" at bounding box center [490, 221] width 918 height 389
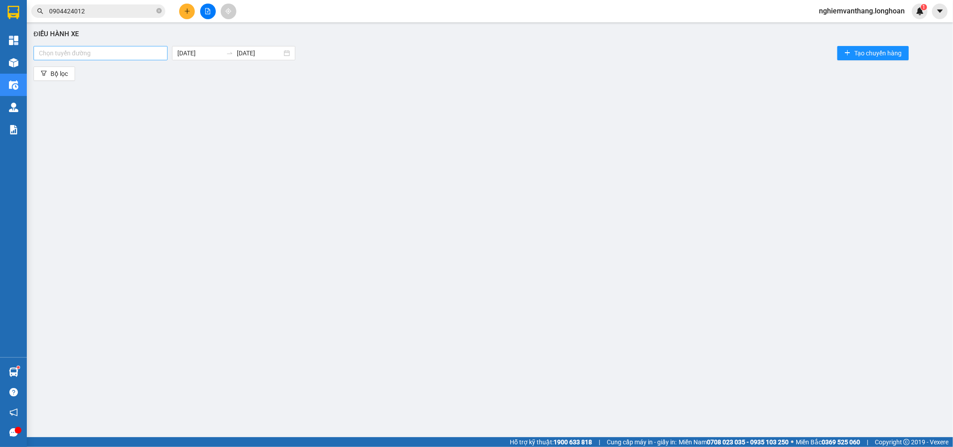
click at [115, 46] on div "Chọn tuyến đường" at bounding box center [101, 53] width 134 height 14
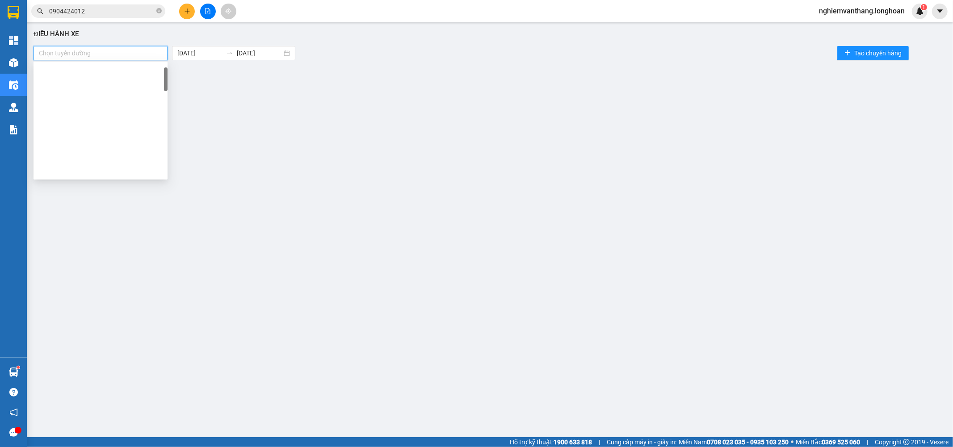
scroll to position [0, 0]
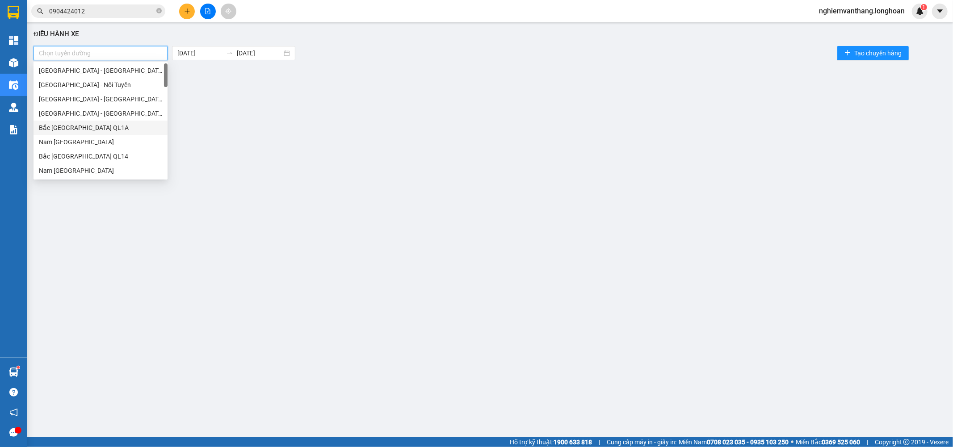
click at [93, 131] on div "Bắc [GEOGRAPHIC_DATA] QL1A" at bounding box center [100, 128] width 123 height 10
drag, startPoint x: 160, startPoint y: 130, endPoint x: 256, endPoint y: 110, distance: 98.1
click at [161, 130] on icon "check" at bounding box center [159, 128] width 6 height 6
click at [52, 125] on div "Bắc [GEOGRAPHIC_DATA] QL1A" at bounding box center [100, 128] width 123 height 10
click at [238, 110] on div at bounding box center [490, 107] width 906 height 45
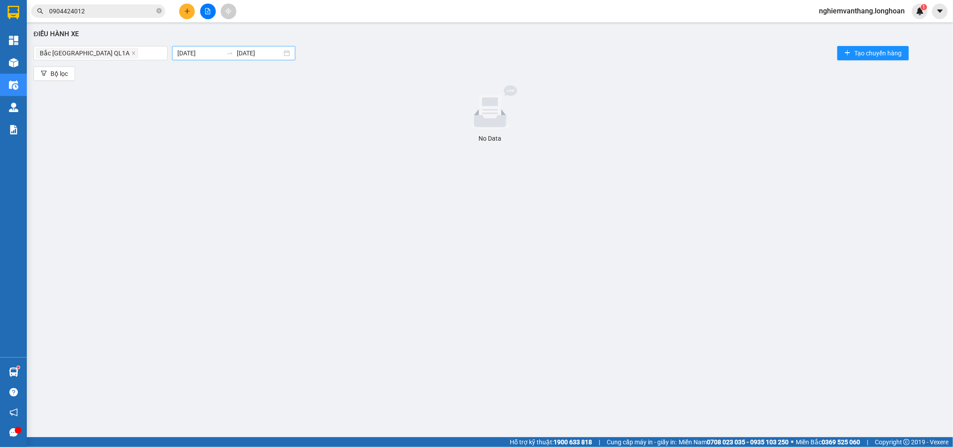
click at [201, 55] on body "Kết quả tìm kiếm ( 1 ) Bộ lọc Mã ĐH Trạng thái Món hàng Thu hộ Tổng cước Chưa c…" at bounding box center [476, 223] width 953 height 447
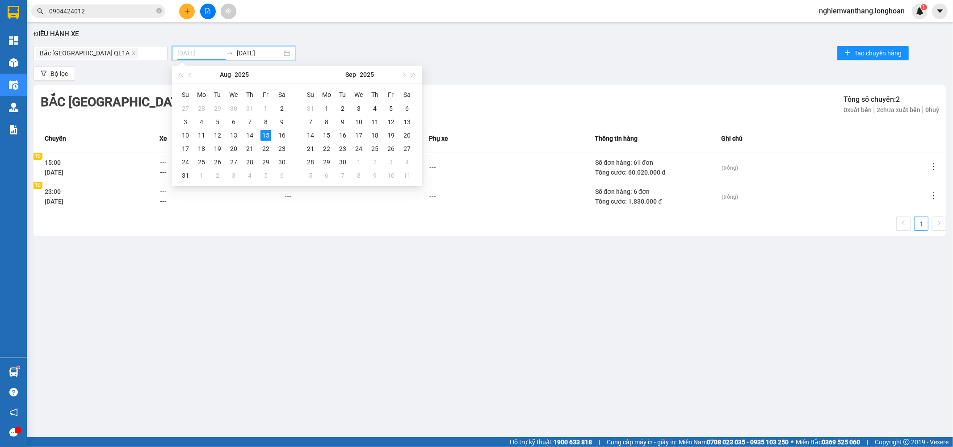
type input "[DATE]"
click at [332, 252] on div "Điều hành xe [GEOGRAPHIC_DATA] QL1A [DATE] [DATE] Tạo chuyến hàng Bộ lọc [GEOGR…" at bounding box center [490, 221] width 918 height 389
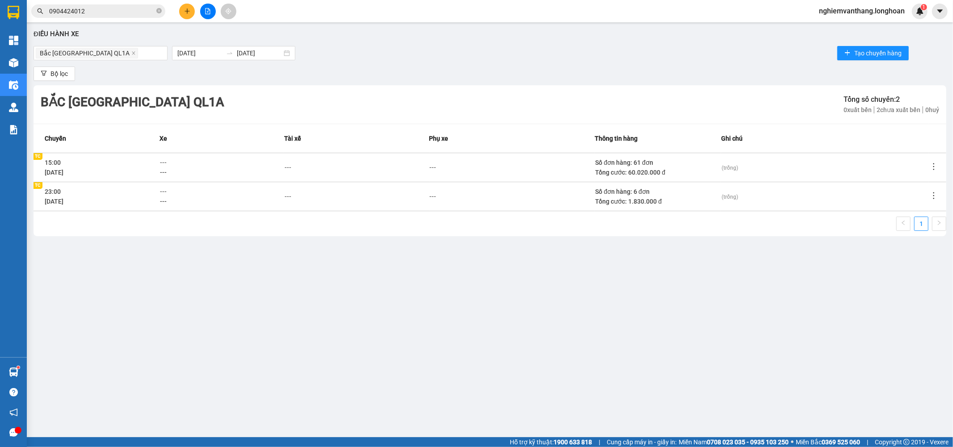
click at [172, 164] on icon "edit" at bounding box center [172, 163] width 6 height 6
click at [162, 165] on span "---" at bounding box center [163, 162] width 7 height 7
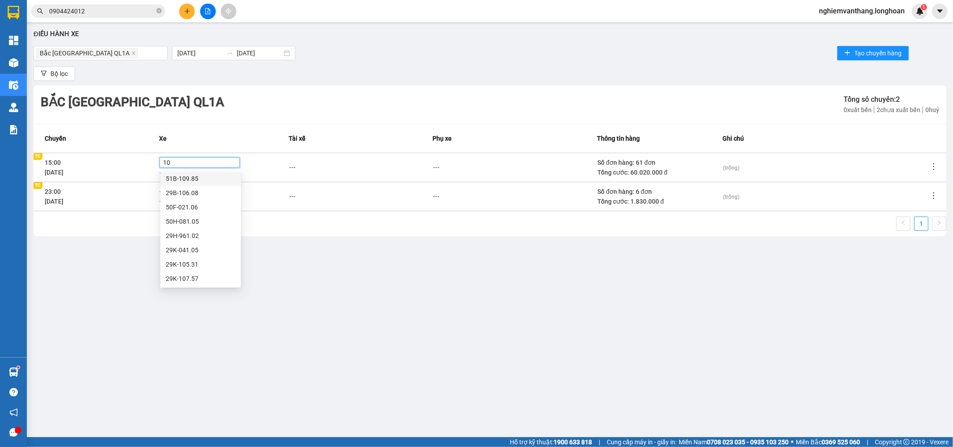
type input "105"
click at [212, 197] on div "29K-041.05" at bounding box center [200, 193] width 80 height 14
click at [379, 274] on div "Điều hành xe [GEOGRAPHIC_DATA] QL1A [DATE] [DATE] Tạo chuyến hàng Bộ lọc [GEOGR…" at bounding box center [490, 221] width 918 height 389
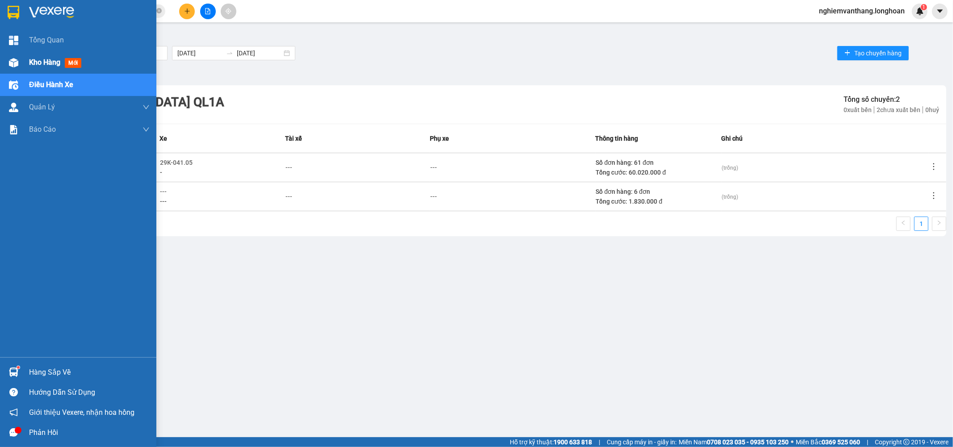
click at [11, 7] on img at bounding box center [14, 12] width 12 height 13
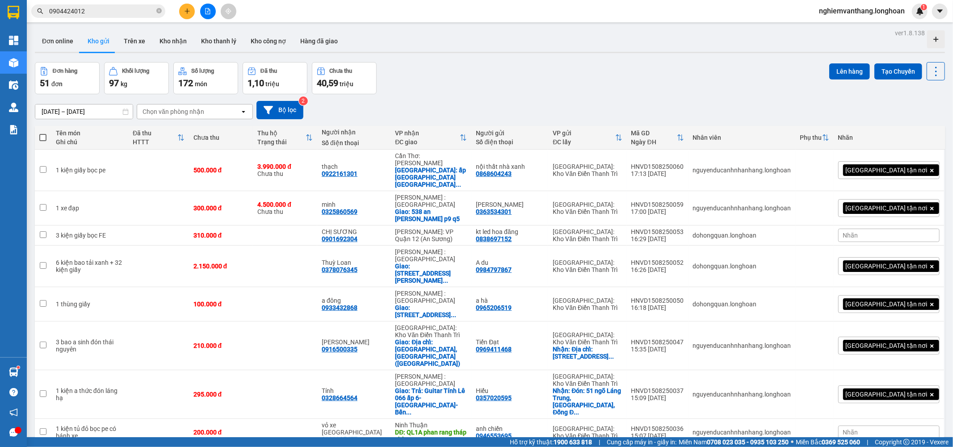
click at [203, 6] on button at bounding box center [208, 12] width 16 height 16
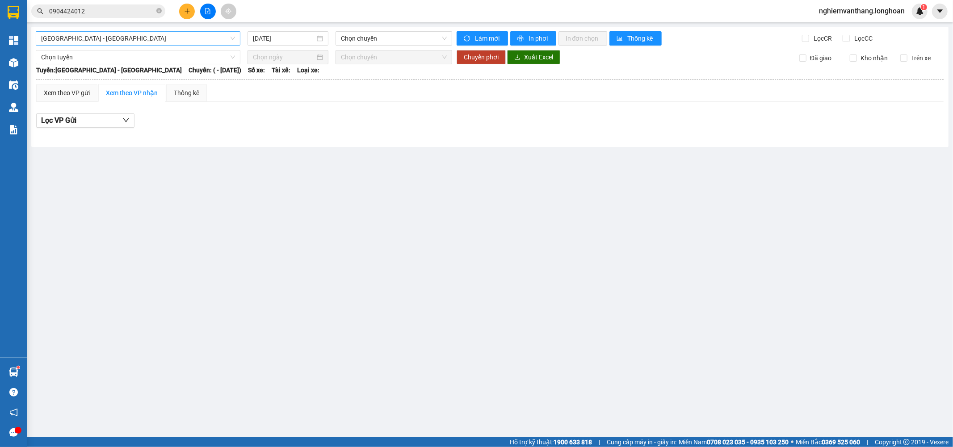
click at [109, 37] on span "[GEOGRAPHIC_DATA] - [GEOGRAPHIC_DATA]" at bounding box center [138, 38] width 194 height 13
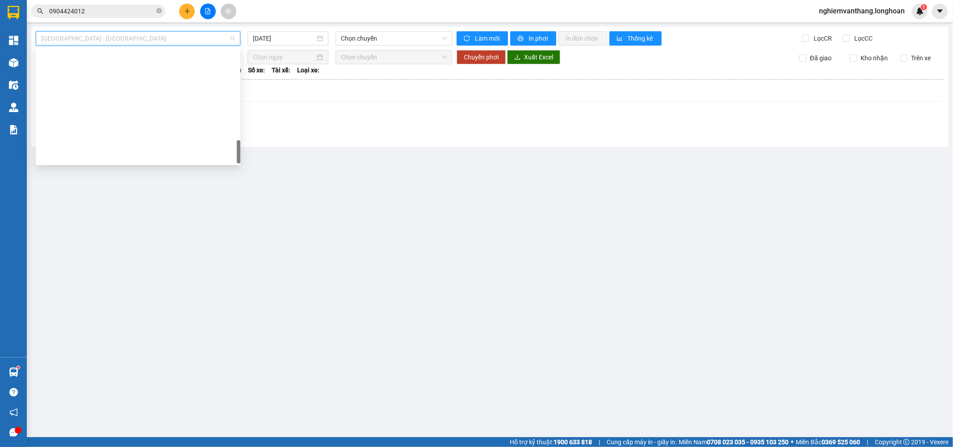
scroll to position [586, 0]
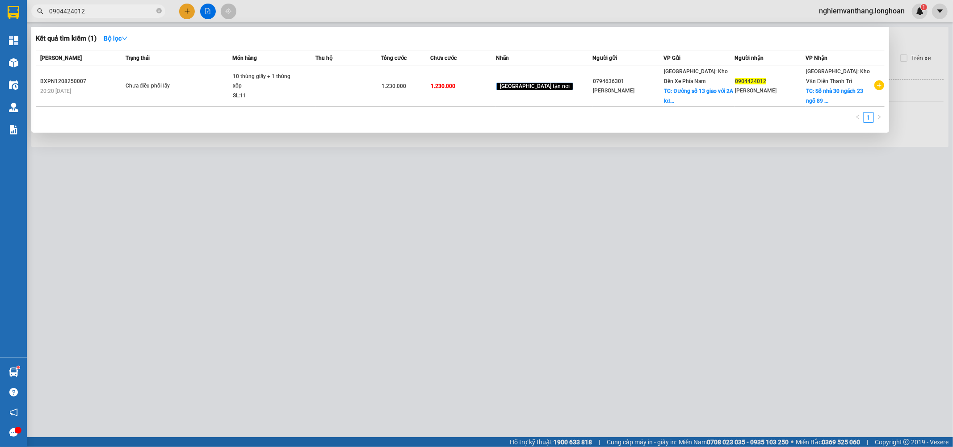
click at [91, 9] on input "0904424012" at bounding box center [101, 11] width 105 height 10
type input "42280"
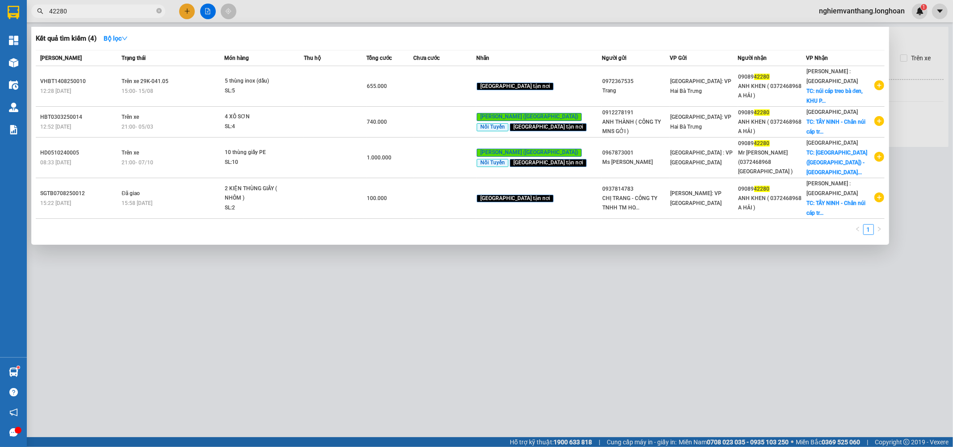
click at [76, 14] on input "42280" at bounding box center [101, 11] width 105 height 10
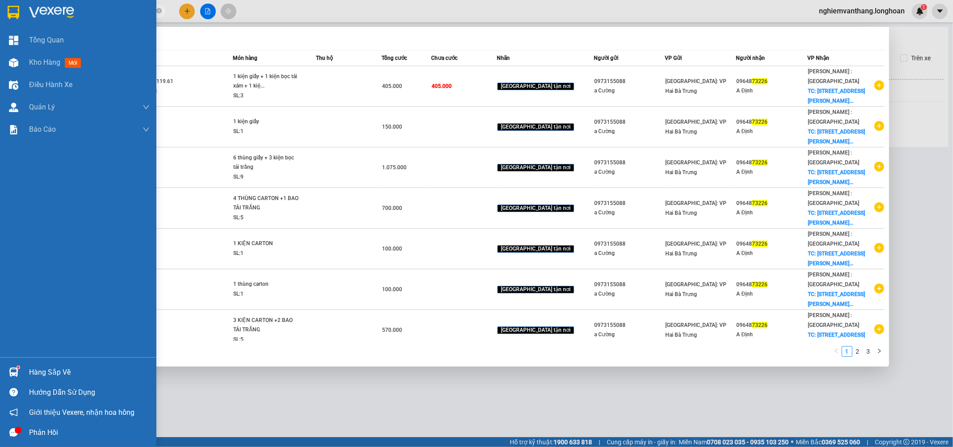
type input "73226"
click at [17, 13] on img at bounding box center [14, 12] width 12 height 13
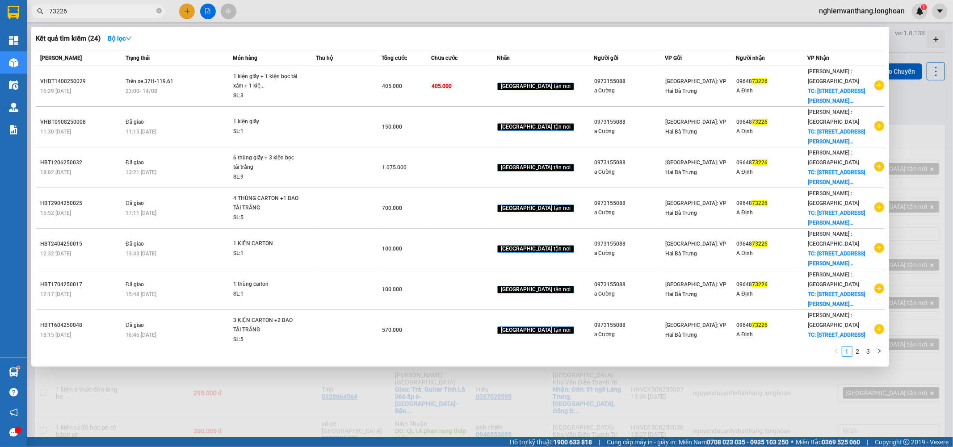
click at [438, 16] on div at bounding box center [476, 223] width 953 height 447
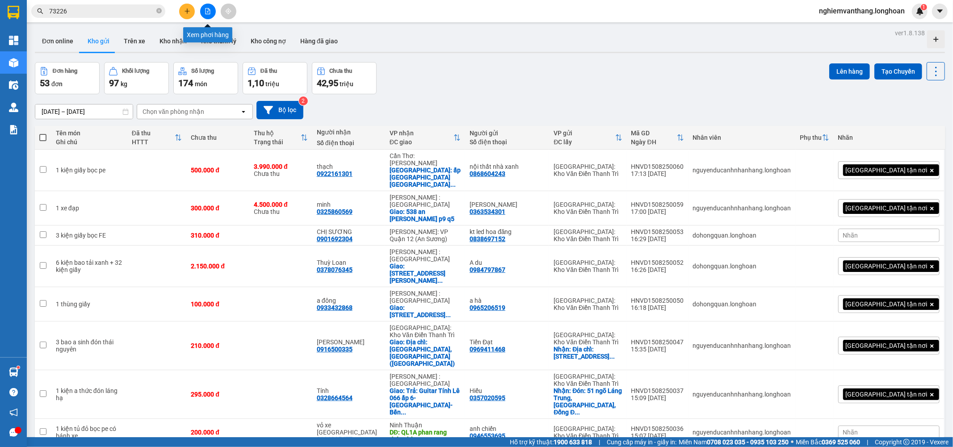
click at [206, 5] on button at bounding box center [208, 12] width 16 height 16
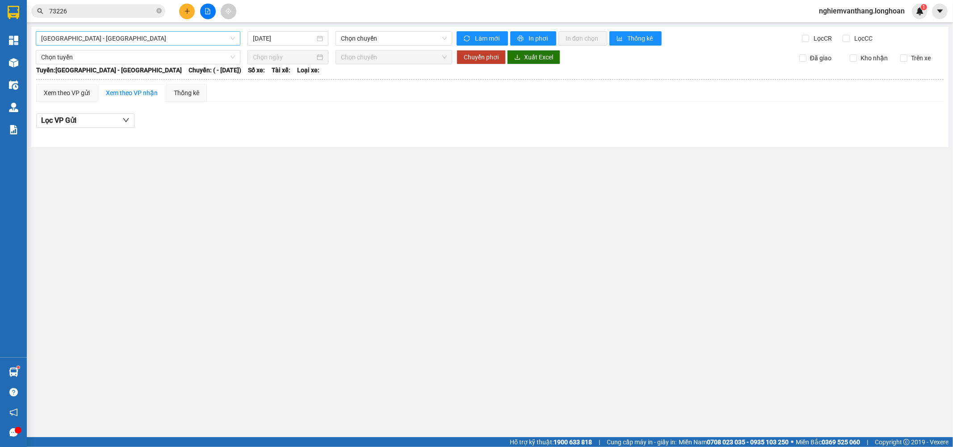
click at [141, 44] on span "[GEOGRAPHIC_DATA] - [GEOGRAPHIC_DATA]" at bounding box center [138, 38] width 194 height 13
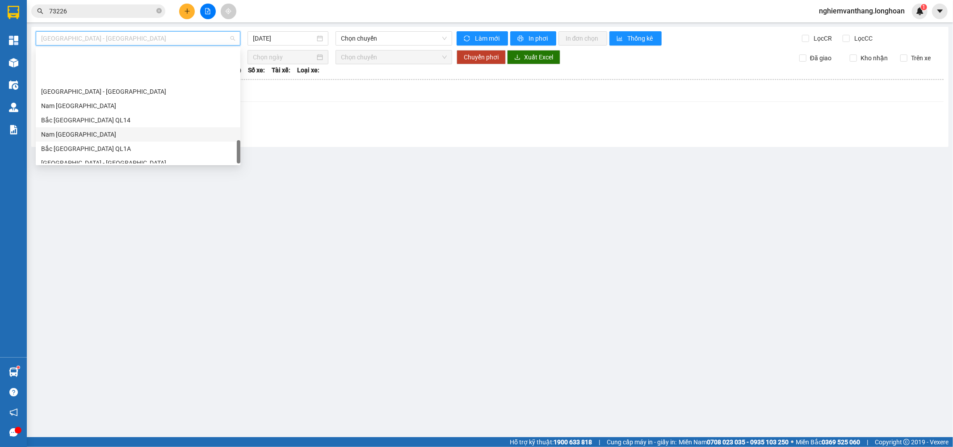
scroll to position [586, 0]
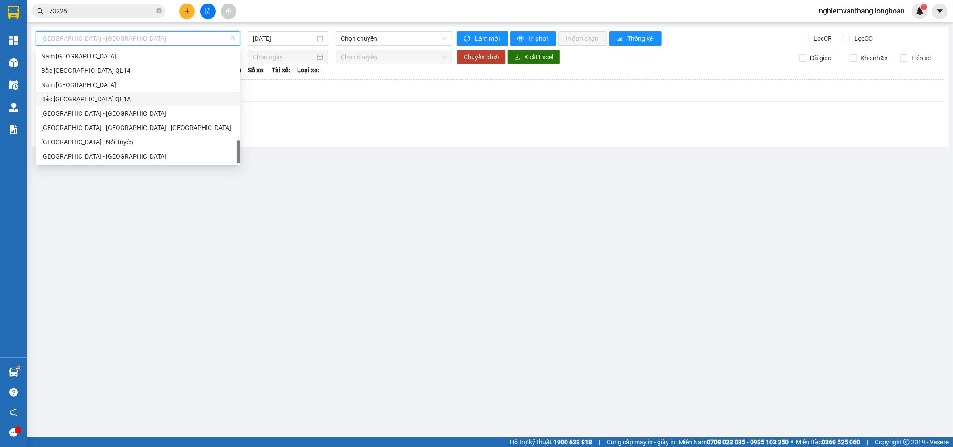
click at [80, 94] on div "Bắc [GEOGRAPHIC_DATA] QL1A" at bounding box center [138, 99] width 194 height 10
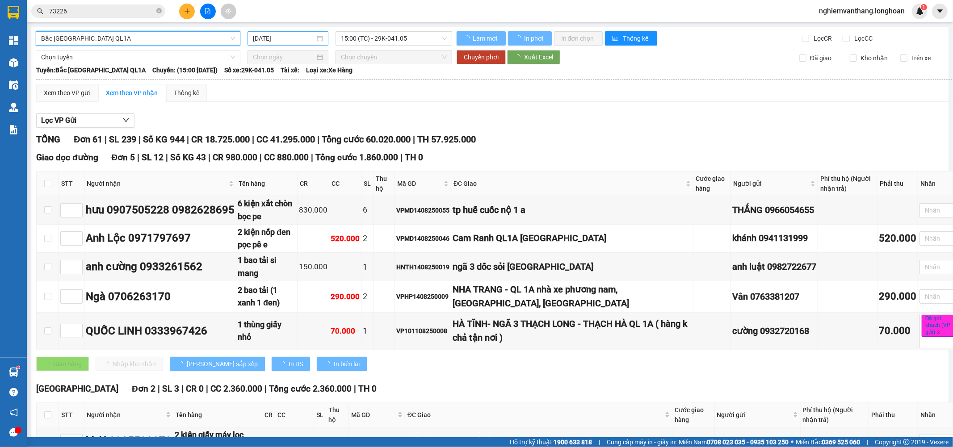
click at [291, 42] on input "[DATE]" at bounding box center [284, 39] width 62 height 10
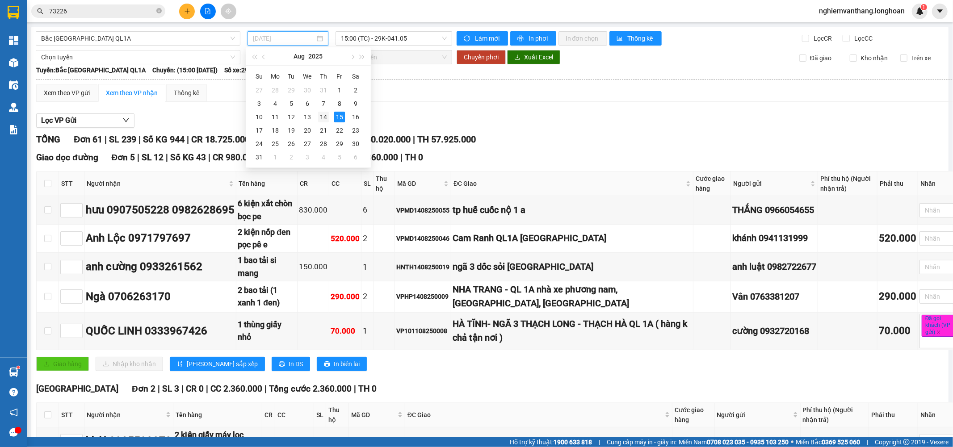
click at [324, 114] on div "14" at bounding box center [323, 117] width 11 height 11
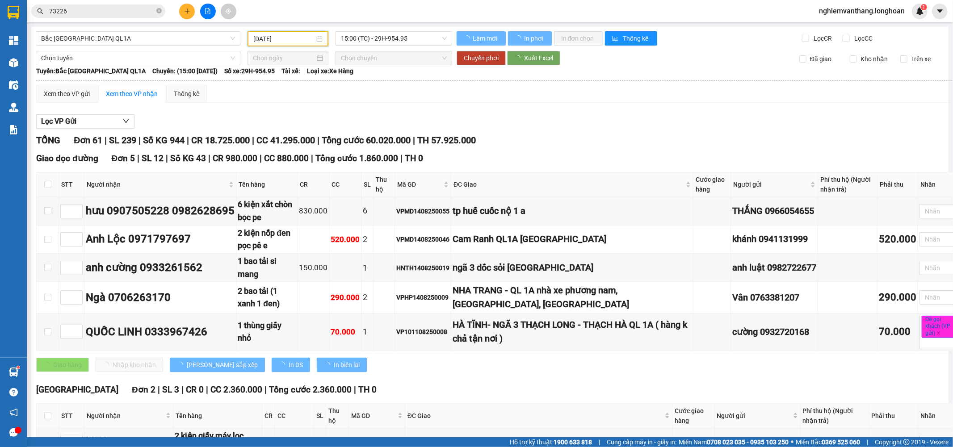
type input "[DATE]"
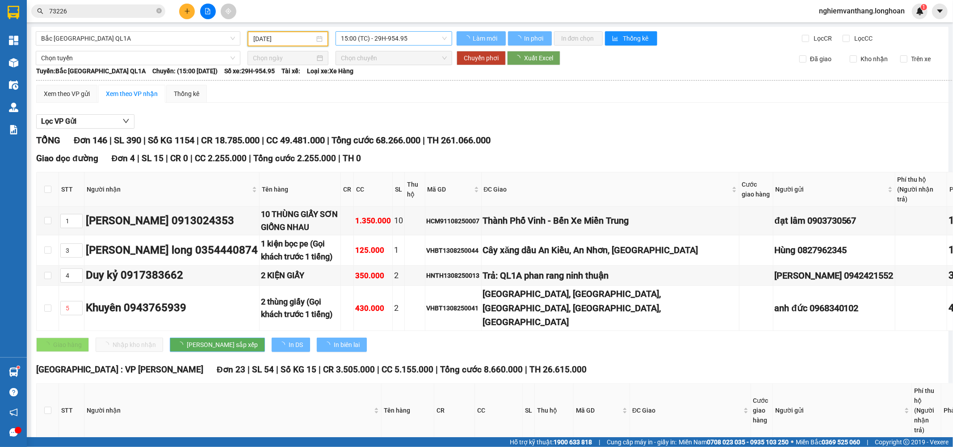
click at [405, 36] on span "15:00 (TC) - 29H-954.95" at bounding box center [393, 38] width 105 height 13
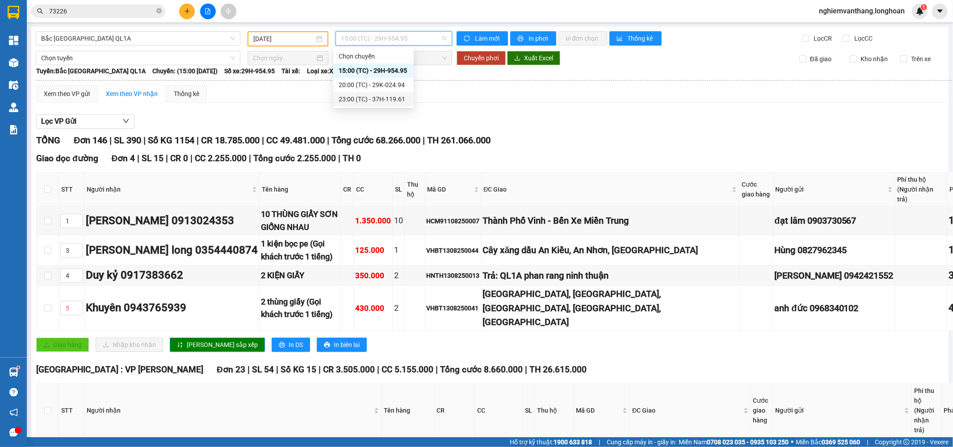
click at [395, 97] on div "23:00 (TC) - 37H-119.61" at bounding box center [374, 99] width 70 height 10
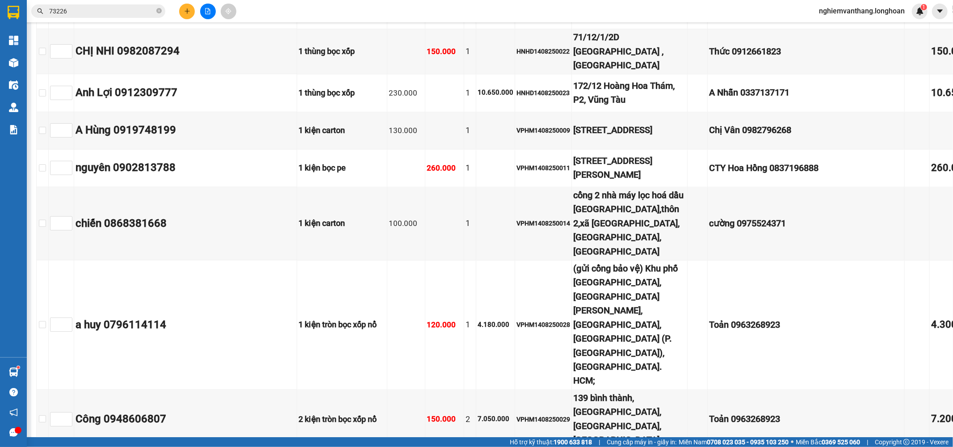
scroll to position [4411, 0]
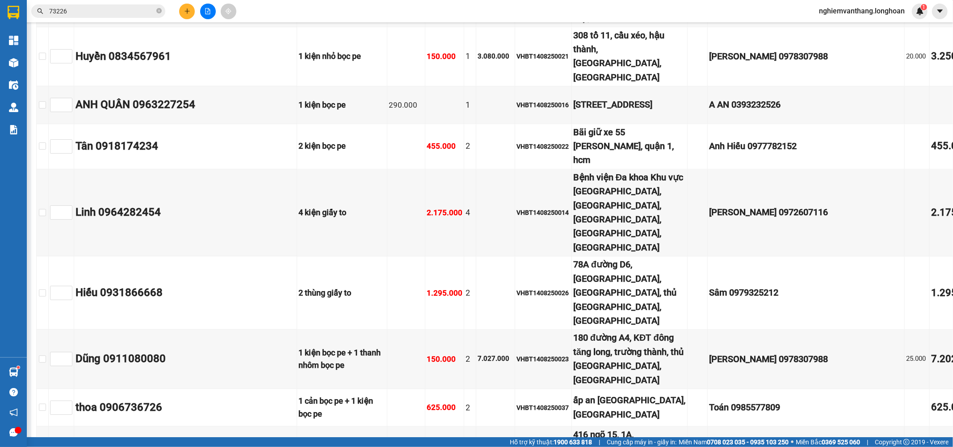
checkbox input "true"
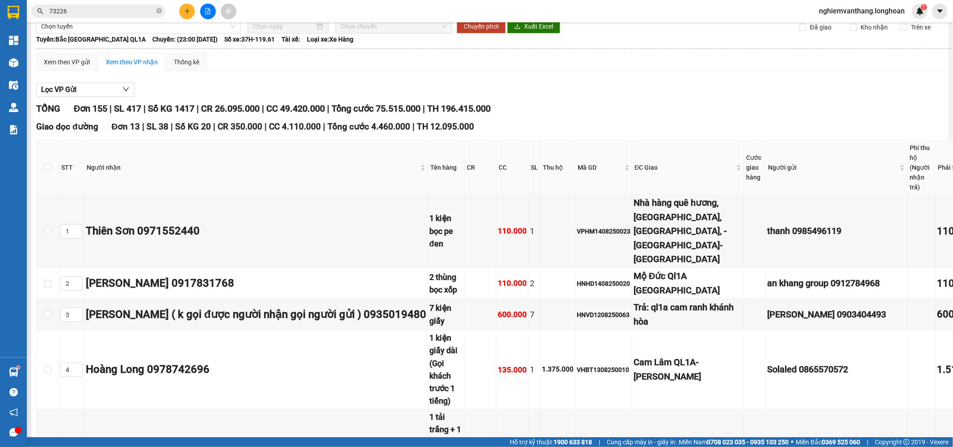
scroll to position [0, 0]
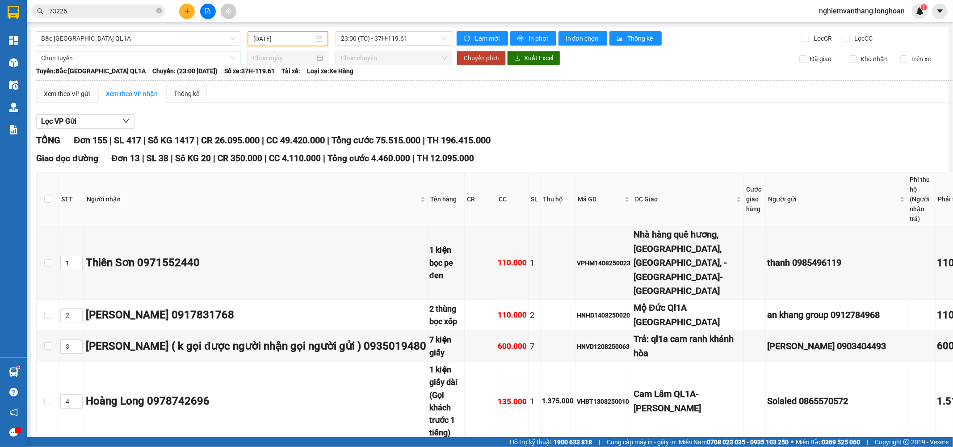
click at [80, 52] on span "Chọn tuyến" at bounding box center [138, 57] width 194 height 13
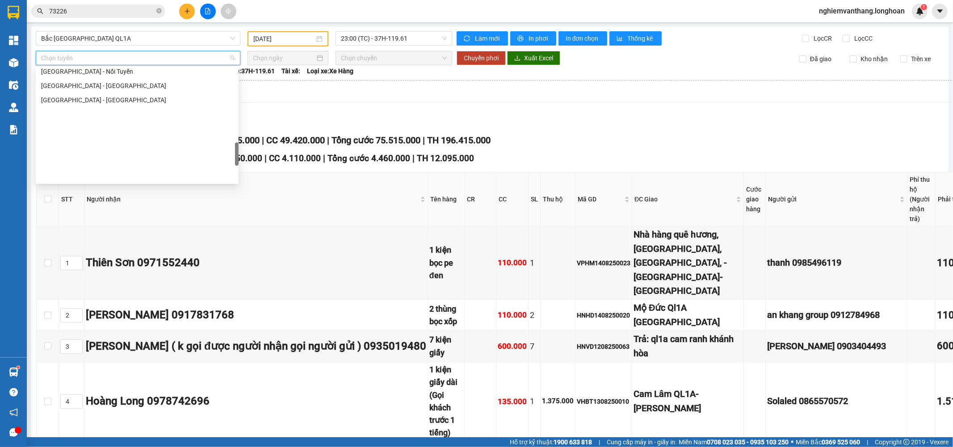
scroll to position [583, 0]
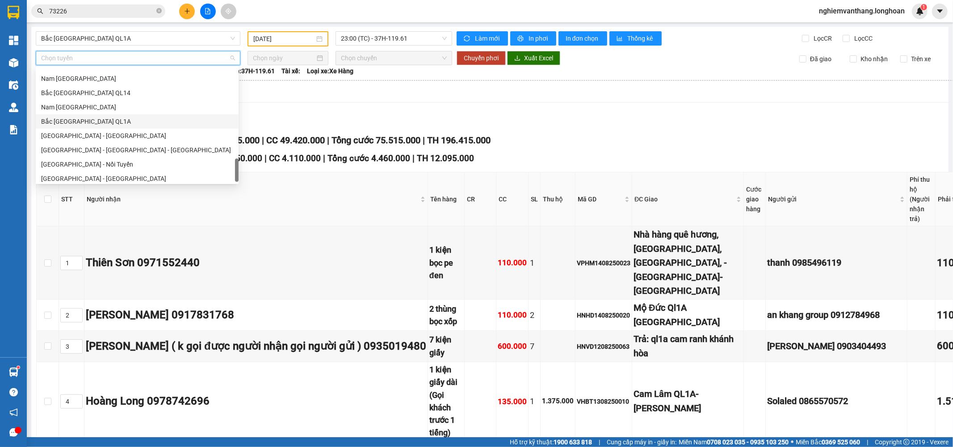
click at [96, 119] on div "Bắc [GEOGRAPHIC_DATA] QL1A" at bounding box center [137, 122] width 192 height 10
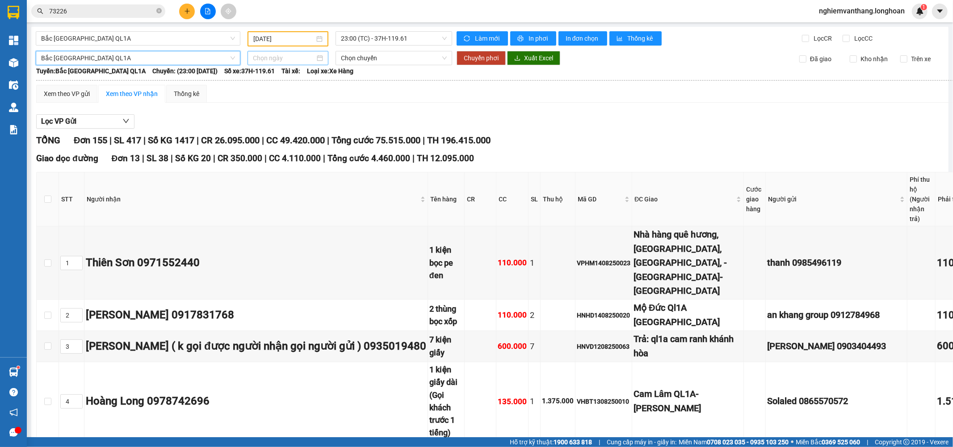
click at [270, 59] on input at bounding box center [284, 58] width 62 height 10
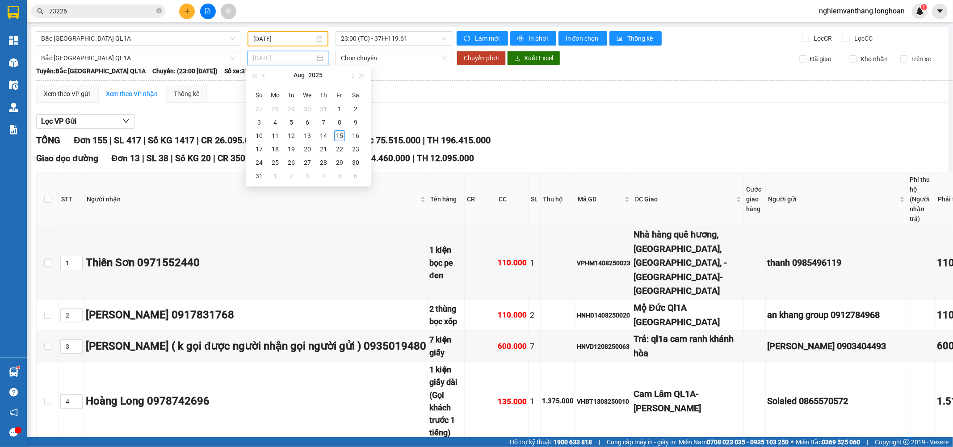
type input "[DATE]"
click at [337, 133] on div "15" at bounding box center [339, 136] width 11 height 11
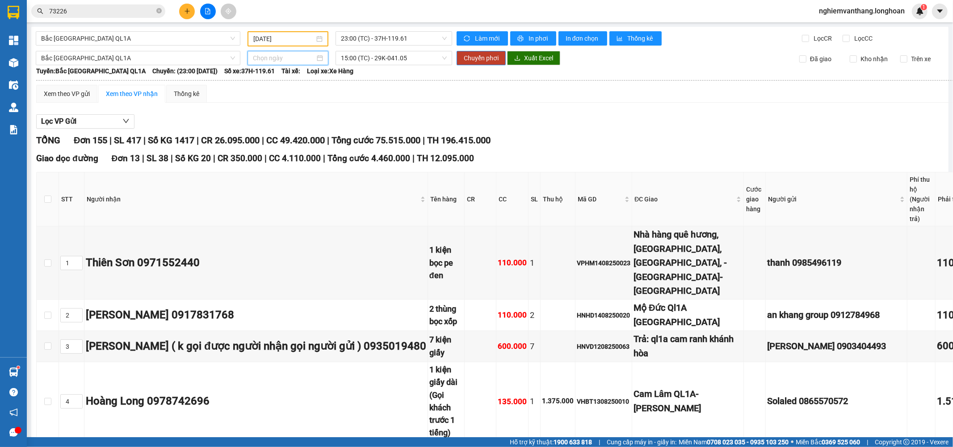
type input "[DATE]"
click at [472, 58] on span "Chuyển phơi" at bounding box center [481, 58] width 35 height 10
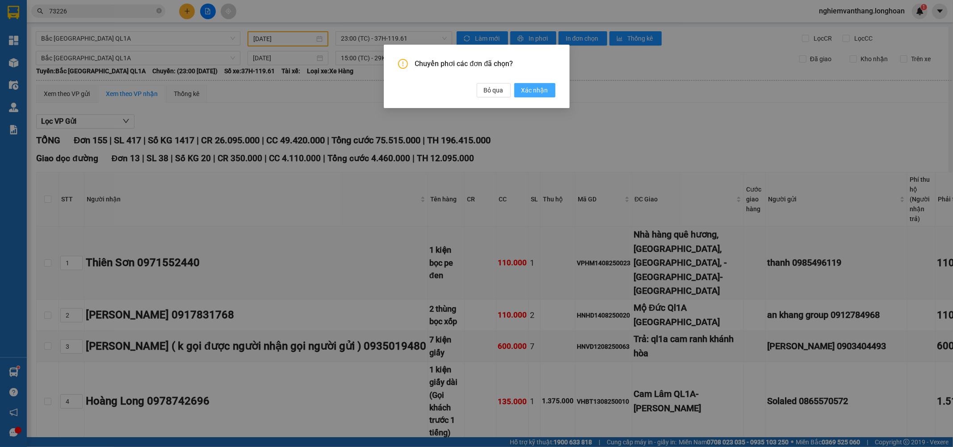
click at [538, 92] on span "Xác nhận" at bounding box center [535, 90] width 27 height 10
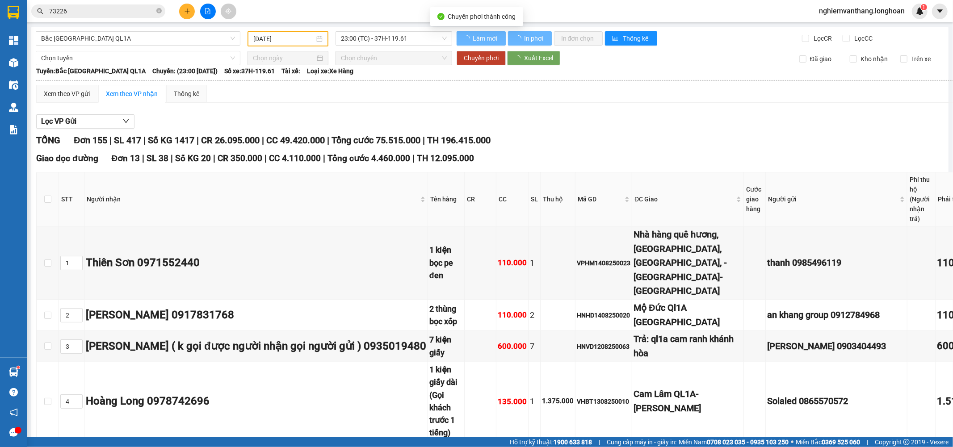
checkbox input "false"
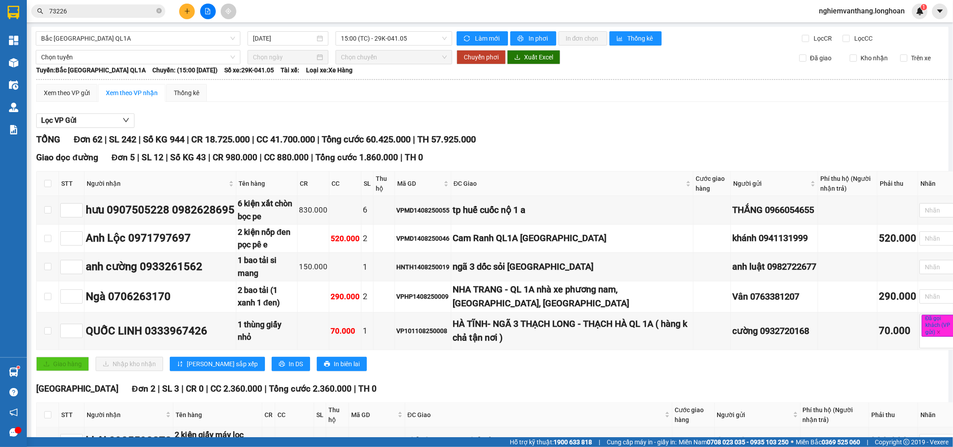
type input "[DATE]"
click at [83, 99] on div "Xem theo VP gửi" at bounding box center [66, 93] width 61 height 18
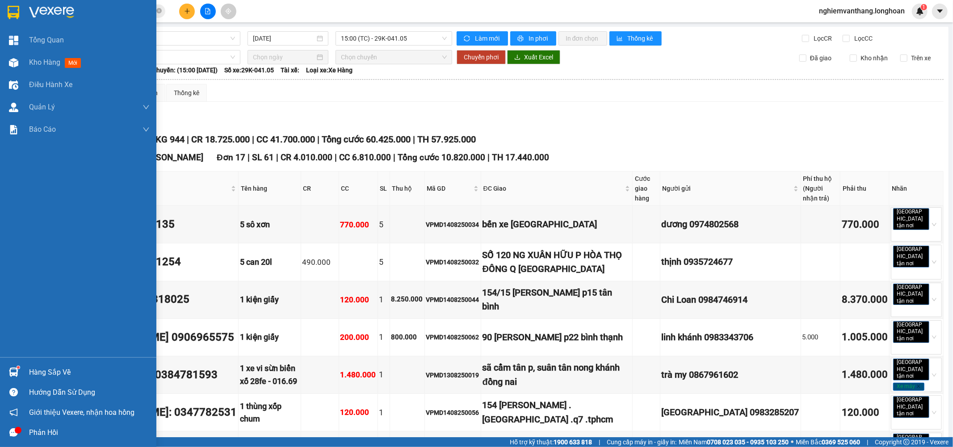
drag, startPoint x: 17, startPoint y: 13, endPoint x: 84, endPoint y: 2, distance: 68.0
click at [17, 13] on img at bounding box center [14, 12] width 12 height 13
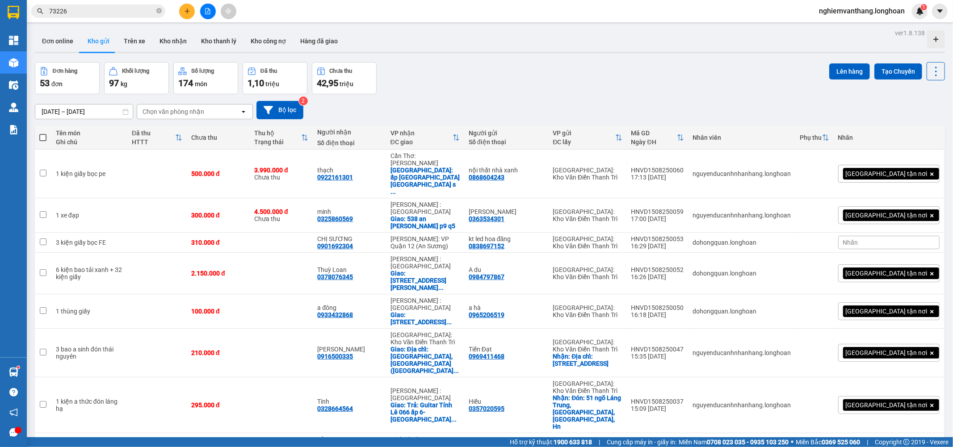
click at [209, 17] on button at bounding box center [208, 12] width 16 height 16
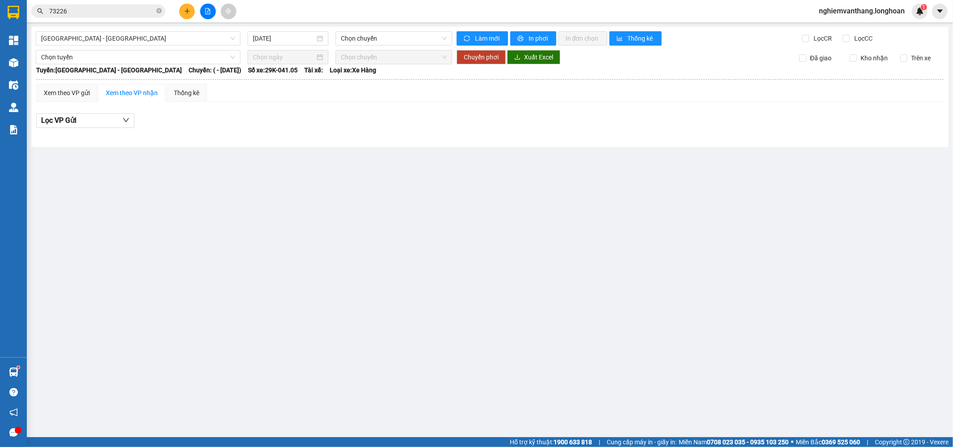
click at [80, 12] on input "73226" at bounding box center [101, 11] width 105 height 10
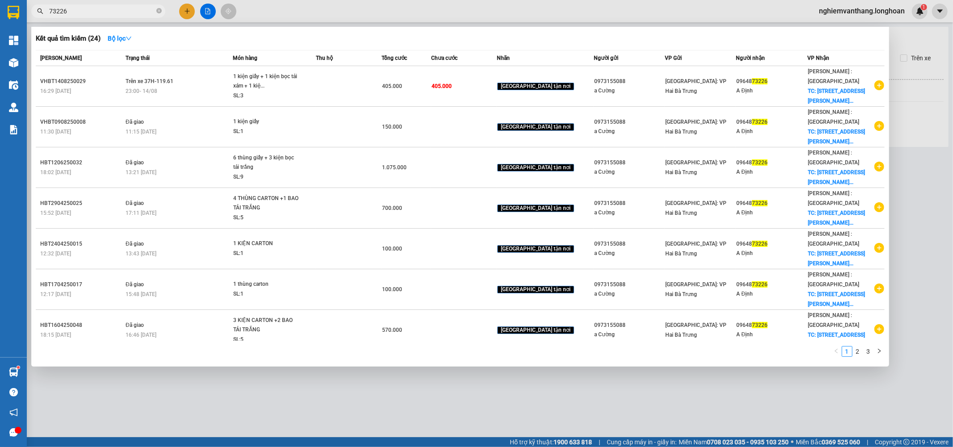
click at [80, 12] on input "73226" at bounding box center [101, 11] width 105 height 10
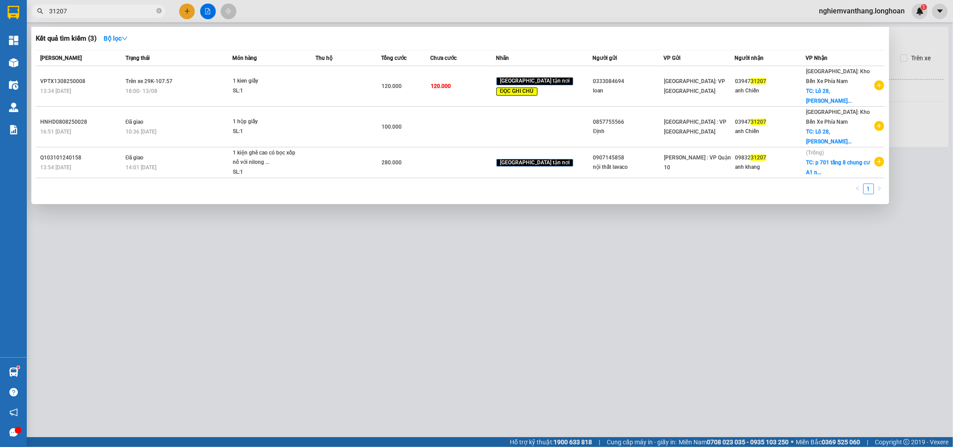
type input "31207"
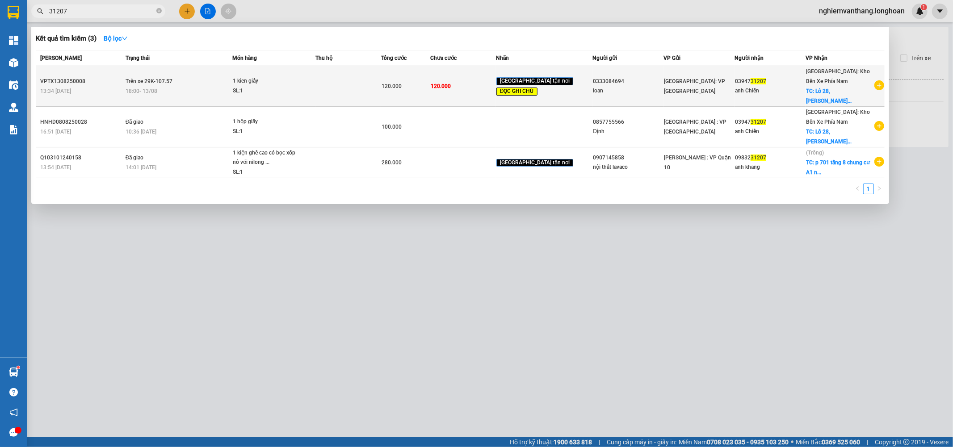
click at [475, 84] on td "120.000" at bounding box center [463, 86] width 66 height 41
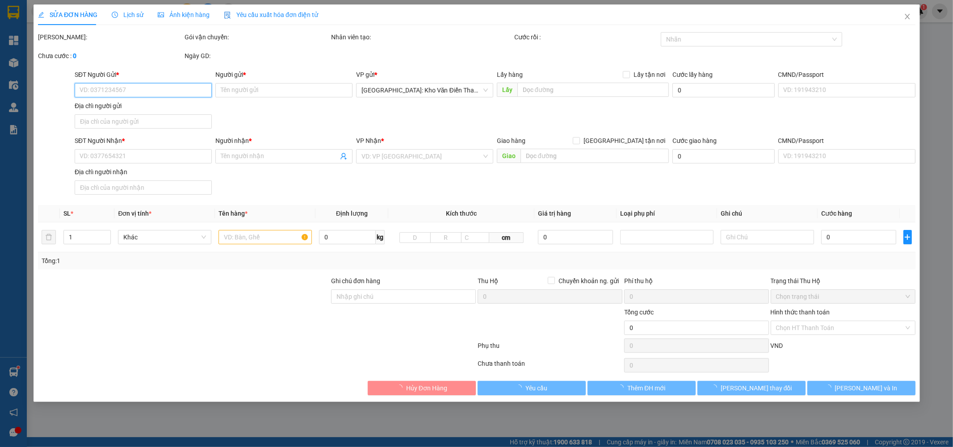
type input "0333084694"
type input "loan"
type input "0394731207"
type input "anh Chiến"
checkbox input "true"
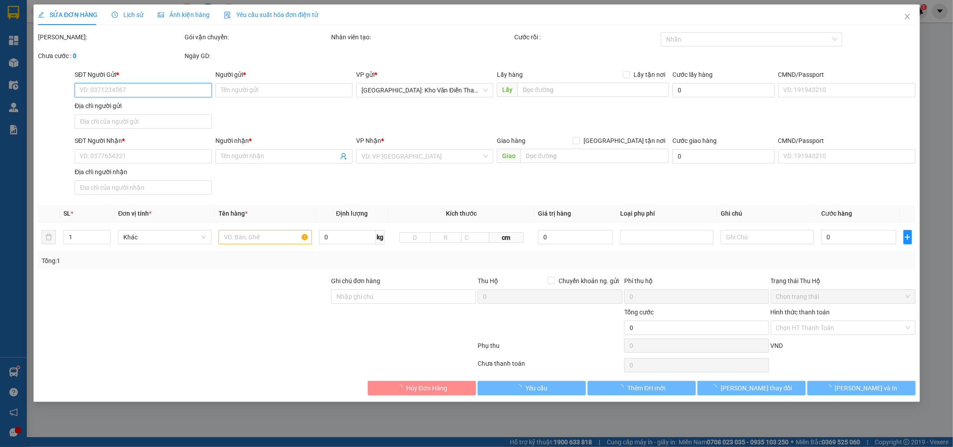
type input "Lô 28, Đường Đặng Văn Chung, KDT VCN Phước long, Nha Trang"
type input "khi giao hàng chụp ảnh xác nhận đã giao"
type input "120.000"
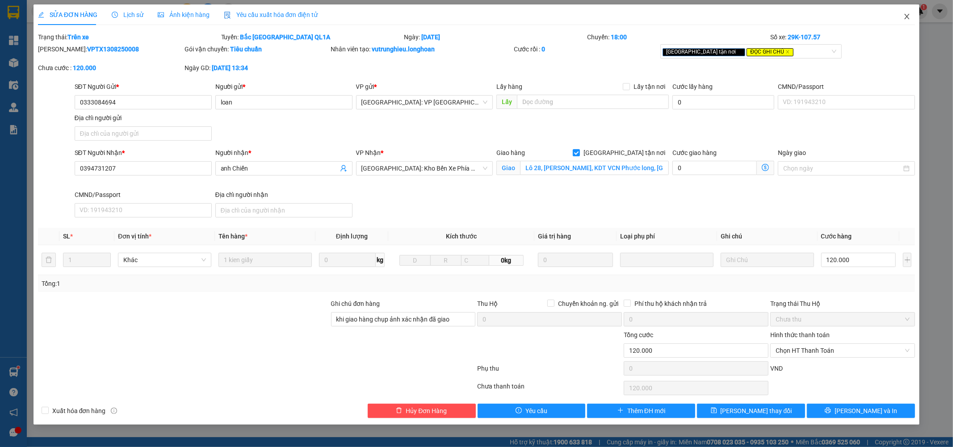
click at [906, 12] on span "Close" at bounding box center [907, 16] width 25 height 25
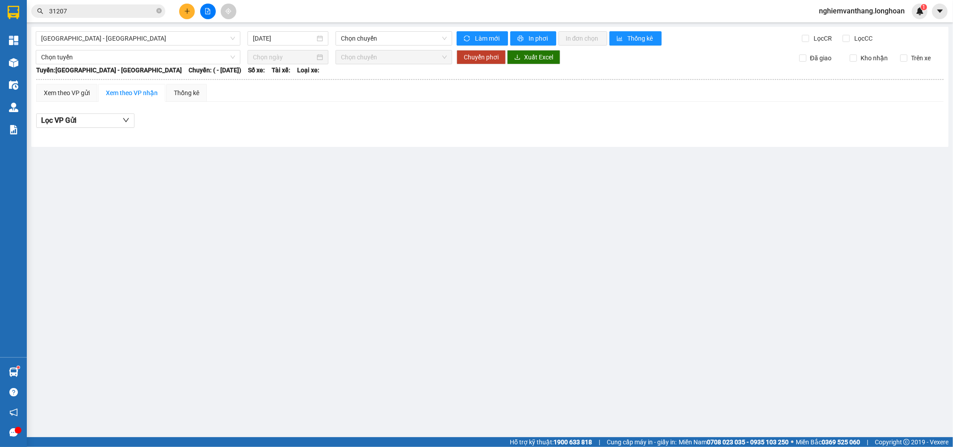
click at [75, 12] on input "31207" at bounding box center [101, 11] width 105 height 10
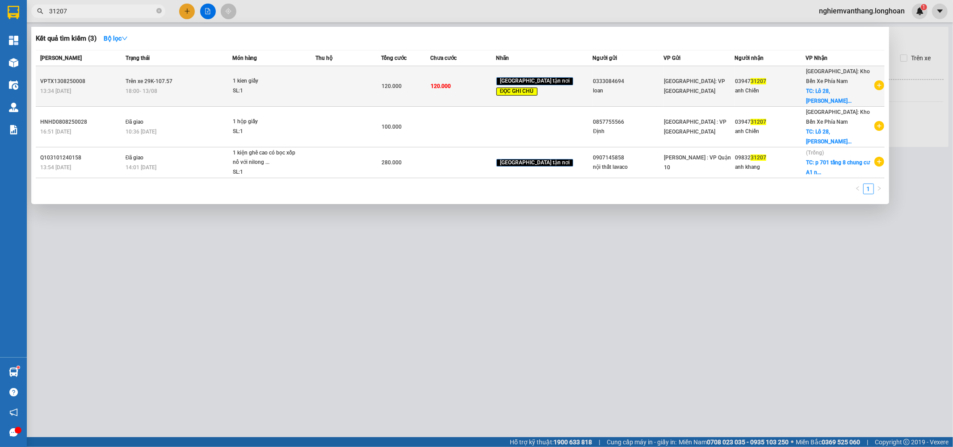
click at [277, 90] on div "SL: 1" at bounding box center [266, 91] width 67 height 10
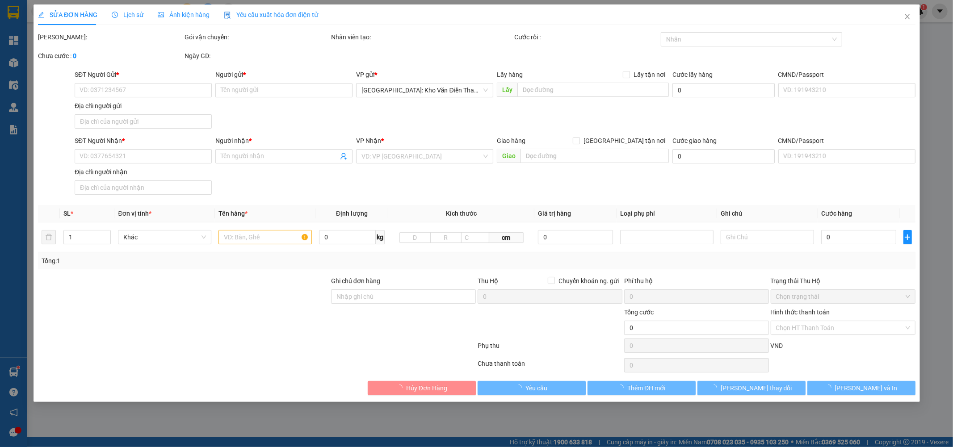
type input "0333084694"
type input "loan"
type input "0394731207"
type input "anh Chiến"
checkbox input "true"
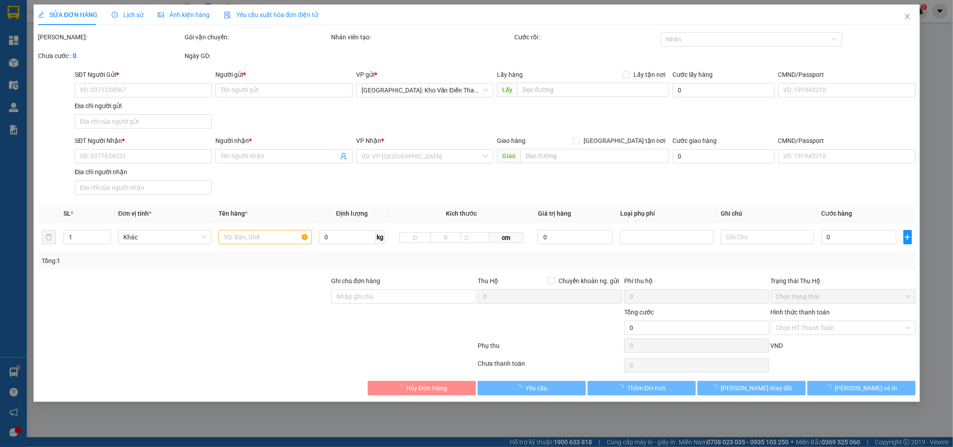
type input "Lô 28, Đường Đặng Văn Chung, KDT VCN Phước long, Nha Trang"
type input "khi giao hàng chụp ảnh xác nhận đã giao"
type input "120.000"
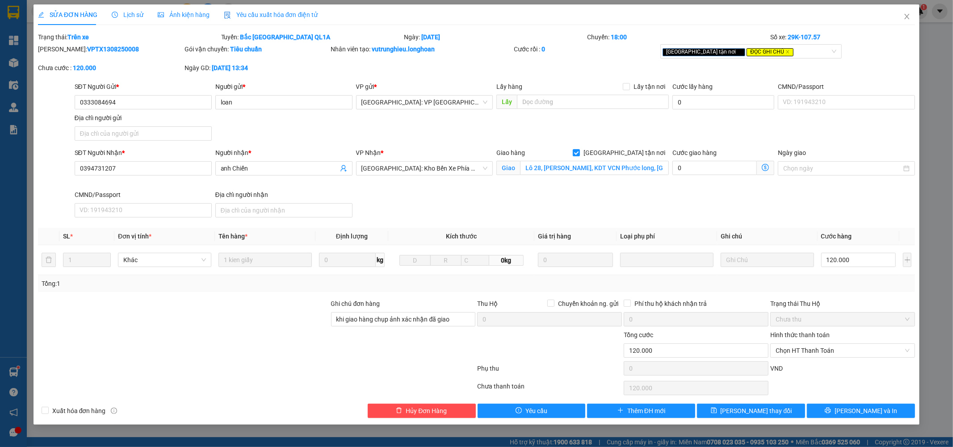
click at [132, 16] on span "Lịch sử" at bounding box center [128, 14] width 32 height 7
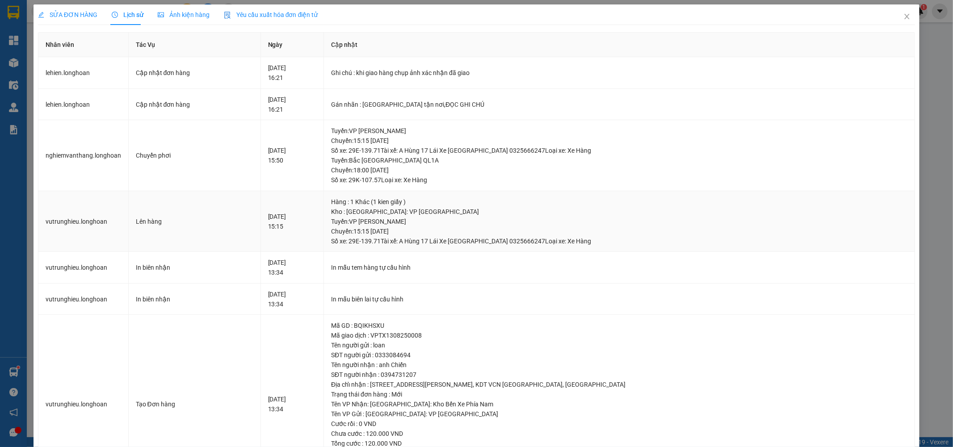
scroll to position [50, 0]
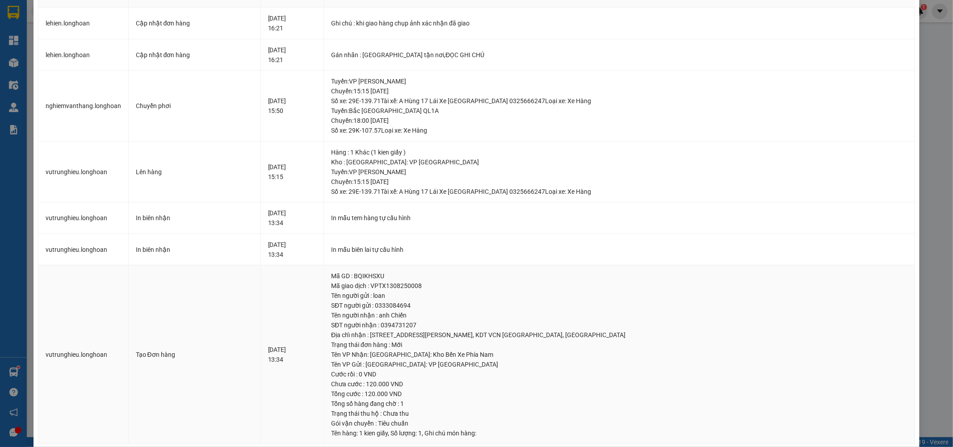
drag, startPoint x: 285, startPoint y: 342, endPoint x: 350, endPoint y: 346, distance: 64.9
click at [324, 346] on td "13-08-2025 13:34" at bounding box center [292, 354] width 63 height 179
drag, startPoint x: 346, startPoint y: 351, endPoint x: 337, endPoint y: 356, distance: 11.2
click at [316, 351] on div "13-08-2025 13:34" at bounding box center [292, 355] width 48 height 20
drag, startPoint x: 325, startPoint y: 355, endPoint x: 317, endPoint y: 349, distance: 9.8
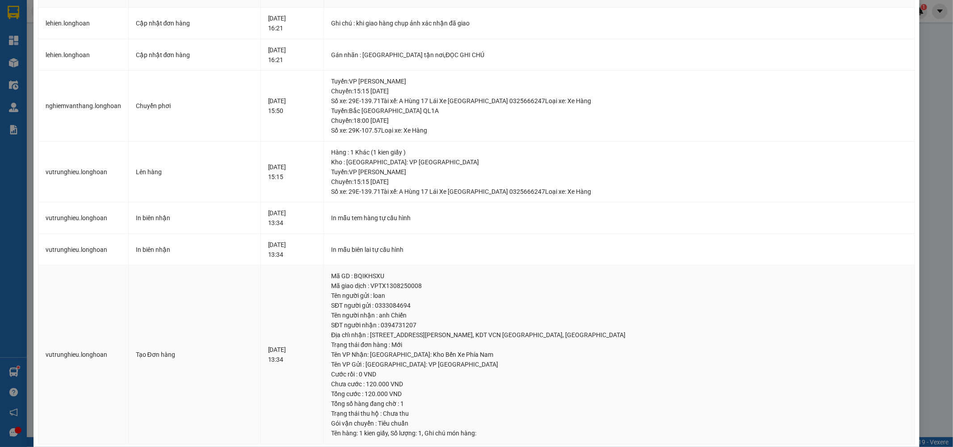
click at [316, 352] on div "13-08-2025 13:34" at bounding box center [292, 355] width 48 height 20
click at [304, 351] on div "13-08-2025 13:34" at bounding box center [292, 355] width 48 height 20
drag, startPoint x: 287, startPoint y: 351, endPoint x: 325, endPoint y: 346, distance: 38.3
click at [316, 346] on div "13-08-2025 13:34" at bounding box center [292, 355] width 48 height 20
click at [316, 348] on div "13-08-2025 13:34" at bounding box center [292, 355] width 48 height 20
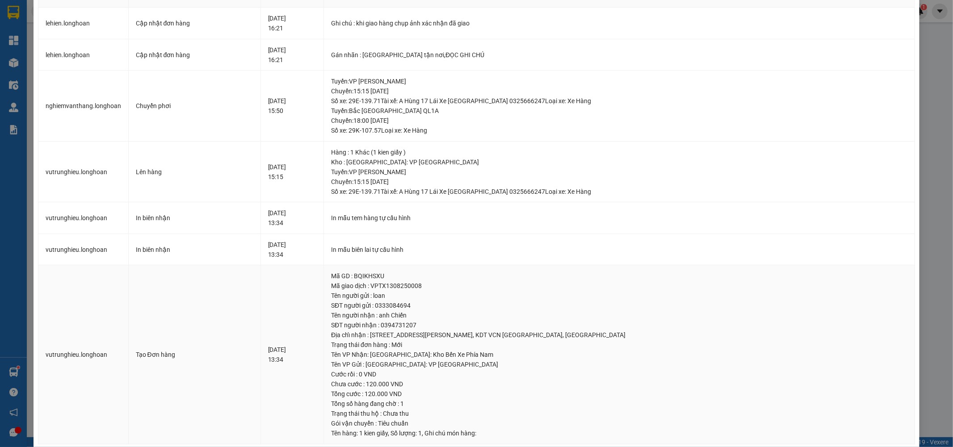
click at [324, 334] on td "13-08-2025 13:34" at bounding box center [292, 354] width 63 height 179
click at [324, 333] on td "13-08-2025 13:34" at bounding box center [292, 354] width 63 height 179
drag, startPoint x: 280, startPoint y: 349, endPoint x: 333, endPoint y: 343, distance: 53.5
click at [324, 341] on td "13-08-2025 13:34" at bounding box center [292, 354] width 63 height 179
click at [324, 344] on td "13-08-2025 13:34" at bounding box center [292, 354] width 63 height 179
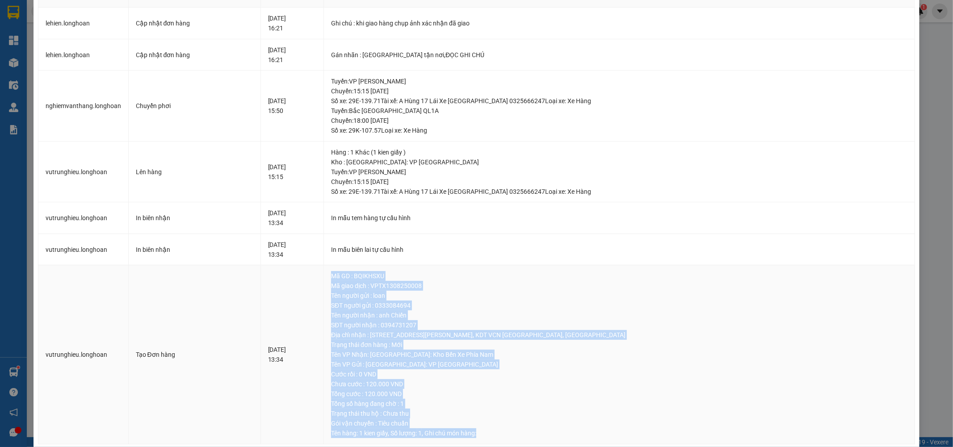
scroll to position [64, 0]
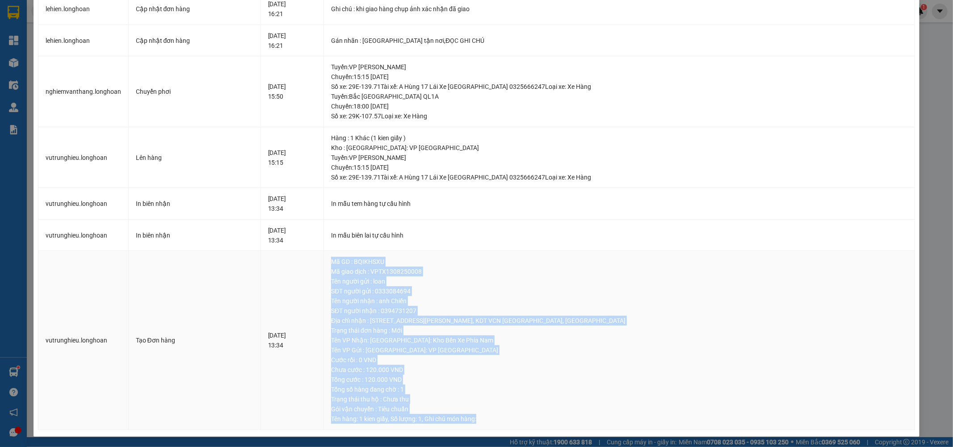
drag, startPoint x: 392, startPoint y: 278, endPoint x: 547, endPoint y: 414, distance: 207.1
click at [547, 417] on td "Mã GD : BQIKHSXU Mã giao dịch : VPTX1308250008 Tên người gửi : loan SĐT người g…" at bounding box center [619, 340] width 591 height 179
click at [480, 348] on div "Tên VP Gửi : Hà Nội: VP Quận Thanh Xuân" at bounding box center [619, 350] width 577 height 10
click at [391, 316] on div "Địa chỉ nhận : Lô 28, Đường Đặng Văn Chung, KDT VCN Phước long, Nha Trang" at bounding box center [619, 321] width 577 height 10
drag, startPoint x: 388, startPoint y: 262, endPoint x: 546, endPoint y: 419, distance: 222.8
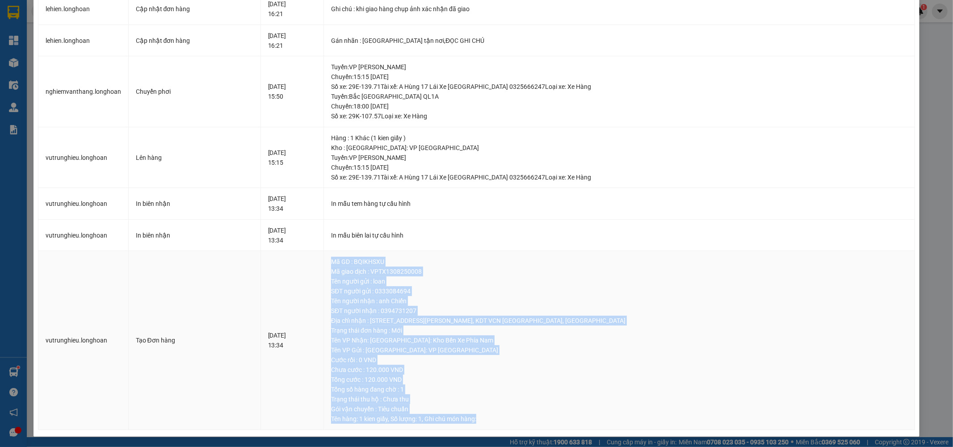
click at [546, 419] on td "Mã GD : BQIKHSXU Mã giao dịch : VPTX1308250008 Tên người gửi : loan SĐT người g…" at bounding box center [619, 340] width 591 height 179
click at [485, 399] on div "Trạng thái thu hộ : Chưa thu" at bounding box center [619, 400] width 577 height 10
drag, startPoint x: 492, startPoint y: 391, endPoint x: 494, endPoint y: 386, distance: 5.2
click at [492, 390] on div "Tổng số hàng đang chờ : 1" at bounding box center [619, 390] width 577 height 10
click at [502, 343] on div "Tên VP Nhận: Nha Trang: Kho Bến Xe Phía Nam" at bounding box center [619, 341] width 577 height 10
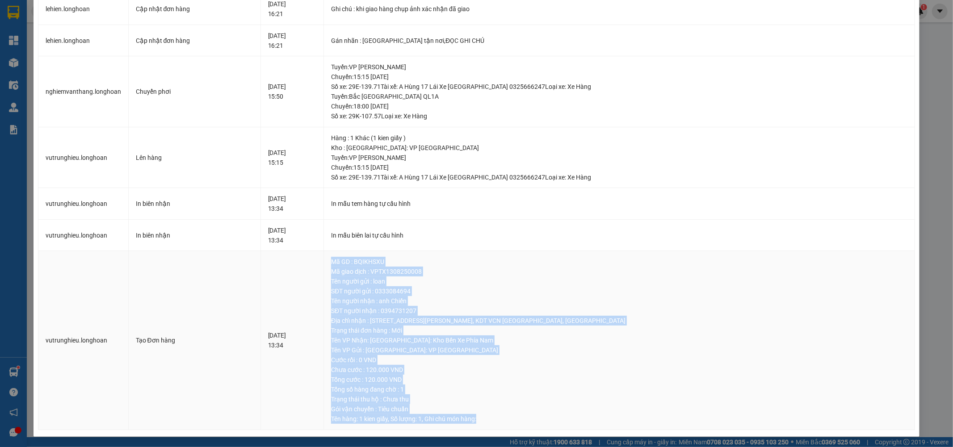
drag, startPoint x: 391, startPoint y: 262, endPoint x: 556, endPoint y: 423, distance: 231.4
click at [556, 423] on td "Mã GD : BQIKHSXU Mã giao dịch : VPTX1308250008 Tên người gửi : loan SĐT người g…" at bounding box center [619, 340] width 591 height 179
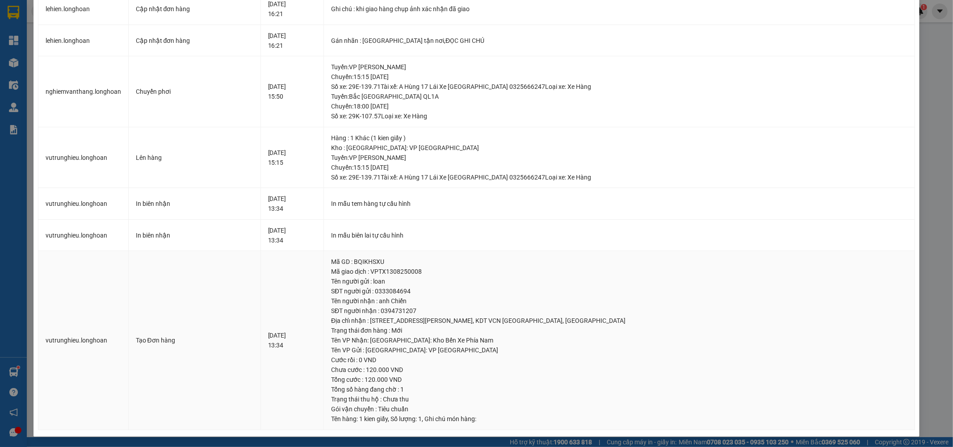
click at [324, 278] on td "13-08-2025 13:34" at bounding box center [292, 340] width 63 height 179
click at [463, 338] on div "Tên VP Nhận: Nha Trang: Kho Bến Xe Phía Nam" at bounding box center [619, 341] width 577 height 10
click at [472, 341] on div "Tên VP Nhận: Nha Trang: Kho Bến Xe Phía Nam" at bounding box center [619, 341] width 577 height 10
click at [473, 336] on div "Tên VP Nhận: Nha Trang: Kho Bến Xe Phía Nam" at bounding box center [619, 341] width 577 height 10
click at [475, 339] on div "Tên VP Nhận: Nha Trang: Kho Bến Xe Phía Nam" at bounding box center [619, 341] width 577 height 10
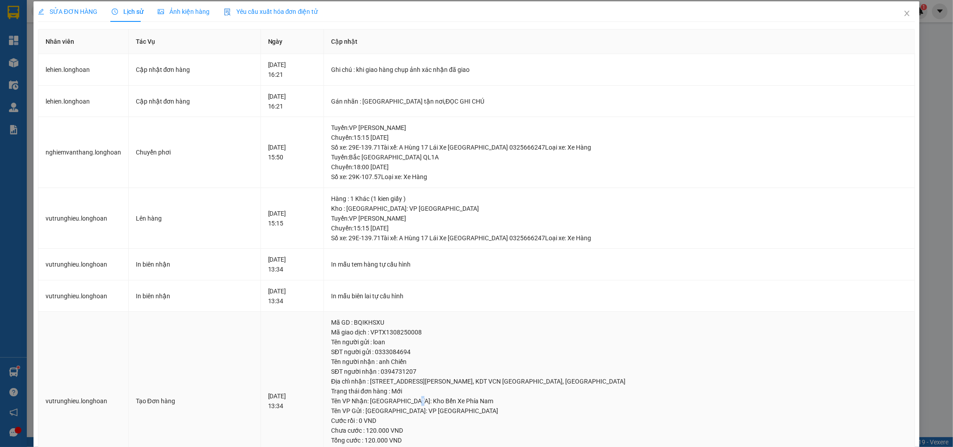
scroll to position [0, 0]
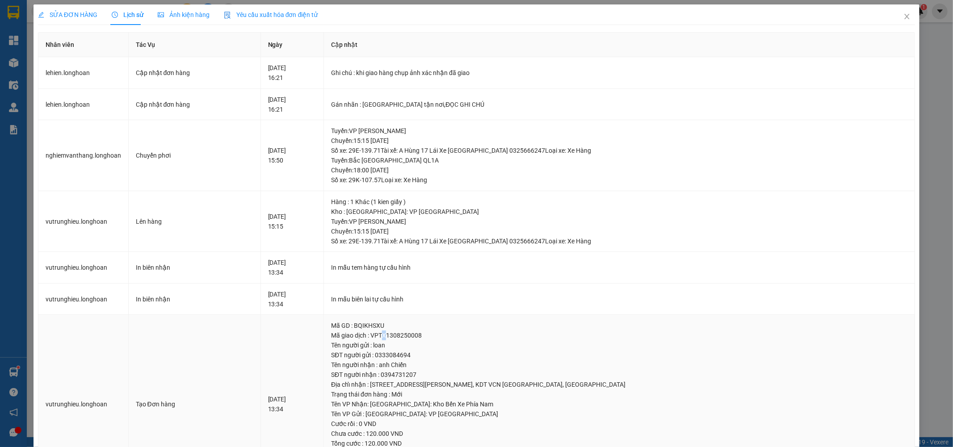
drag, startPoint x: 441, startPoint y: 335, endPoint x: 468, endPoint y: 342, distance: 28.1
click at [456, 338] on div "Mã giao dịch : VPTX1308250008" at bounding box center [619, 336] width 577 height 10
click at [496, 341] on div "Tên người gửi : loan" at bounding box center [619, 346] width 577 height 10
drag, startPoint x: 488, startPoint y: 341, endPoint x: 385, endPoint y: 329, distance: 103.4
click at [390, 334] on td "Mã GD : BQIKHSXU Mã giao dịch : VPTX1308250008 Tên người gửi : loan SĐT người g…" at bounding box center [619, 404] width 591 height 179
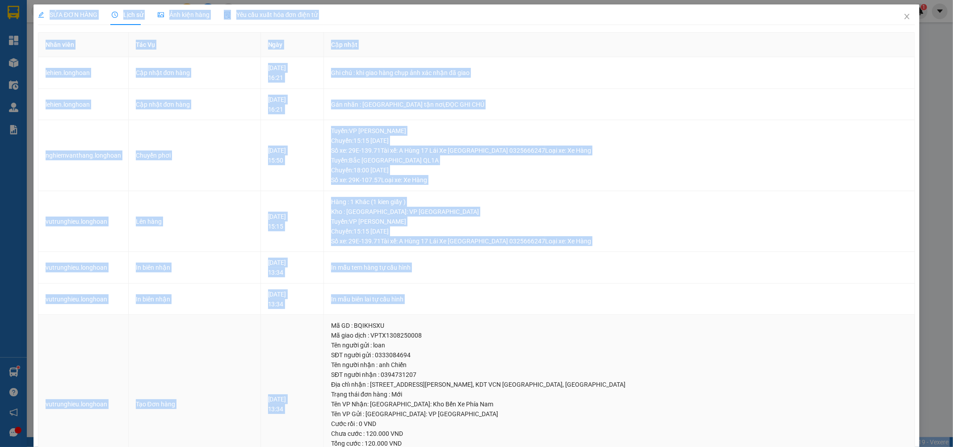
scroll to position [64, 0]
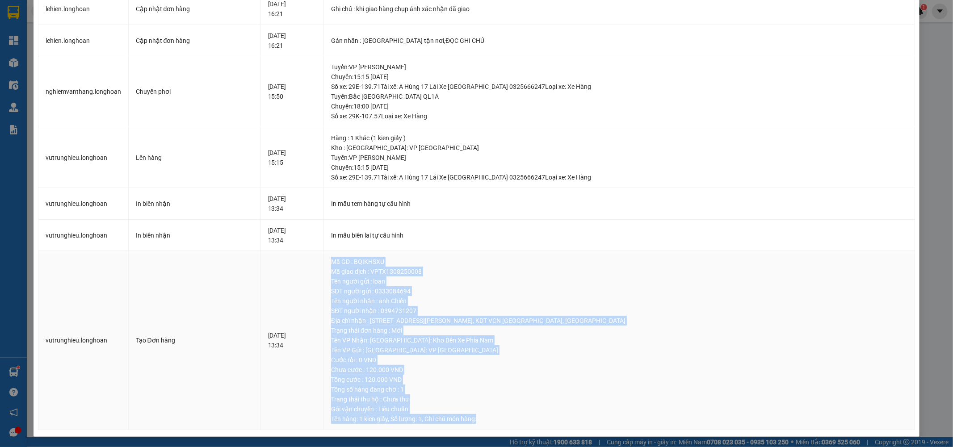
drag, startPoint x: 388, startPoint y: 322, endPoint x: 543, endPoint y: 418, distance: 182.7
click at [543, 418] on td "Mã GD : BQIKHSXU Mã giao dịch : VPTX1308250008 Tên người gửi : loan SĐT người g…" at bounding box center [619, 340] width 591 height 179
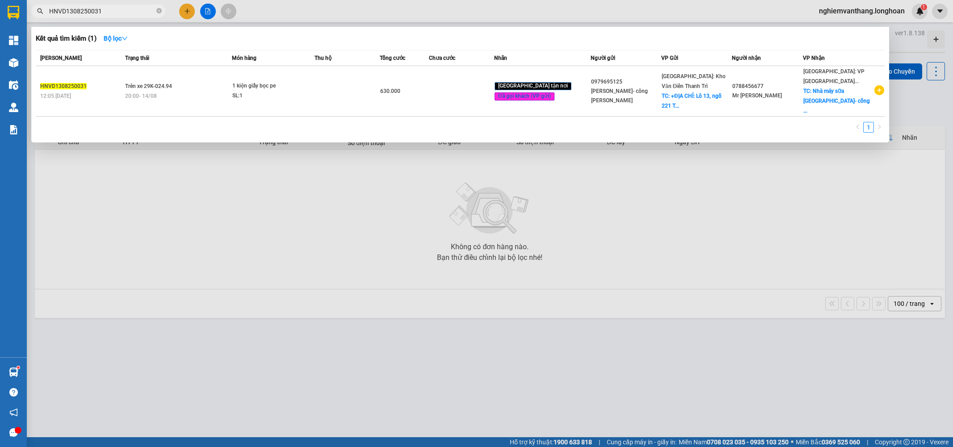
click at [116, 11] on input "HNVD1308250031" at bounding box center [101, 11] width 105 height 10
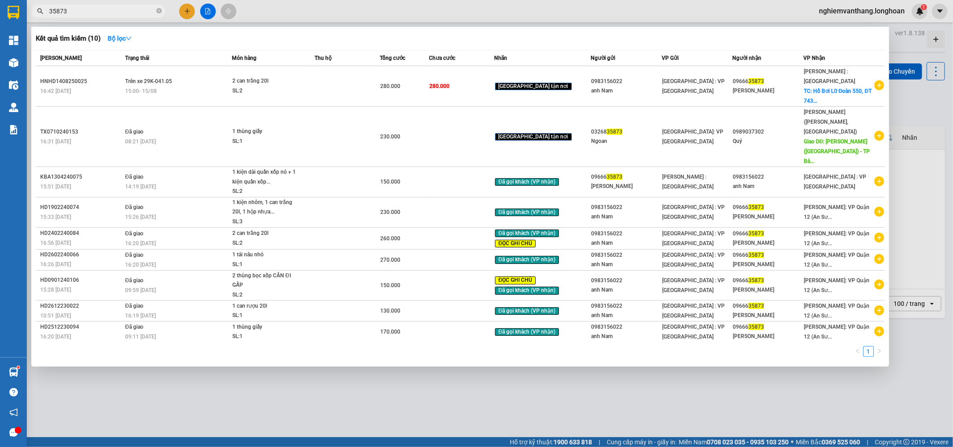
type input "35873"
